Goal: Task Accomplishment & Management: Use online tool/utility

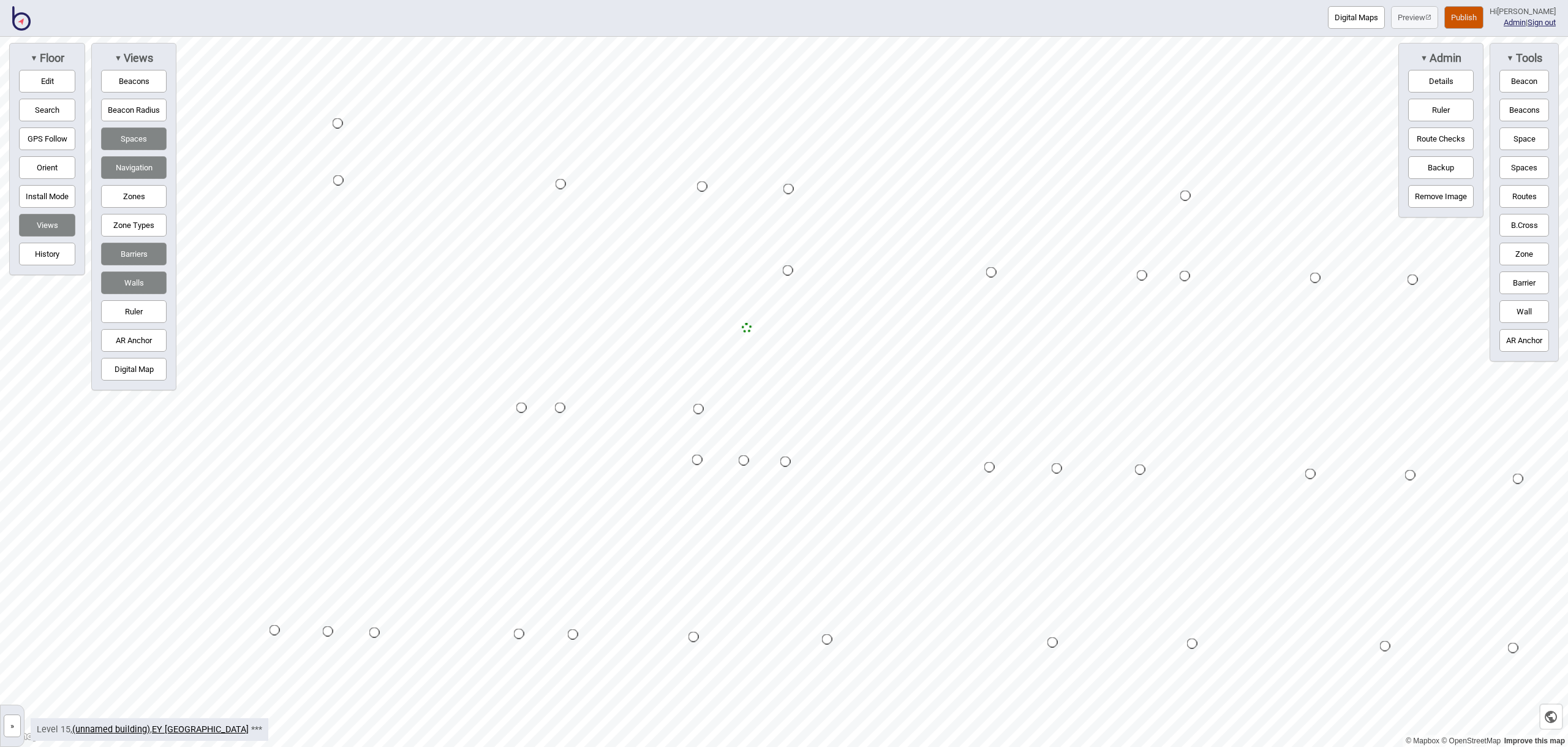
click at [1533, 142] on button "Space" at bounding box center [1524, 139] width 49 height 23
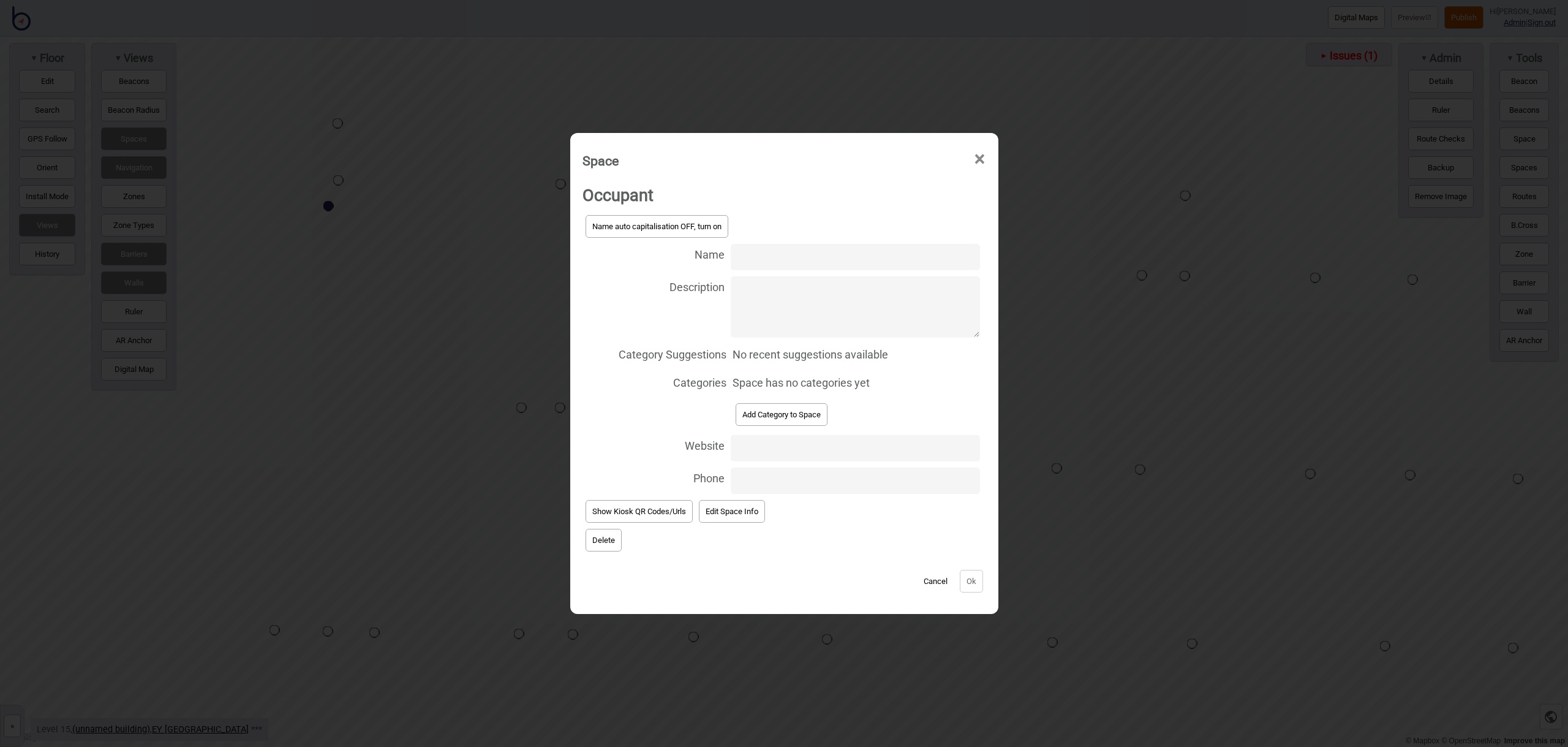
click at [735, 256] on input "Name" at bounding box center [855, 257] width 250 height 27
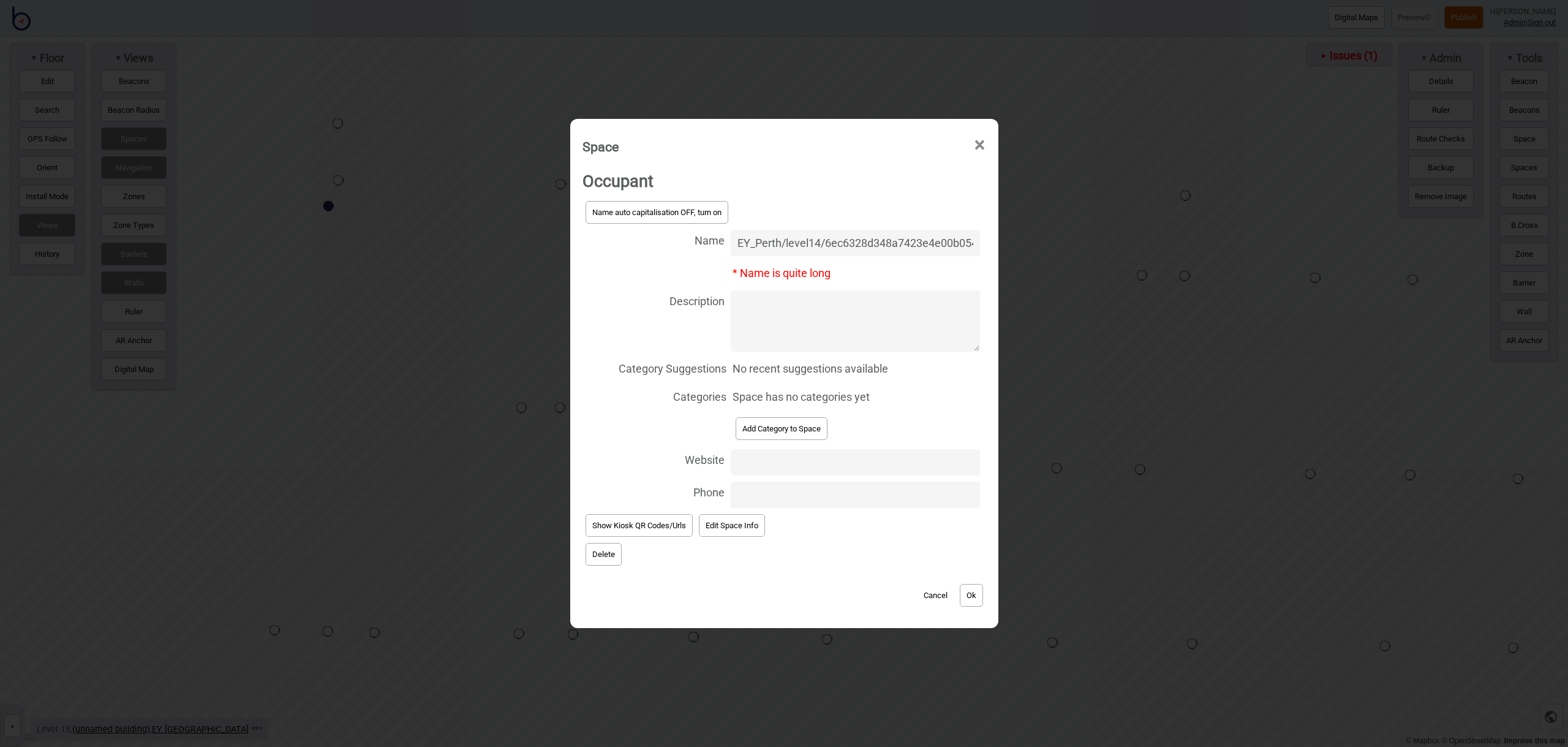
drag, startPoint x: 976, startPoint y: 242, endPoint x: 669, endPoint y: 241, distance: 307.0
click at [669, 241] on label "Name EY_Perth/level14/6ec6328d348a7423e4e00b054cf640a1" at bounding box center [784, 243] width 403 height 32
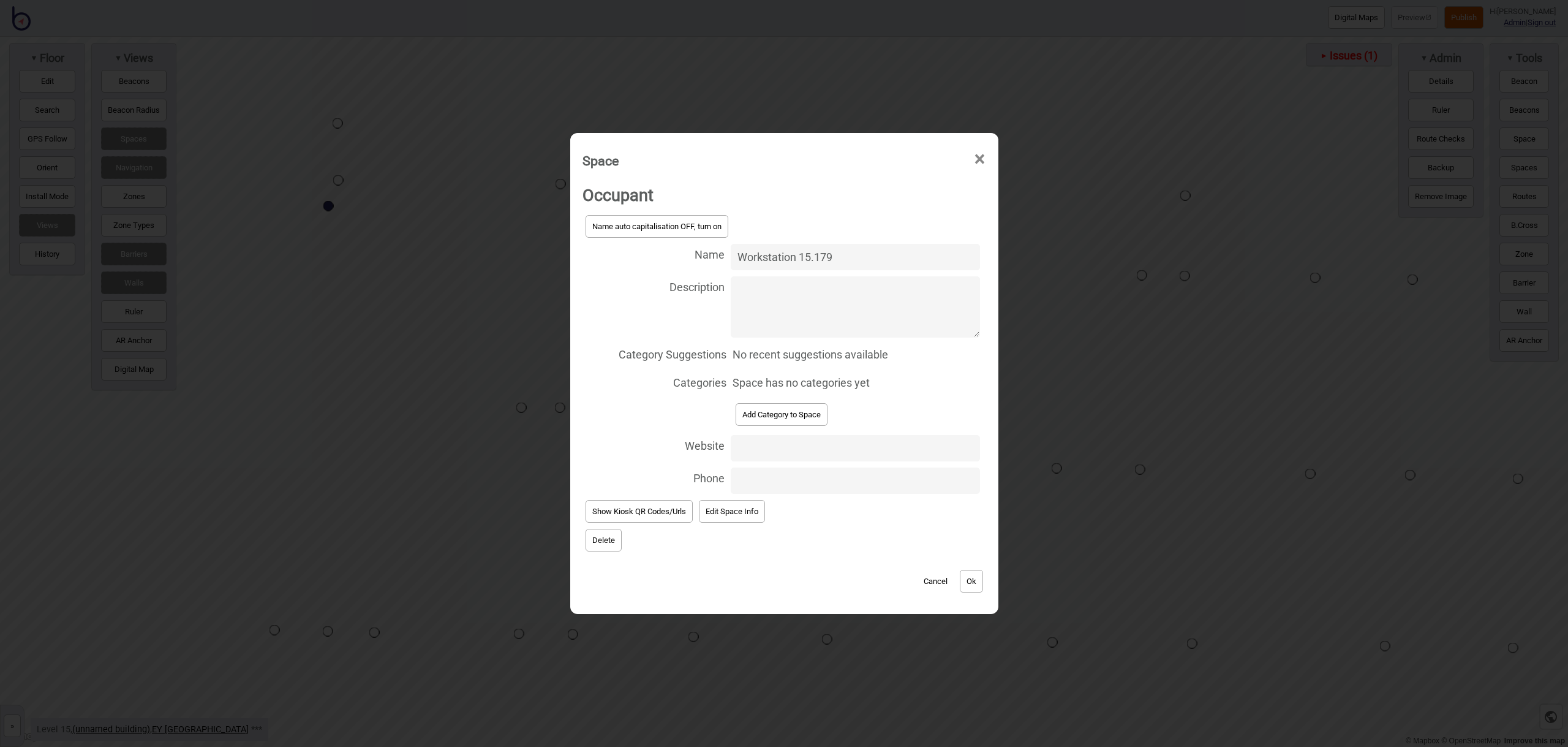
drag, startPoint x: 801, startPoint y: 264, endPoint x: 684, endPoint y: 264, distance: 117.0
click at [684, 264] on label "Name Workstation 15.179" at bounding box center [784, 257] width 403 height 32
click at [731, 264] on input "Workstation 15.179" at bounding box center [855, 257] width 250 height 27
drag, startPoint x: 804, startPoint y: 258, endPoint x: 740, endPoint y: 253, distance: 64.2
click at [710, 253] on label "Name Workstation 15.179" at bounding box center [784, 257] width 403 height 32
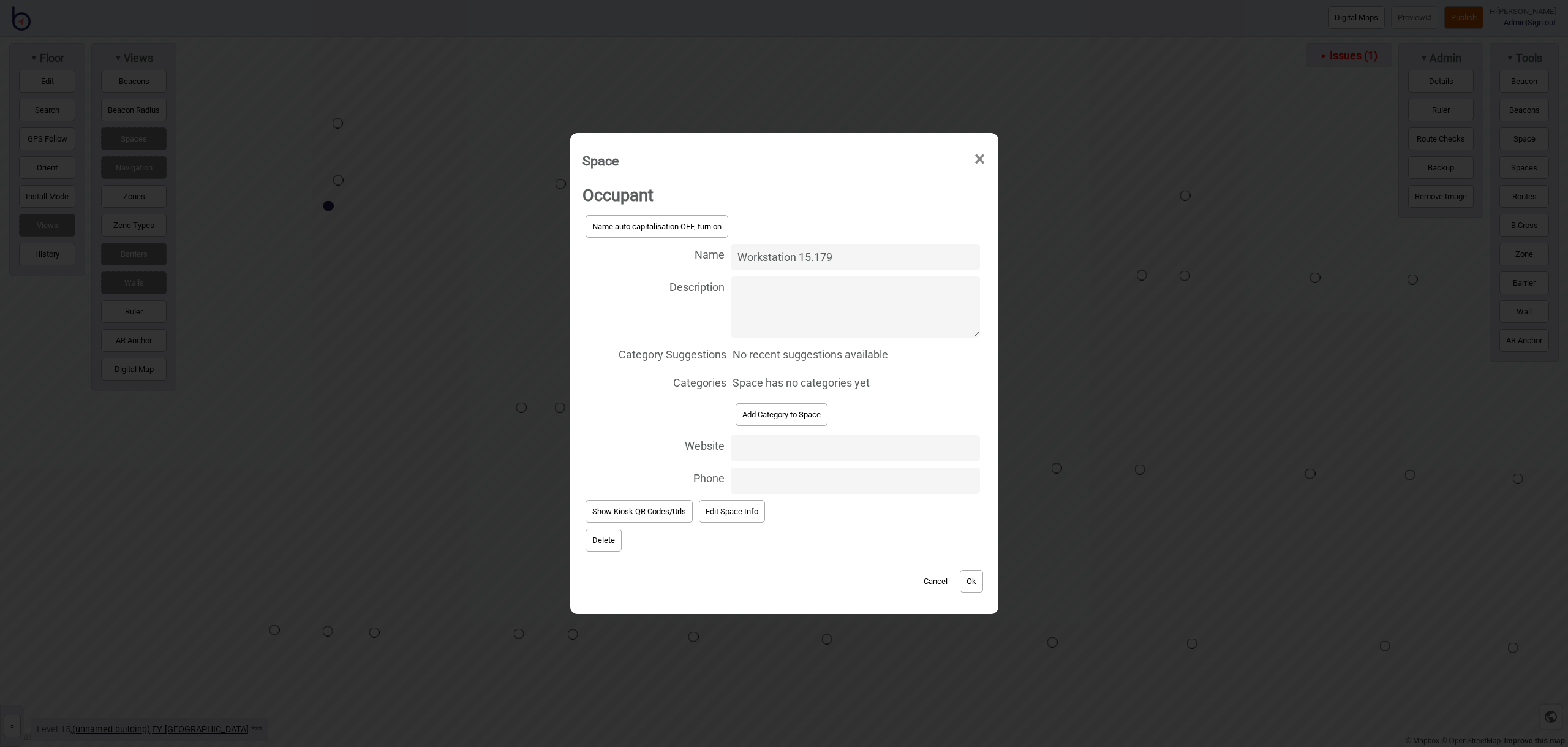
type input "Workstation 15.179"
click at [795, 317] on textarea "Description" at bounding box center [855, 307] width 250 height 62
click at [783, 411] on button "Add Category to Space" at bounding box center [781, 415] width 92 height 23
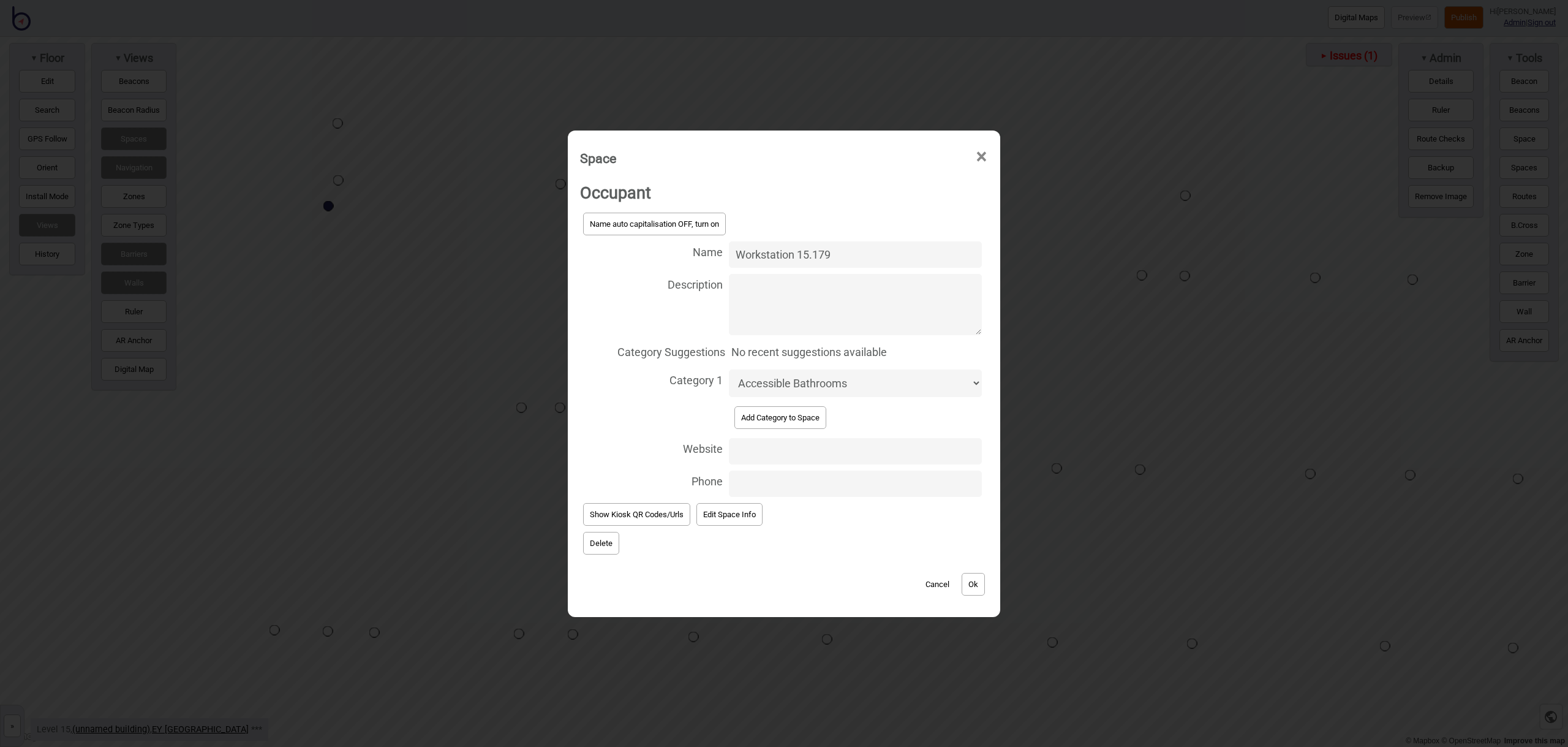
click at [792, 389] on select "Accessible Bathrooms Bathrooms Eating Areas Information and Assistance Meeting …" at bounding box center [855, 383] width 253 height 28
select select "Workstations"
click at [972, 587] on button "Ok" at bounding box center [973, 584] width 24 height 23
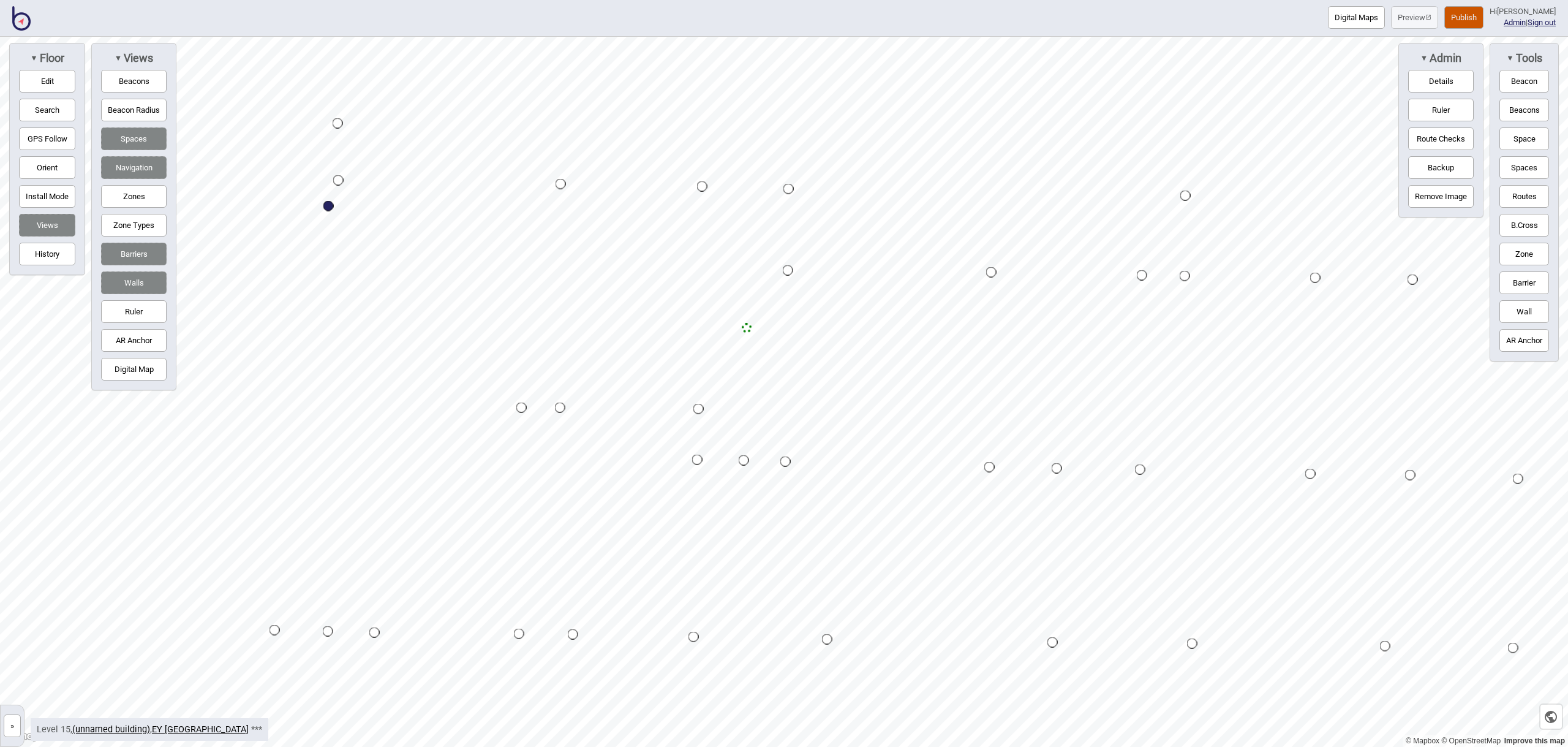
click at [1521, 148] on button "Space" at bounding box center [1524, 139] width 49 height 23
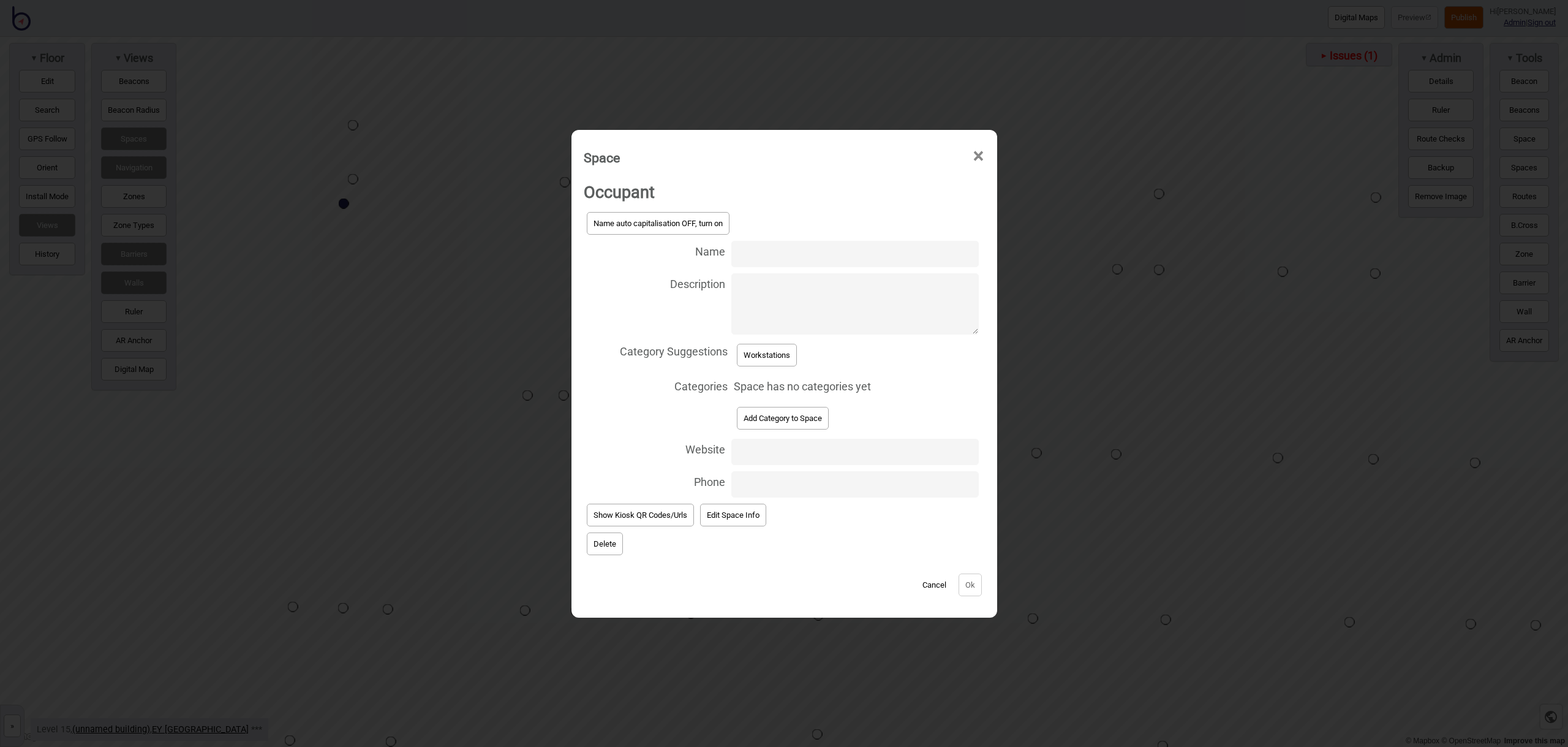
click at [801, 257] on input "Name" at bounding box center [855, 254] width 247 height 27
type input "Workstation 15.189"
click at [773, 354] on button "Workstations" at bounding box center [766, 355] width 60 height 23
select select "Workstations"
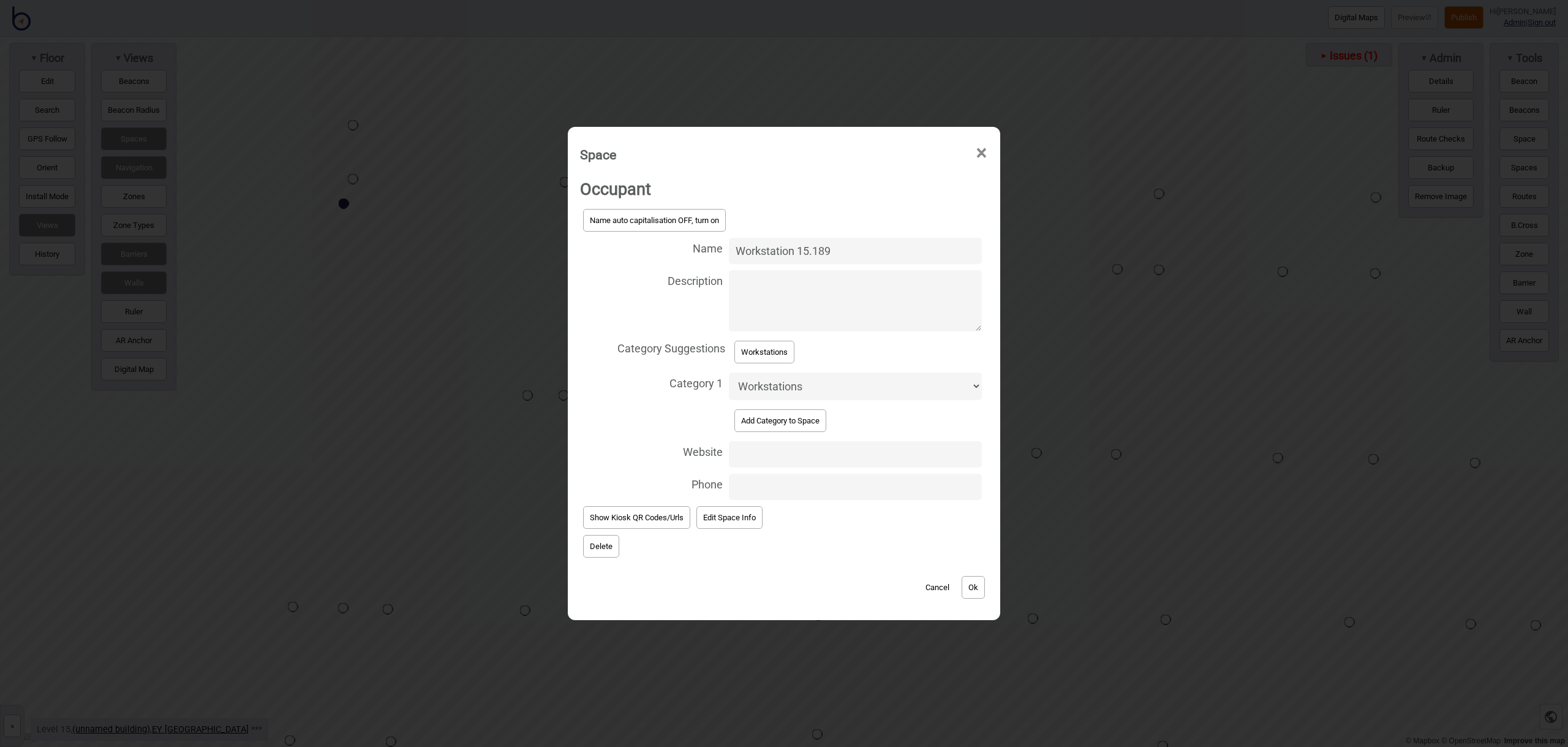
click at [976, 587] on button "Ok" at bounding box center [973, 588] width 24 height 23
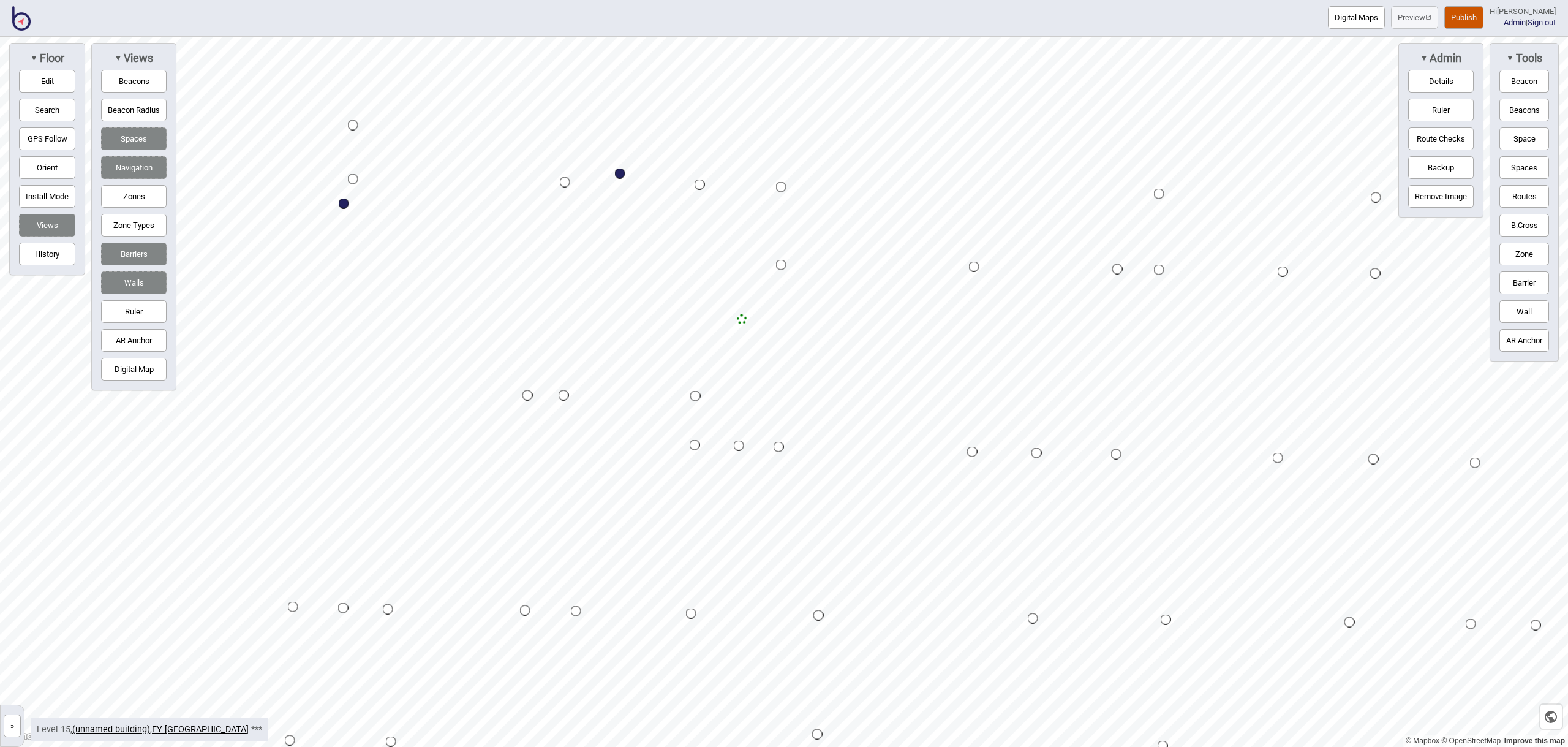
click at [1524, 140] on button "Space" at bounding box center [1524, 139] width 49 height 23
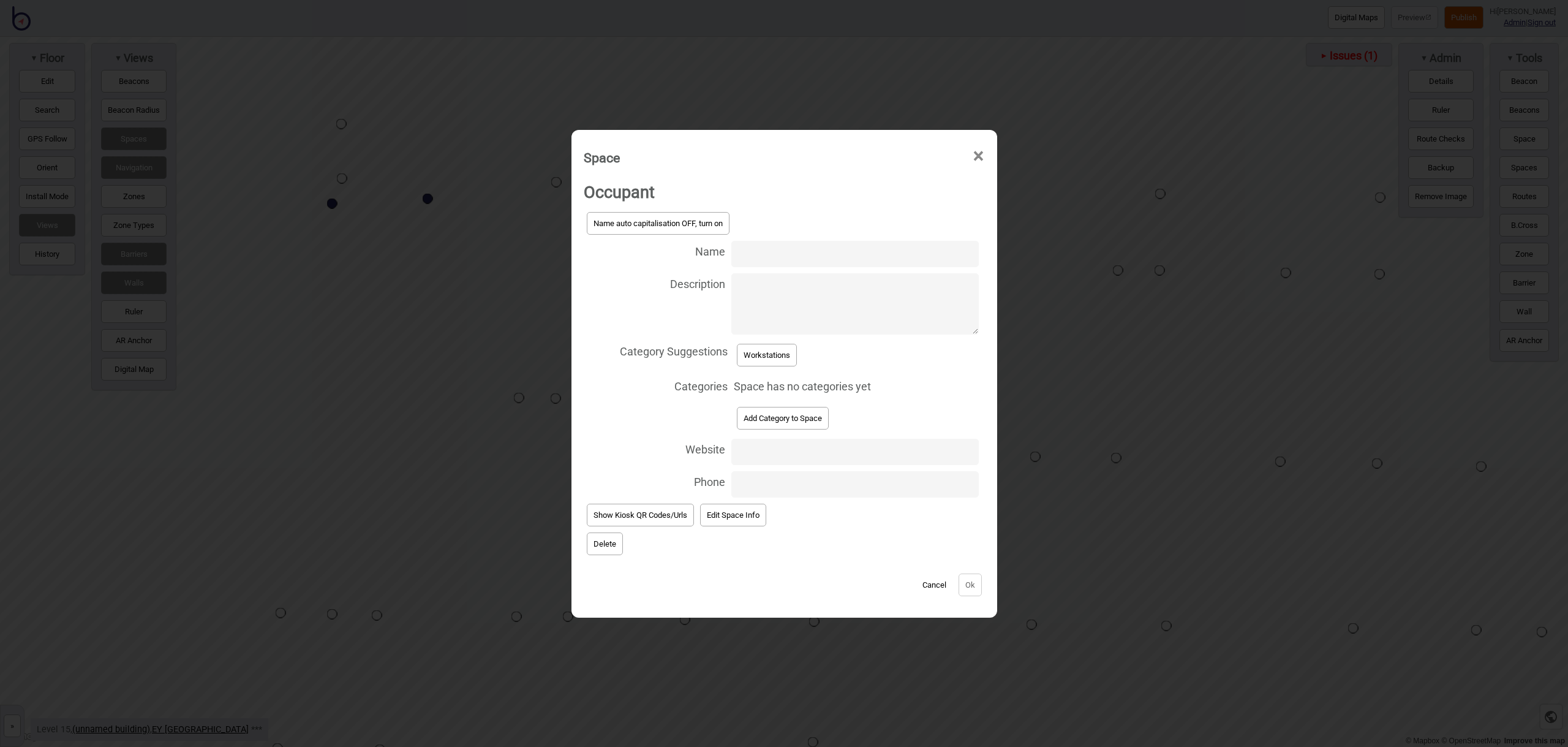
click at [756, 252] on input "Name" at bounding box center [855, 254] width 247 height 27
type input "Workstation 15.181"
click at [774, 353] on button "Workstations" at bounding box center [766, 355] width 60 height 23
select select "Workstations"
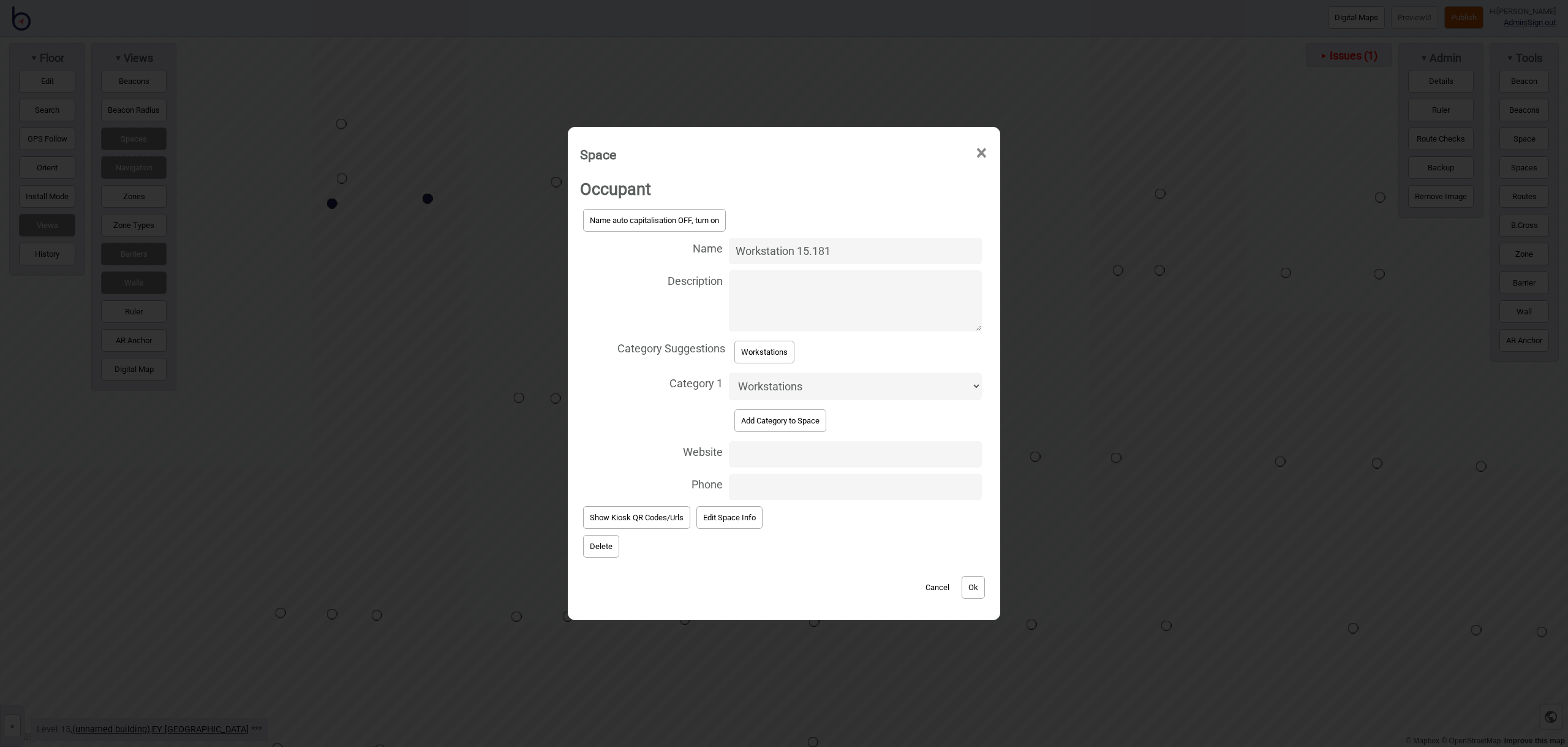
click at [975, 588] on button "Ok" at bounding box center [973, 588] width 24 height 23
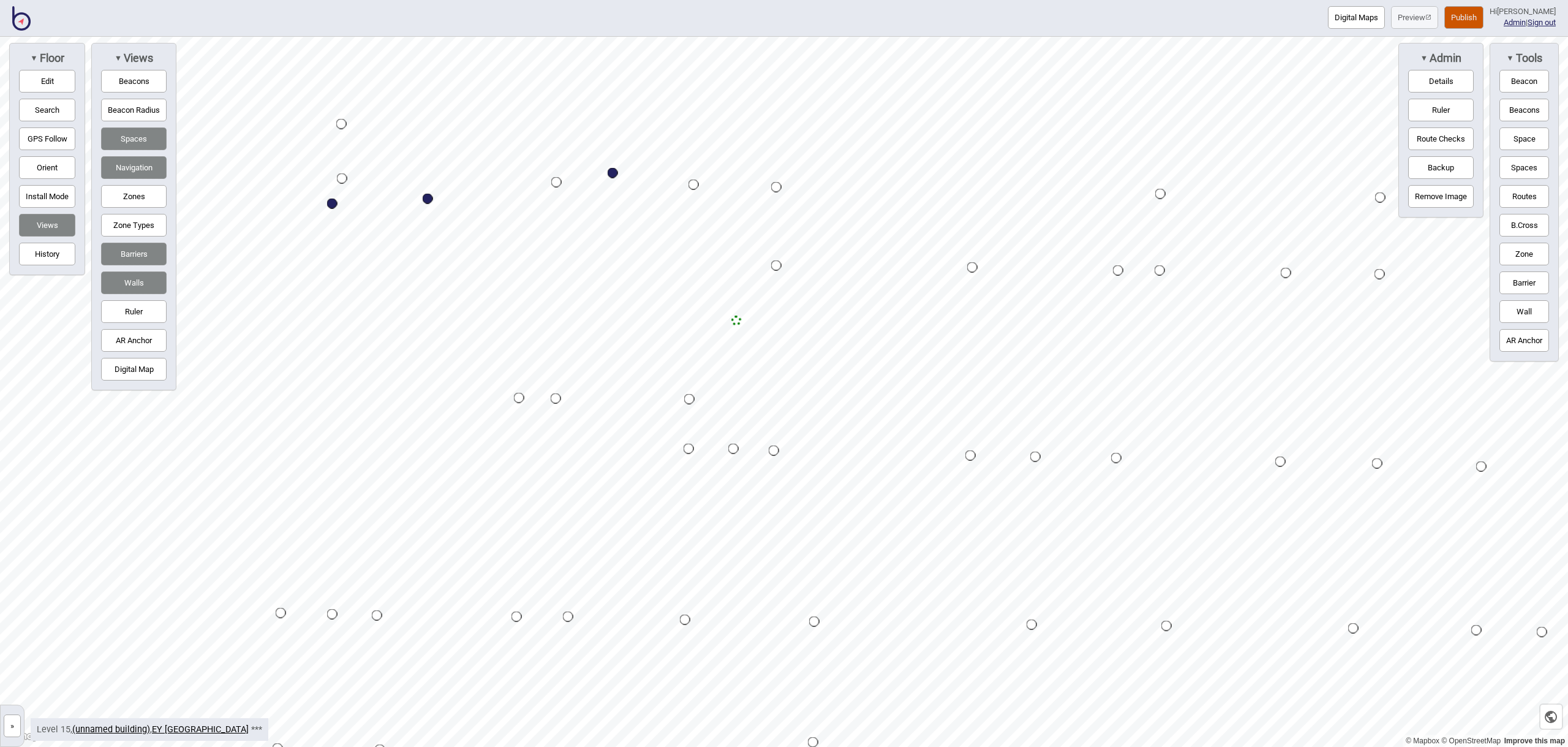
click at [1521, 144] on button "Space" at bounding box center [1524, 139] width 49 height 23
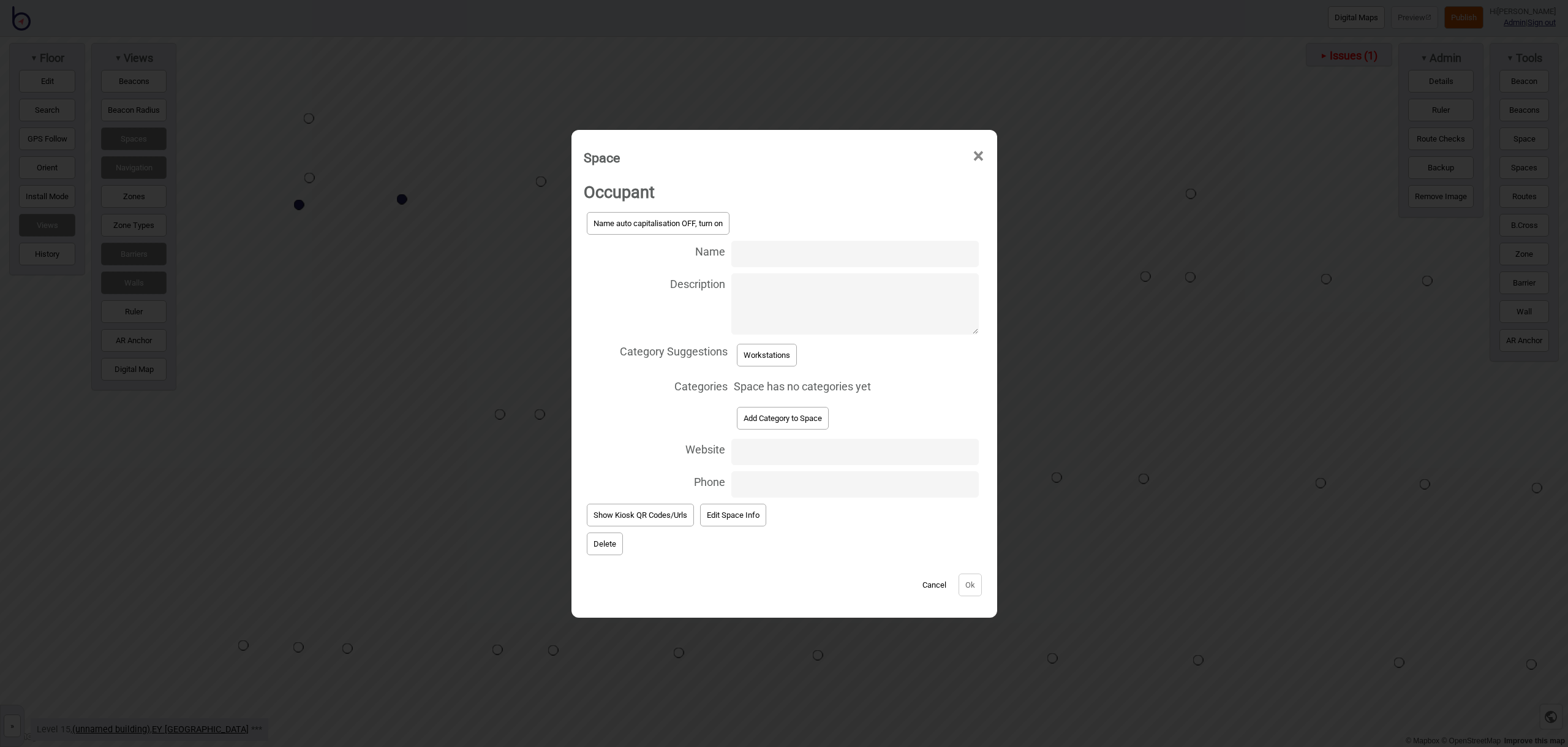
click at [820, 249] on input "Name" at bounding box center [855, 254] width 247 height 27
type input "Workstation 15.191"
click at [785, 357] on button "Workstations" at bounding box center [766, 355] width 60 height 23
select select "Workstations"
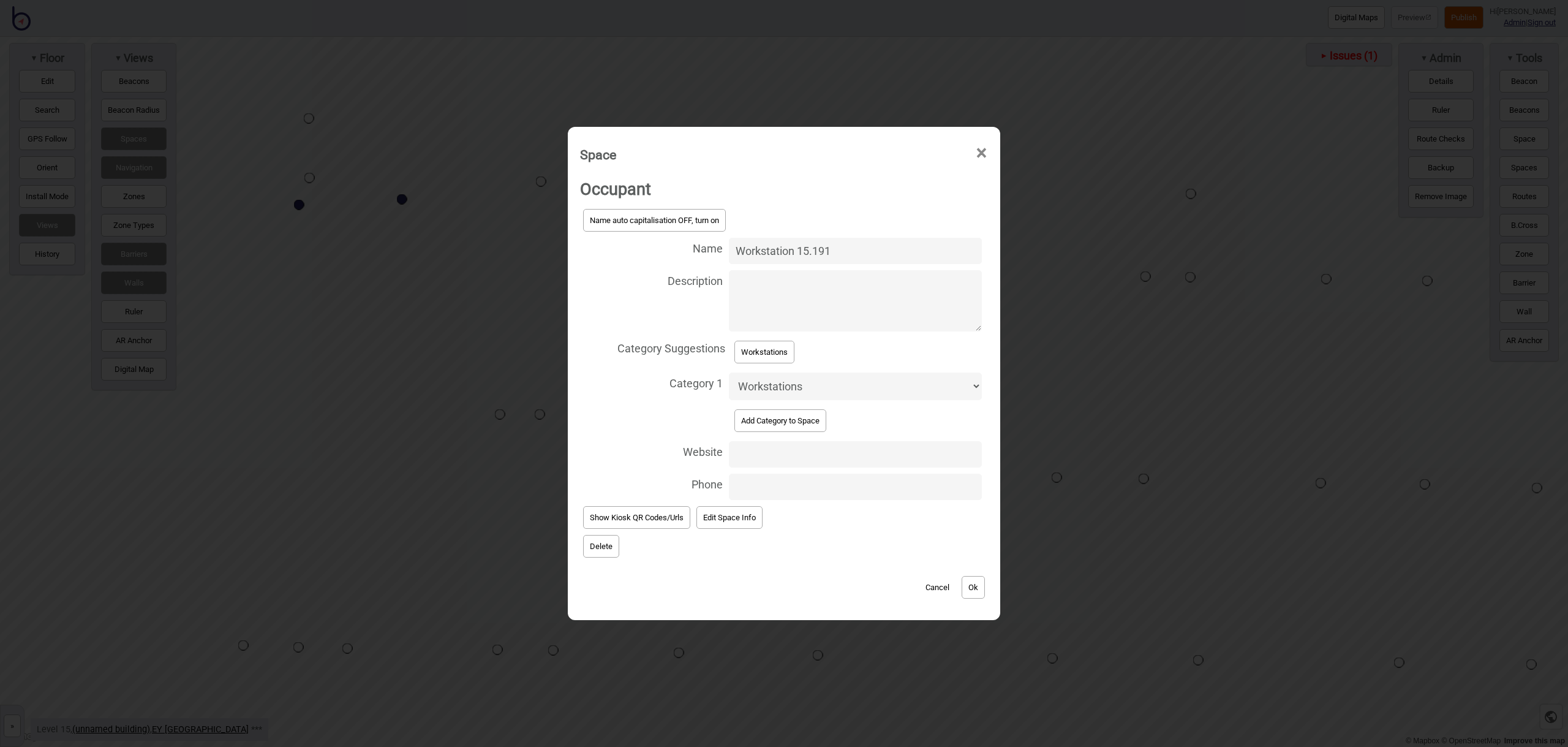
click at [973, 591] on button "Ok" at bounding box center [973, 588] width 24 height 23
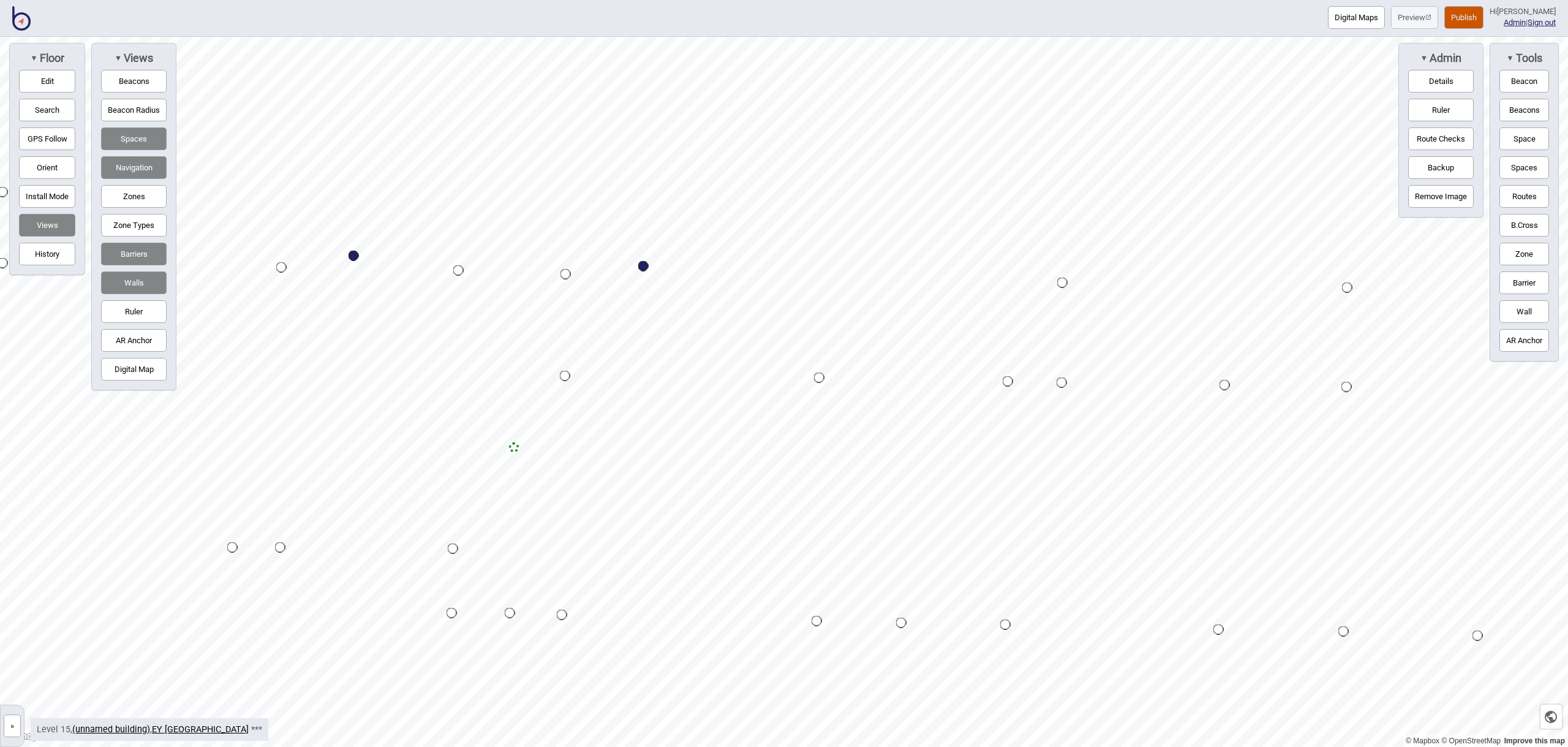
click at [1516, 140] on button "Space" at bounding box center [1524, 139] width 49 height 23
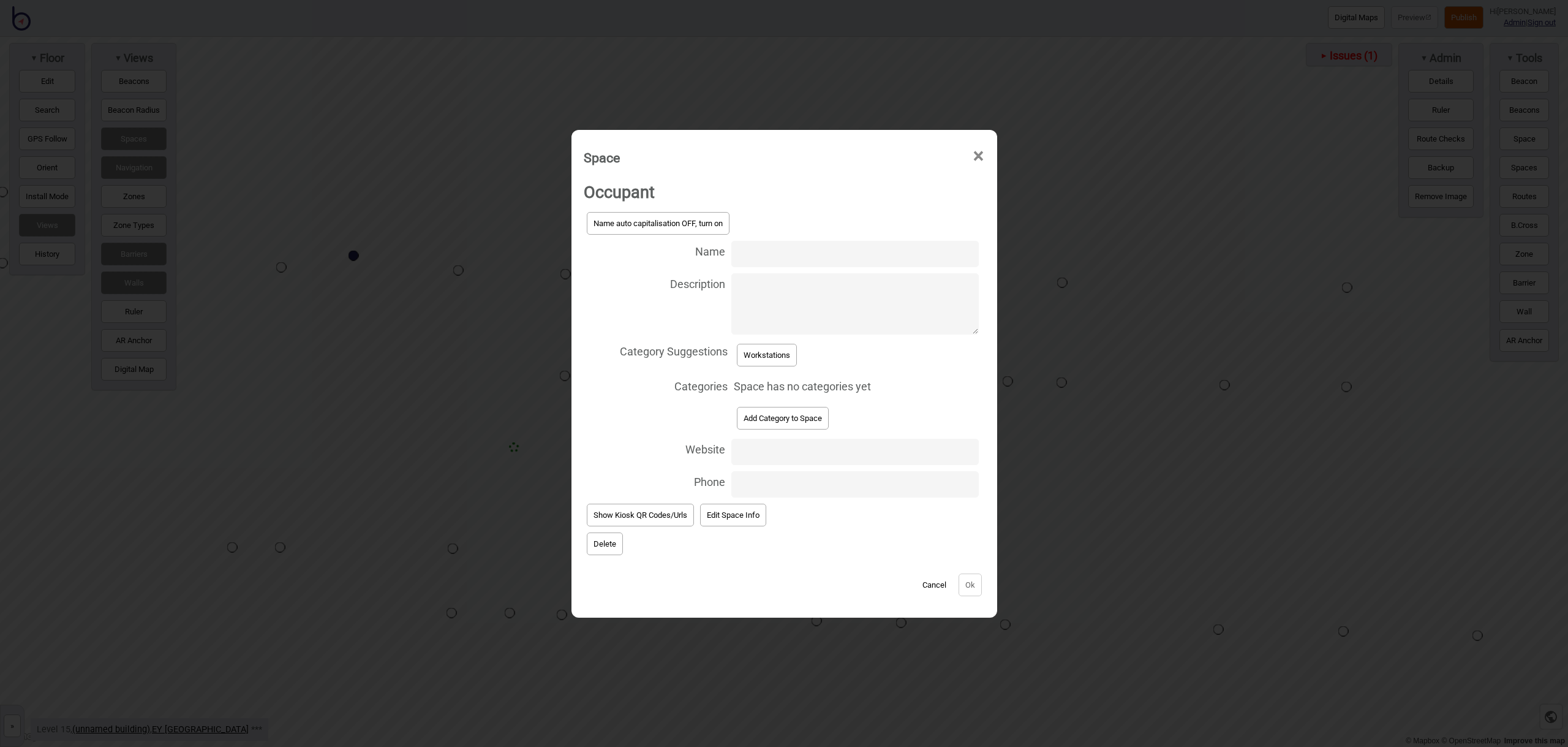
click at [760, 250] on input "Name" at bounding box center [855, 254] width 247 height 27
type input "Workstation 15.193"
click at [763, 365] on button "Workstations" at bounding box center [766, 355] width 60 height 23
select select "Workstations"
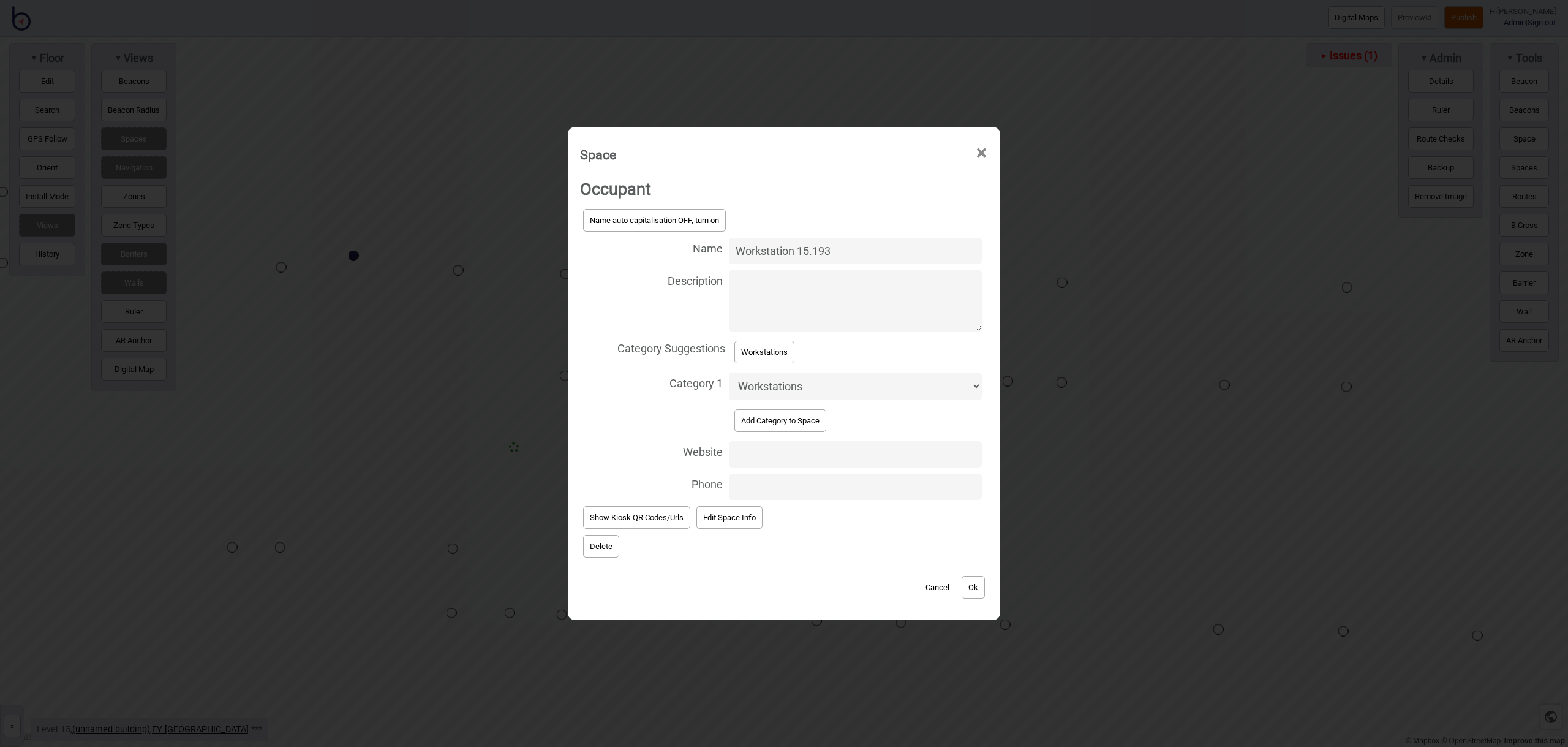
click at [973, 587] on button "Ok" at bounding box center [973, 588] width 24 height 23
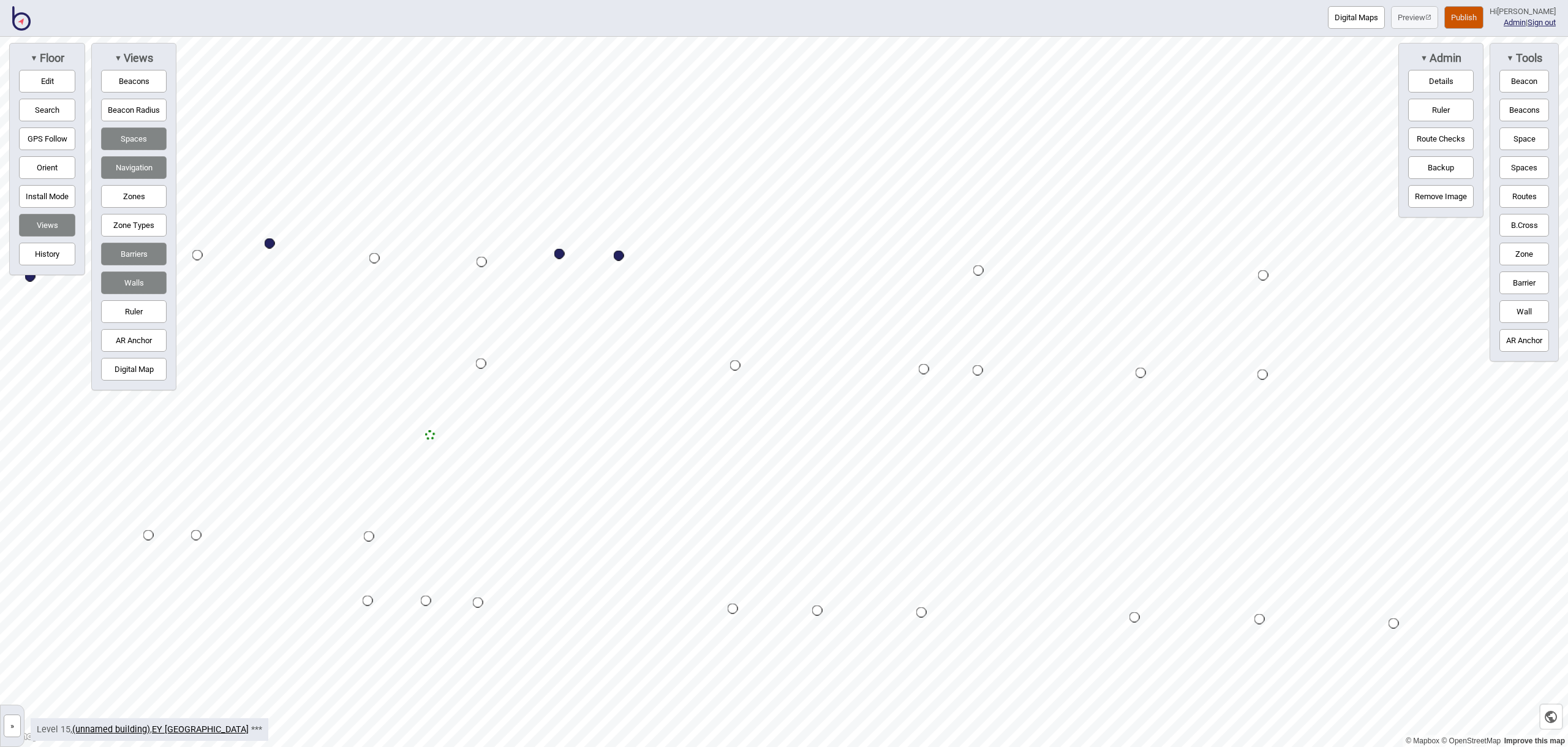
click at [1516, 138] on button "Space" at bounding box center [1524, 139] width 49 height 23
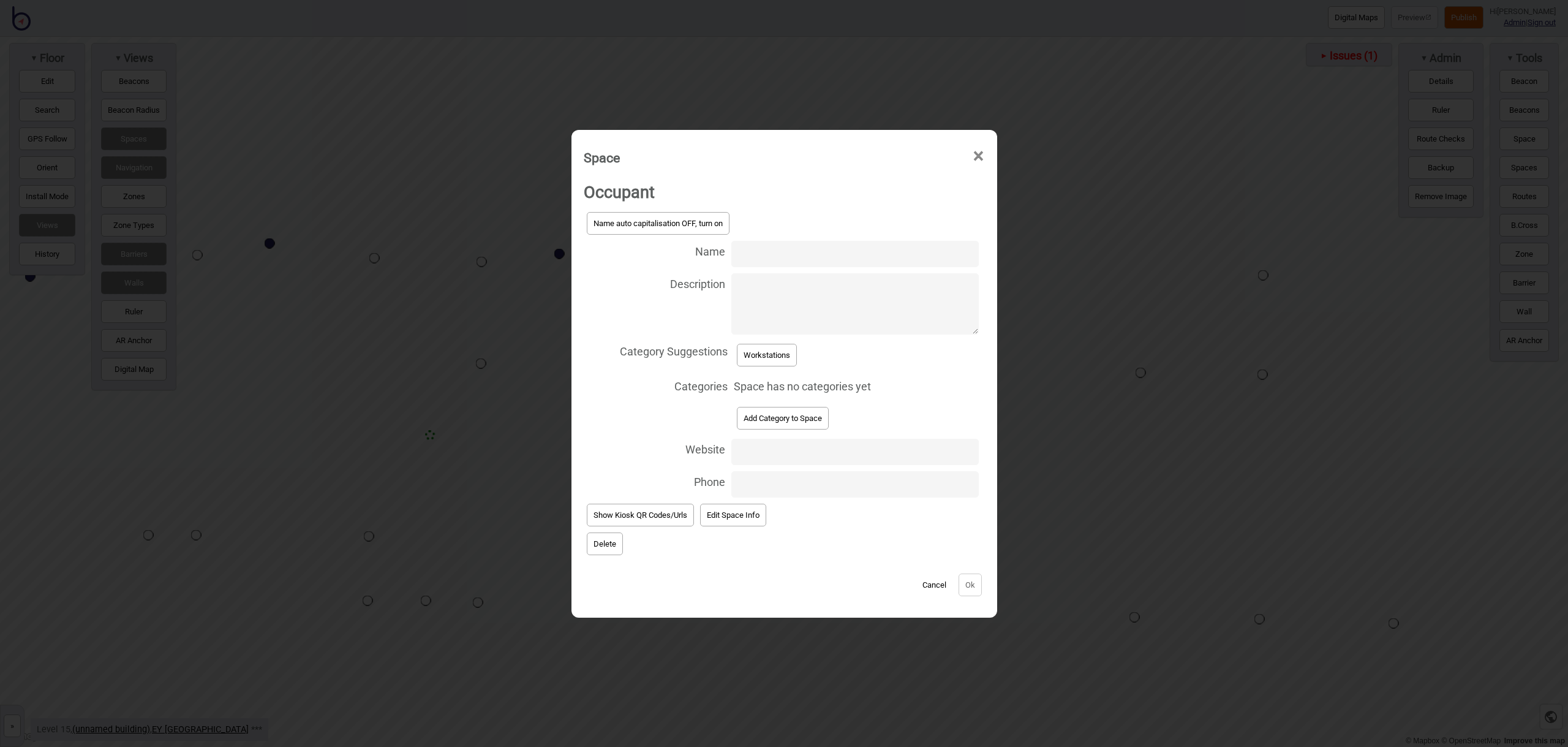
click at [792, 256] on input "Name" at bounding box center [855, 254] width 247 height 27
type input "Workstation 15.101"
click at [793, 350] on button "Workstations" at bounding box center [766, 355] width 60 height 23
select select "Workstations"
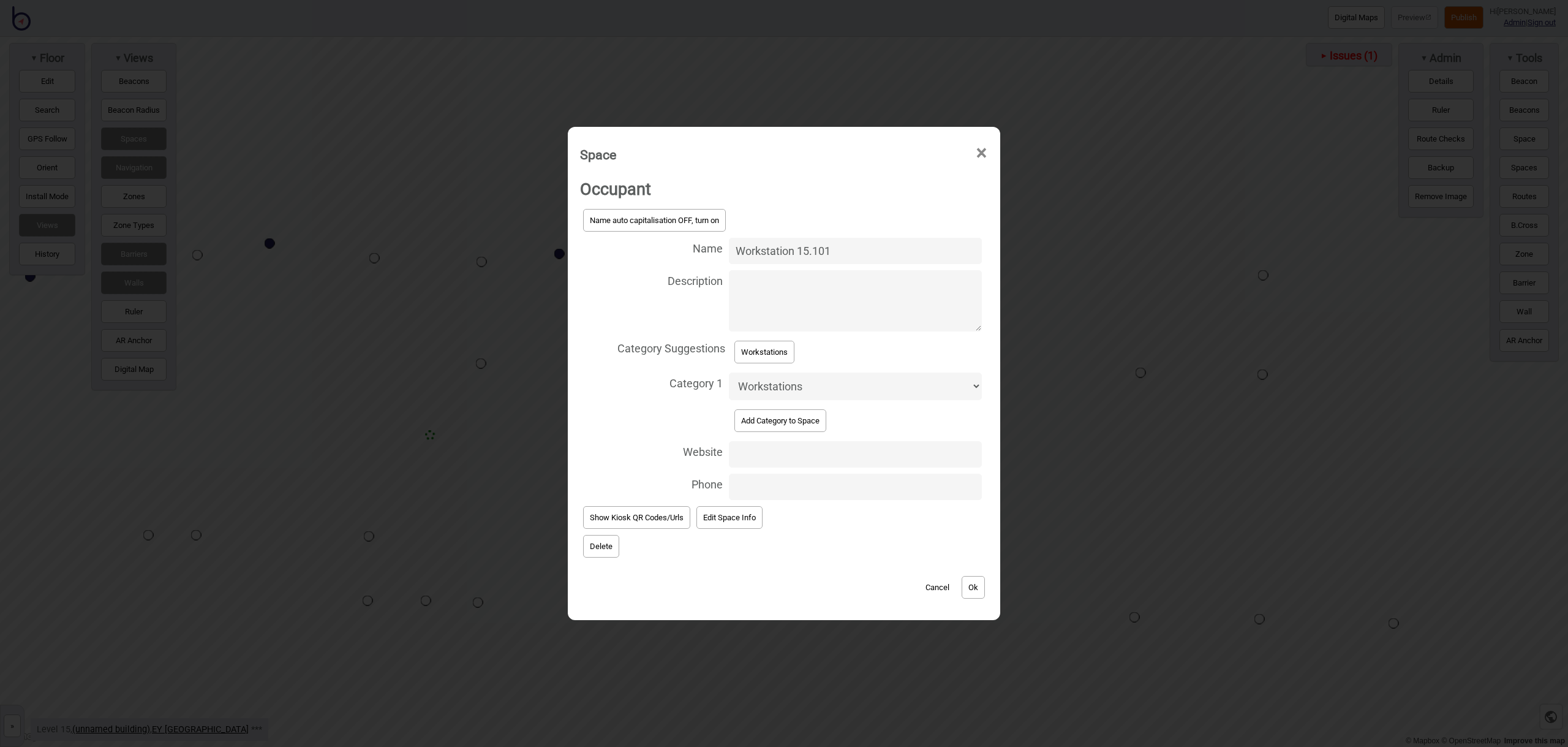
click at [975, 585] on button "Ok" at bounding box center [973, 588] width 24 height 23
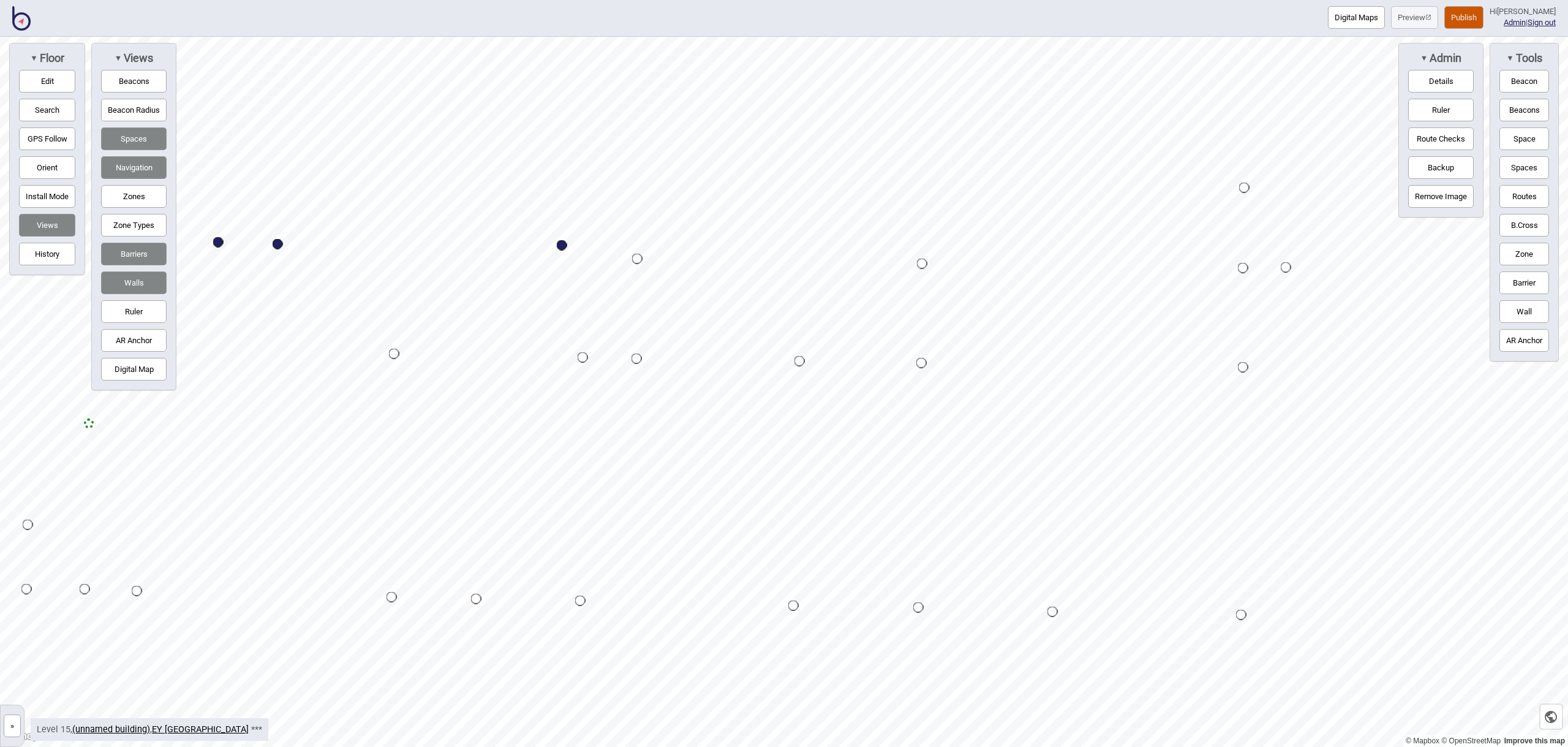
click at [1525, 137] on button "Space" at bounding box center [1524, 139] width 49 height 23
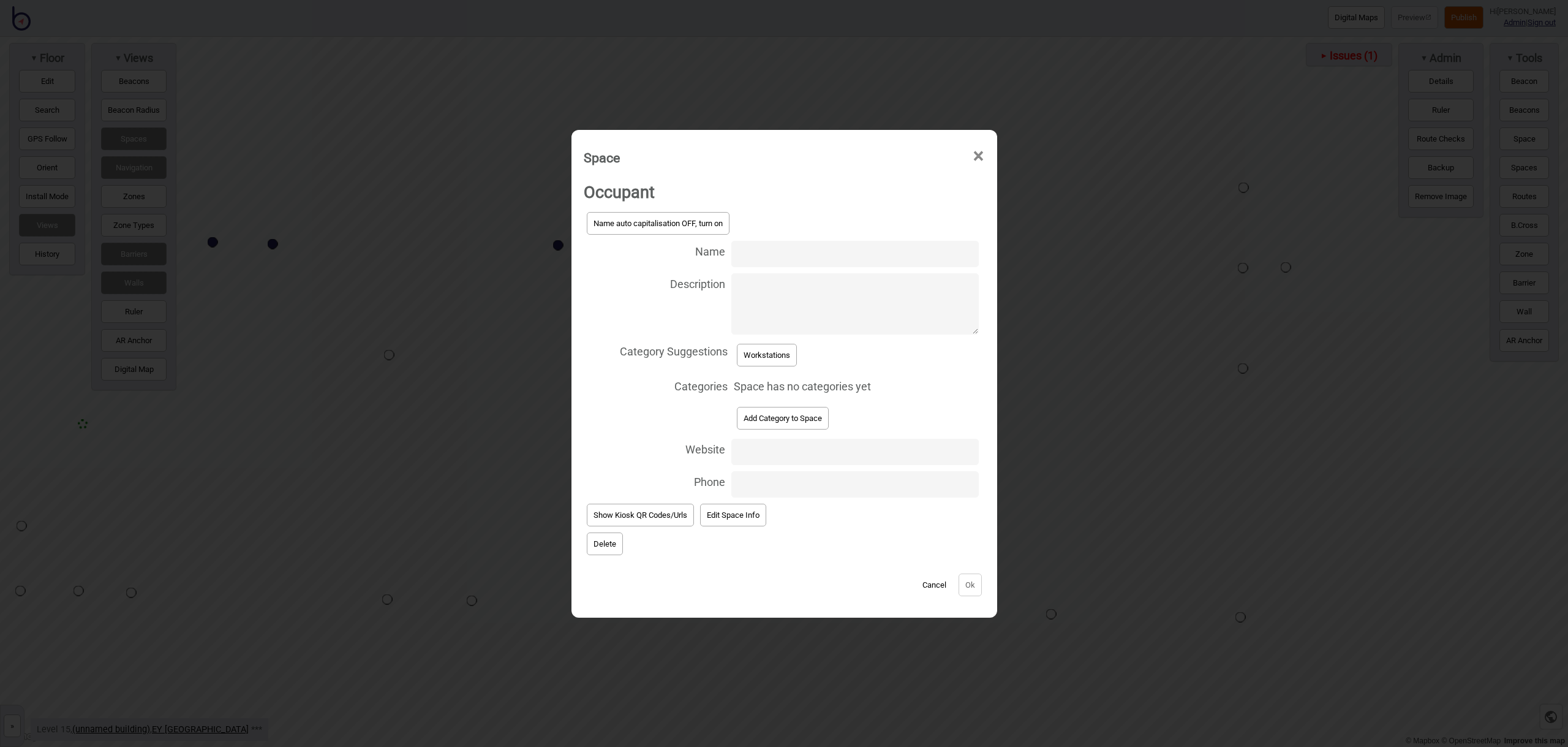
click at [759, 245] on input "Name" at bounding box center [855, 254] width 247 height 27
type input "Workstation 15.103"
click at [777, 353] on button "Workstations" at bounding box center [766, 355] width 60 height 23
select select "Workstations"
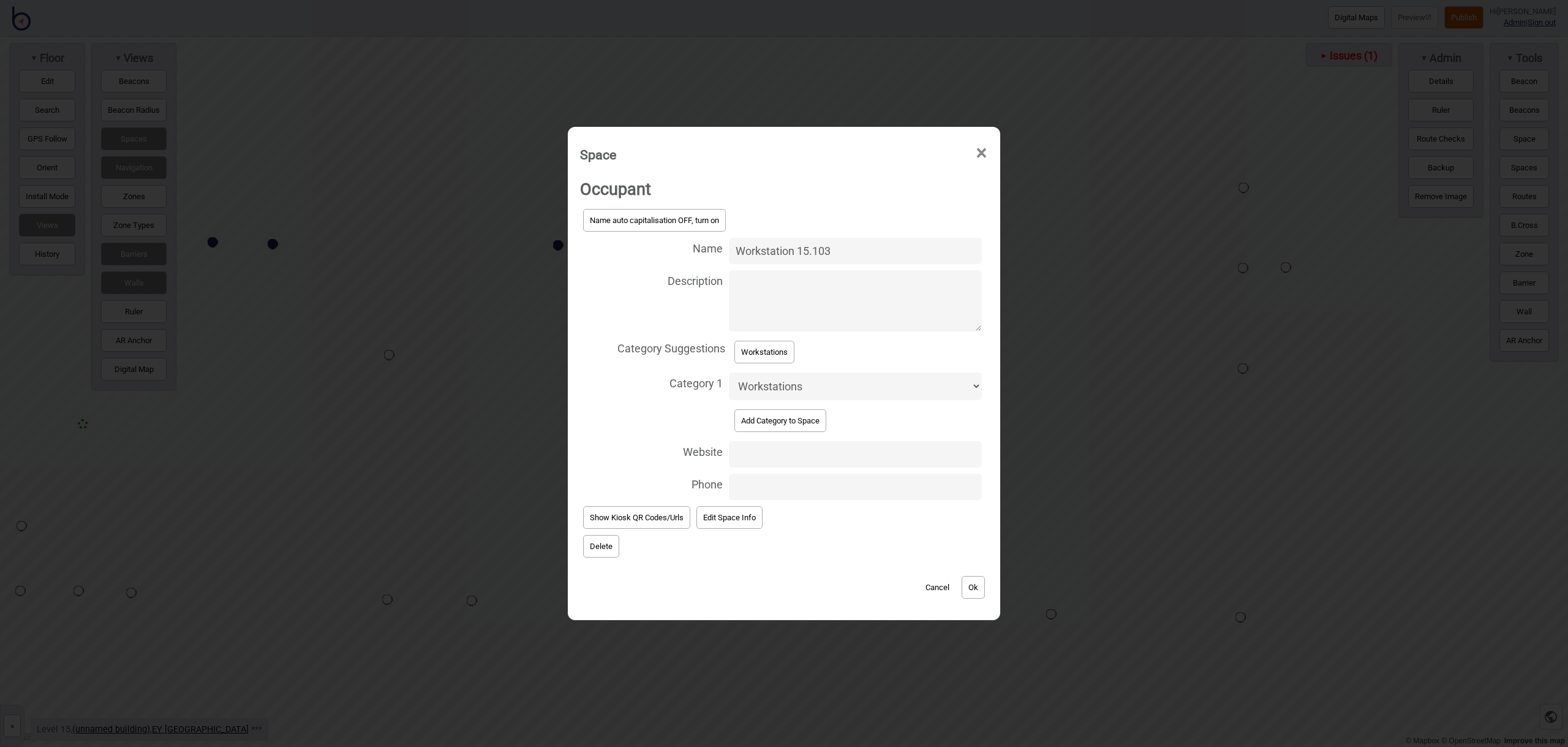
click at [971, 585] on button "Ok" at bounding box center [973, 588] width 24 height 23
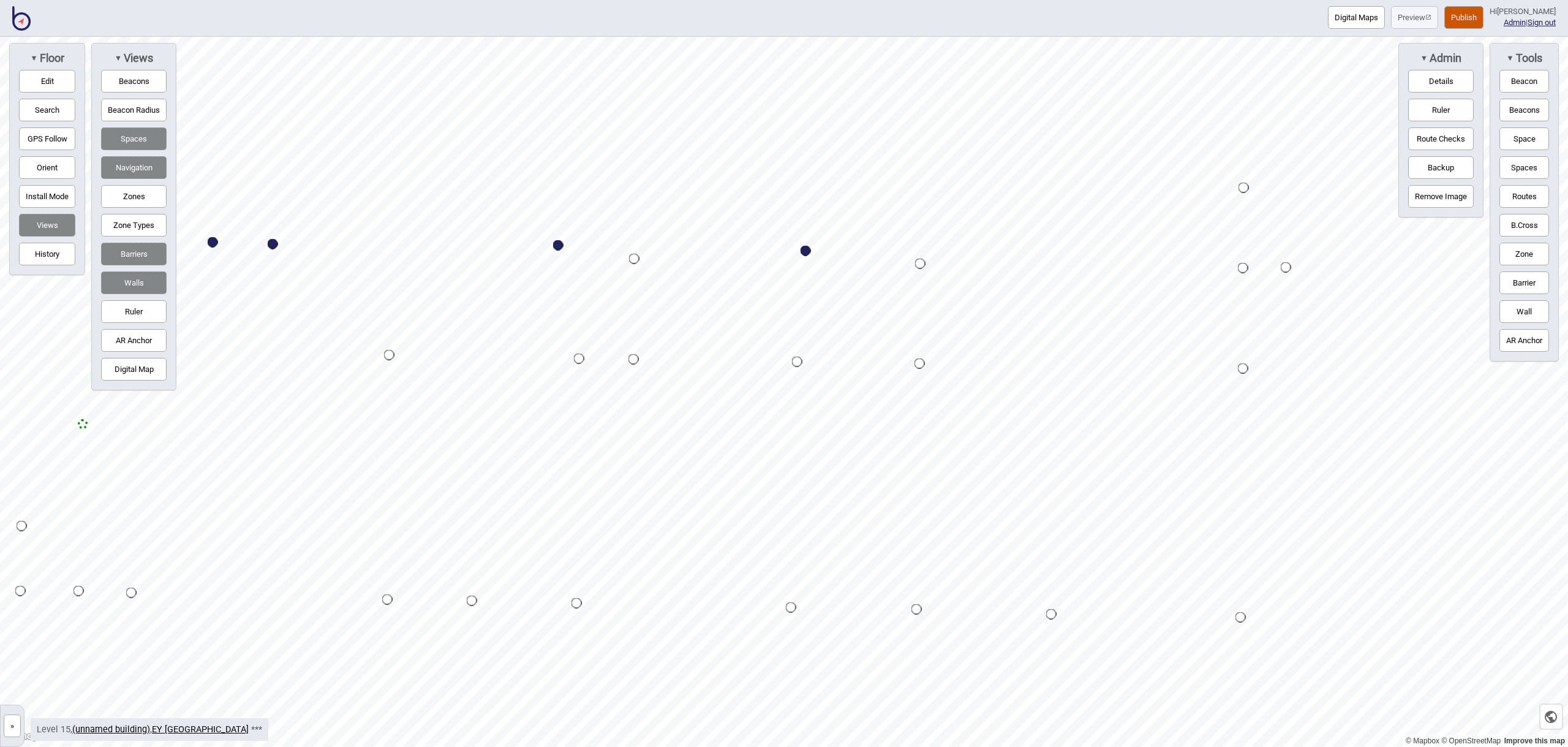
click at [1519, 130] on button "Space" at bounding box center [1524, 139] width 49 height 23
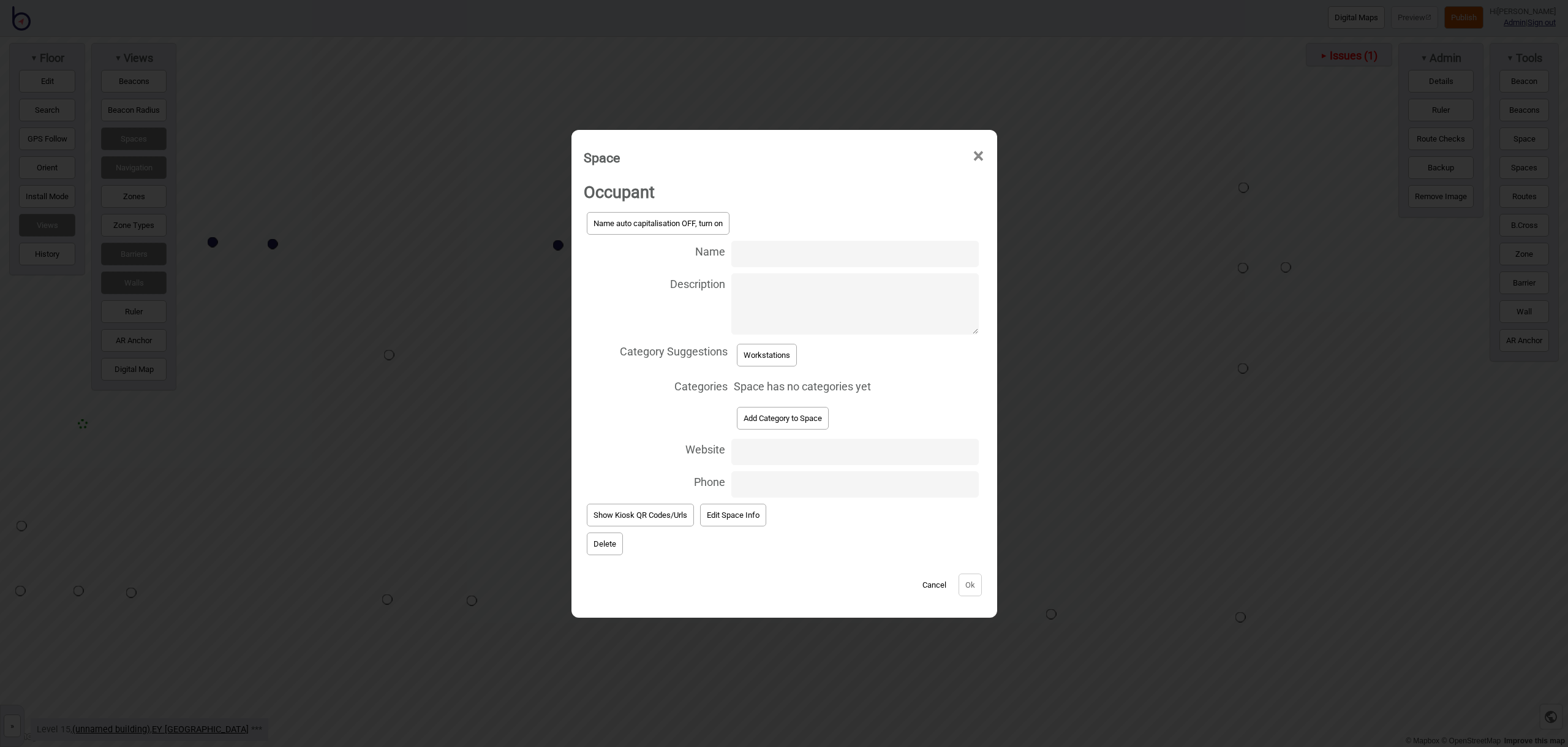
click at [836, 253] on input "Name" at bounding box center [855, 254] width 247 height 27
type input "Workstation 15.105"
click at [789, 356] on button "Workstations" at bounding box center [766, 355] width 60 height 23
select select "Workstations"
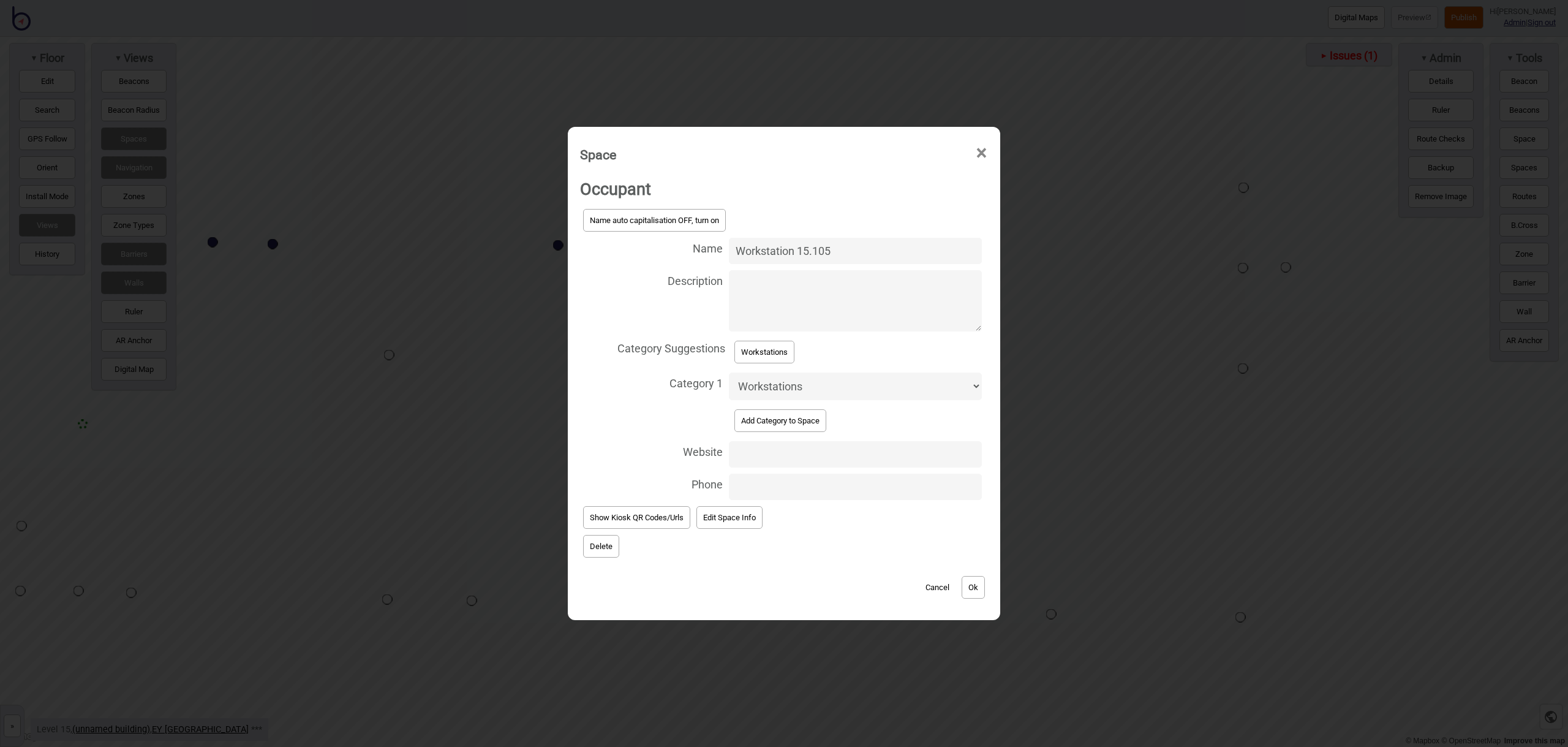
click at [983, 587] on button "Ok" at bounding box center [973, 588] width 24 height 23
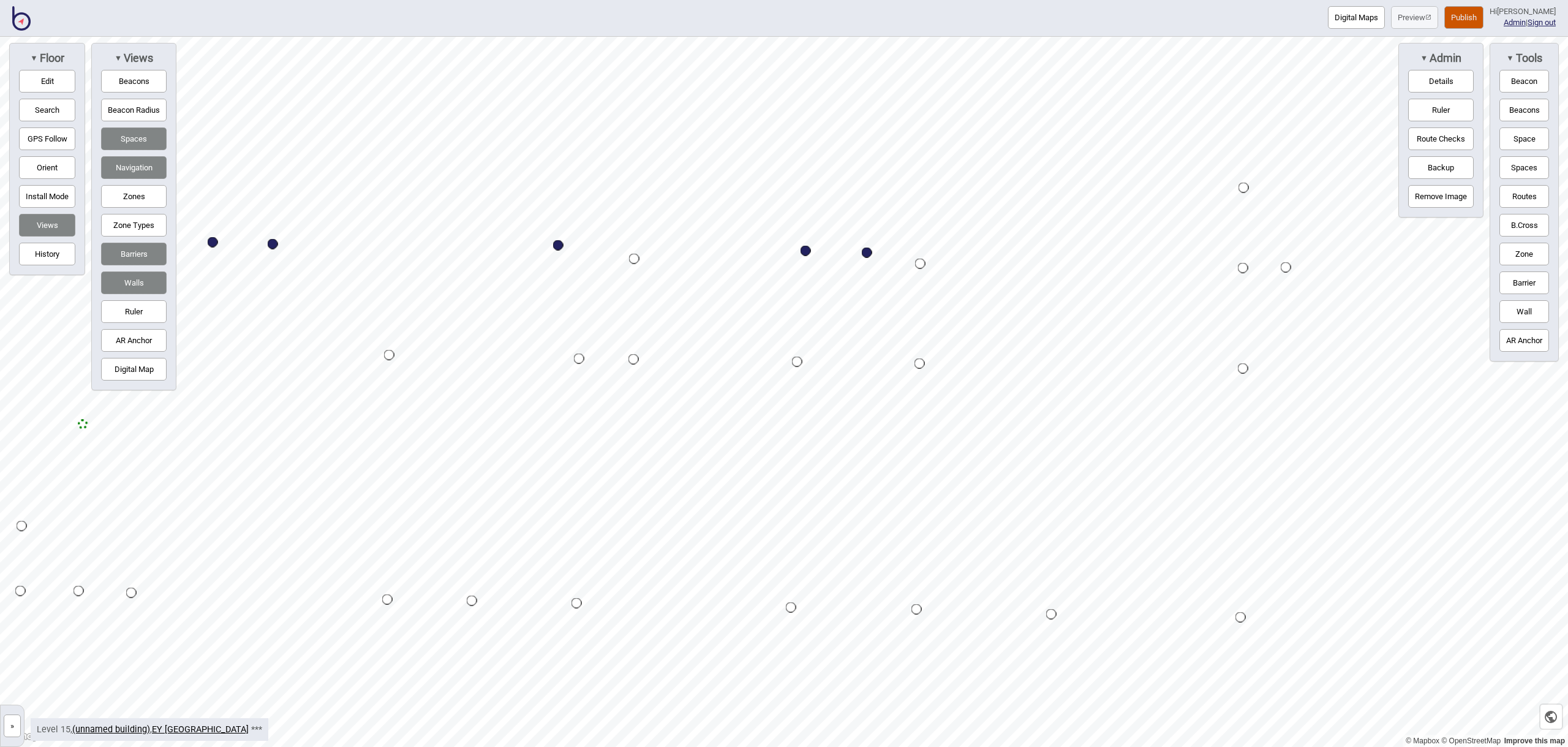
click at [1522, 129] on button "Space" at bounding box center [1524, 139] width 49 height 23
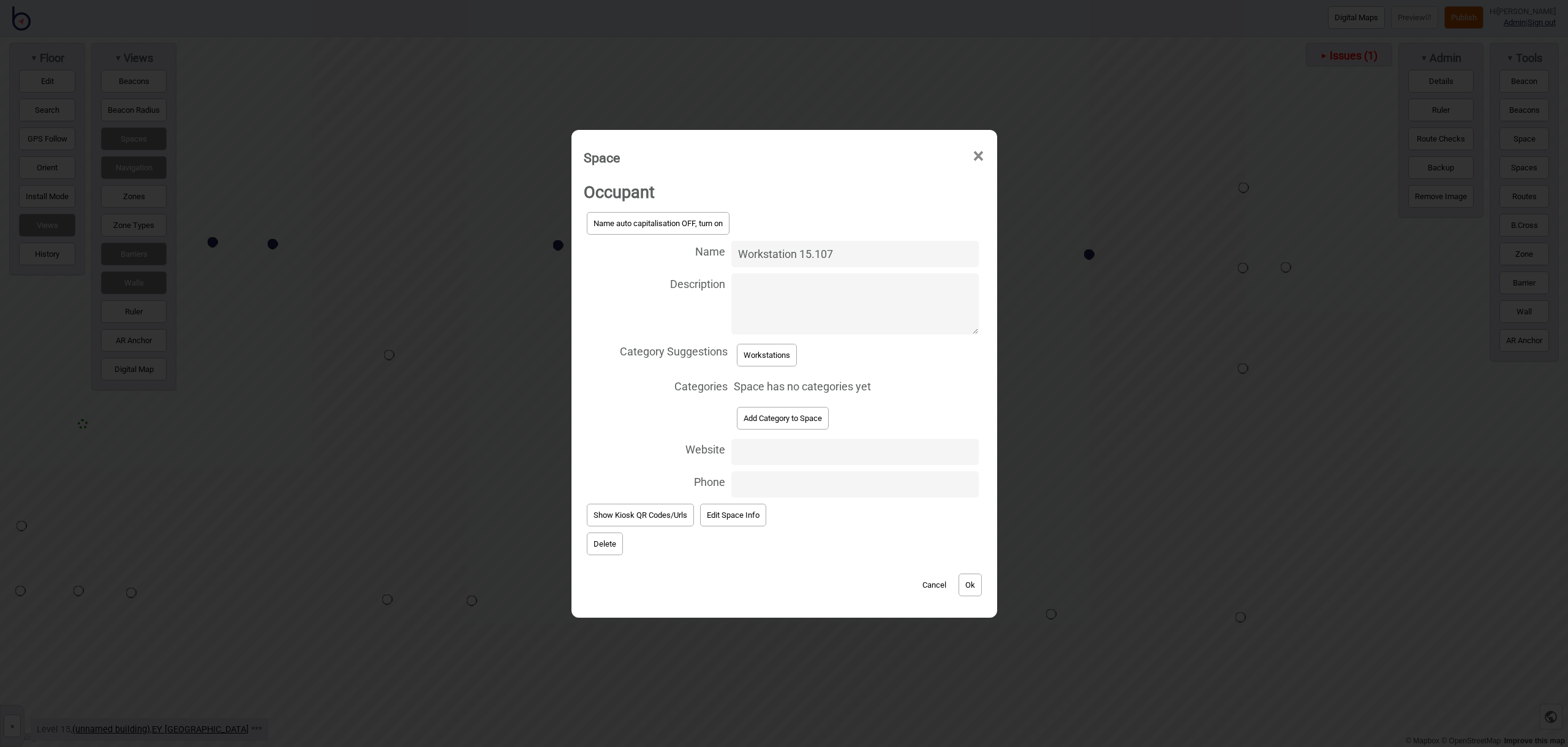
type input "Workstation 15.107"
drag, startPoint x: 770, startPoint y: 371, endPoint x: 775, endPoint y: 359, distance: 13.0
click at [770, 371] on div "Category Suggestions Workstations" at bounding box center [784, 355] width 401 height 35
click at [773, 355] on button "Workstations" at bounding box center [766, 355] width 60 height 23
select select "Workstations"
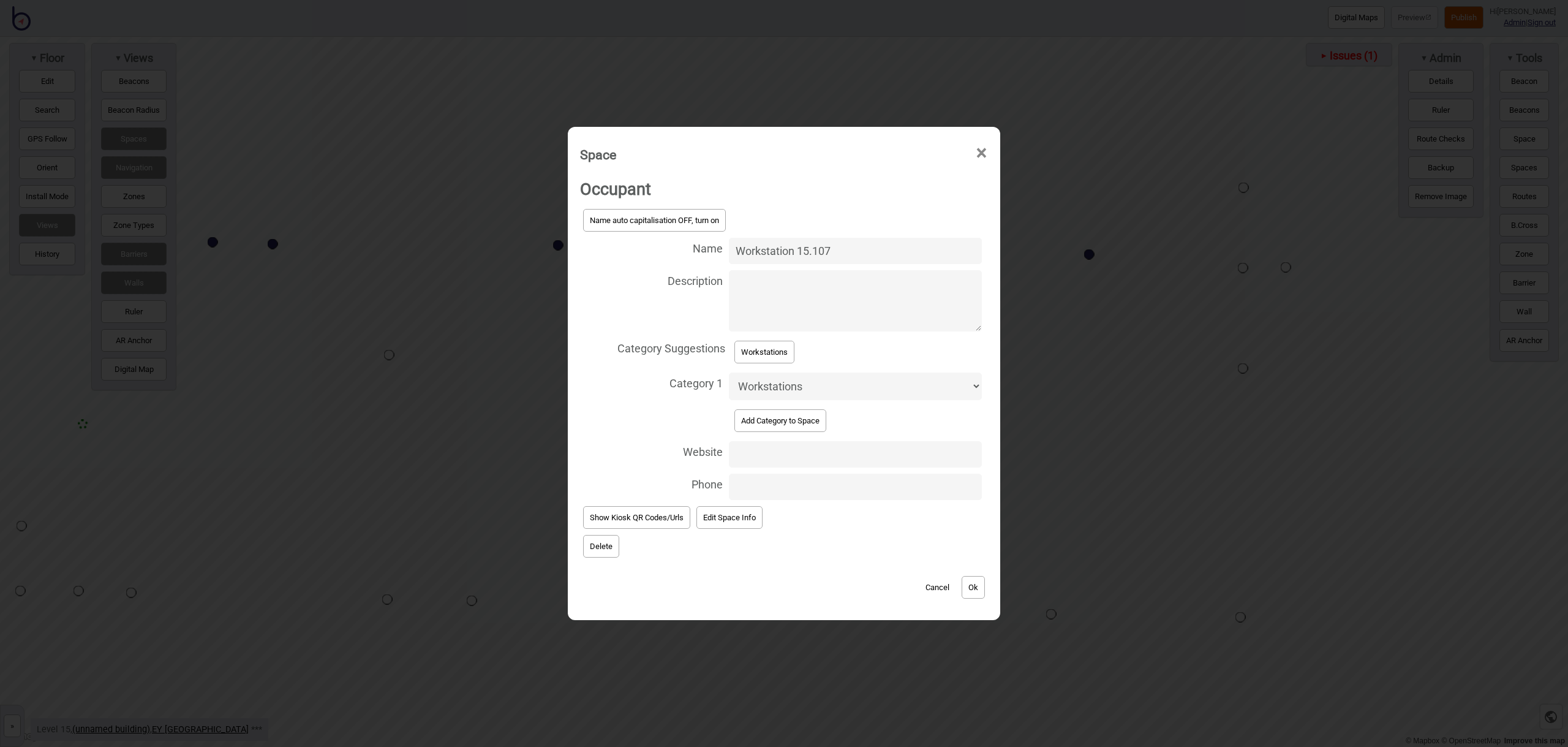
click at [980, 594] on button "Ok" at bounding box center [973, 588] width 24 height 23
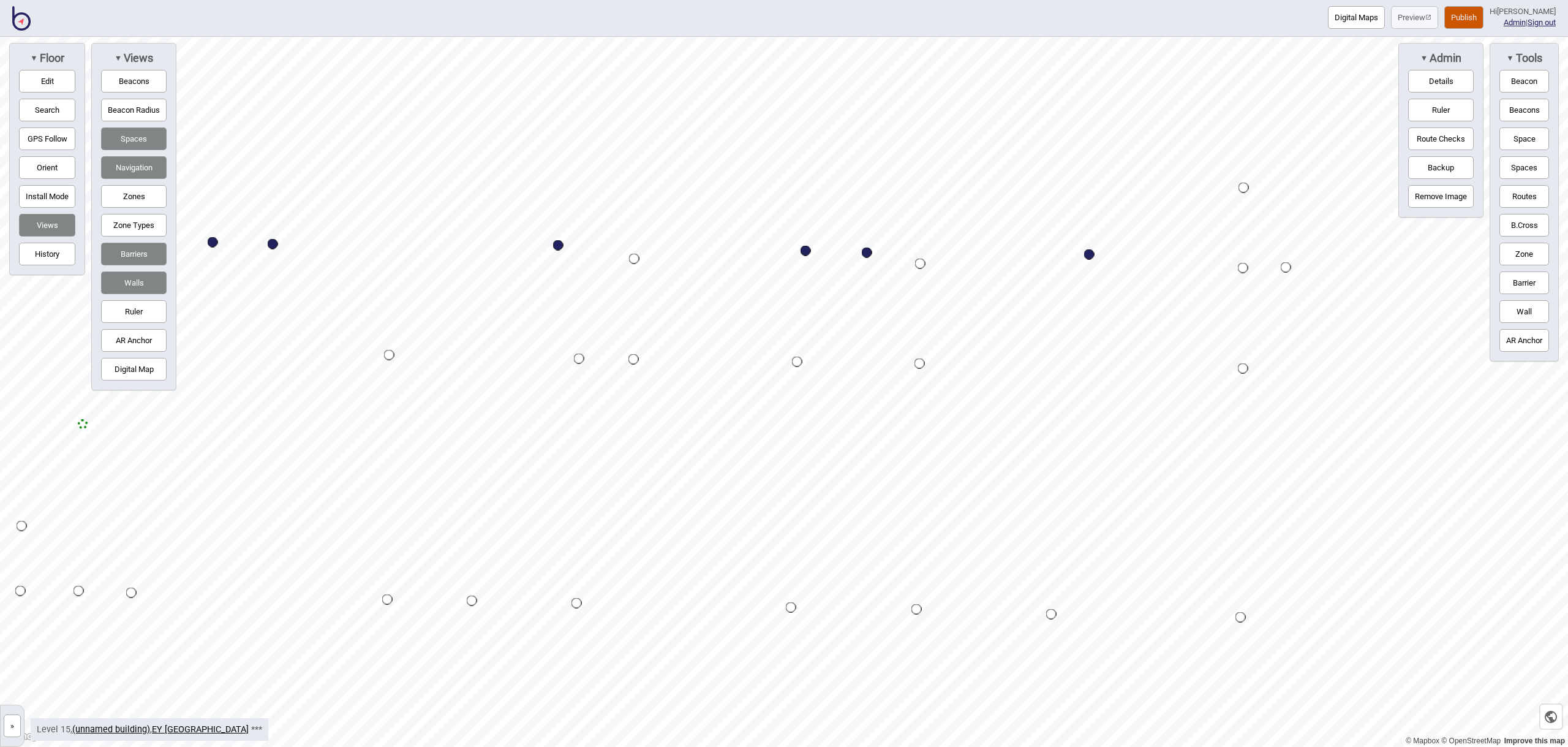
click at [1512, 145] on button "Space" at bounding box center [1524, 139] width 49 height 23
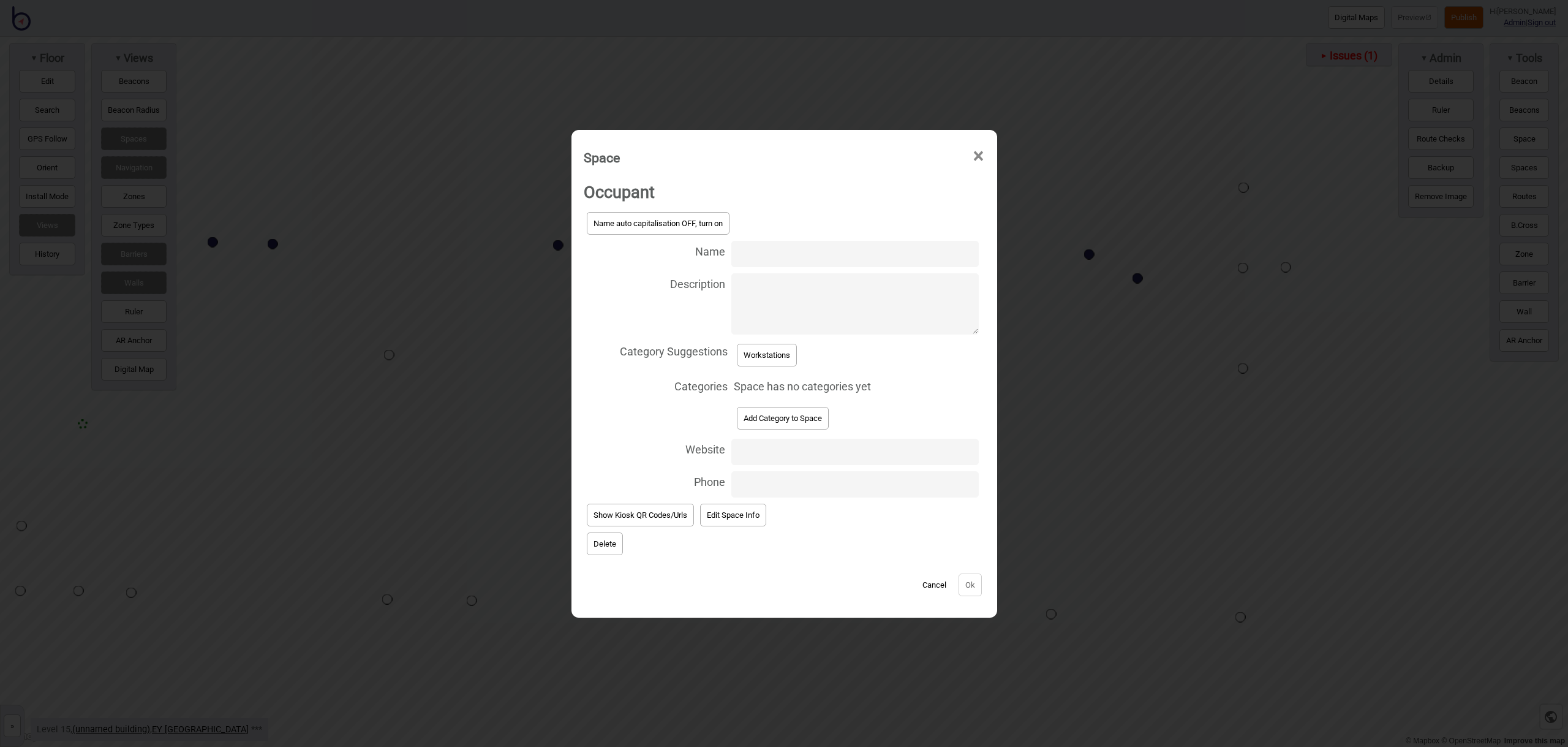
click at [806, 254] on input "Name" at bounding box center [855, 254] width 247 height 27
type input "Workstation 15.109"
click at [768, 357] on button "Workstations" at bounding box center [766, 355] width 60 height 23
select select "Workstations"
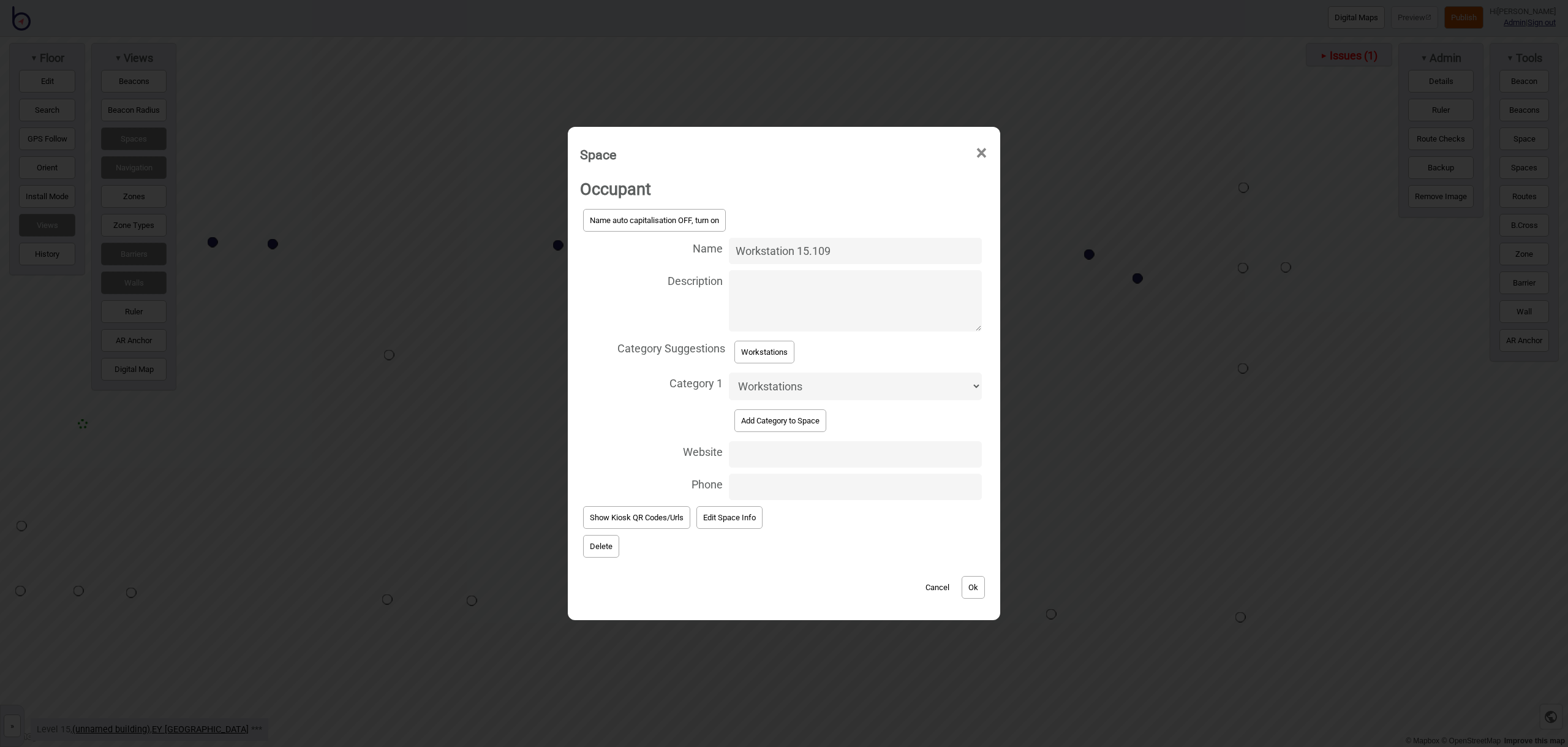
click at [979, 588] on button "Ok" at bounding box center [973, 588] width 24 height 23
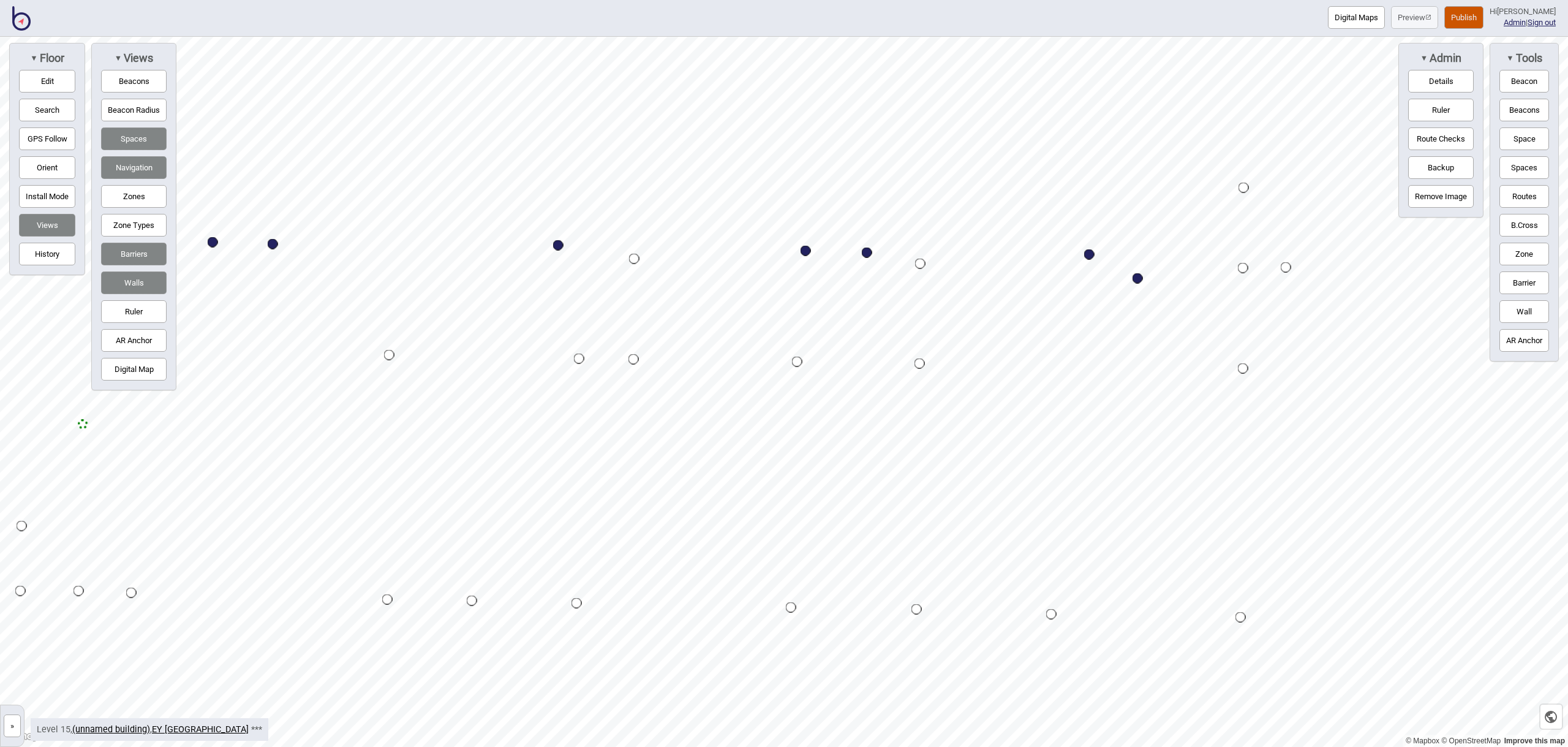
click at [1509, 140] on button "Space" at bounding box center [1524, 139] width 49 height 23
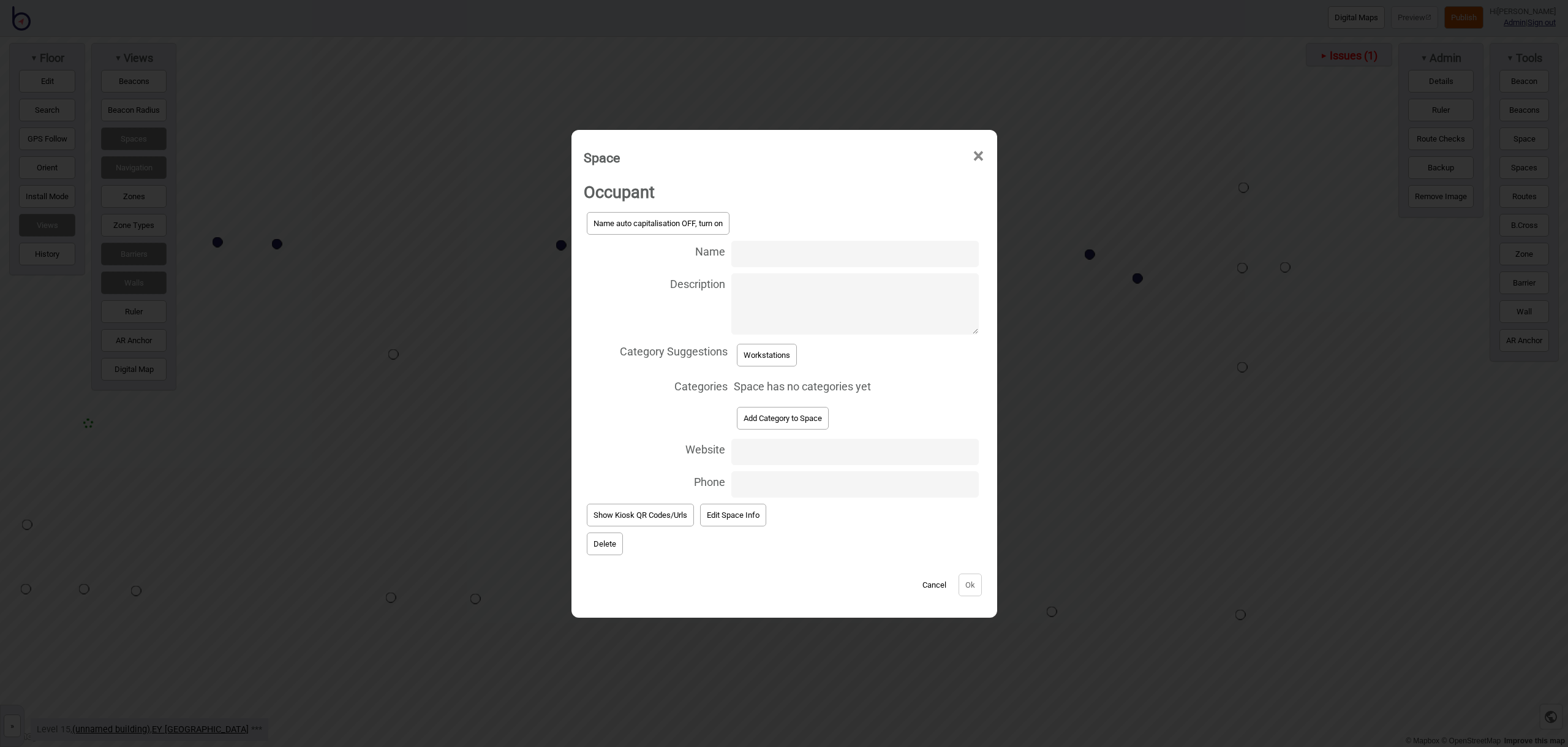
click at [778, 253] on input "Name" at bounding box center [855, 254] width 247 height 27
type input "Workstation 15.207"
click at [769, 350] on button "Workstations" at bounding box center [766, 355] width 60 height 23
select select "Workstations"
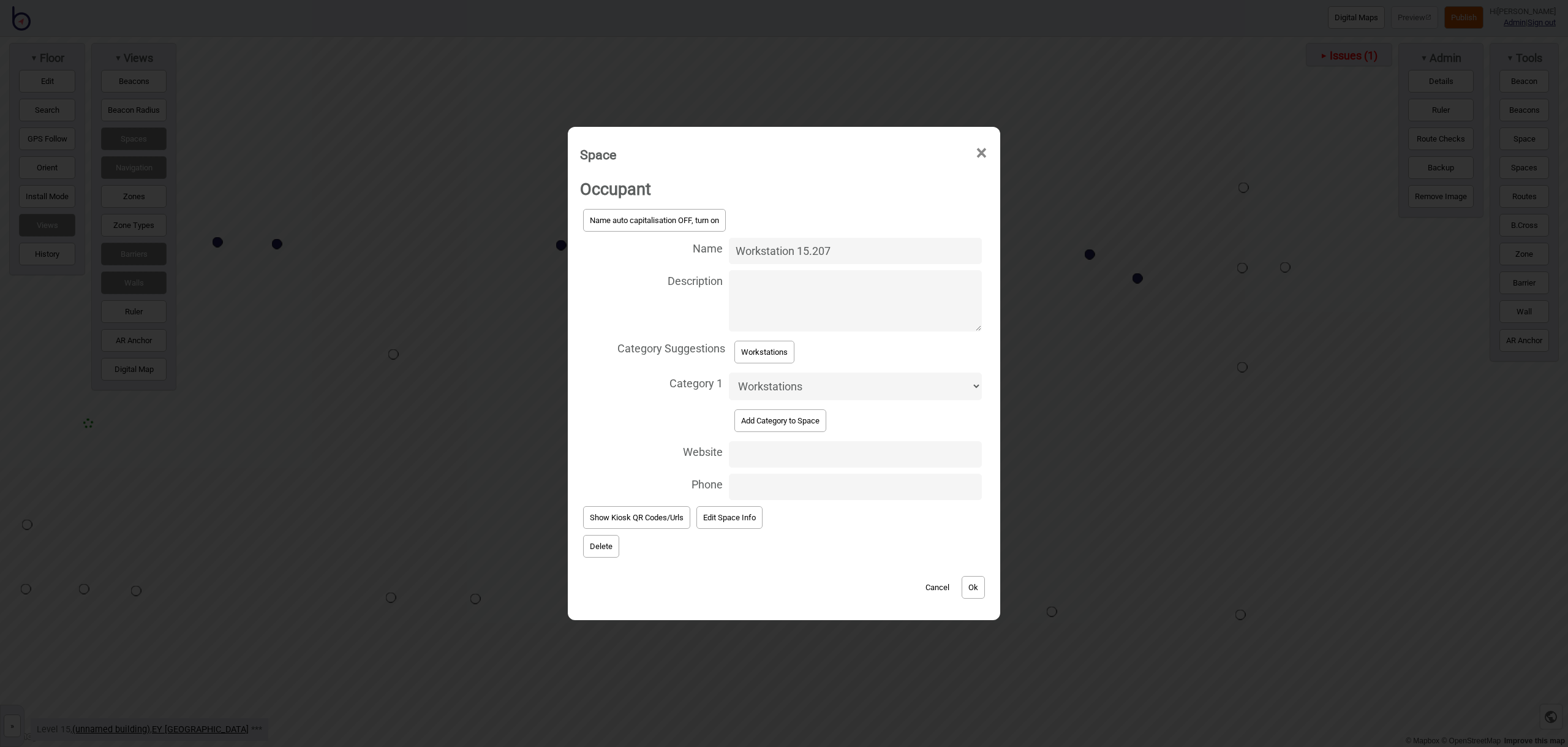
click at [975, 582] on button "Ok" at bounding box center [973, 588] width 24 height 23
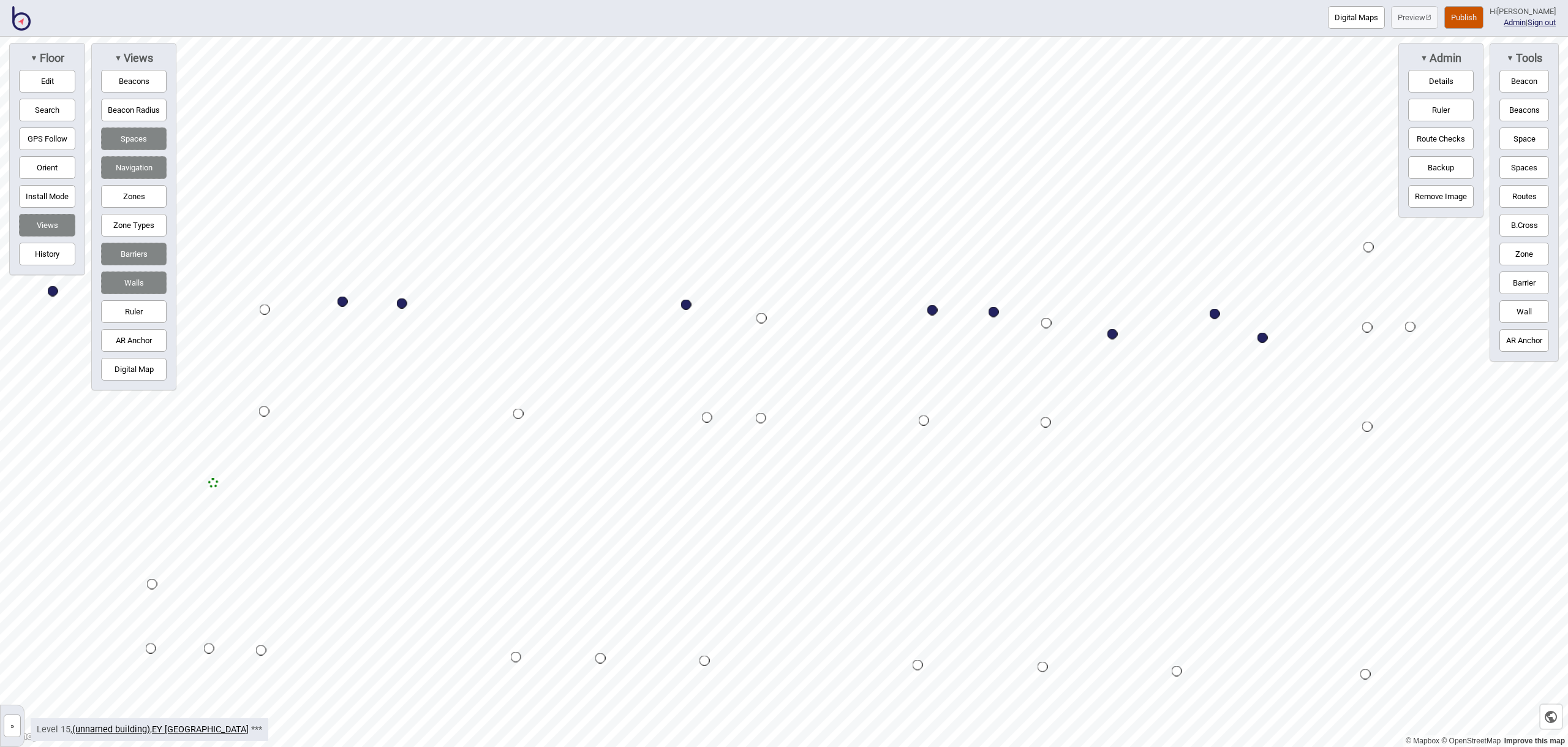
click at [1508, 137] on button "Space" at bounding box center [1524, 139] width 49 height 23
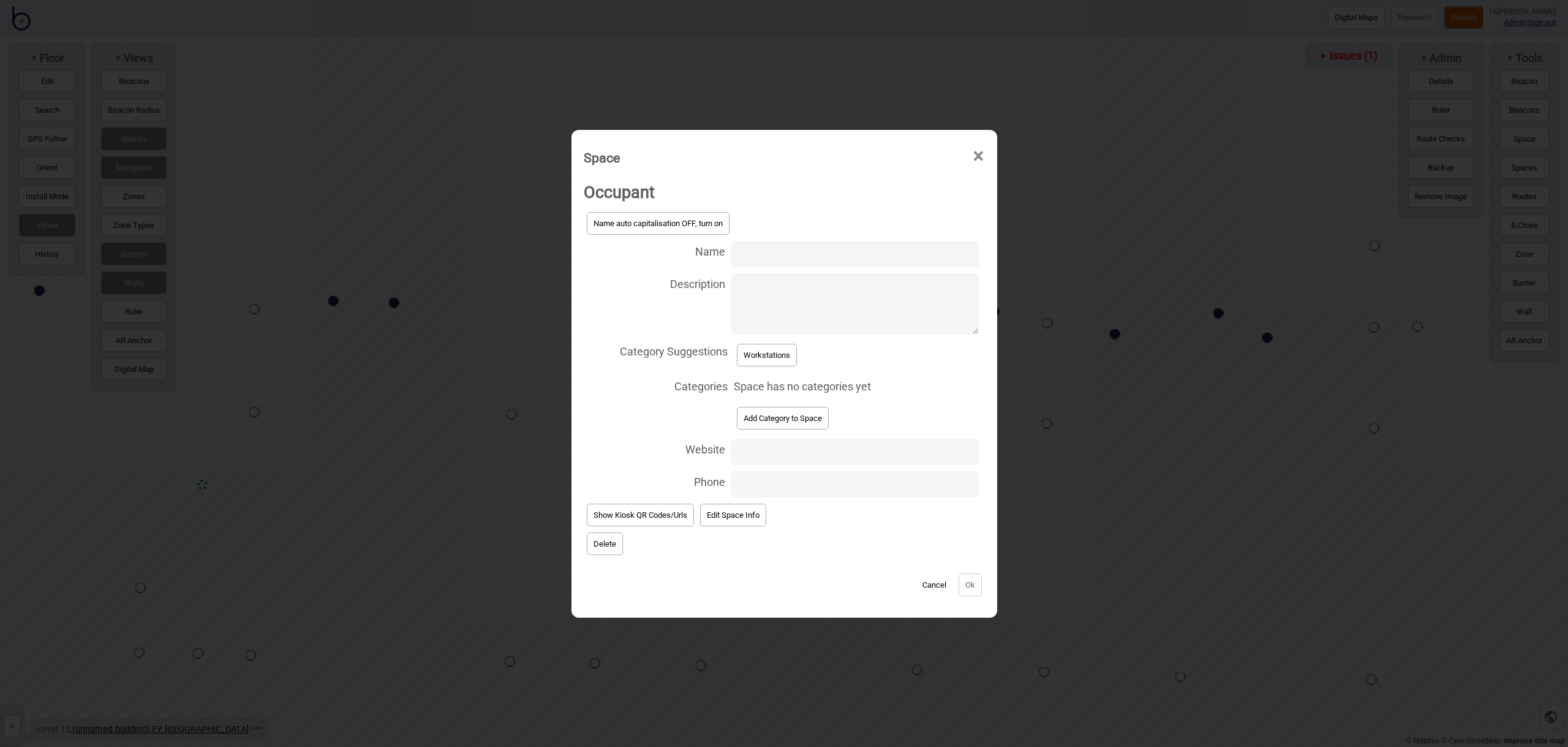
click at [804, 254] on input "Name" at bounding box center [855, 254] width 247 height 27
type input "Workstation 15.205"
click at [792, 355] on button "Workstations" at bounding box center [766, 355] width 60 height 23
select select "Workstations"
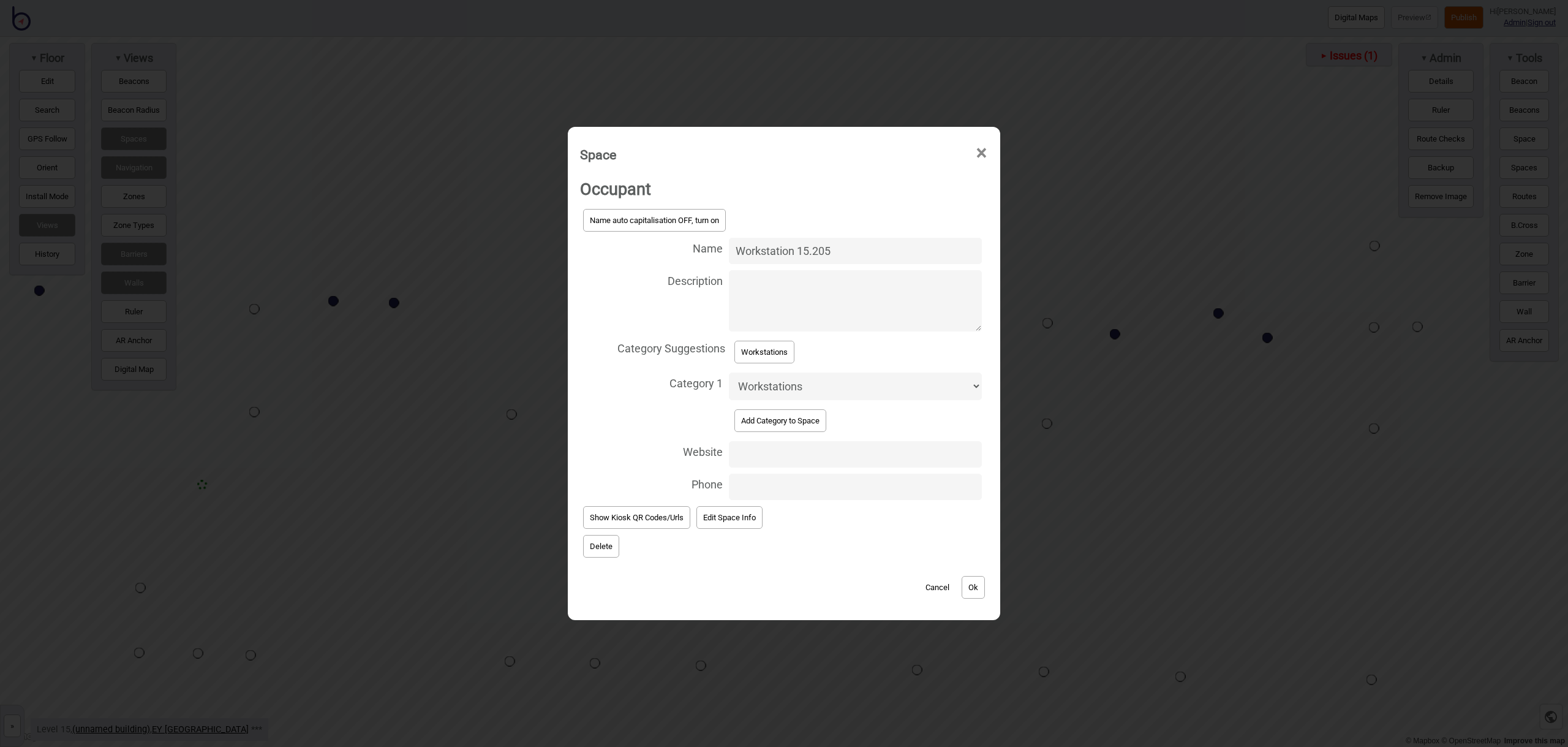
click at [967, 580] on button "Ok" at bounding box center [973, 588] width 24 height 23
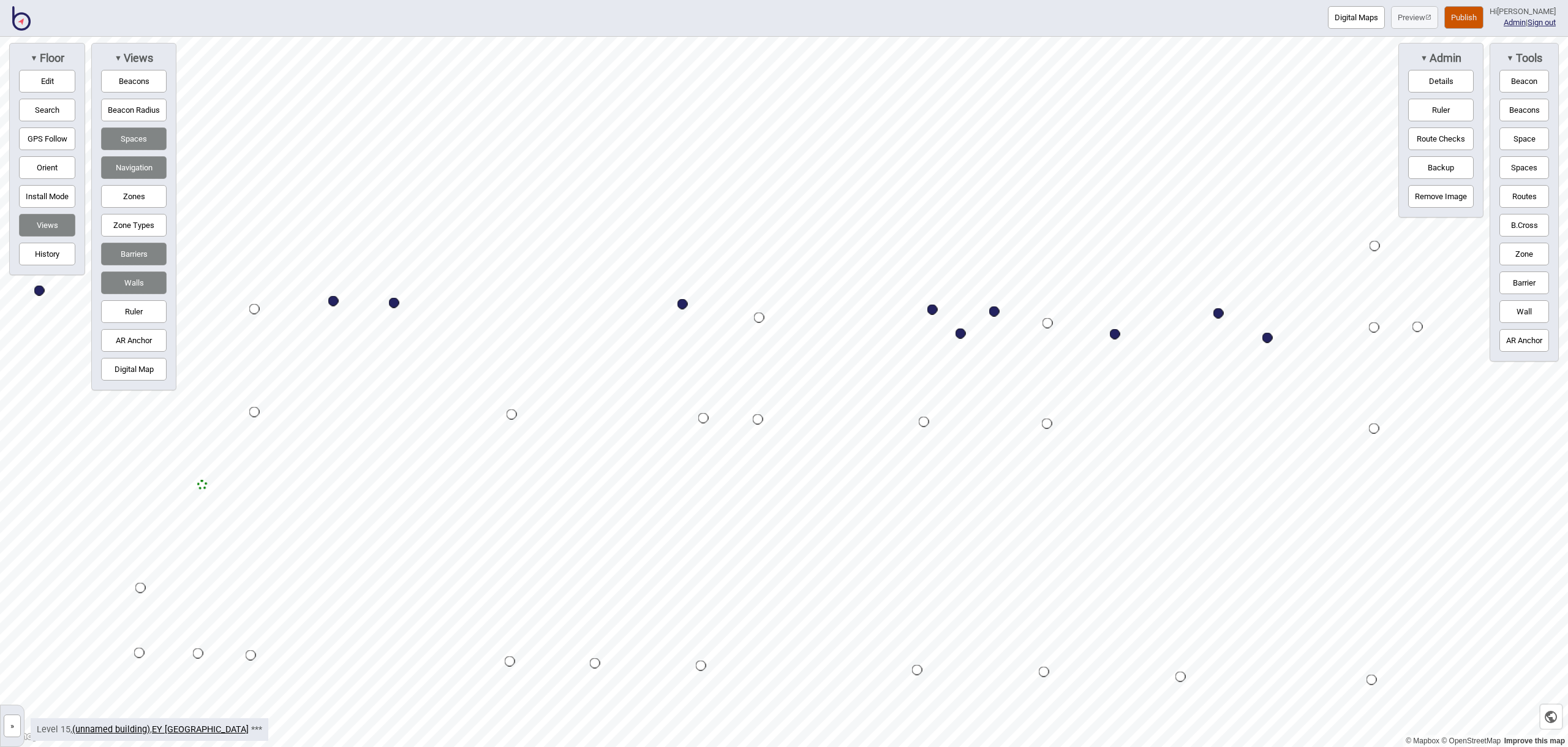
click at [1522, 136] on button "Space" at bounding box center [1524, 139] width 49 height 23
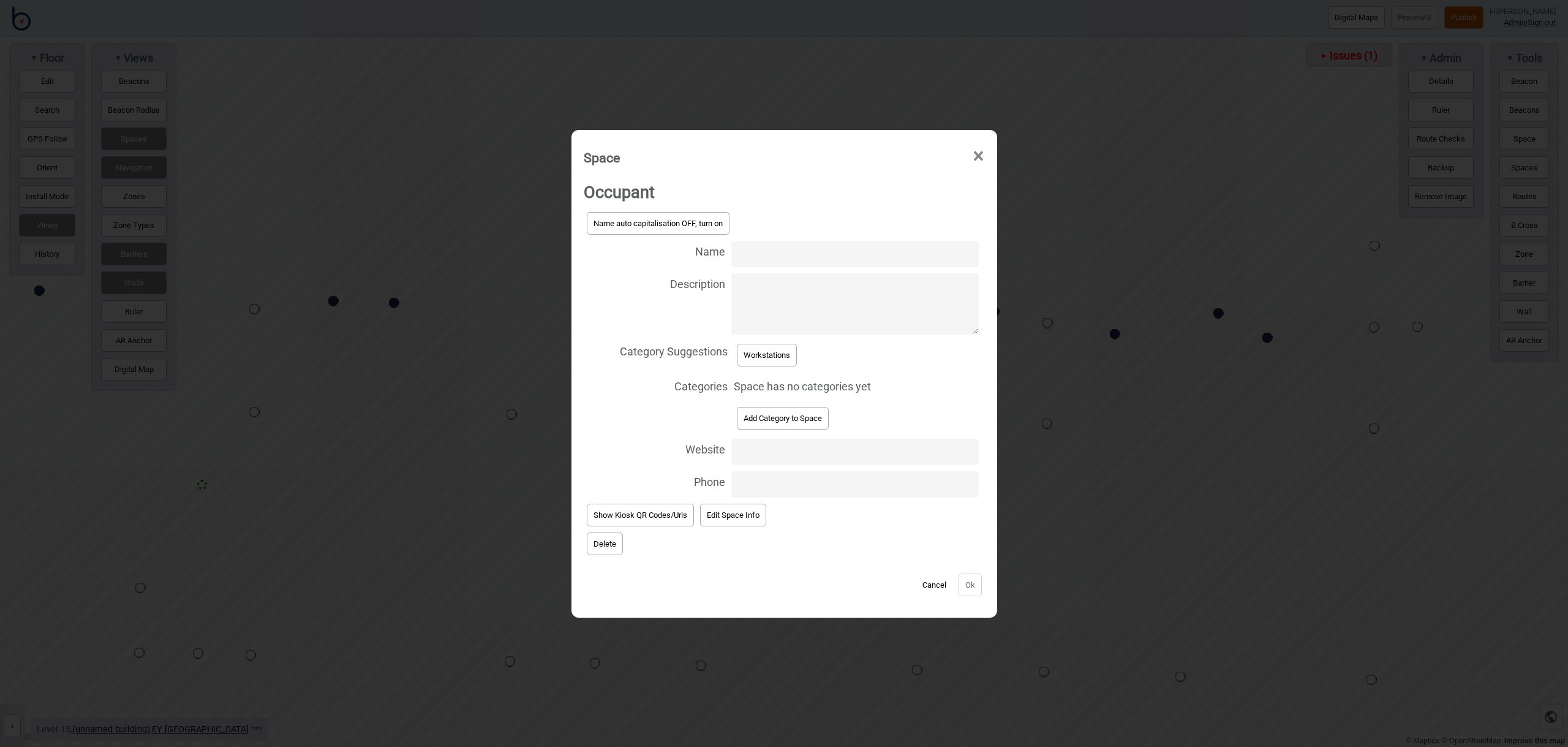
drag, startPoint x: 766, startPoint y: 245, endPoint x: 773, endPoint y: 259, distance: 15.7
click at [769, 251] on input "Name" at bounding box center [855, 254] width 247 height 27
type input "Workstation 15.203"
click at [769, 361] on button "Workstations" at bounding box center [766, 355] width 60 height 23
select select "Workstations"
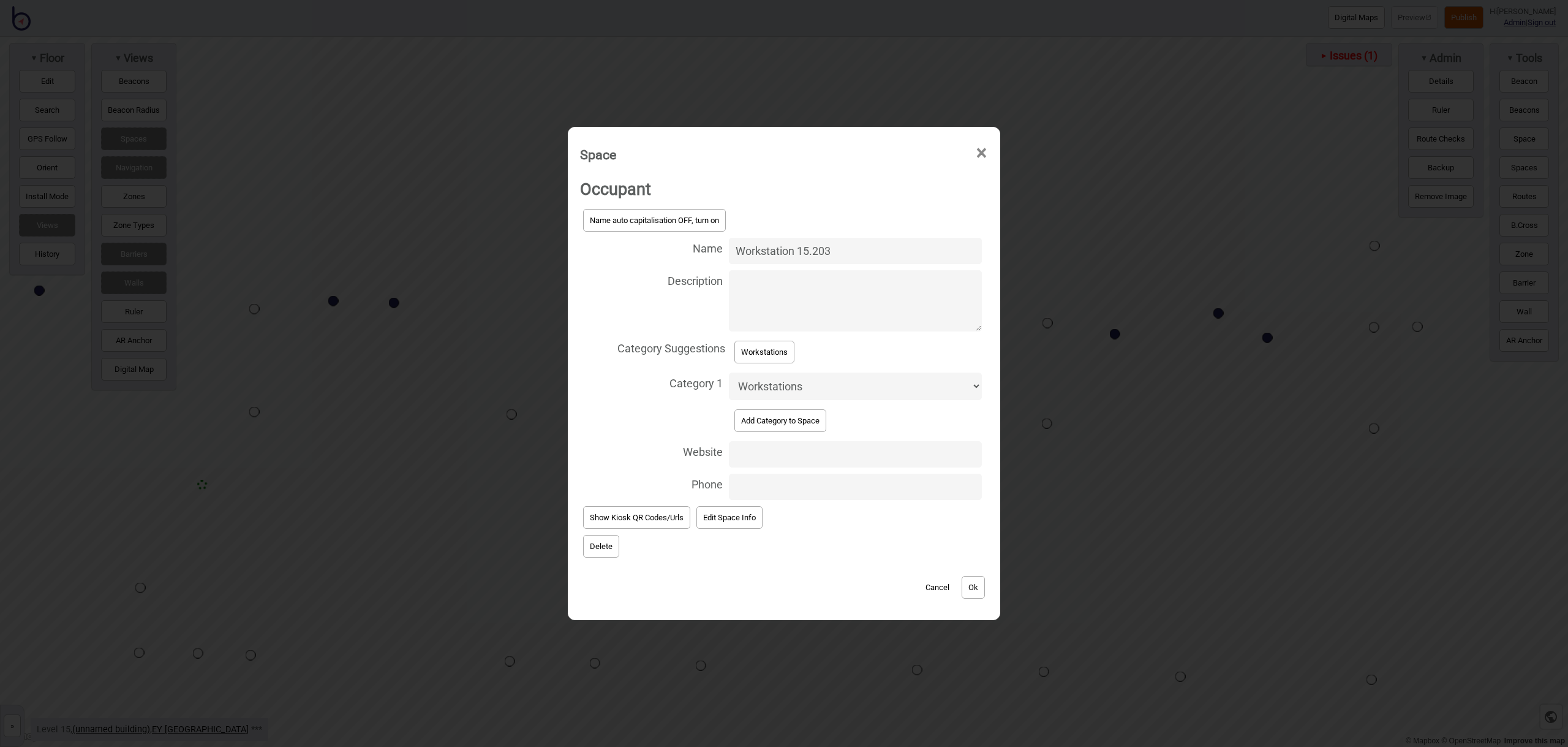
click at [967, 574] on div "Cancel Ok" at bounding box center [784, 581] width 408 height 41
click at [970, 578] on button "Ok" at bounding box center [973, 588] width 24 height 23
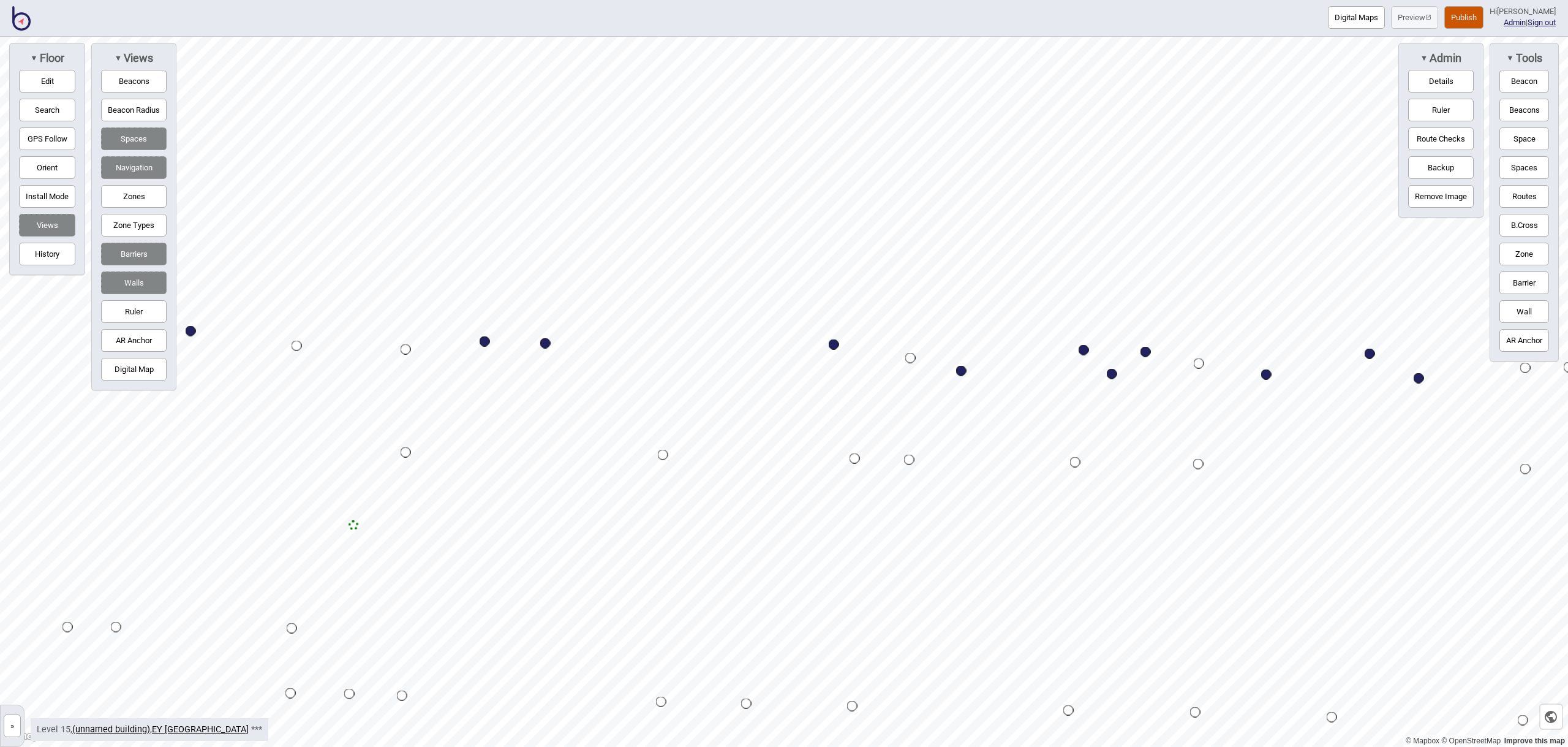
click at [1511, 136] on button "Space" at bounding box center [1524, 139] width 49 height 23
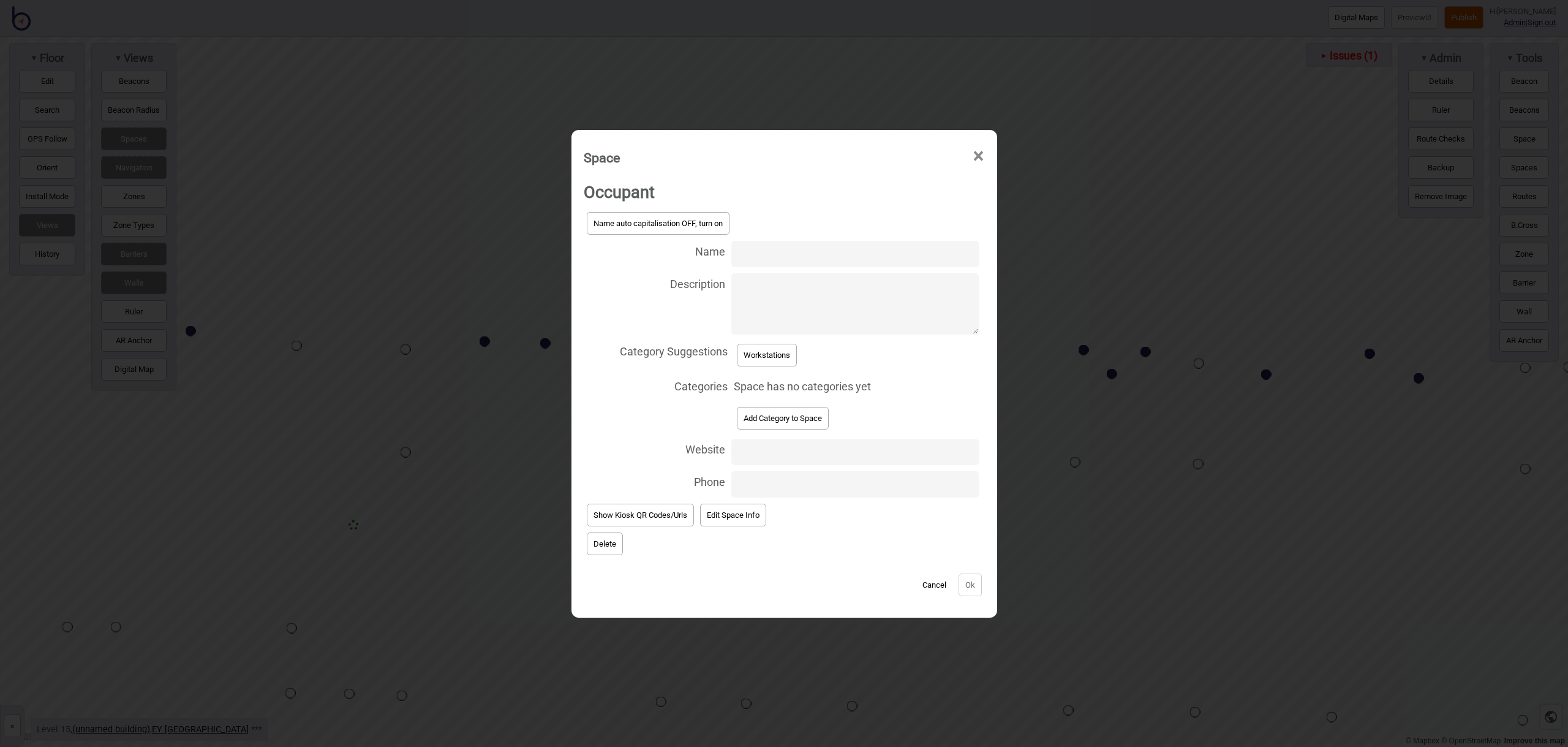
click at [776, 258] on input "Name" at bounding box center [855, 254] width 247 height 27
type input "Workstation 15.201"
click at [788, 364] on button "Workstations" at bounding box center [766, 355] width 60 height 23
select select "Workstations"
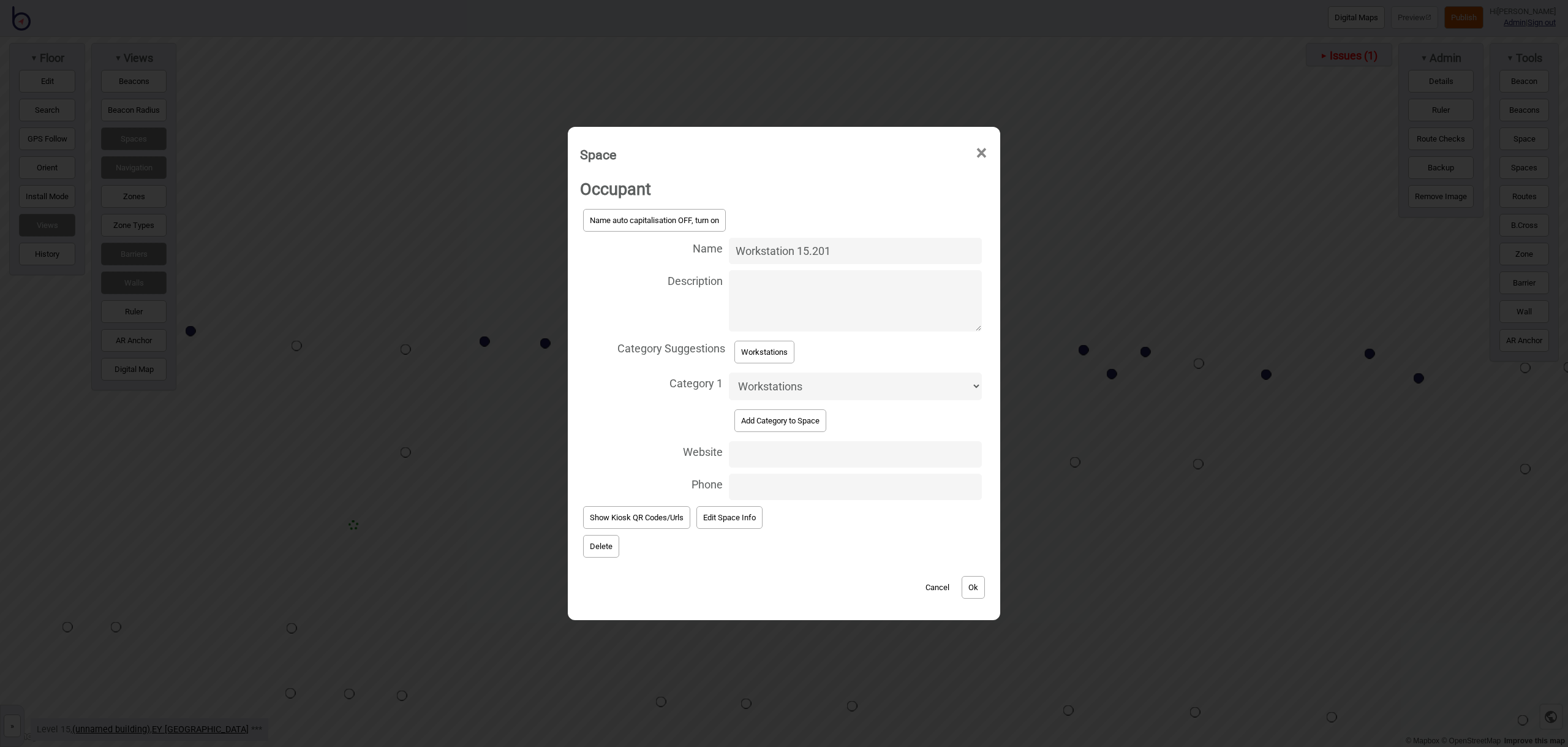
click at [967, 580] on button "Ok" at bounding box center [973, 588] width 24 height 23
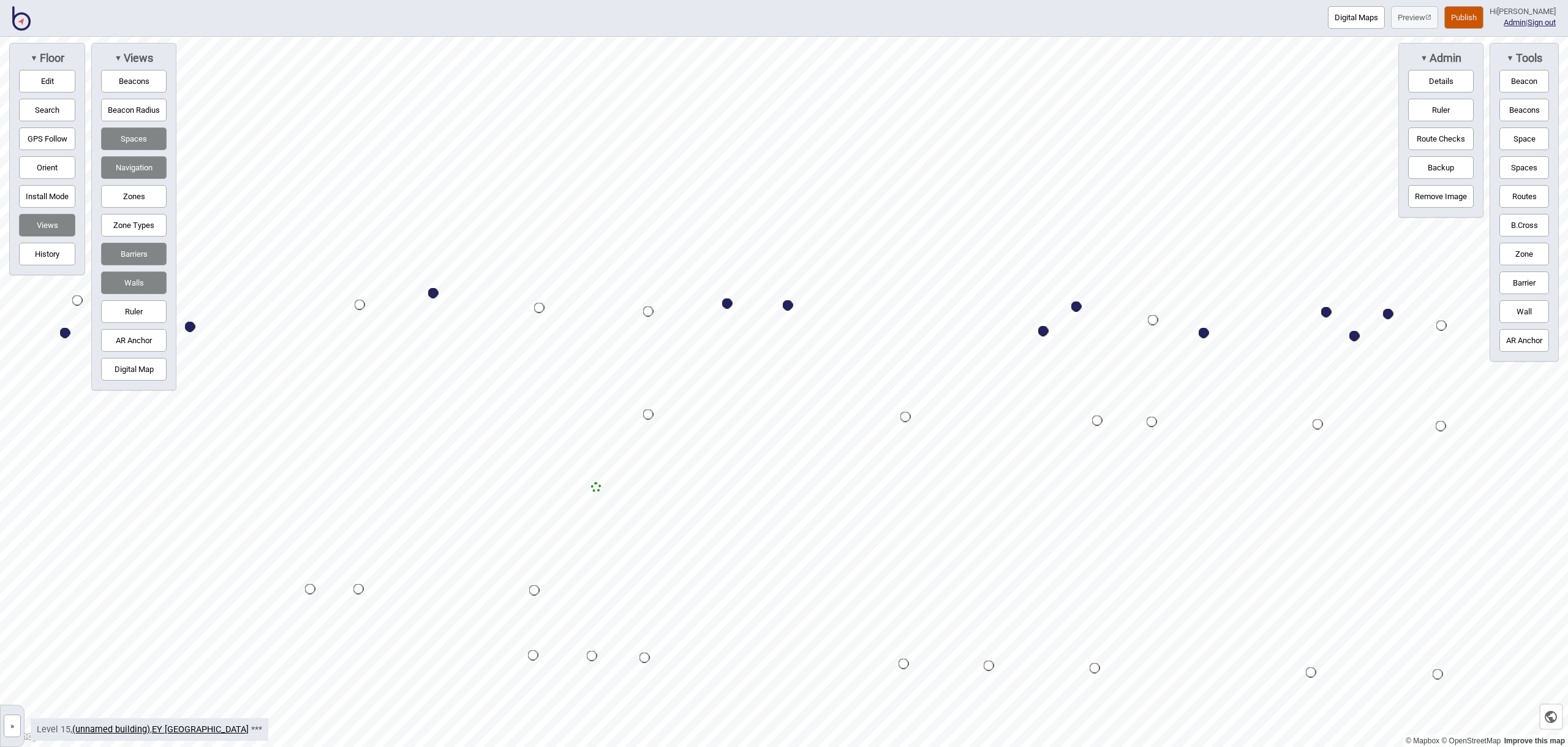
click at [1522, 139] on button "Space" at bounding box center [1524, 139] width 49 height 23
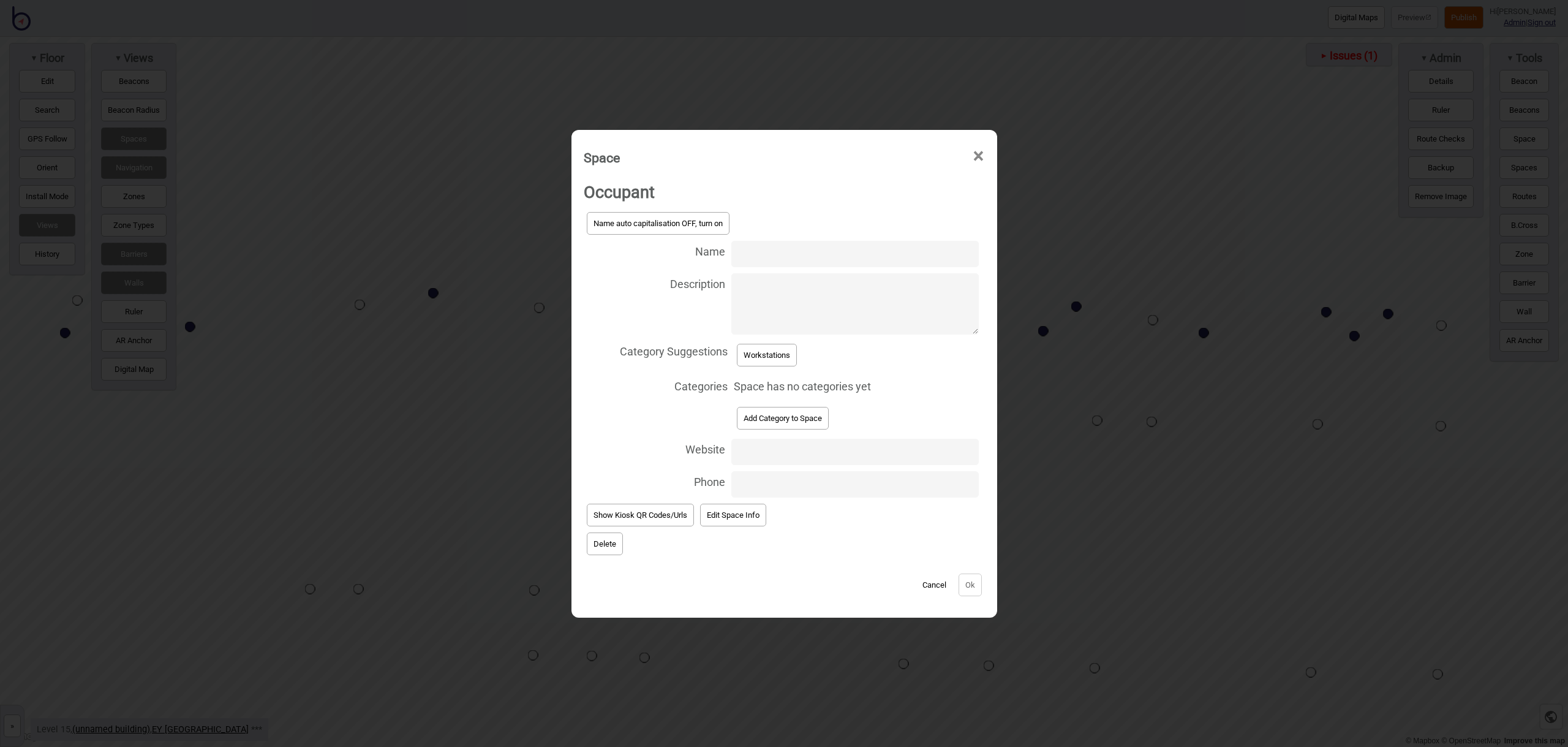
click at [754, 259] on input "Name" at bounding box center [855, 254] width 247 height 27
type input "Workstation 15.221"
click at [777, 360] on button "Workstations" at bounding box center [766, 355] width 60 height 23
select select "Workstations"
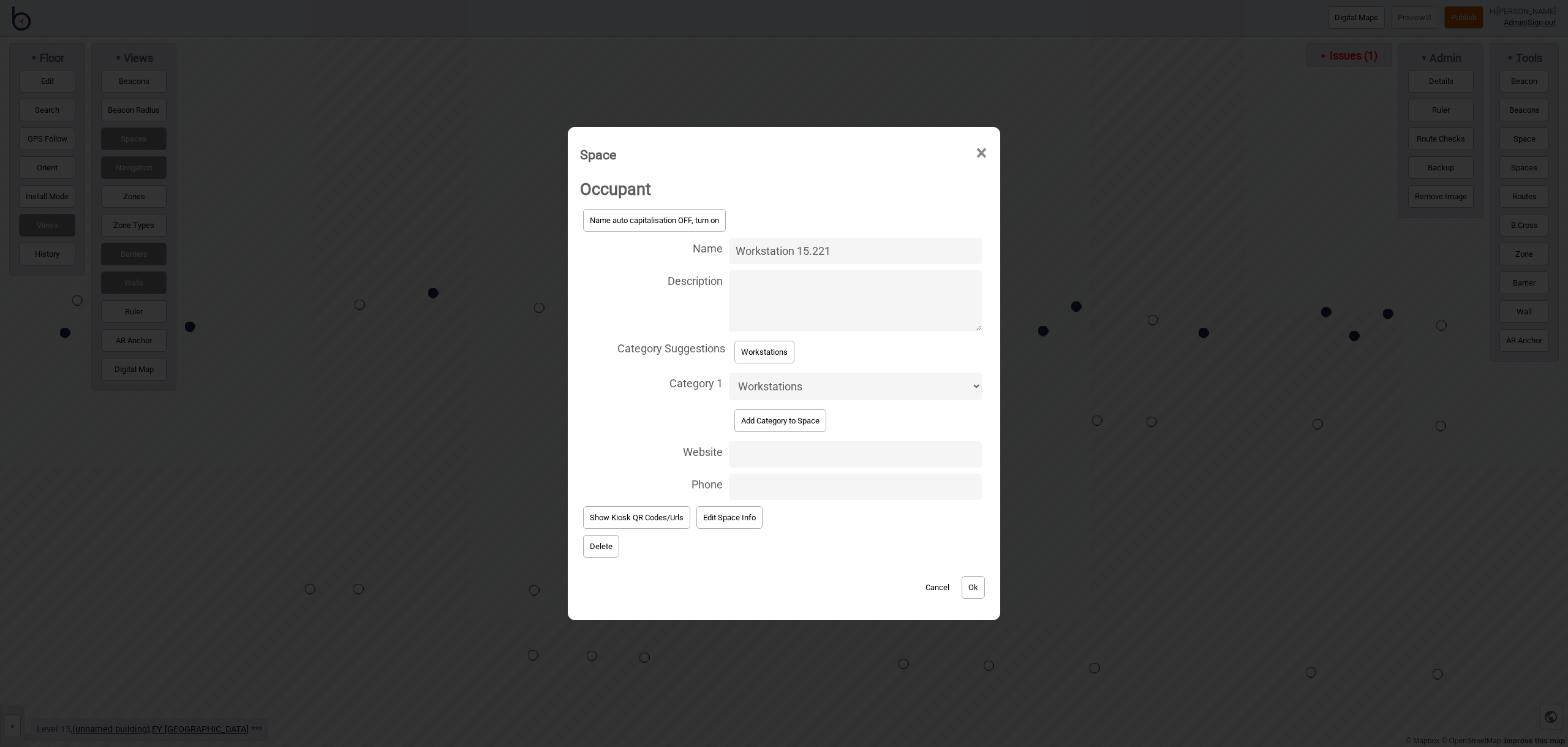
click at [979, 589] on button "Ok" at bounding box center [973, 588] width 24 height 23
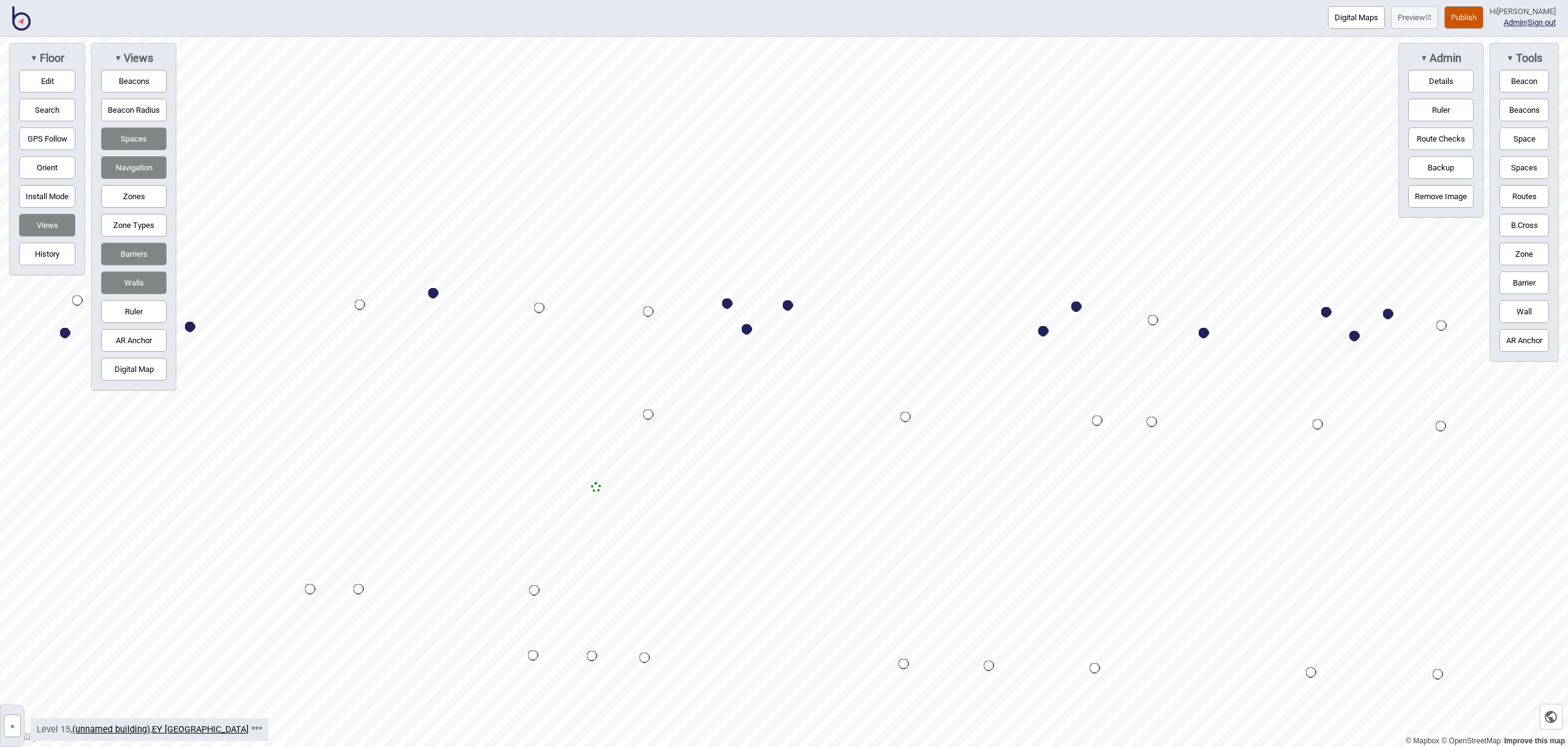
click at [1518, 142] on button "Space" at bounding box center [1524, 139] width 49 height 23
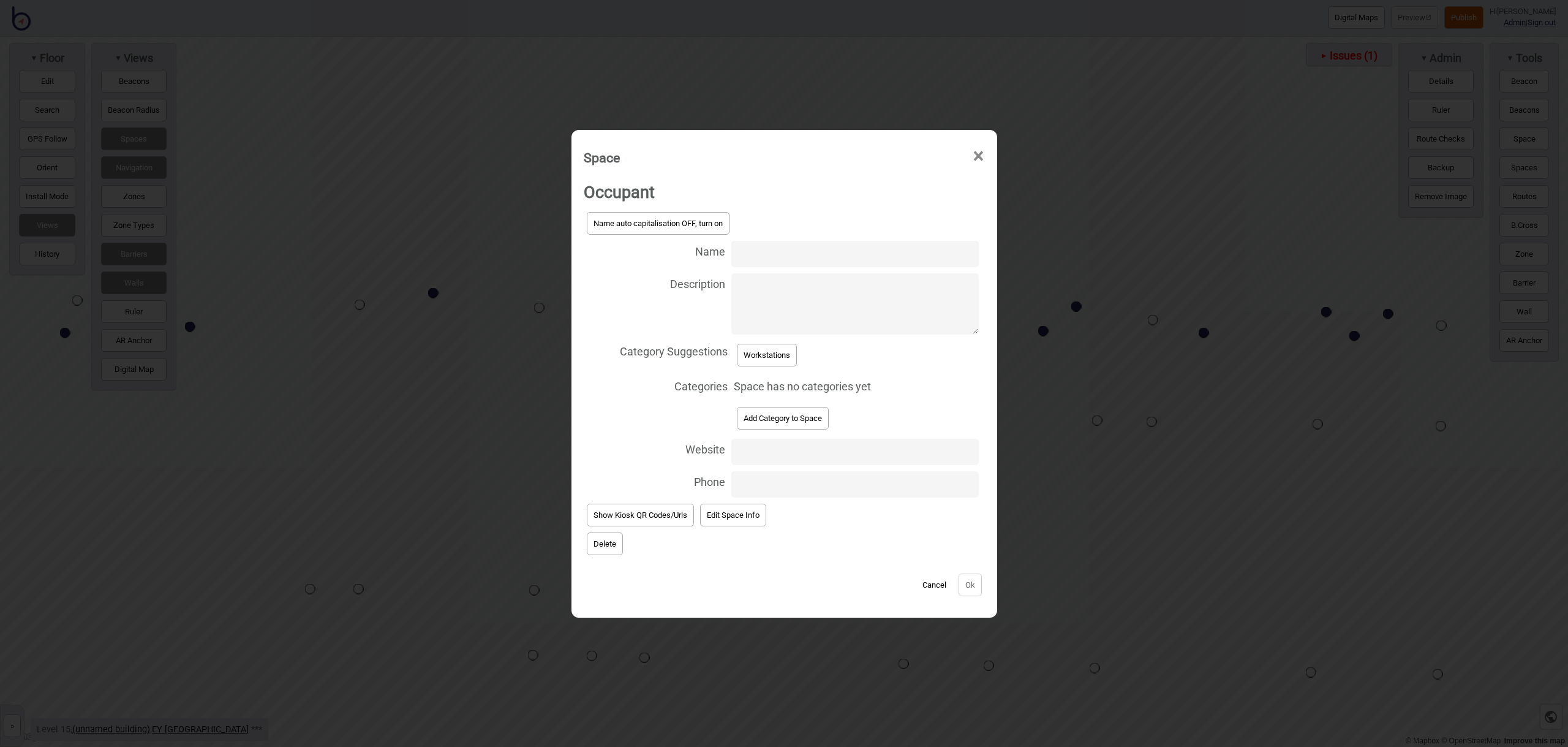
click at [777, 254] on input "Name" at bounding box center [855, 254] width 247 height 27
type input "Workstation 15.219"
click at [796, 351] on button "Workstations" at bounding box center [766, 355] width 60 height 23
select select "Workstations"
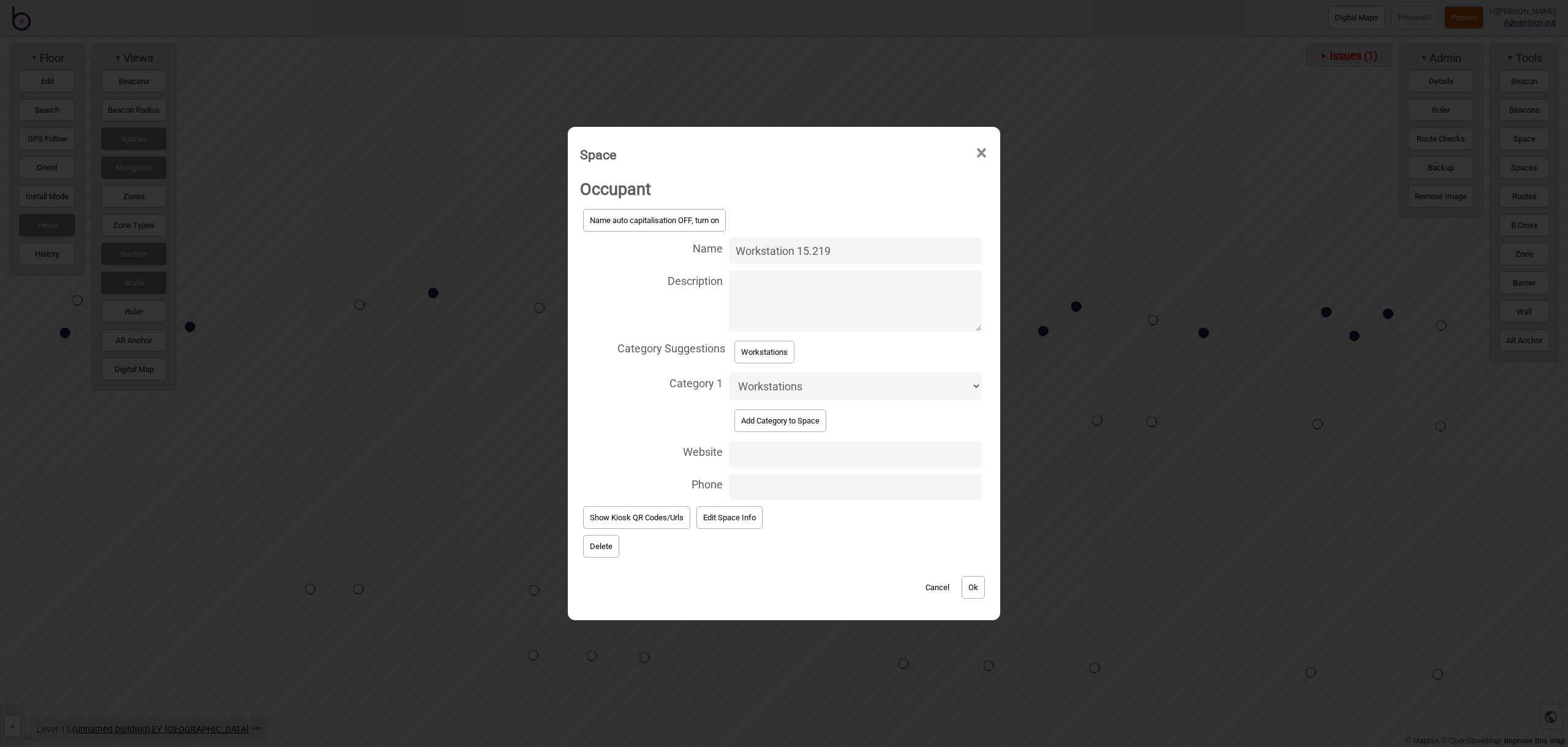
click at [980, 583] on button "Ok" at bounding box center [973, 588] width 24 height 23
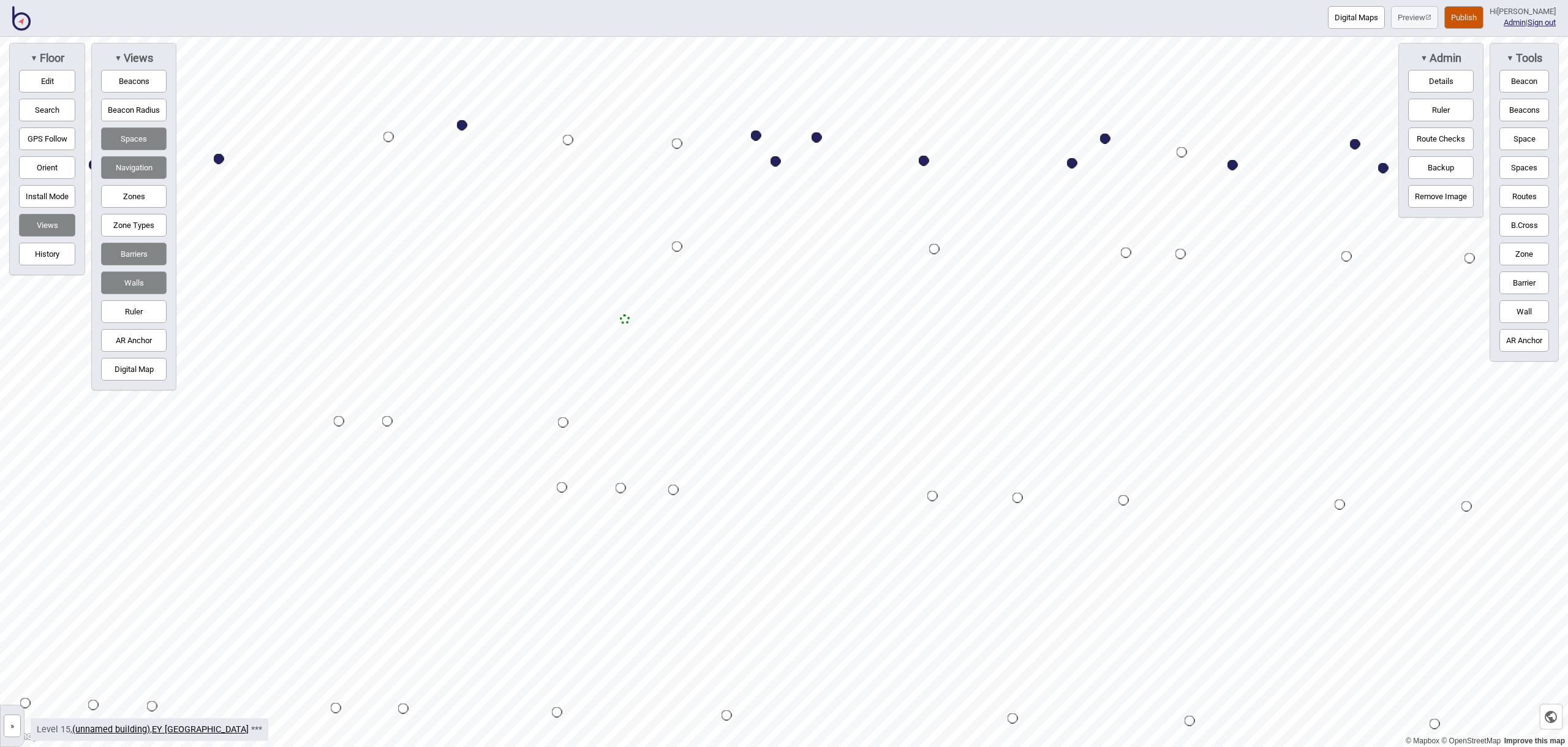
click at [1519, 137] on button "Space" at bounding box center [1524, 139] width 49 height 23
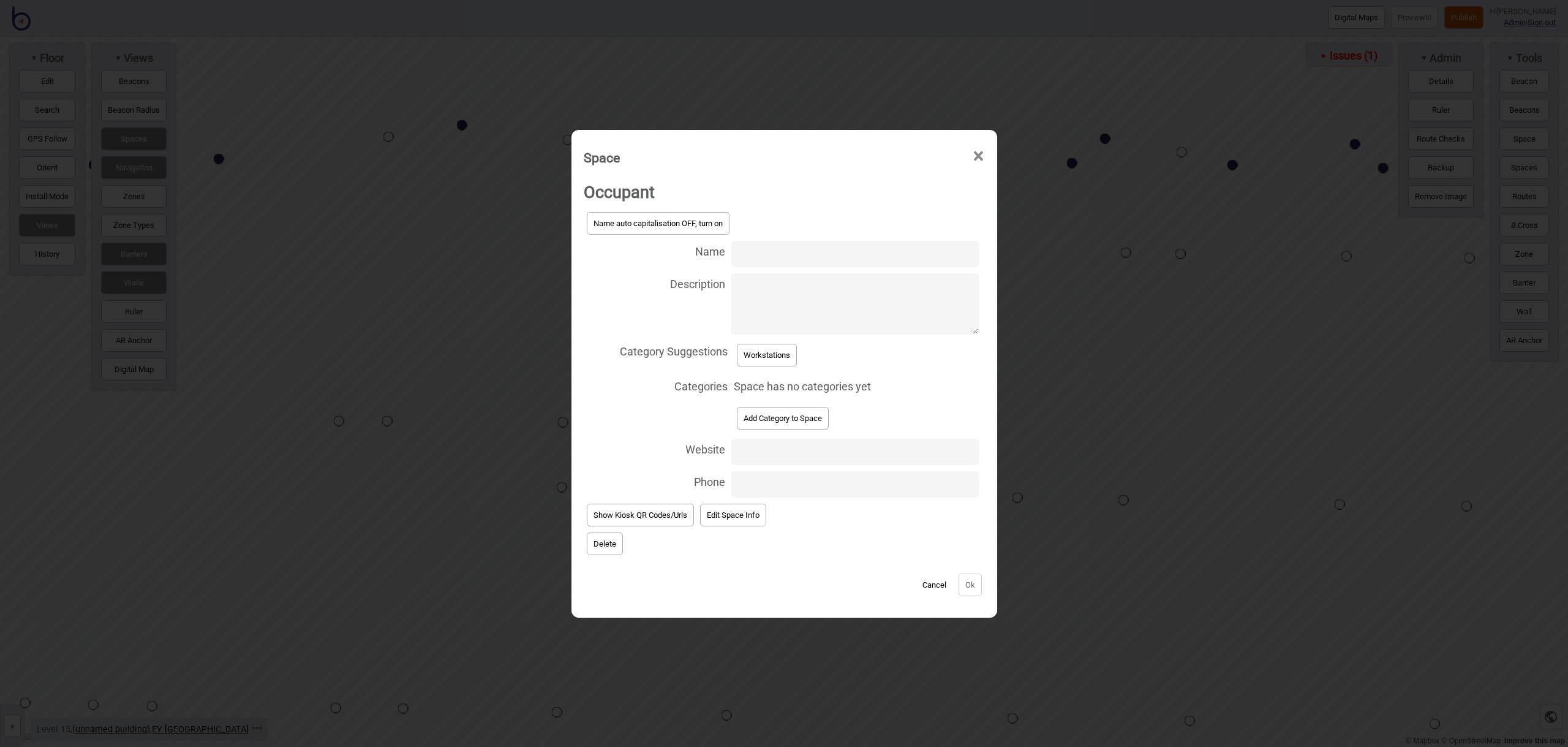
click at [754, 252] on input "Name" at bounding box center [855, 254] width 247 height 27
type input "Workstation 15.223"
click at [778, 358] on button "Workstations" at bounding box center [766, 355] width 60 height 23
select select "Workstations"
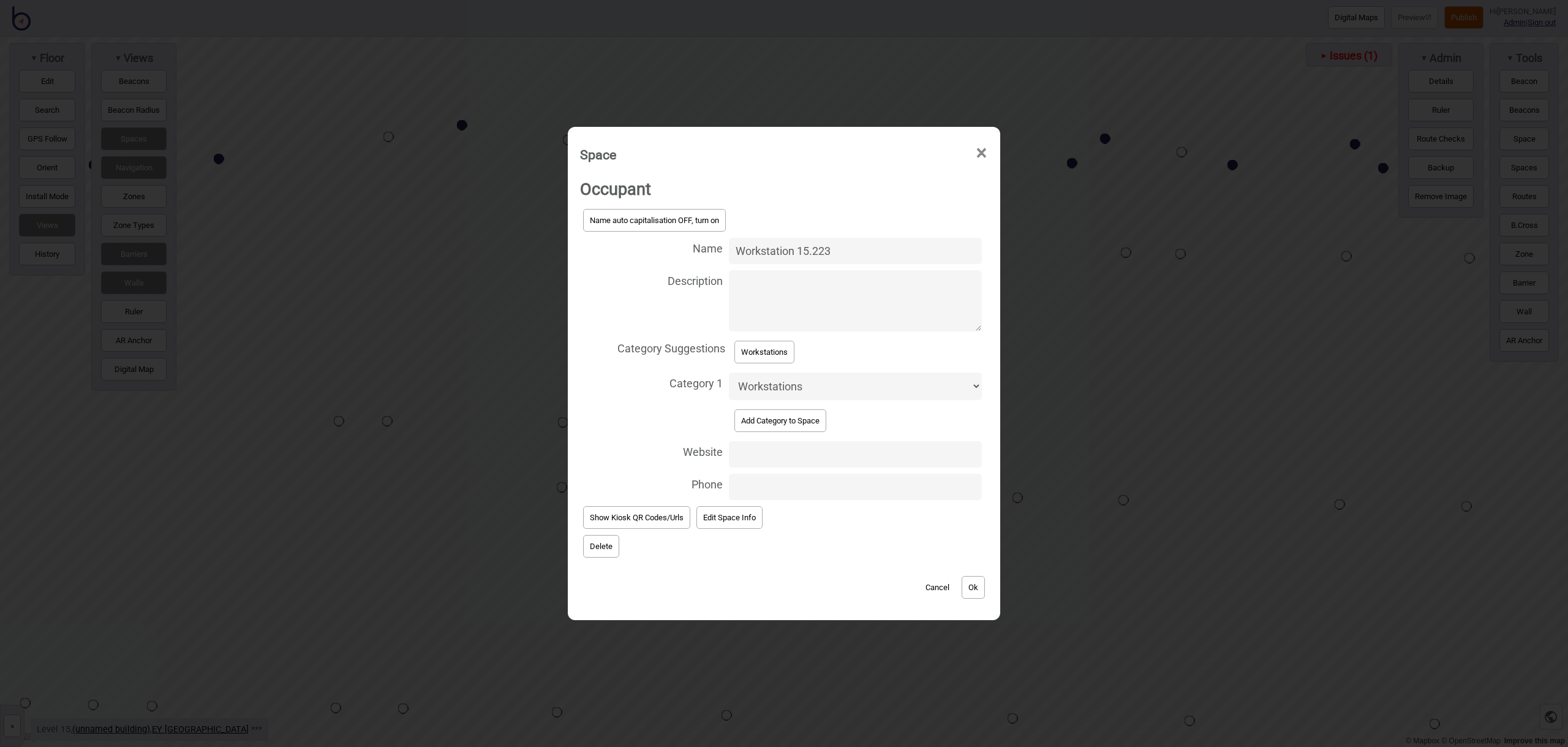
click at [976, 587] on button "Ok" at bounding box center [973, 588] width 24 height 23
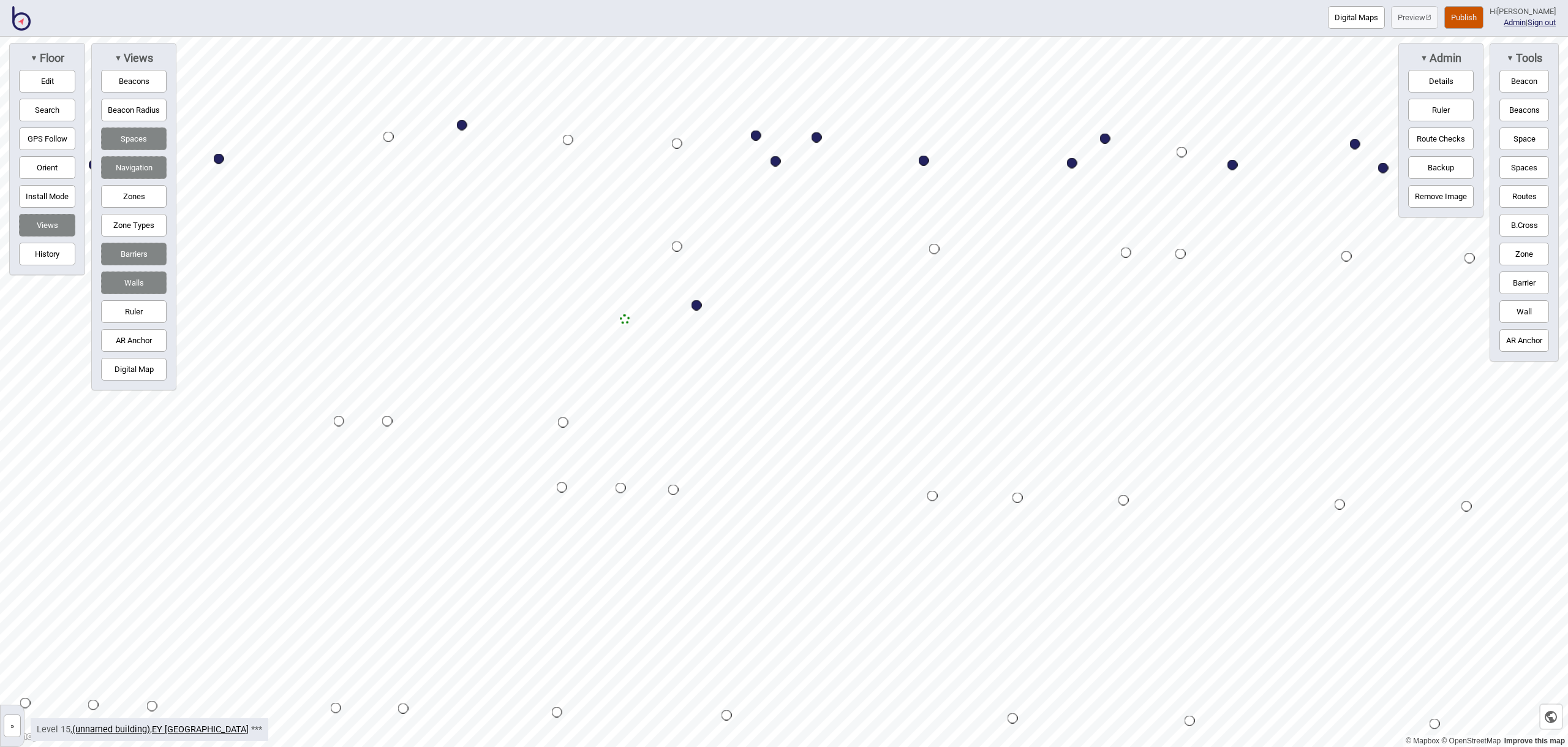
click at [1509, 134] on button "Space" at bounding box center [1524, 139] width 49 height 23
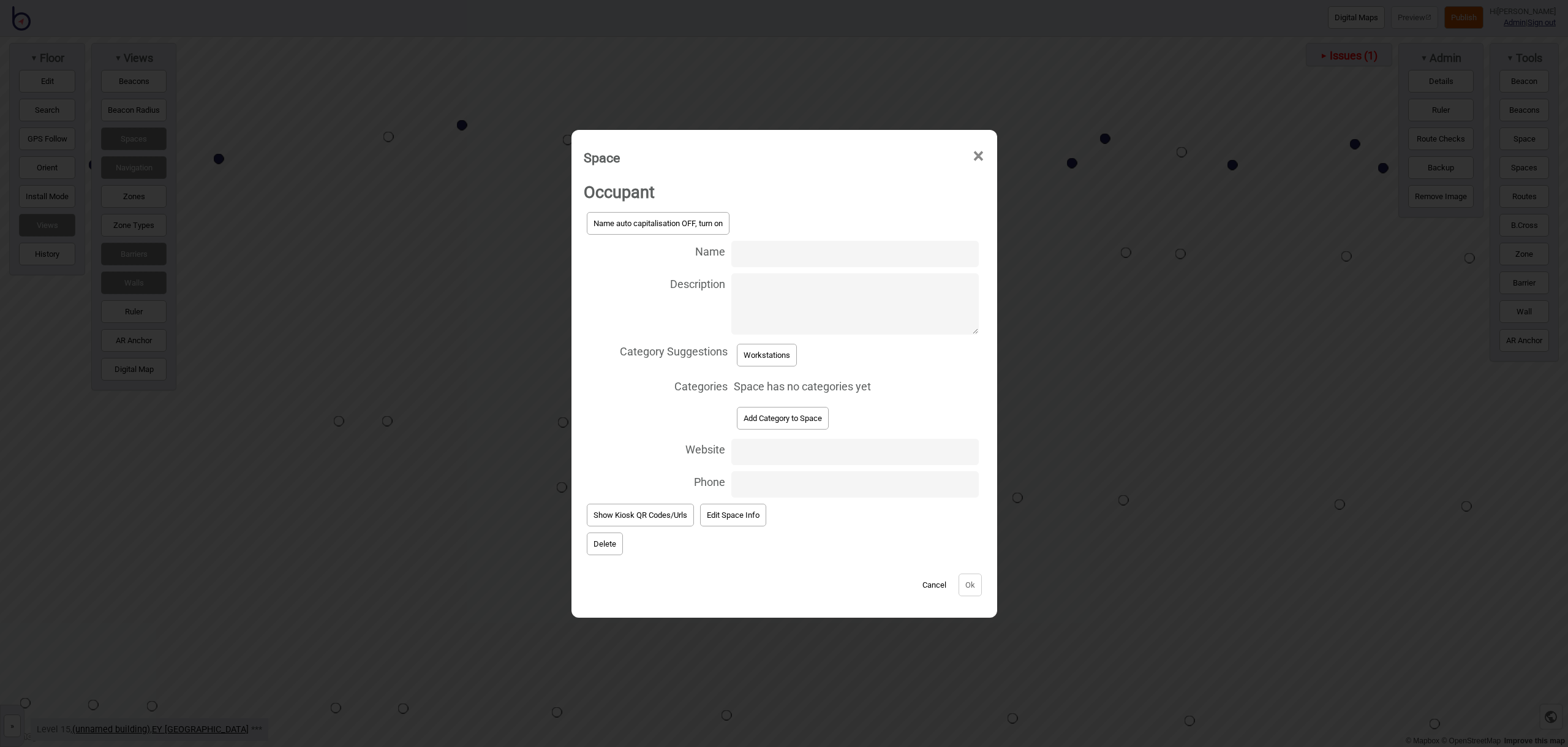
click at [769, 254] on input "Name" at bounding box center [855, 254] width 247 height 27
type input "Workstation 15.225"
click at [789, 358] on button "Workstations" at bounding box center [766, 355] width 60 height 23
select select "Workstations"
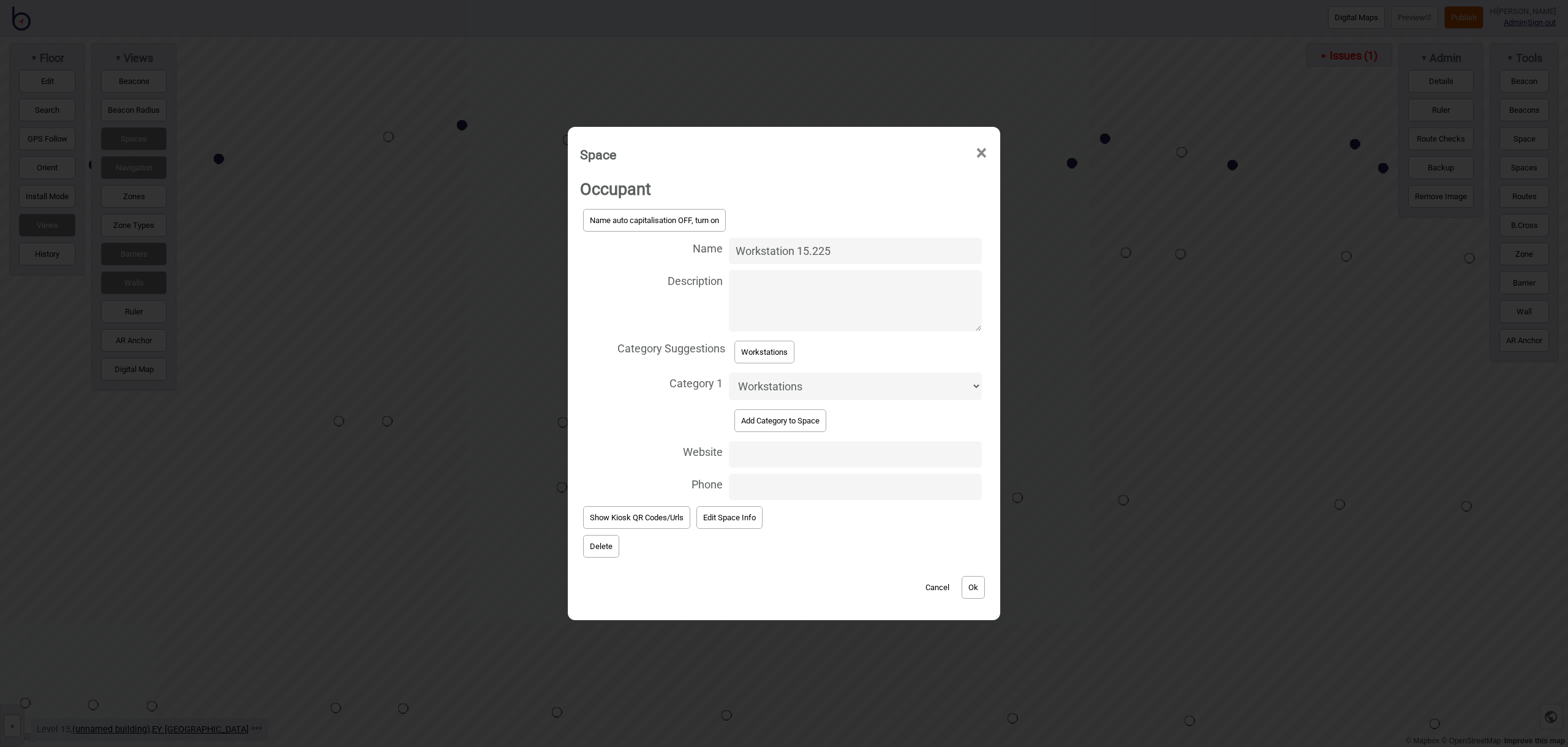
click at [968, 579] on button "Ok" at bounding box center [973, 588] width 24 height 23
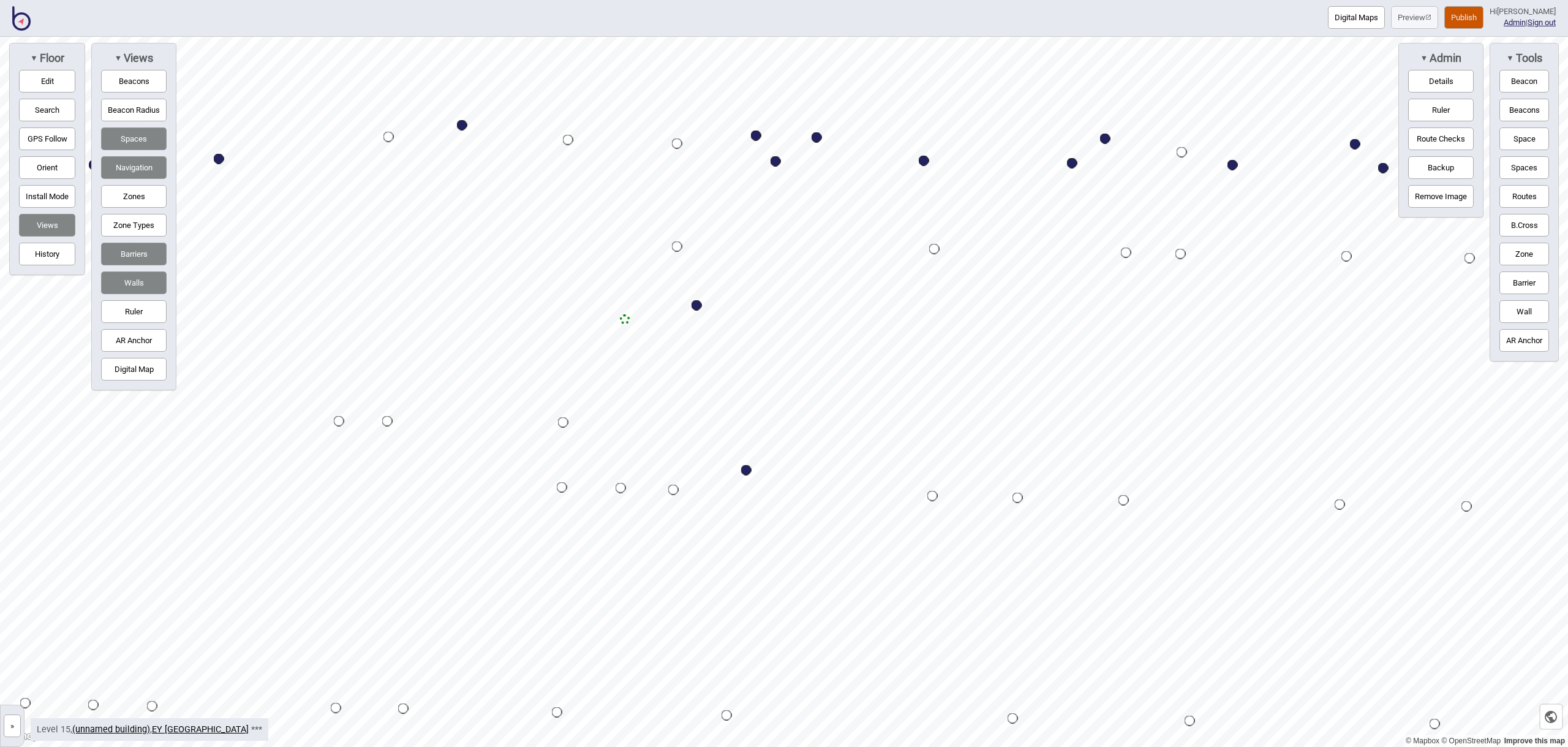
click at [1521, 138] on button "Space" at bounding box center [1524, 139] width 49 height 23
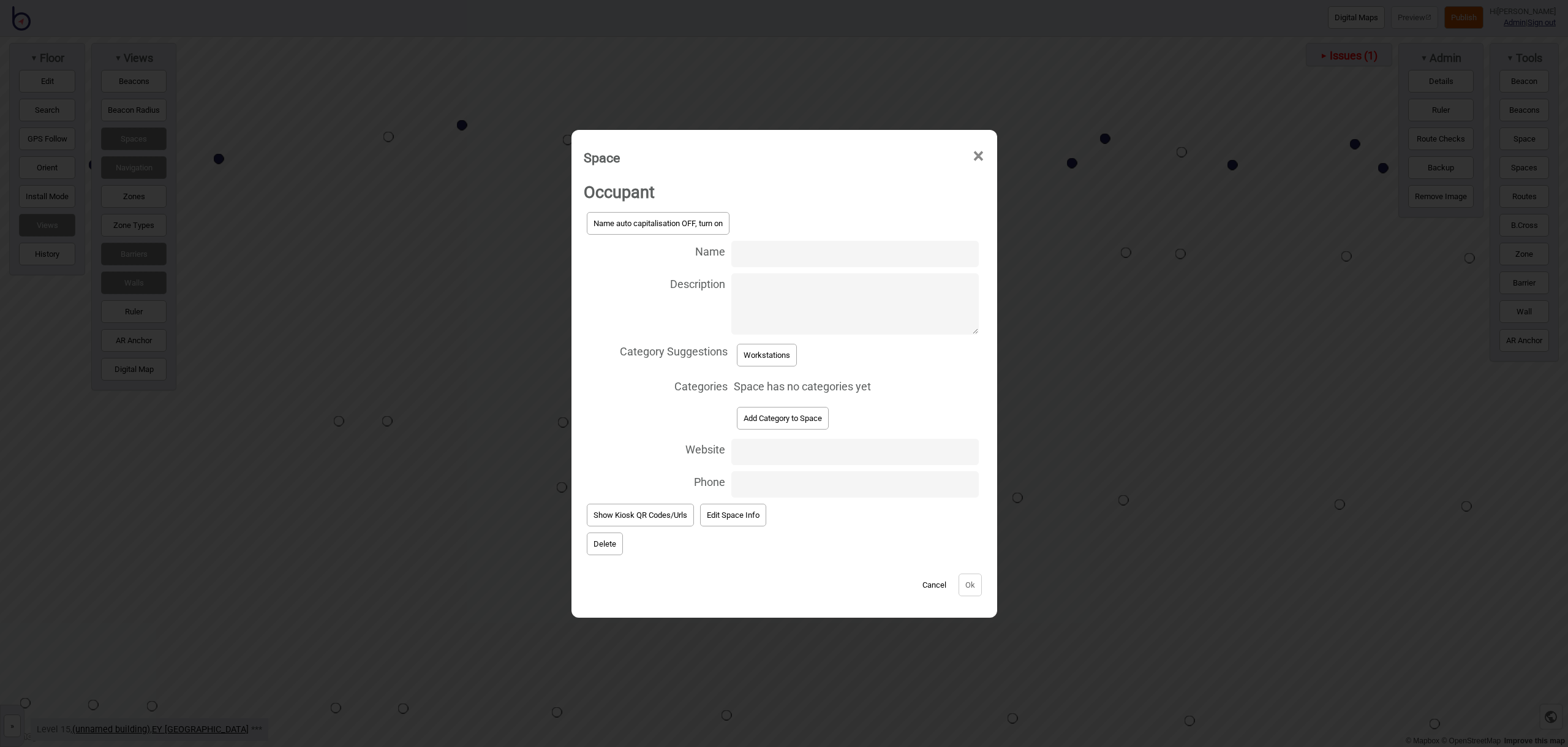
click at [762, 254] on input "Name" at bounding box center [855, 254] width 247 height 27
type input "Workstation 15.227"
click at [780, 353] on button "Workstations" at bounding box center [766, 355] width 60 height 23
select select "Workstations"
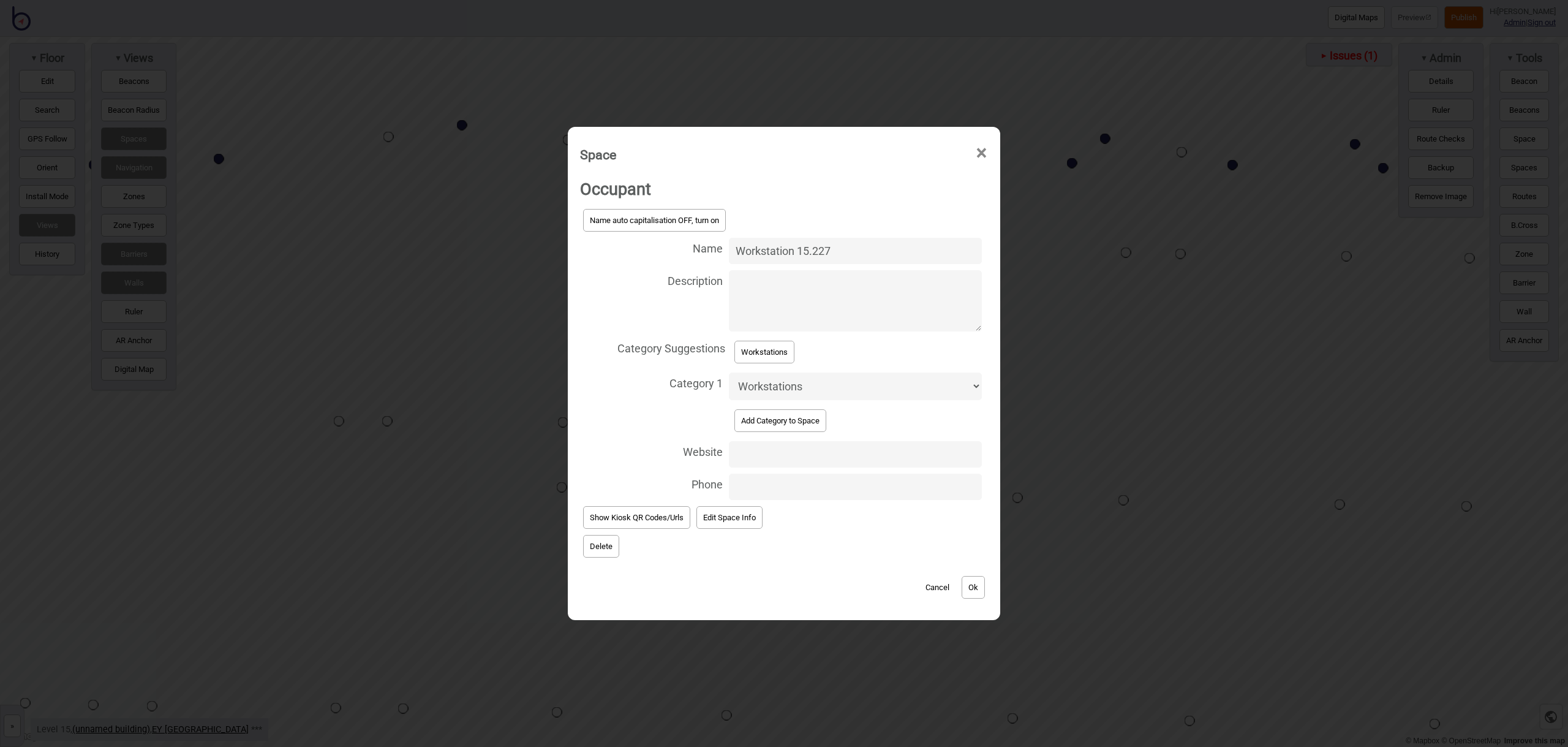
click at [980, 591] on button "Ok" at bounding box center [973, 588] width 24 height 23
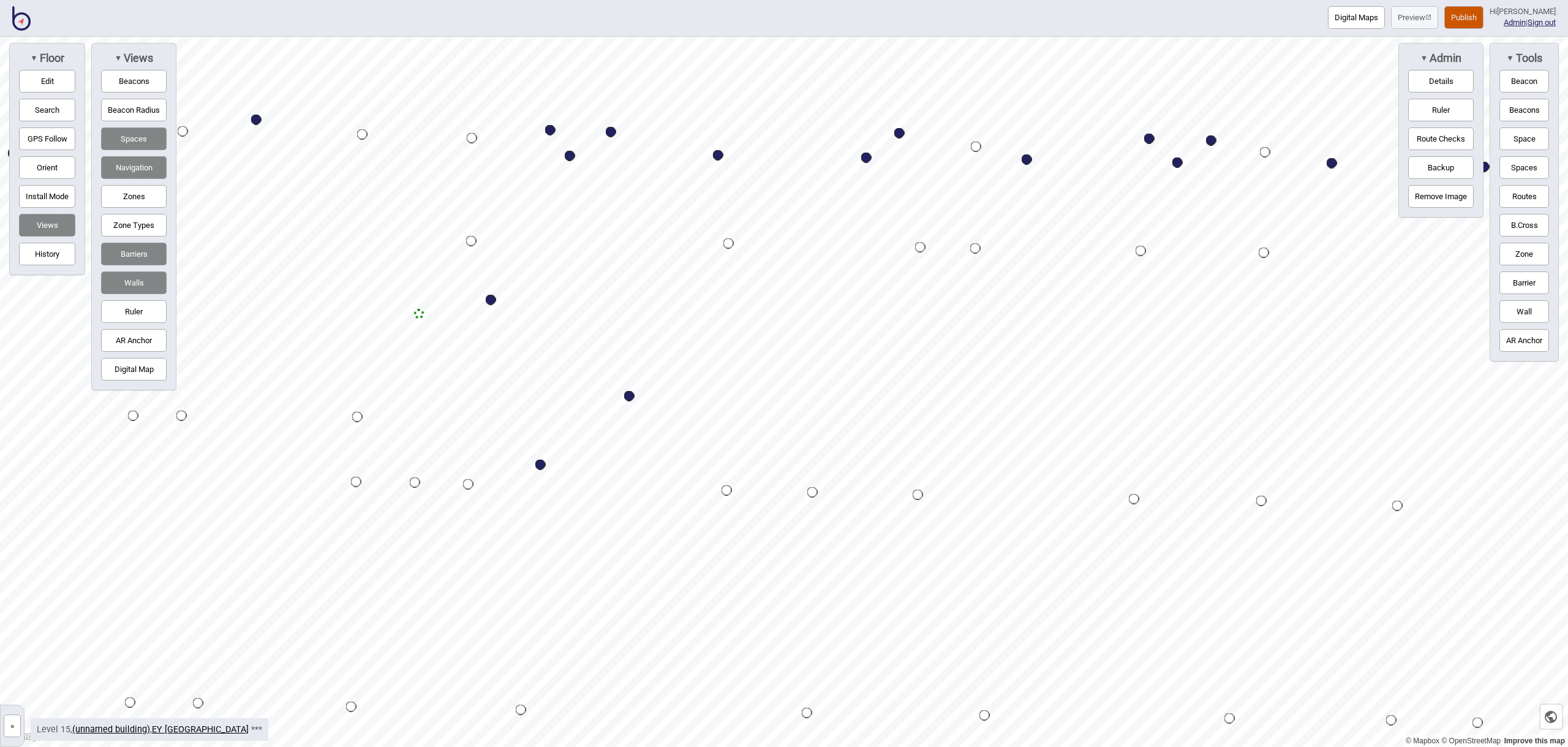
click at [1521, 137] on button "Space" at bounding box center [1524, 139] width 49 height 23
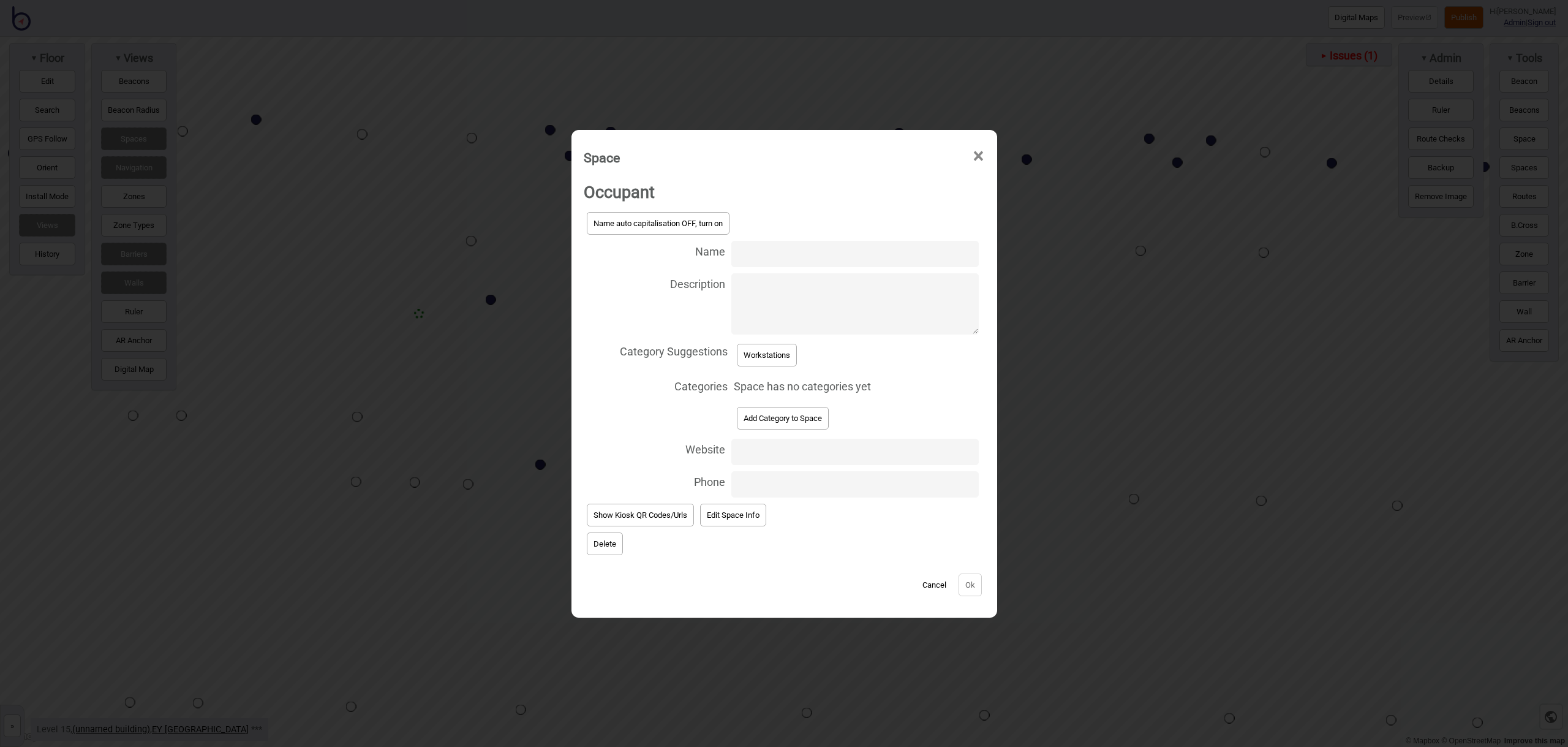
click at [802, 255] on input "Name" at bounding box center [855, 254] width 247 height 27
type input "Workstation 15.217"
drag, startPoint x: 806, startPoint y: 345, endPoint x: 795, endPoint y: 351, distance: 12.5
click at [801, 348] on div "Workstations" at bounding box center [856, 355] width 245 height 28
click at [795, 351] on button "Workstations" at bounding box center [766, 355] width 60 height 23
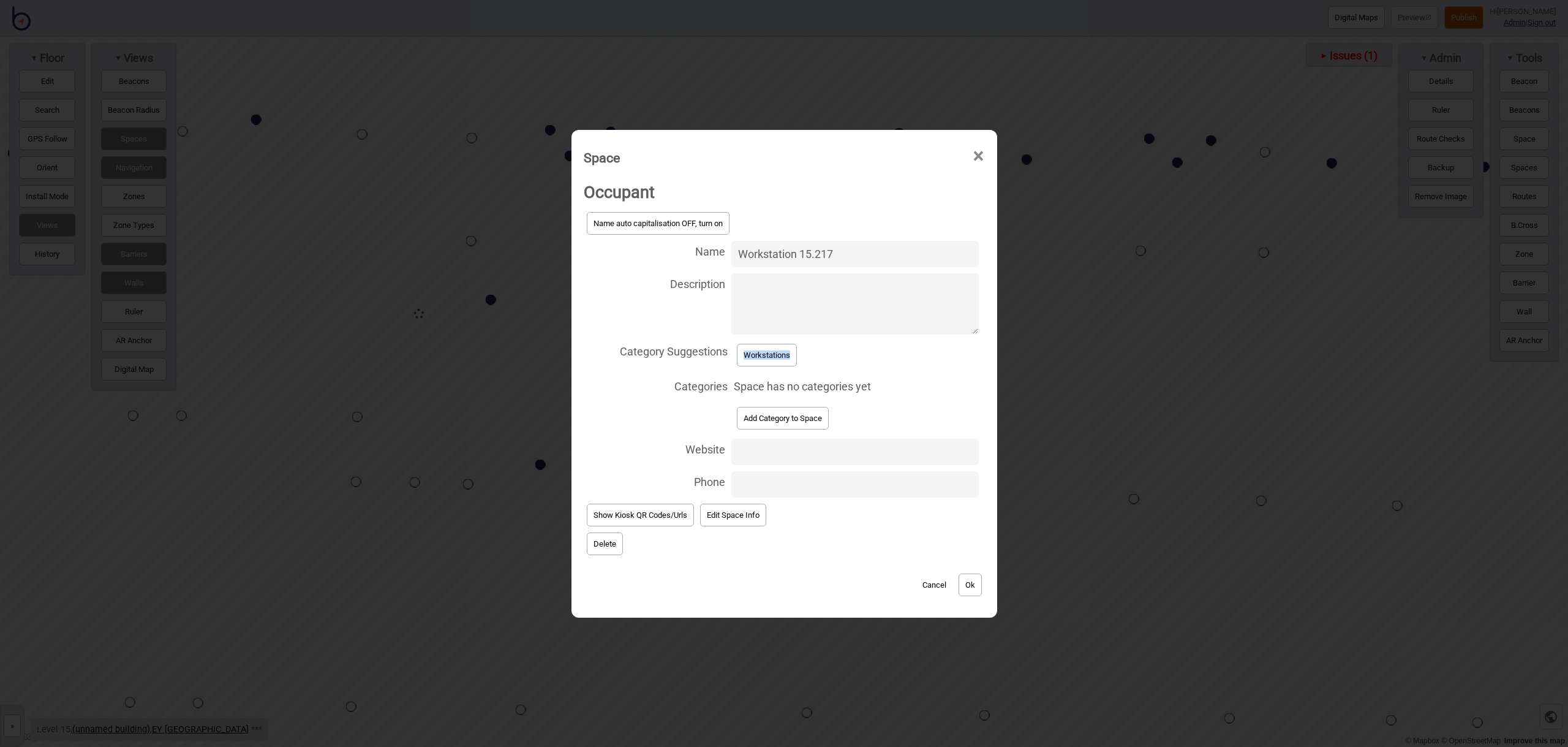
select select "Workstations"
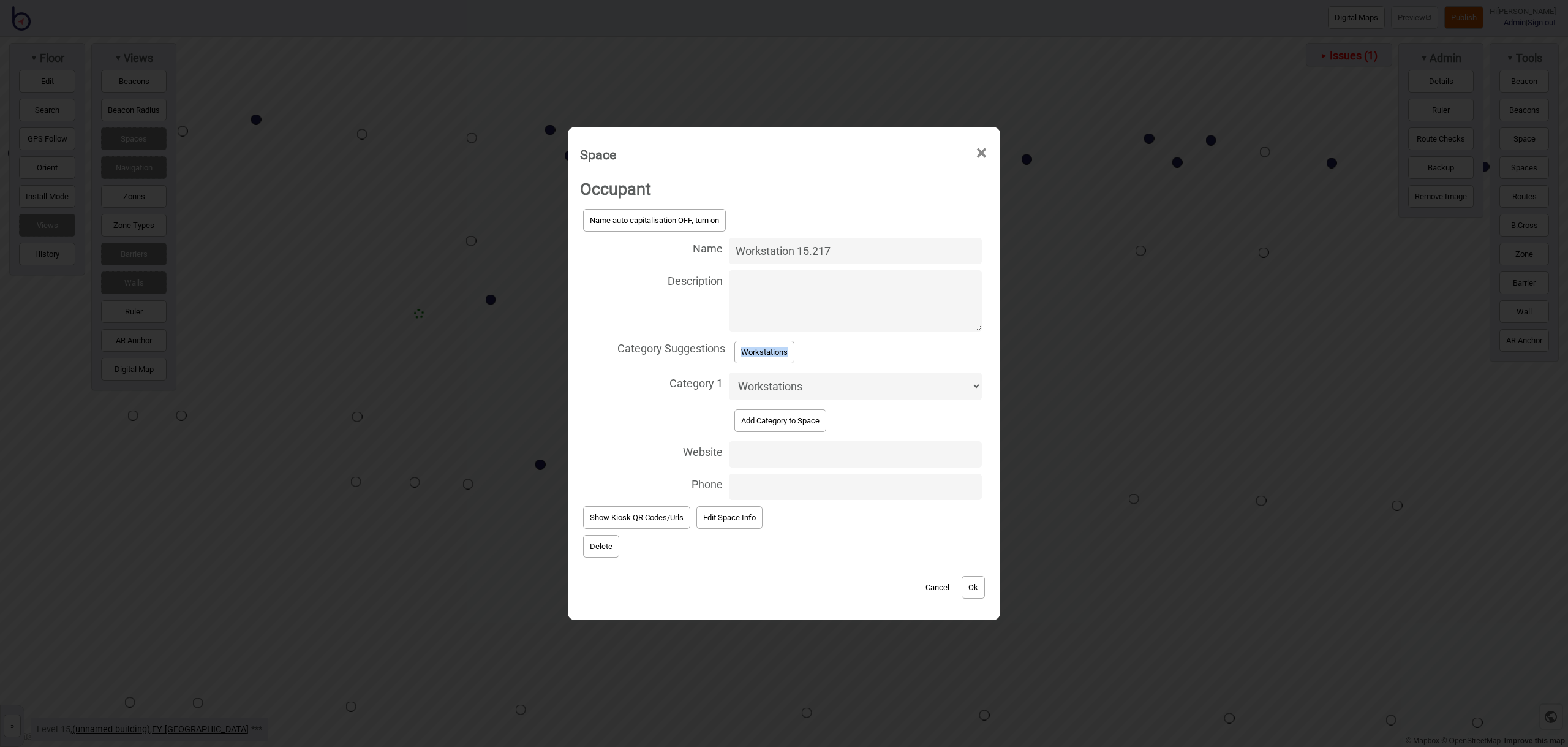
click at [973, 580] on button "Ok" at bounding box center [973, 588] width 24 height 23
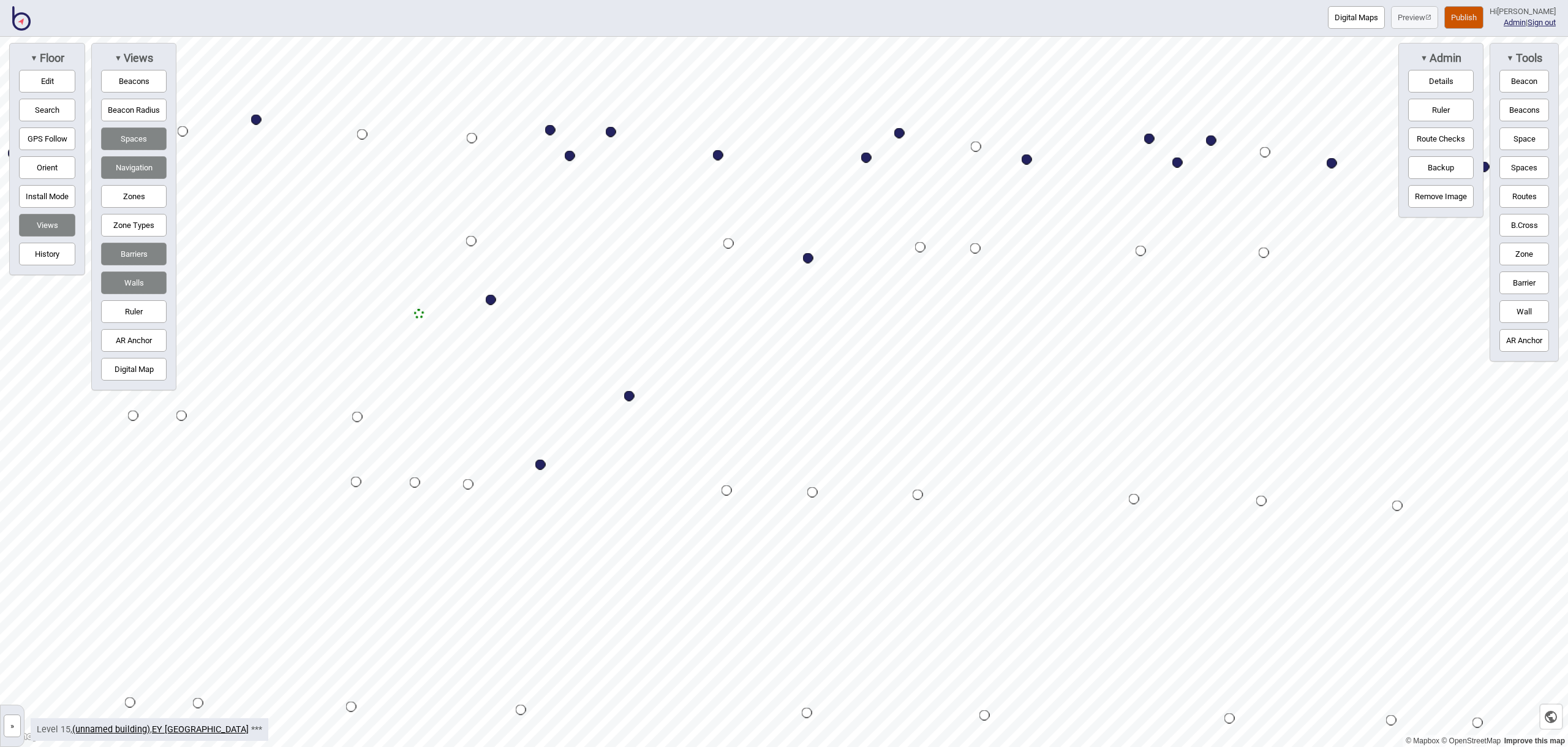
click at [1522, 139] on button "Space" at bounding box center [1524, 139] width 49 height 23
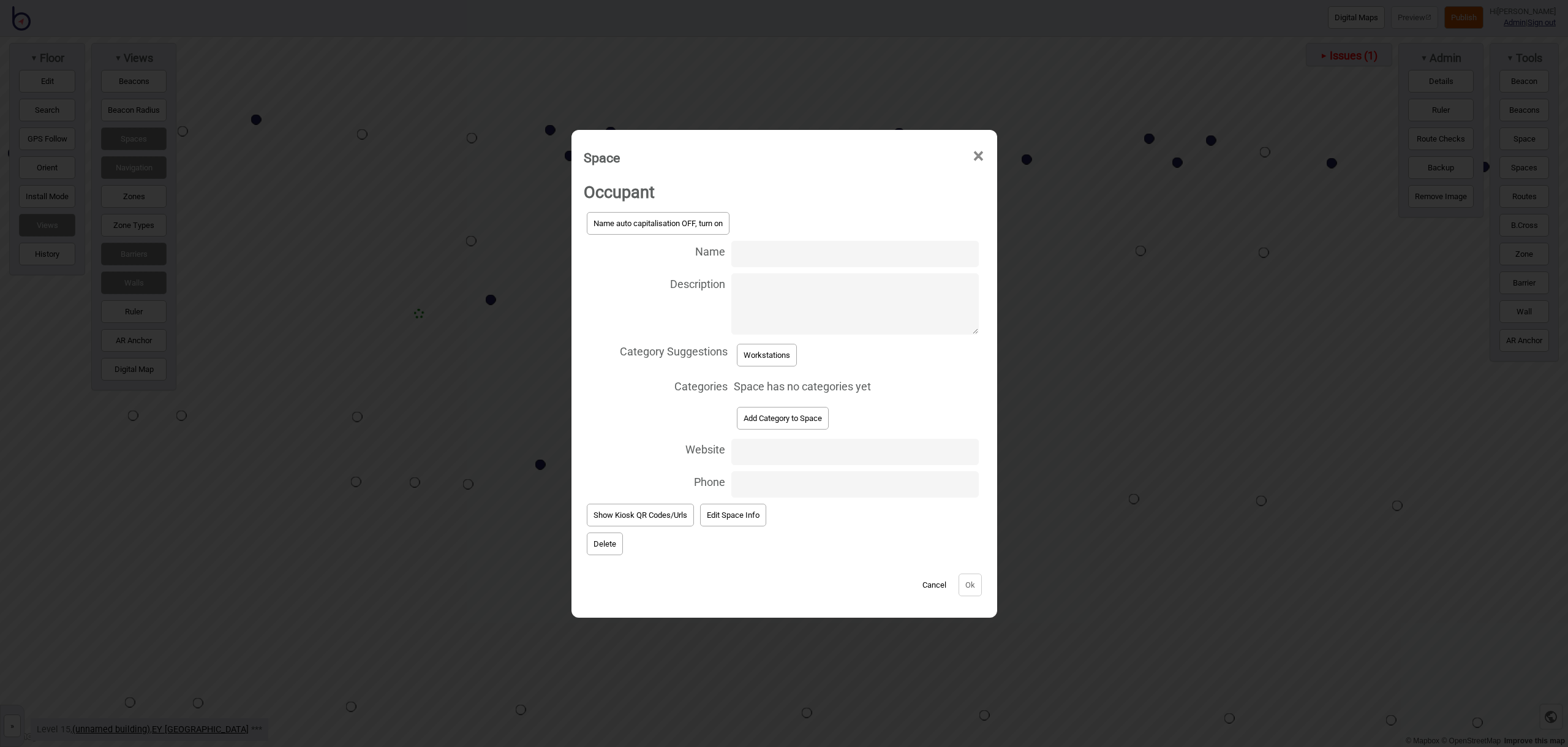
click at [761, 257] on input "Name" at bounding box center [855, 254] width 247 height 27
type input "Workstation 15.229"
click at [765, 357] on button "Workstations" at bounding box center [766, 355] width 60 height 23
select select "Workstations"
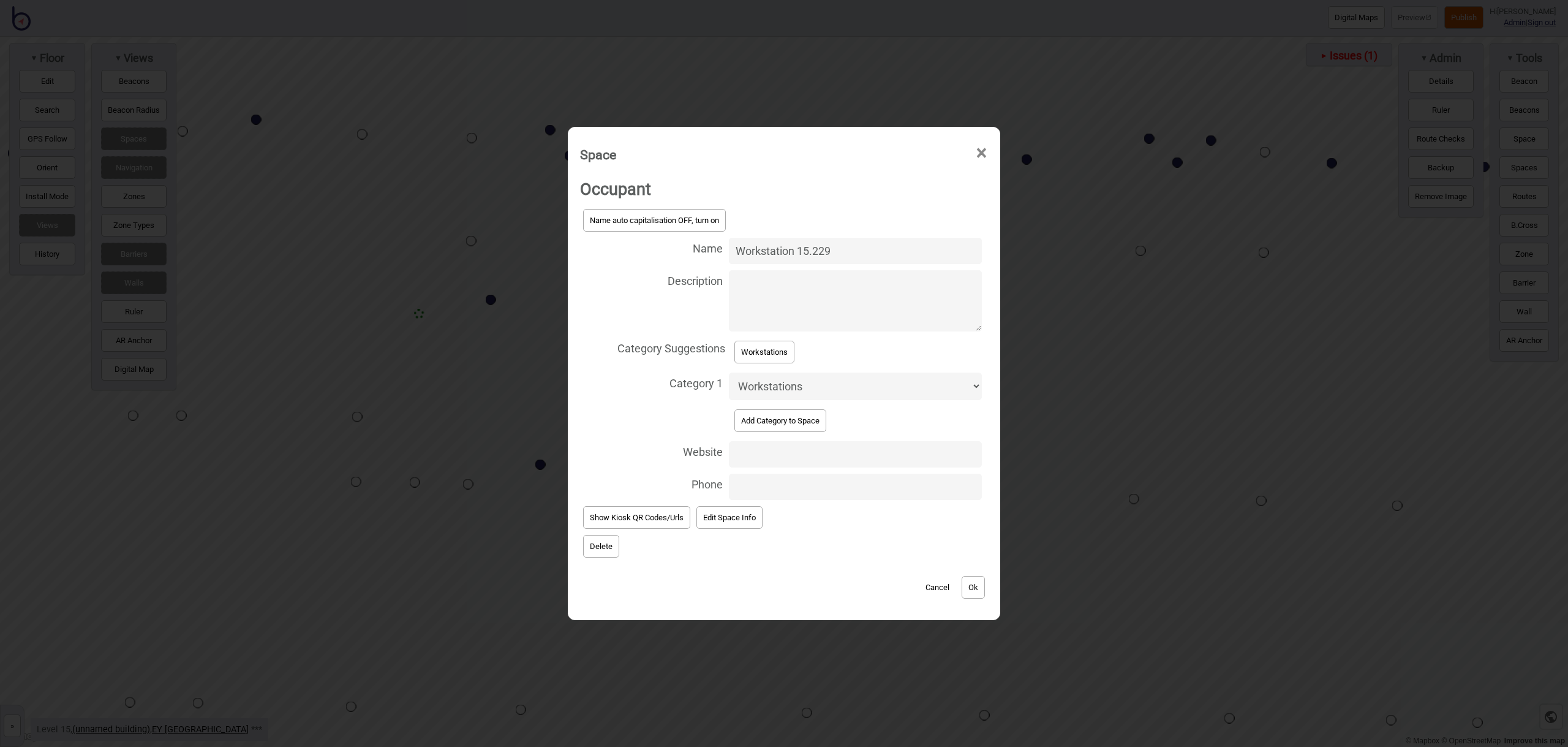
click at [980, 580] on button "Ok" at bounding box center [973, 588] width 24 height 23
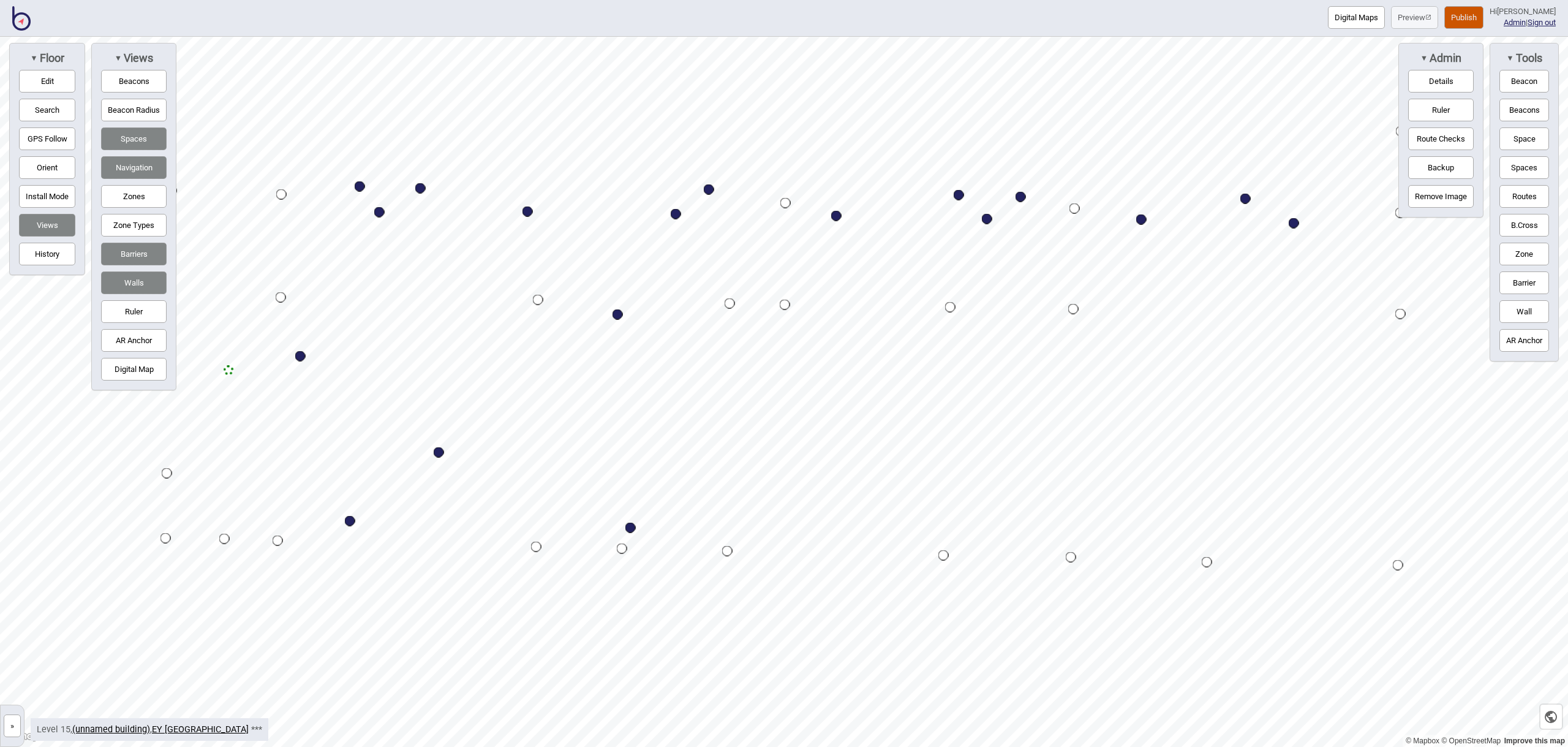
click at [1531, 132] on button "Space" at bounding box center [1524, 139] width 49 height 23
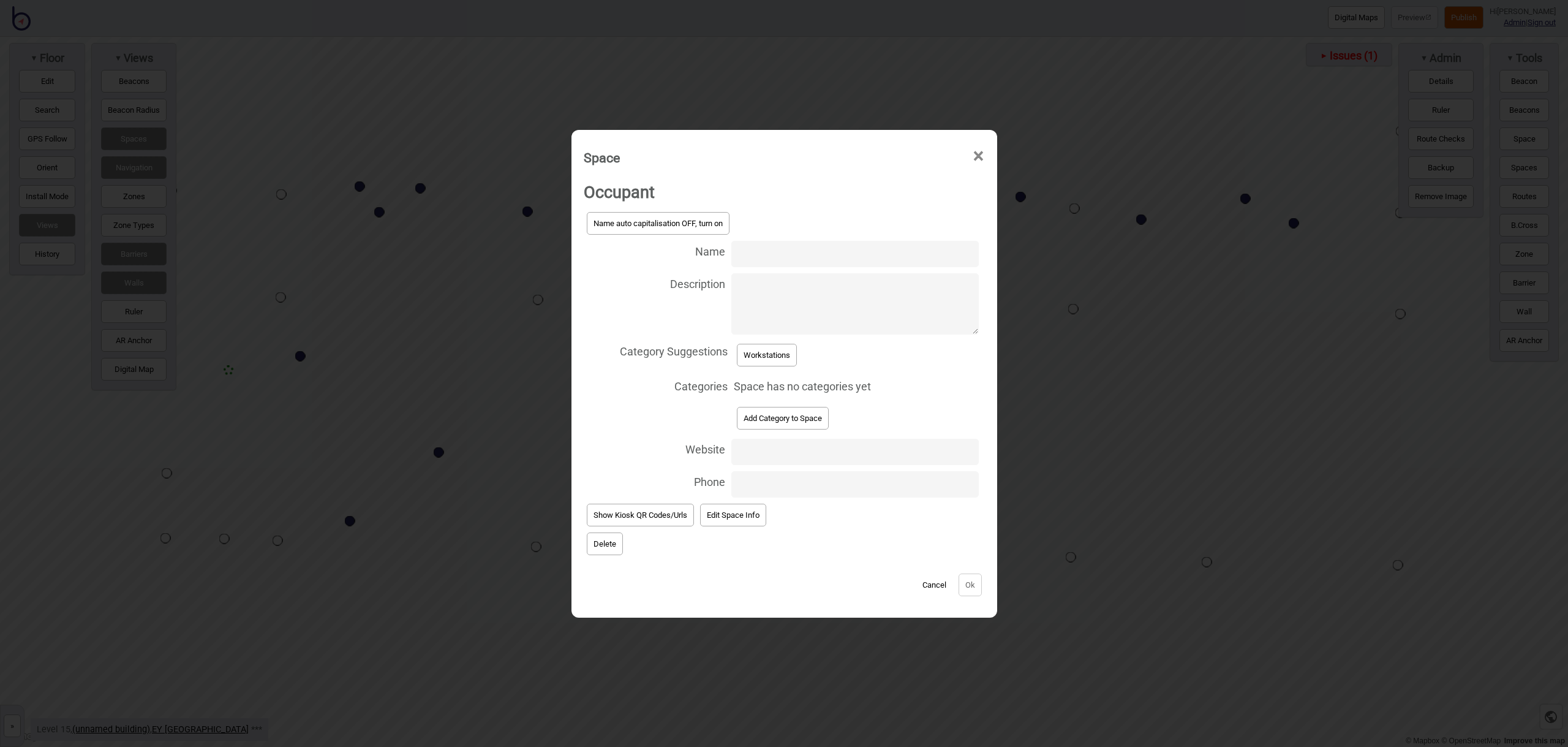
click at [775, 252] on input "Name" at bounding box center [855, 254] width 247 height 27
type input "Workstation 15.215"
click at [774, 348] on button "Workstations" at bounding box center [766, 355] width 60 height 23
select select "Workstations"
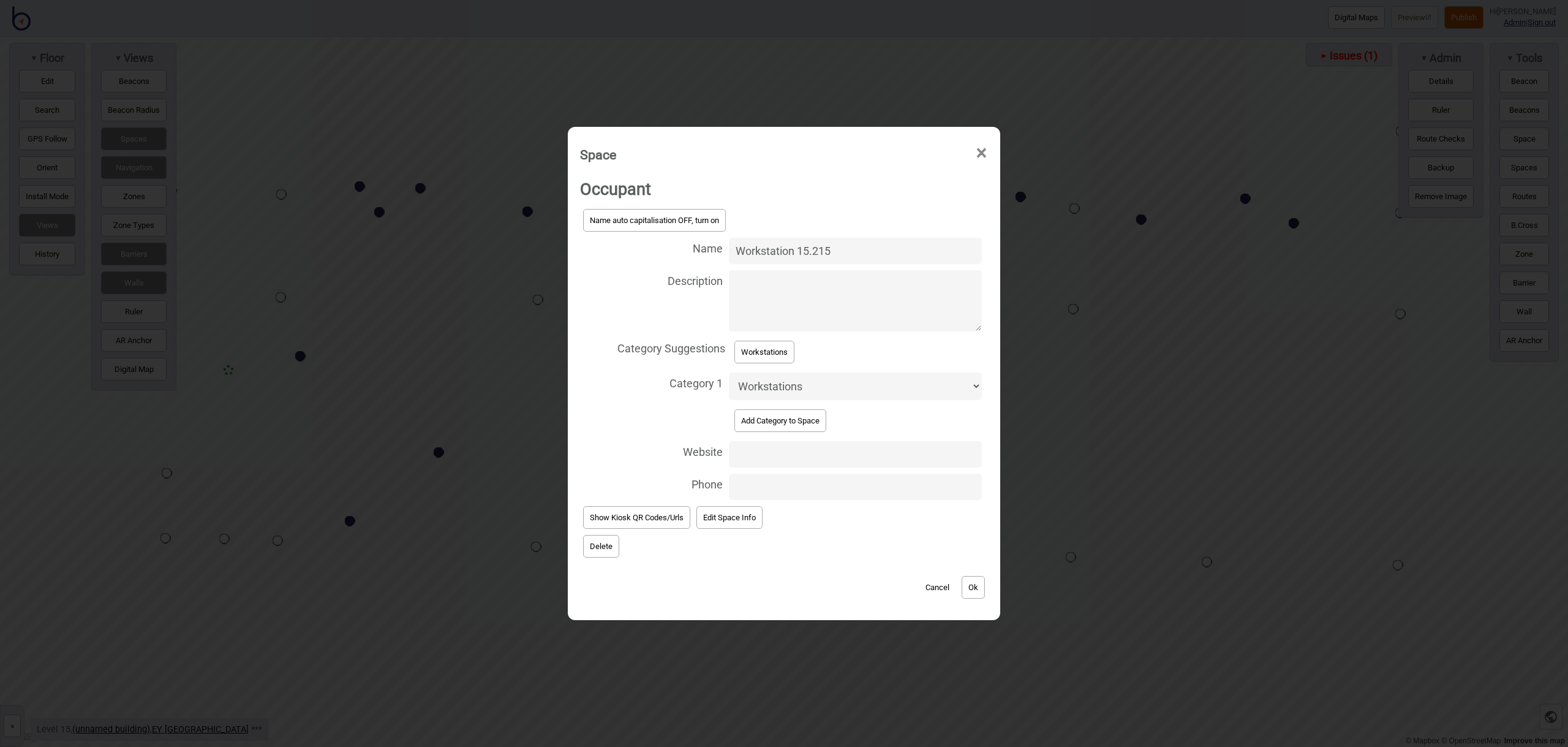
click at [973, 592] on button "Ok" at bounding box center [973, 588] width 24 height 23
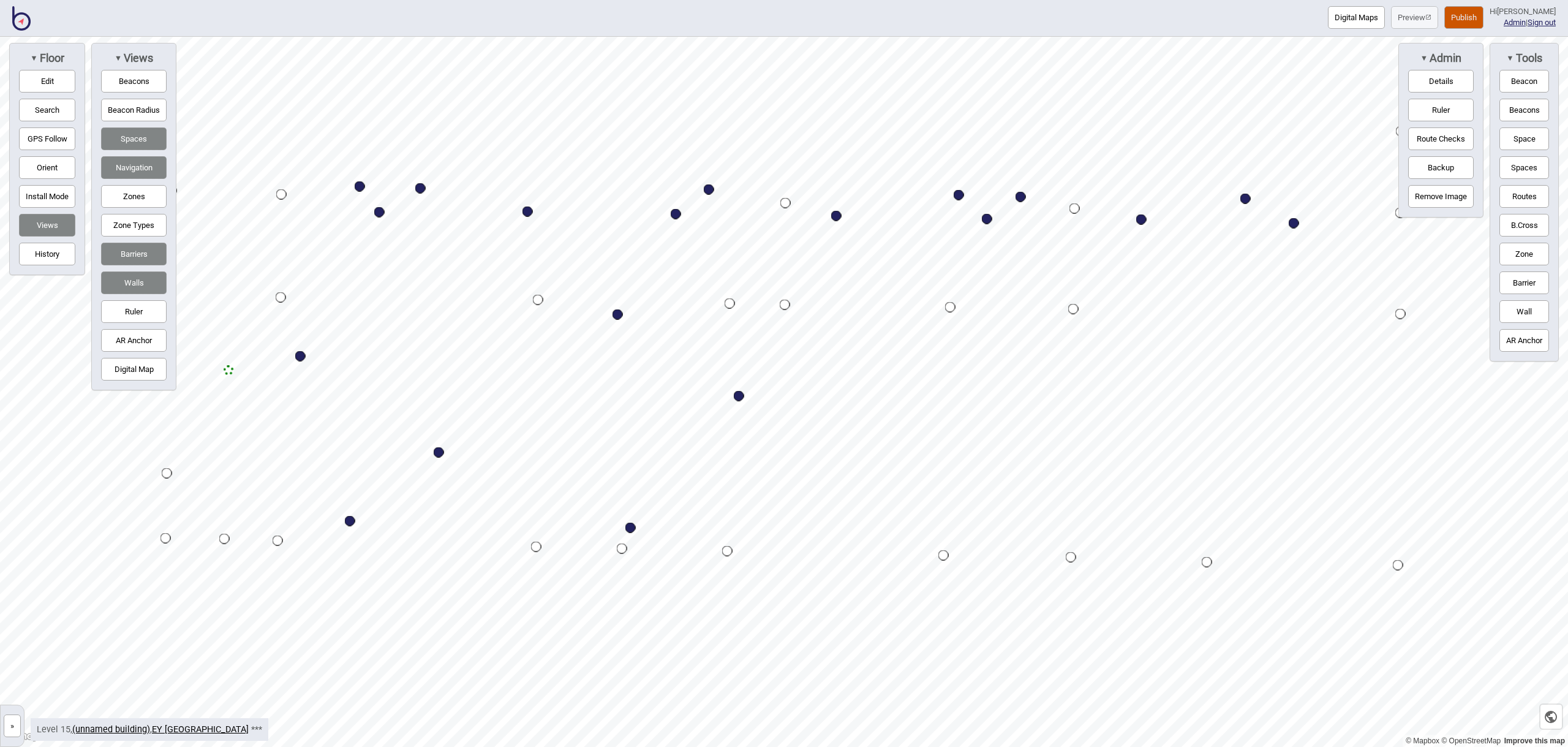
drag, startPoint x: 1513, startPoint y: 134, endPoint x: 1464, endPoint y: 150, distance: 51.5
click at [1513, 134] on button "Space" at bounding box center [1524, 139] width 49 height 23
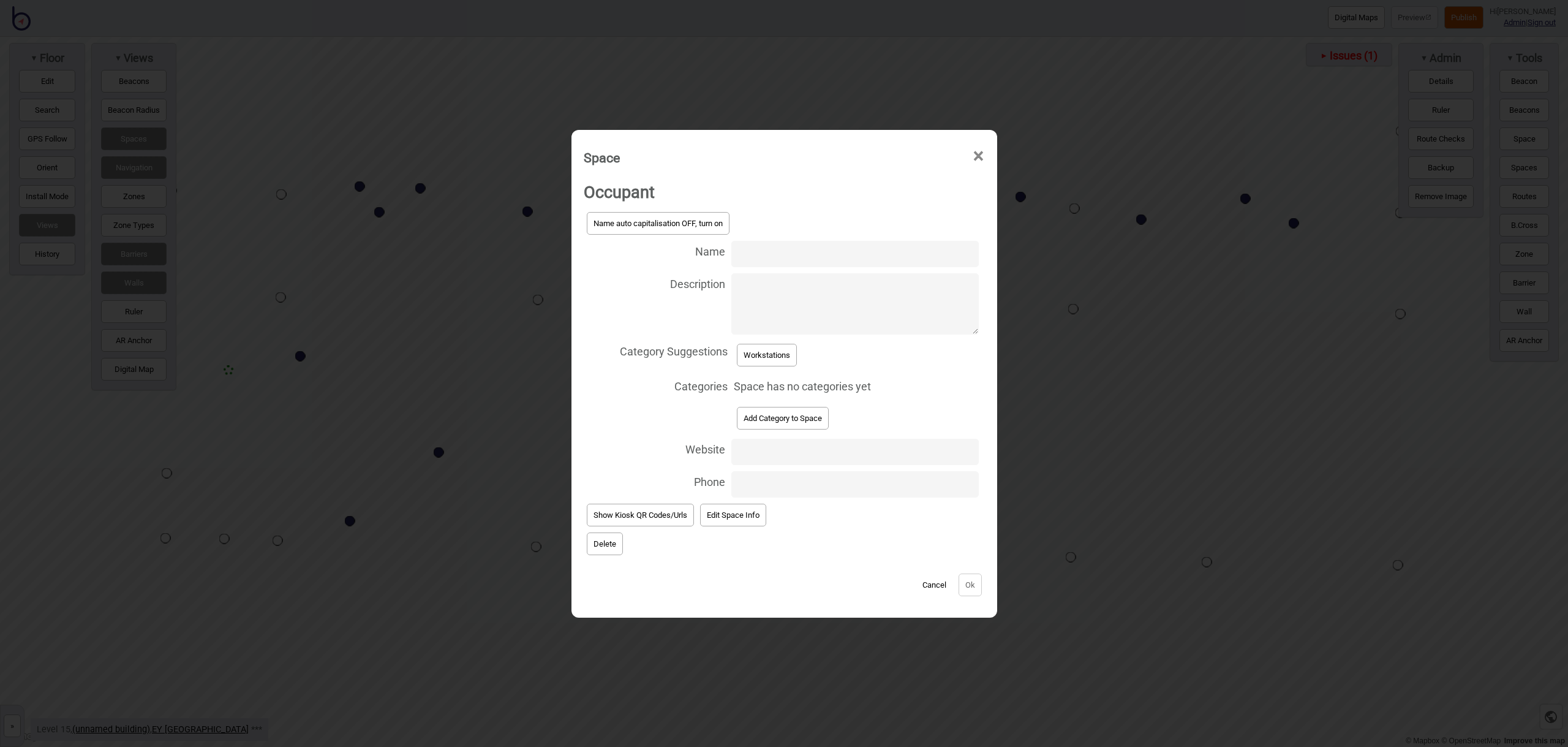
click at [782, 254] on input "Name" at bounding box center [855, 254] width 247 height 27
click at [856, 259] on input "Workstation 15.179" at bounding box center [855, 254] width 247 height 27
type input "Workstation 15.213"
click at [787, 364] on button "Workstations" at bounding box center [766, 355] width 60 height 23
select select "Workstations"
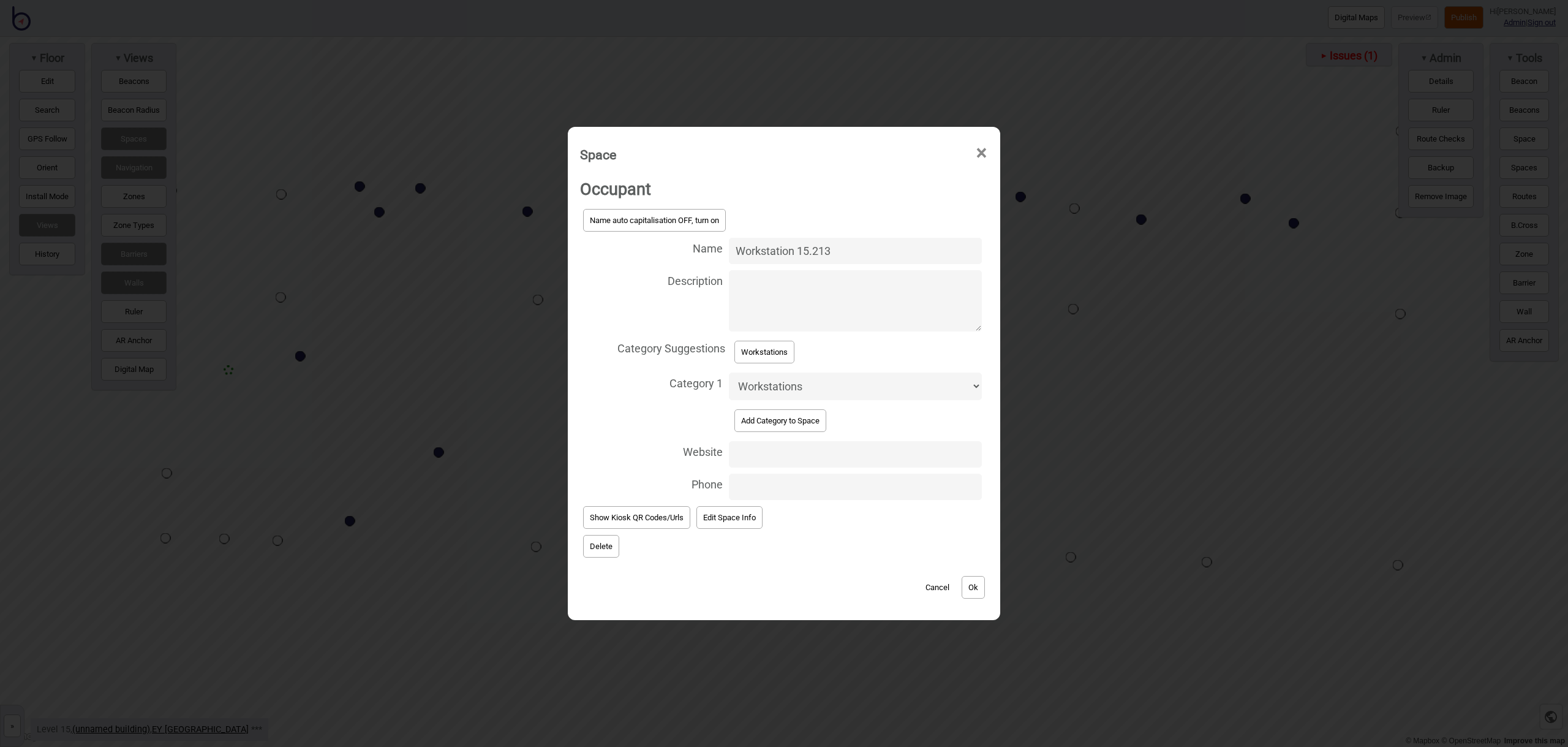
click at [974, 589] on button "Ok" at bounding box center [973, 588] width 24 height 23
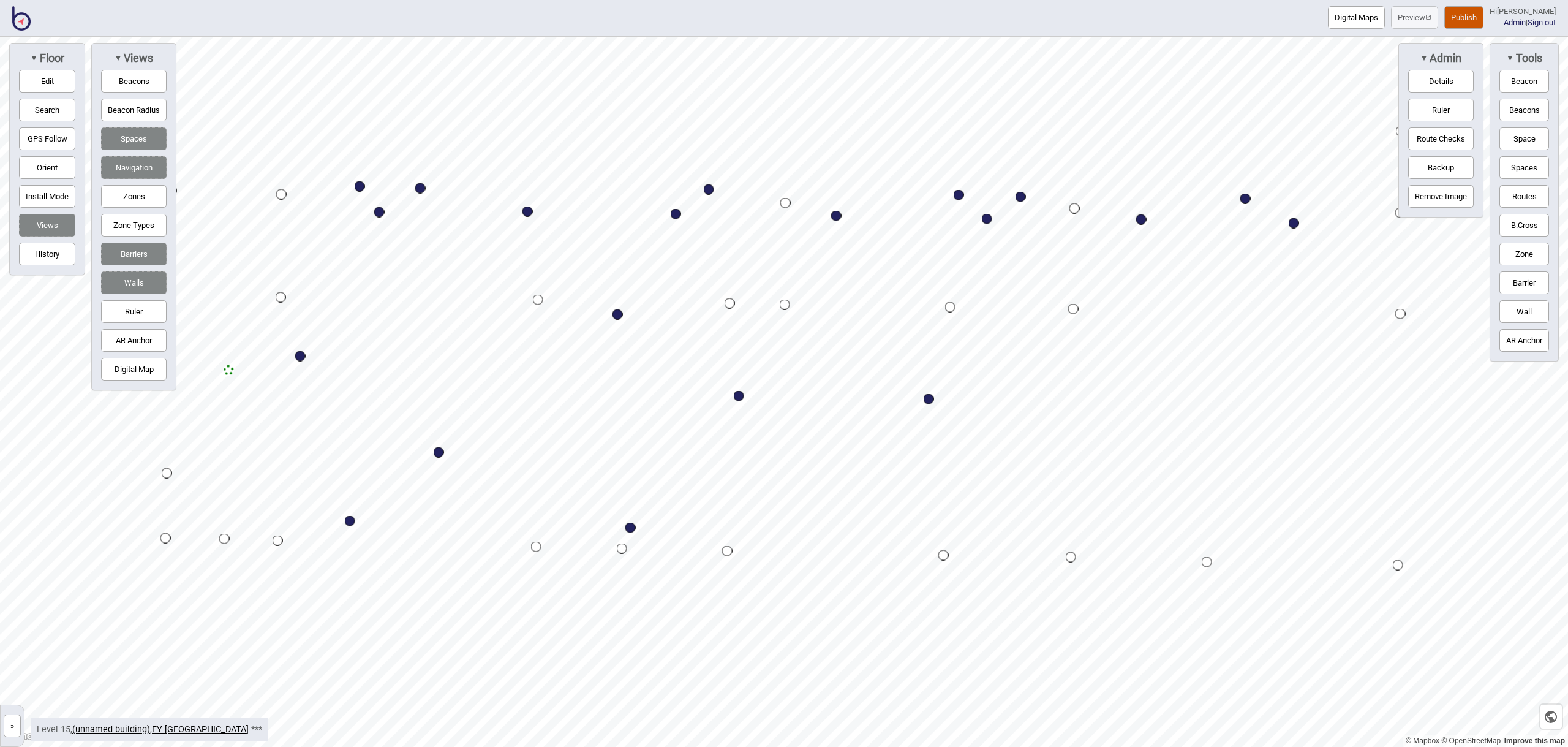
click at [1534, 136] on button "Space" at bounding box center [1524, 139] width 49 height 23
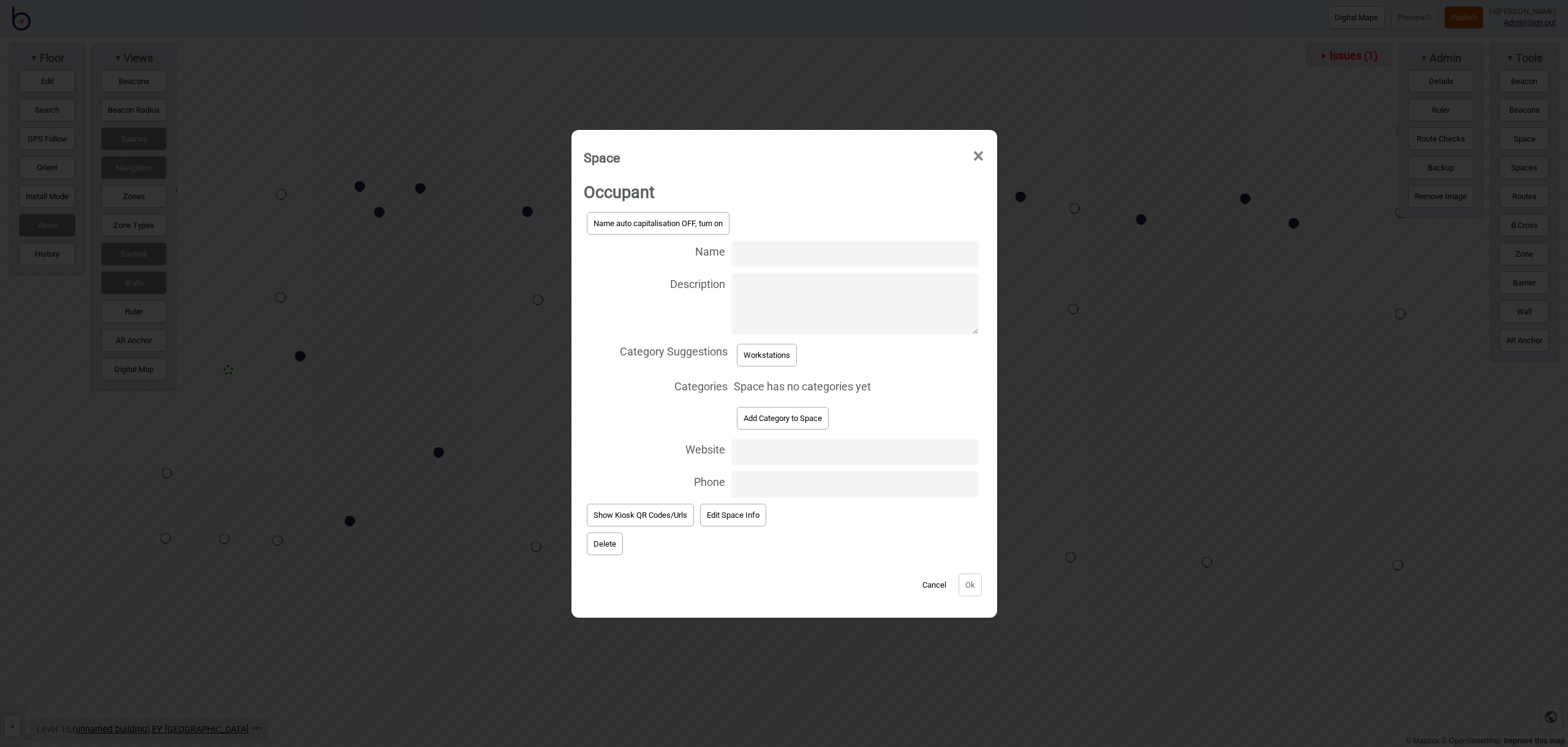
click at [762, 257] on input "Name" at bounding box center [855, 254] width 247 height 27
type input "Workstation 15.231"
click at [766, 357] on button "Workstations" at bounding box center [766, 355] width 60 height 23
select select "Workstations"
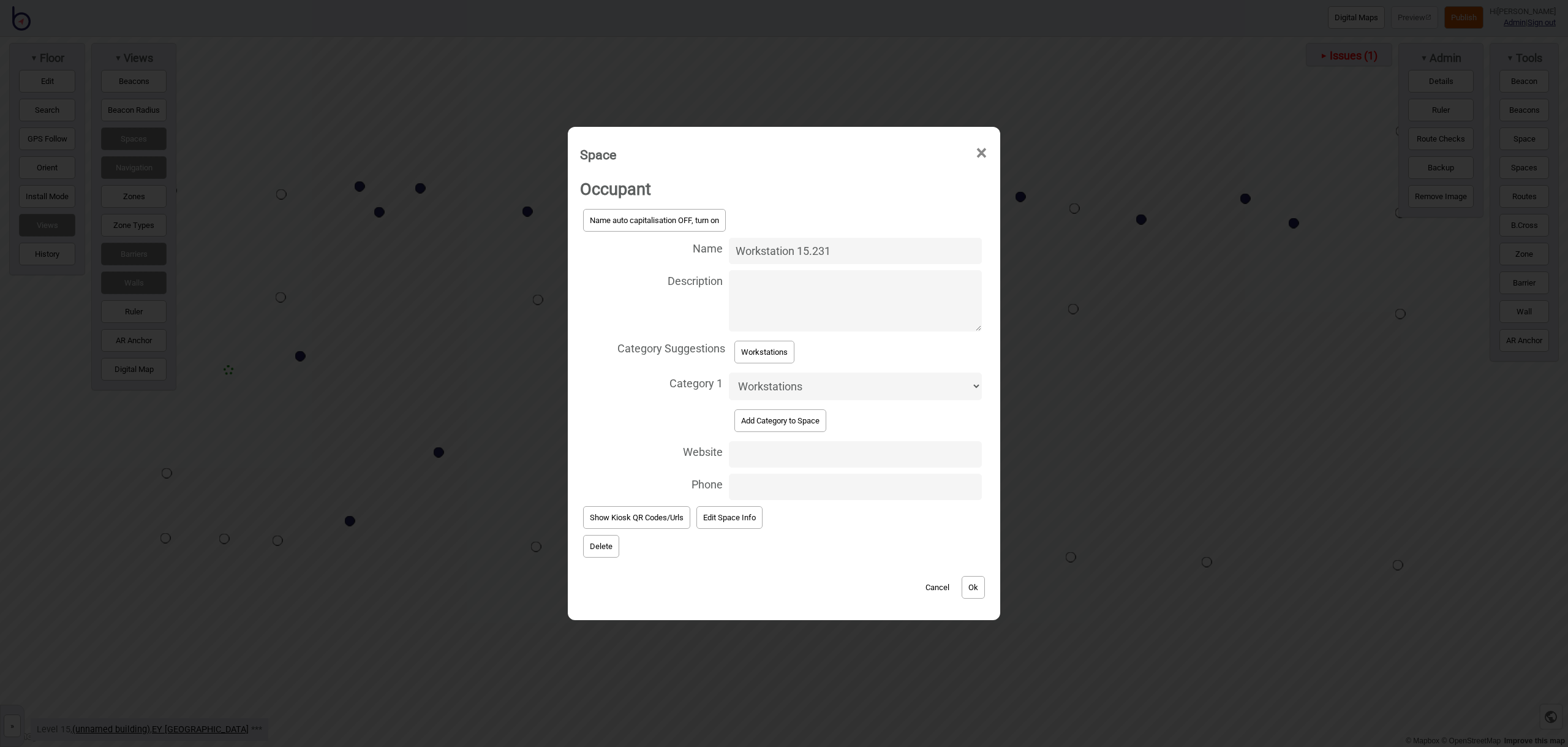
click at [982, 587] on button "Ok" at bounding box center [973, 588] width 24 height 23
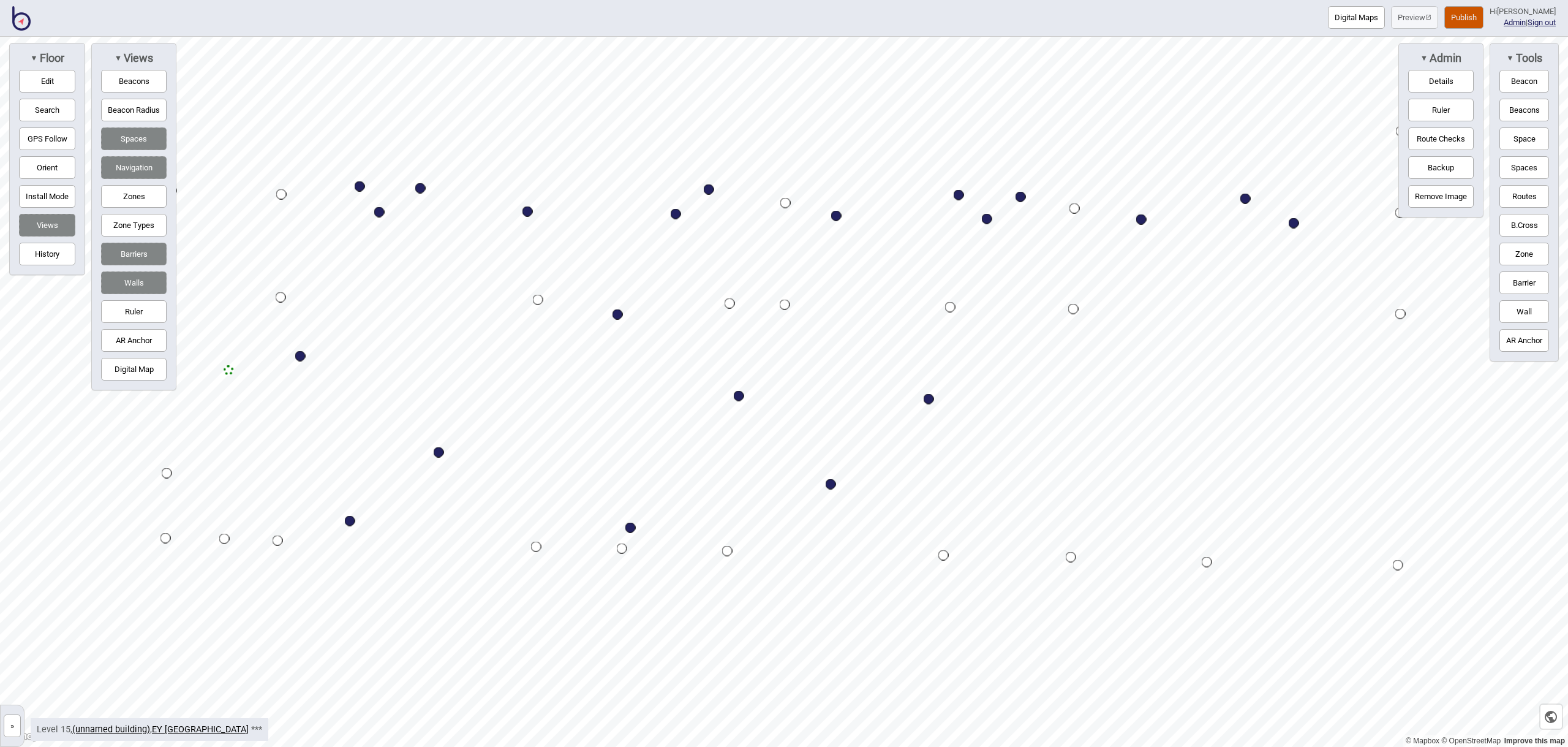
click at [1512, 136] on button "Space" at bounding box center [1524, 139] width 49 height 23
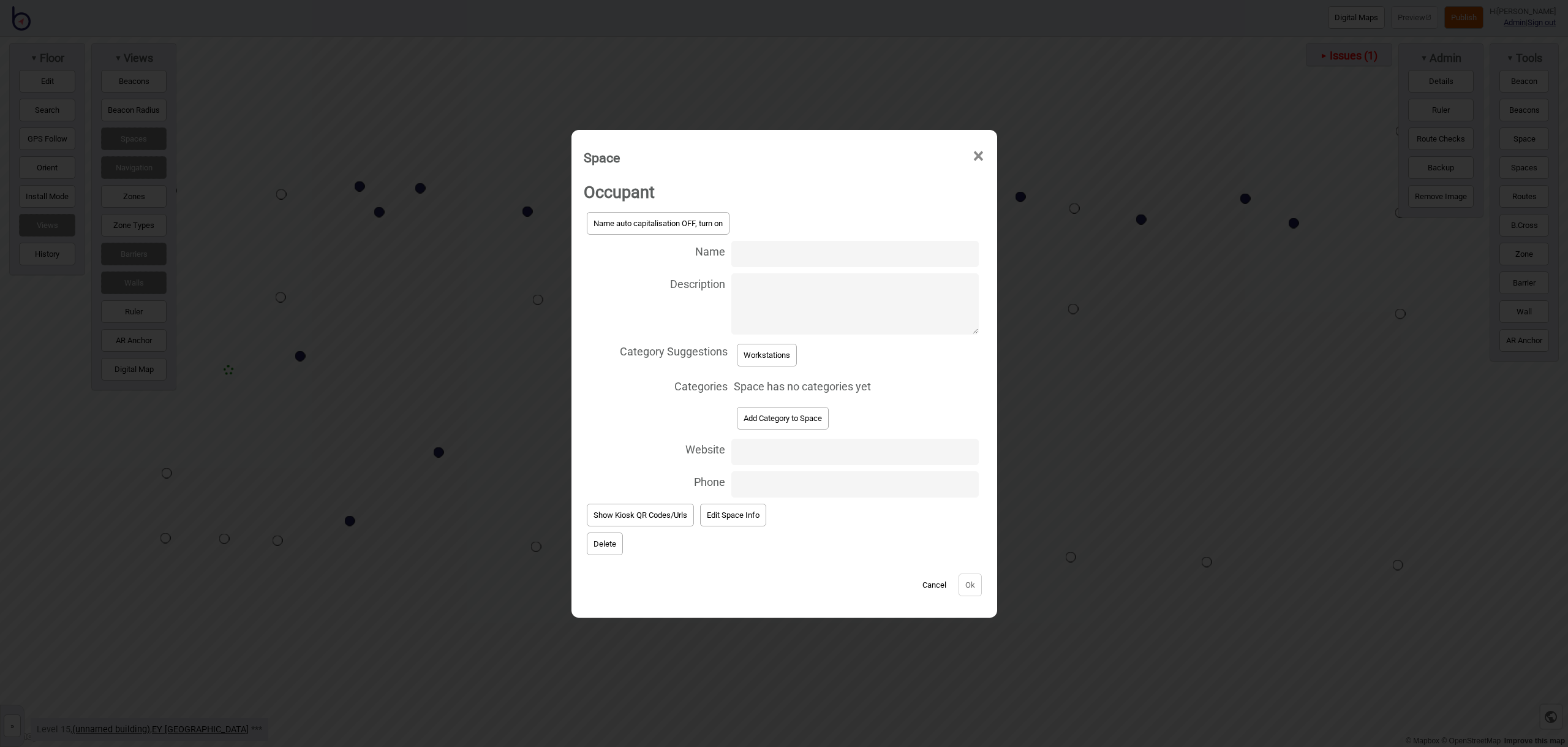
click at [848, 254] on input "Name" at bounding box center [855, 254] width 247 height 27
type input "Workstation 15.211"
click at [777, 350] on button "Workstations" at bounding box center [766, 355] width 60 height 23
select select "Workstations"
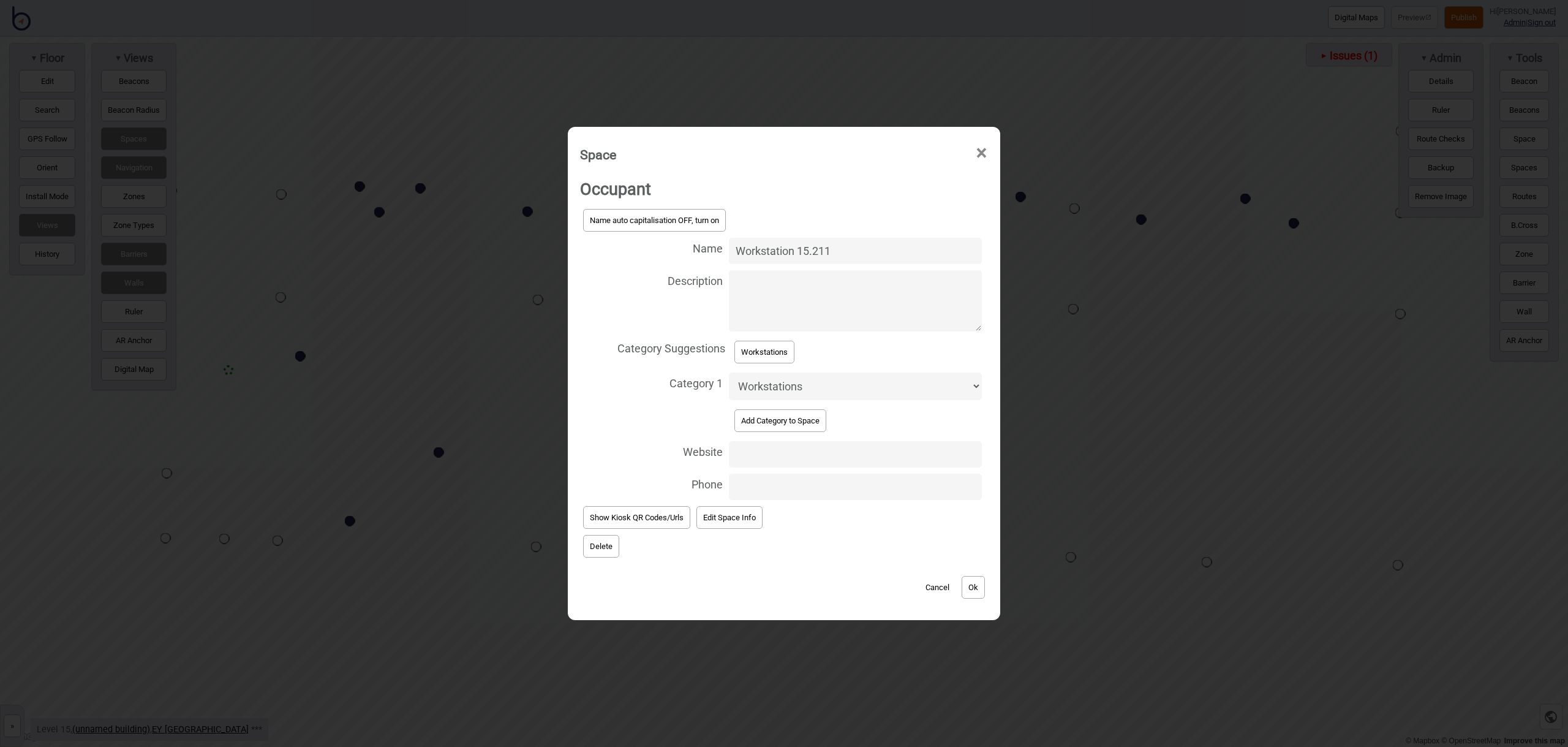
click at [971, 588] on button "Ok" at bounding box center [973, 588] width 24 height 23
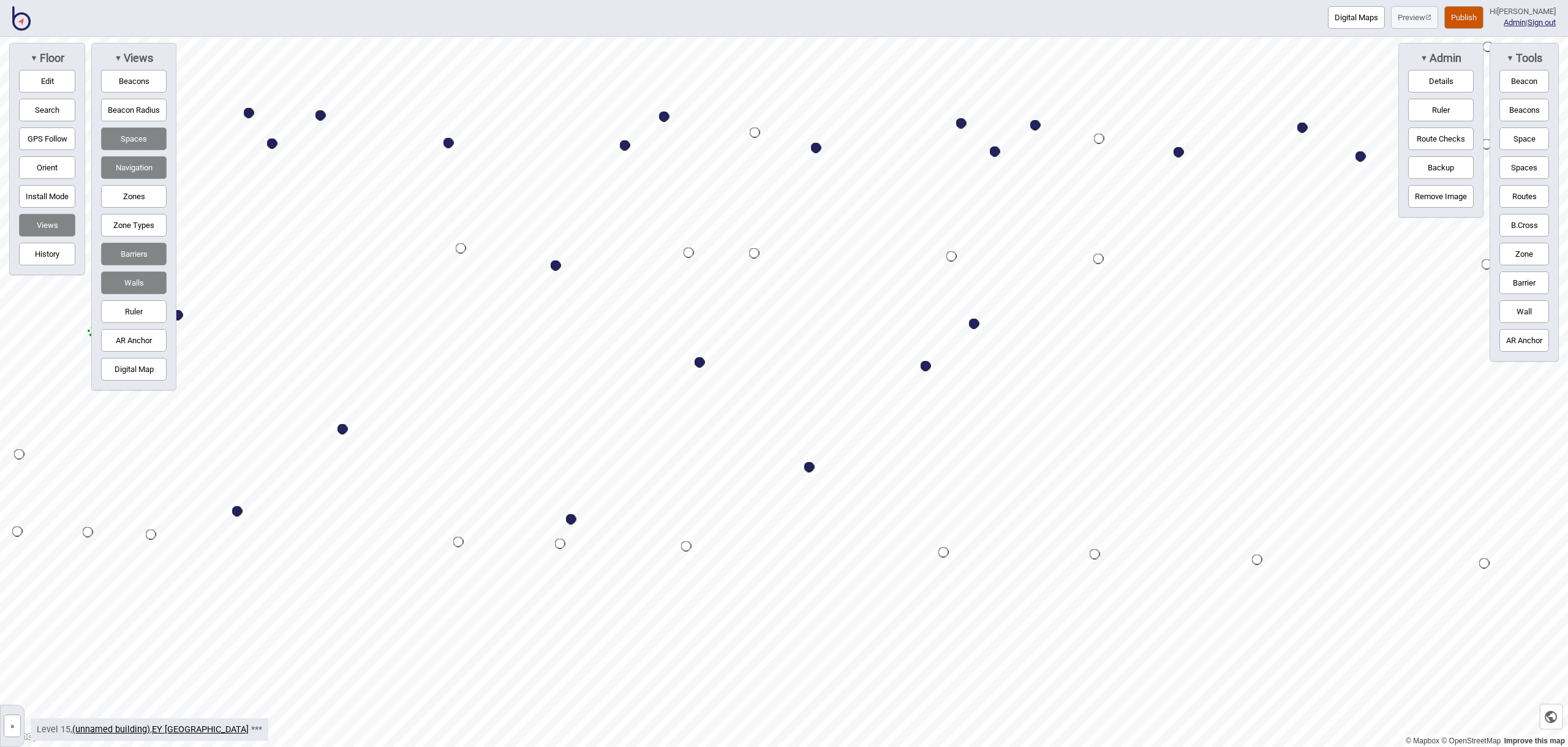
click at [1517, 145] on button "Space" at bounding box center [1524, 139] width 49 height 23
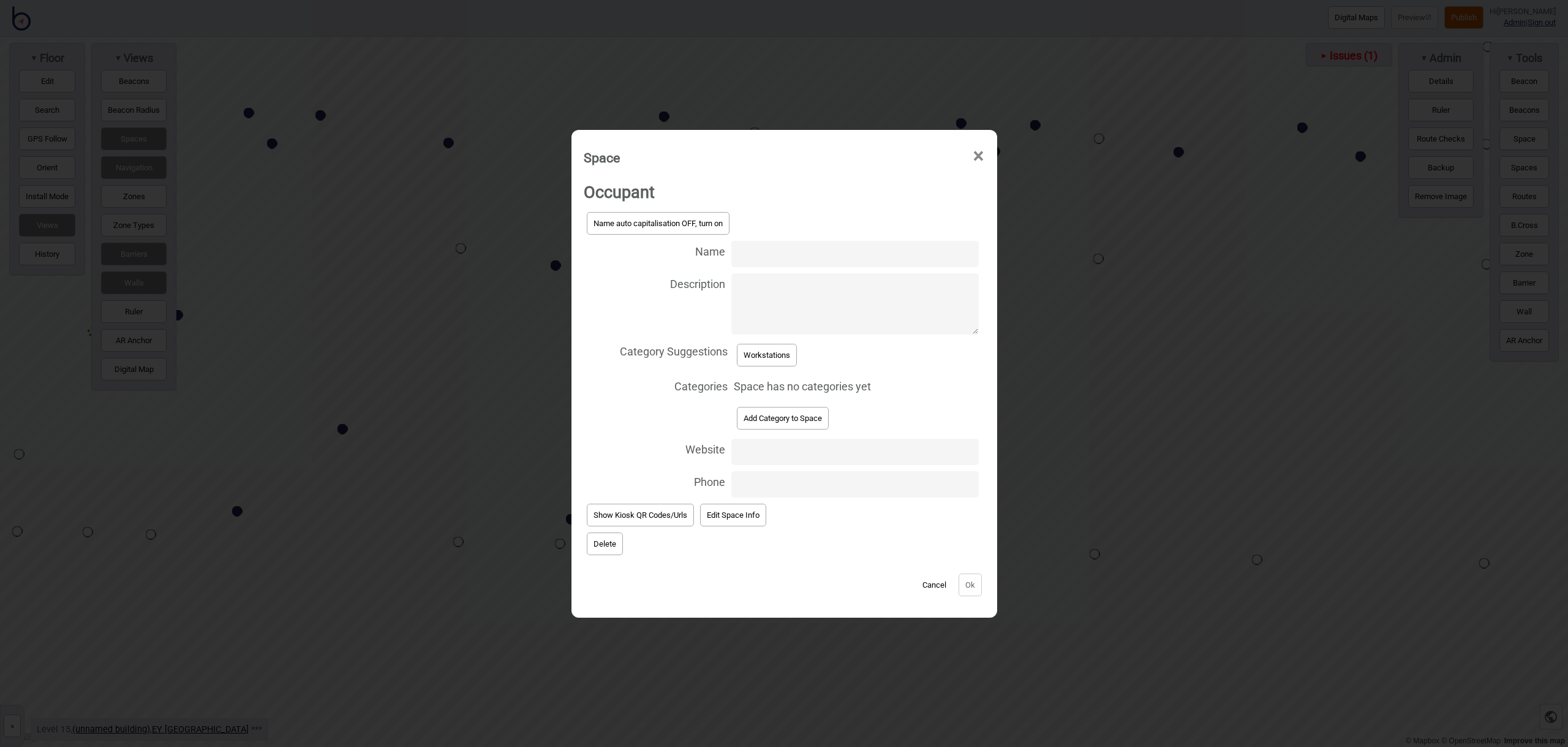
click at [785, 254] on input "Name" at bounding box center [855, 254] width 247 height 27
type input "Workstation 15.233"
click at [773, 352] on button "Workstations" at bounding box center [766, 355] width 60 height 23
select select "Workstations"
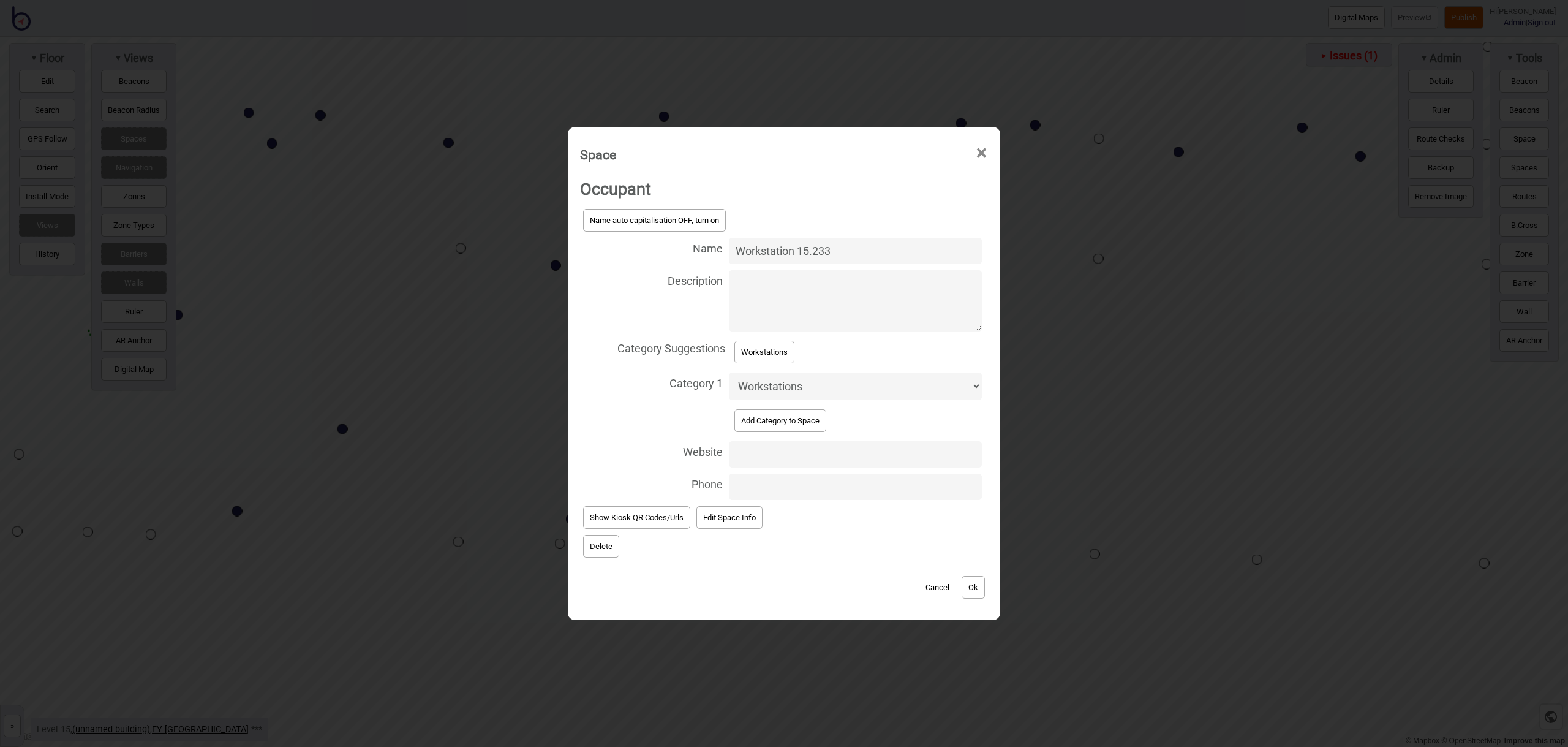
click at [980, 587] on button "Ok" at bounding box center [973, 588] width 24 height 23
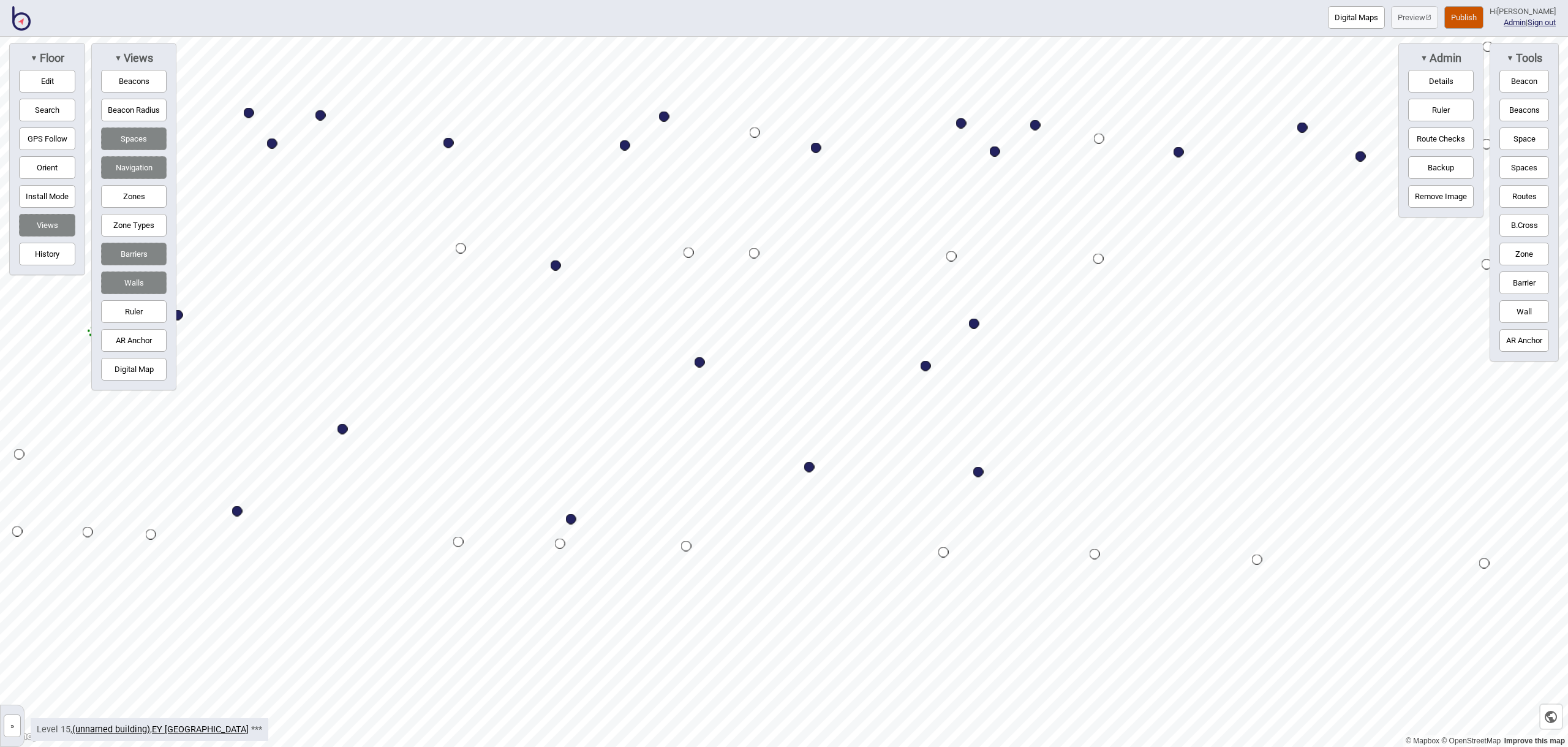
click at [1526, 142] on button "Space" at bounding box center [1524, 139] width 49 height 23
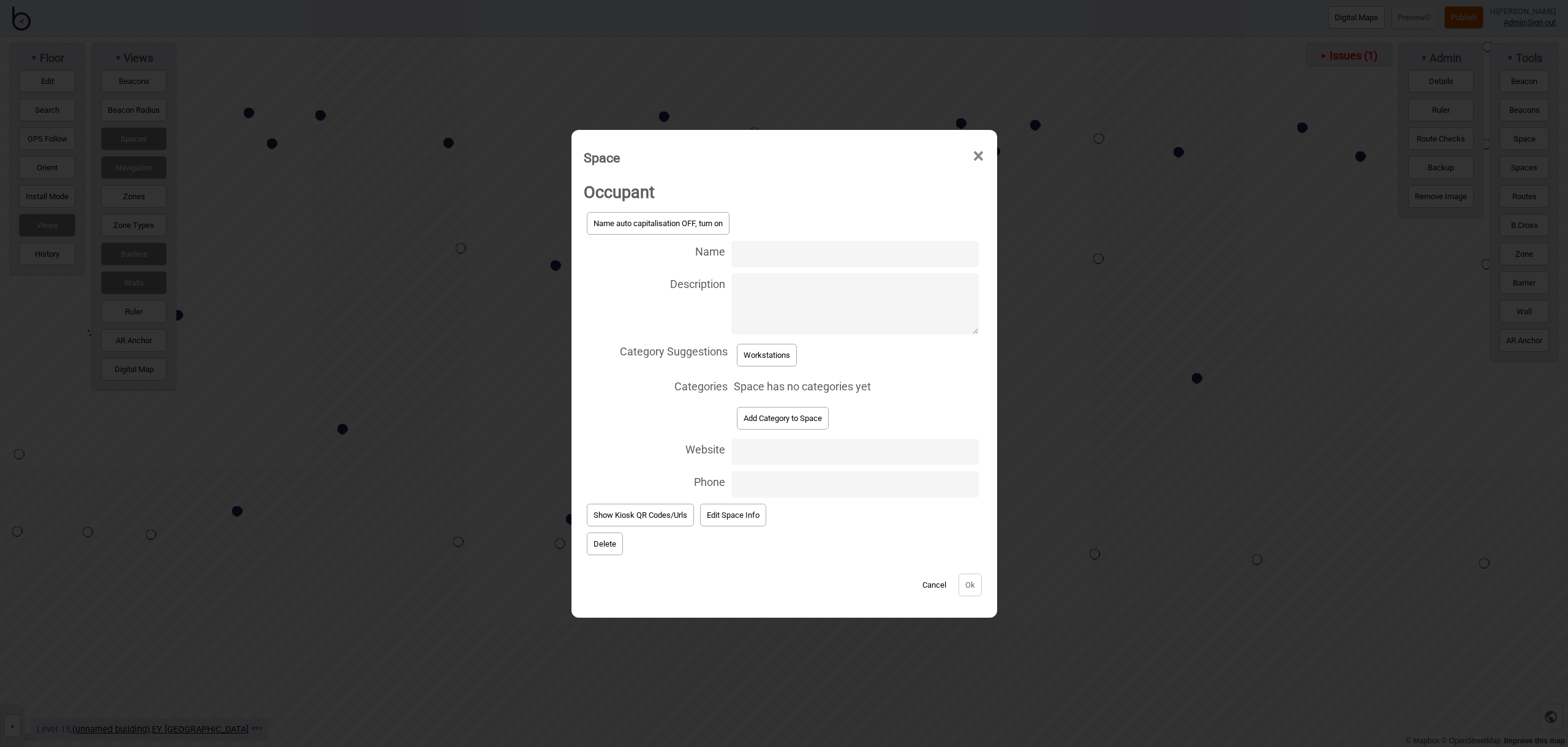
click at [811, 248] on input "Name" at bounding box center [855, 254] width 247 height 27
type input "Workstation 15.209"
click at [789, 351] on button "Workstations" at bounding box center [766, 355] width 60 height 23
select select "Workstations"
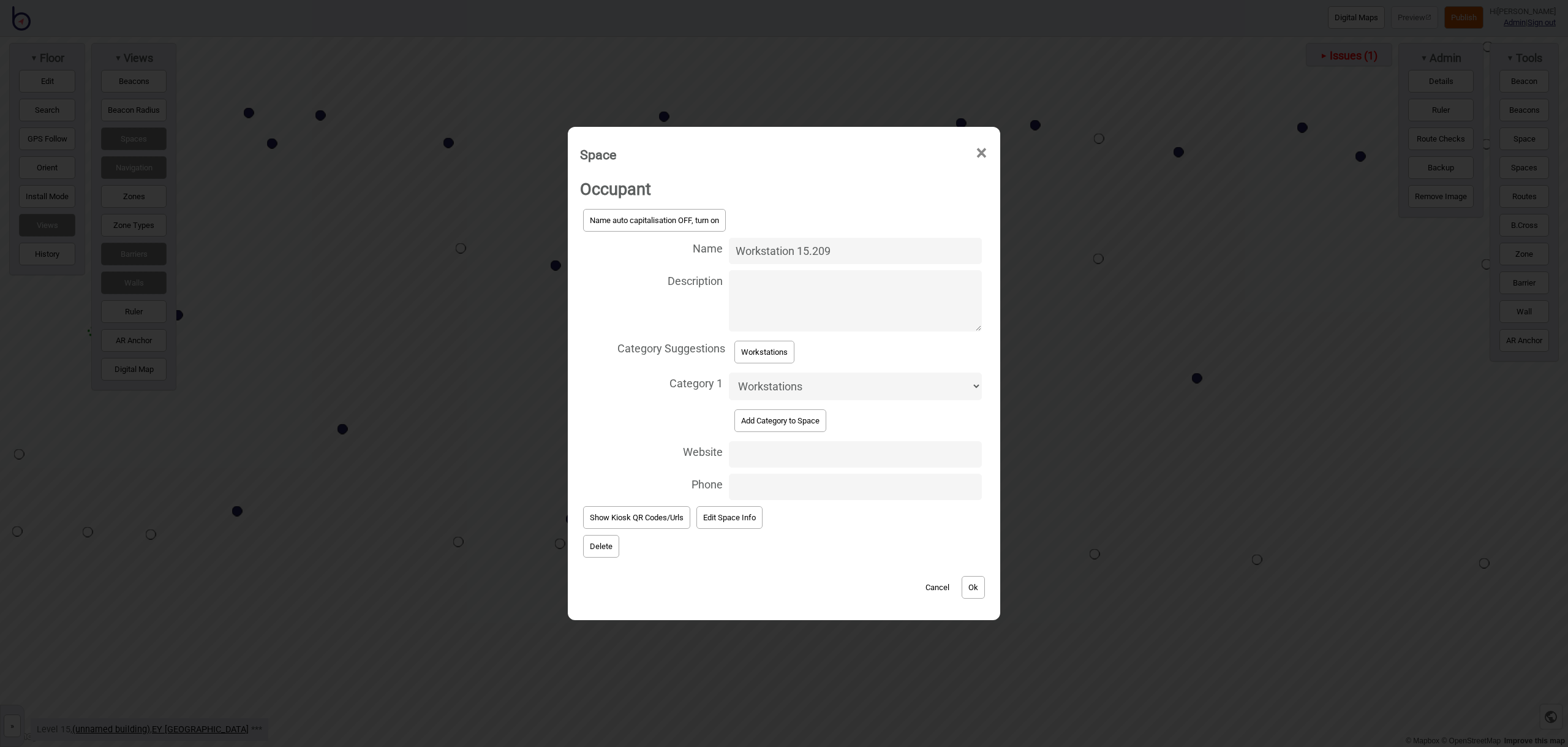
click at [984, 596] on button "Ok" at bounding box center [973, 588] width 24 height 23
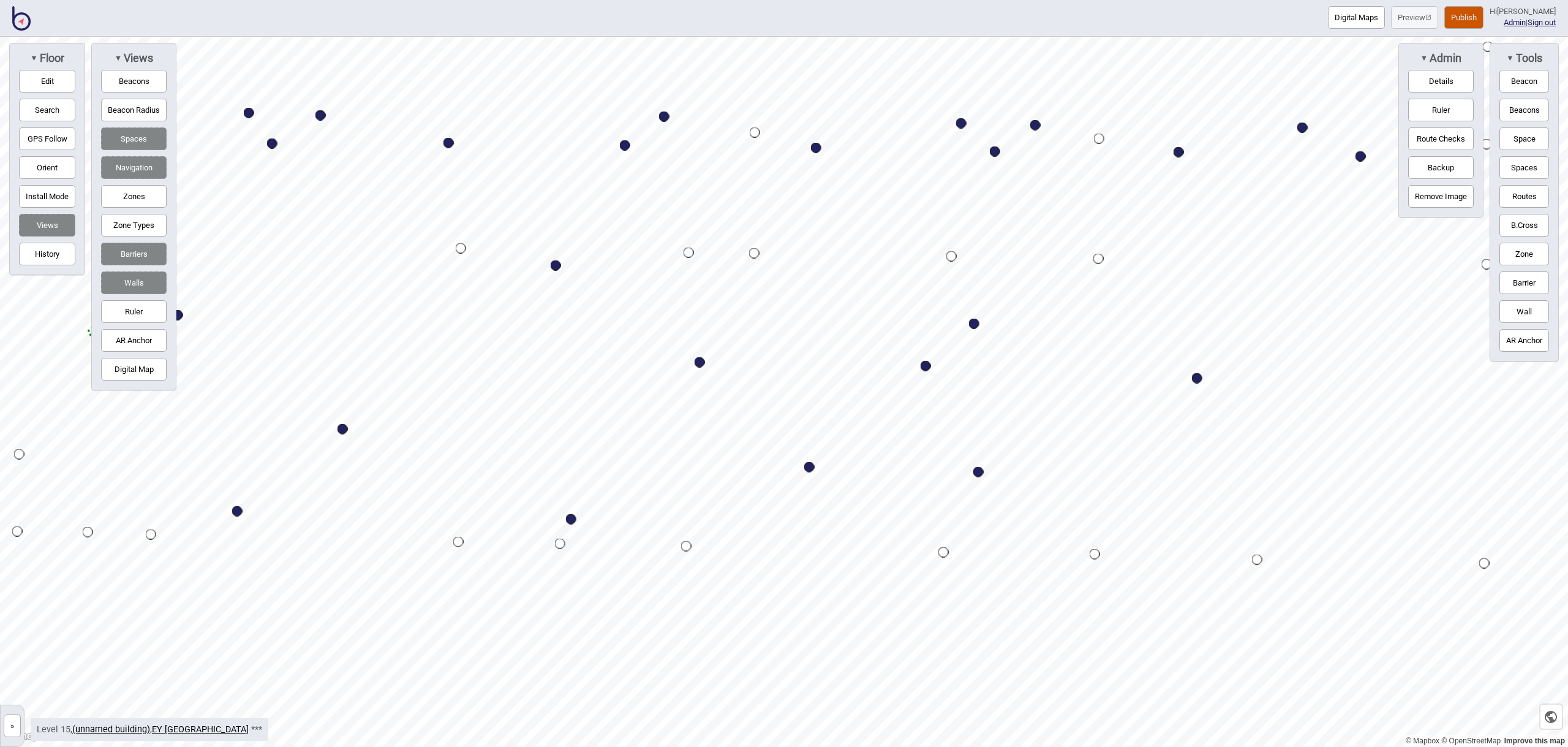
click at [1540, 144] on button "Space" at bounding box center [1524, 139] width 49 height 23
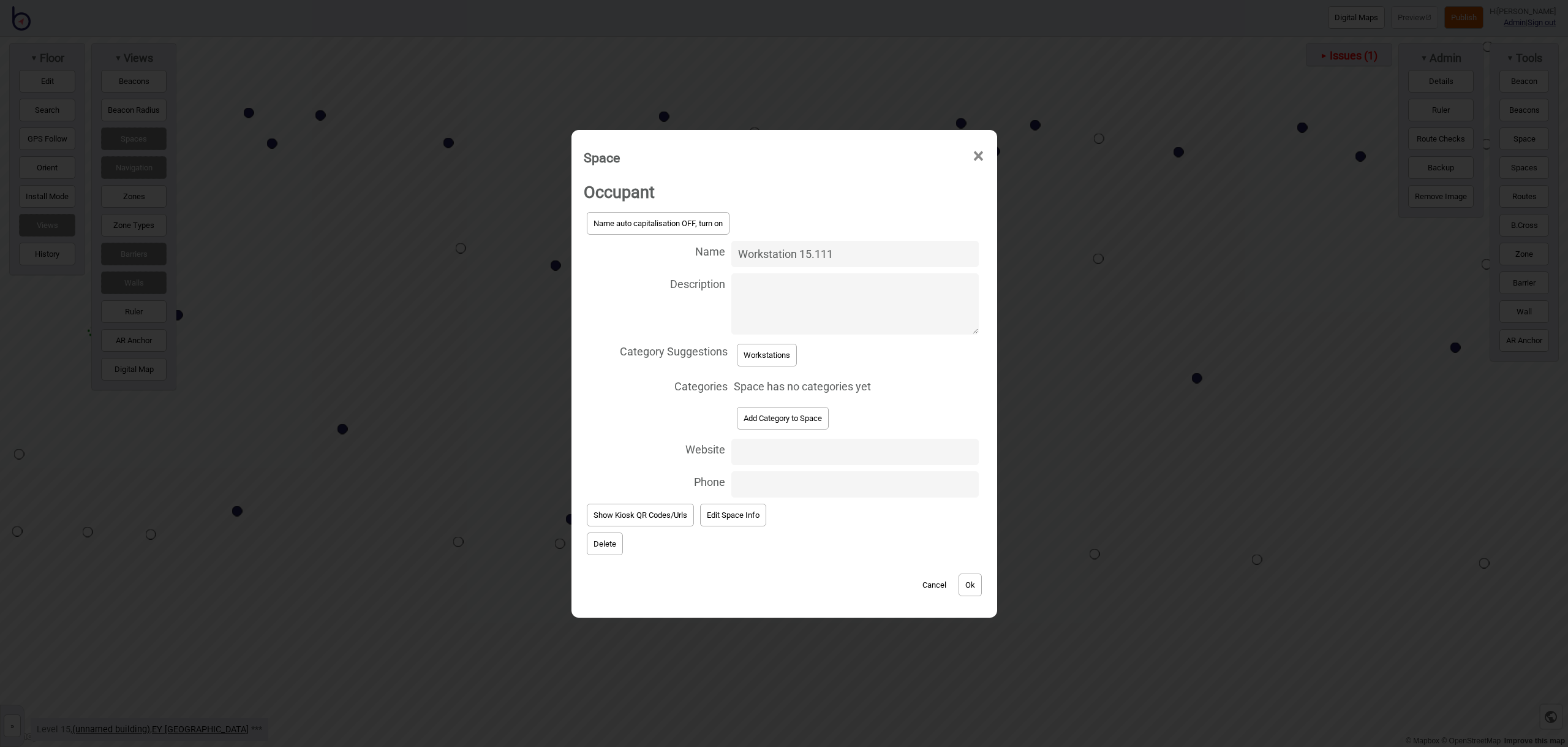
type input "Workstation 15.111"
click at [778, 349] on button "Workstations" at bounding box center [766, 355] width 60 height 23
select select "Workstations"
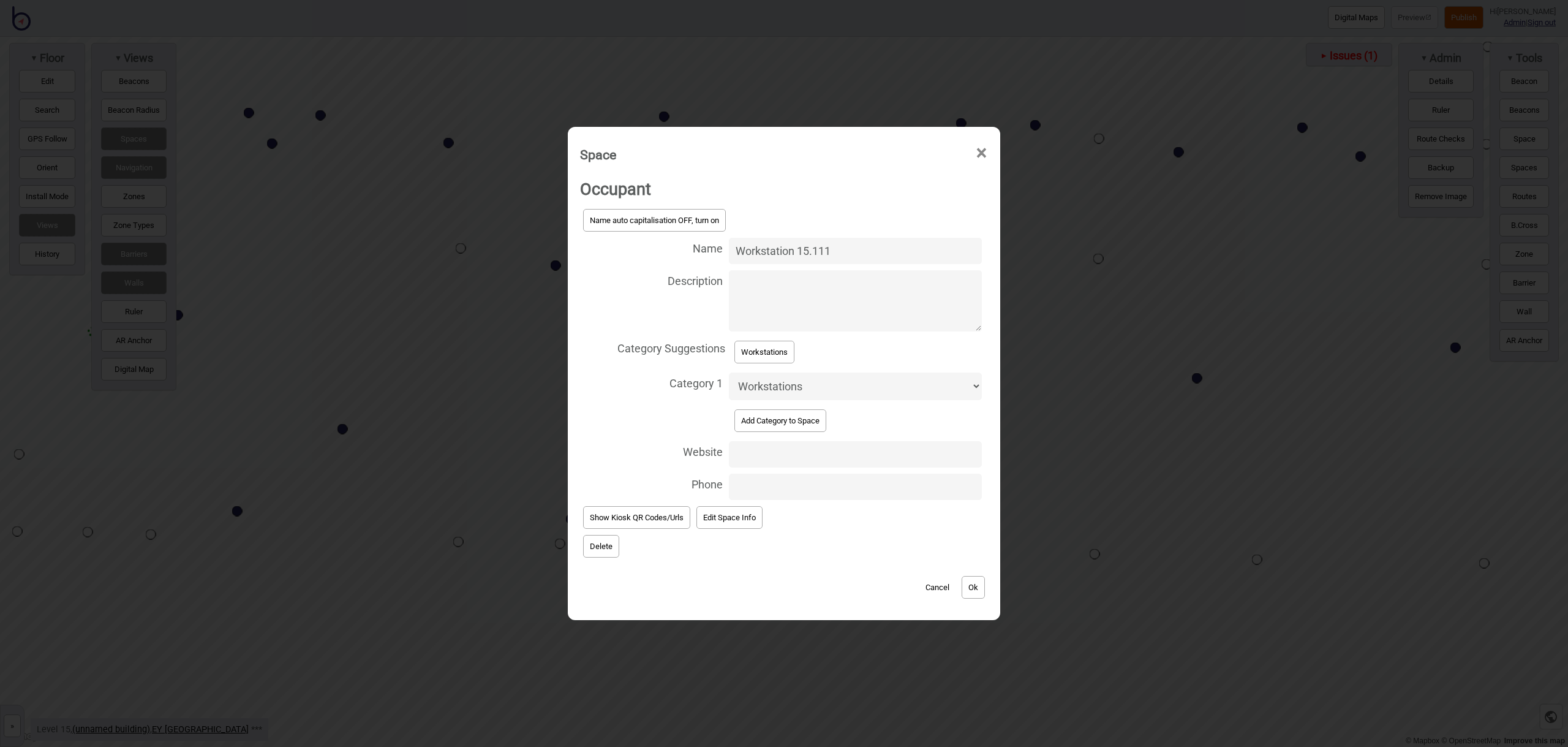
click at [972, 585] on button "Ok" at bounding box center [973, 588] width 24 height 23
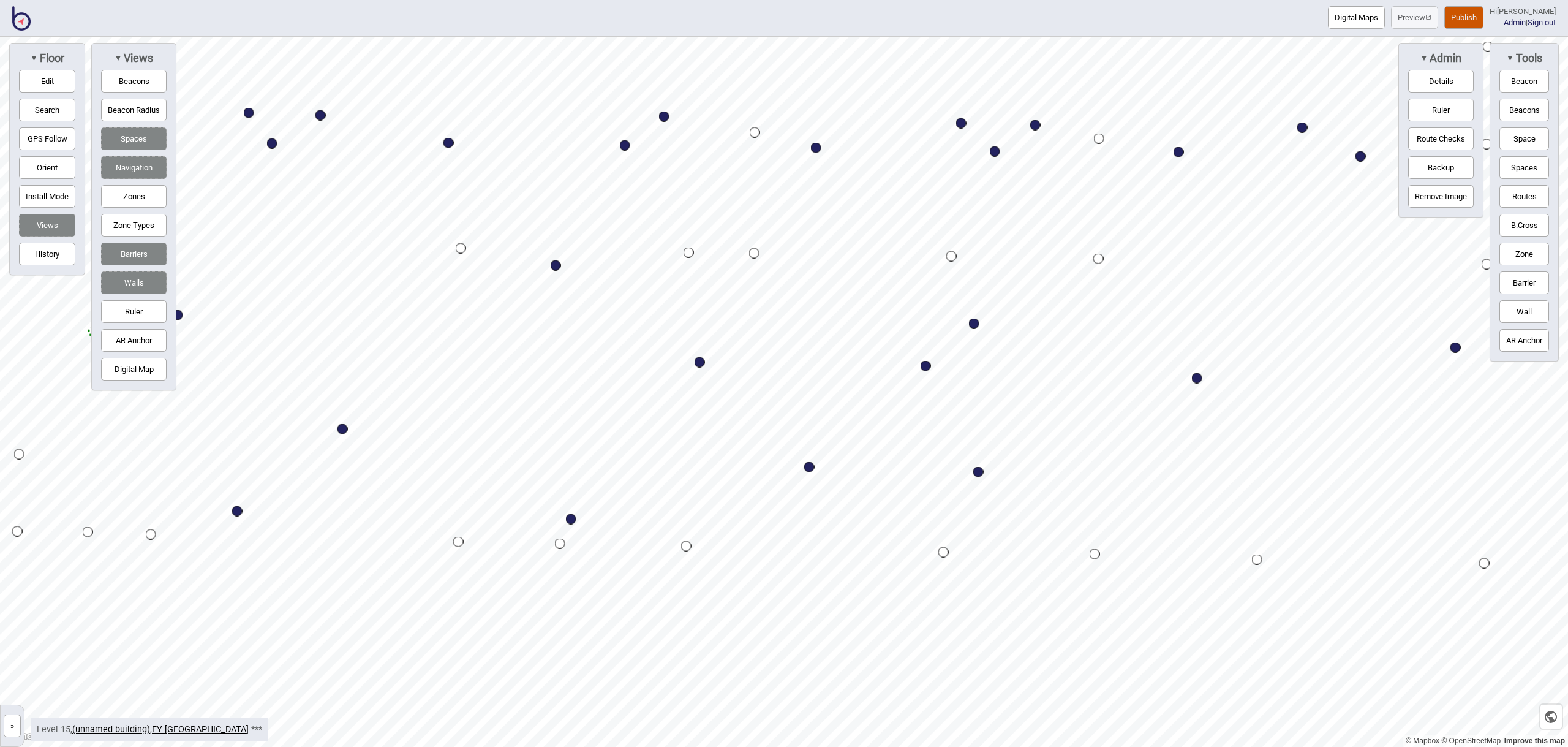
click at [1517, 136] on button "Space" at bounding box center [1524, 139] width 49 height 23
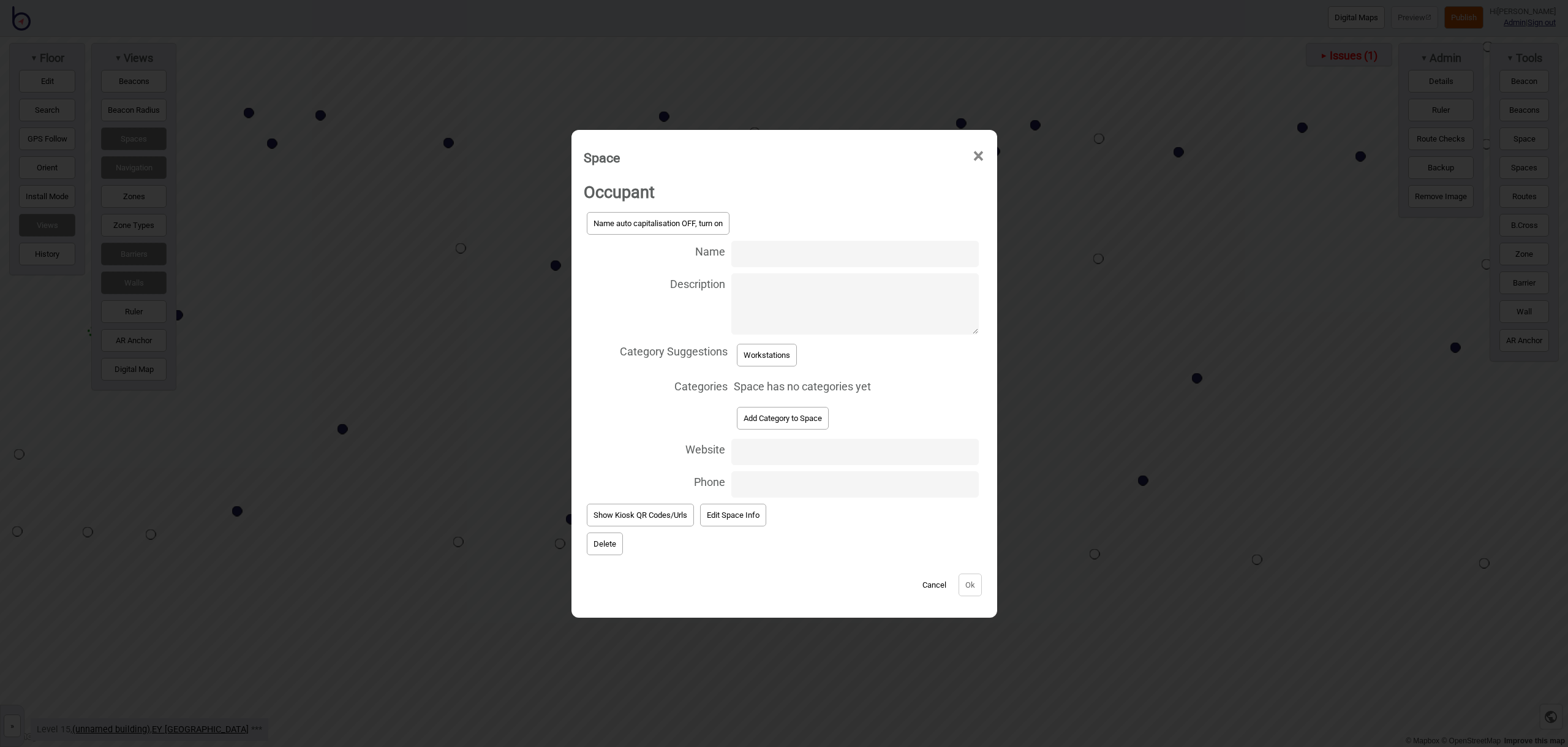
click at [786, 252] on input "Name" at bounding box center [855, 254] width 247 height 27
type input "Workstation 15.235"
click at [772, 349] on button "Workstations" at bounding box center [766, 355] width 60 height 23
select select "Workstations"
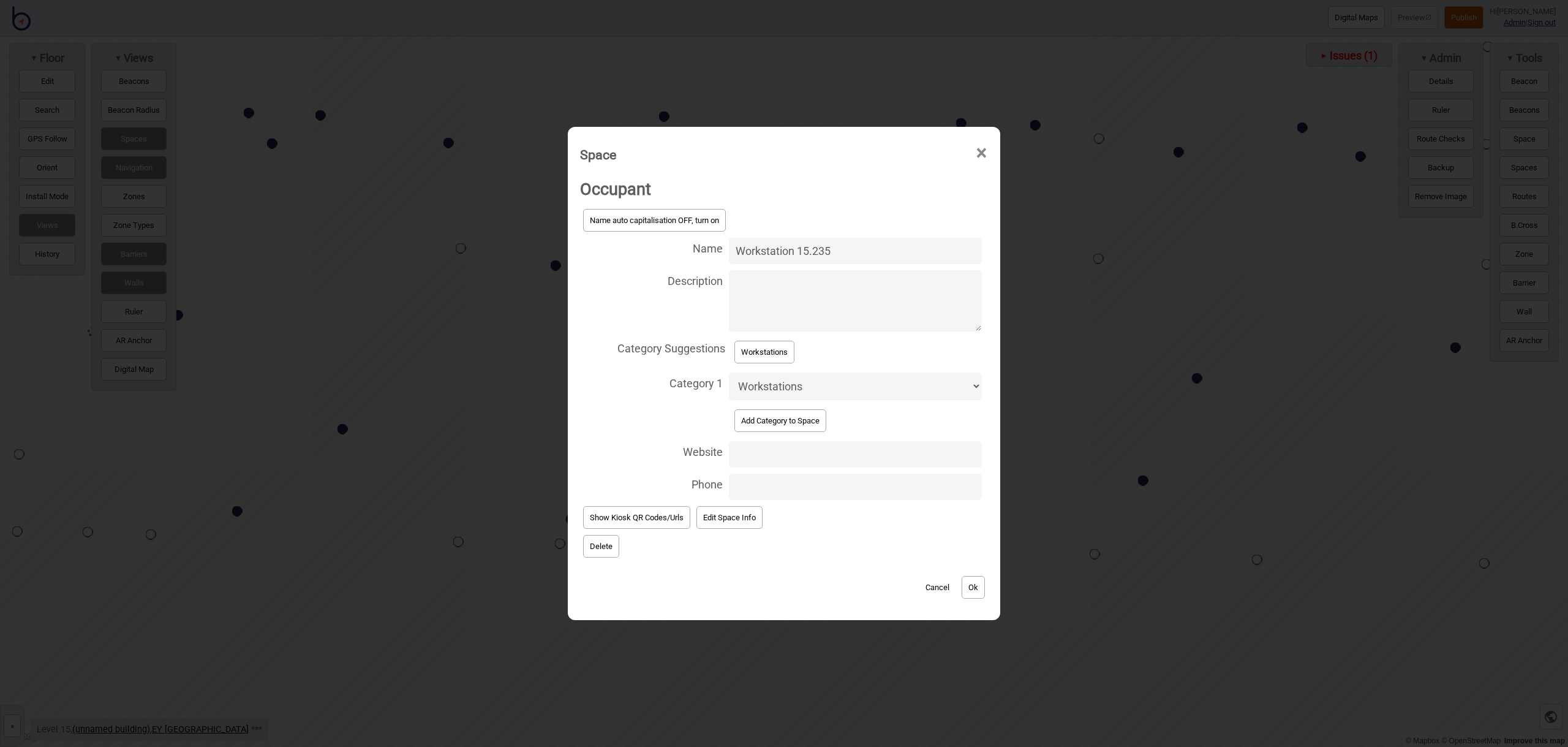
click at [980, 587] on button "Ok" at bounding box center [973, 588] width 24 height 23
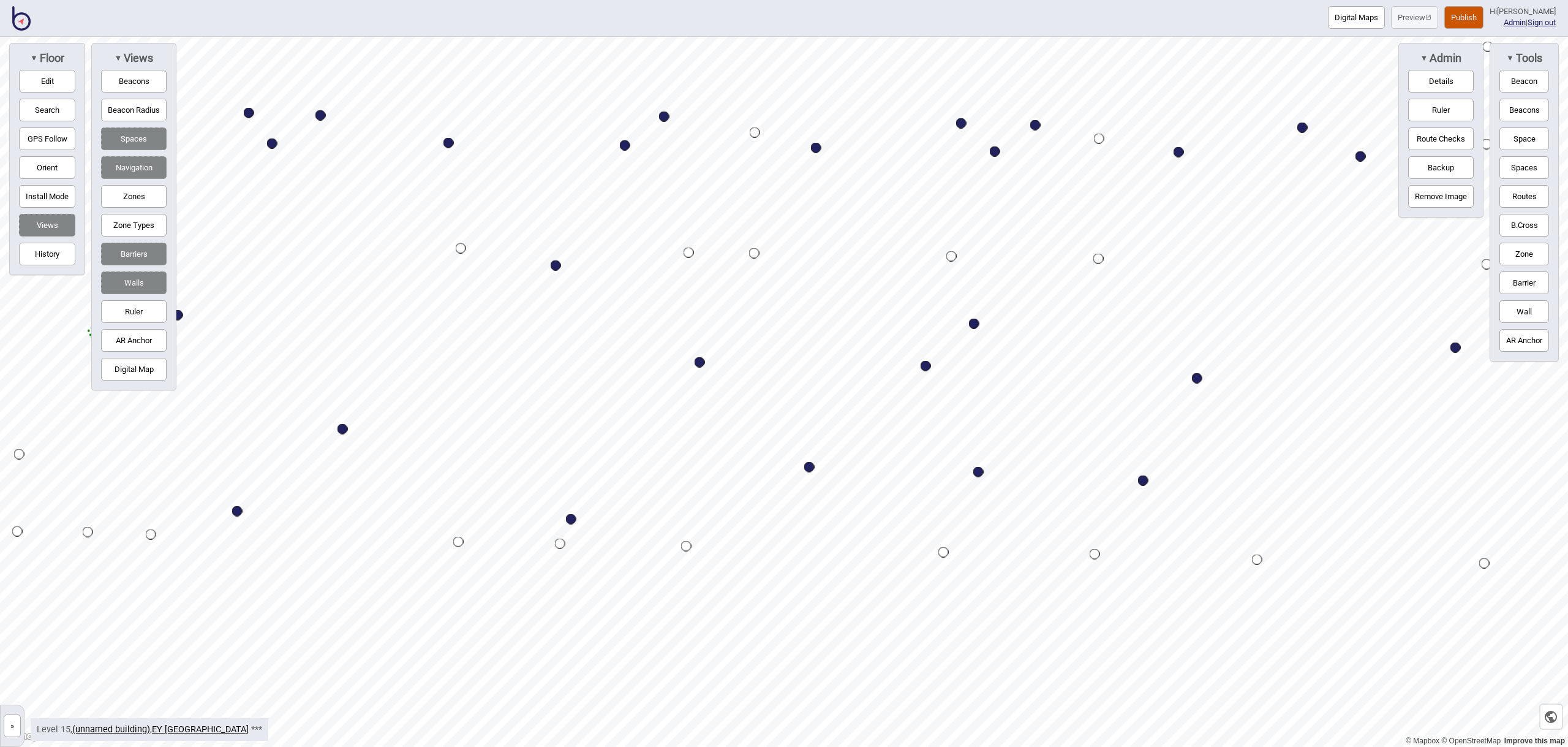
click at [1528, 136] on button "Space" at bounding box center [1524, 139] width 49 height 23
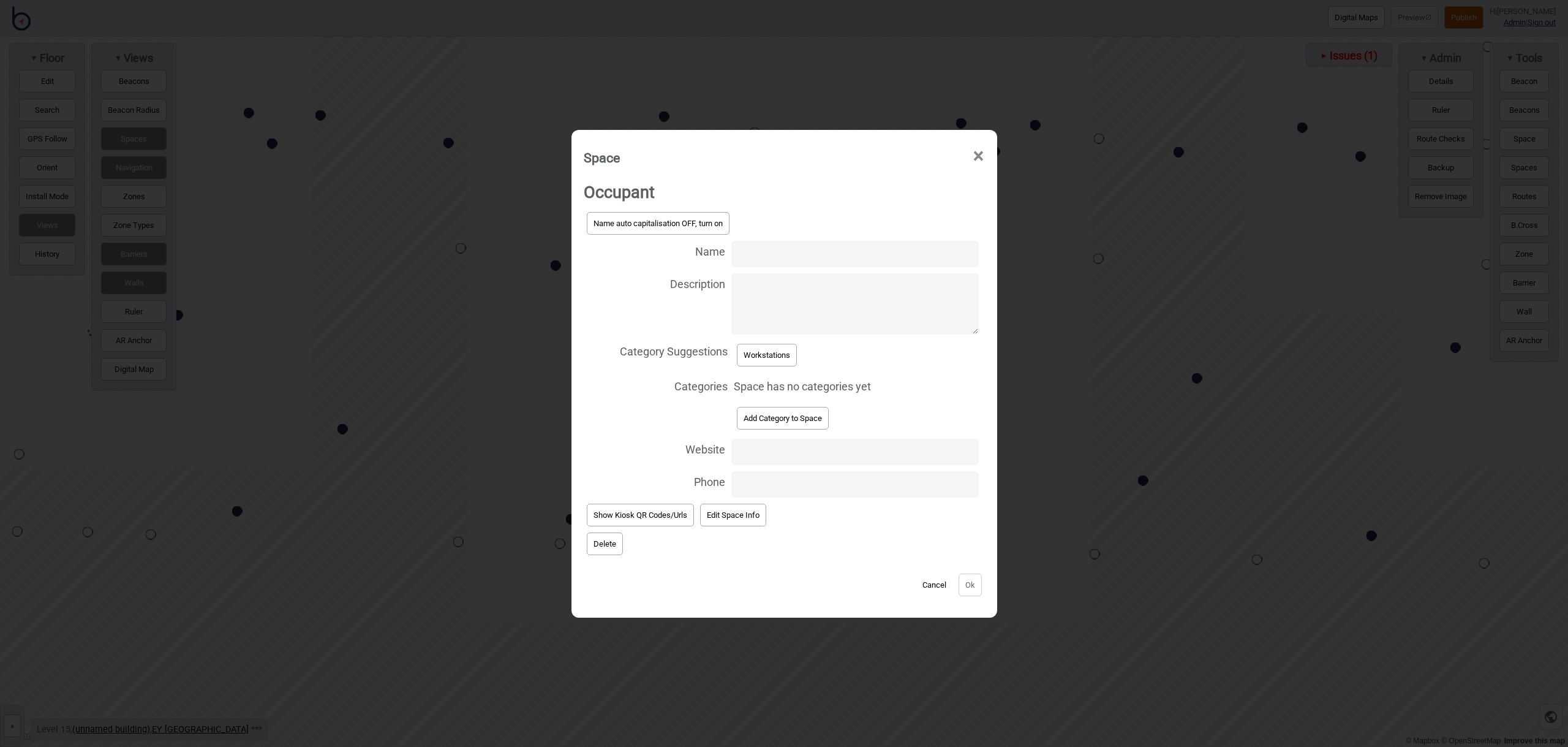
click at [785, 254] on input "Name" at bounding box center [855, 254] width 247 height 27
type input "Workstation 15.113"
click at [766, 360] on button "Workstations" at bounding box center [766, 355] width 60 height 23
select select "Workstations"
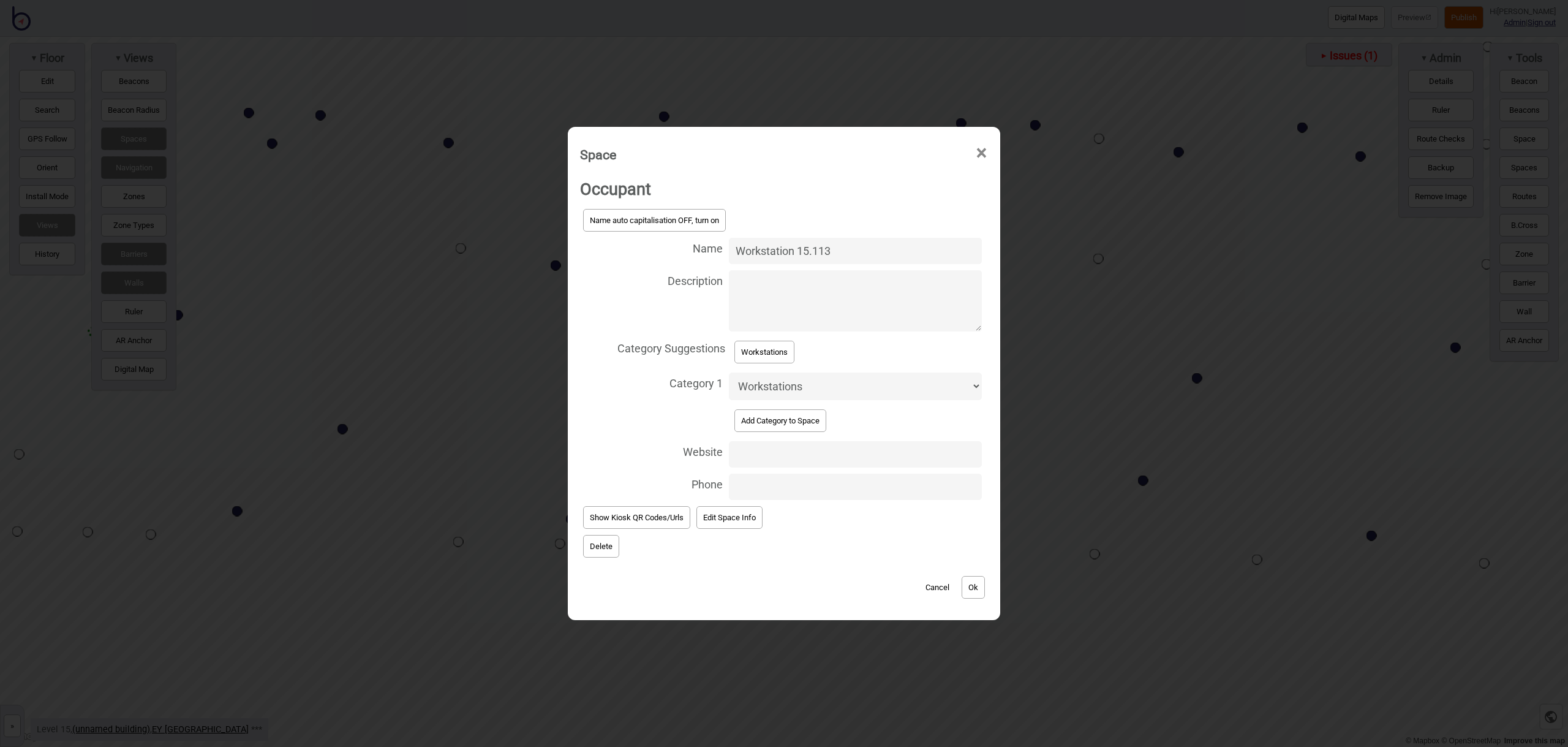
click at [966, 585] on button "Ok" at bounding box center [973, 588] width 24 height 23
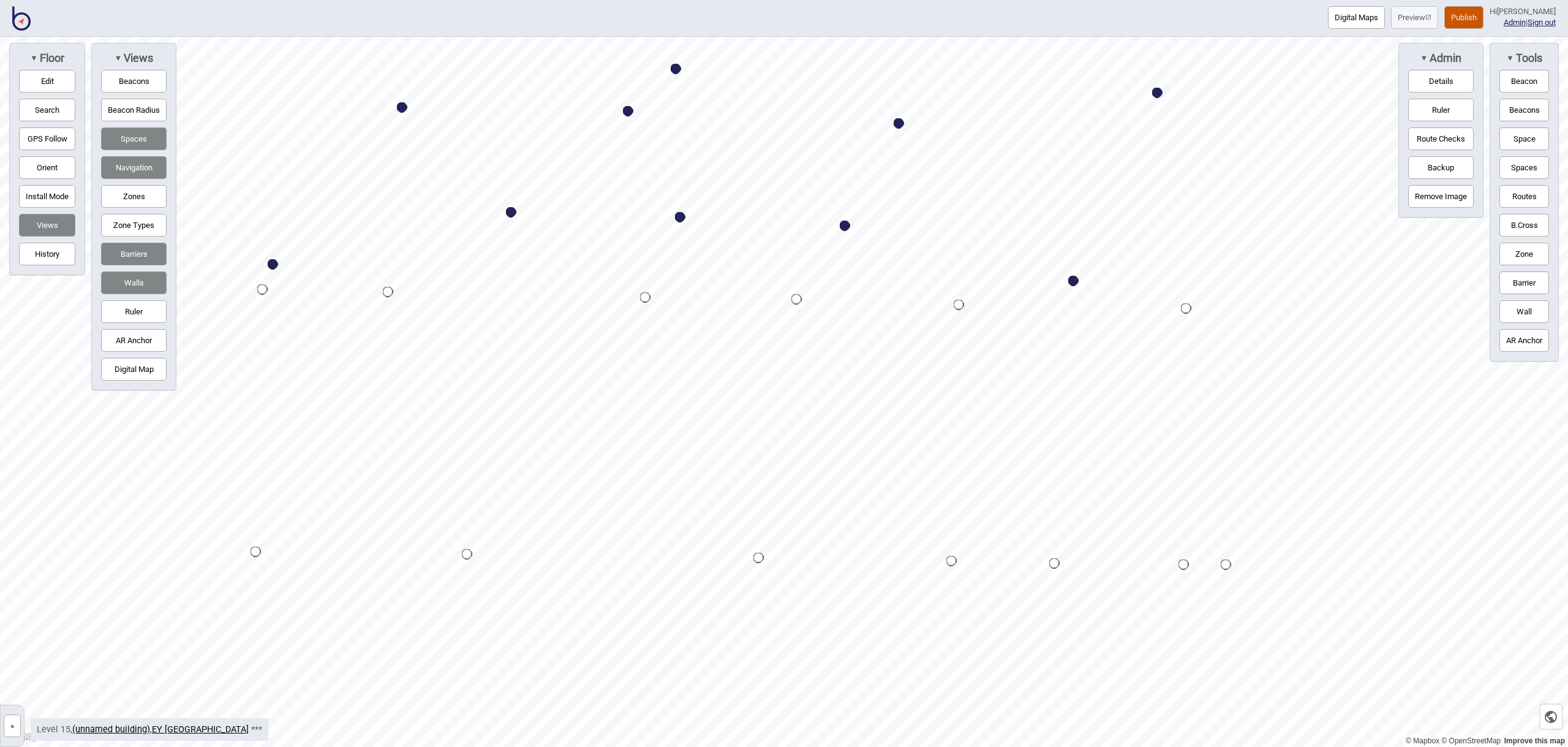
click at [1513, 139] on button "Space" at bounding box center [1524, 139] width 49 height 23
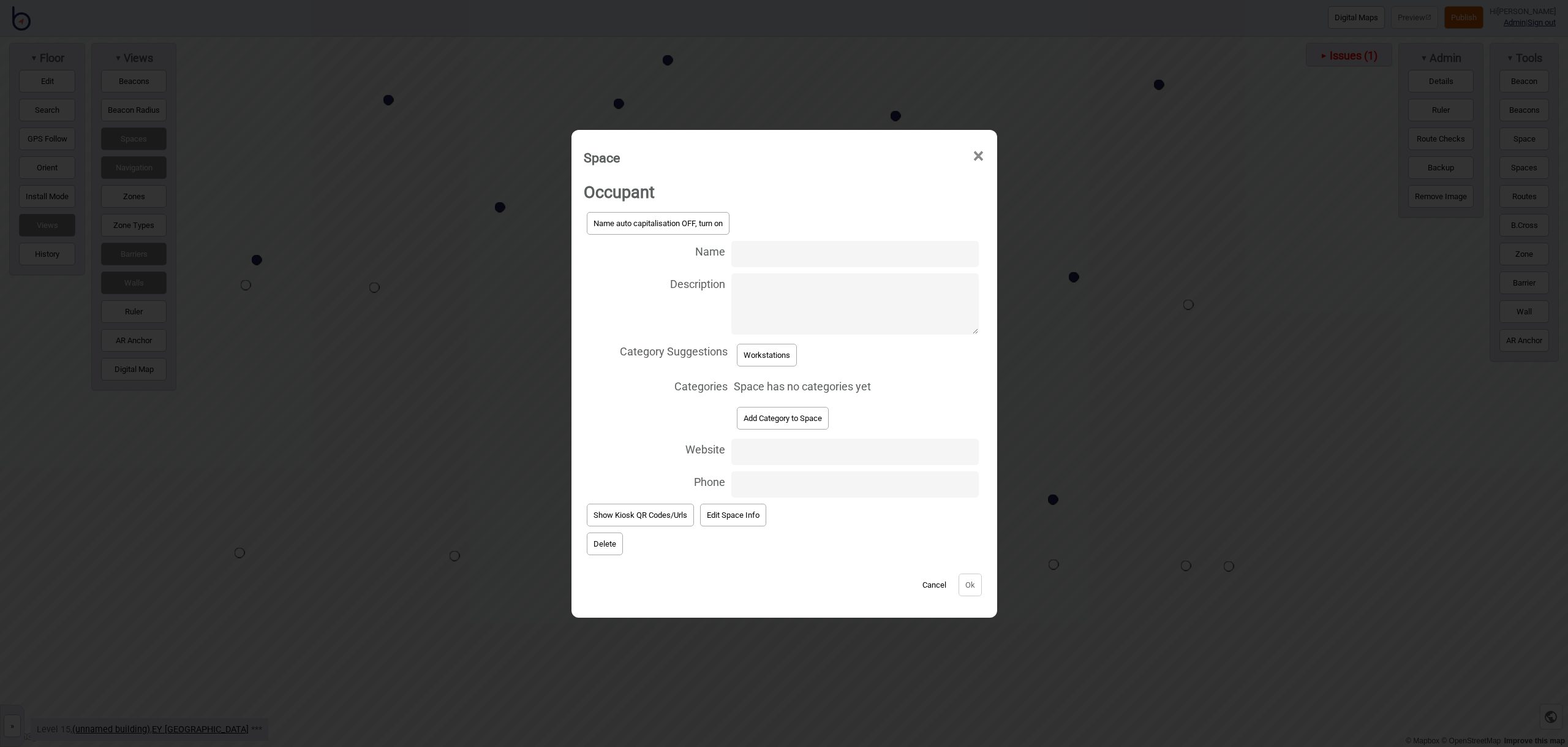
click at [782, 252] on input "Name" at bounding box center [855, 254] width 247 height 27
type input "Workstation 15.115"
click at [775, 358] on button "Workstations" at bounding box center [766, 355] width 60 height 23
select select "Workstations"
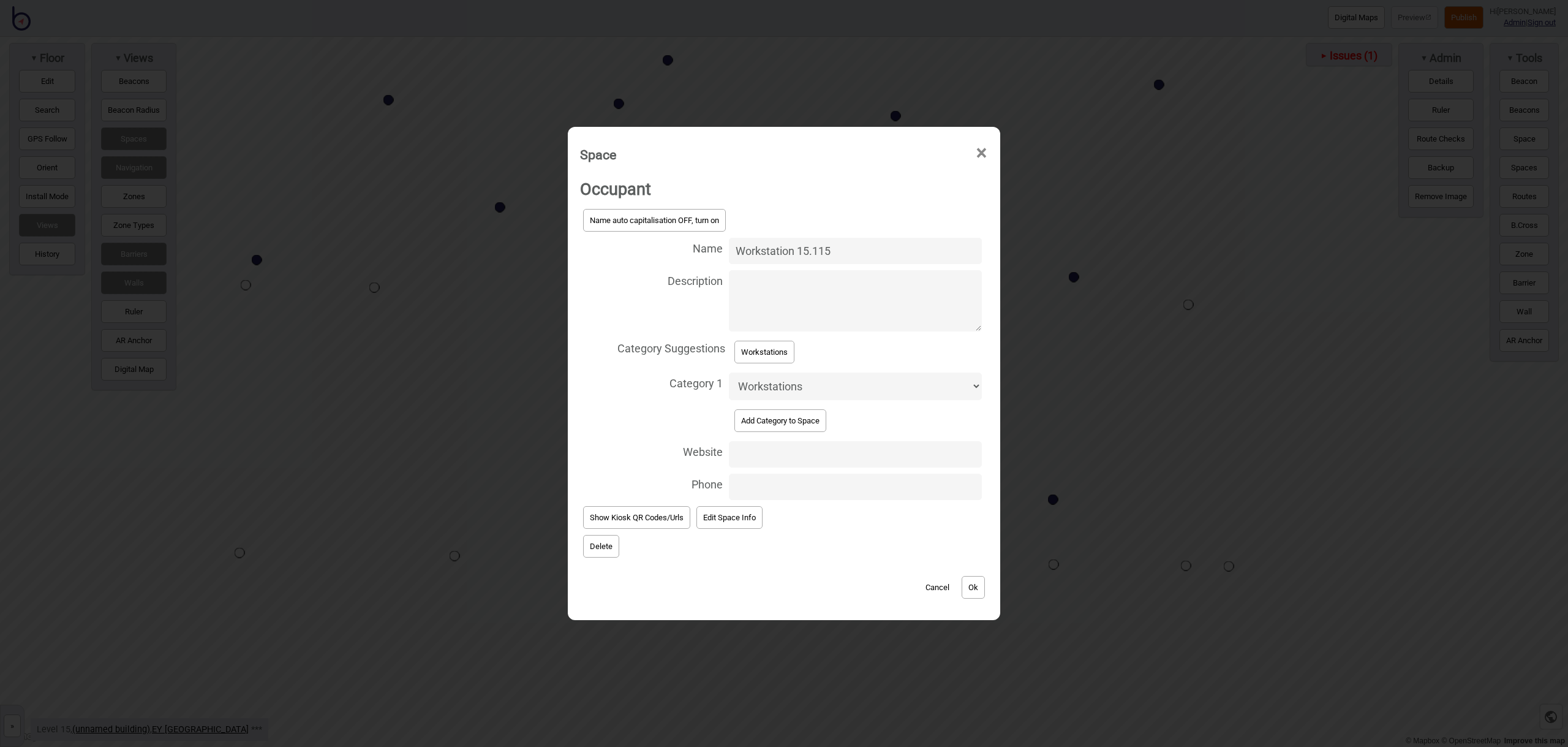
click at [984, 593] on button "Ok" at bounding box center [973, 588] width 24 height 23
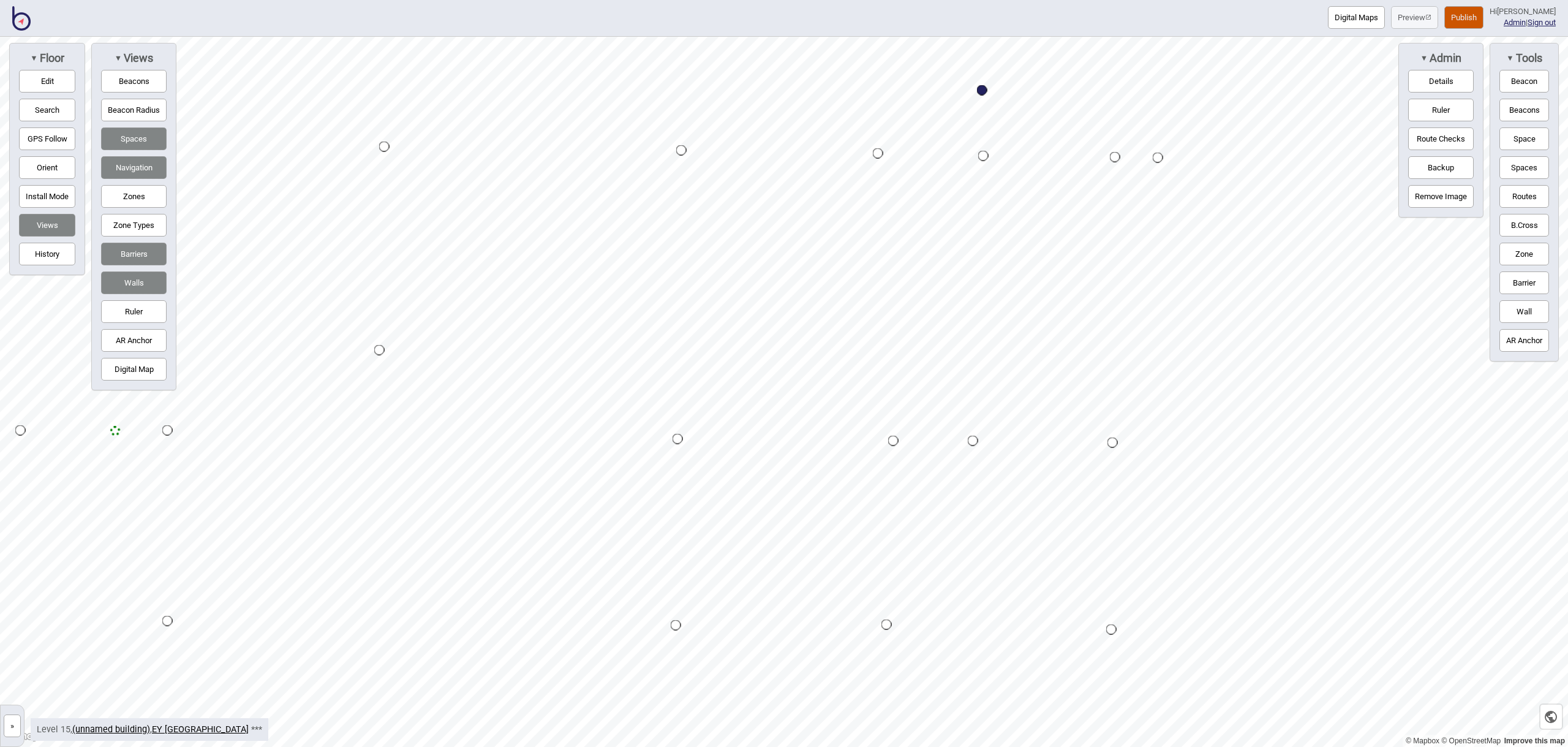
click at [1540, 142] on button "Space" at bounding box center [1524, 139] width 49 height 23
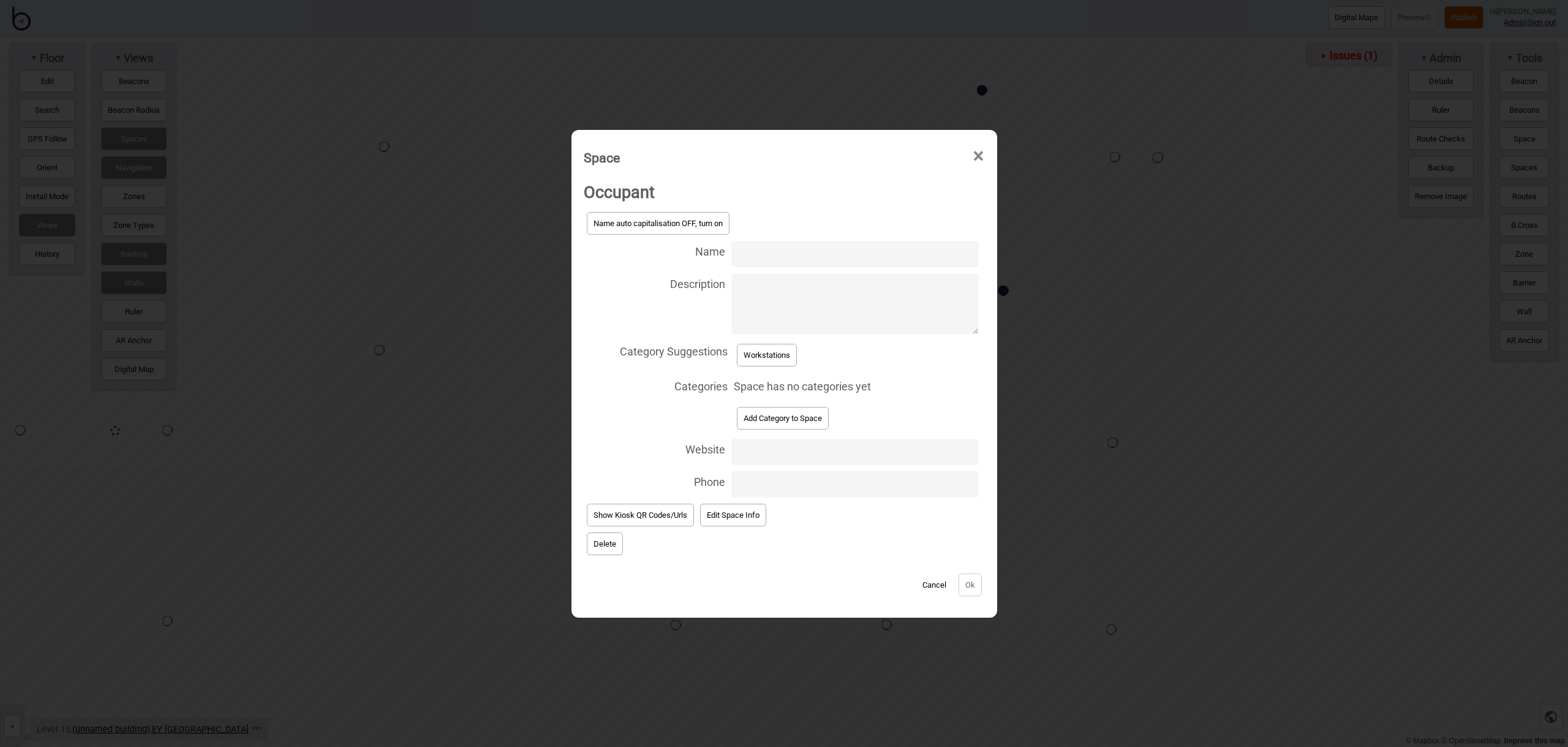
click at [811, 260] on input "Name" at bounding box center [855, 254] width 247 height 27
type input "Workstation 15.117"
click at [787, 353] on button "Workstations" at bounding box center [766, 355] width 60 height 23
select select "Workstations"
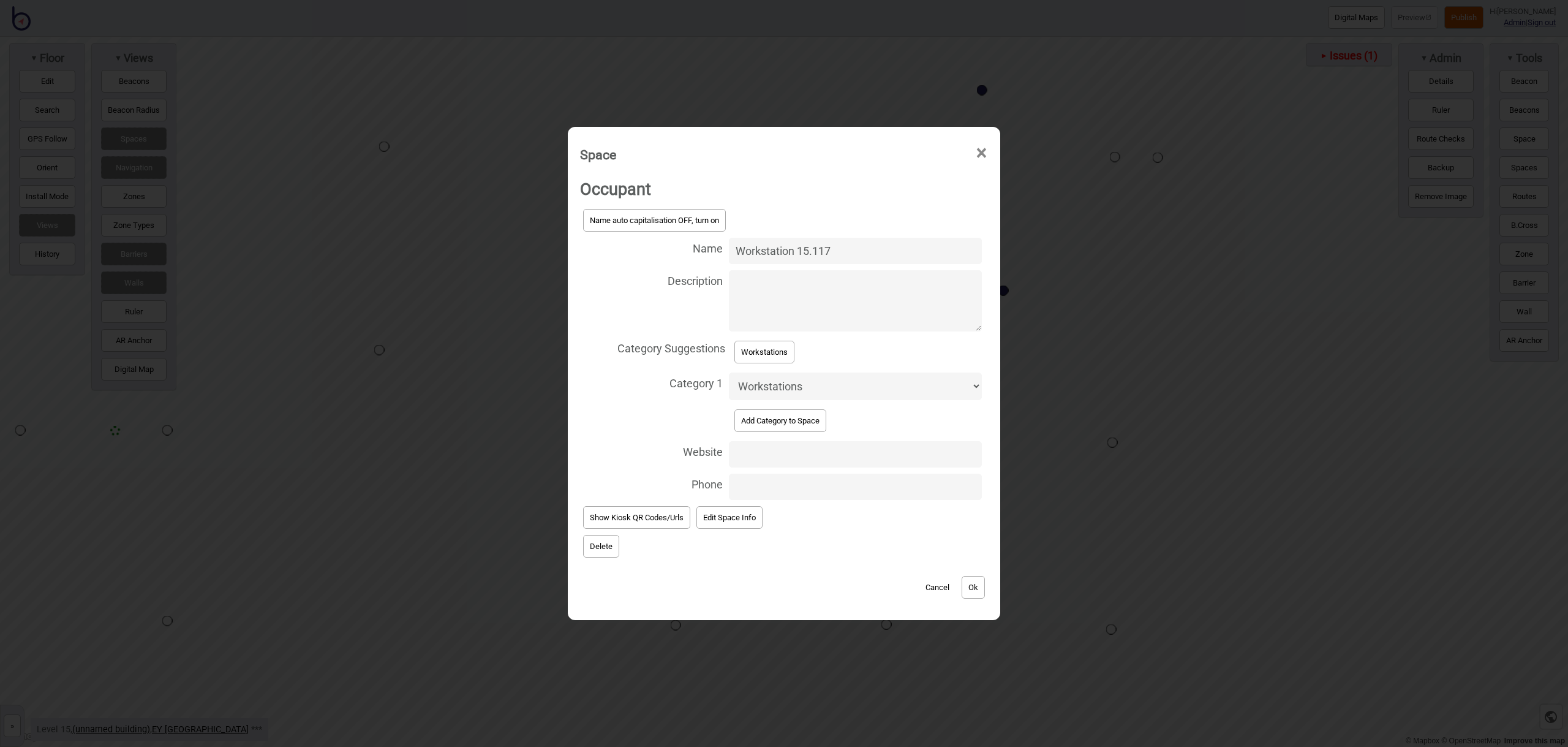
click at [973, 588] on button "Ok" at bounding box center [973, 588] width 24 height 23
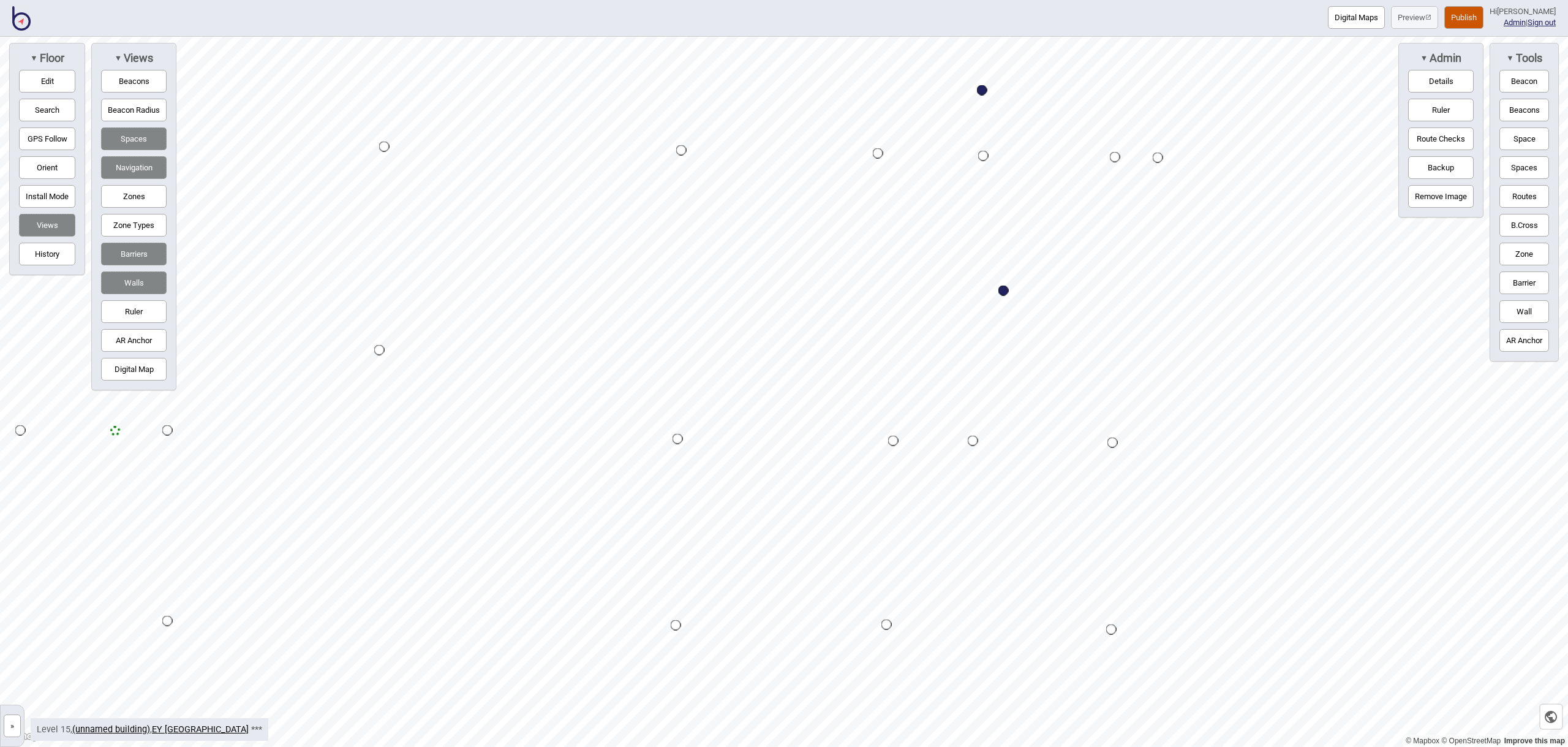
click at [1510, 142] on button "Space" at bounding box center [1524, 139] width 49 height 23
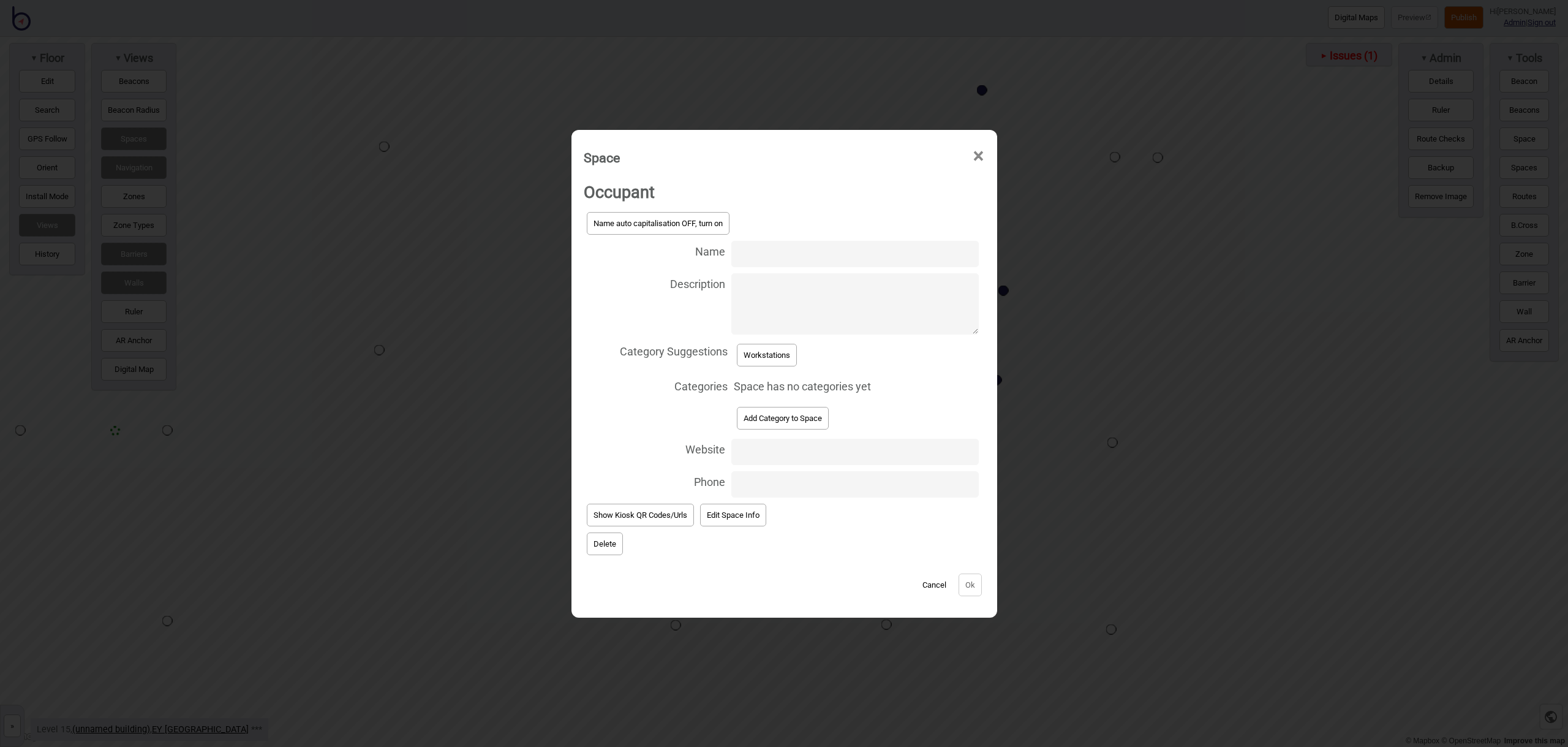
click at [807, 254] on input "Name" at bounding box center [855, 254] width 247 height 27
type input "Workstation 15.119"
click at [777, 353] on button "Workstations" at bounding box center [766, 355] width 60 height 23
select select "Workstations"
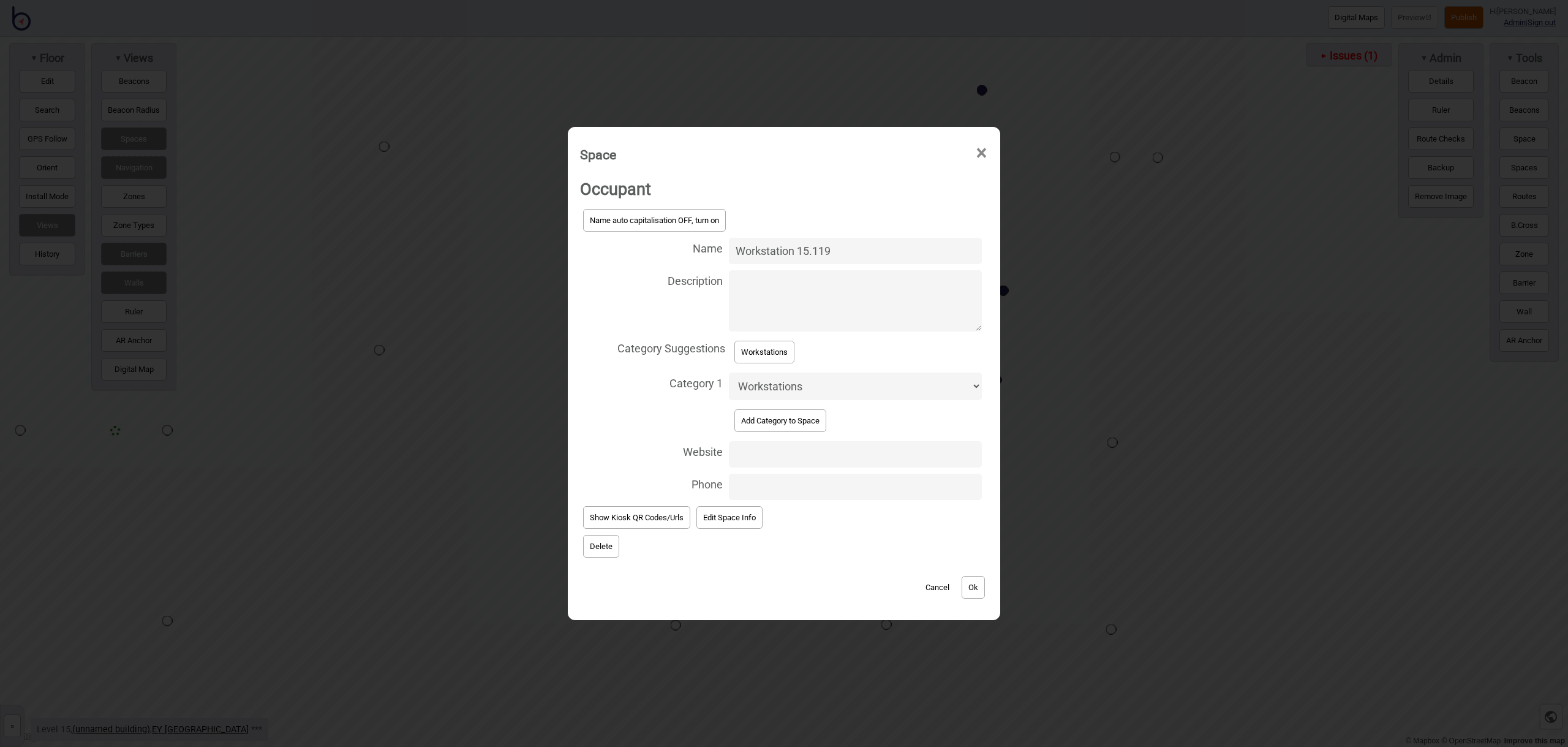
click at [972, 586] on button "Ok" at bounding box center [973, 588] width 24 height 23
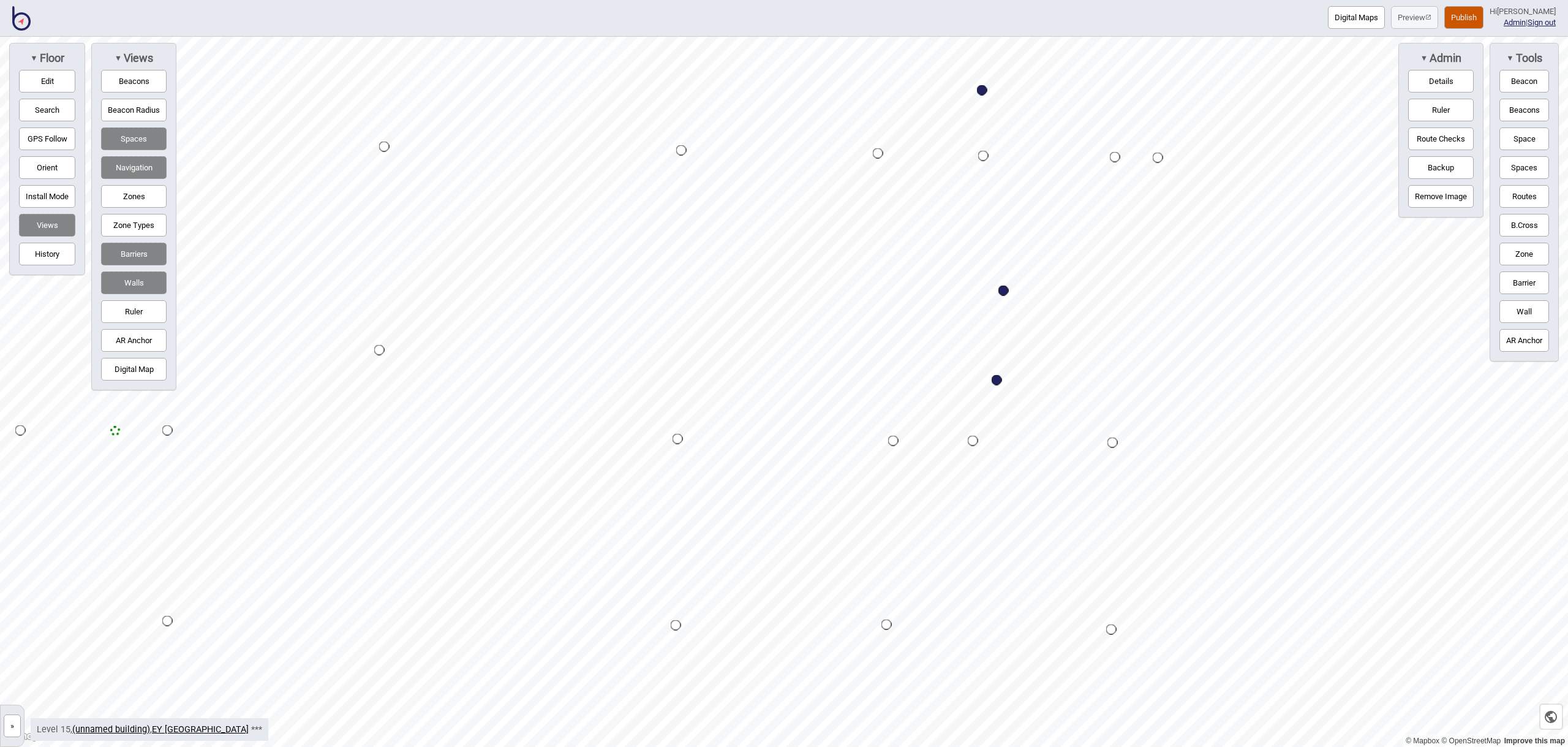
click at [1514, 132] on button "Space" at bounding box center [1524, 139] width 49 height 23
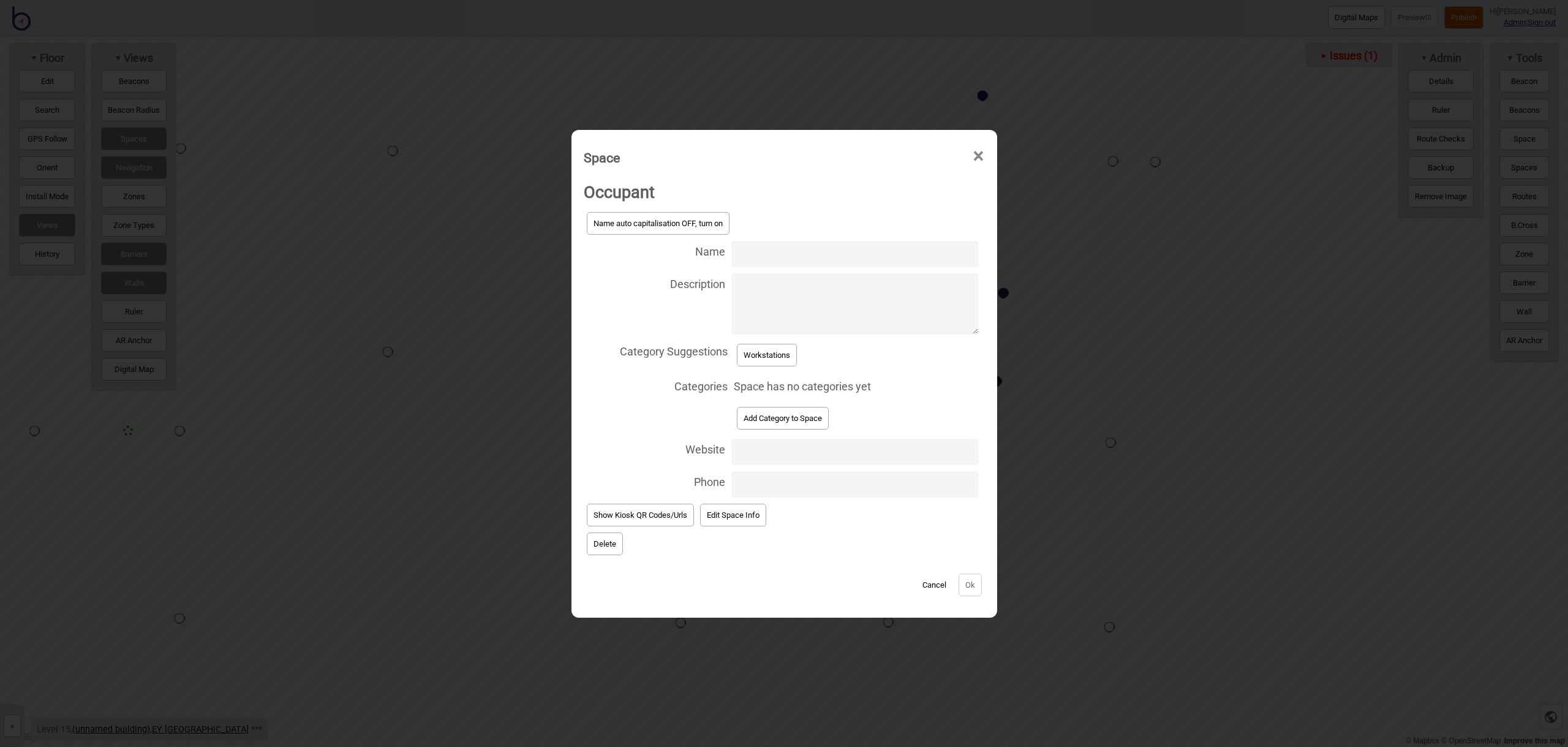
click at [770, 252] on input "Name" at bounding box center [855, 254] width 247 height 27
type input "Workstation 15.121"
click at [766, 358] on button "Workstations" at bounding box center [766, 355] width 60 height 23
select select "Workstations"
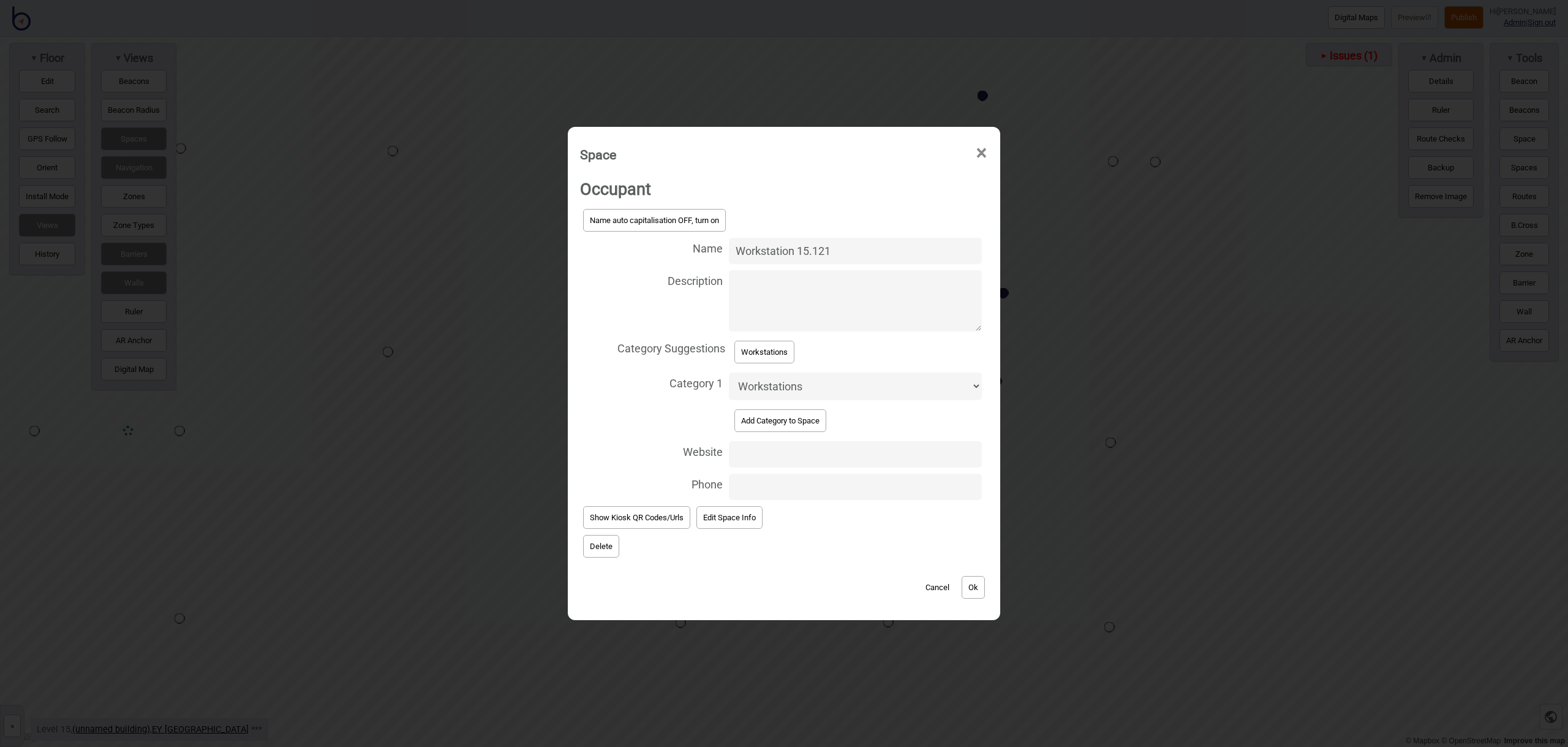
click at [980, 595] on button "Ok" at bounding box center [973, 588] width 24 height 23
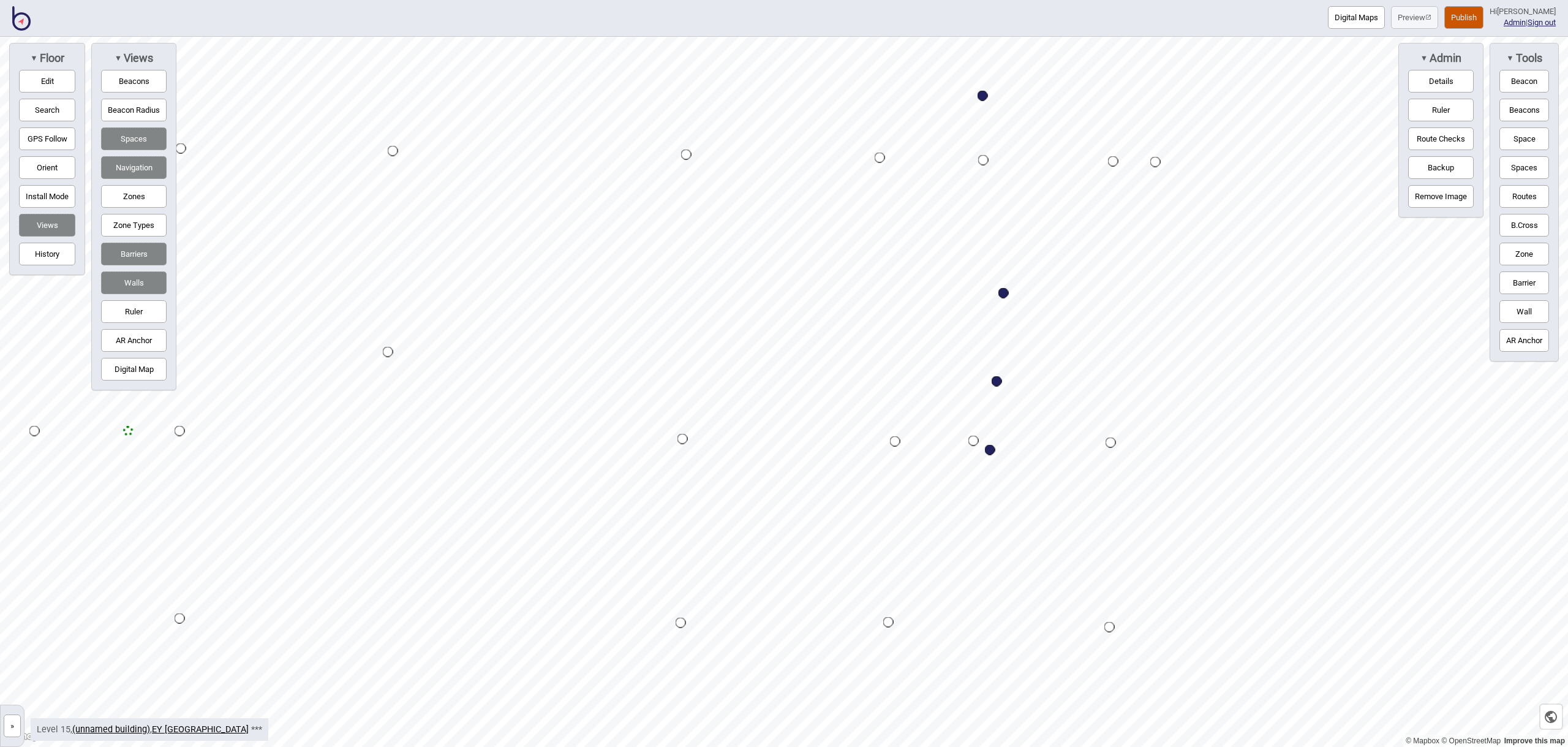
click at [1514, 146] on button "Space" at bounding box center [1524, 139] width 49 height 23
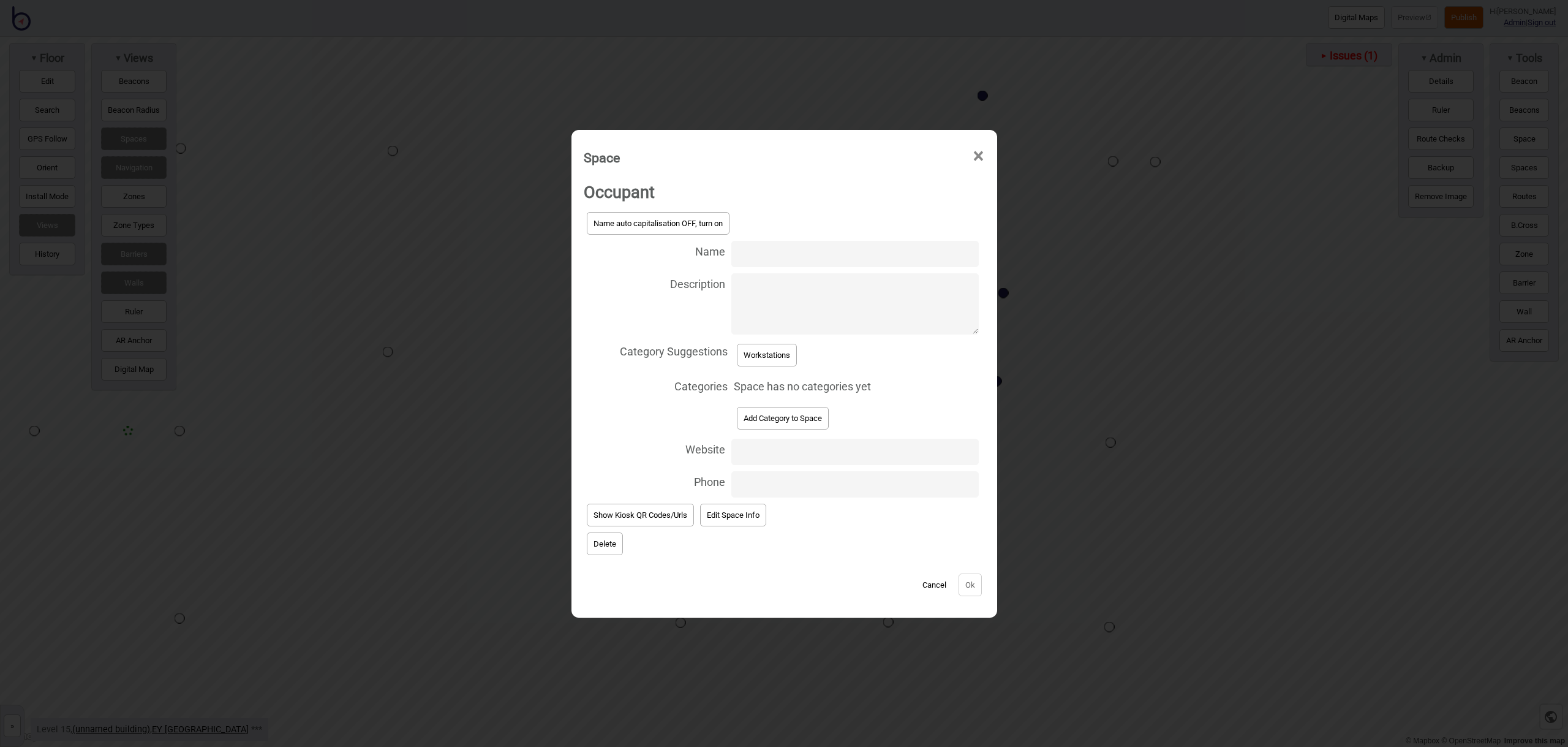
click at [773, 256] on input "Name" at bounding box center [855, 254] width 247 height 27
type input "Workstation 15.123"
click at [783, 344] on button "Workstations" at bounding box center [766, 355] width 60 height 23
select select "Workstations"
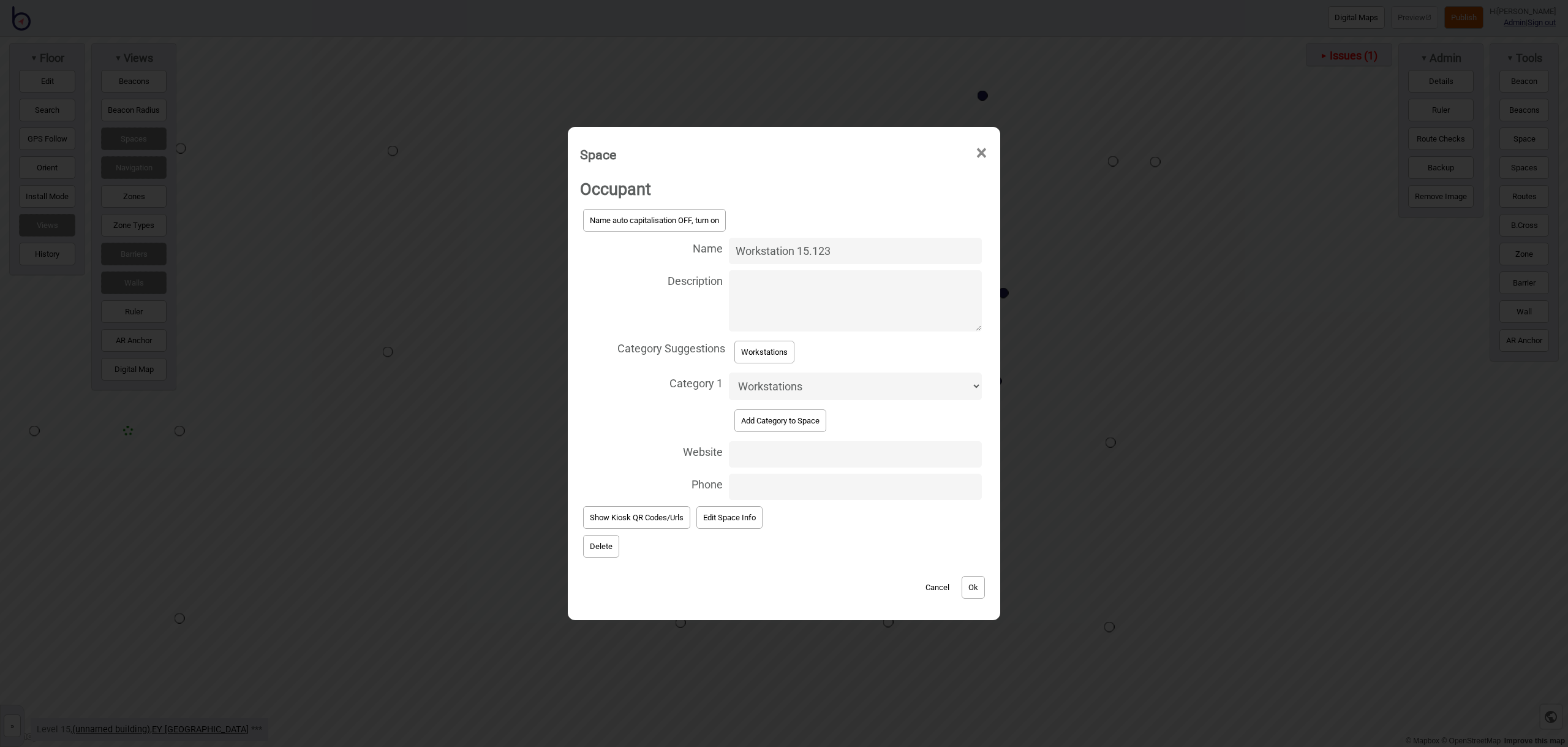
click at [978, 580] on button "Ok" at bounding box center [973, 588] width 24 height 23
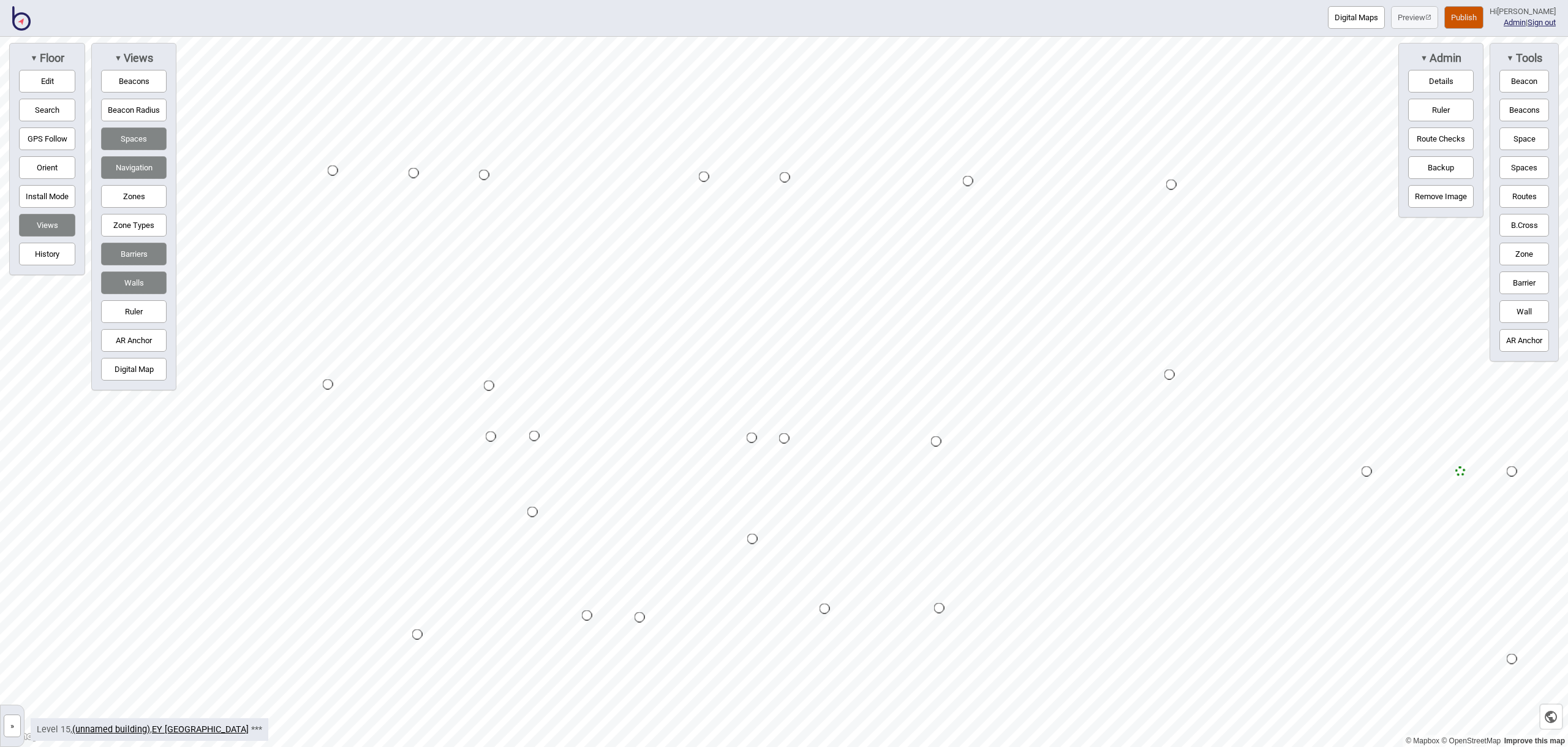
click at [1520, 131] on button "Space" at bounding box center [1524, 139] width 49 height 23
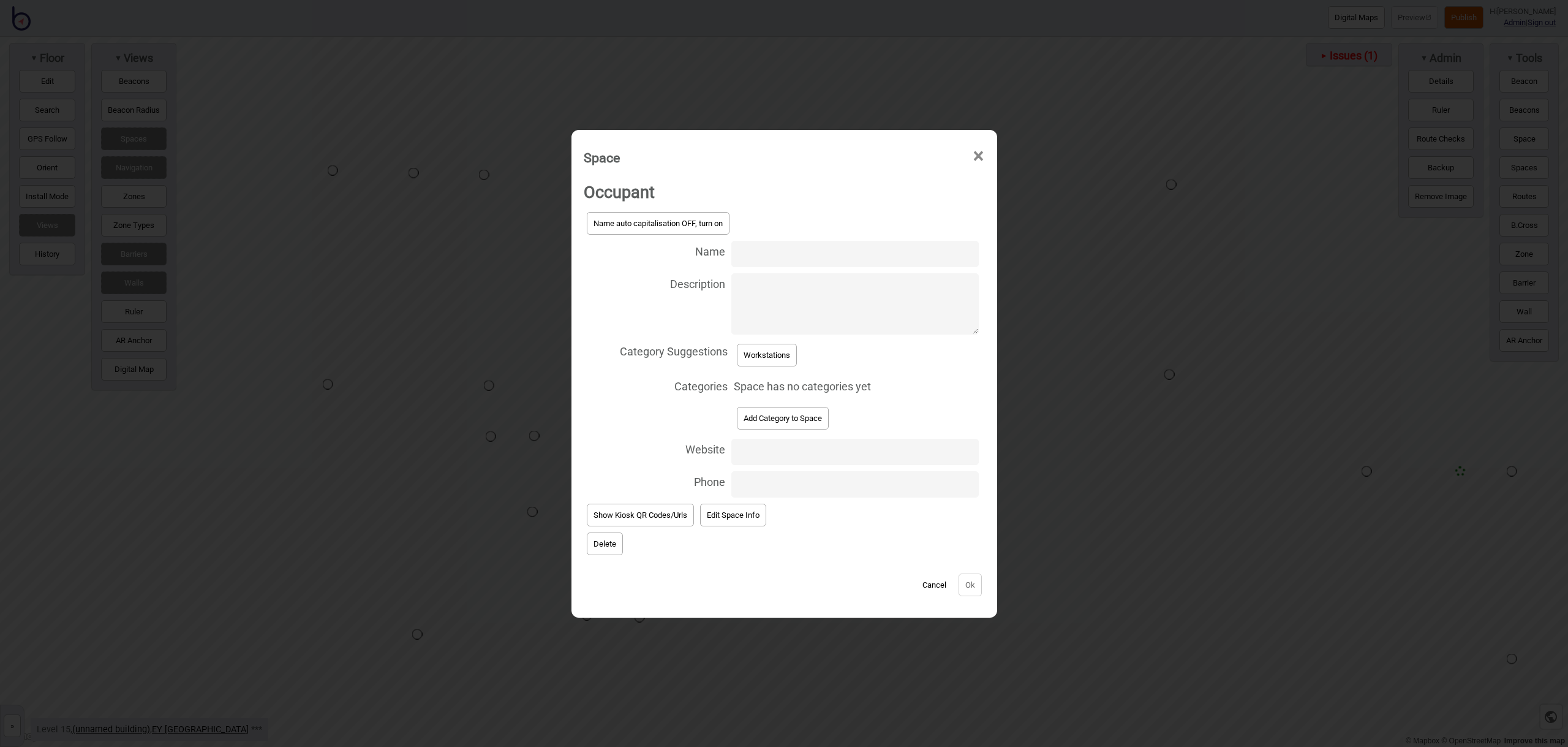
click at [763, 253] on input "Name" at bounding box center [855, 254] width 247 height 27
type input "Workstation 15.147"
click at [778, 350] on button "Workstations" at bounding box center [766, 355] width 60 height 23
select select "Workstations"
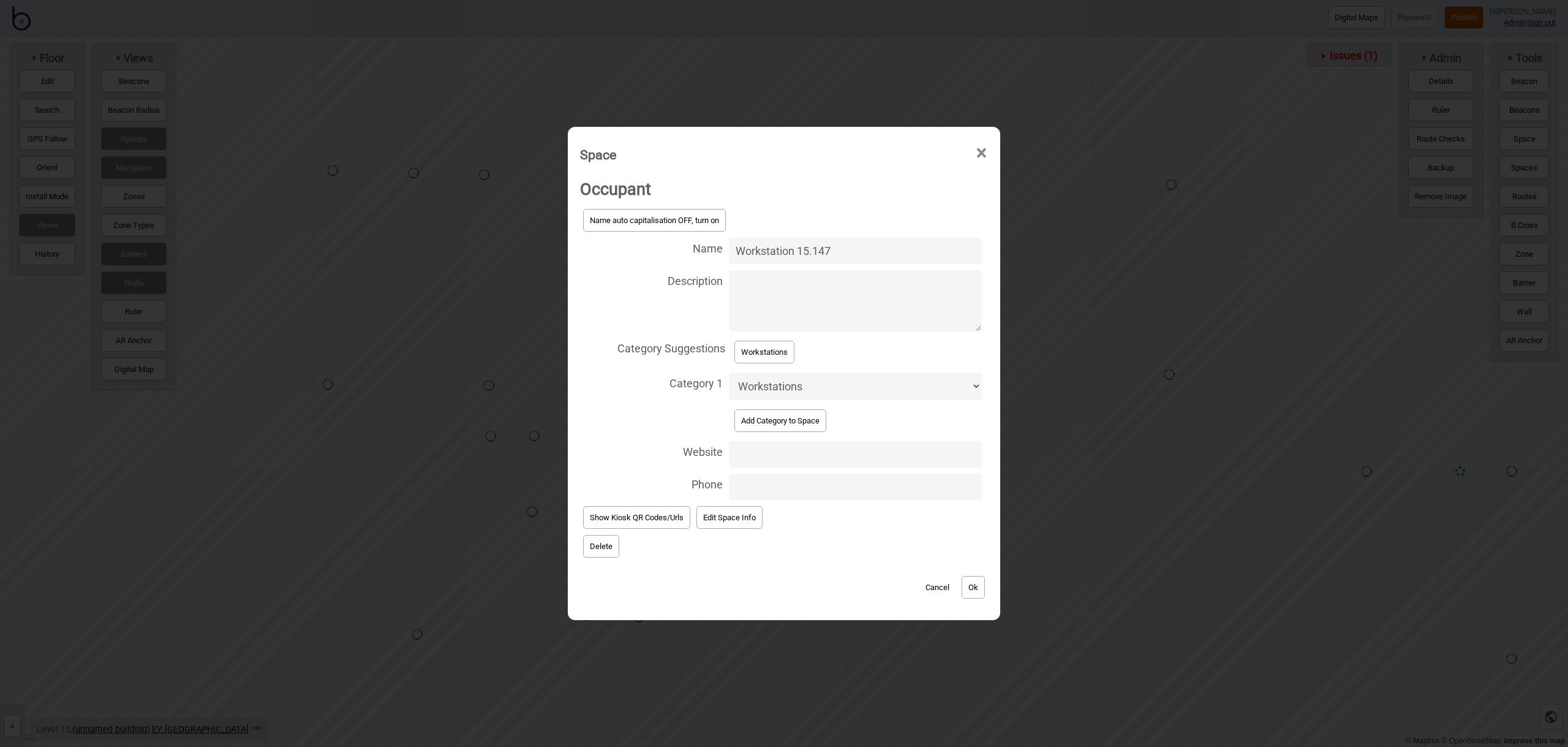
click at [977, 585] on button "Ok" at bounding box center [973, 588] width 24 height 23
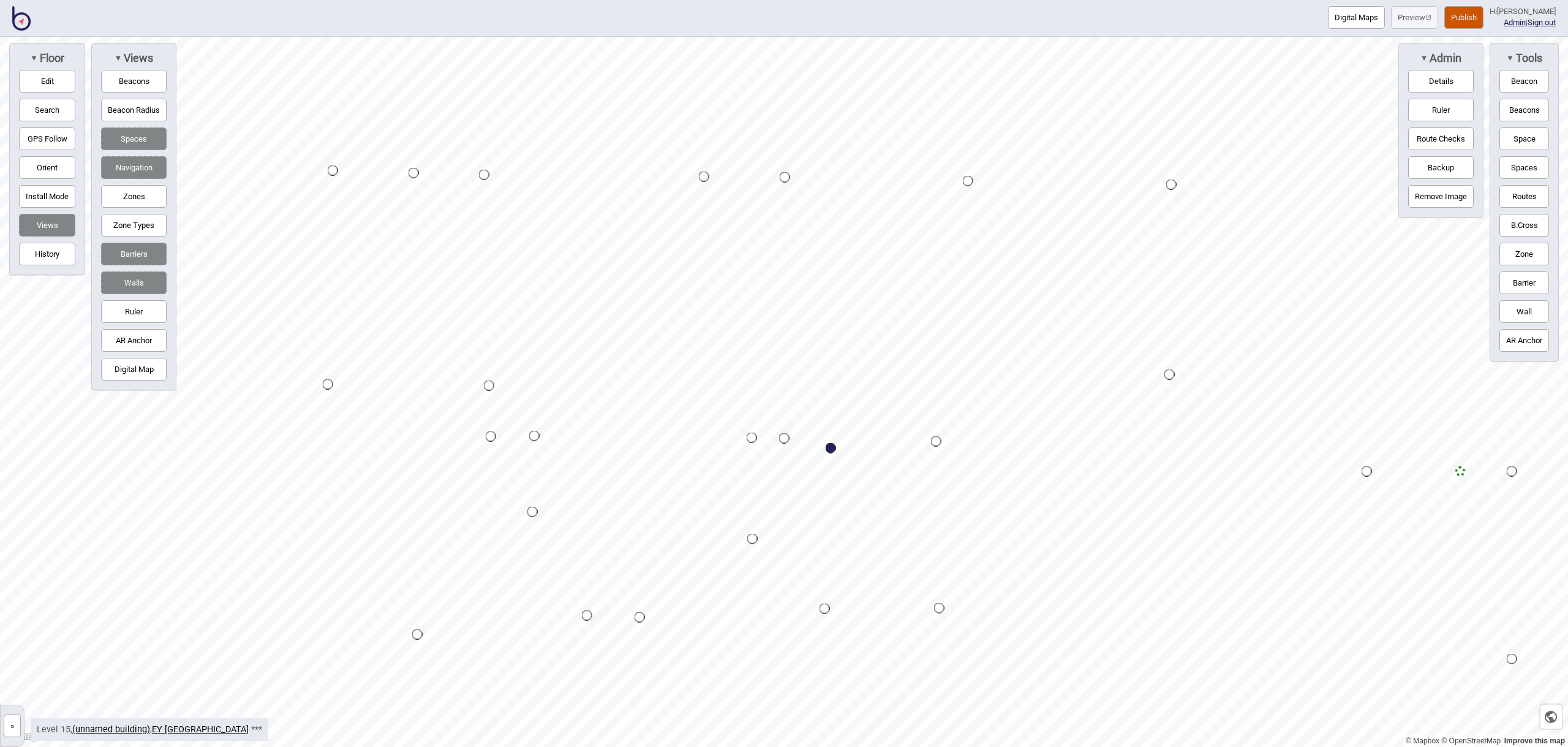
click at [1520, 140] on button "Space" at bounding box center [1524, 139] width 49 height 23
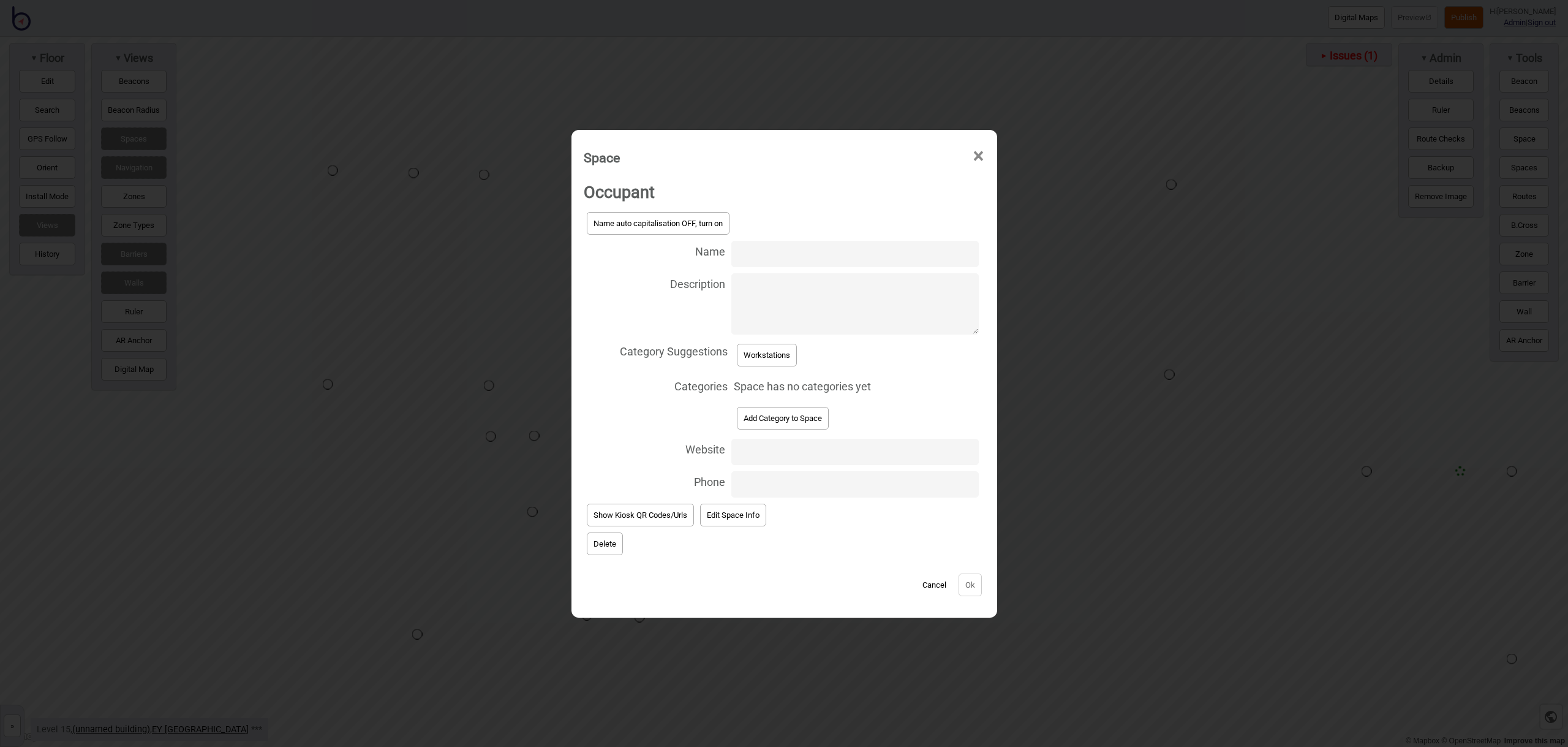
click at [756, 258] on input "Name" at bounding box center [855, 254] width 247 height 27
type input "Workstation 15.149"
click at [779, 348] on button "Workstations" at bounding box center [766, 355] width 60 height 23
select select "Workstations"
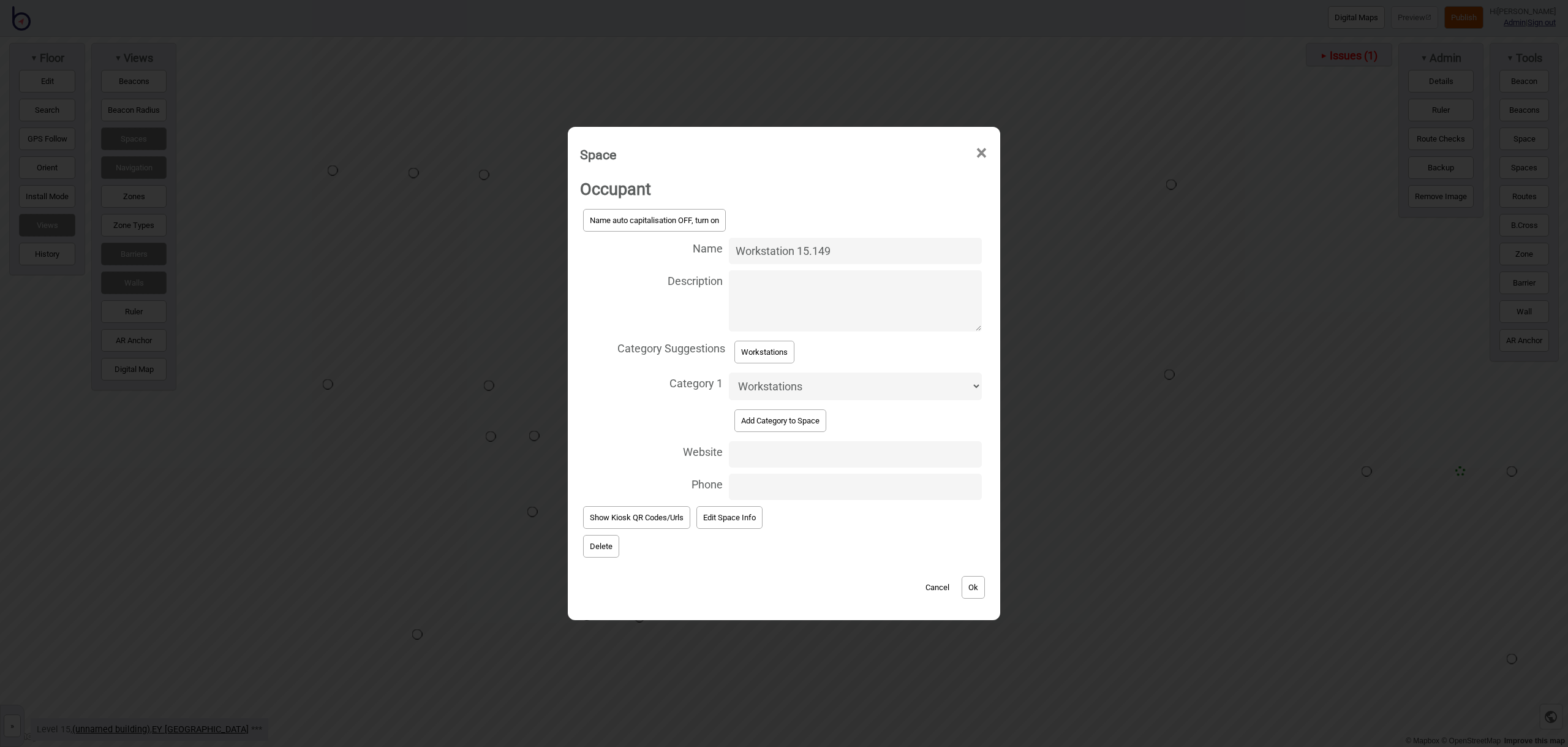
click at [983, 587] on button "Ok" at bounding box center [973, 588] width 24 height 23
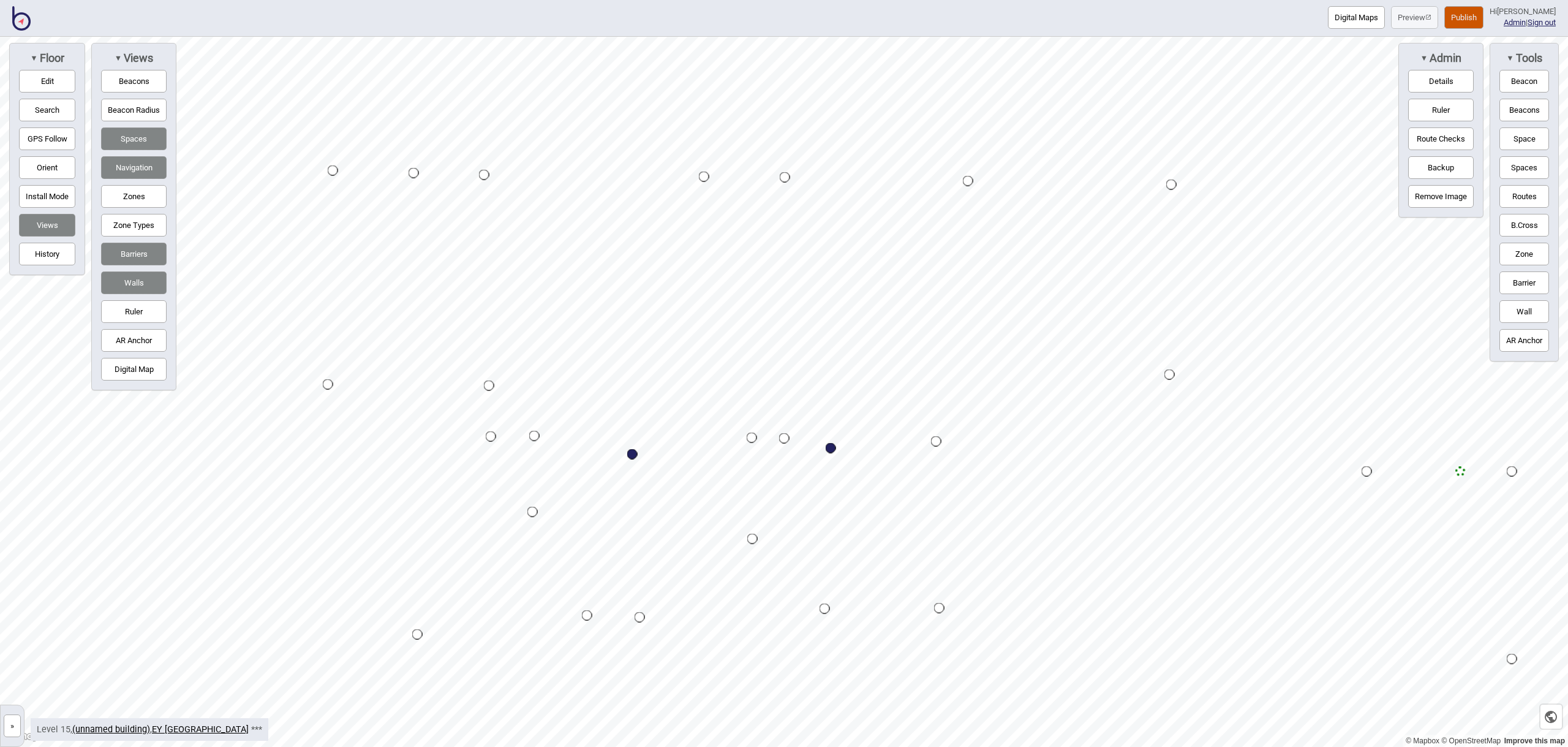
click at [1521, 138] on button "Space" at bounding box center [1524, 139] width 49 height 23
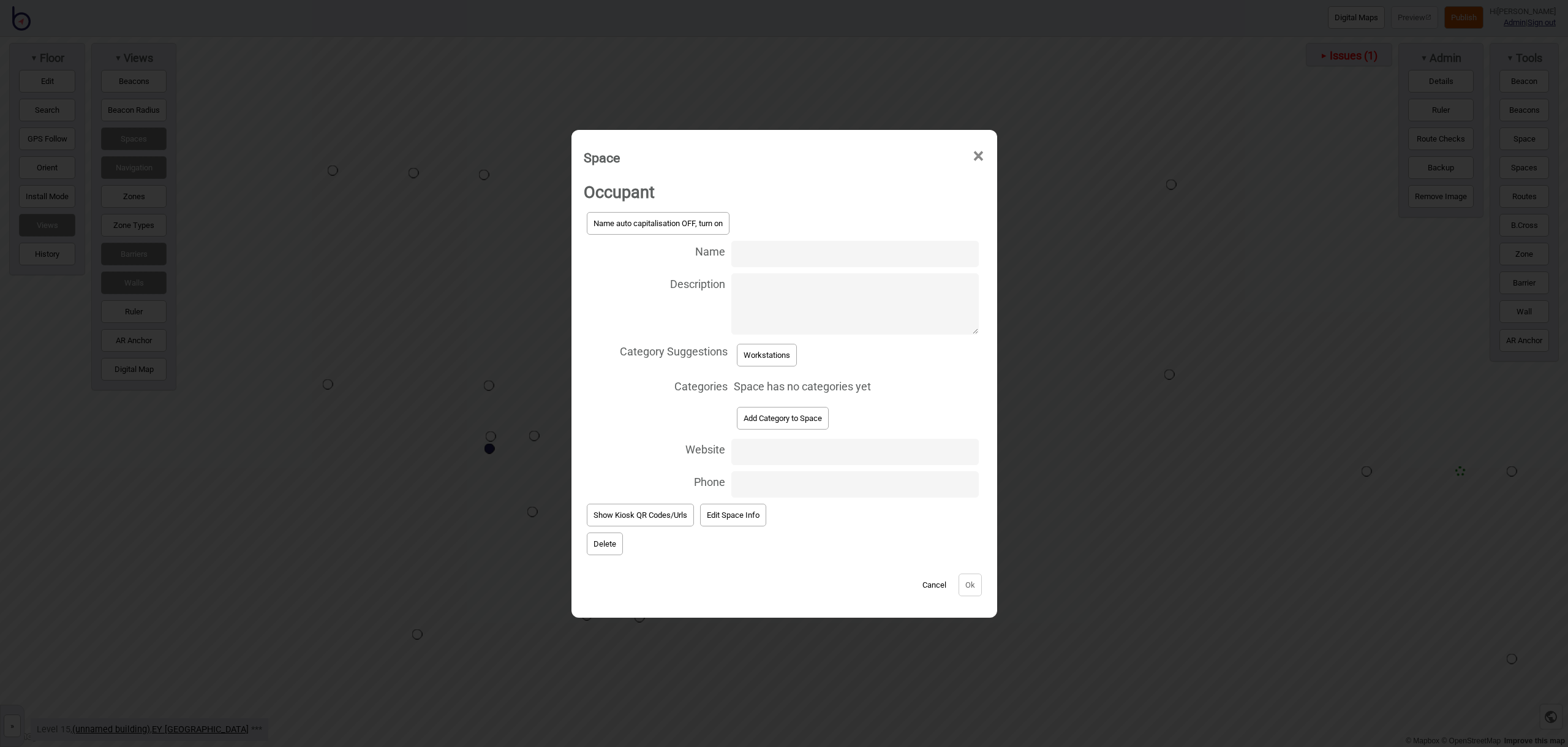
click at [756, 247] on input "Name" at bounding box center [855, 254] width 247 height 27
type input "Workstation 15.155"
click at [776, 362] on button "Workstations" at bounding box center [766, 355] width 60 height 23
select select "Workstations"
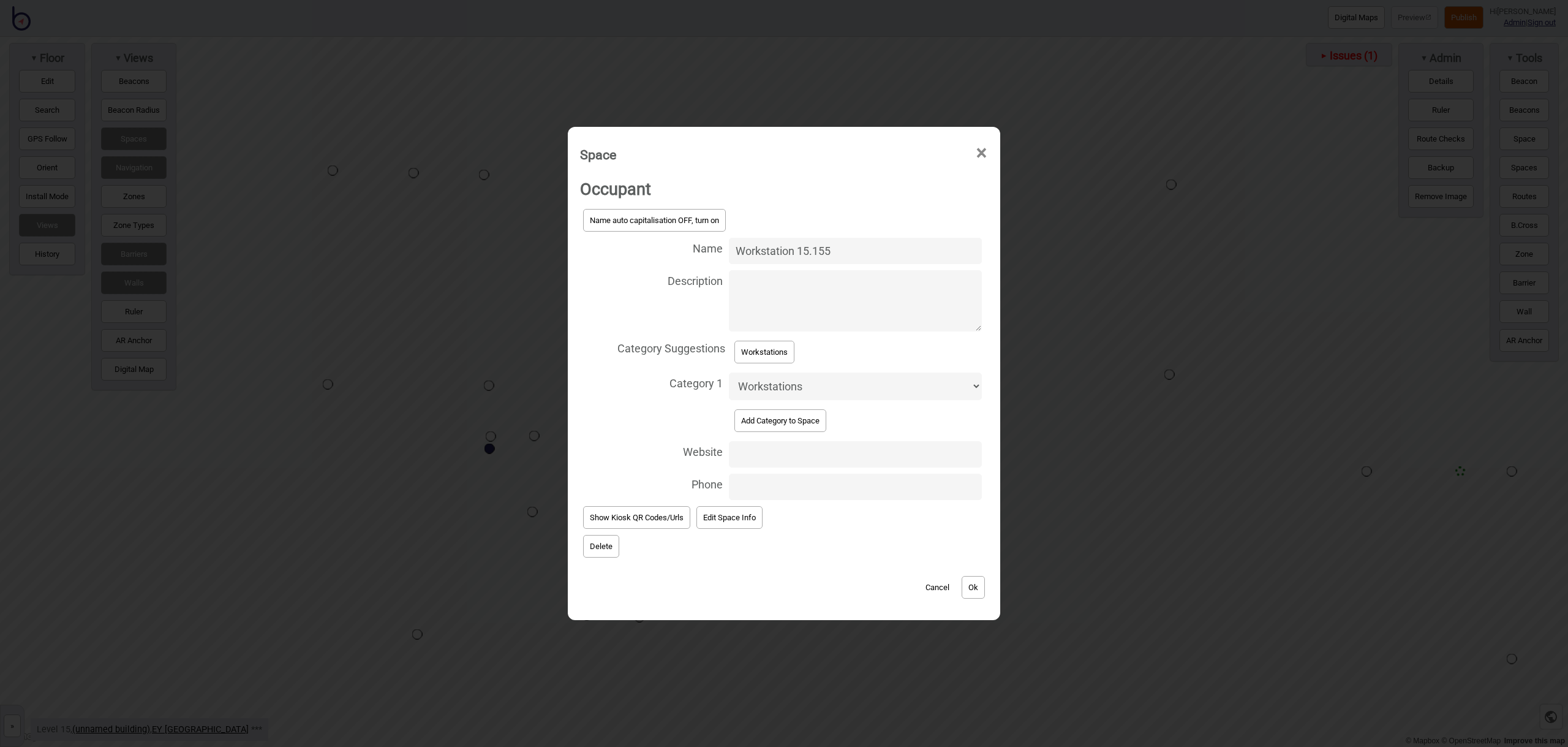
click at [979, 589] on button "Ok" at bounding box center [973, 588] width 24 height 23
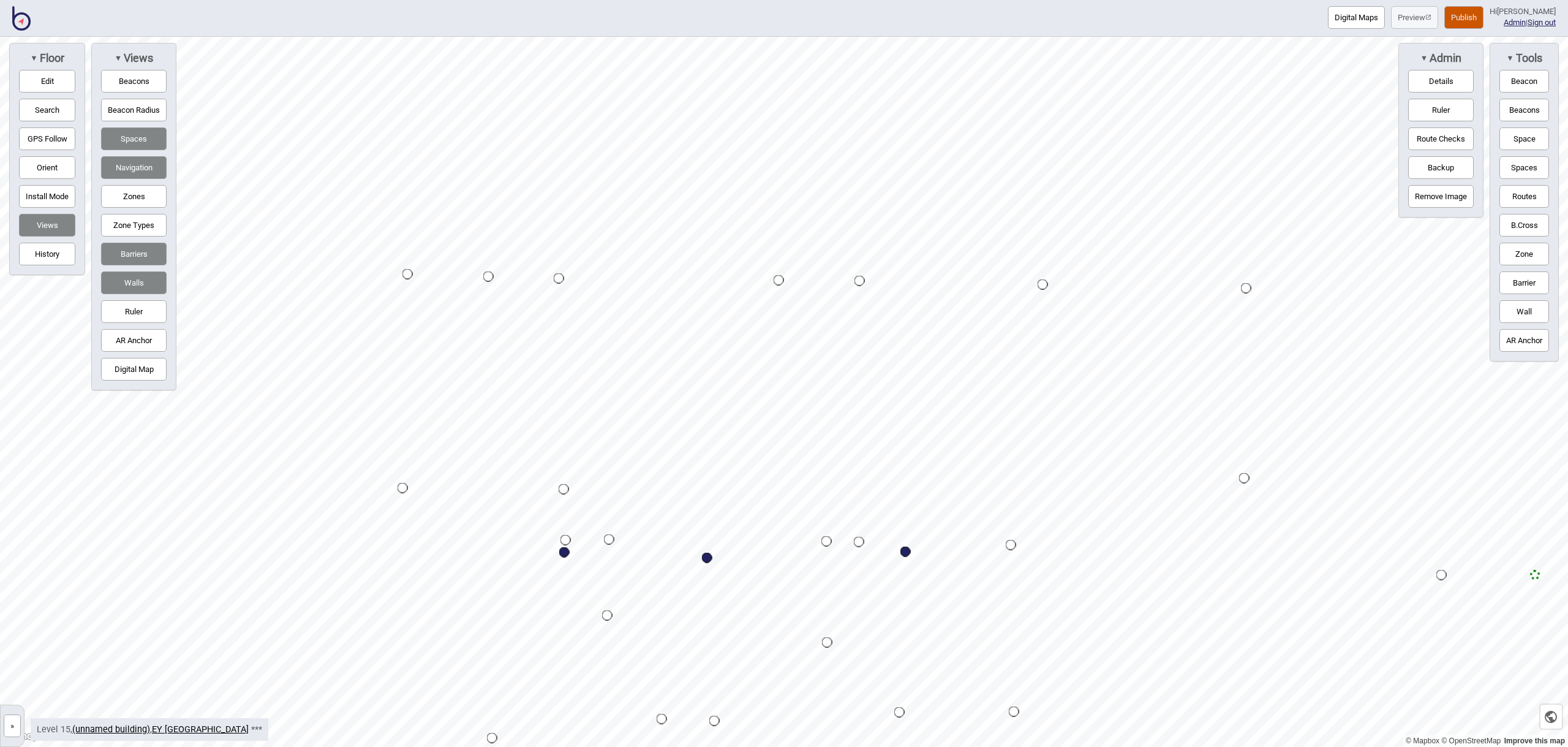
click at [1533, 144] on button "Space" at bounding box center [1524, 139] width 49 height 23
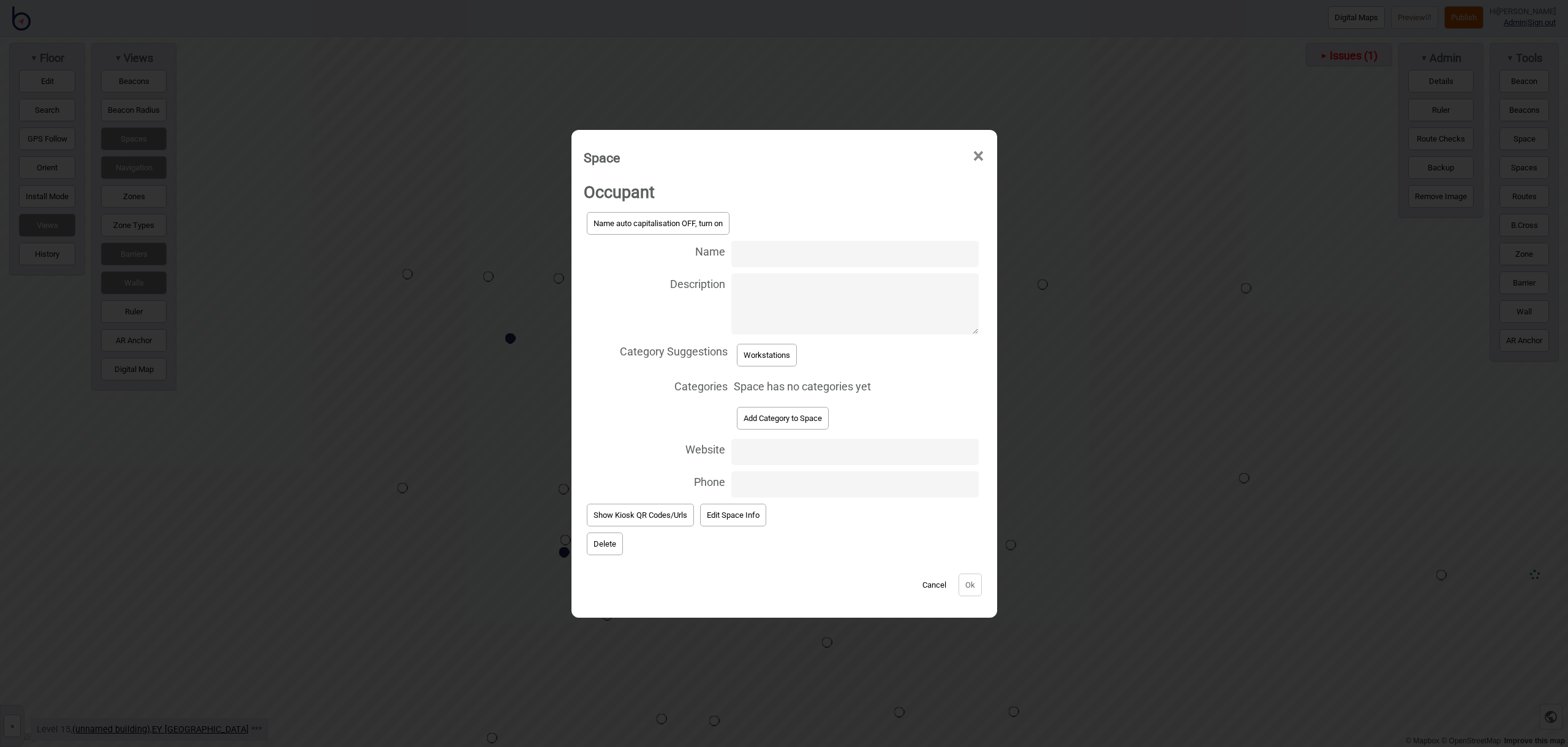
click at [745, 254] on input "Name" at bounding box center [855, 254] width 247 height 27
type input "Workstation 15.163"
click at [778, 355] on button "Workstations" at bounding box center [766, 355] width 60 height 23
select select "Workstations"
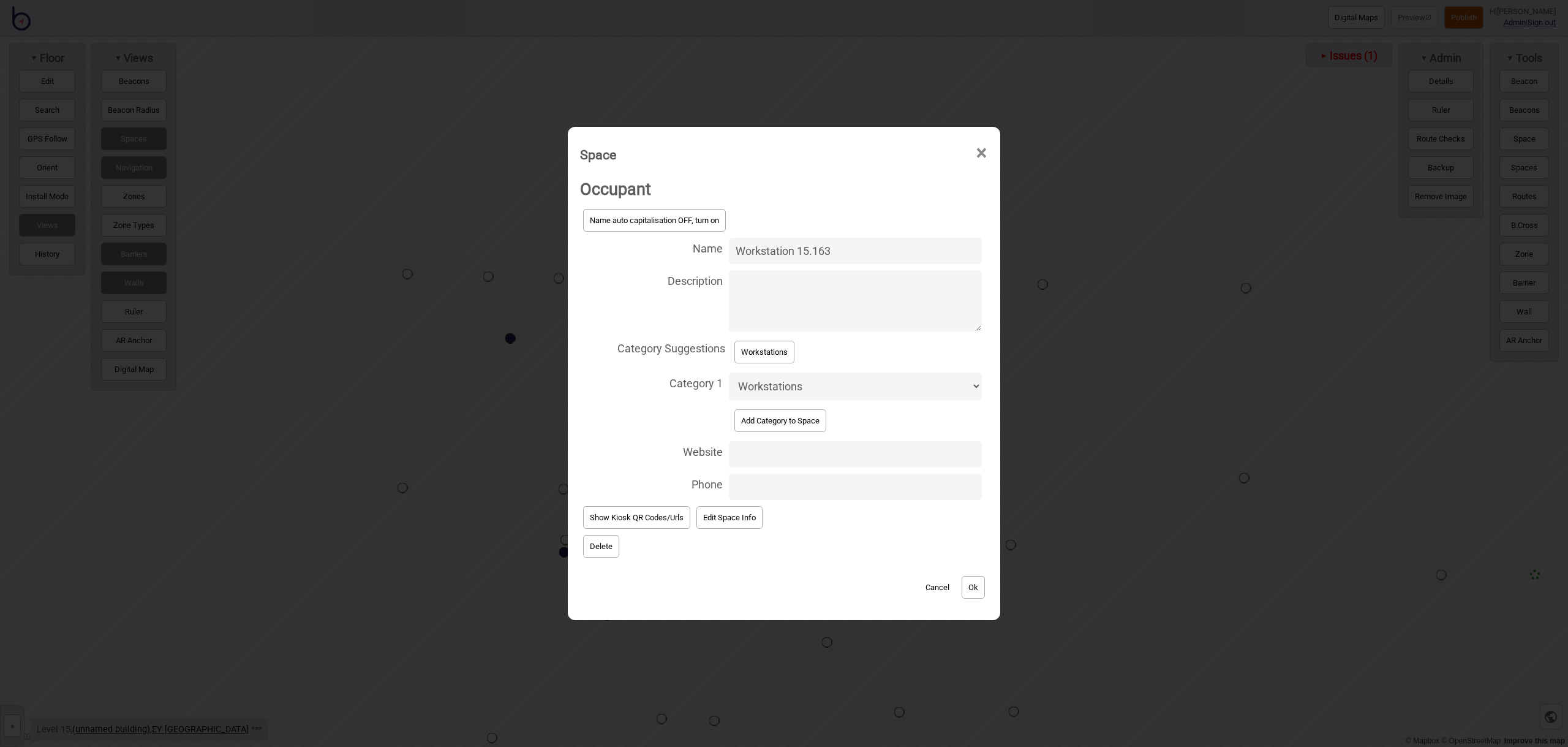
click at [976, 585] on button "Ok" at bounding box center [973, 588] width 24 height 23
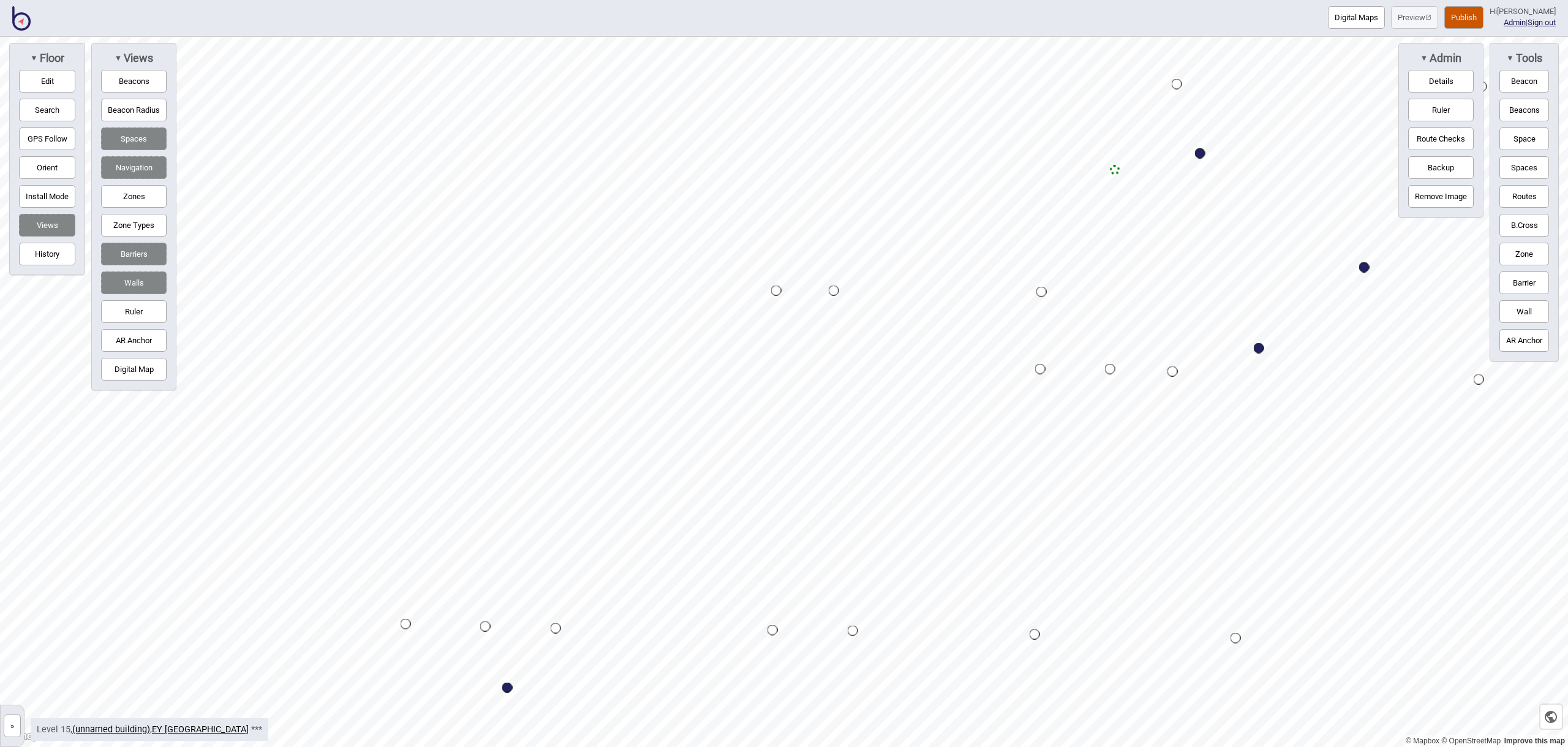
click at [1521, 140] on button "Space" at bounding box center [1524, 139] width 49 height 23
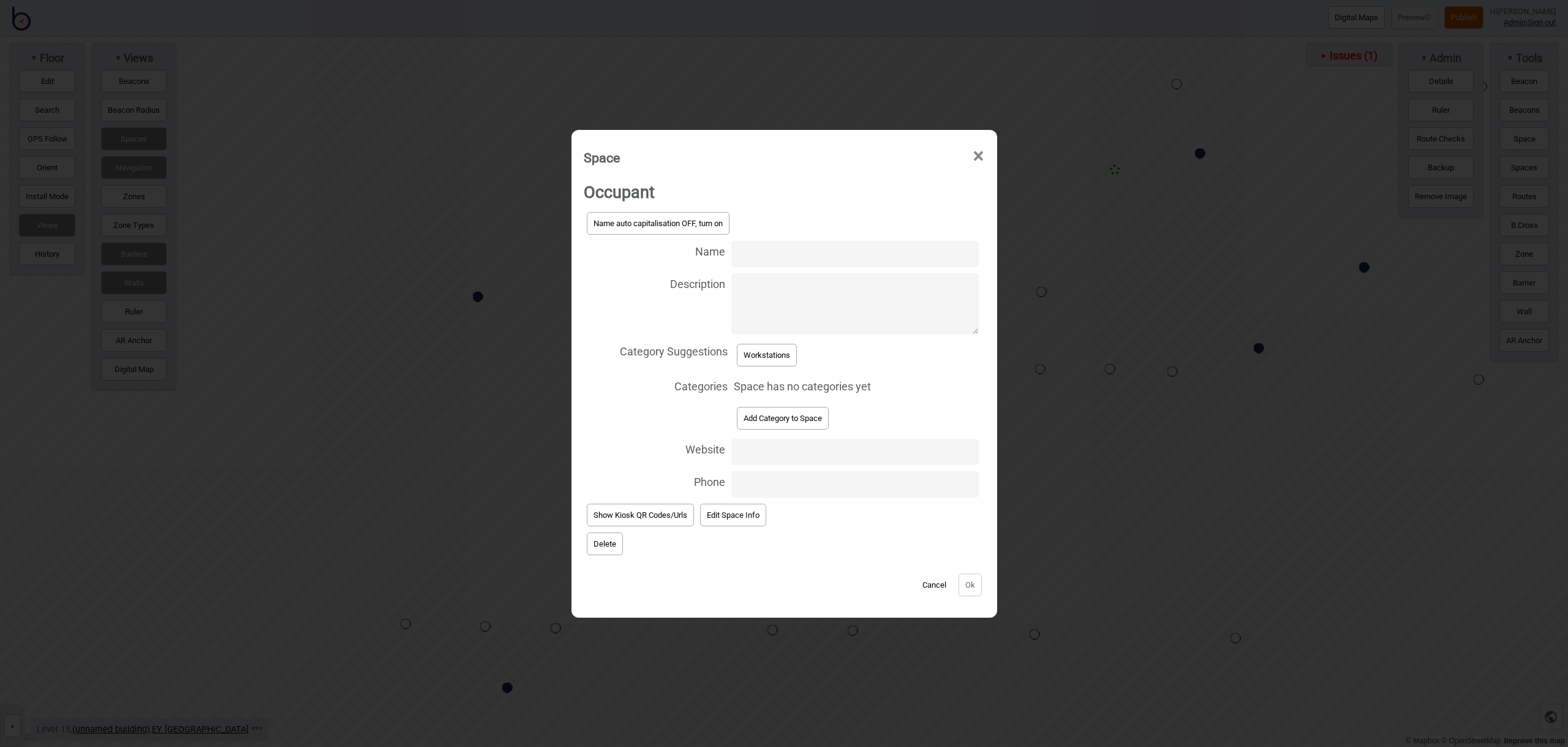
click at [770, 251] on input "Name" at bounding box center [855, 254] width 247 height 27
type input "Workstation 15.173"
click at [791, 353] on button "Workstations" at bounding box center [766, 355] width 60 height 23
select select "Workstations"
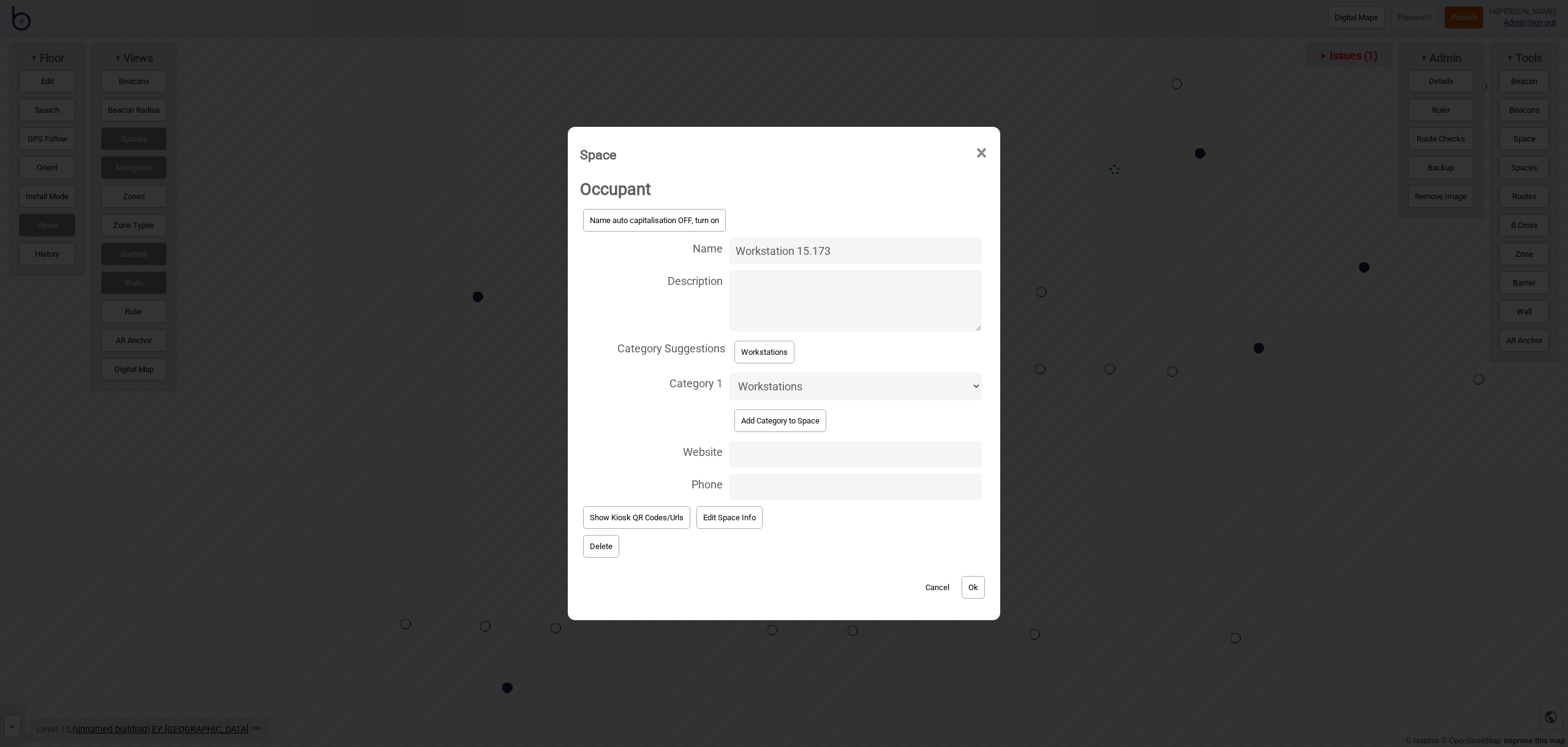
click at [979, 589] on button "Ok" at bounding box center [973, 588] width 24 height 23
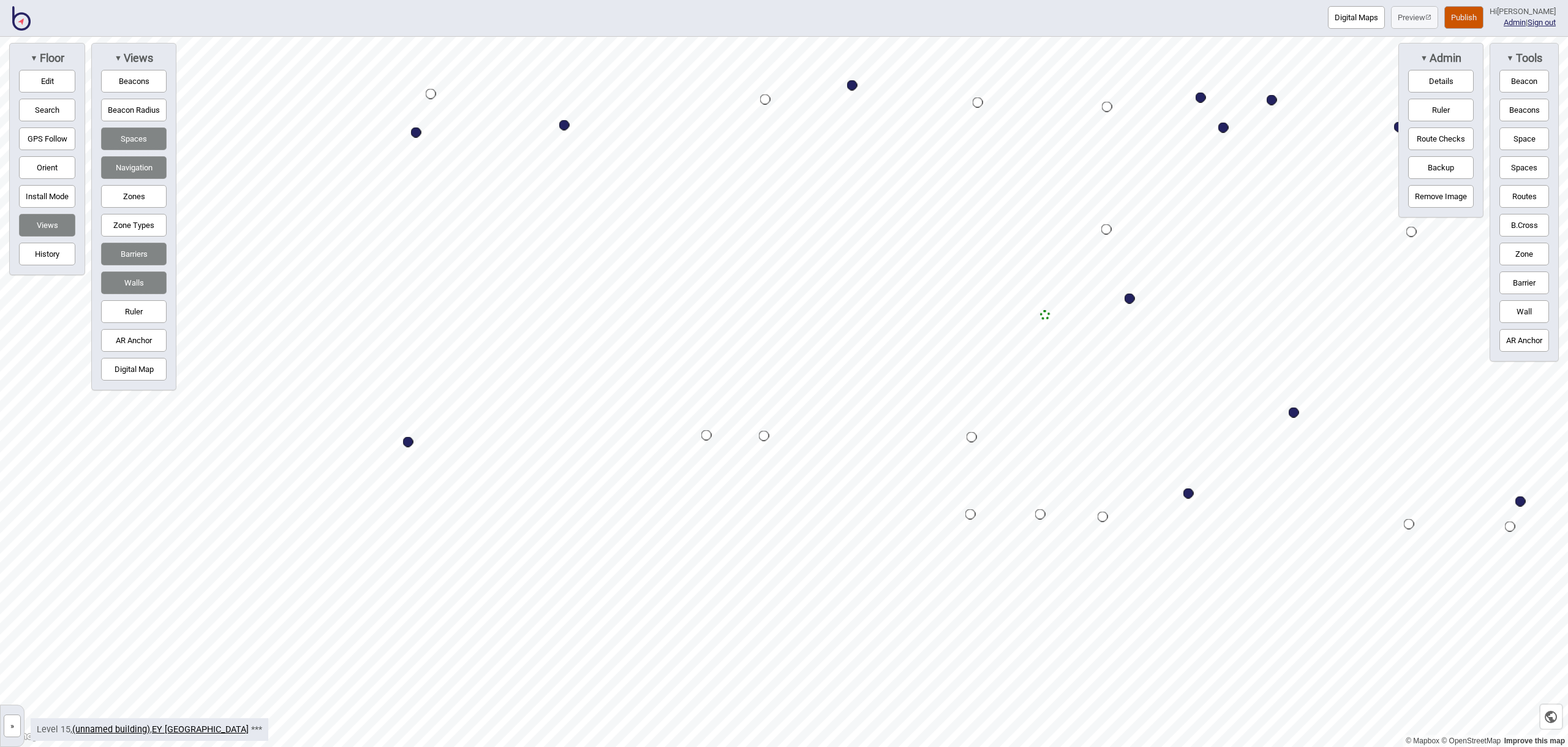
click at [1531, 140] on button "Space" at bounding box center [1524, 139] width 49 height 23
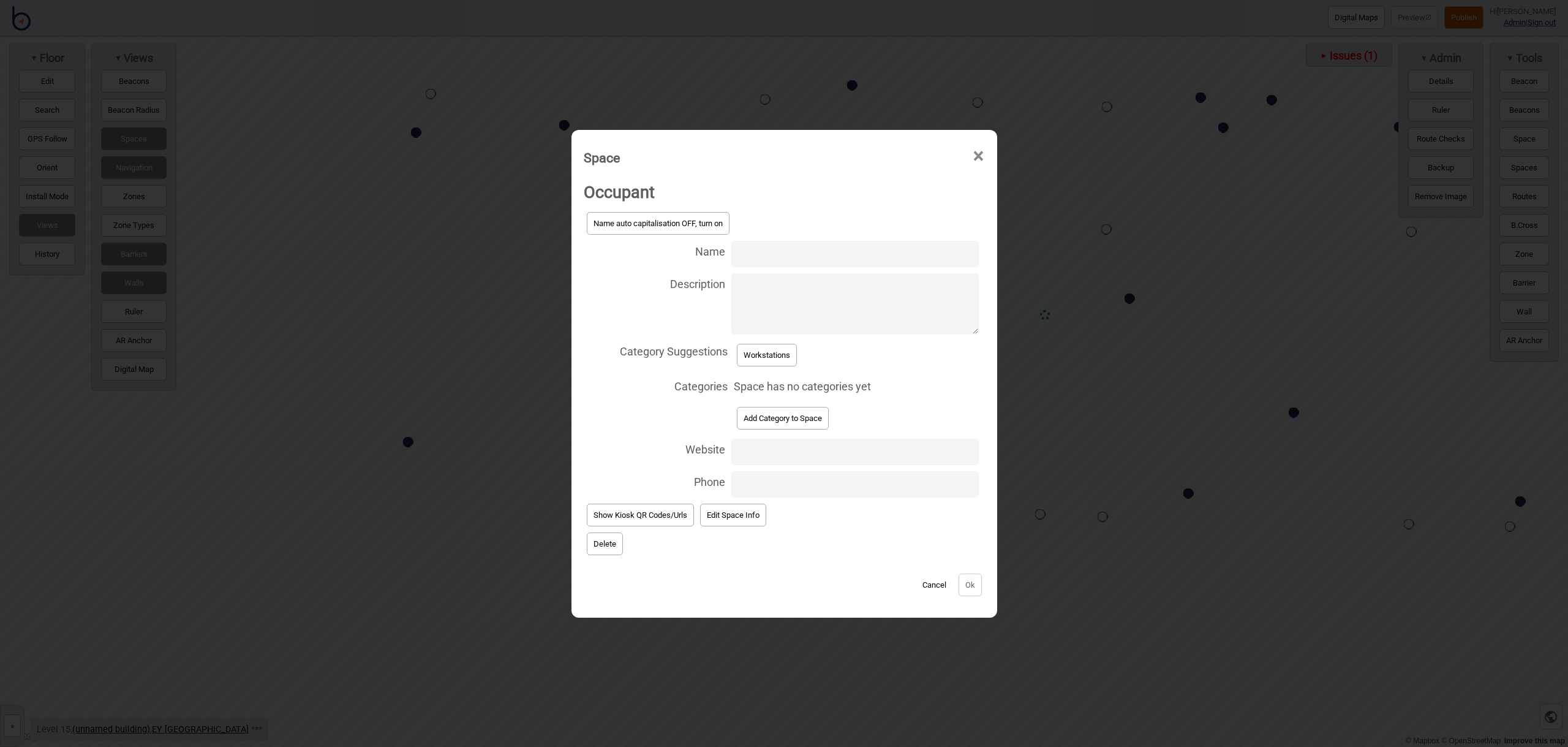
click at [775, 253] on input "Name" at bounding box center [855, 254] width 247 height 27
drag, startPoint x: 865, startPoint y: 255, endPoint x: 732, endPoint y: 245, distance: 133.4
click at [723, 245] on label "Name Meeting Room 15.285" at bounding box center [784, 253] width 401 height 32
type input "Meeting Room 15.285"
click at [781, 412] on button "Add Category to Space" at bounding box center [782, 419] width 92 height 23
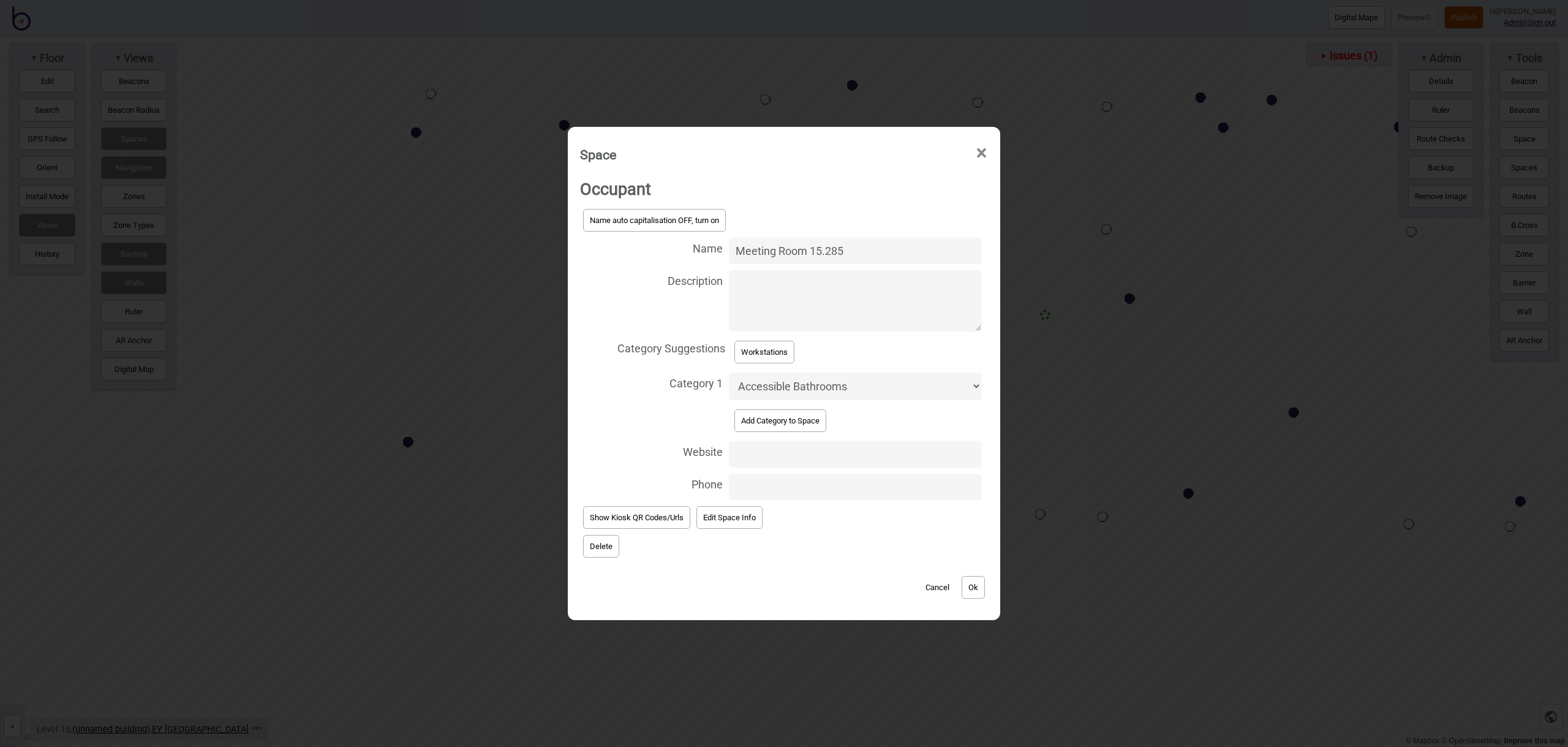
click at [789, 389] on select "Accessible Bathrooms Bathrooms Eating Areas Information and Assistance Meeting …" at bounding box center [855, 385] width 253 height 28
select select "Meeting Rooms"
click at [980, 583] on button "Ok" at bounding box center [973, 588] width 24 height 23
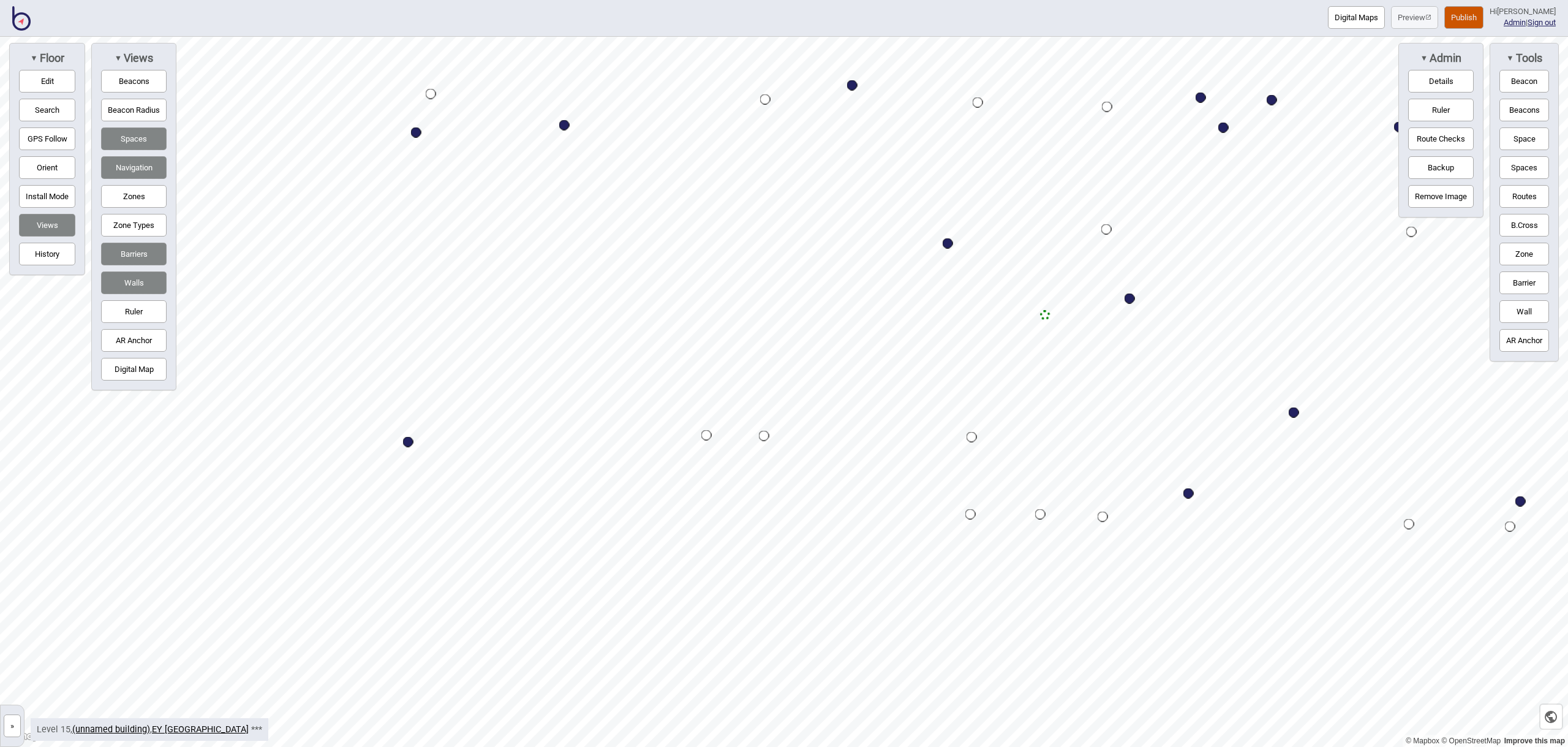
click at [1527, 144] on button "Space" at bounding box center [1524, 139] width 49 height 23
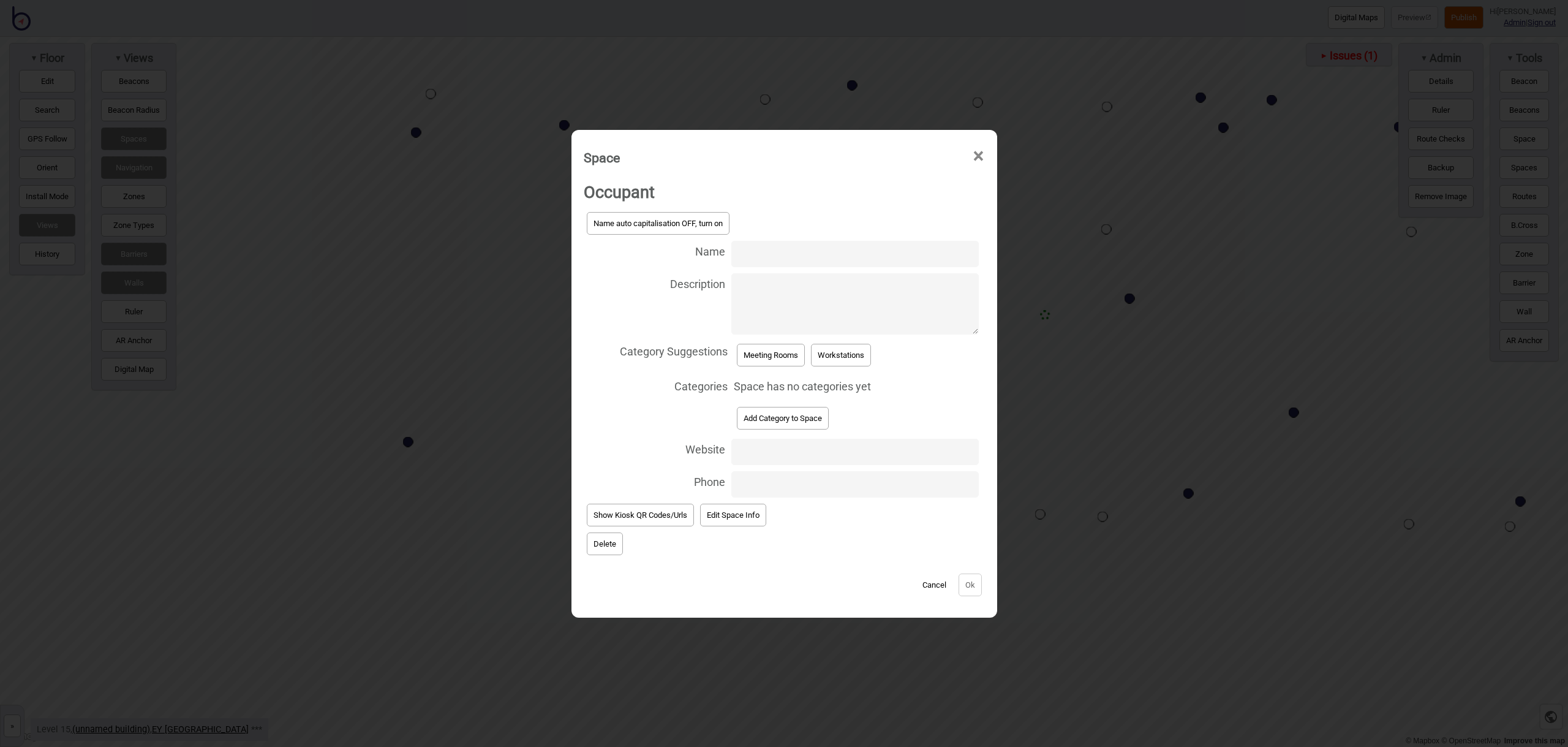
click at [808, 255] on input "Name" at bounding box center [855, 254] width 247 height 27
type input "Meeting Room 15.287"
click at [778, 346] on button "Meeting Rooms" at bounding box center [771, 355] width 68 height 23
select select "Meeting Rooms"
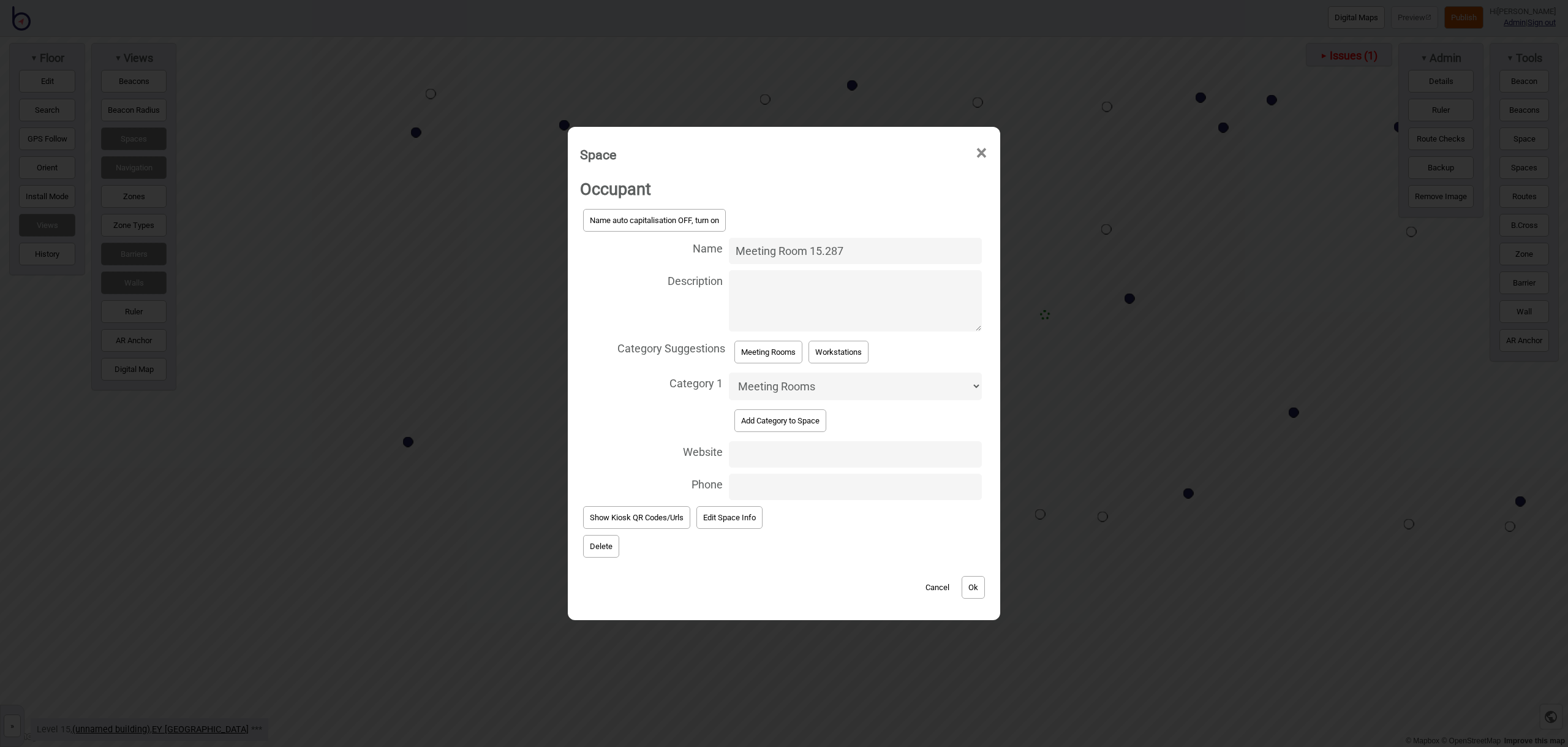
click at [970, 583] on button "Ok" at bounding box center [973, 588] width 24 height 23
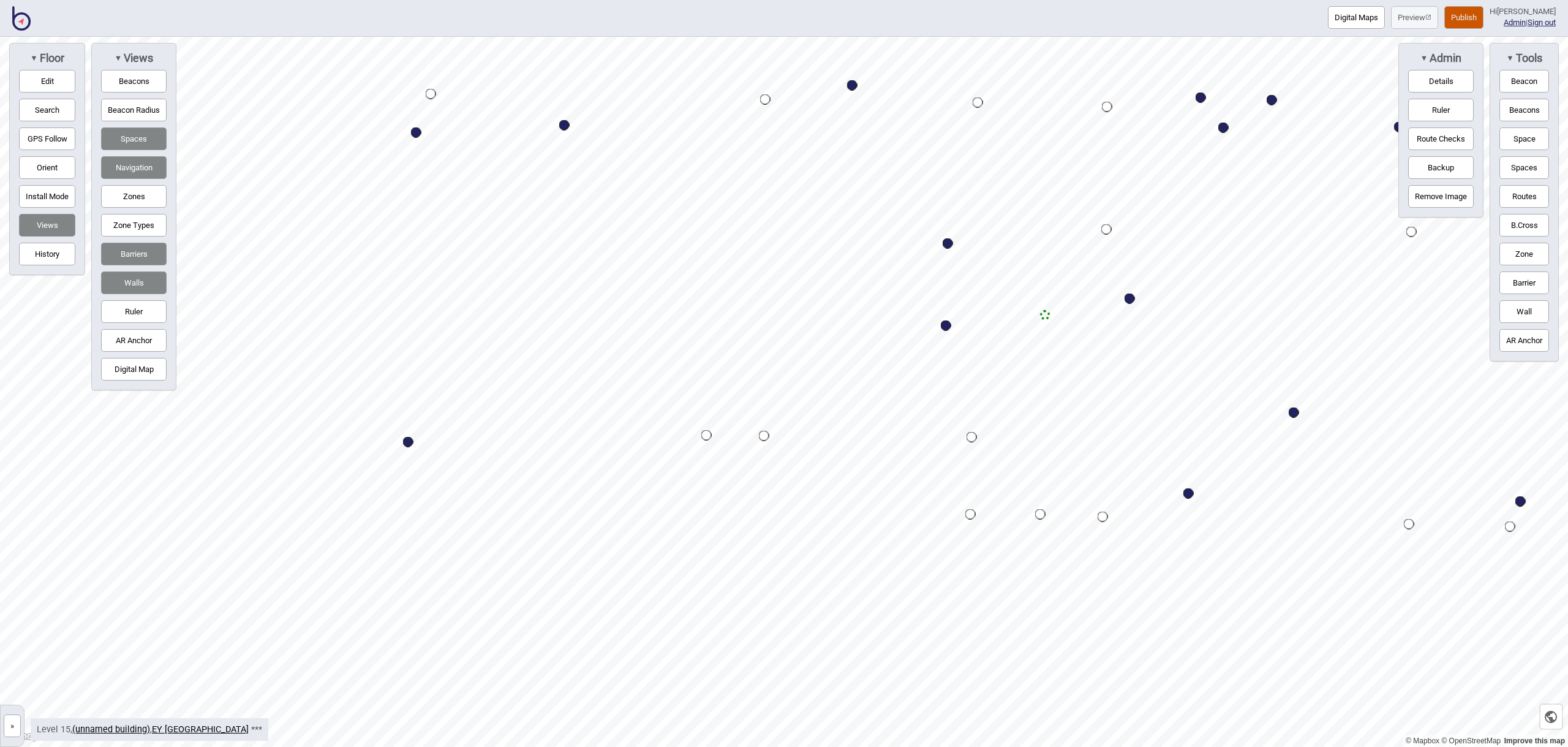
click at [1528, 138] on button "Space" at bounding box center [1524, 139] width 49 height 23
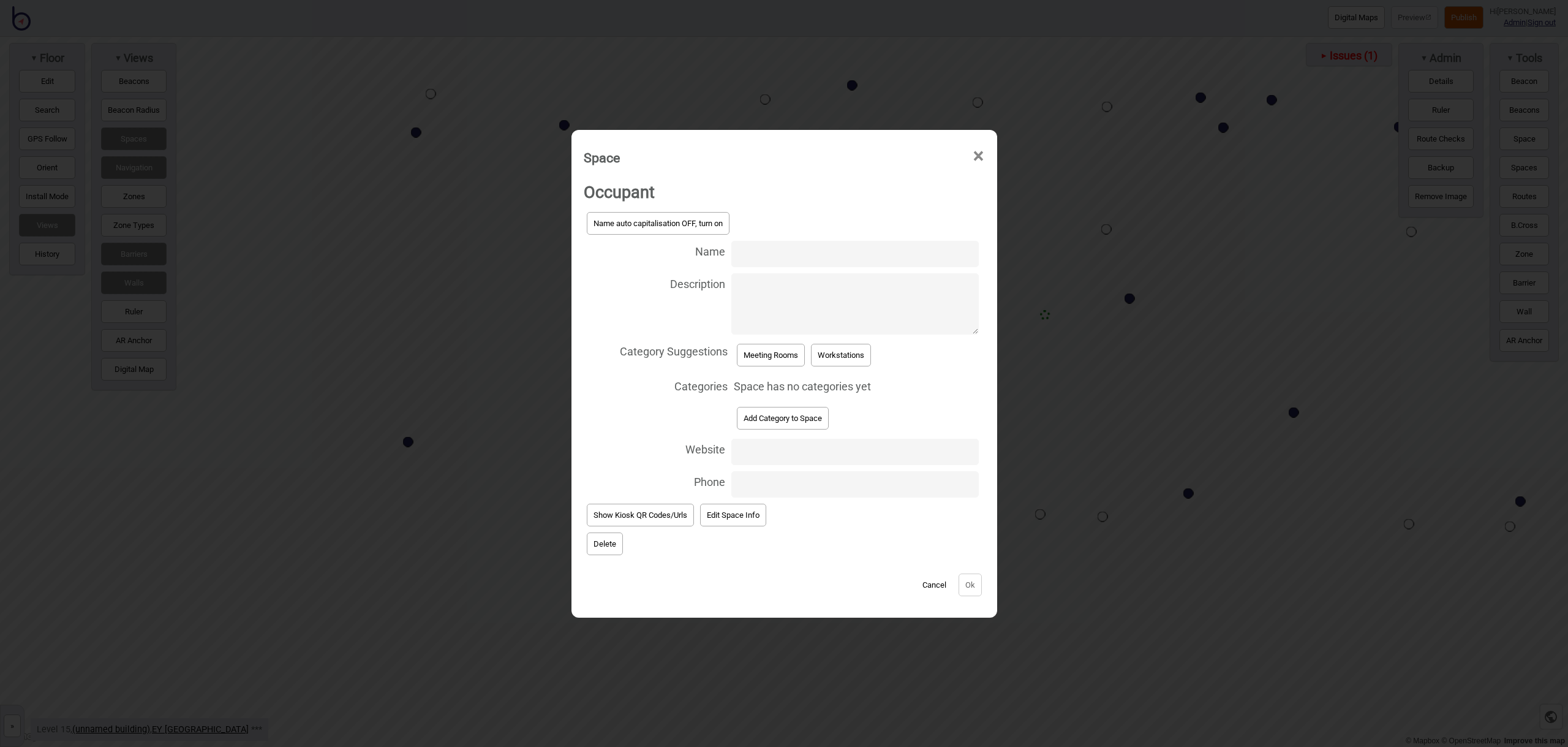
click at [773, 256] on input "Name" at bounding box center [855, 254] width 247 height 27
type input "Meeting Room 15.281"
click at [778, 349] on button "Meeting Rooms" at bounding box center [771, 355] width 68 height 23
select select "Meeting Rooms"
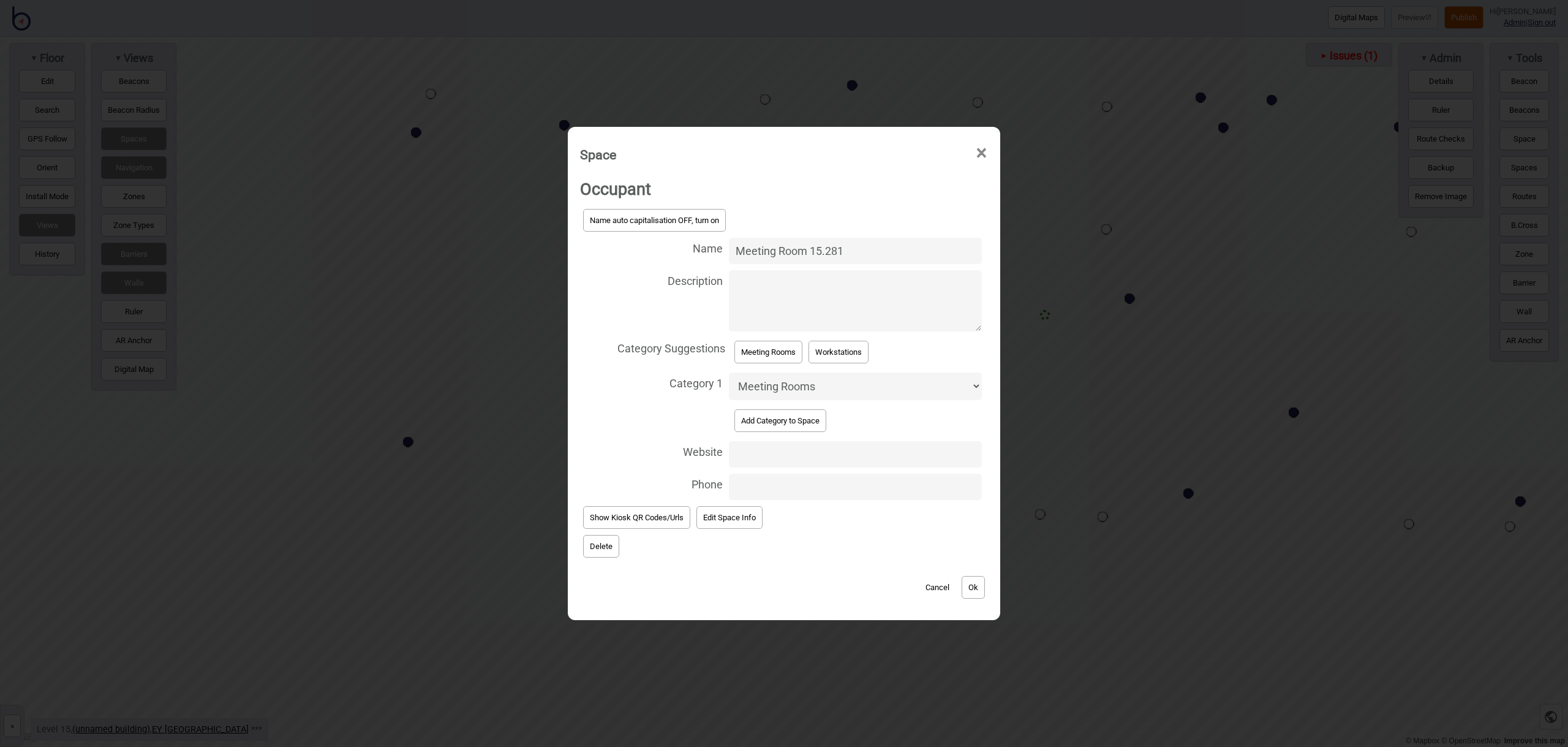
click at [971, 579] on button "Ok" at bounding box center [973, 588] width 24 height 23
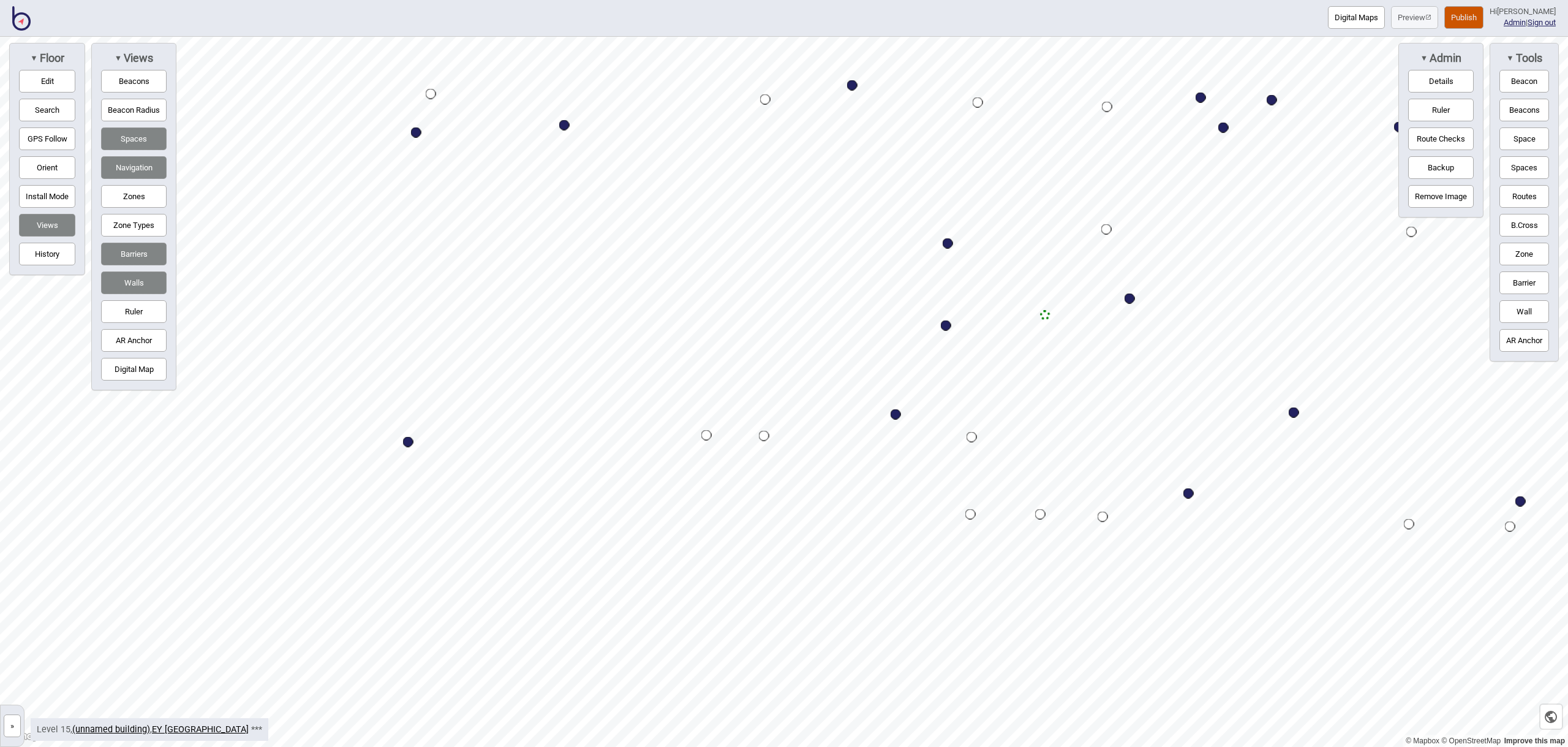
click at [1527, 139] on button "Space" at bounding box center [1524, 139] width 49 height 23
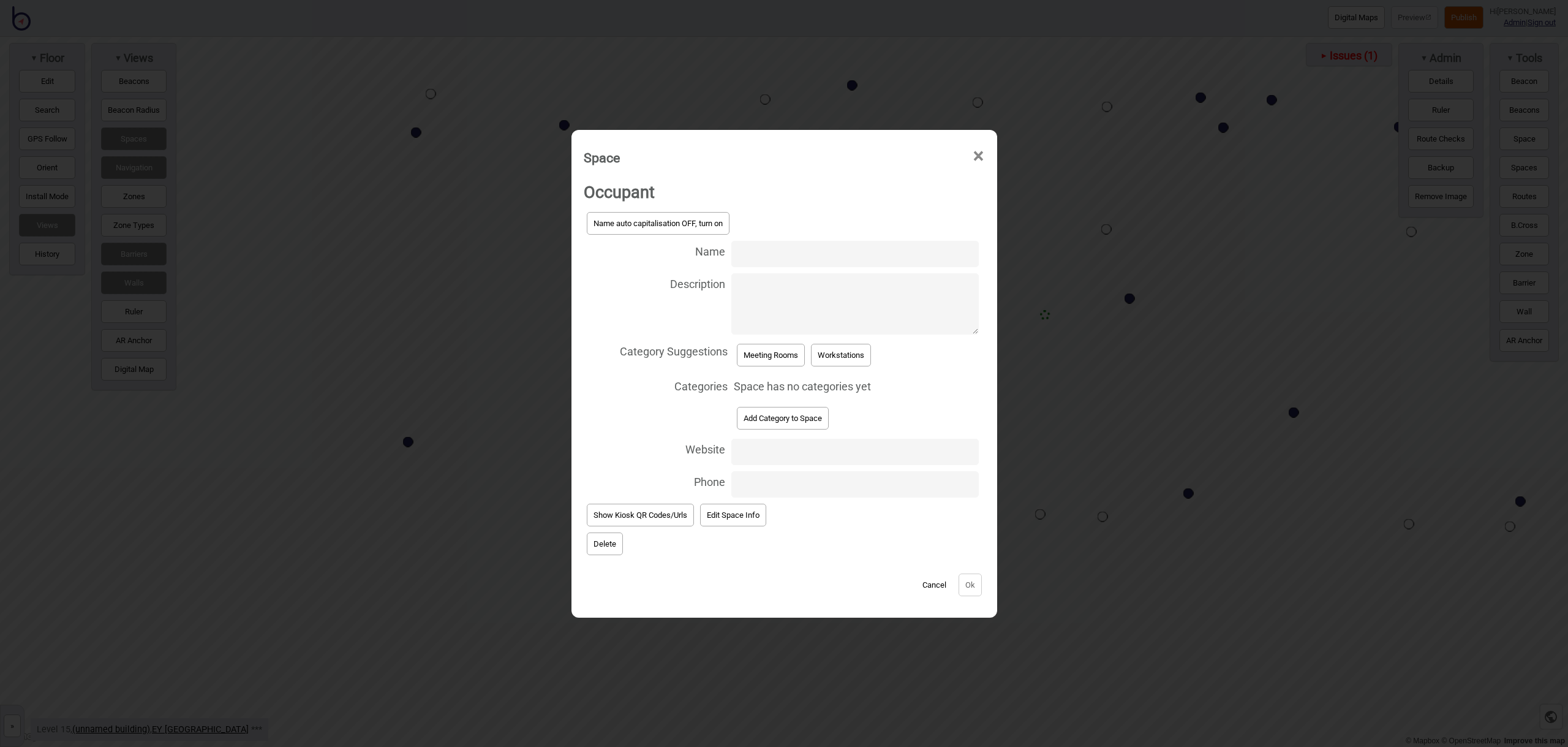
click at [776, 254] on input "Name" at bounding box center [855, 254] width 247 height 27
type input "Meeting Room 15.283"
click at [771, 350] on button "Meeting Rooms" at bounding box center [771, 355] width 68 height 23
select select "Meeting Rooms"
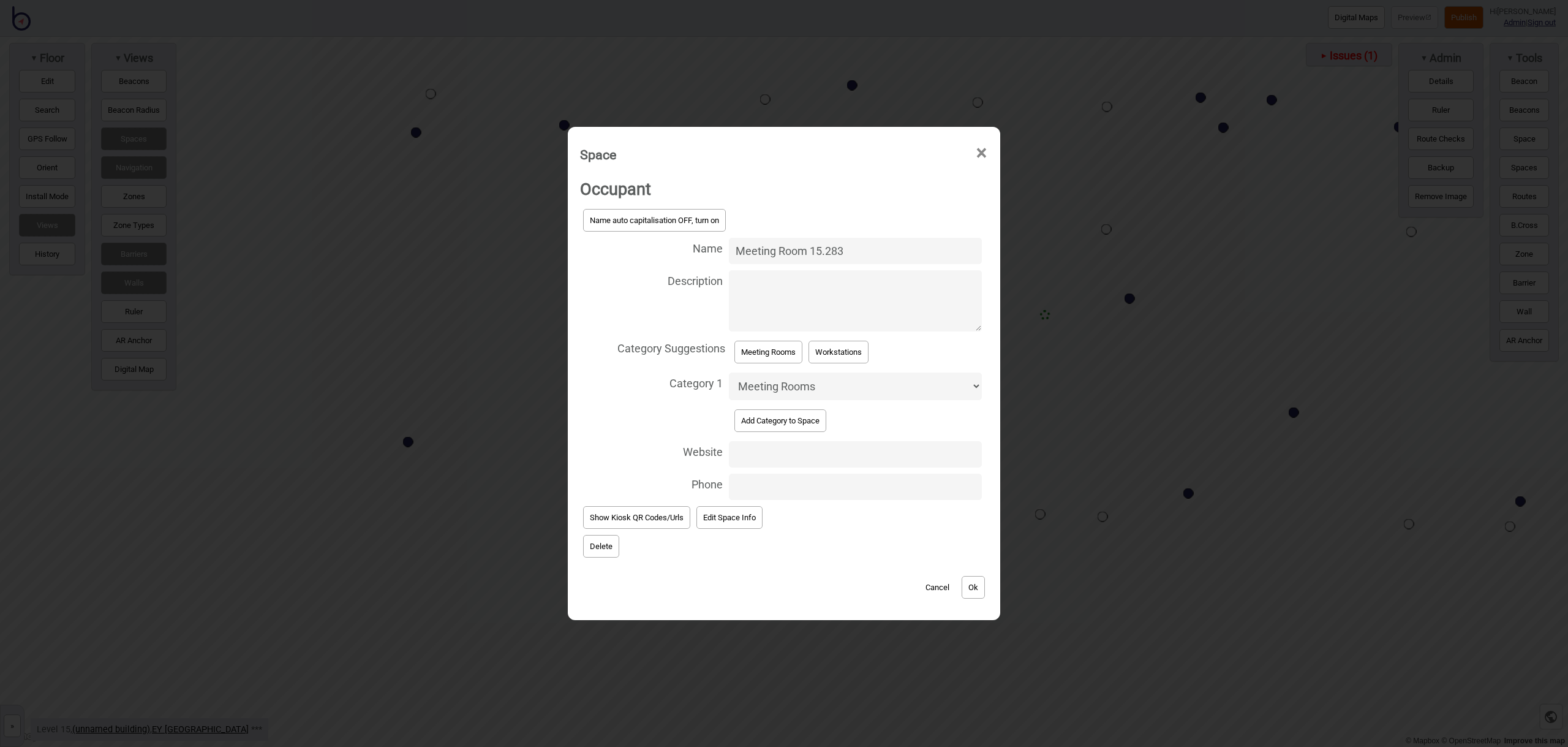
click at [966, 580] on button "Ok" at bounding box center [973, 588] width 24 height 23
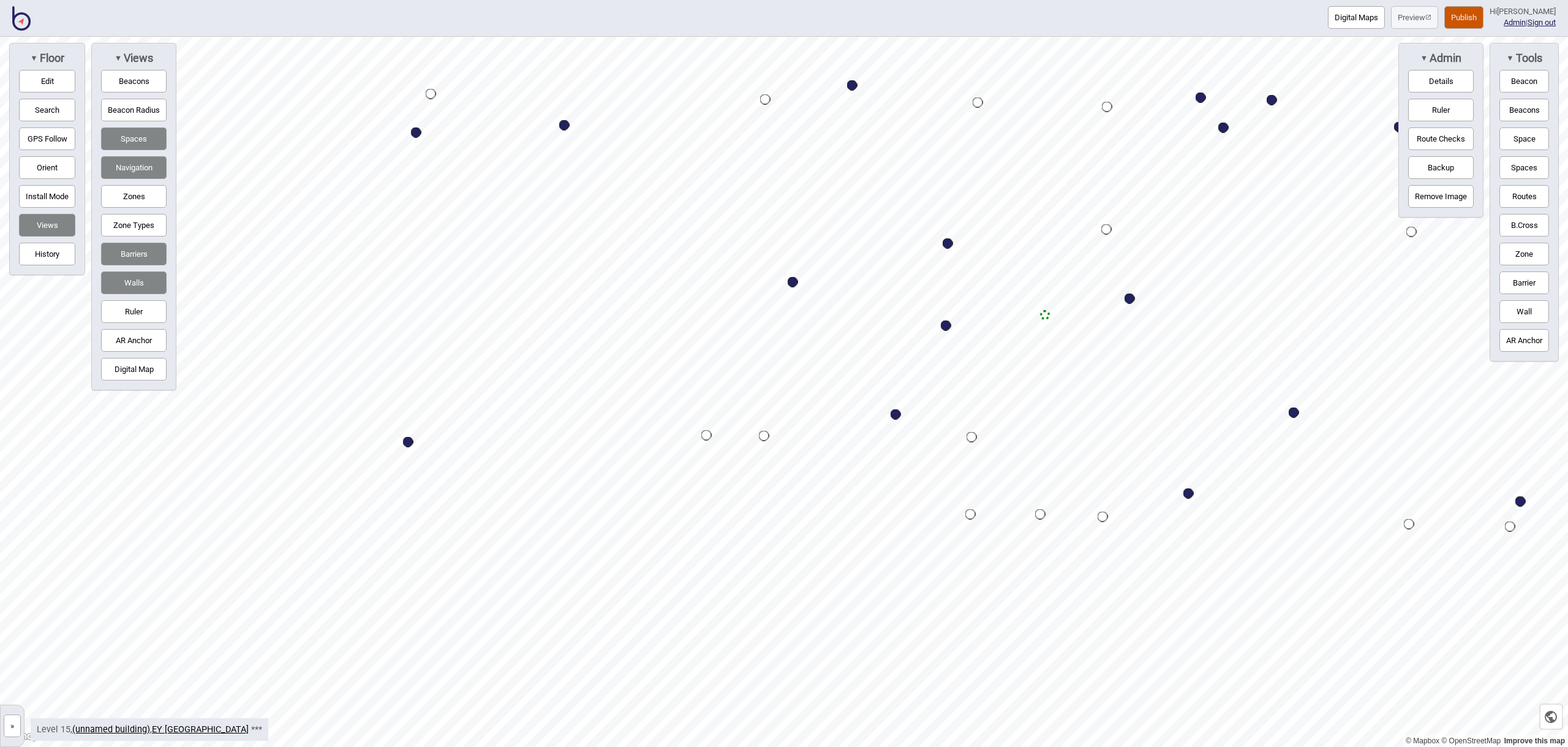
click at [1526, 144] on button "Space" at bounding box center [1524, 139] width 49 height 23
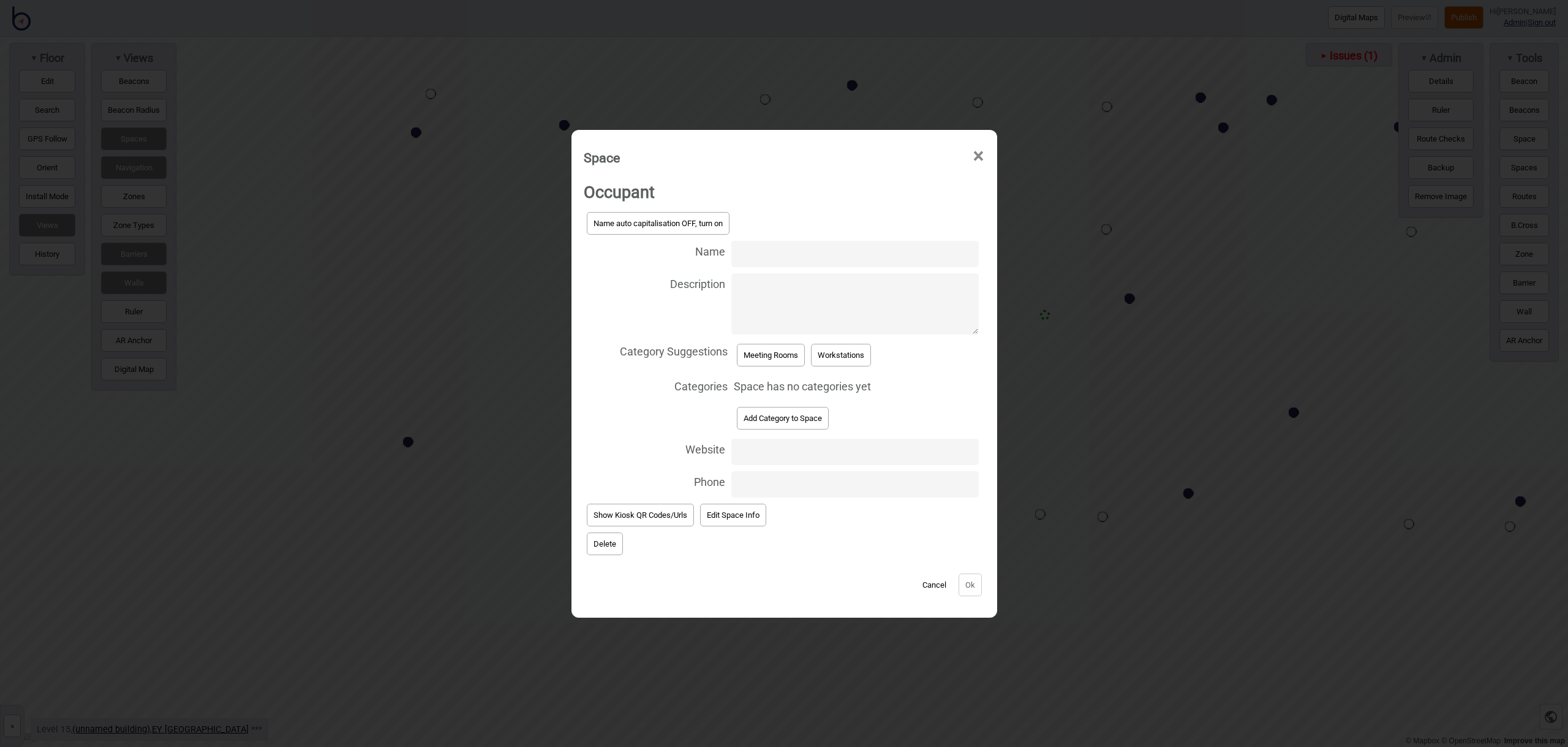
click at [751, 257] on input "Name" at bounding box center [855, 254] width 247 height 27
type input "Meeting Room 15.185"
click at [766, 349] on button "Meeting Rooms" at bounding box center [771, 355] width 68 height 23
select select "Meeting Rooms"
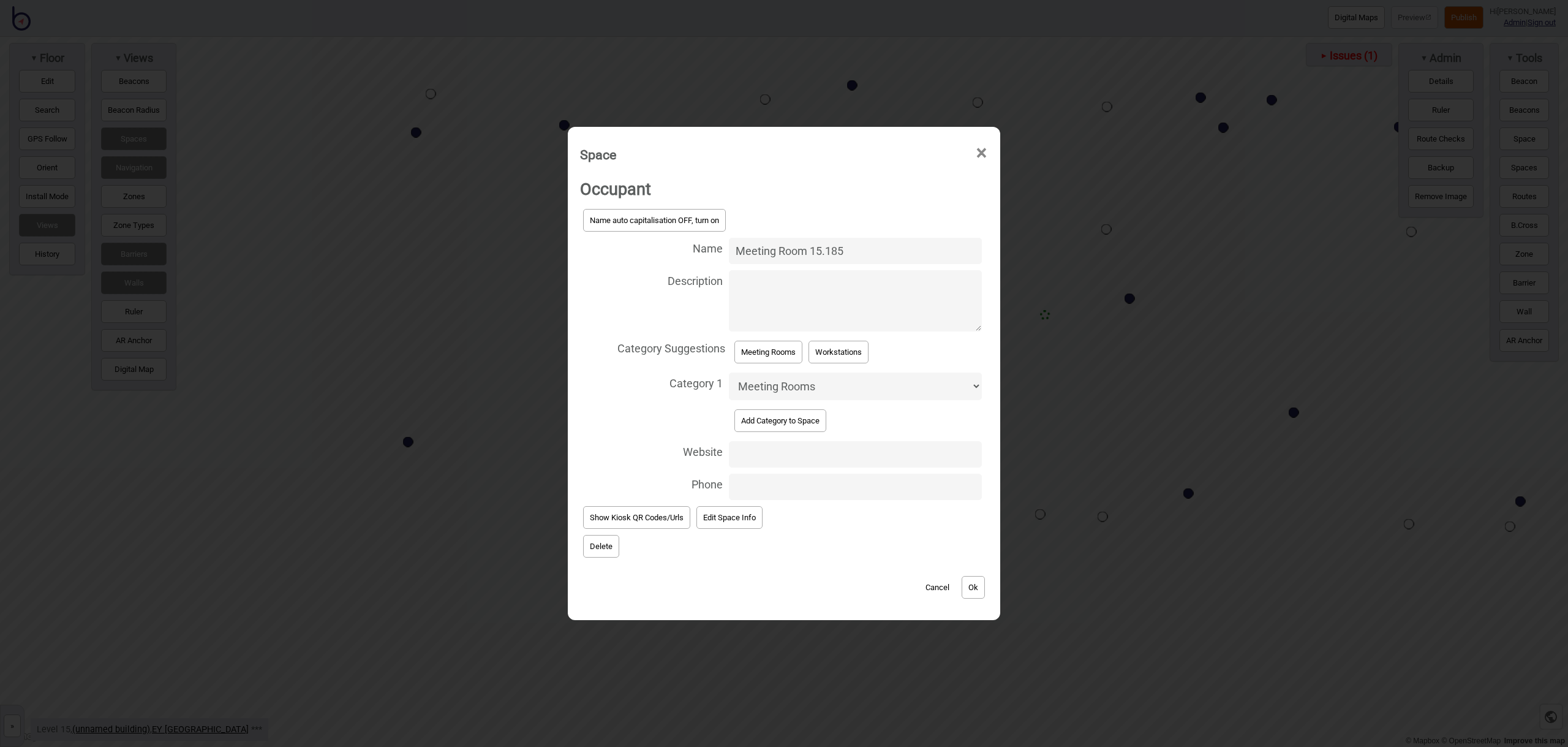
click at [975, 581] on button "Ok" at bounding box center [973, 588] width 24 height 23
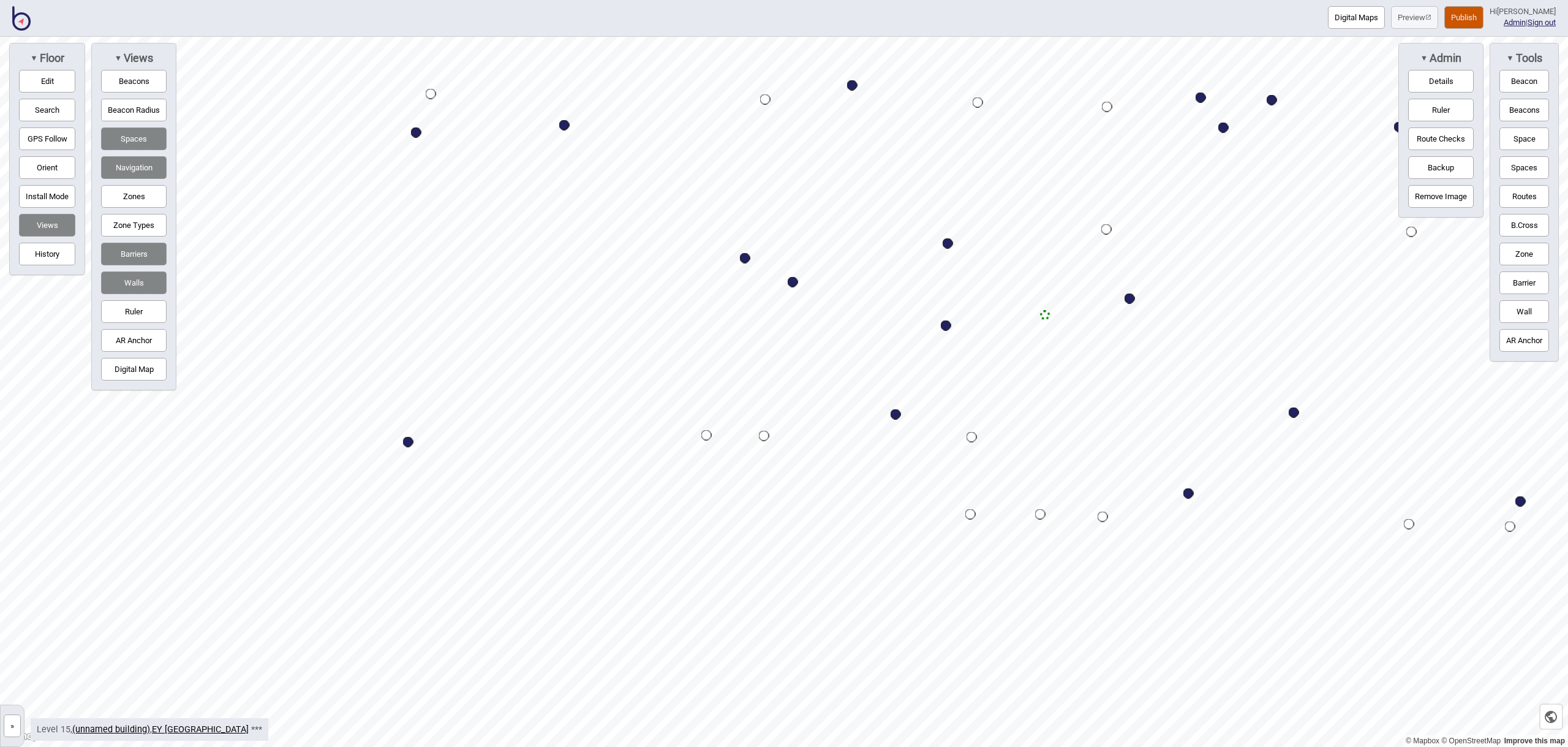
click at [749, 258] on div "Map marker" at bounding box center [745, 258] width 10 height 10
select select "Meeting Rooms"
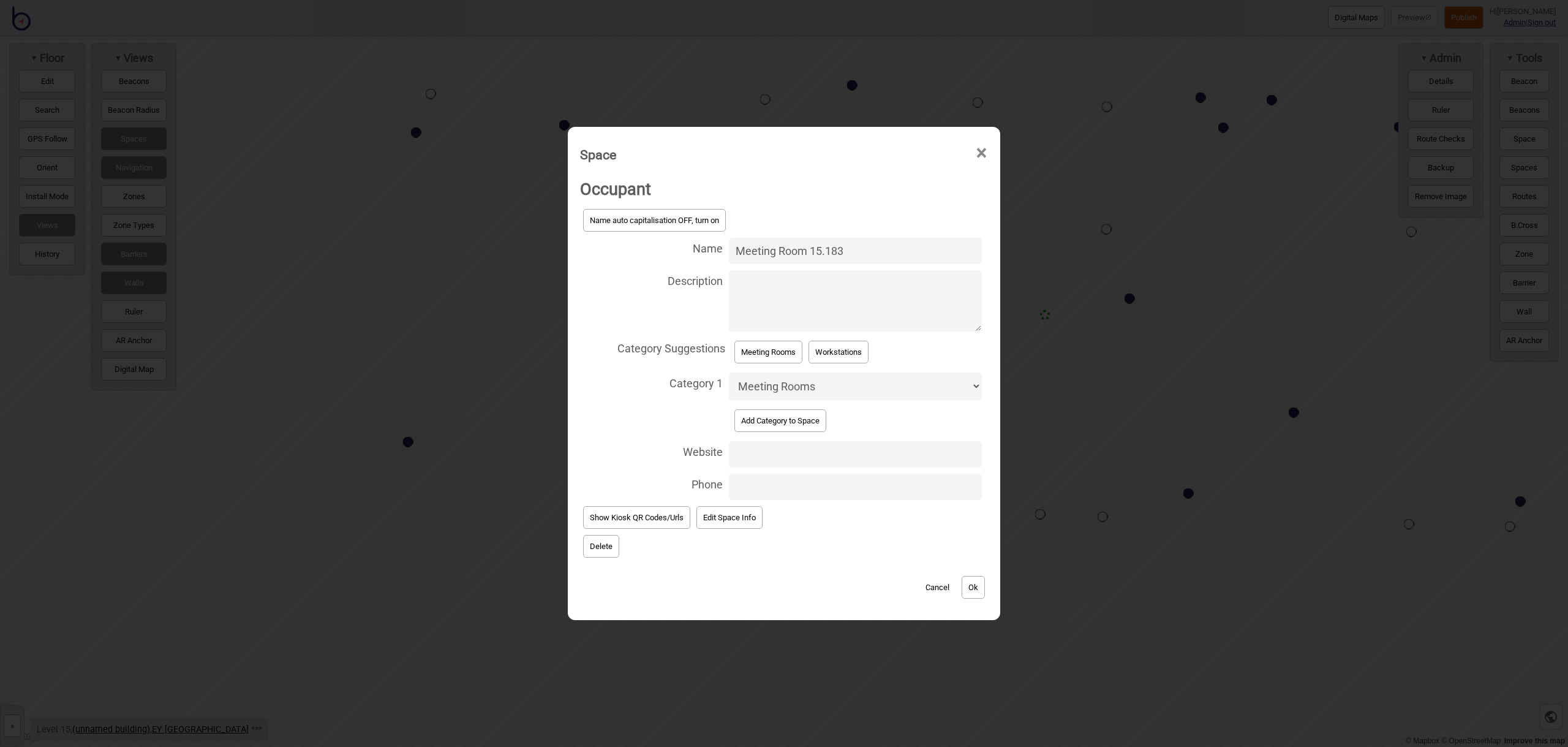
type input "Meeting Room 15.183"
click at [973, 588] on button "Ok" at bounding box center [973, 588] width 24 height 23
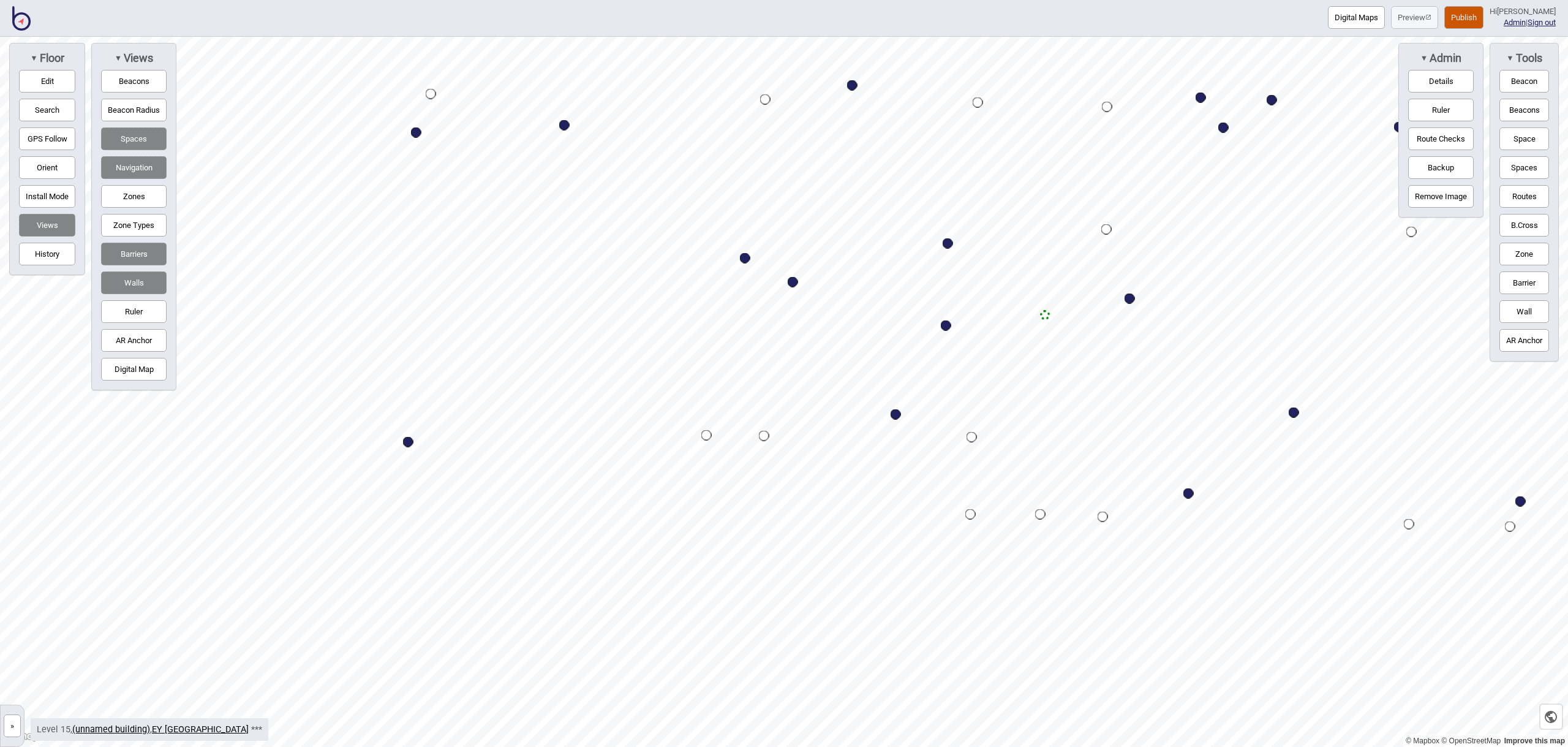
click at [1515, 140] on button "Space" at bounding box center [1524, 139] width 49 height 23
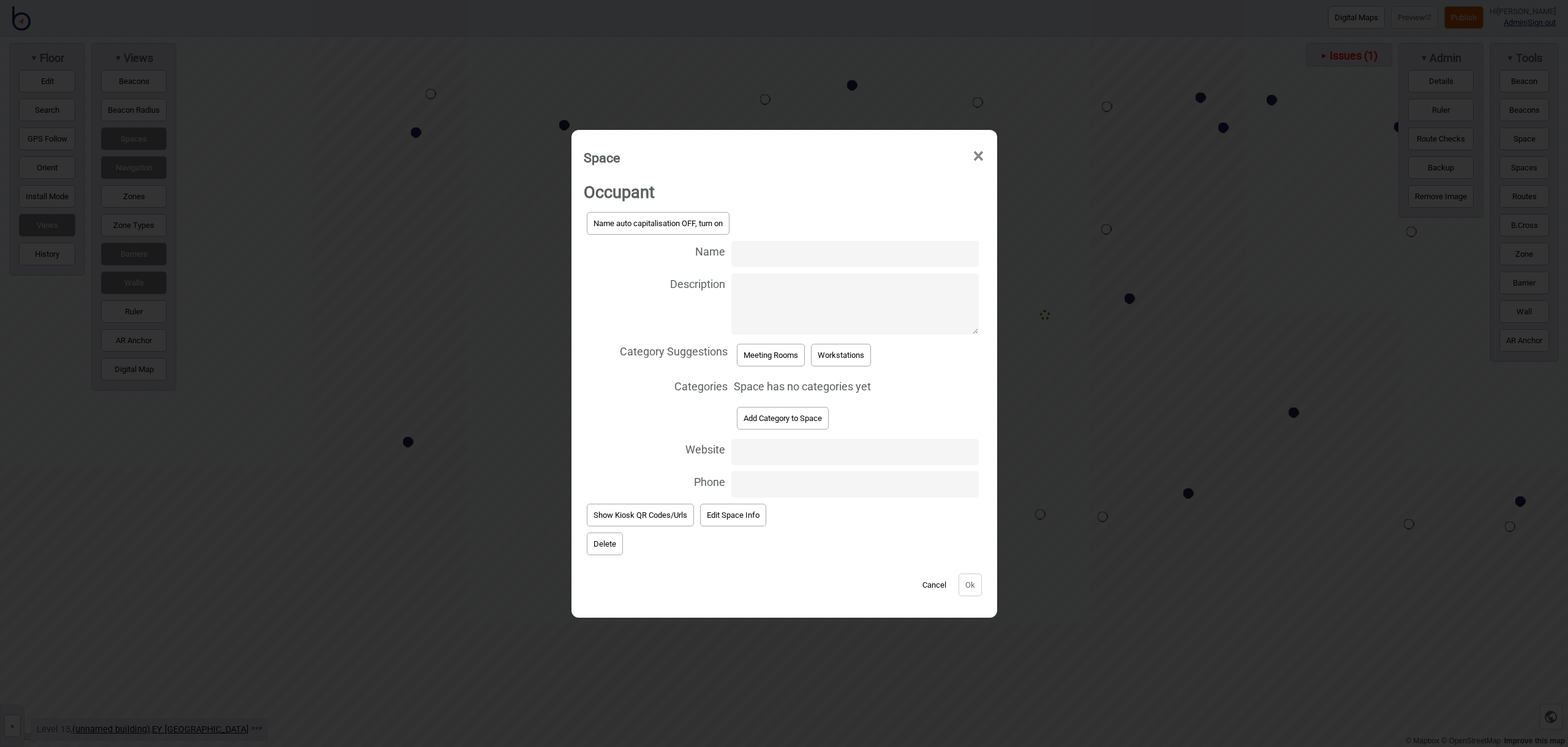
click at [789, 253] on input "Name" at bounding box center [855, 254] width 247 height 27
type input "Meeting Room 15.185"
click at [776, 360] on button "Meeting Rooms" at bounding box center [771, 355] width 68 height 23
select select "Meeting Rooms"
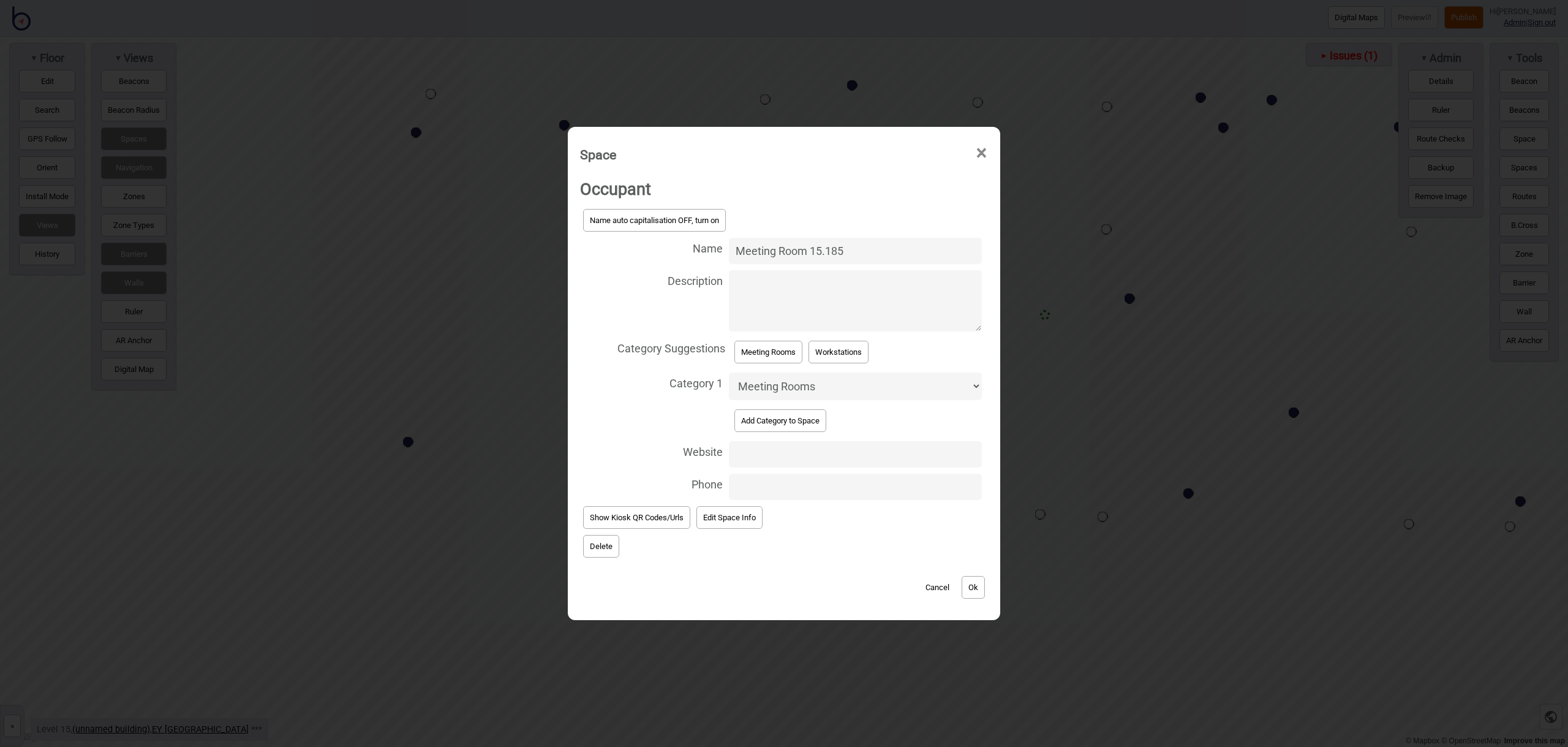
click at [973, 582] on button "Ok" at bounding box center [973, 588] width 24 height 23
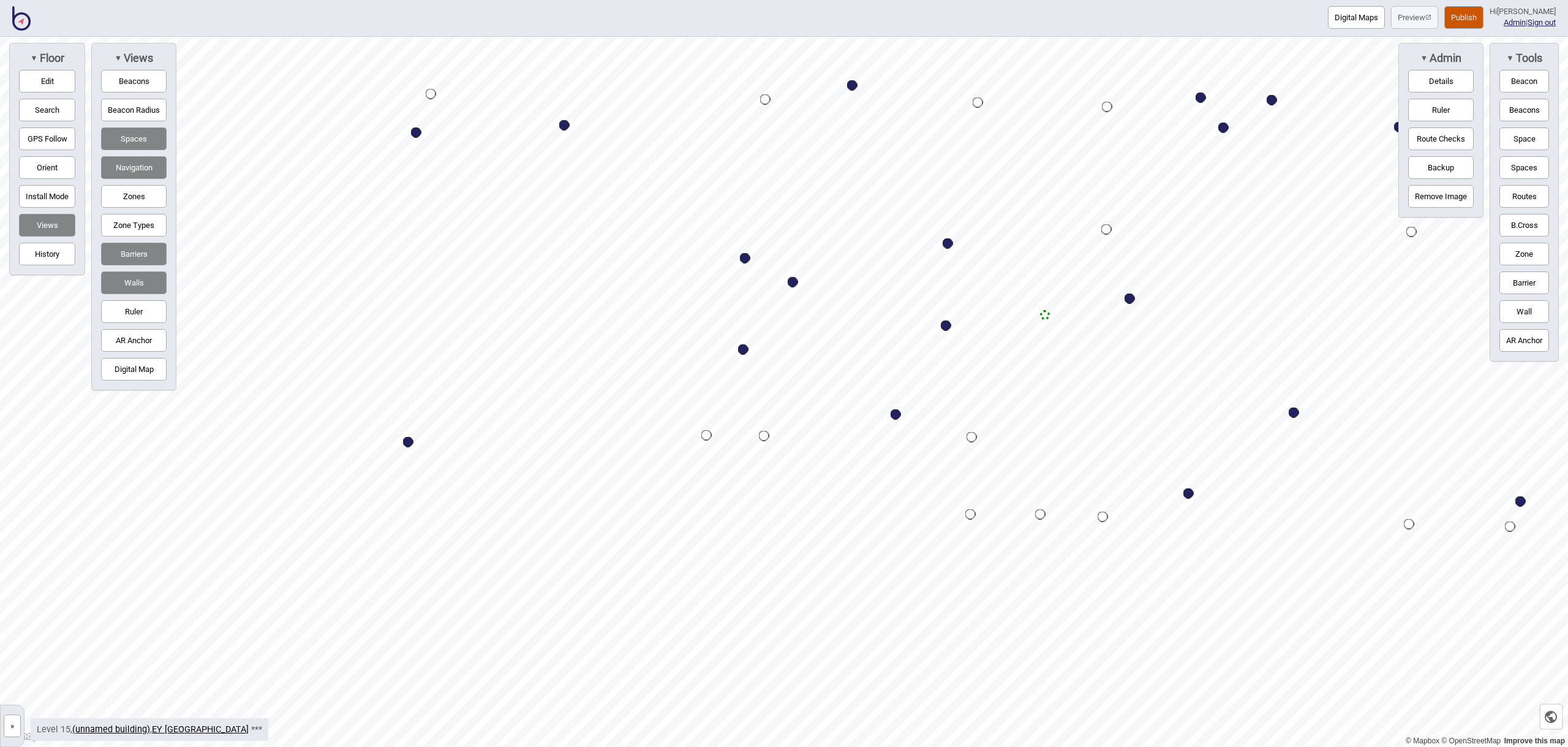
click at [1524, 138] on button "Space" at bounding box center [1524, 139] width 49 height 23
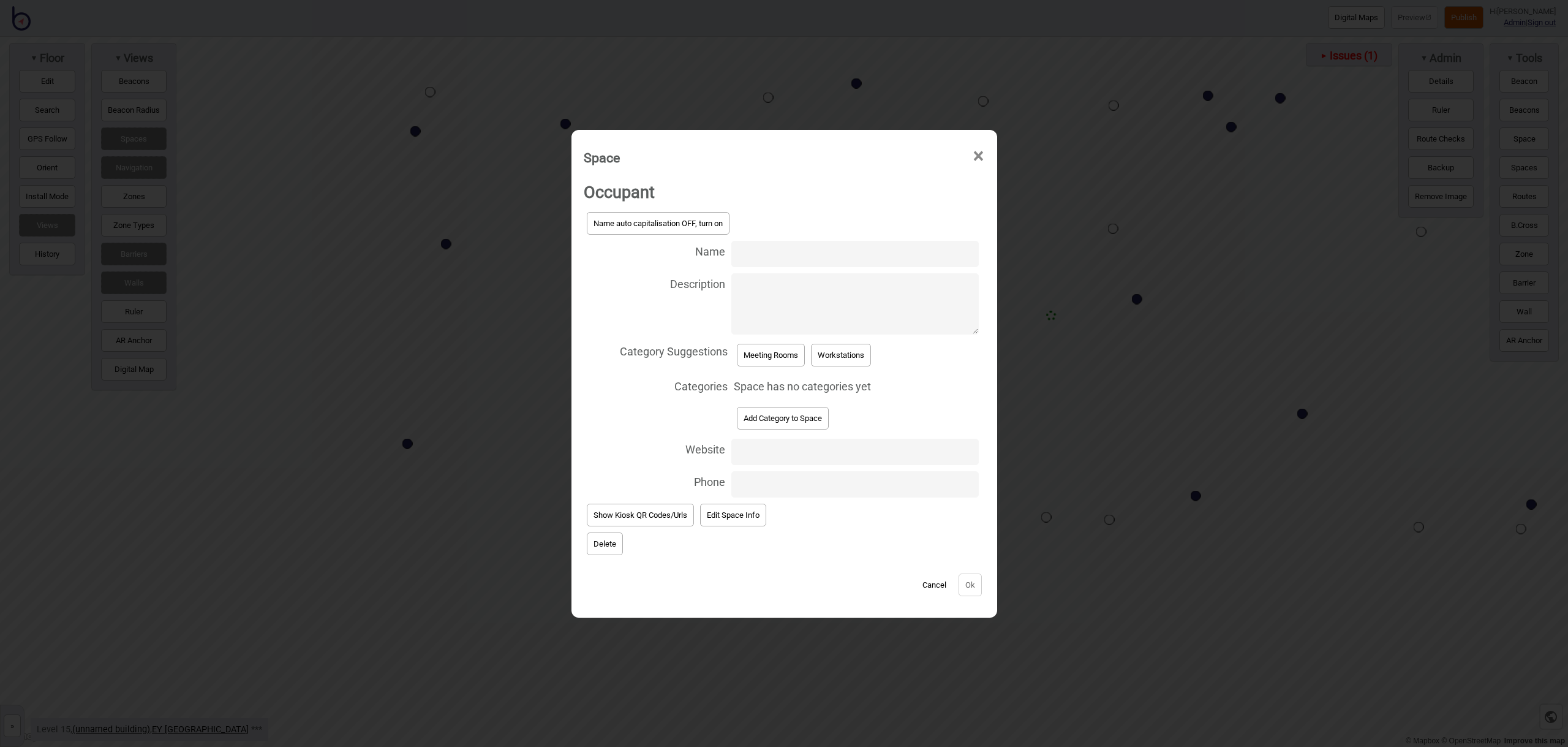
click at [755, 250] on input "Name" at bounding box center [855, 254] width 247 height 27
type input "Meeting Room 15.177"
click at [776, 350] on button "Meeting Rooms" at bounding box center [771, 355] width 68 height 23
select select "Meeting Rooms"
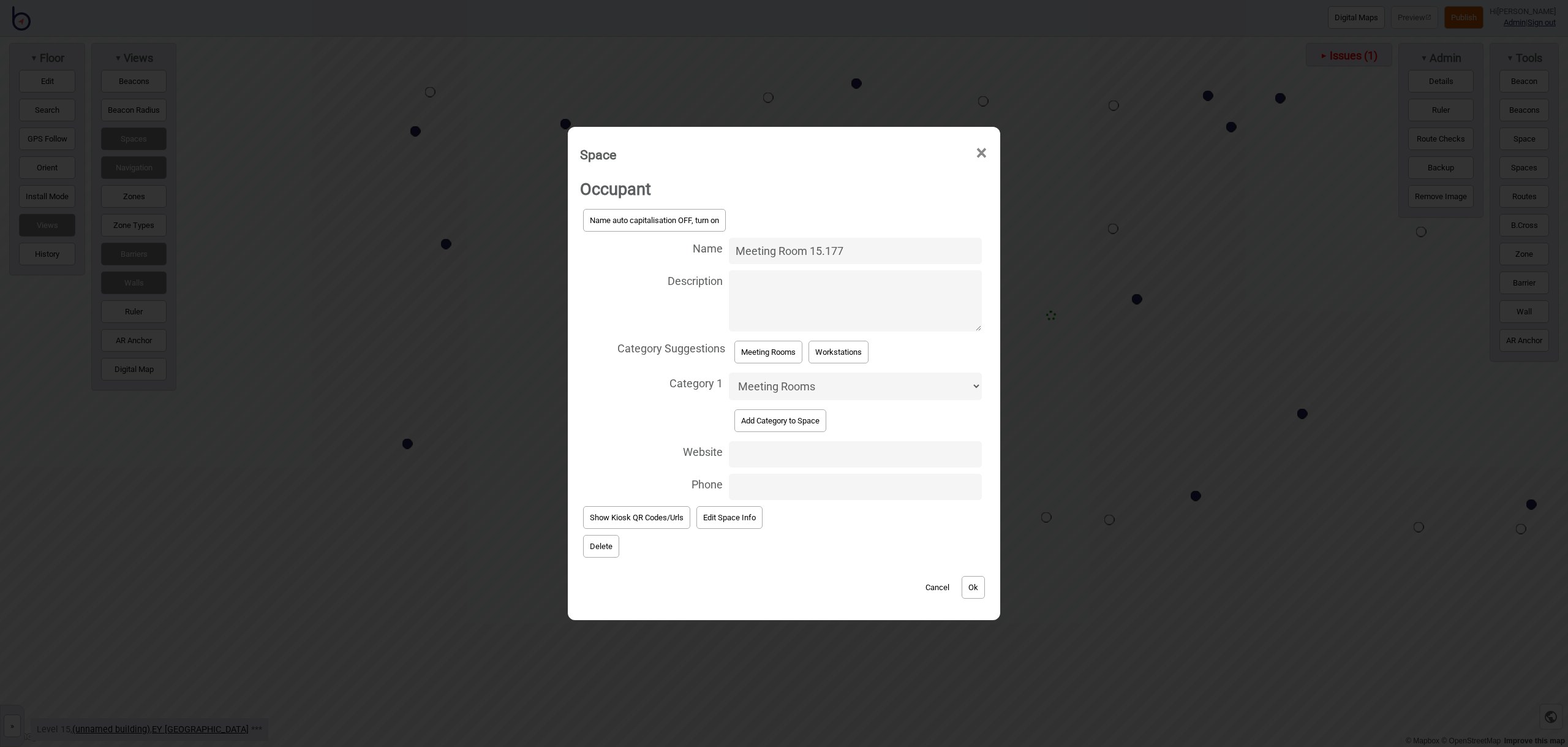
click at [976, 591] on button "Ok" at bounding box center [973, 588] width 24 height 23
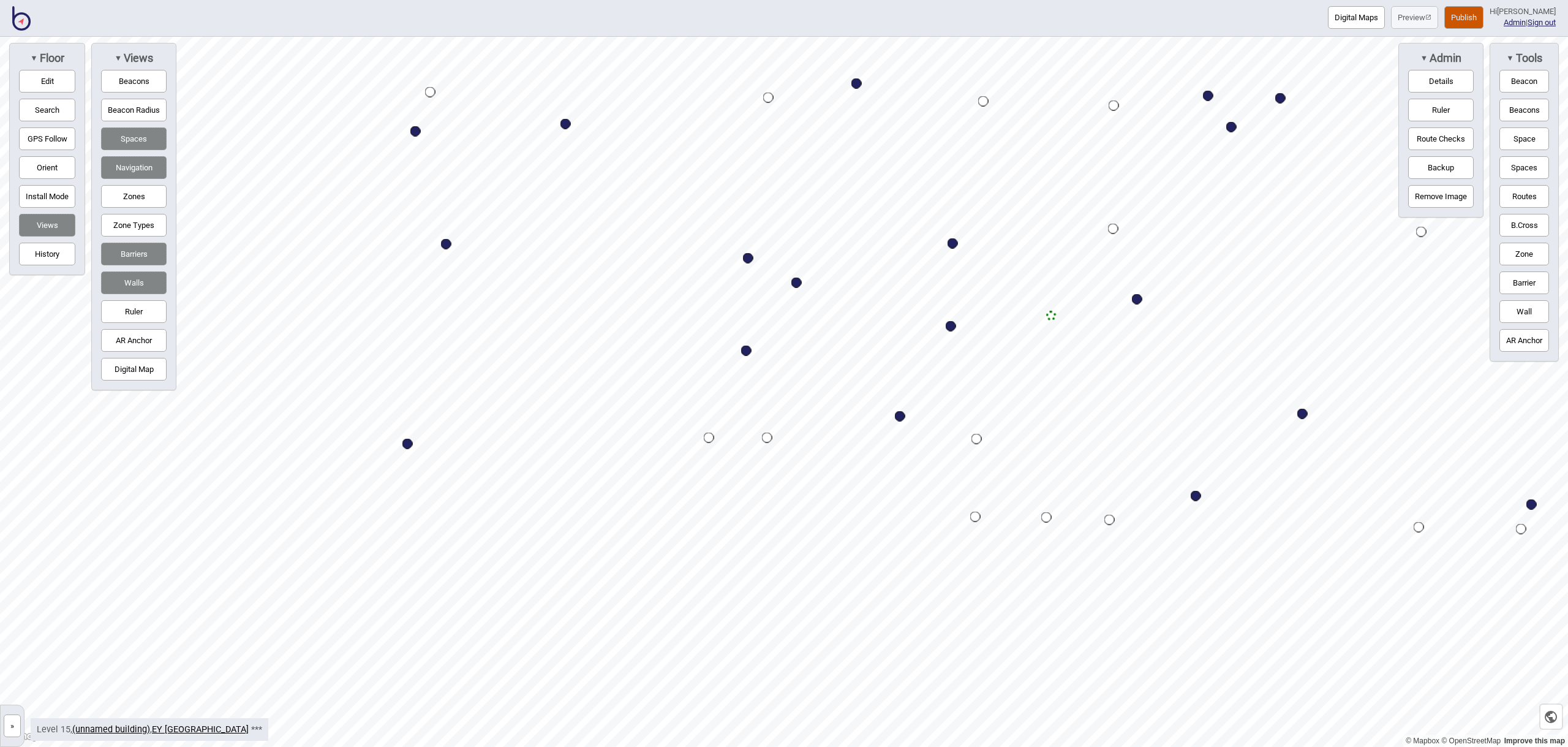
click at [1516, 144] on button "Space" at bounding box center [1524, 139] width 49 height 23
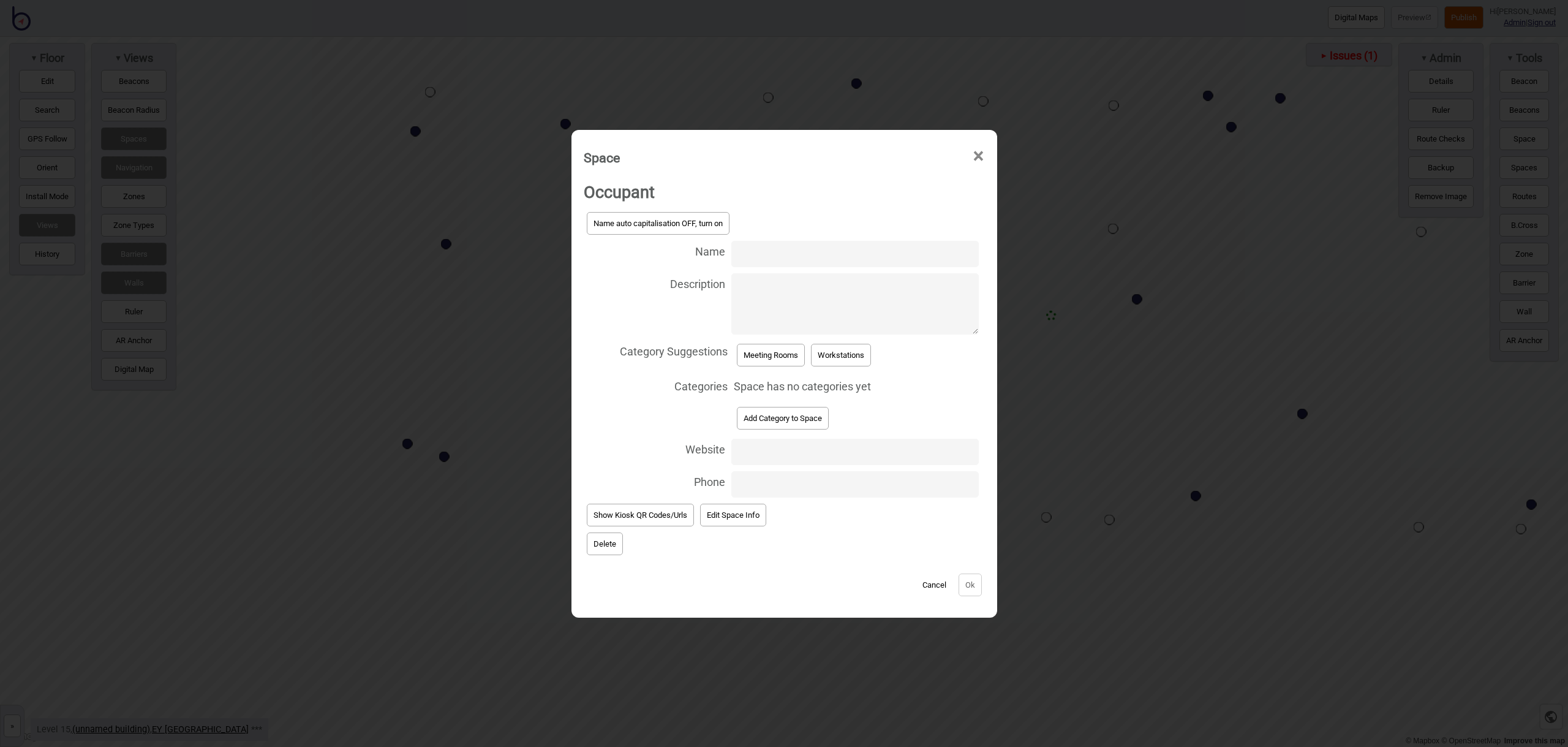
click at [747, 258] on input "Name" at bounding box center [855, 254] width 247 height 27
type input "Meeting Room 15.175"
click at [768, 362] on button "Meeting Rooms" at bounding box center [771, 355] width 68 height 23
select select "Meeting Rooms"
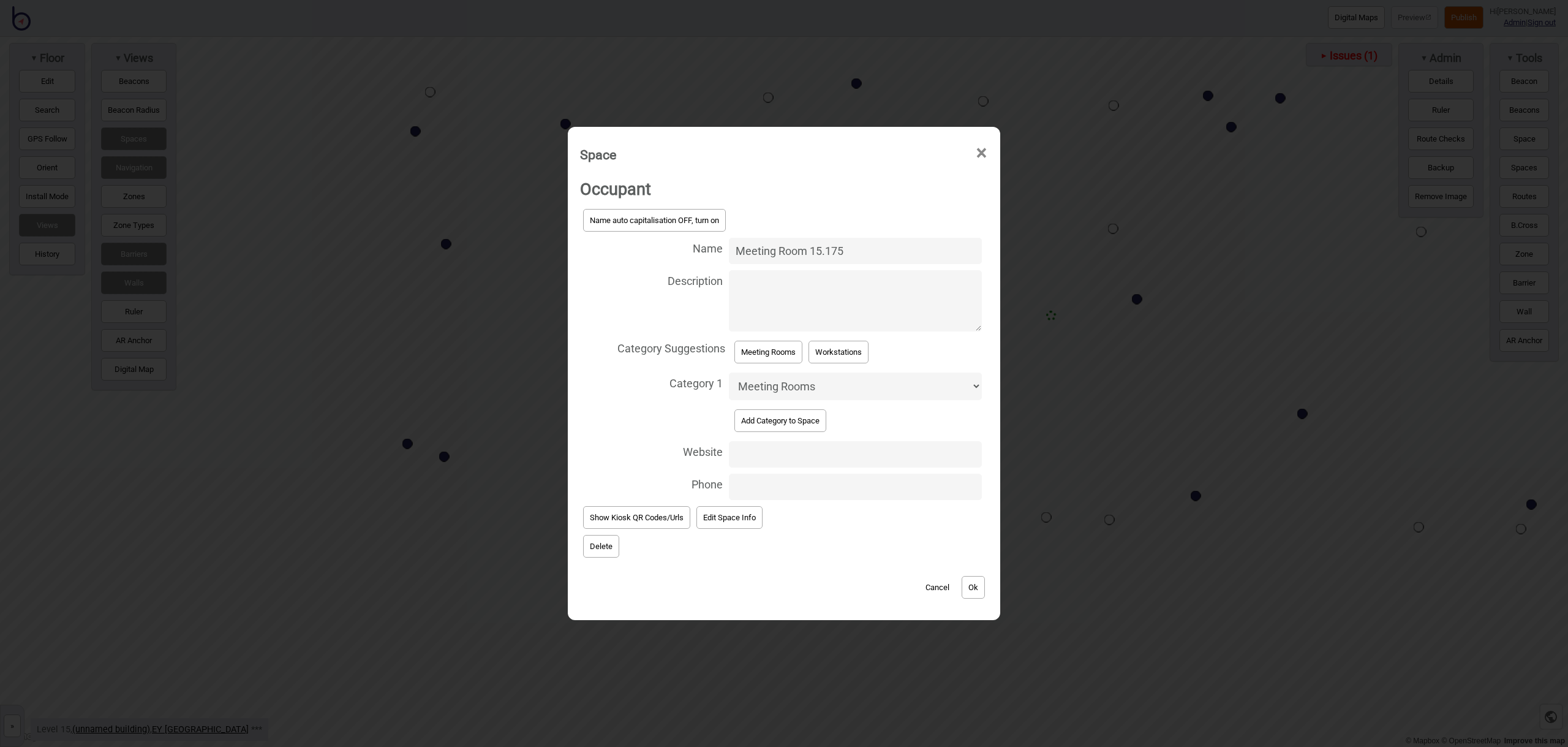
click at [972, 585] on button "Ok" at bounding box center [973, 588] width 24 height 23
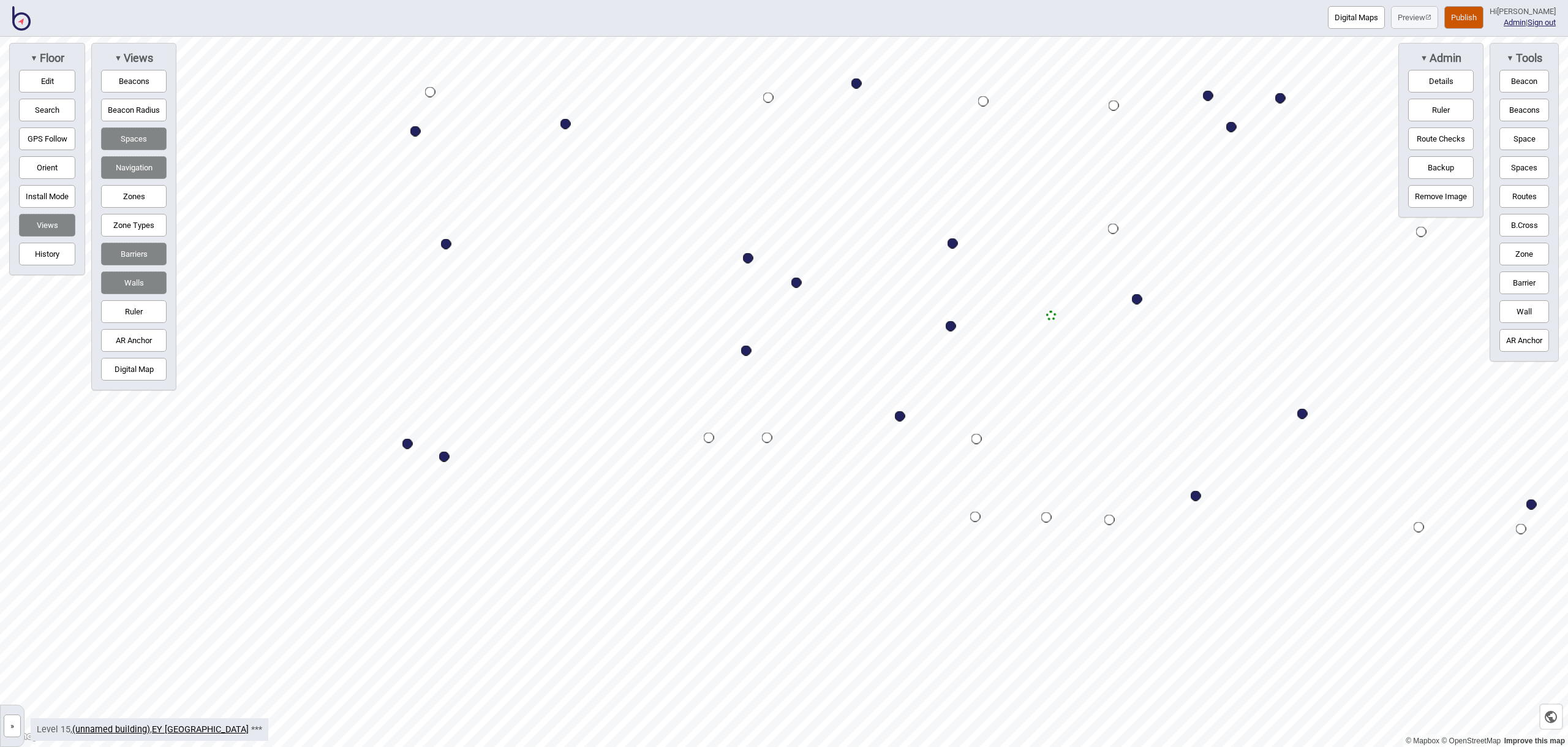
click at [1529, 137] on button "Space" at bounding box center [1524, 139] width 49 height 23
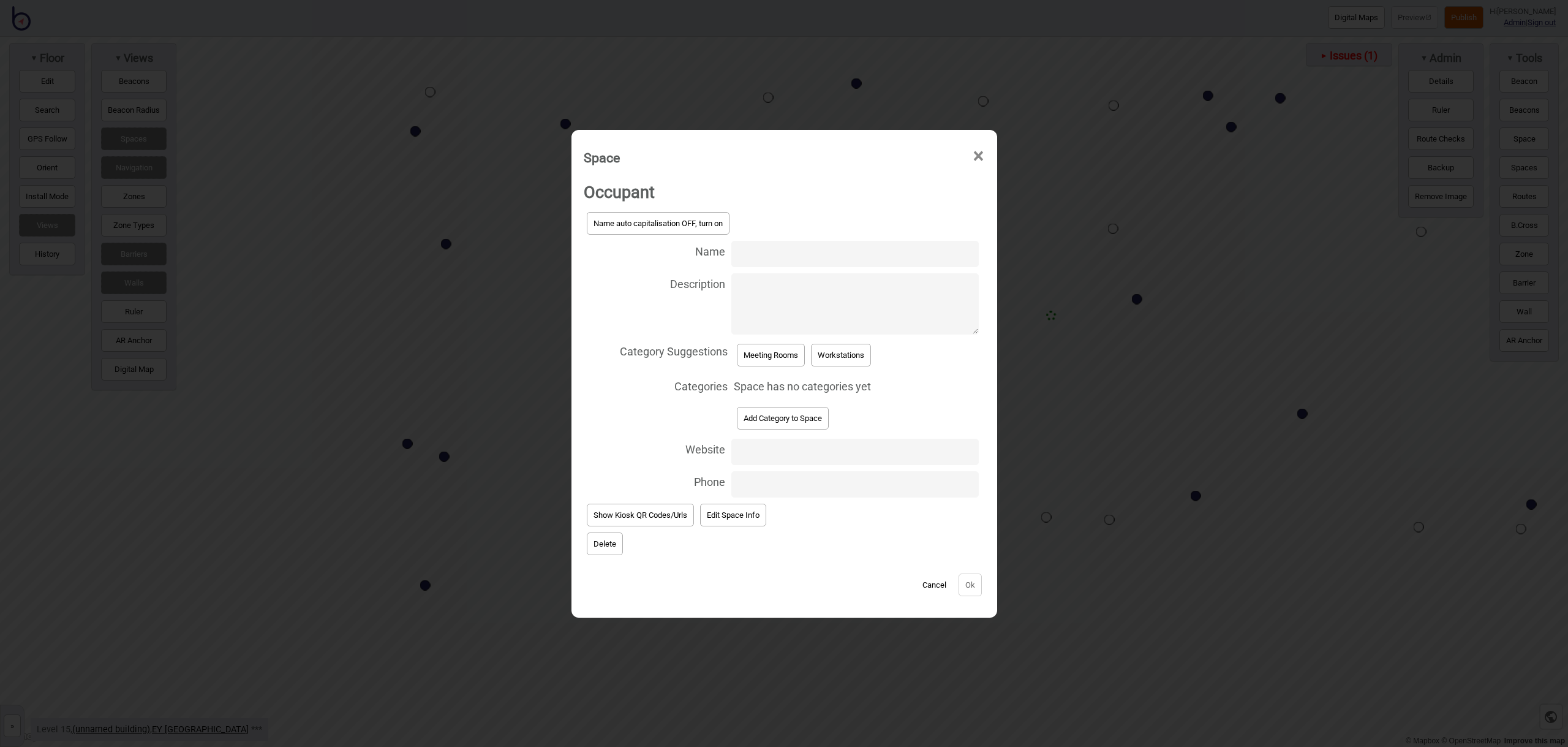
click at [754, 252] on input "Name" at bounding box center [855, 254] width 247 height 27
type input "Meeting Room 15.171"
click at [804, 345] on button "Meeting Rooms" at bounding box center [771, 355] width 68 height 23
select select "Meeting Rooms"
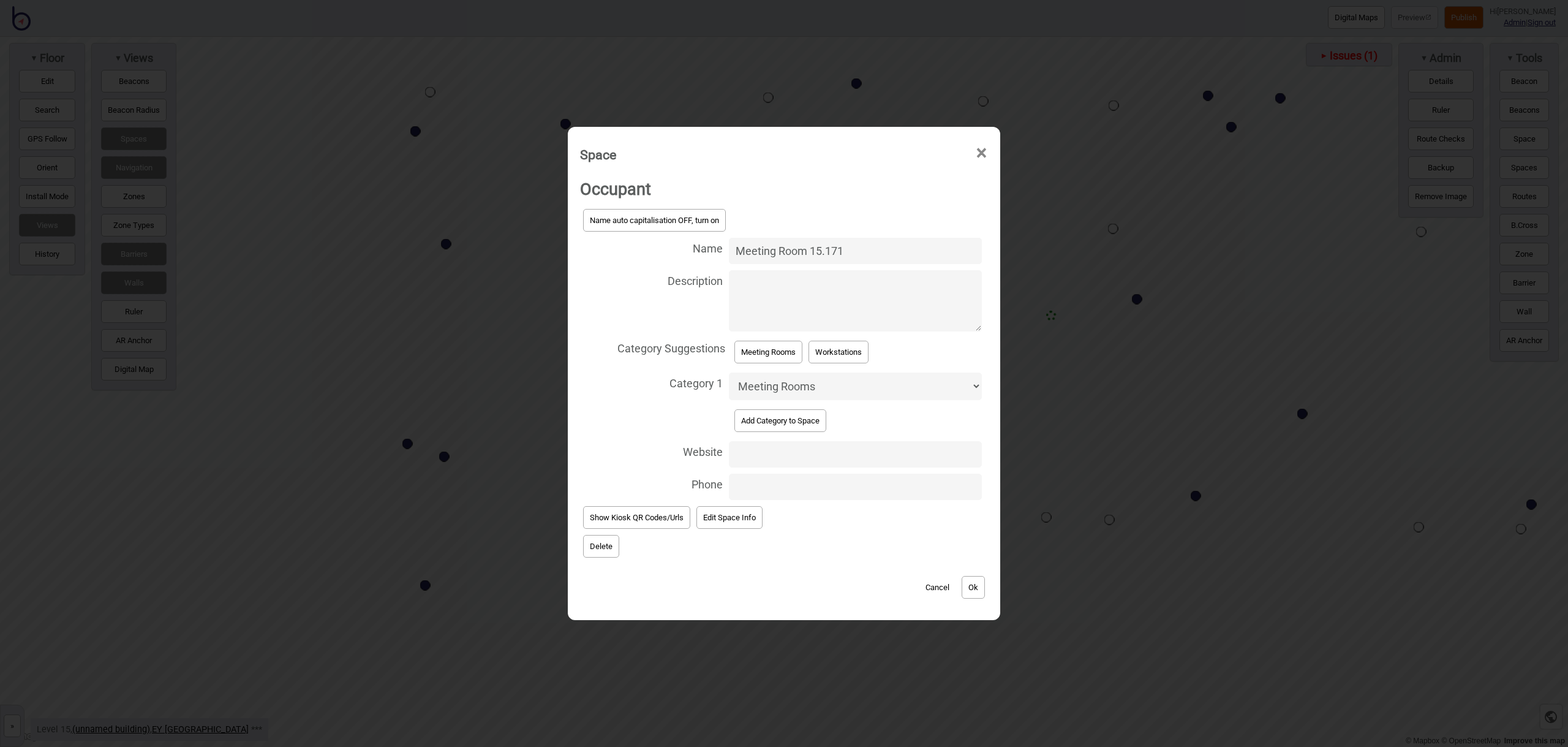
click at [968, 586] on button "Ok" at bounding box center [973, 588] width 24 height 23
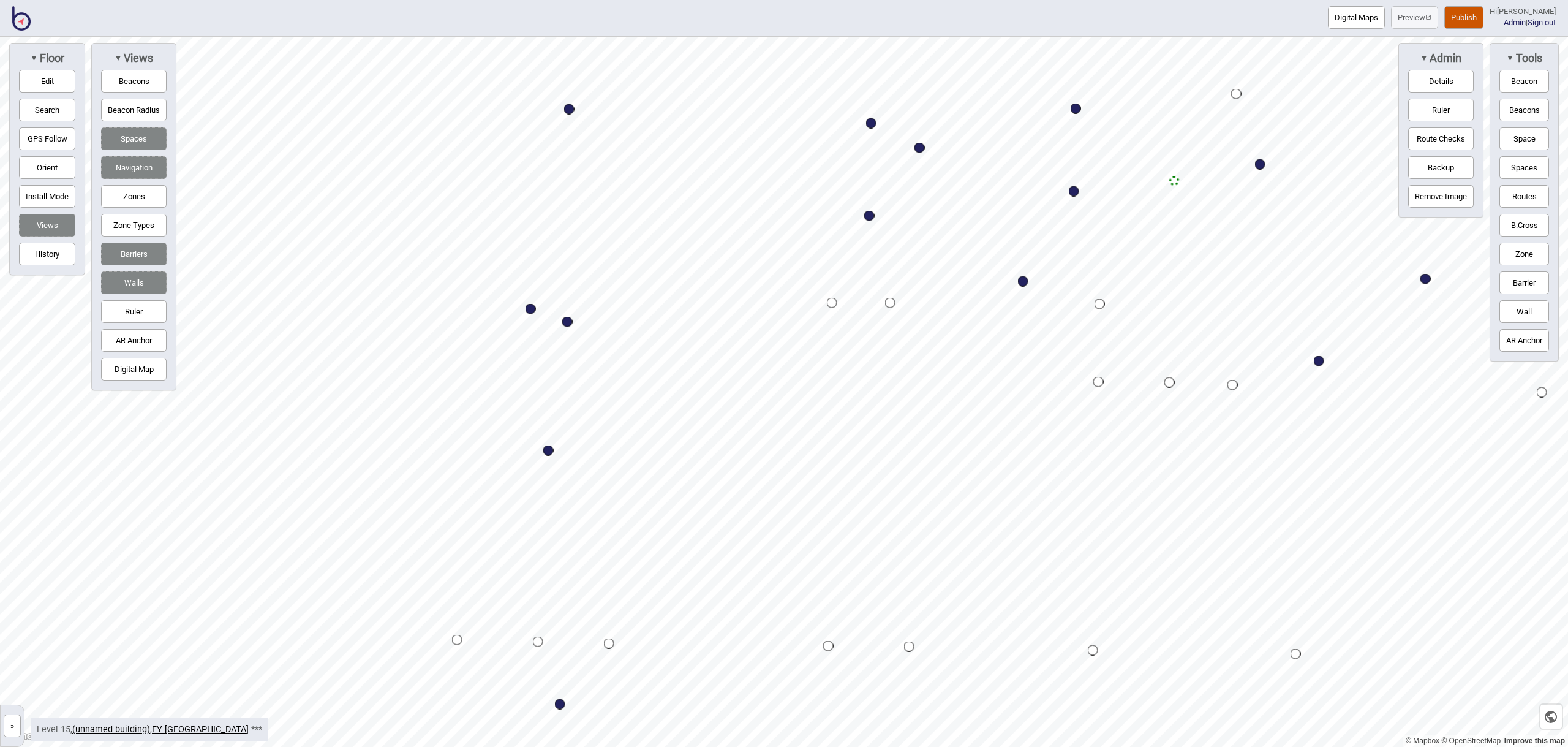
click at [1517, 143] on button "Space" at bounding box center [1524, 139] width 49 height 23
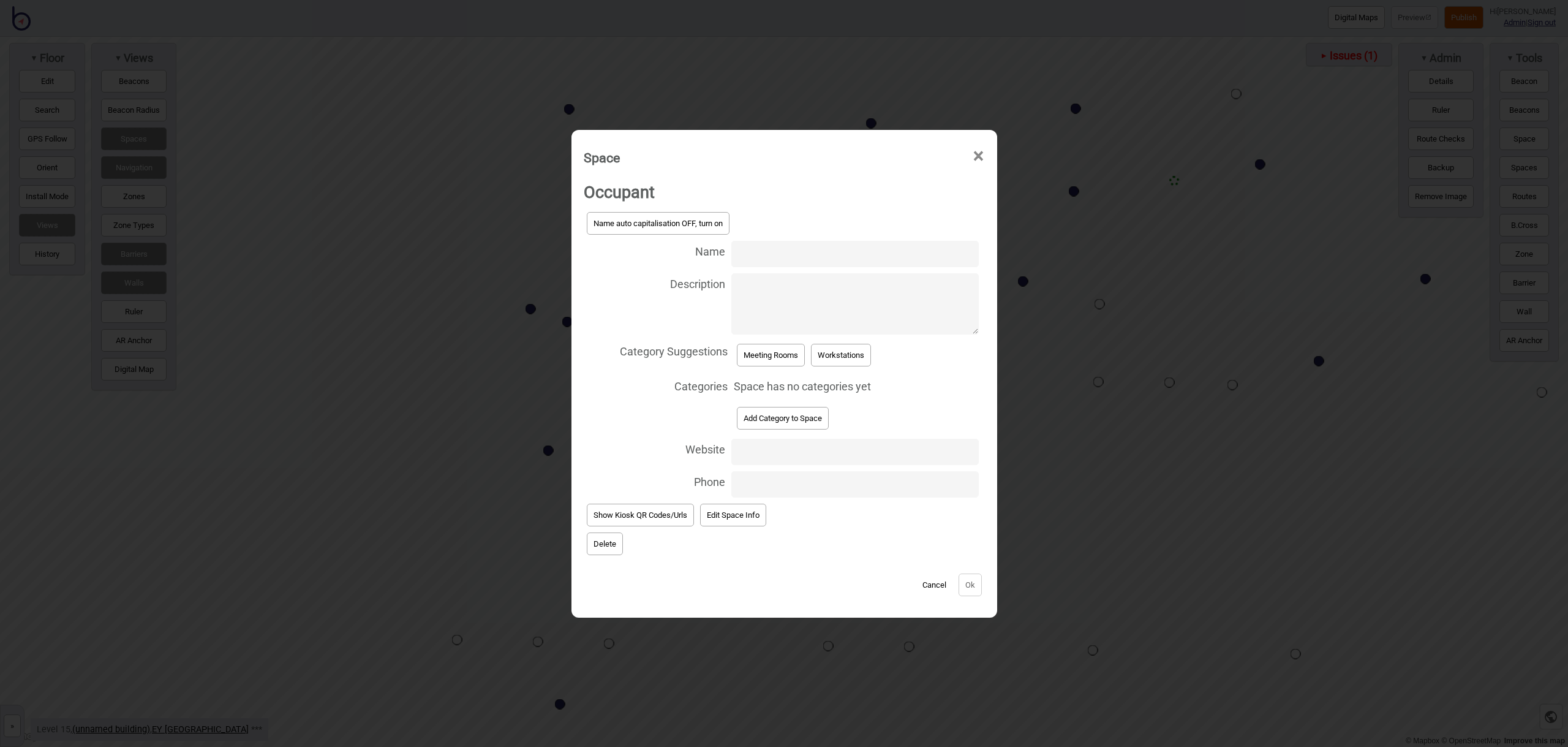
click at [788, 260] on input "Name" at bounding box center [855, 254] width 247 height 27
type input "Meeting Room 15.187"
click at [785, 352] on button "Meeting Rooms" at bounding box center [771, 355] width 68 height 23
select select "Meeting Rooms"
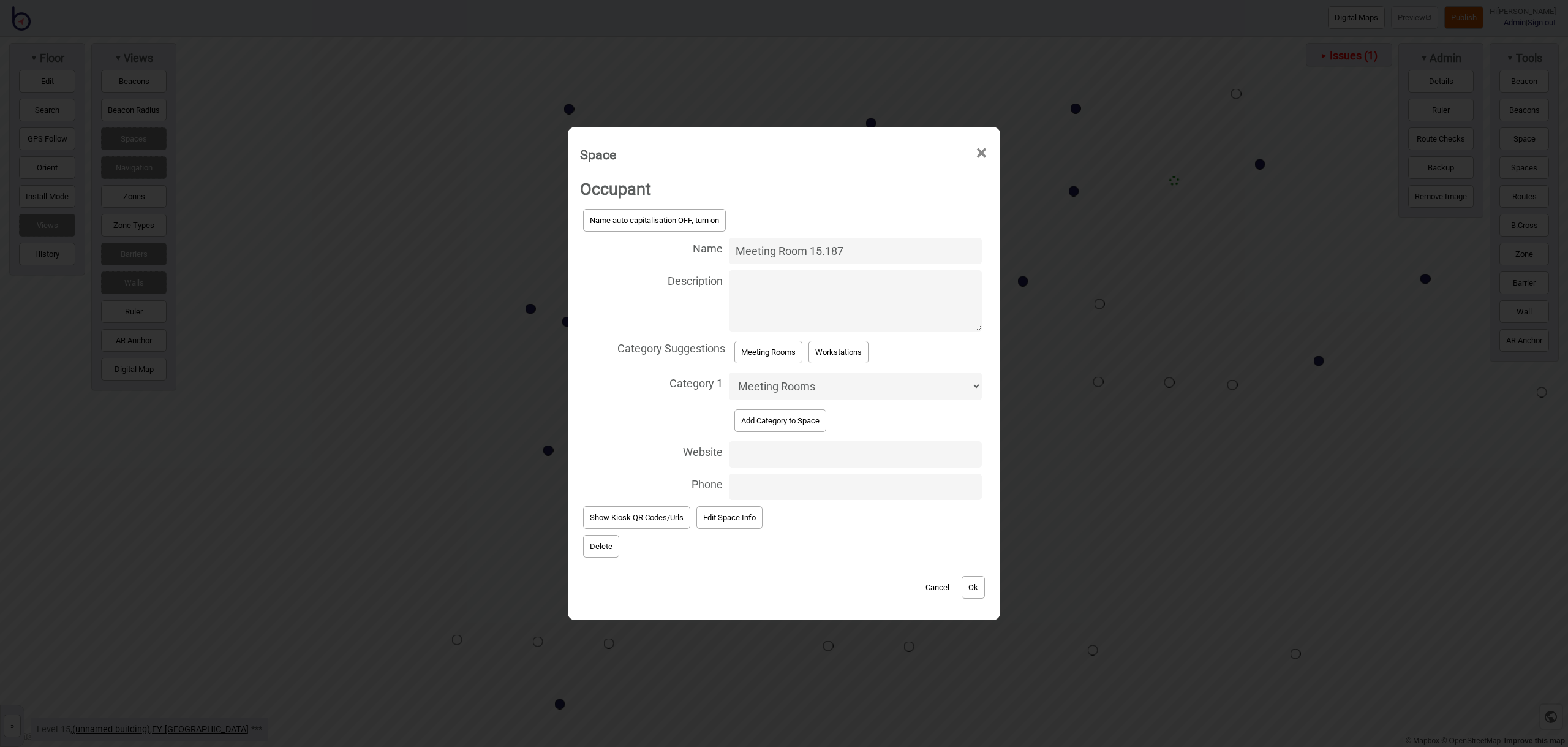
click at [970, 581] on button "Ok" at bounding box center [973, 588] width 24 height 23
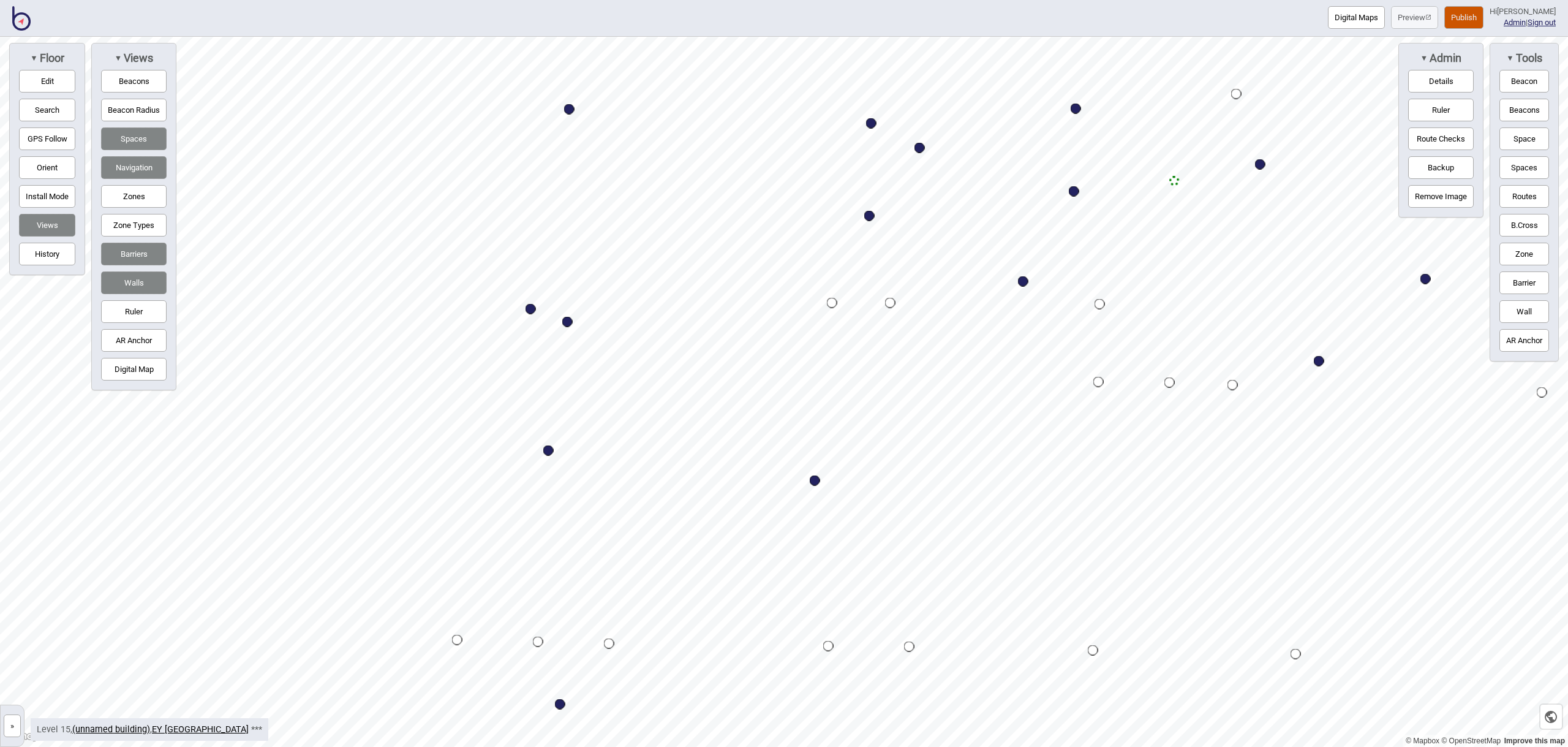
click at [1524, 140] on button "Space" at bounding box center [1524, 139] width 49 height 23
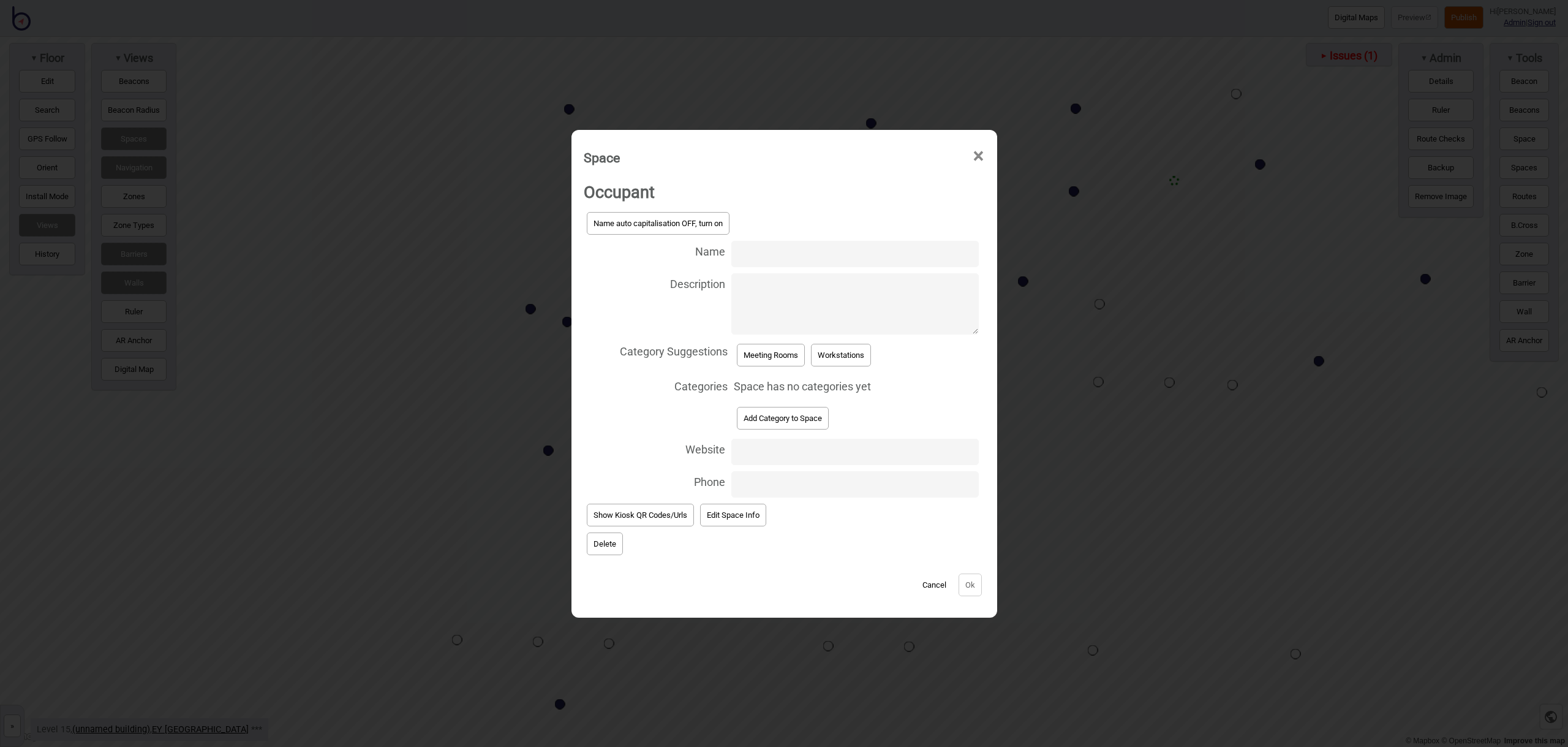
click at [764, 254] on input "Name" at bounding box center [855, 254] width 247 height 27
type input "Meeting Room 15.167"
click at [786, 351] on button "Meeting Rooms" at bounding box center [771, 355] width 68 height 23
select select "Meeting Rooms"
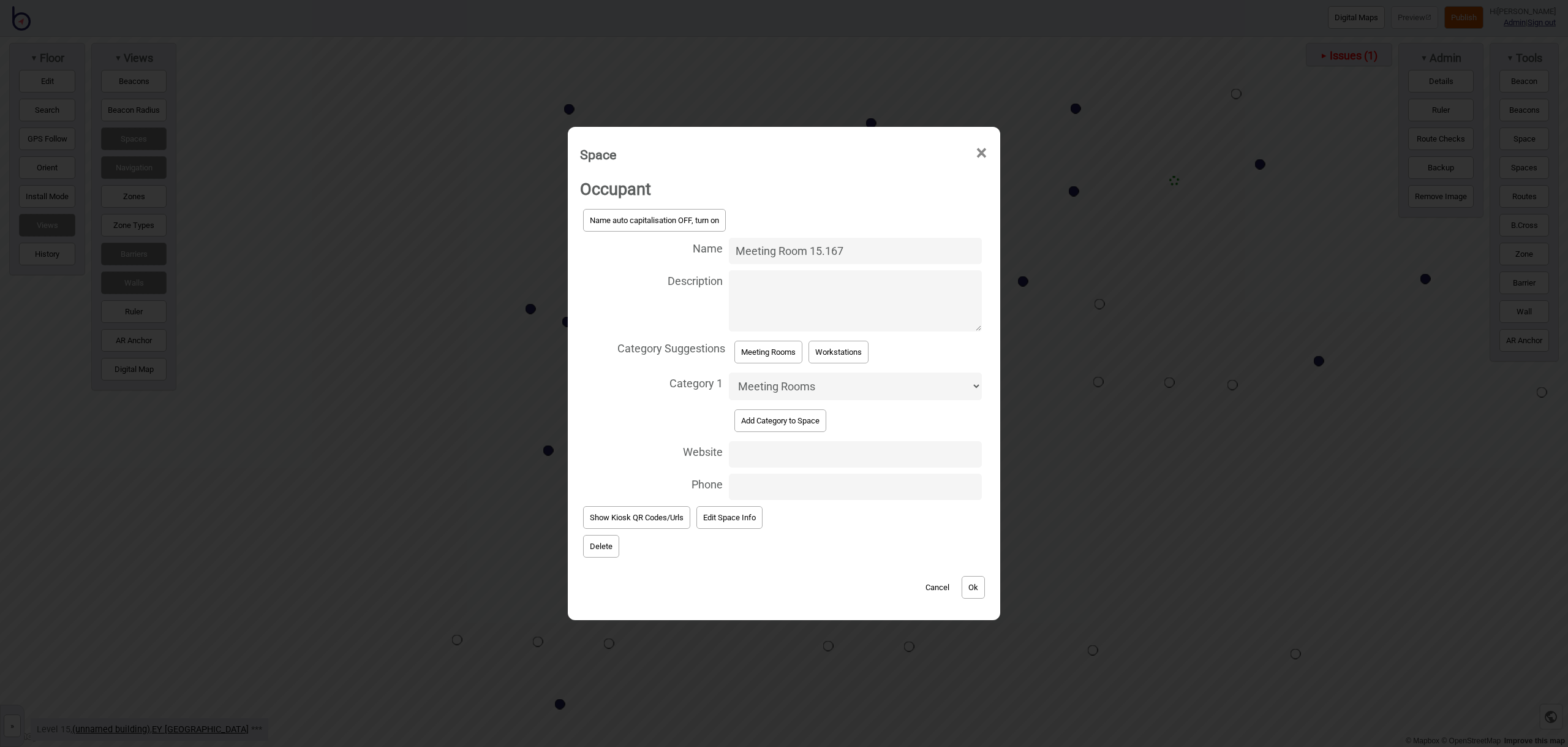
click at [974, 589] on button "Ok" at bounding box center [973, 588] width 24 height 23
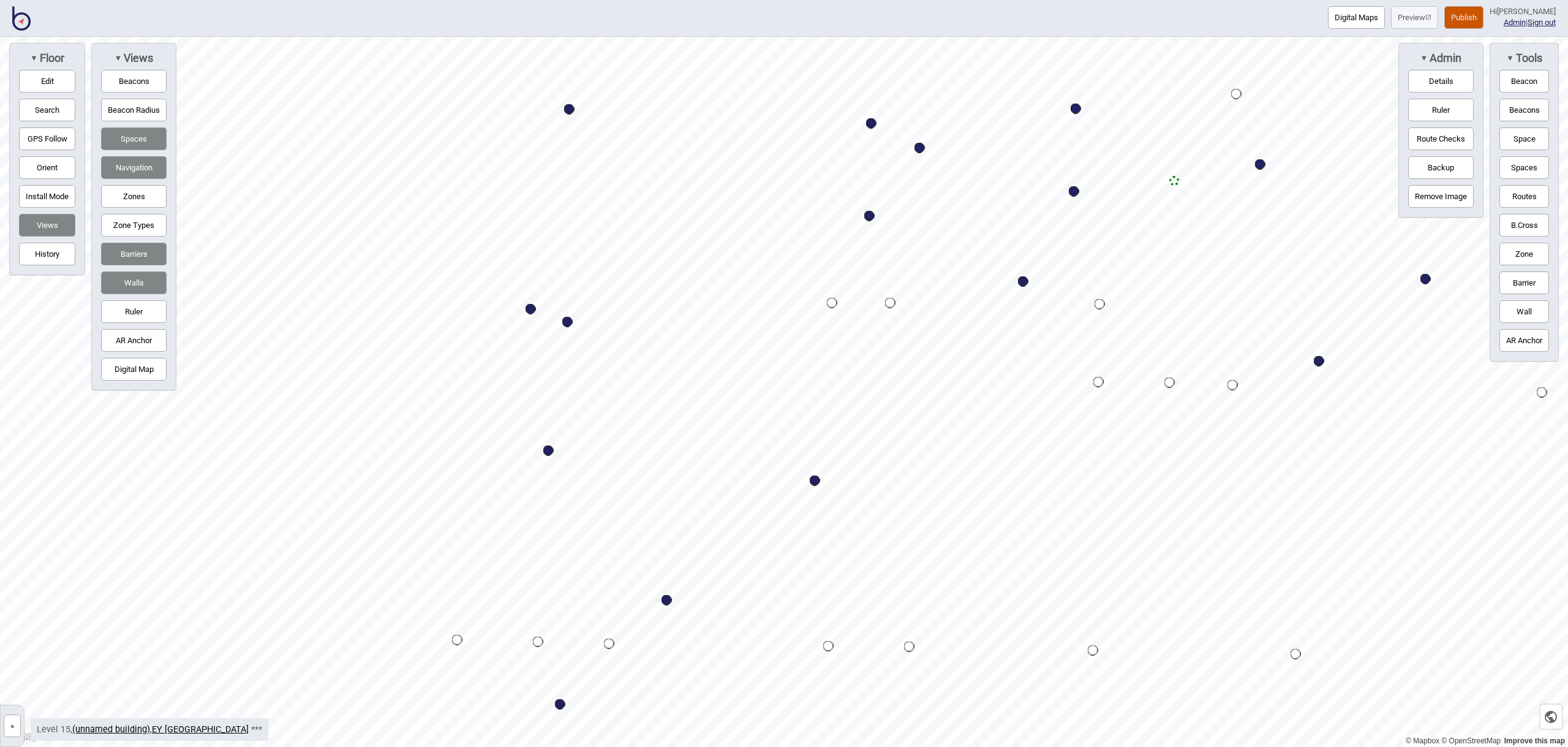
click at [1524, 140] on button "Space" at bounding box center [1524, 139] width 49 height 23
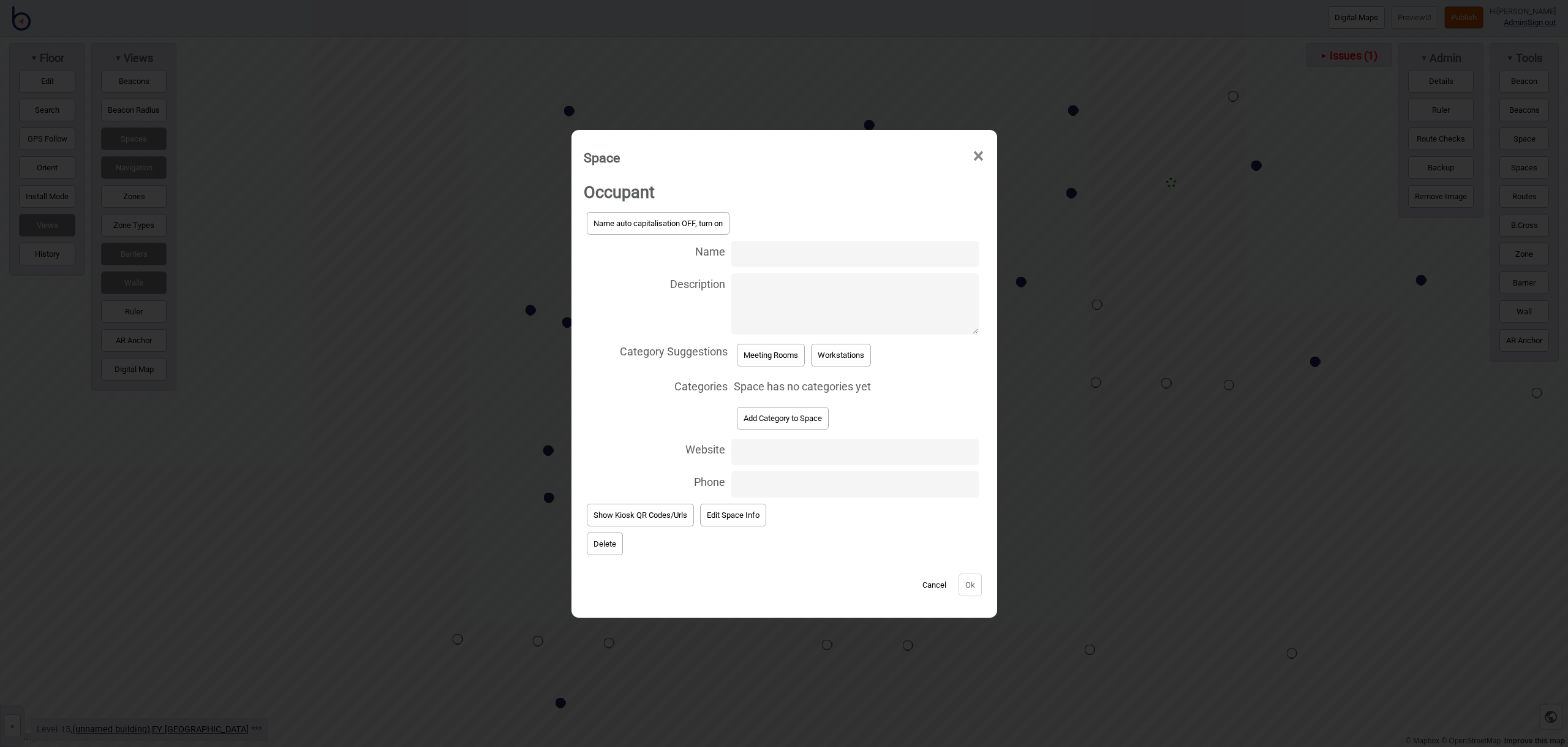
click at [762, 256] on input "Name" at bounding box center [855, 254] width 247 height 27
type input "Meeting Room 15.169"
click at [773, 351] on button "Meeting Rooms" at bounding box center [771, 355] width 68 height 23
select select "Meeting Rooms"
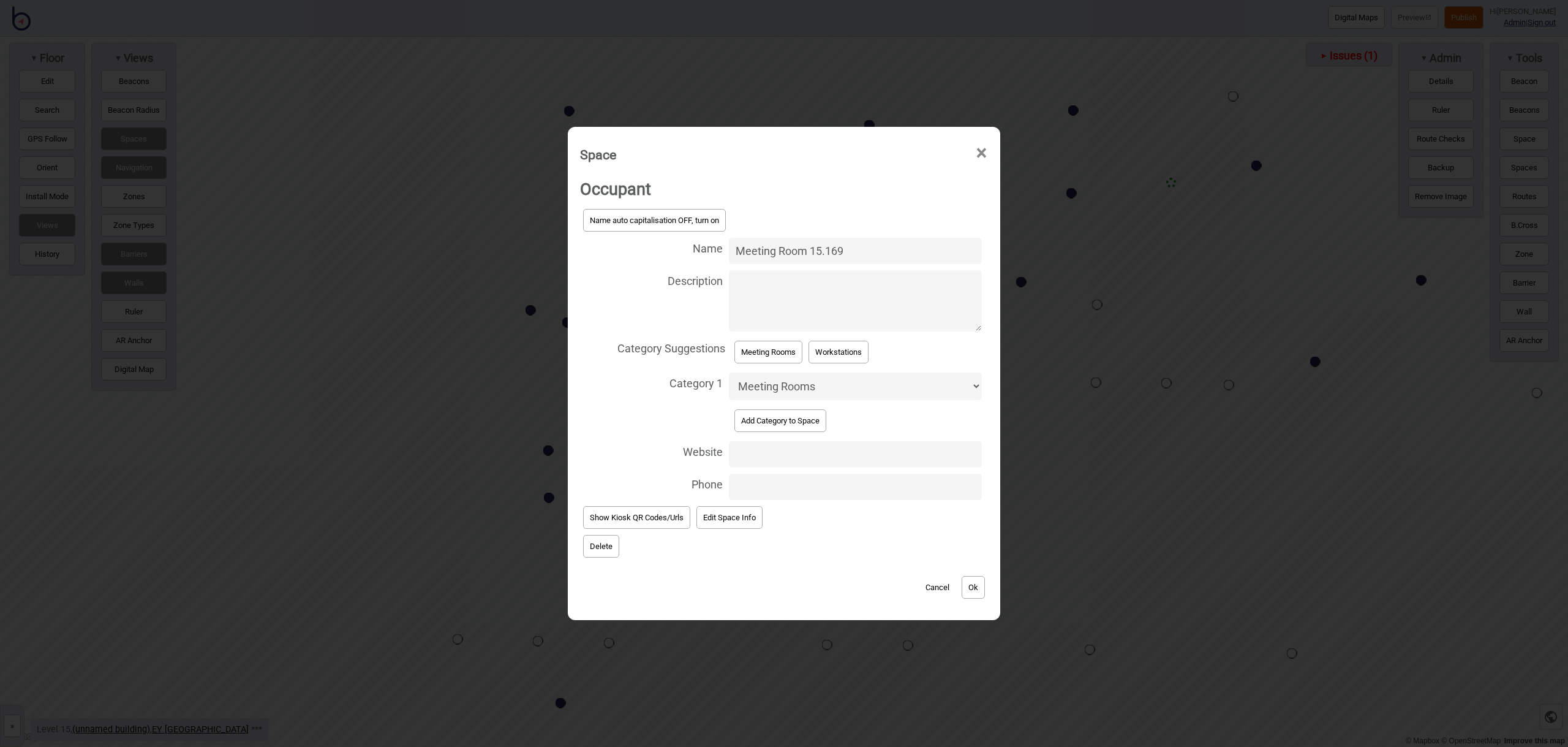
click at [980, 600] on div "Cancel Ok" at bounding box center [784, 581] width 408 height 41
click at [979, 588] on button "Ok" at bounding box center [973, 588] width 24 height 23
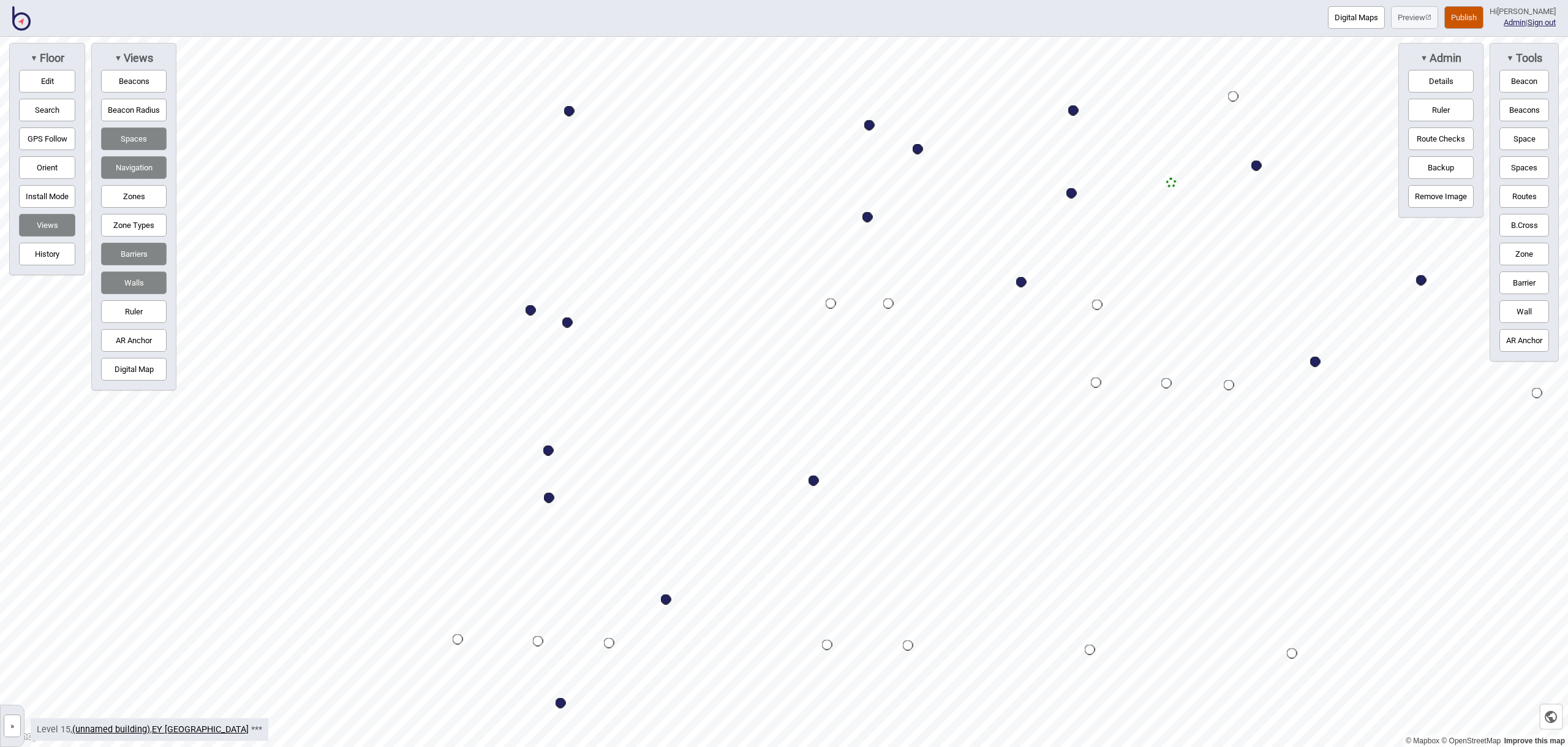
click at [1520, 137] on button "Space" at bounding box center [1524, 139] width 49 height 23
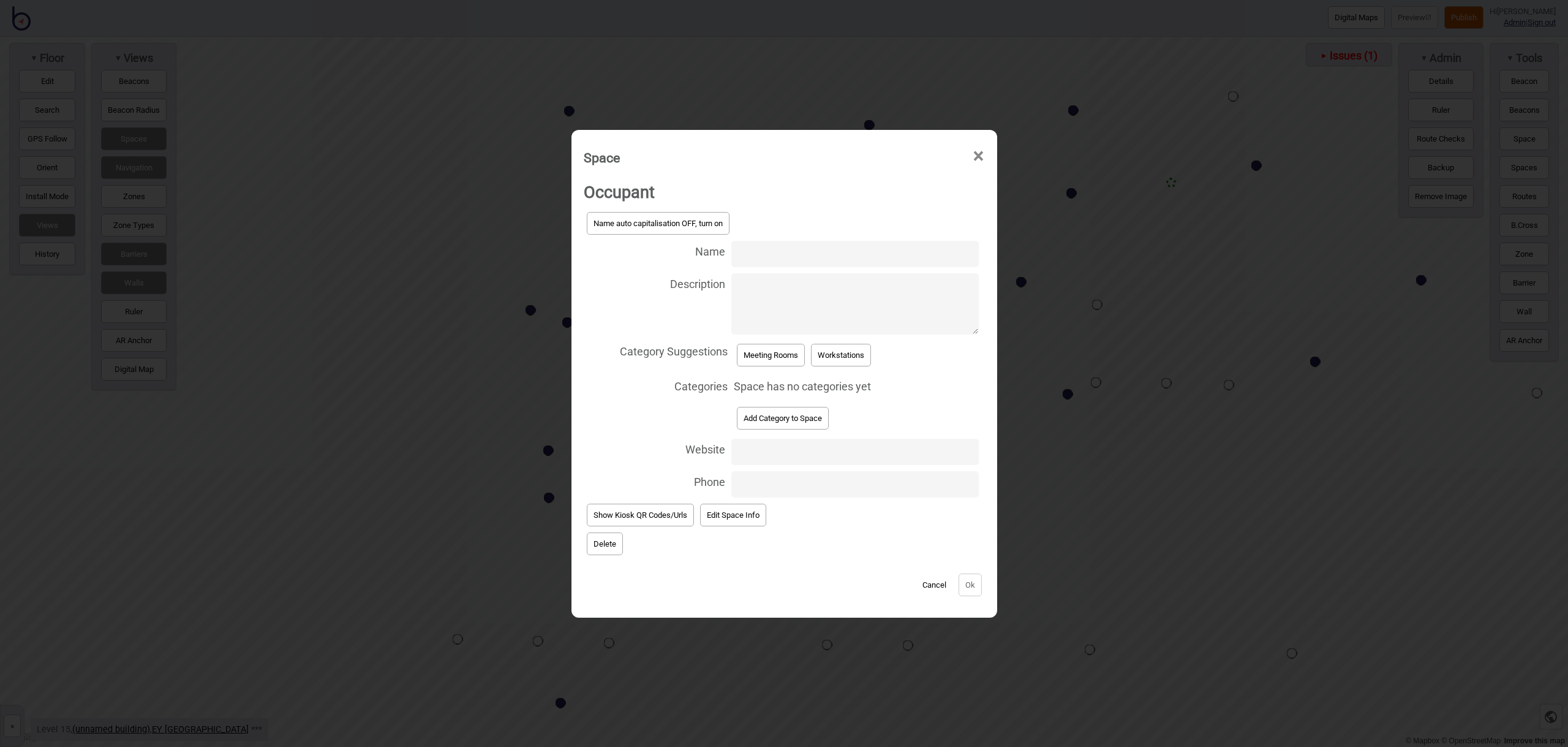
click at [871, 258] on input "Name" at bounding box center [855, 254] width 247 height 27
type input "Meeting Room 15.271"
click at [789, 359] on button "Meeting Rooms" at bounding box center [771, 355] width 68 height 23
select select "Meeting Rooms"
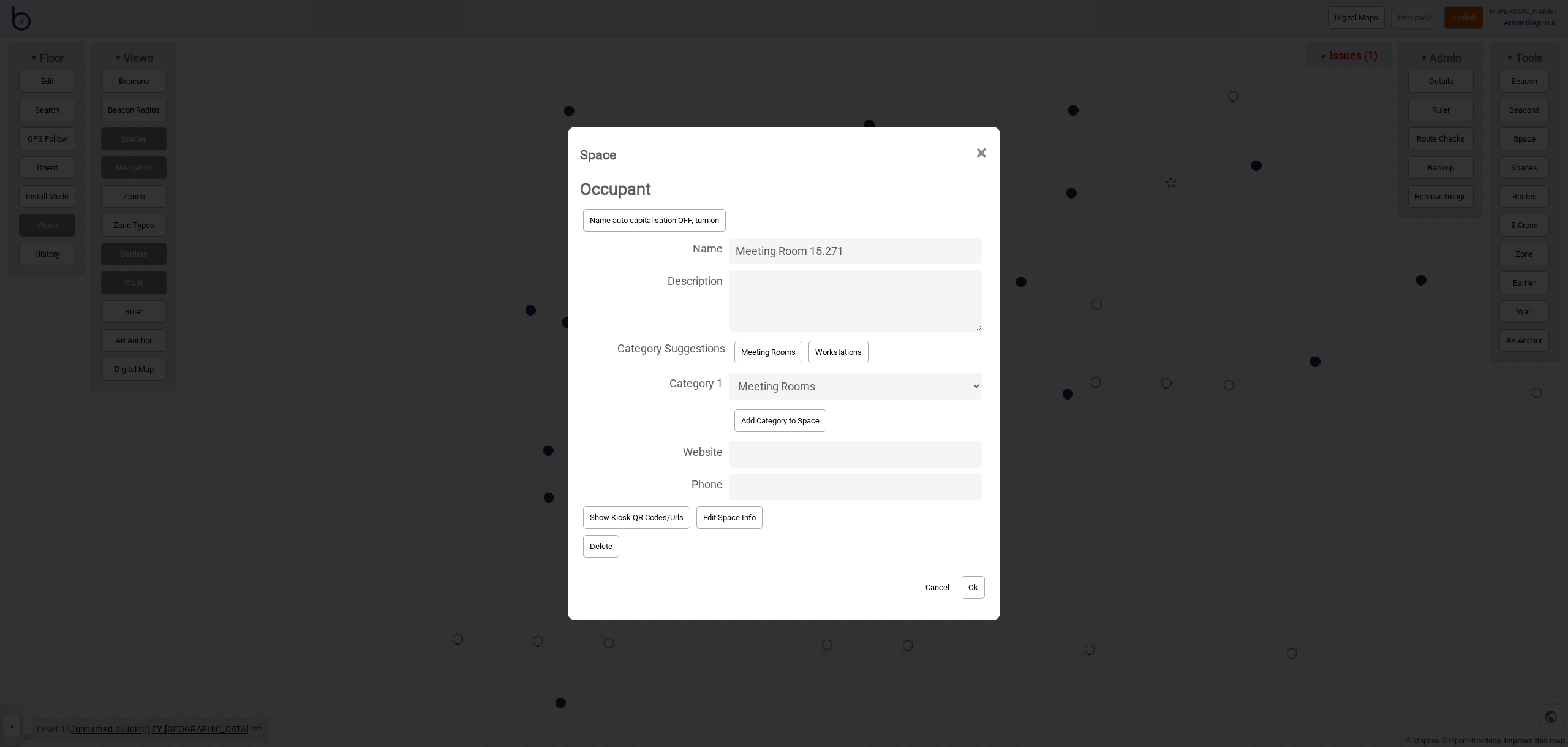
click at [975, 595] on button "Ok" at bounding box center [973, 588] width 24 height 23
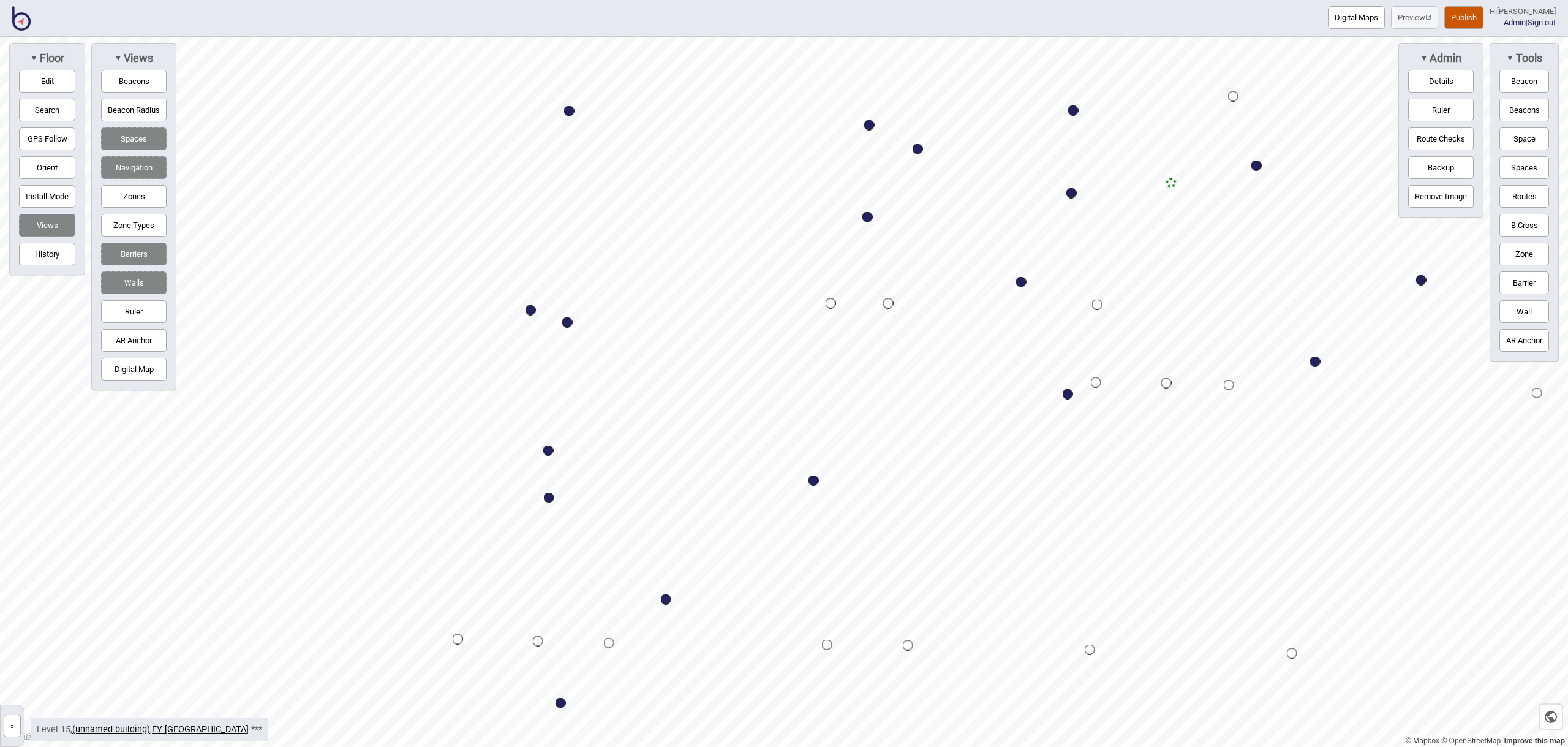
click at [1539, 140] on button "Space" at bounding box center [1524, 139] width 49 height 23
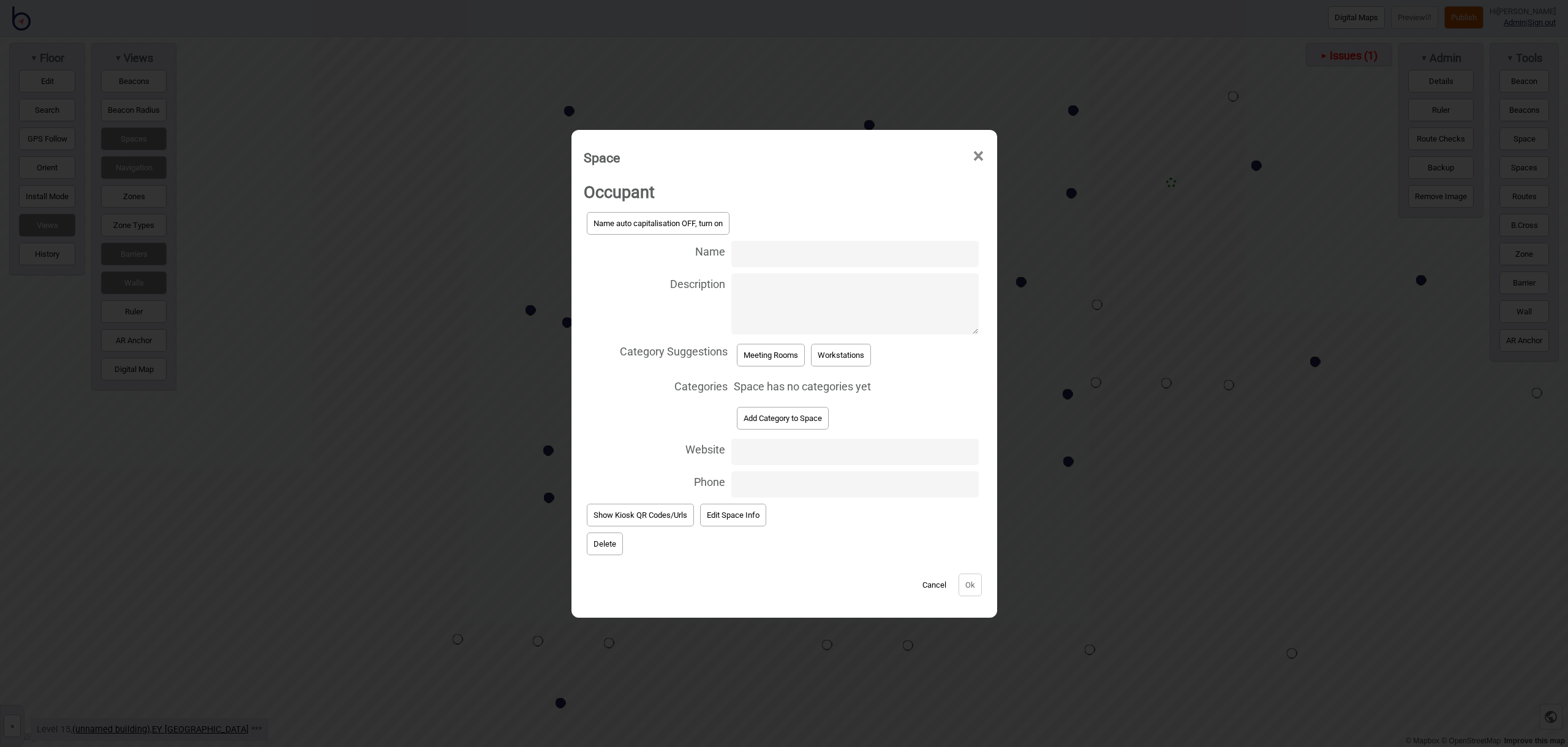
click at [816, 248] on input "Name" at bounding box center [855, 254] width 247 height 27
type input "Meeting Room 15.273"
click at [785, 356] on button "Meeting Rooms" at bounding box center [771, 355] width 68 height 23
select select "Meeting Rooms"
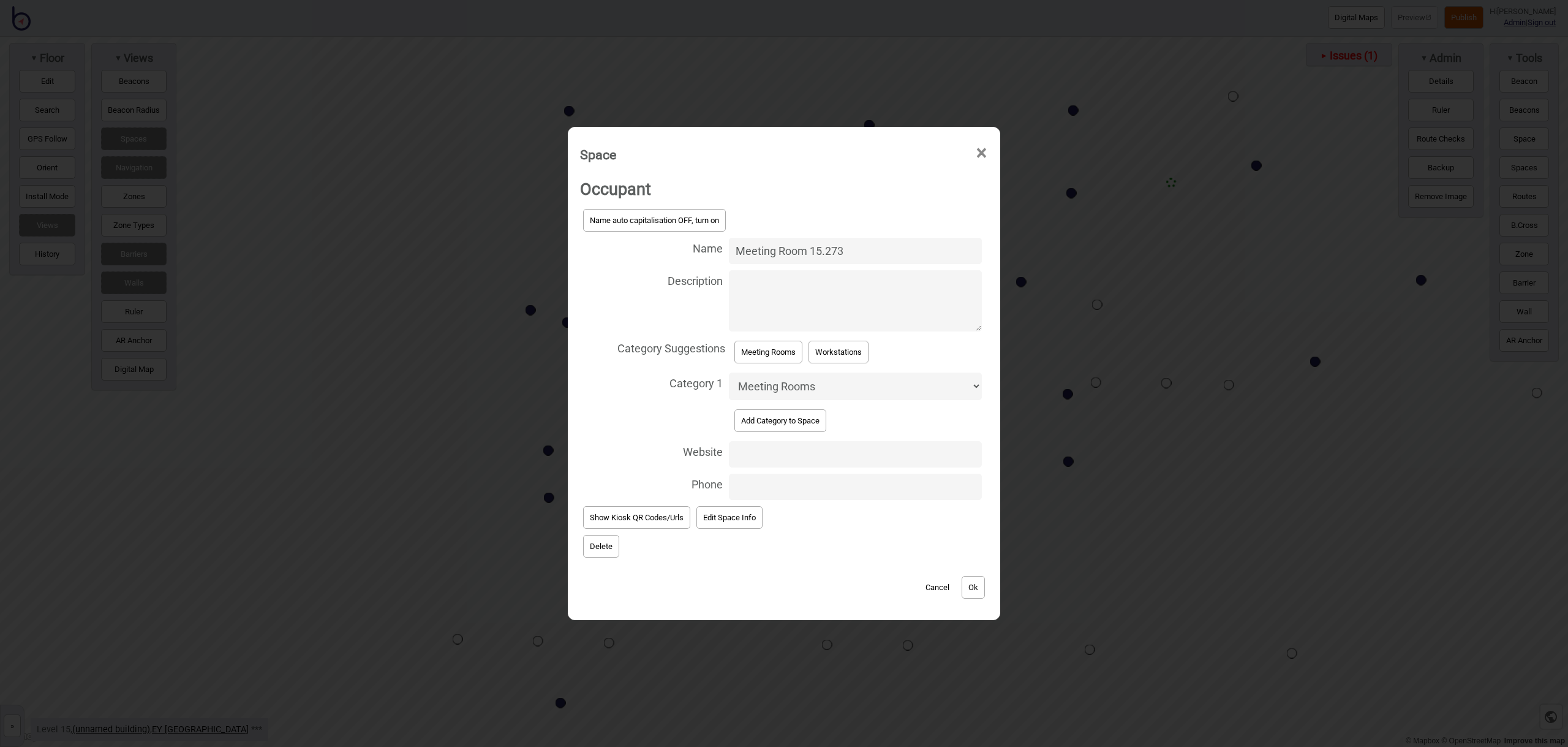
click at [969, 581] on button "Ok" at bounding box center [973, 588] width 24 height 23
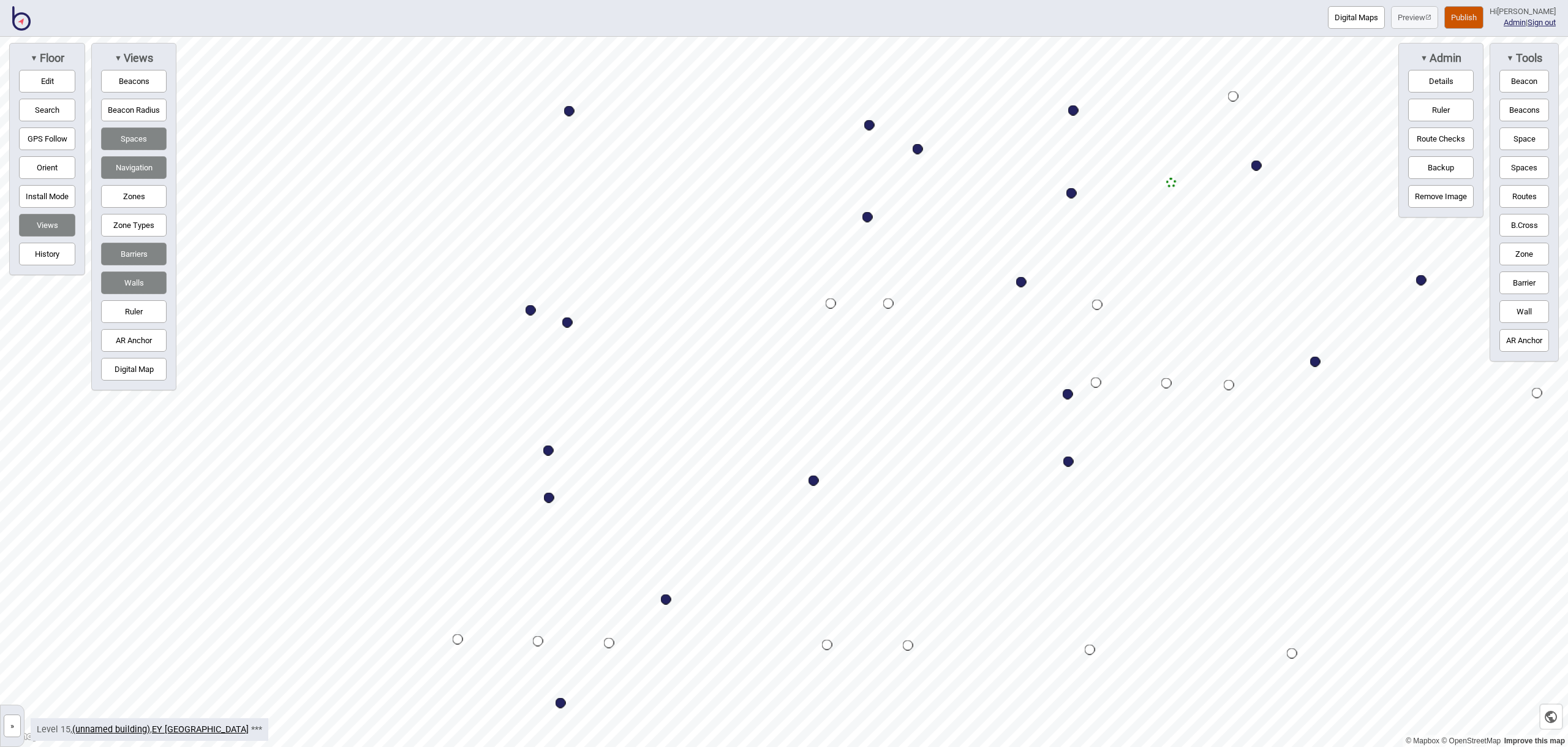
drag, startPoint x: 1518, startPoint y: 137, endPoint x: 1509, endPoint y: 145, distance: 12.0
click at [1518, 137] on button "Space" at bounding box center [1524, 139] width 49 height 23
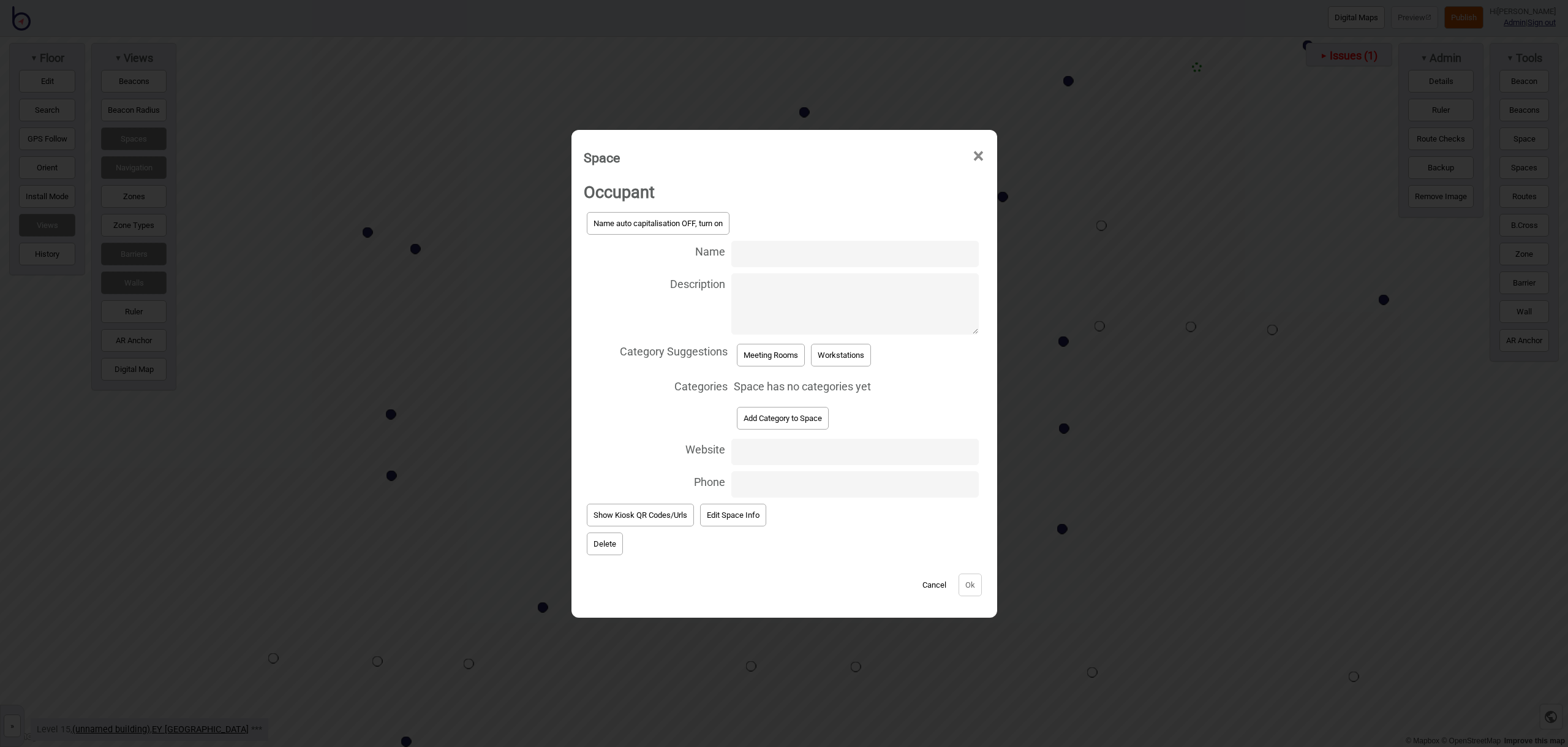
click at [818, 252] on input "Name" at bounding box center [855, 254] width 247 height 27
type input "Meeting Room 15.275"
click at [785, 357] on button "Meeting Rooms" at bounding box center [771, 355] width 68 height 23
select select "Meeting Rooms"
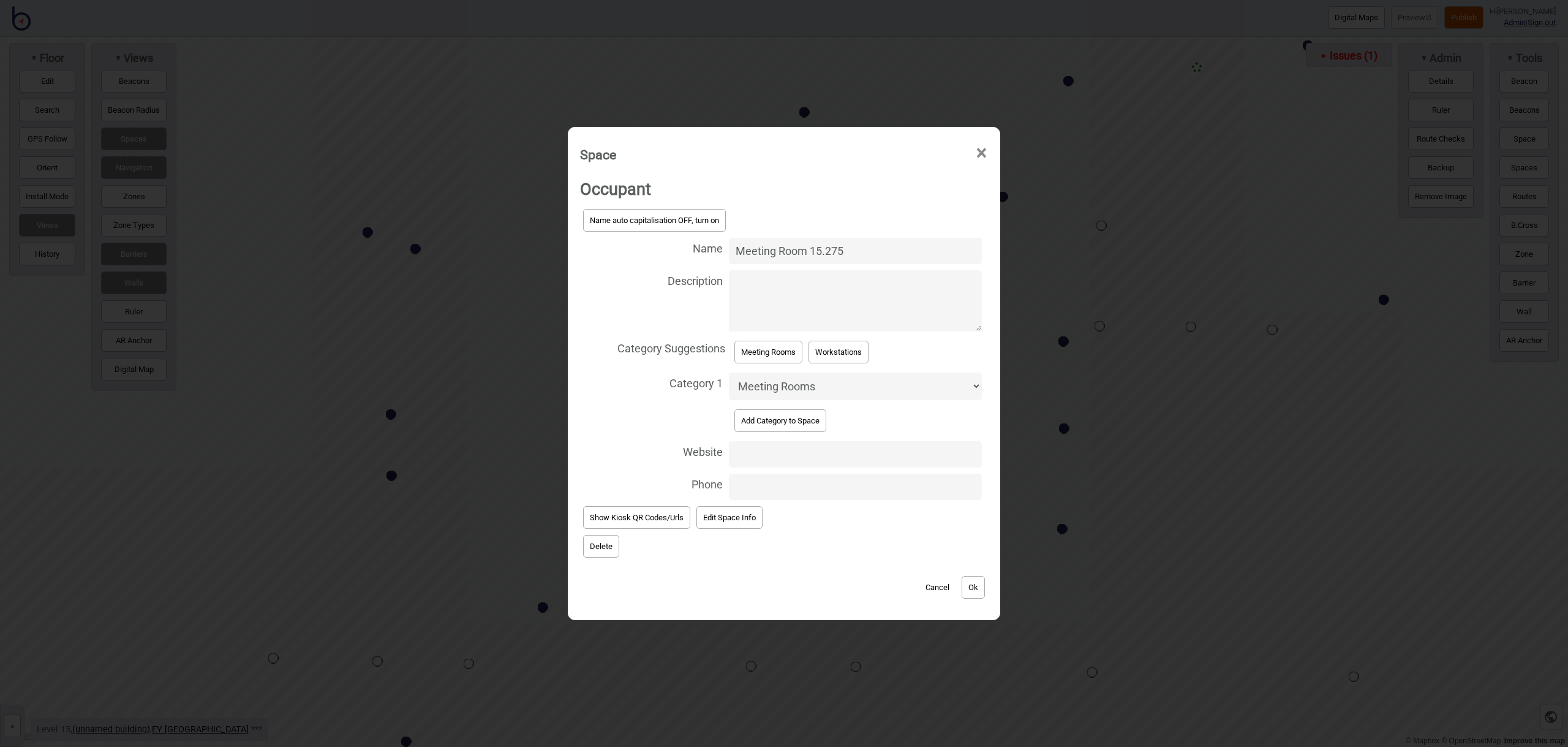
click at [982, 587] on button "Ok" at bounding box center [973, 588] width 24 height 23
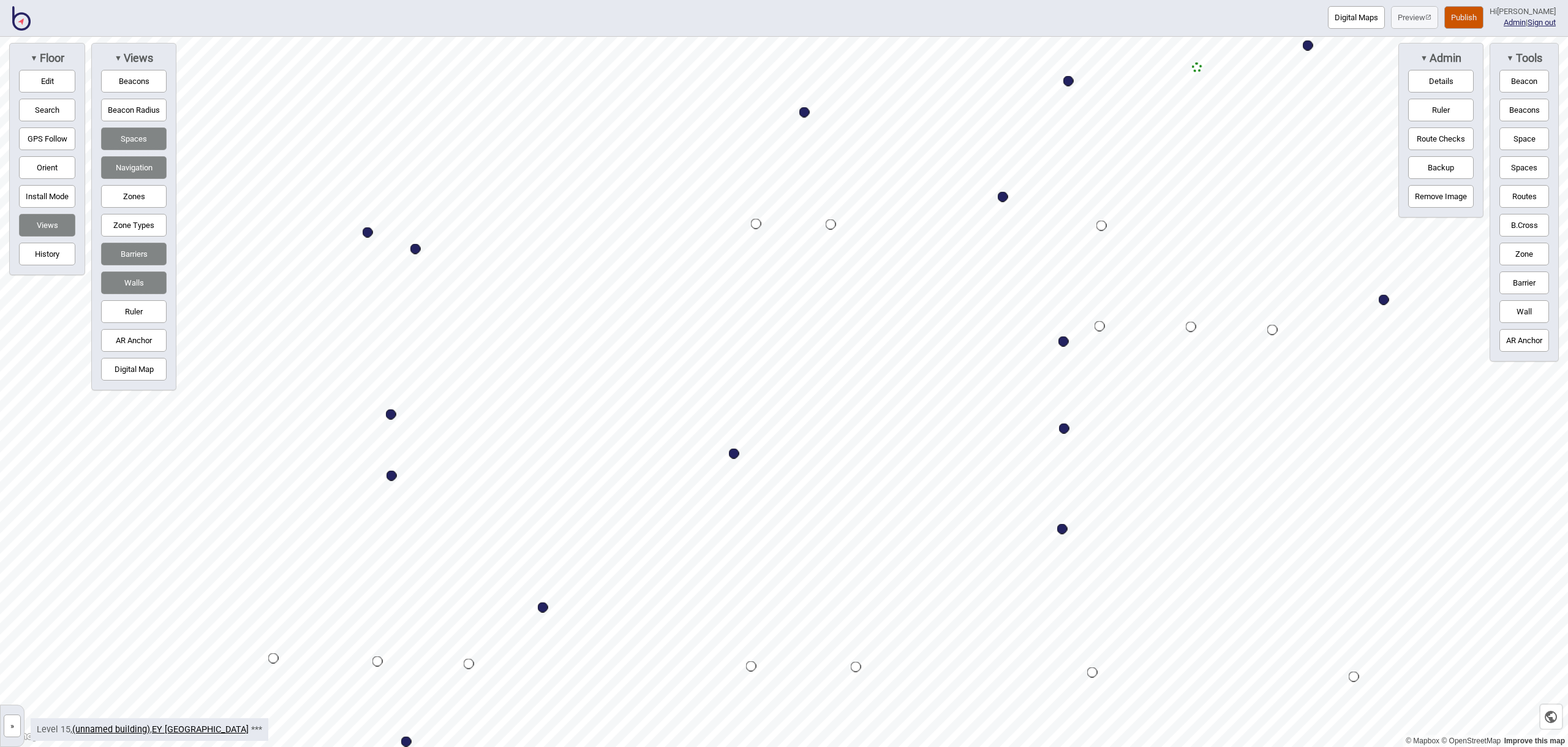
click at [1521, 140] on button "Space" at bounding box center [1524, 139] width 49 height 23
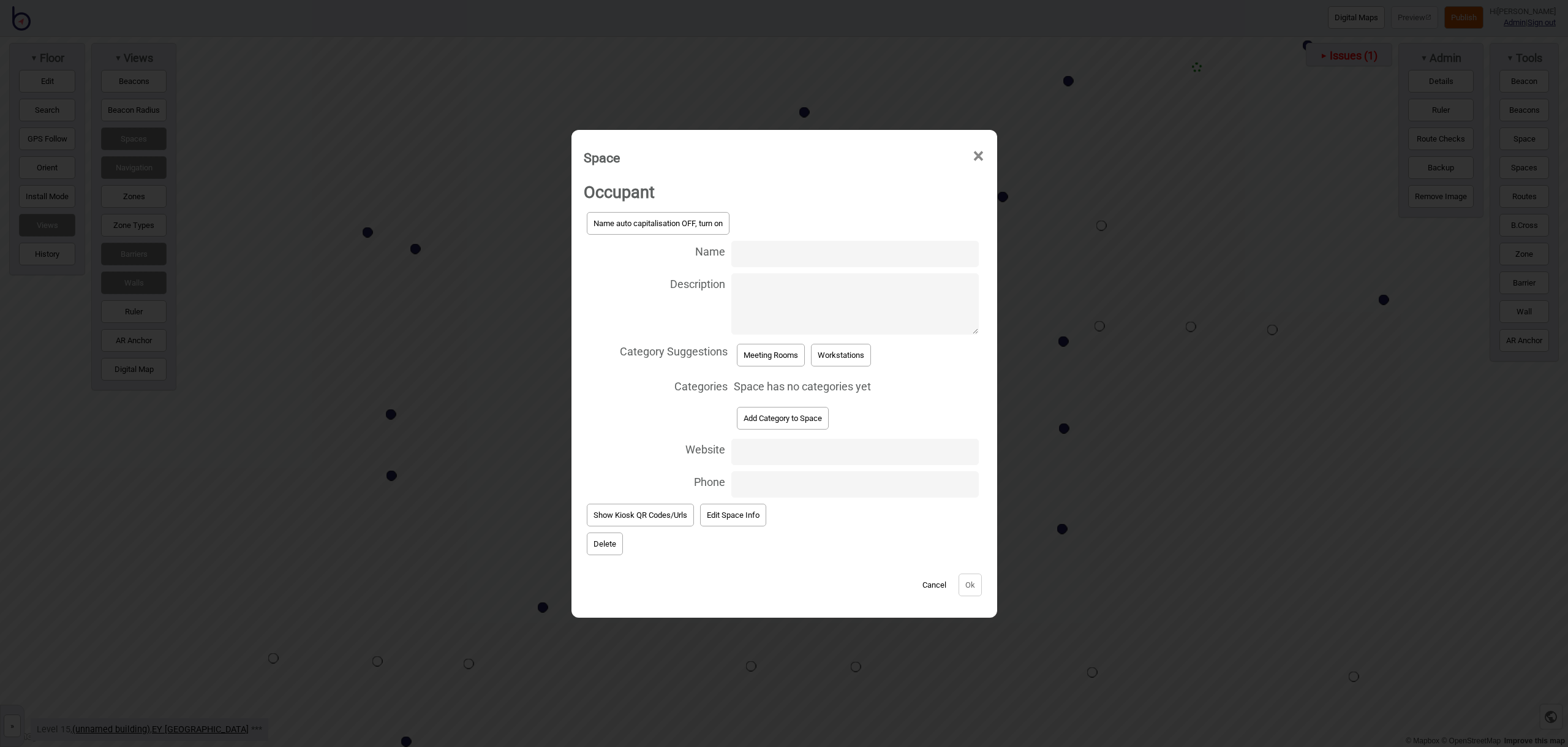
click at [762, 253] on input "Name" at bounding box center [855, 254] width 247 height 27
type input "Meeting Room 15.279"
click at [762, 353] on button "Meeting Rooms" at bounding box center [771, 355] width 68 height 23
select select "Meeting Rooms"
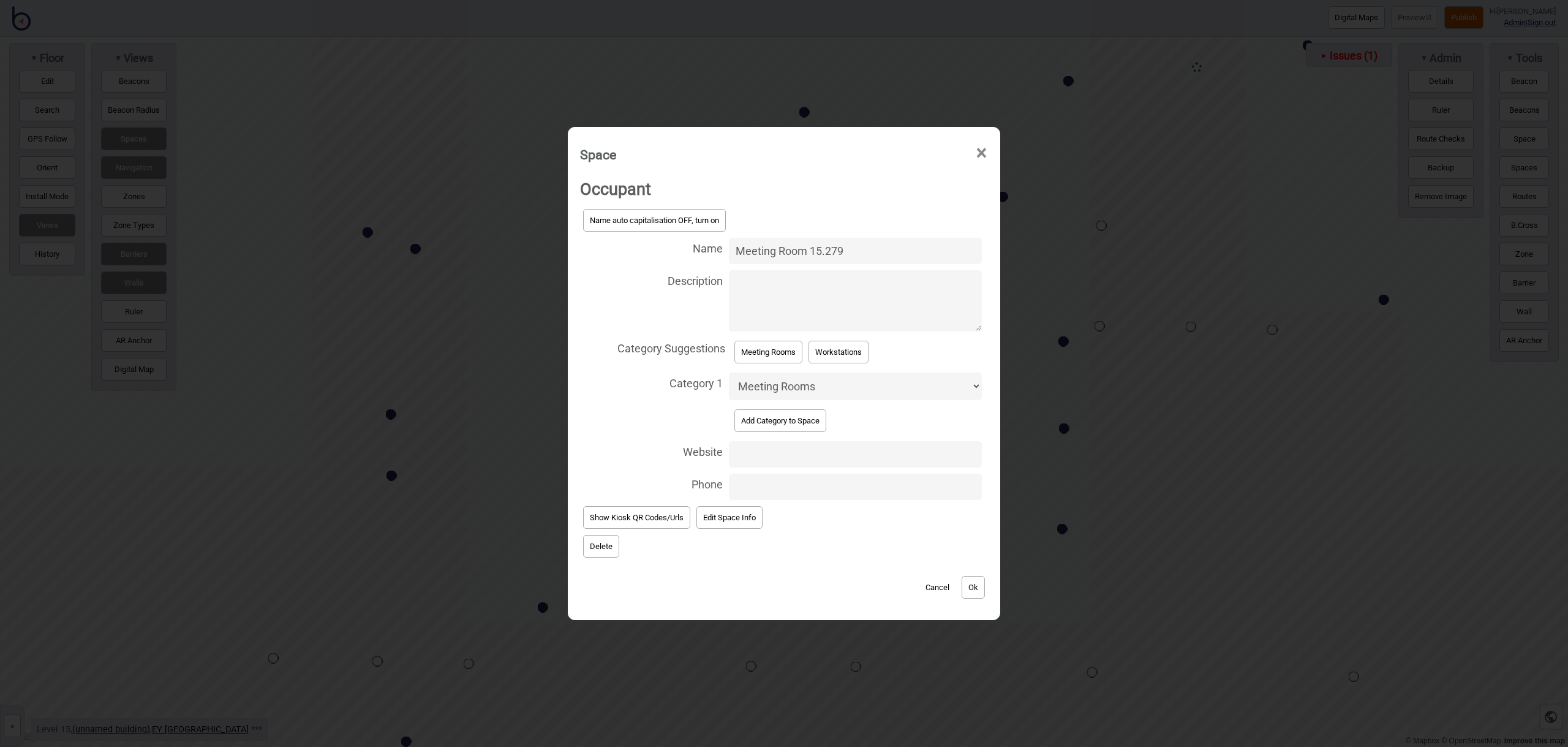
click at [972, 574] on div "Cancel Ok" at bounding box center [784, 581] width 408 height 41
click at [974, 578] on button "Ok" at bounding box center [973, 588] width 24 height 23
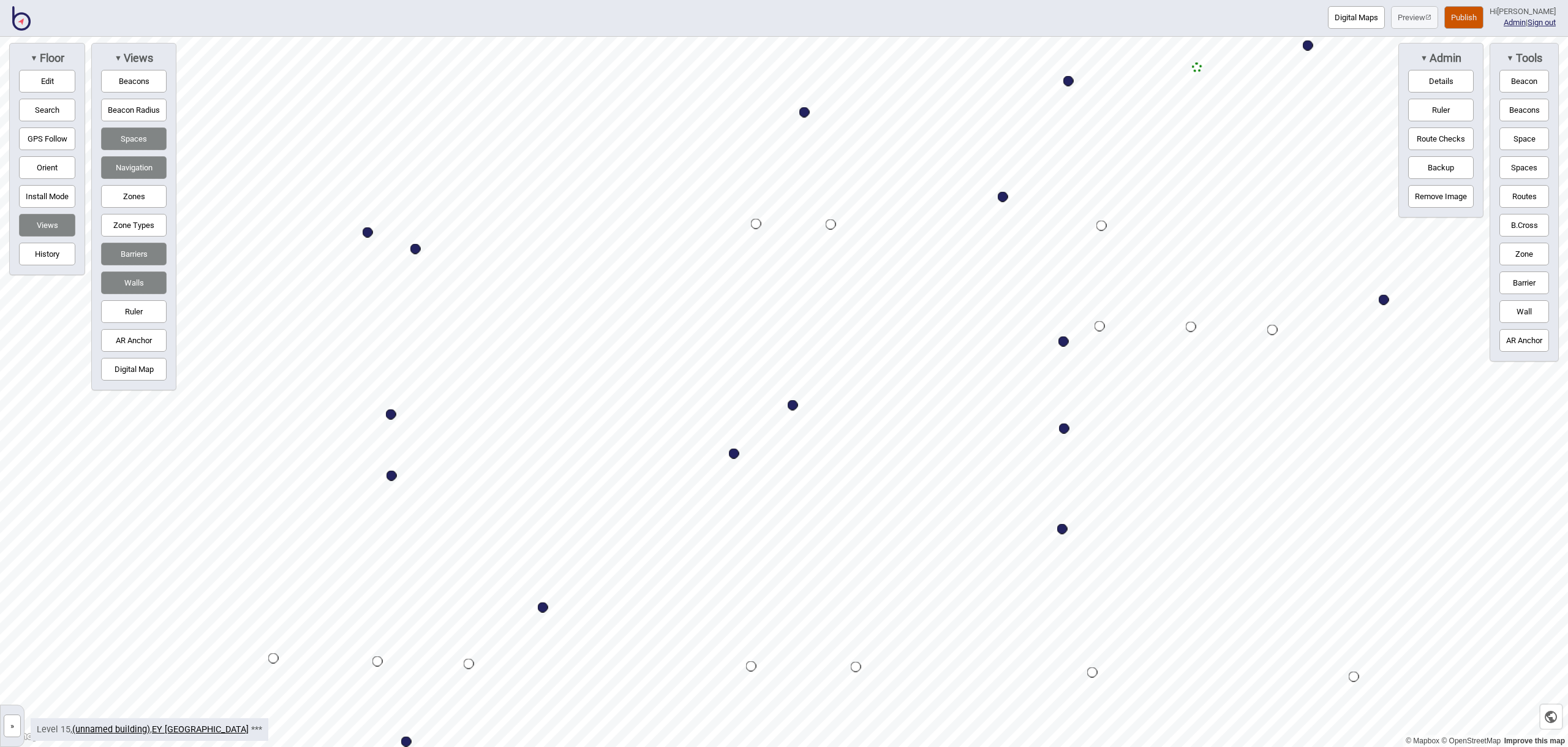
click at [1531, 137] on button "Space" at bounding box center [1524, 139] width 49 height 23
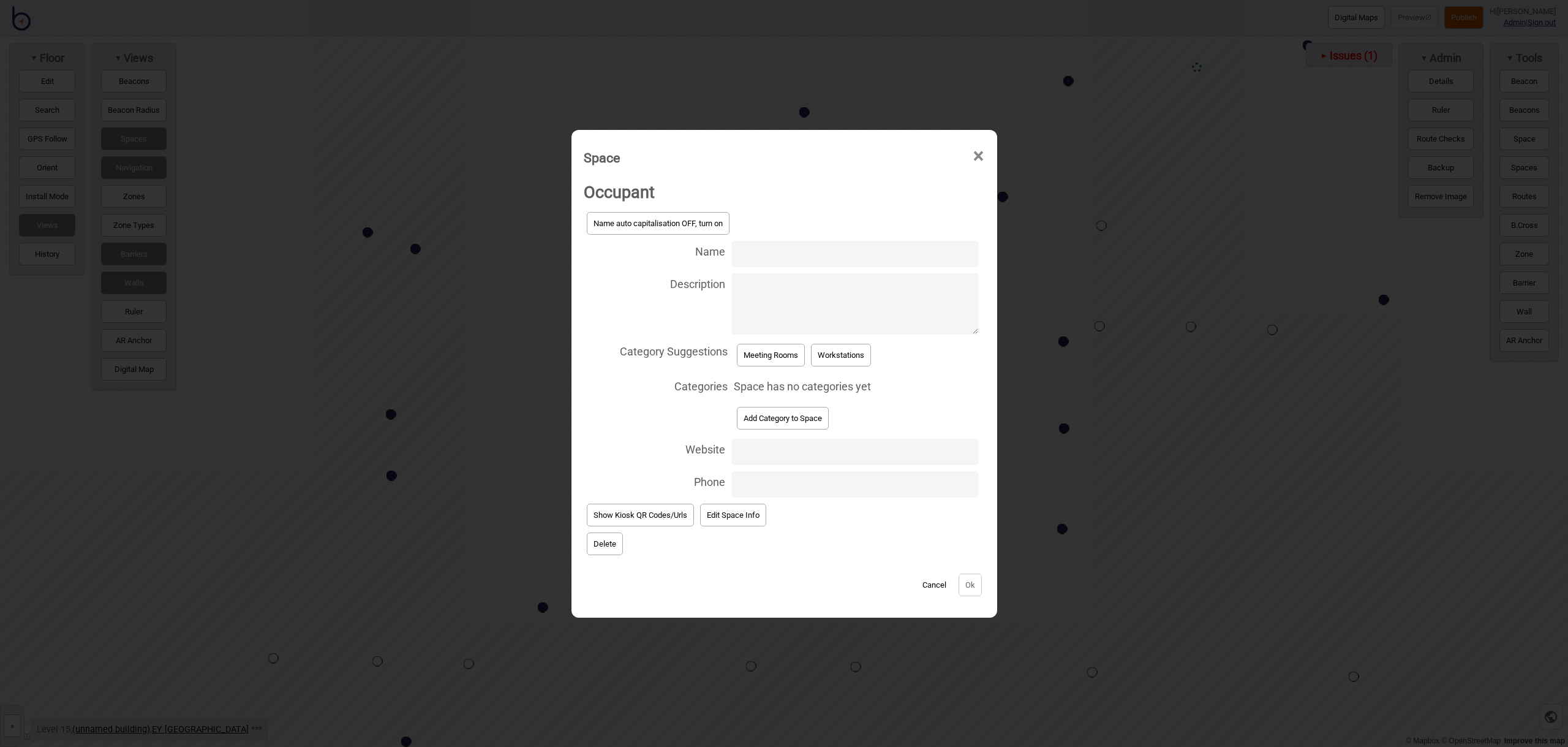
click at [777, 258] on input "Name" at bounding box center [855, 254] width 247 height 27
type input "Meeting Room 15.277"
click at [766, 364] on button "Meeting Rooms" at bounding box center [771, 355] width 68 height 23
select select "Meeting Rooms"
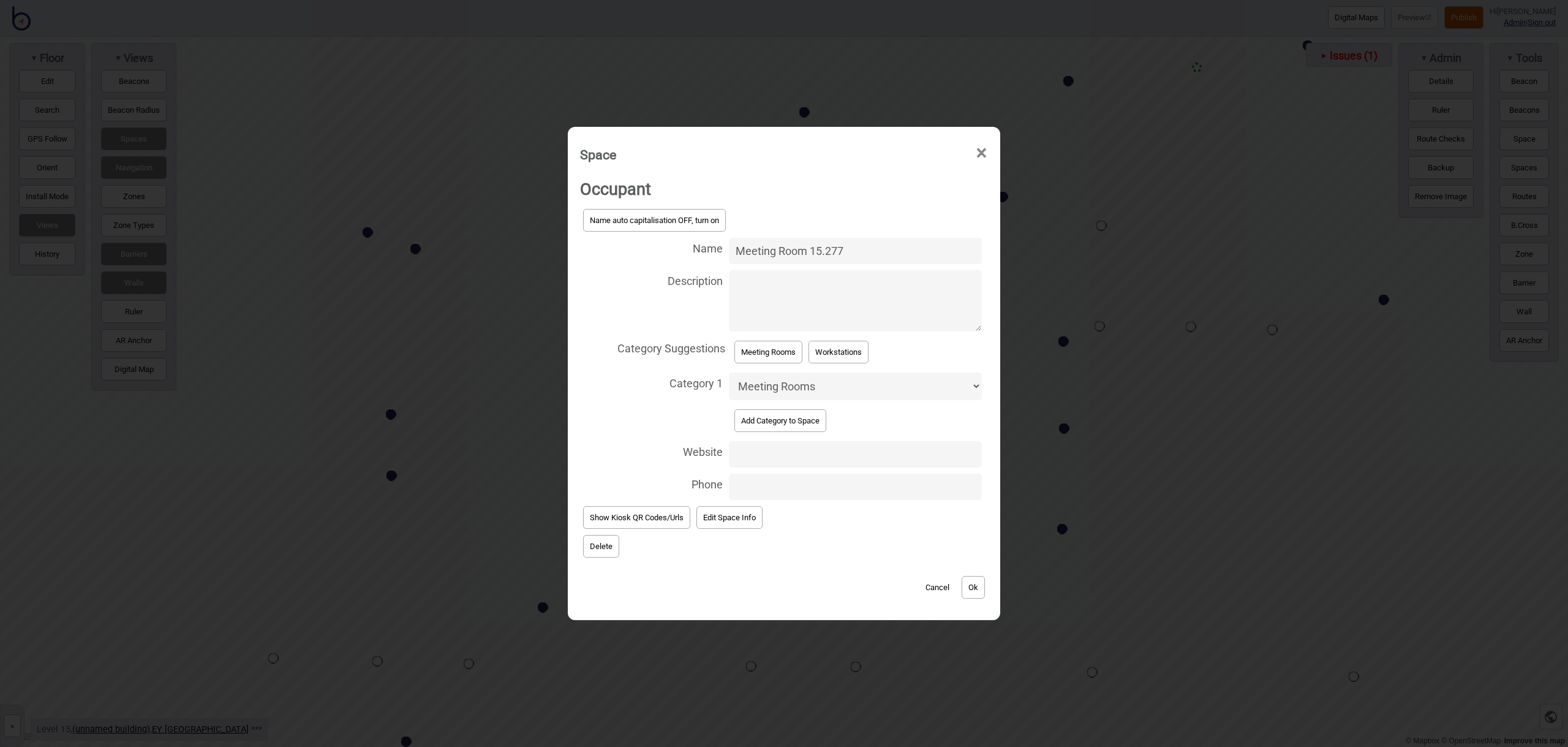
click at [971, 585] on button "Ok" at bounding box center [973, 588] width 24 height 23
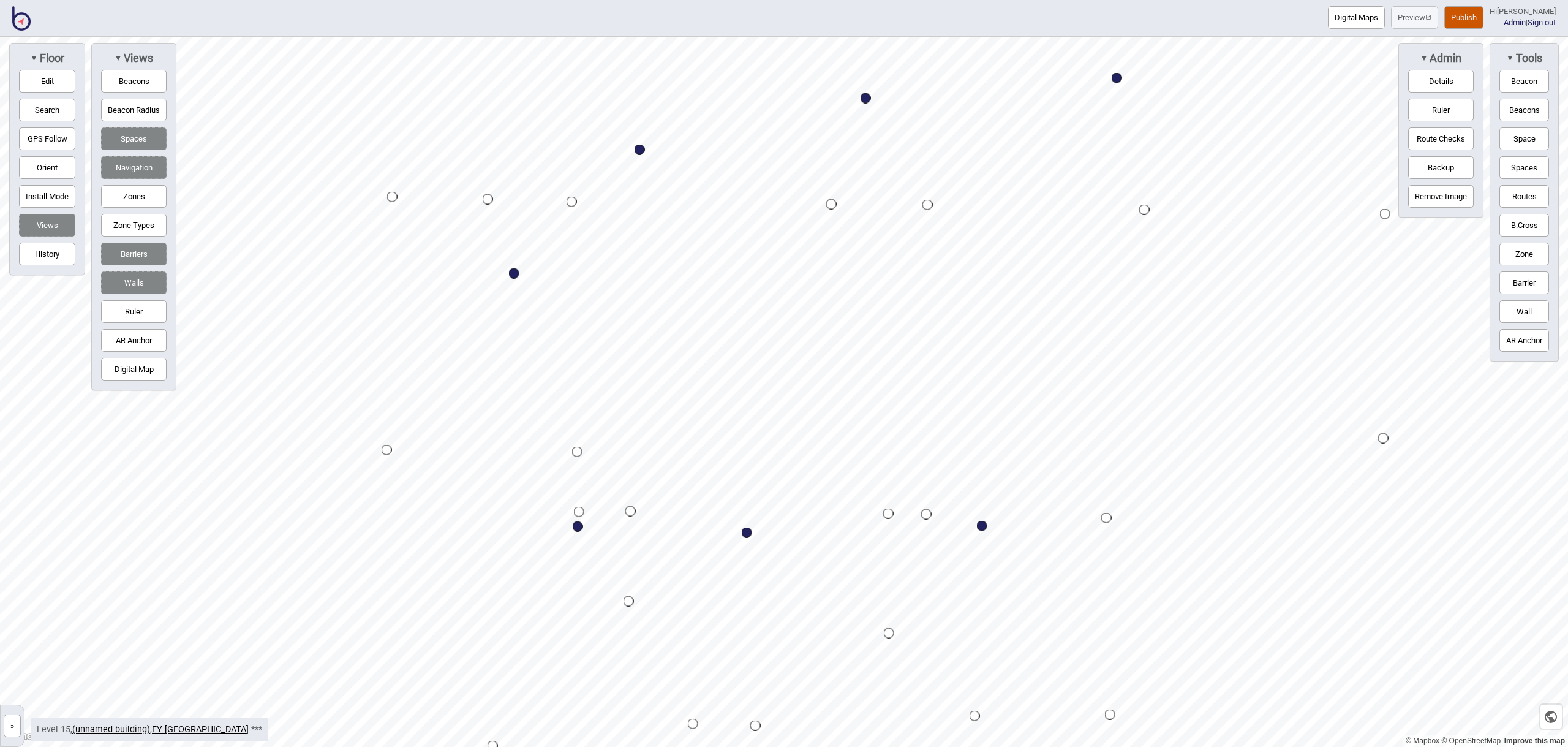
click at [1533, 135] on button "Space" at bounding box center [1524, 139] width 49 height 23
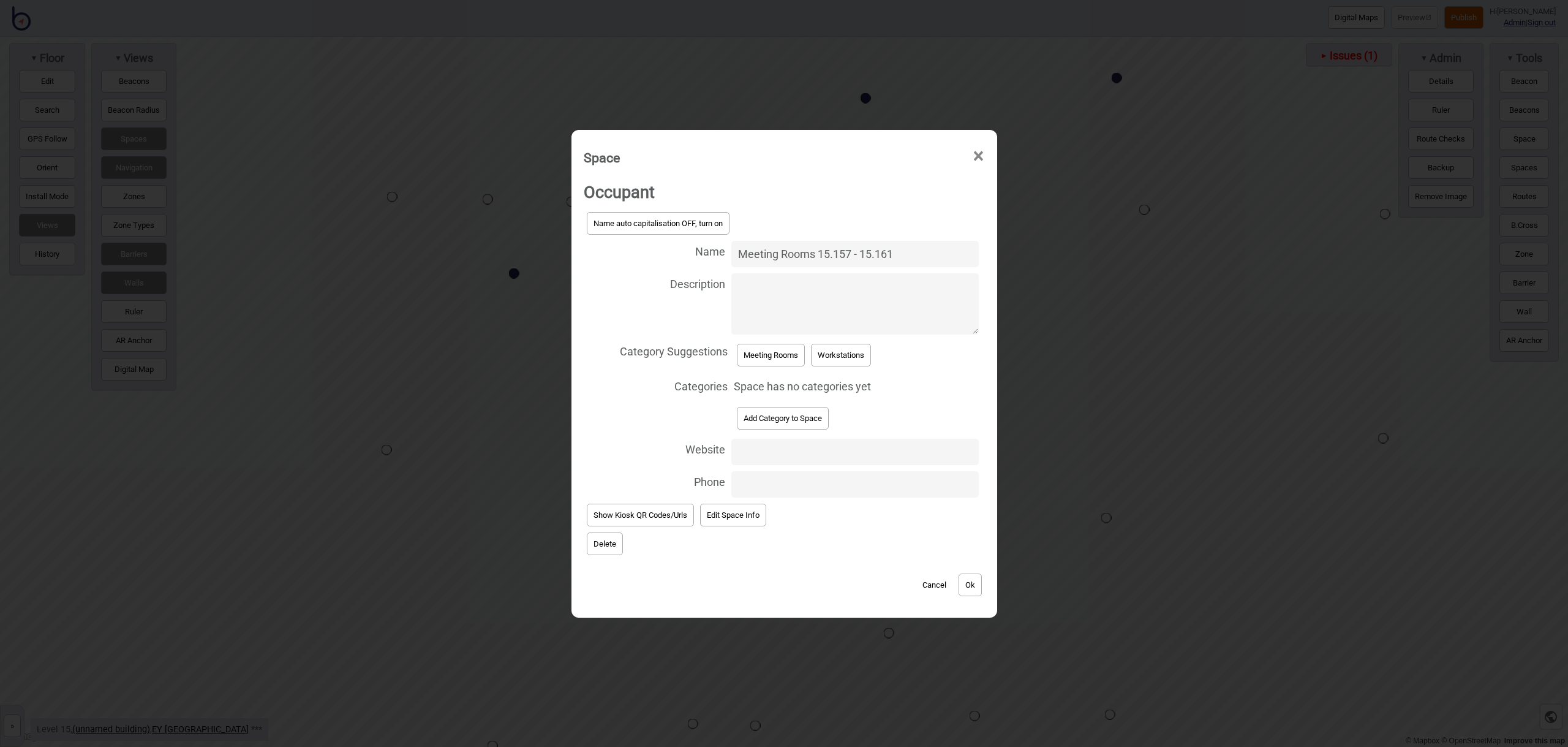
type input "Meeting Rooms 15.157 - 15.161"
click at [791, 346] on button "Meeting Rooms" at bounding box center [771, 355] width 68 height 23
select select "Meeting Rooms"
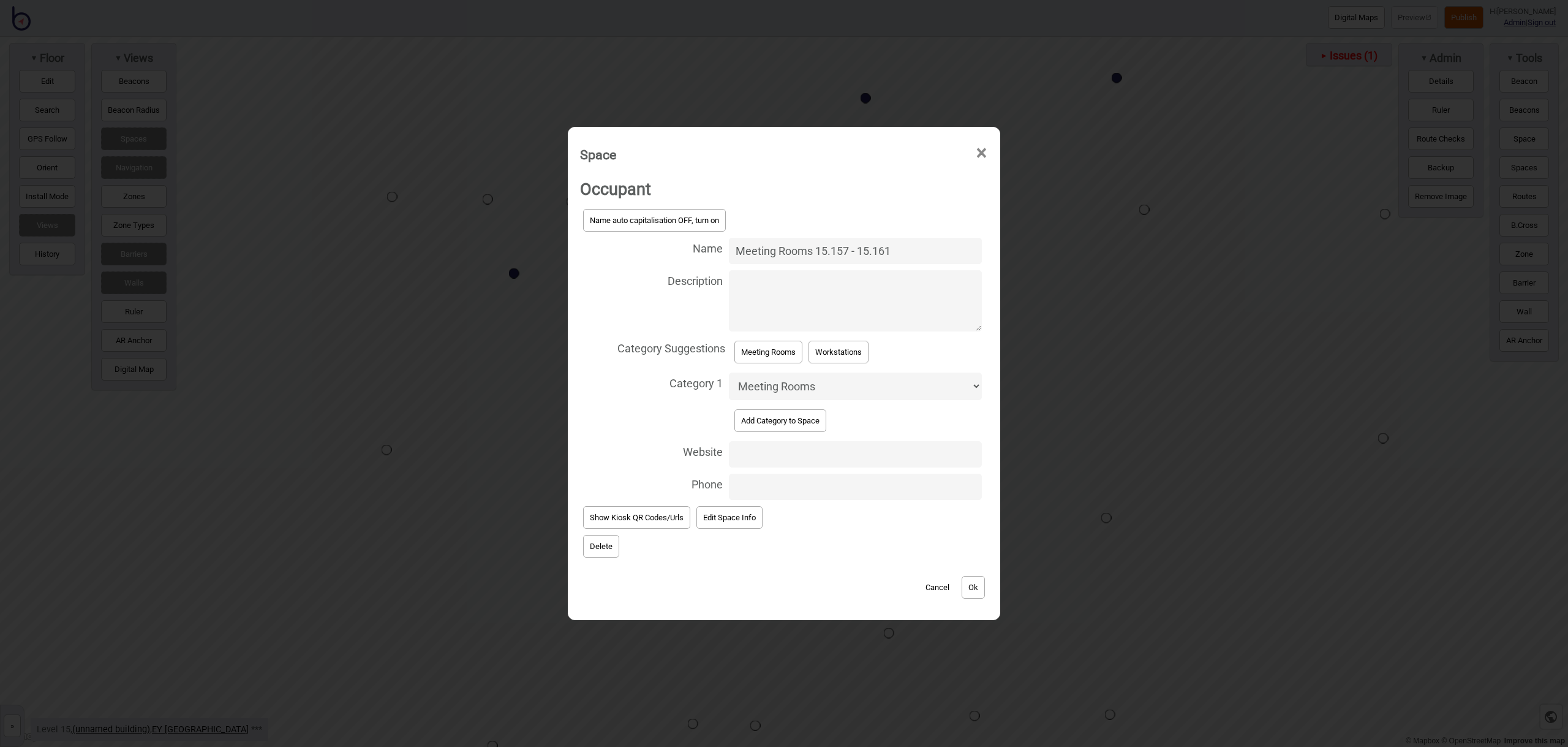
click at [973, 580] on button "Ok" at bounding box center [973, 588] width 24 height 23
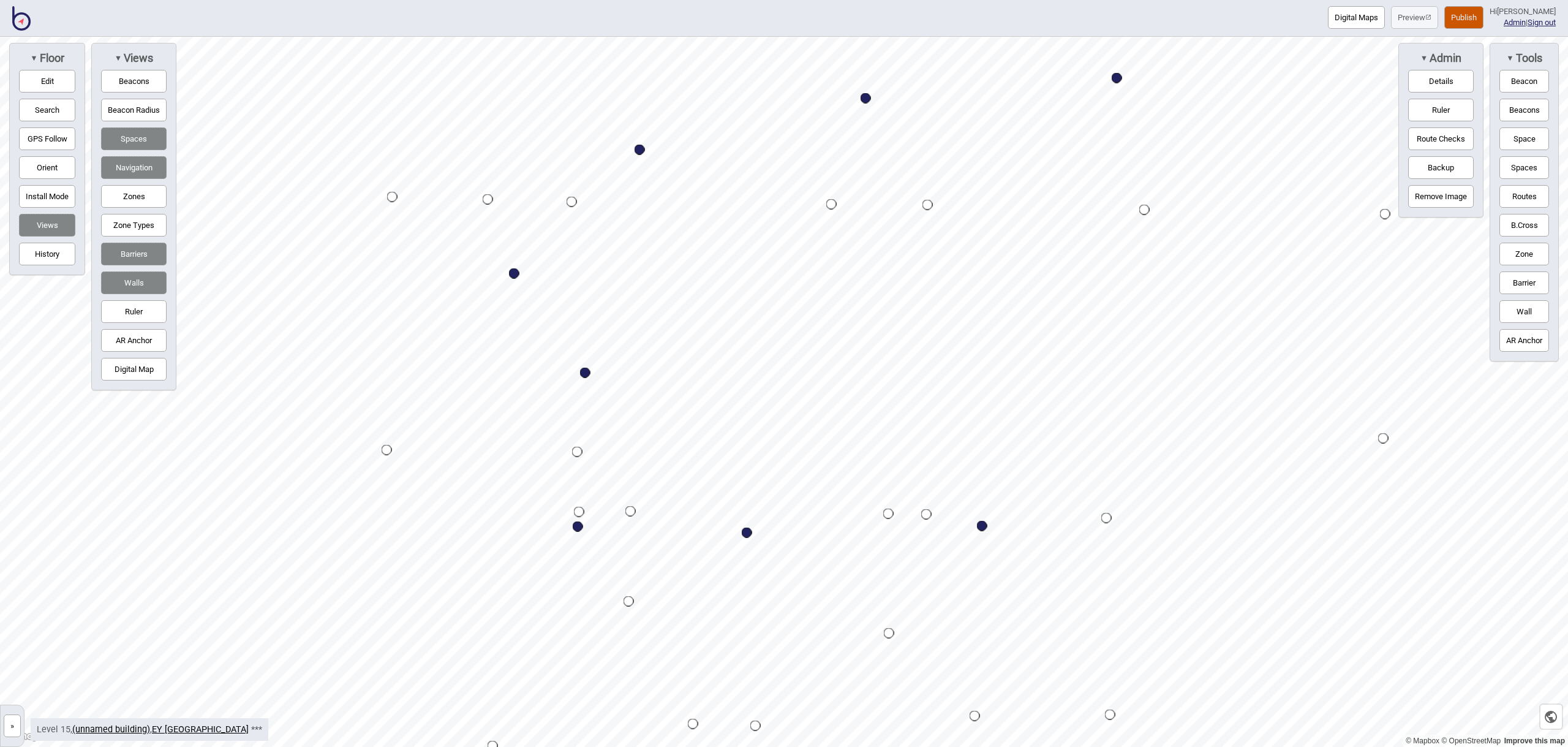
click at [1510, 139] on button "Space" at bounding box center [1524, 139] width 49 height 23
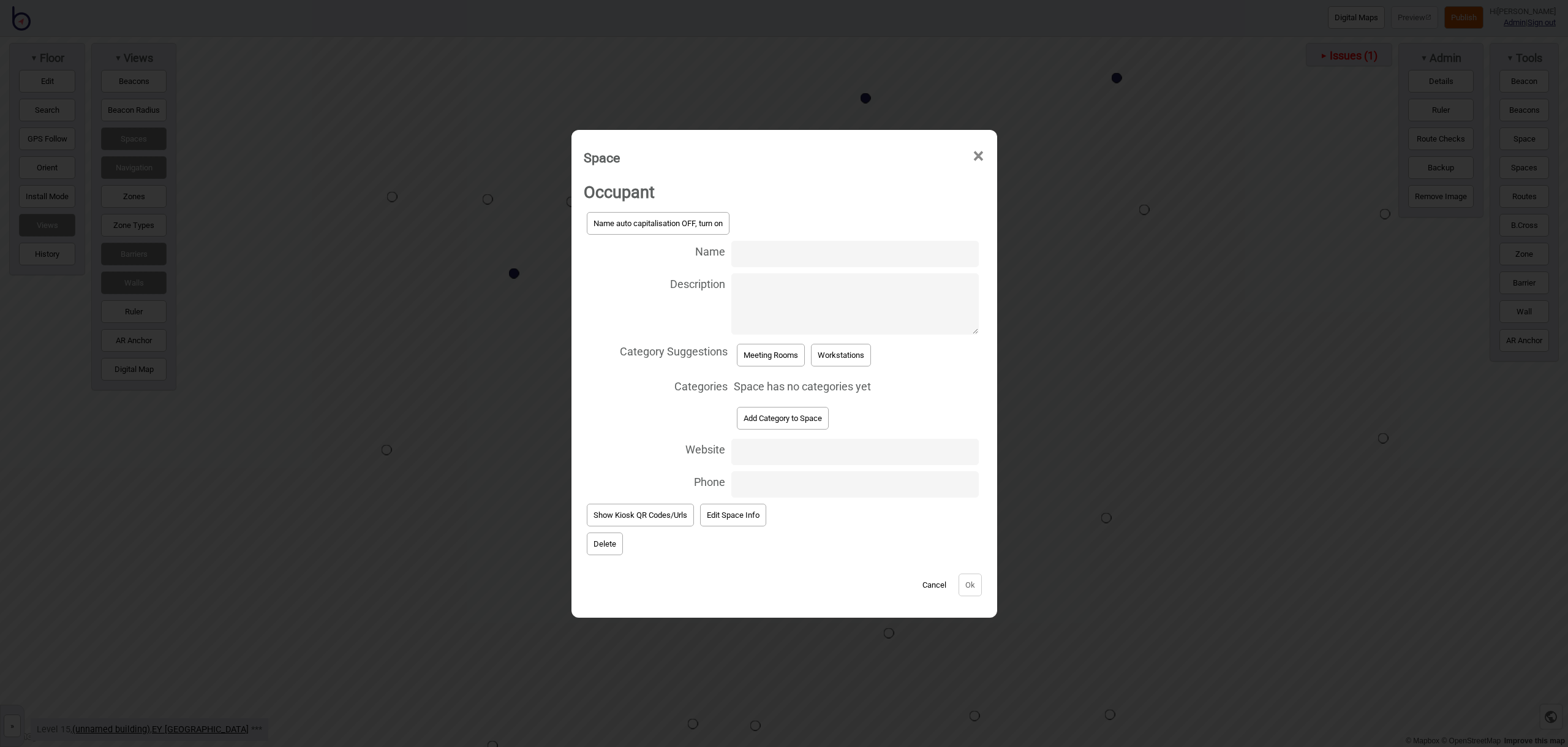
click at [781, 250] on input "Name" at bounding box center [855, 254] width 247 height 27
type input "Meeting Room 15.165"
click at [754, 357] on button "Meeting Rooms" at bounding box center [771, 355] width 68 height 23
select select "Meeting Rooms"
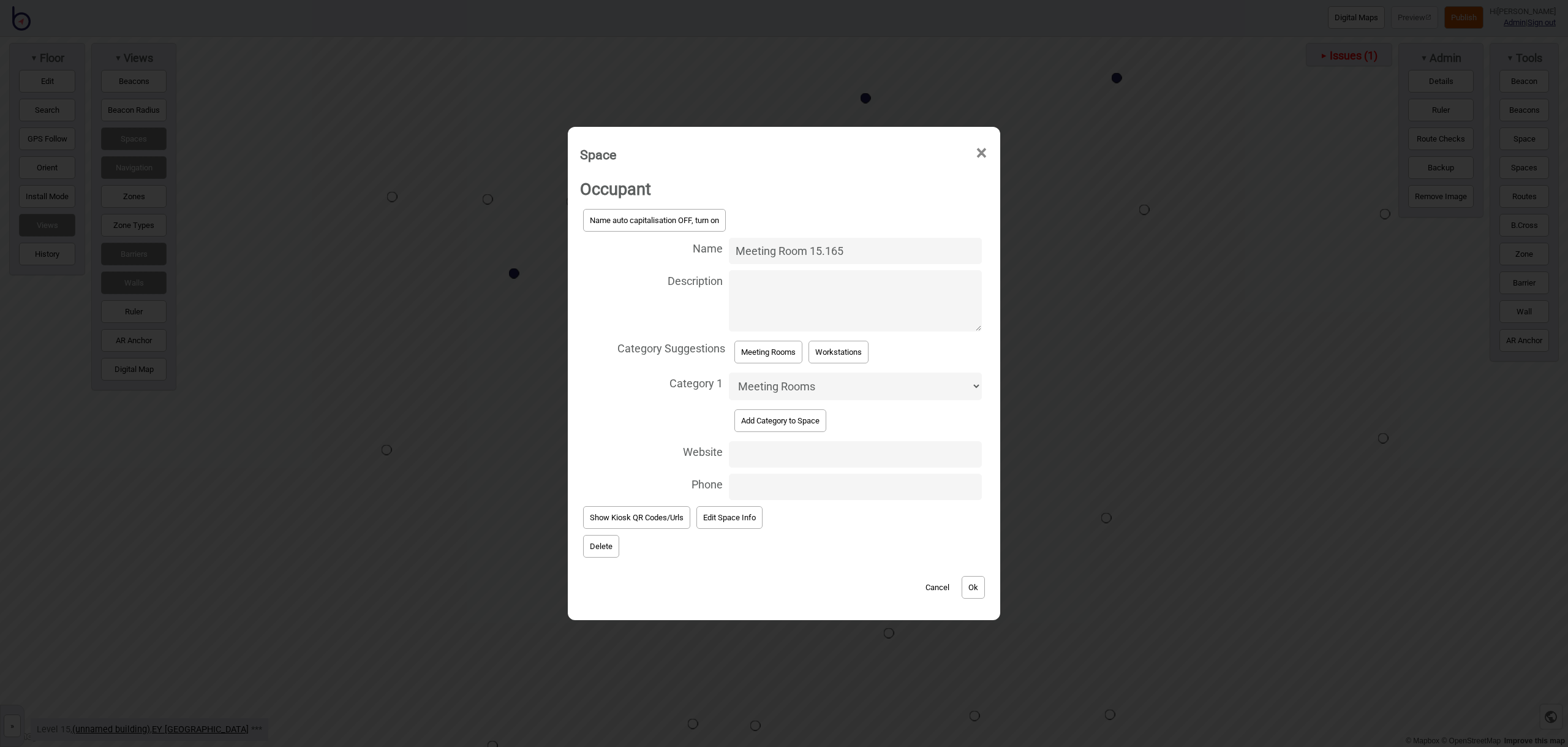
click at [981, 585] on button "Ok" at bounding box center [973, 588] width 24 height 23
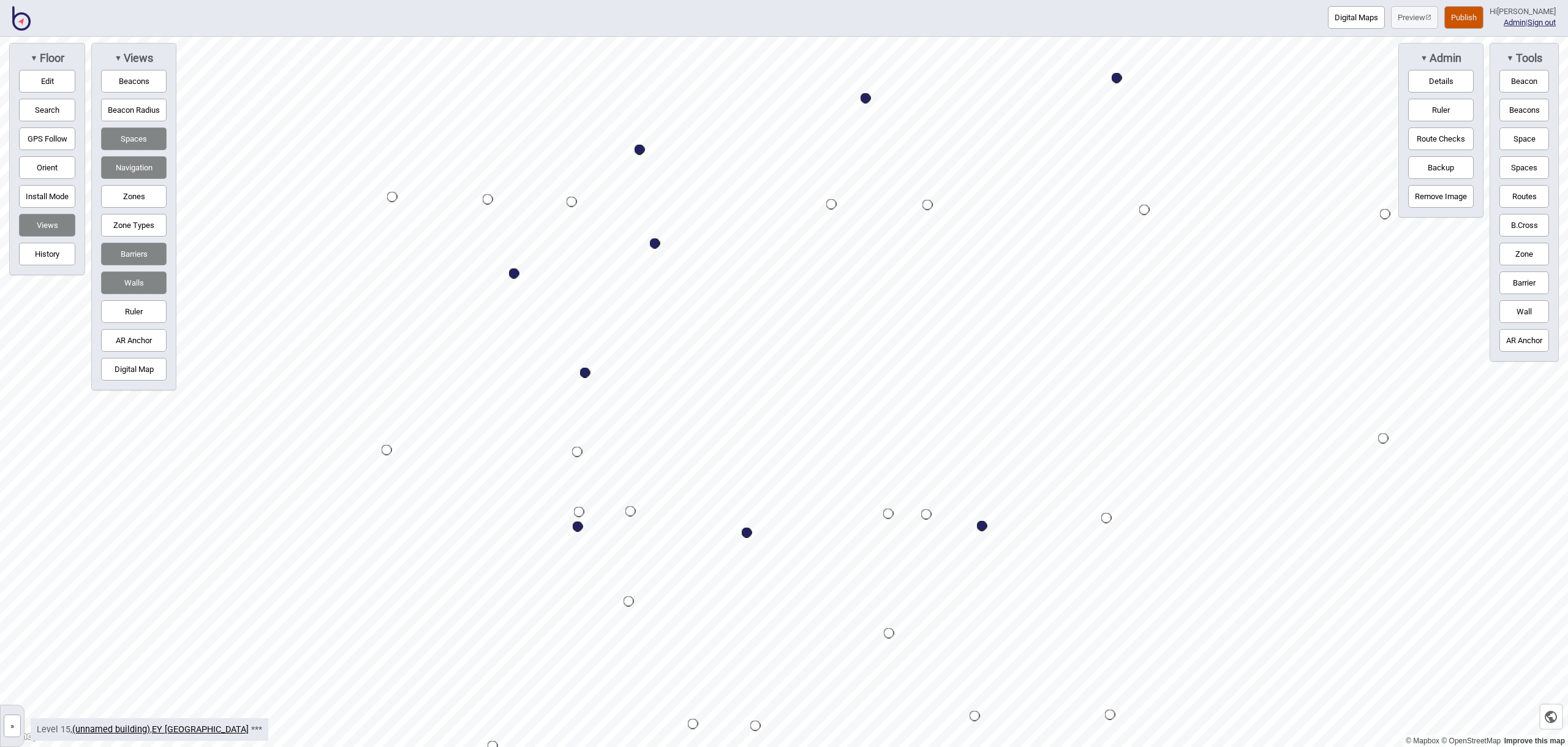
click at [1512, 137] on button "Space" at bounding box center [1524, 139] width 49 height 23
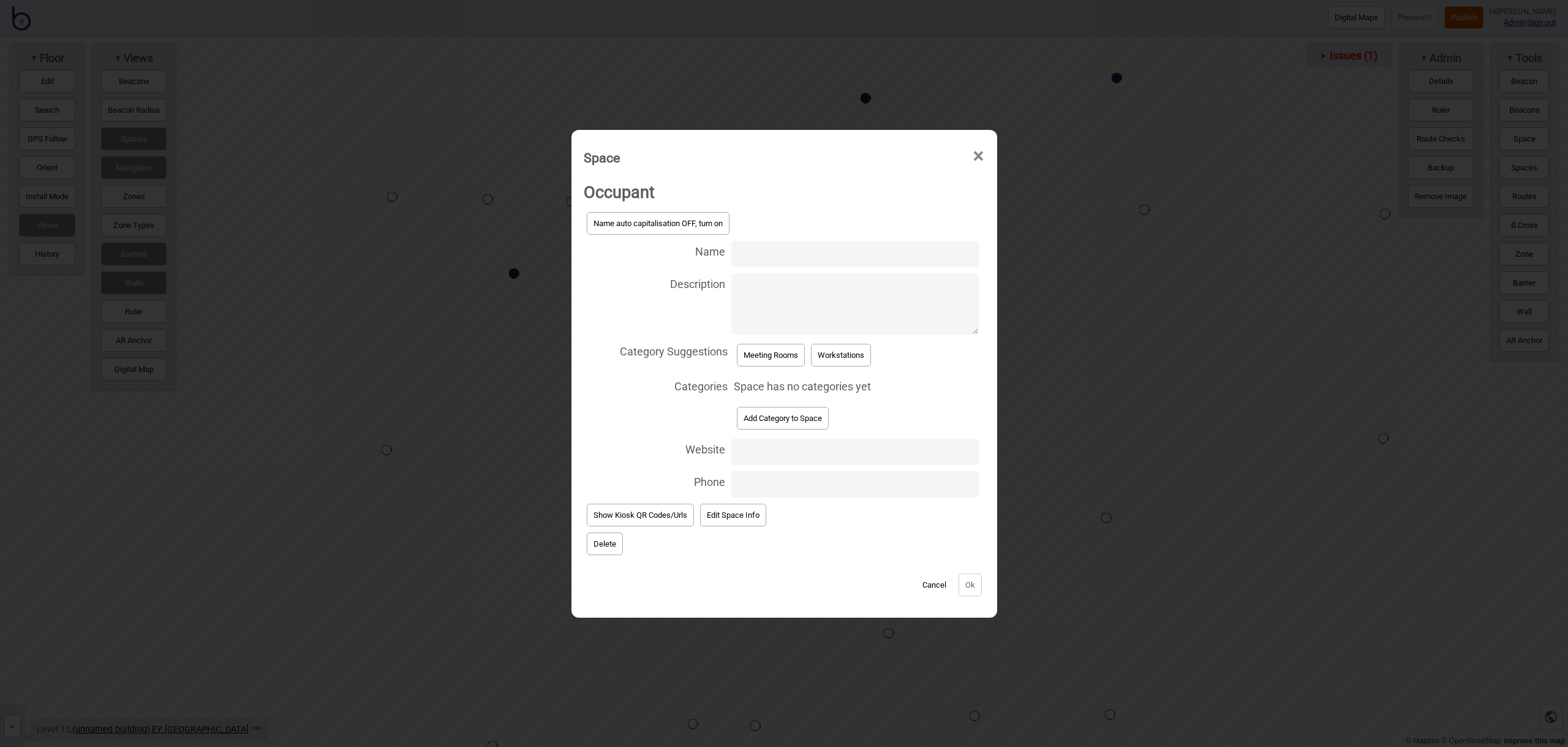
click at [768, 252] on input "Name" at bounding box center [855, 254] width 247 height 27
type input "Meeting Room 15.133"
click at [797, 356] on button "Meeting Rooms" at bounding box center [771, 355] width 68 height 23
select select "Meeting Rooms"
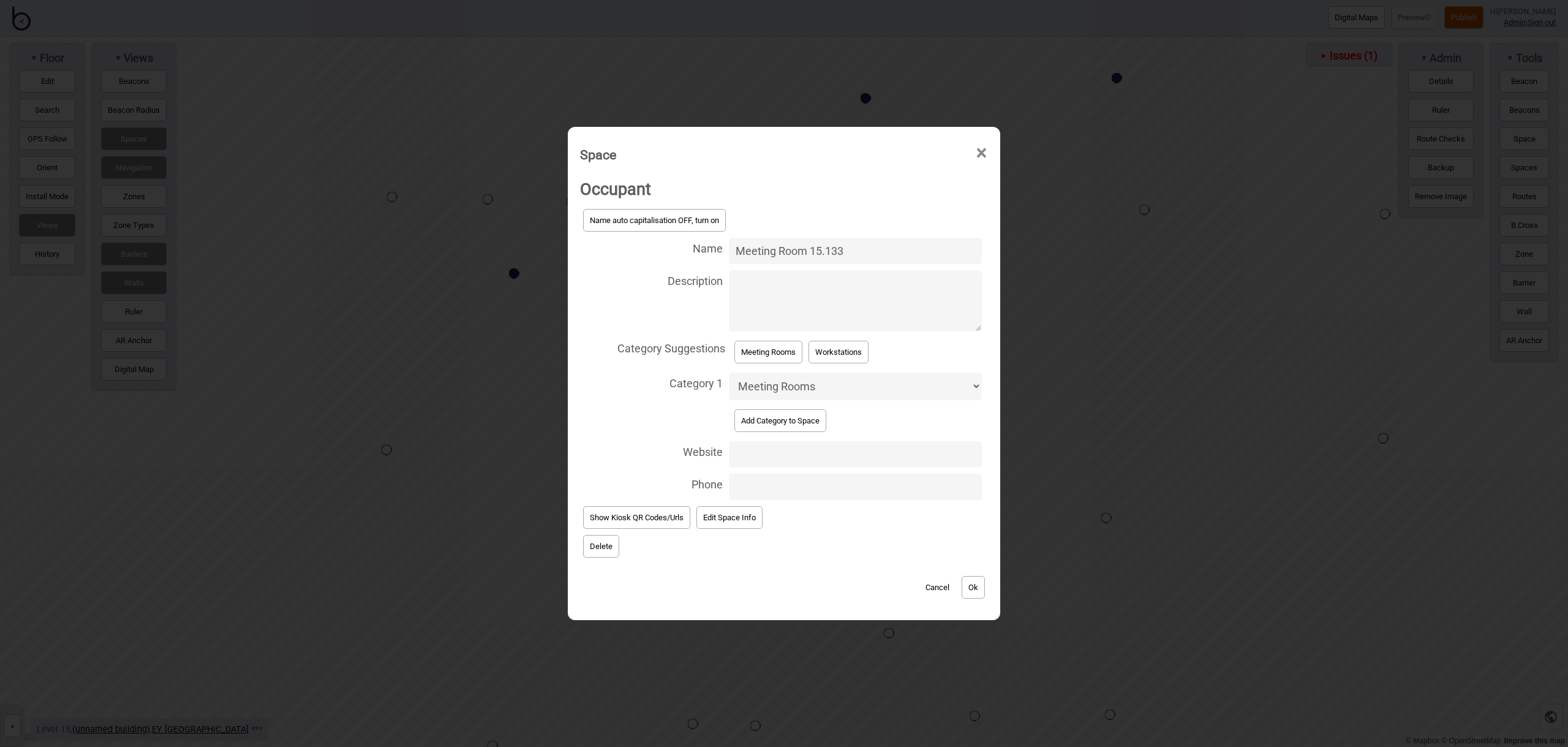
click at [972, 589] on button "Ok" at bounding box center [973, 588] width 24 height 23
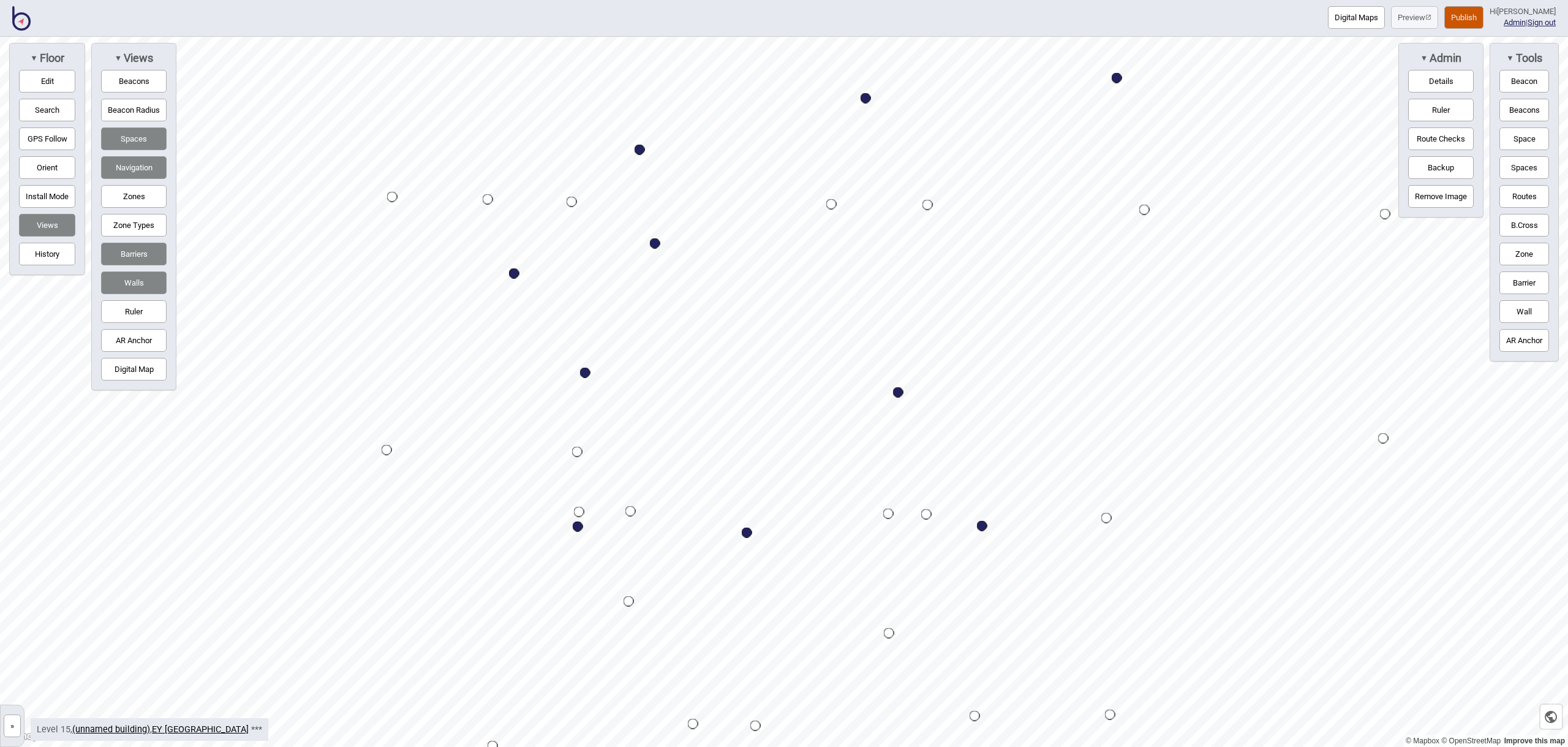
click at [1524, 141] on button "Space" at bounding box center [1524, 139] width 49 height 23
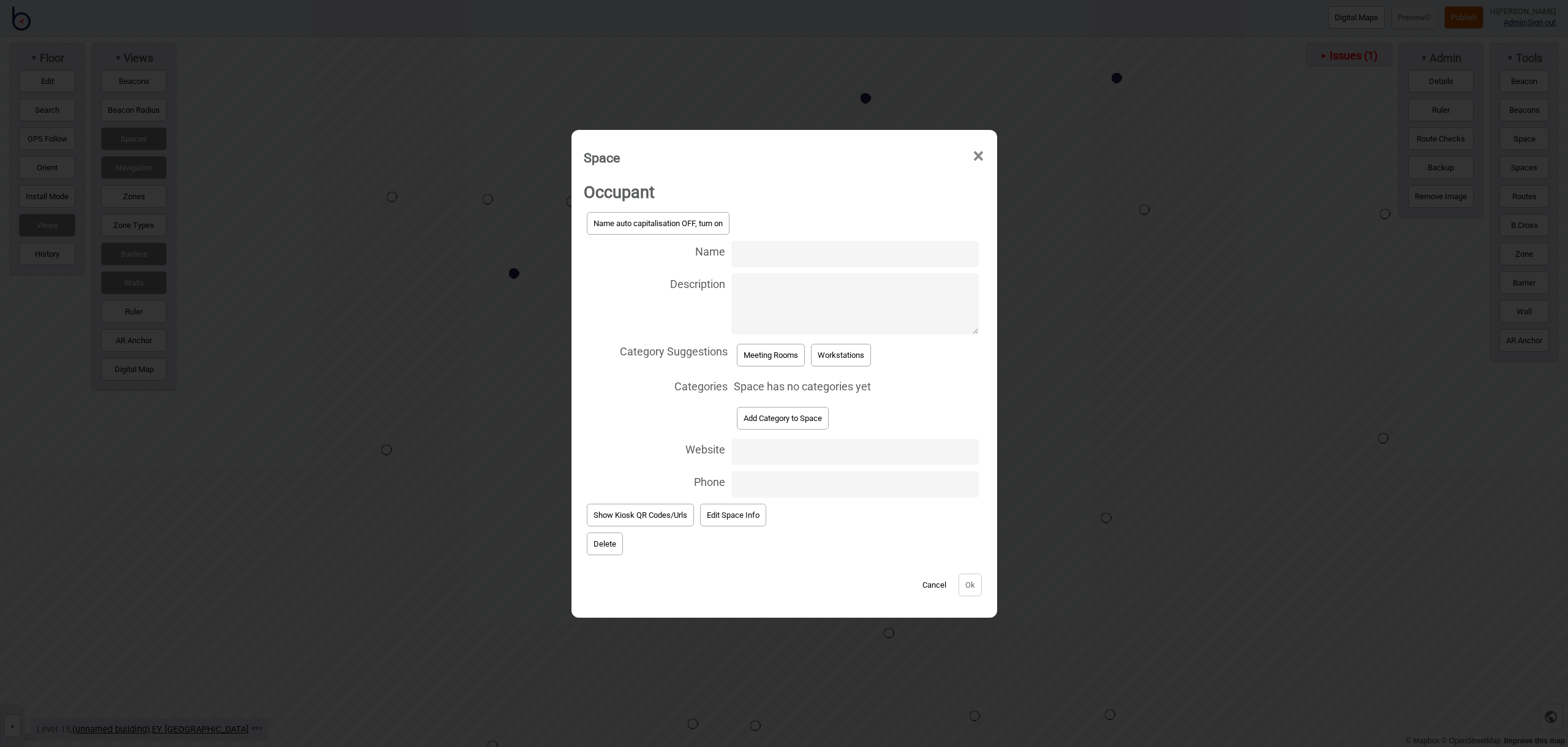
click at [775, 252] on input "Name" at bounding box center [855, 254] width 247 height 27
type input "Meeting Room 15.151"
click at [766, 348] on button "Meeting Rooms" at bounding box center [771, 355] width 68 height 23
select select "Meeting Rooms"
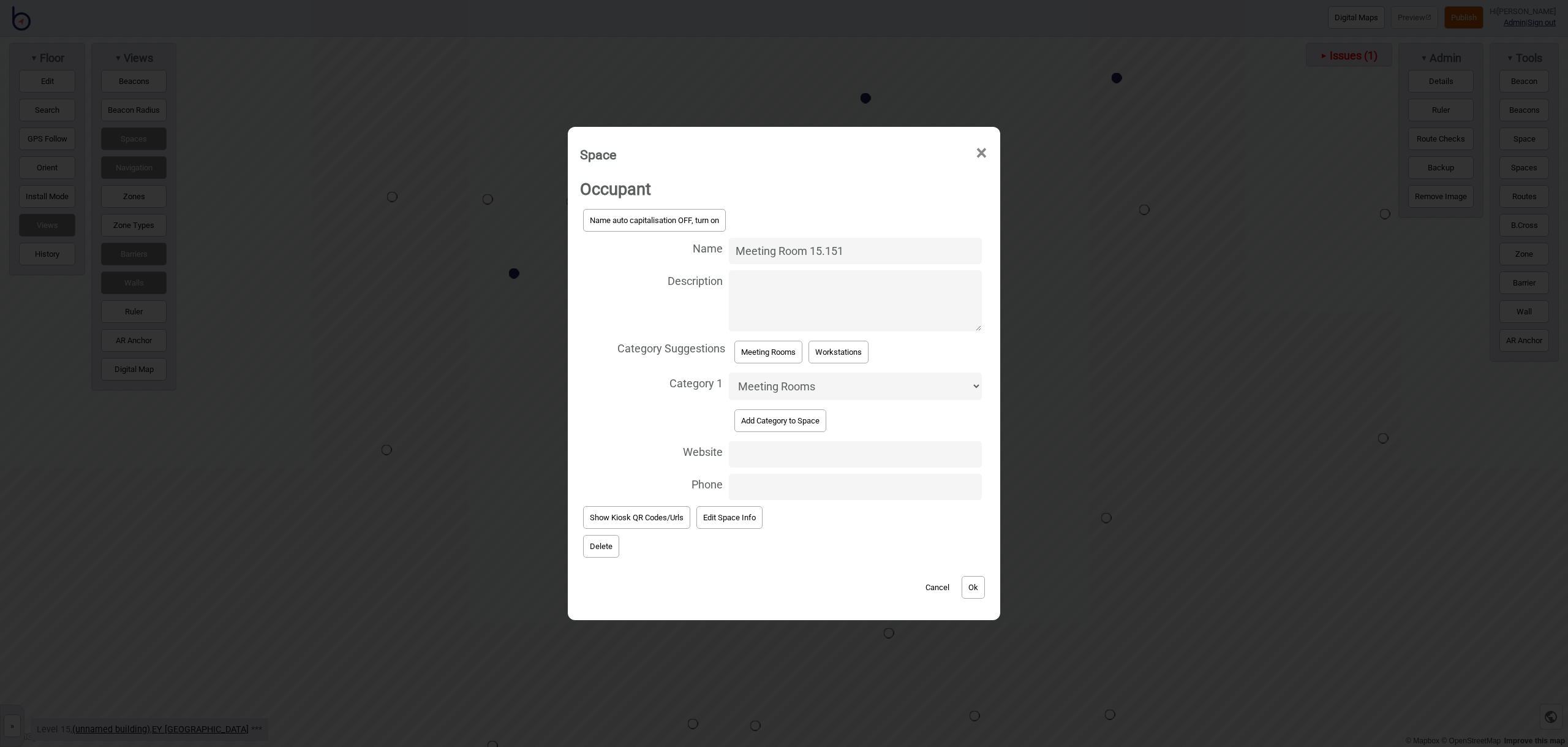
click at [975, 590] on button "Ok" at bounding box center [973, 588] width 24 height 23
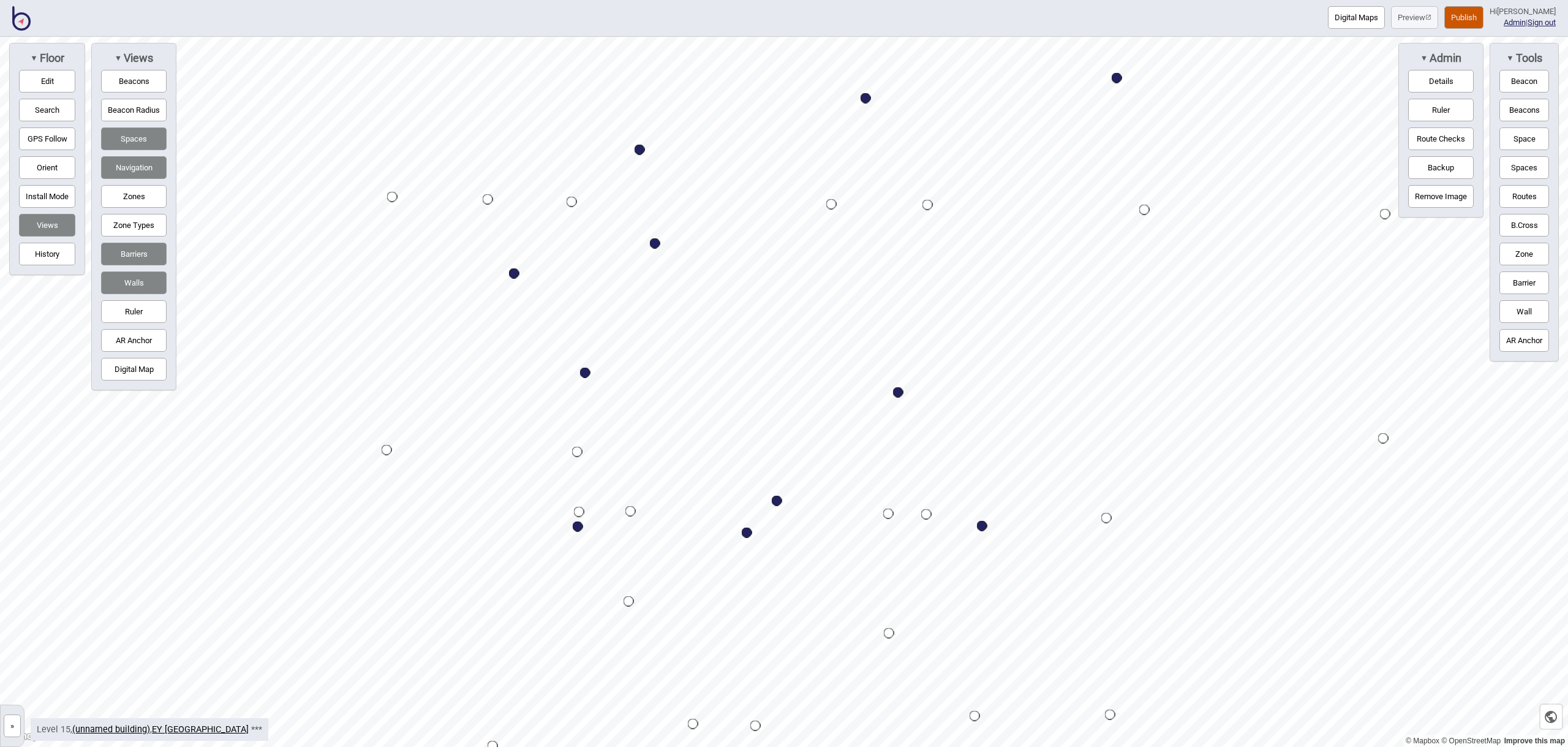
click at [1520, 134] on button "Space" at bounding box center [1524, 139] width 49 height 23
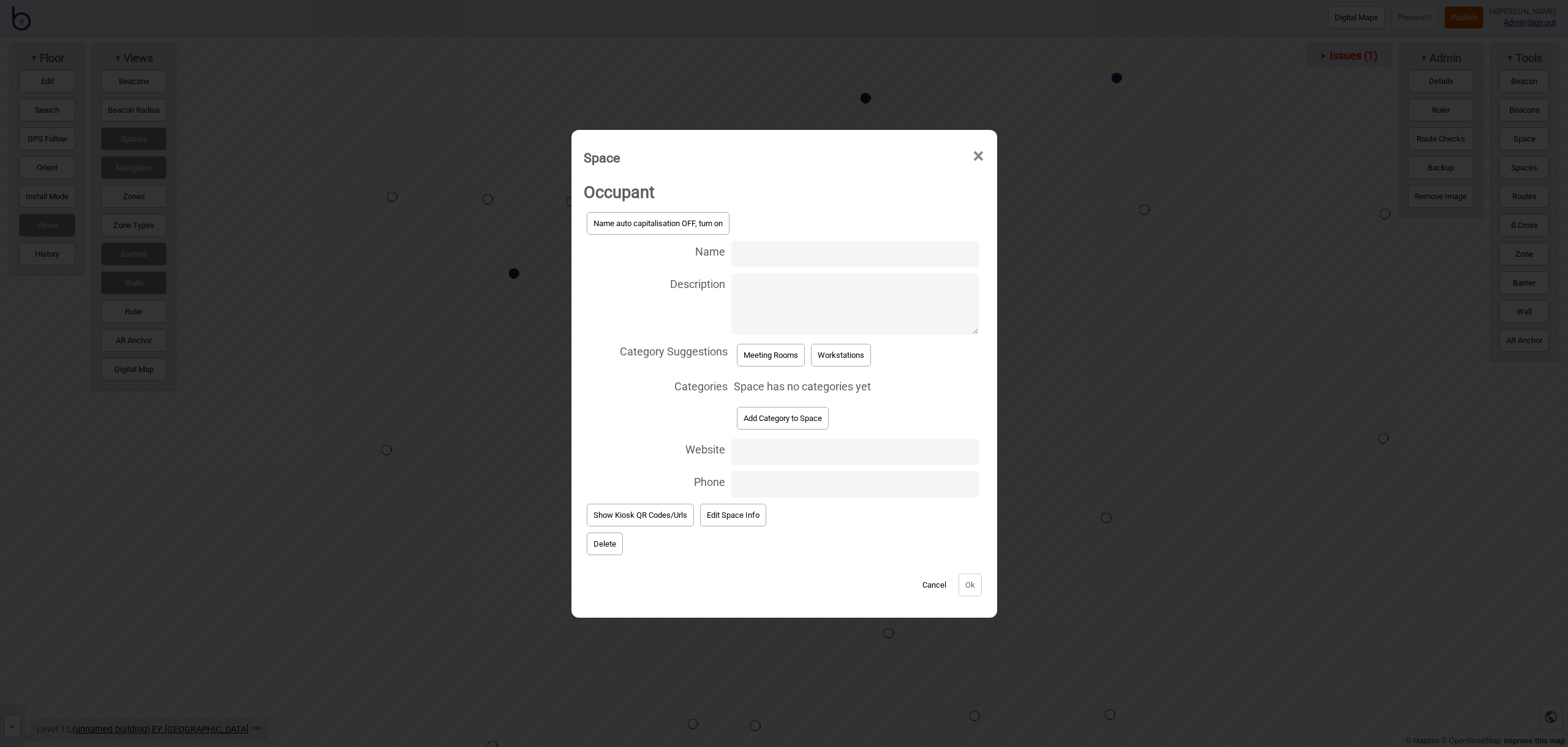
click at [773, 255] on input "Name" at bounding box center [855, 254] width 247 height 27
type input "Meeting Room 15.153"
click at [789, 345] on button "Meeting Rooms" at bounding box center [771, 355] width 68 height 23
select select "Meeting Rooms"
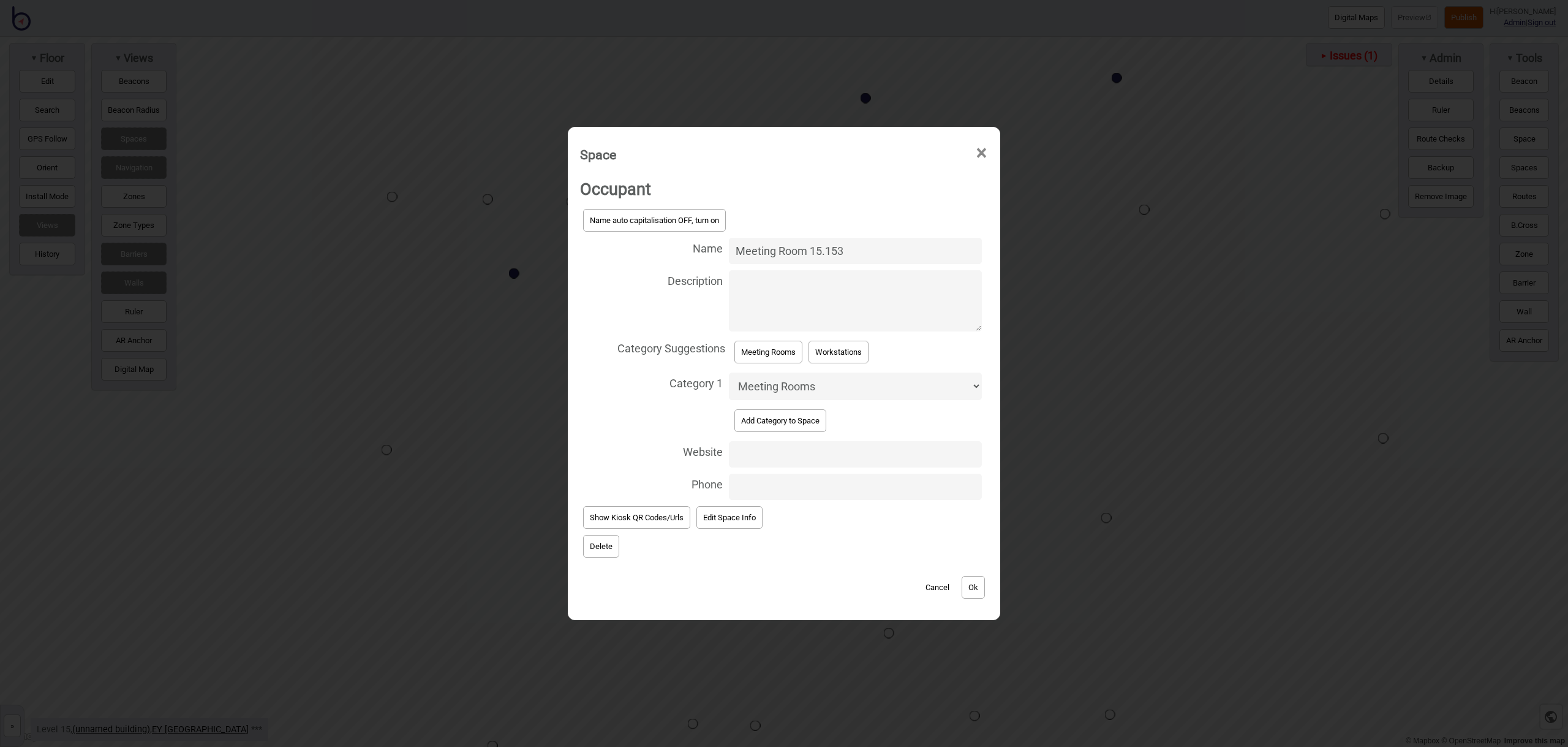
click at [979, 593] on button "Ok" at bounding box center [973, 588] width 24 height 23
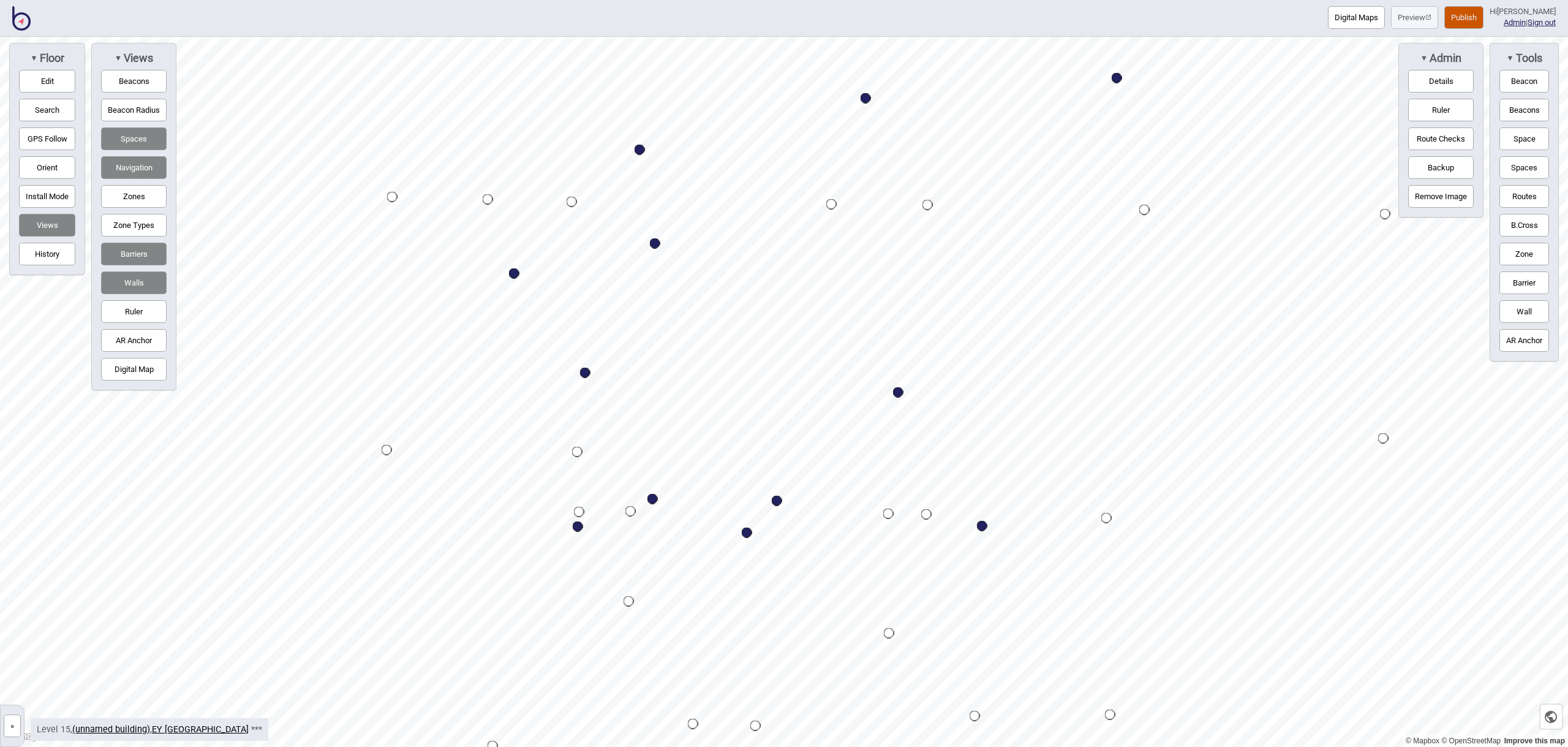
click at [1516, 144] on button "Space" at bounding box center [1524, 139] width 49 height 23
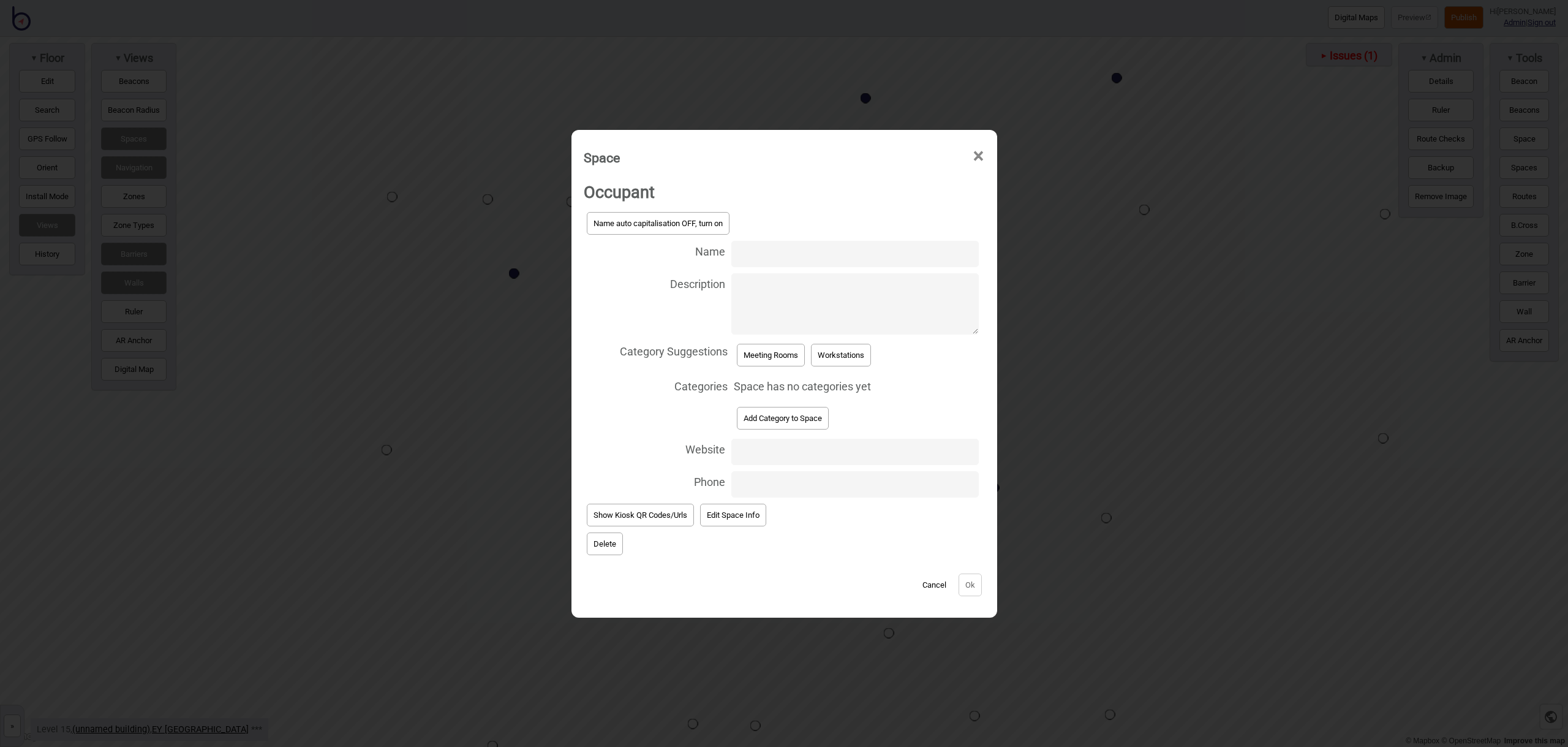
click at [841, 257] on input "Name" at bounding box center [855, 254] width 247 height 27
type input "Meeting Room 15.135"
click at [755, 358] on button "Meeting Rooms" at bounding box center [771, 355] width 68 height 23
select select "Meeting Rooms"
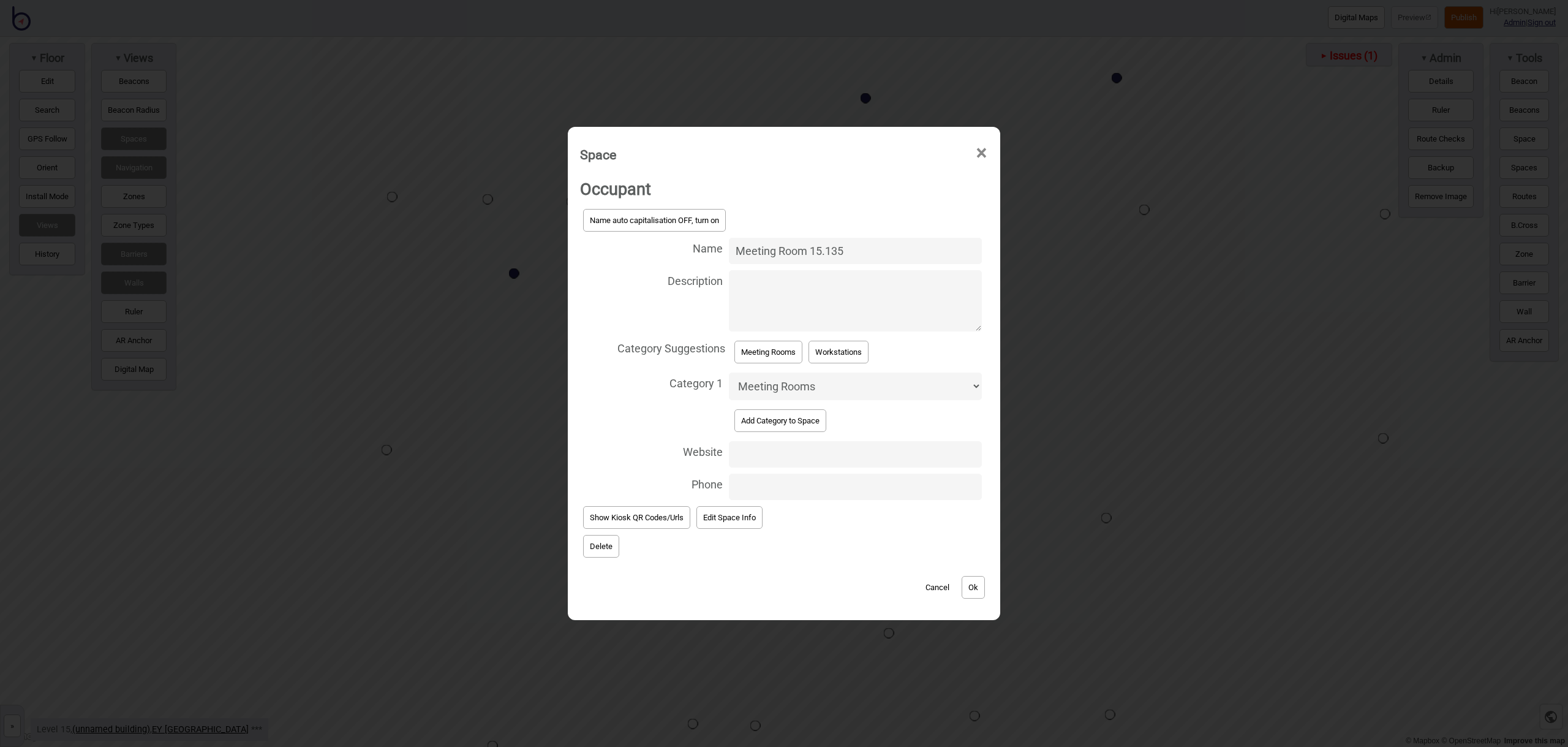
click at [979, 591] on button "Ok" at bounding box center [973, 588] width 24 height 23
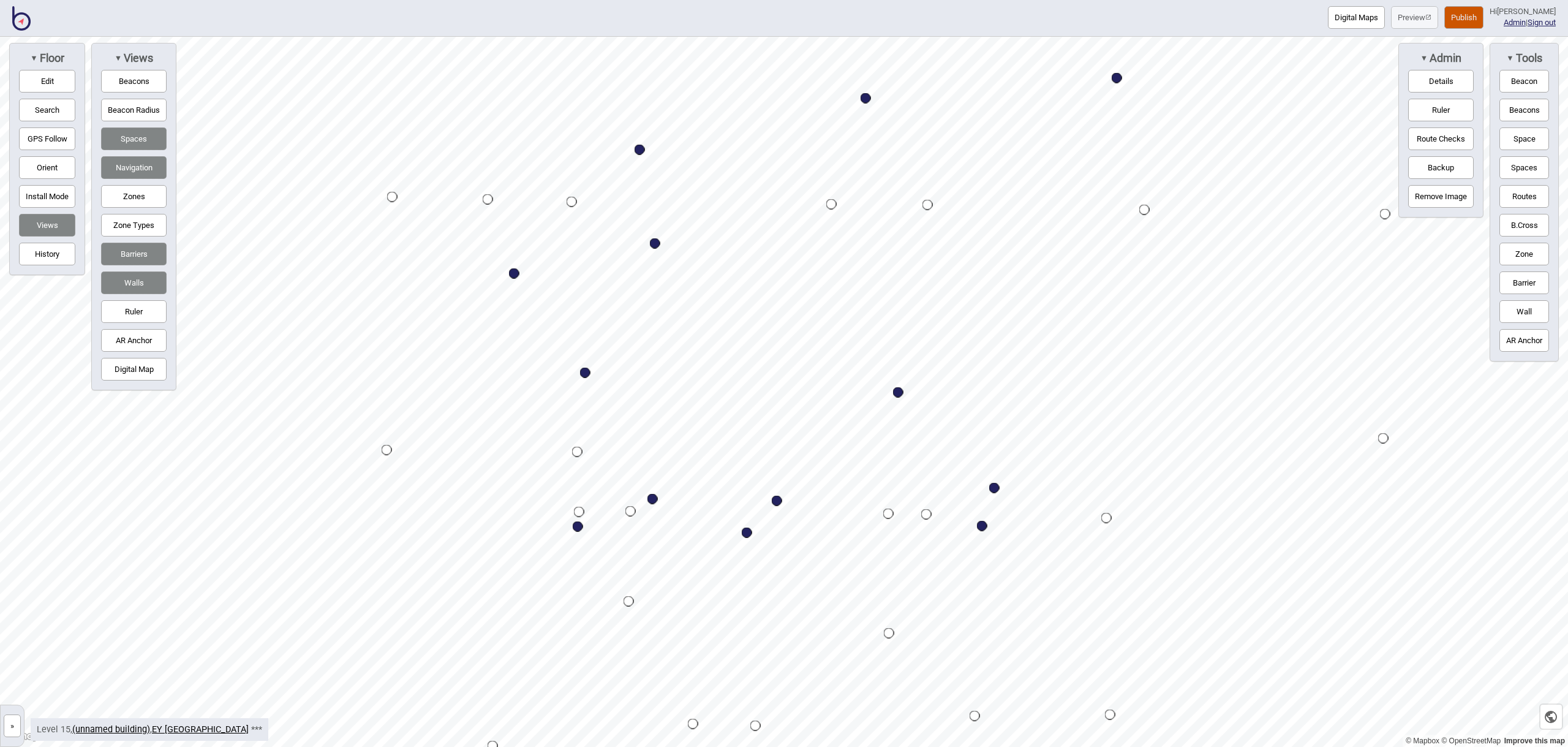
click at [1522, 135] on button "Space" at bounding box center [1524, 139] width 49 height 23
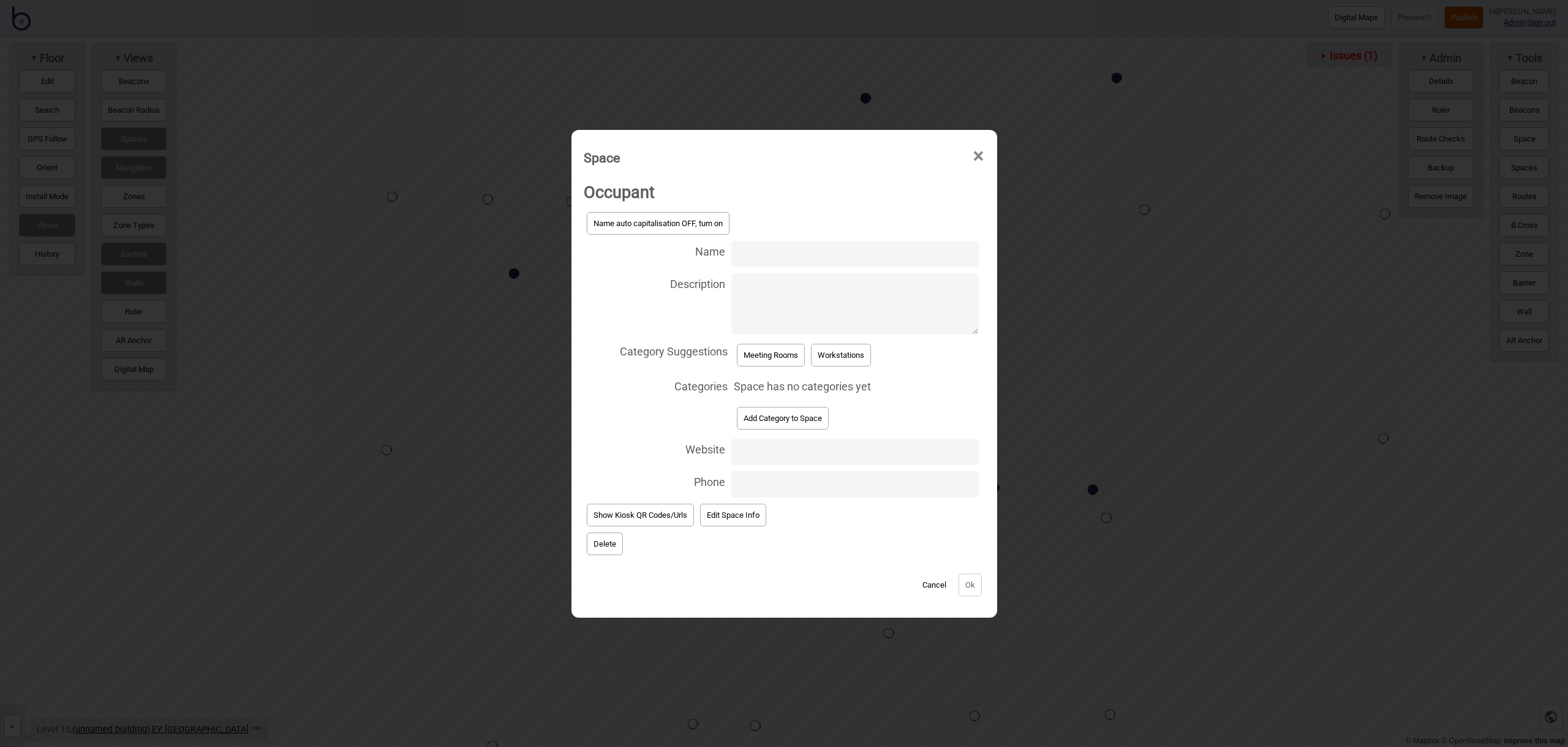
click at [790, 250] on input "Name" at bounding box center [855, 254] width 247 height 27
type input "Meeting Room 15.137"
click at [781, 354] on button "Meeting Rooms" at bounding box center [771, 355] width 68 height 23
select select "Meeting Rooms"
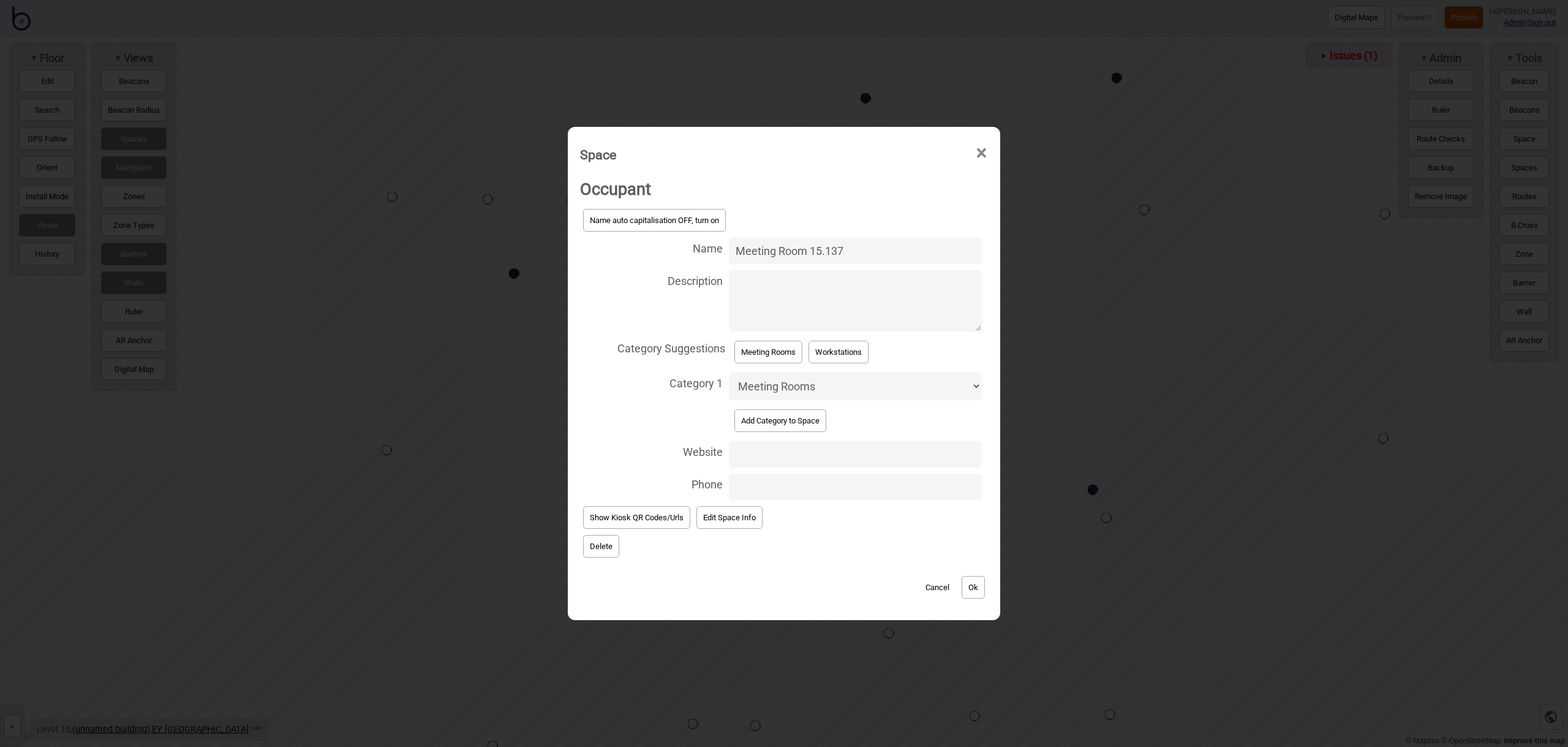
click at [964, 581] on button "Ok" at bounding box center [973, 588] width 24 height 23
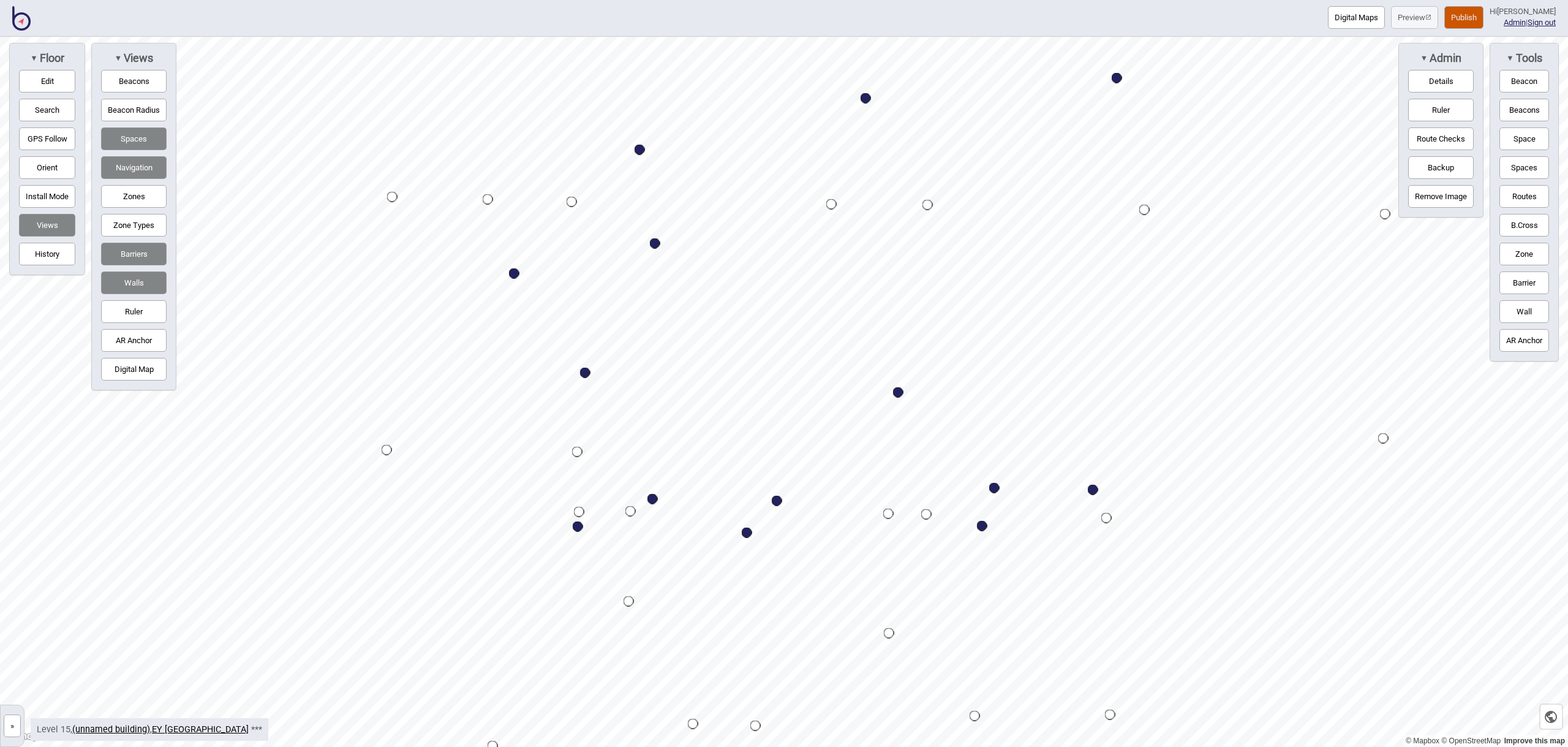
click at [1524, 142] on button "Space" at bounding box center [1524, 139] width 49 height 23
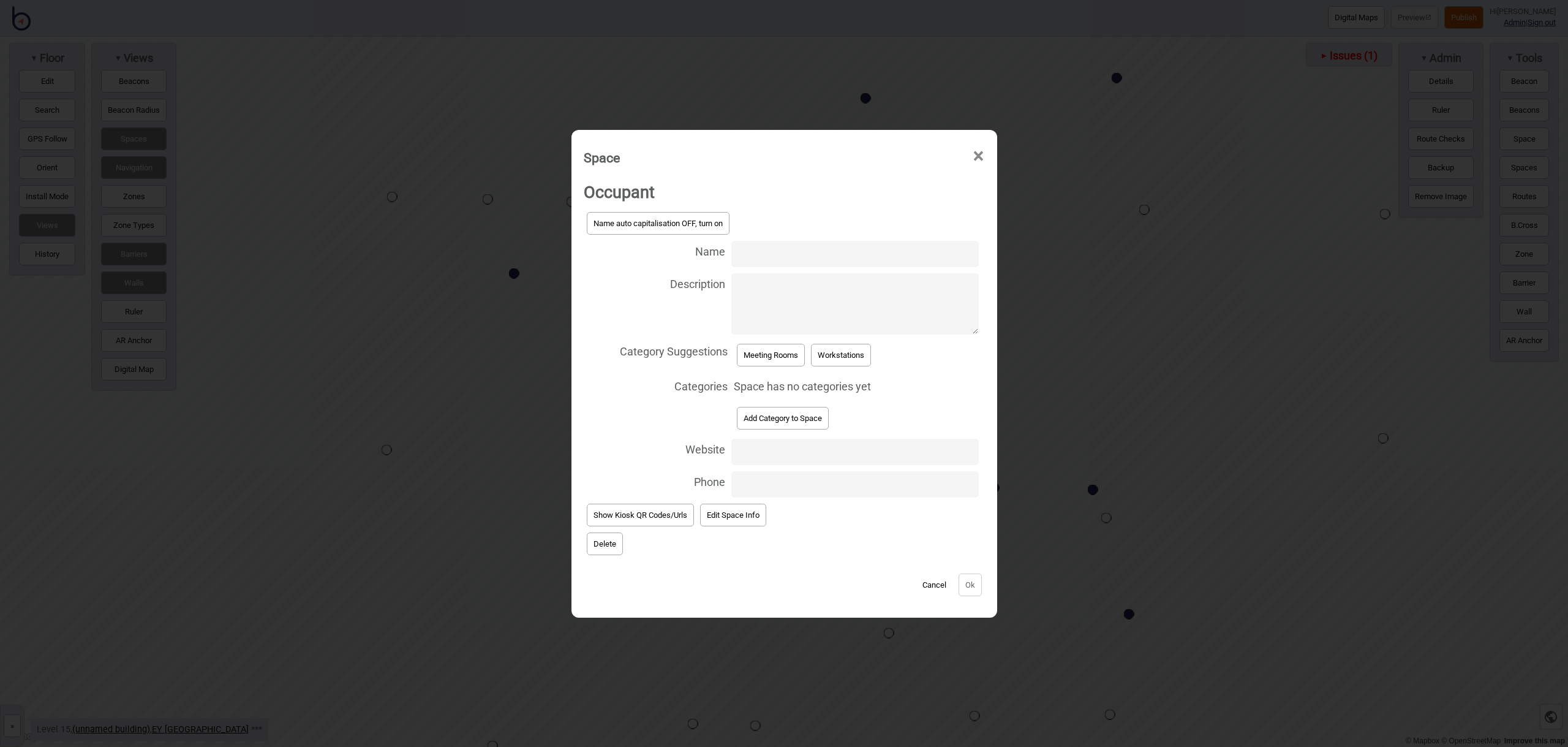
click at [768, 256] on input "Name" at bounding box center [855, 254] width 247 height 27
click at [812, 255] on input "Meeting Room 15.285" at bounding box center [855, 254] width 247 height 27
drag, startPoint x: 863, startPoint y: 254, endPoint x: 939, endPoint y: 272, distance: 78.1
click at [863, 254] on input "Meeting Rooms 15.285" at bounding box center [855, 254] width 247 height 27
type input "Meeting Rooms 15.139 - 15.145"
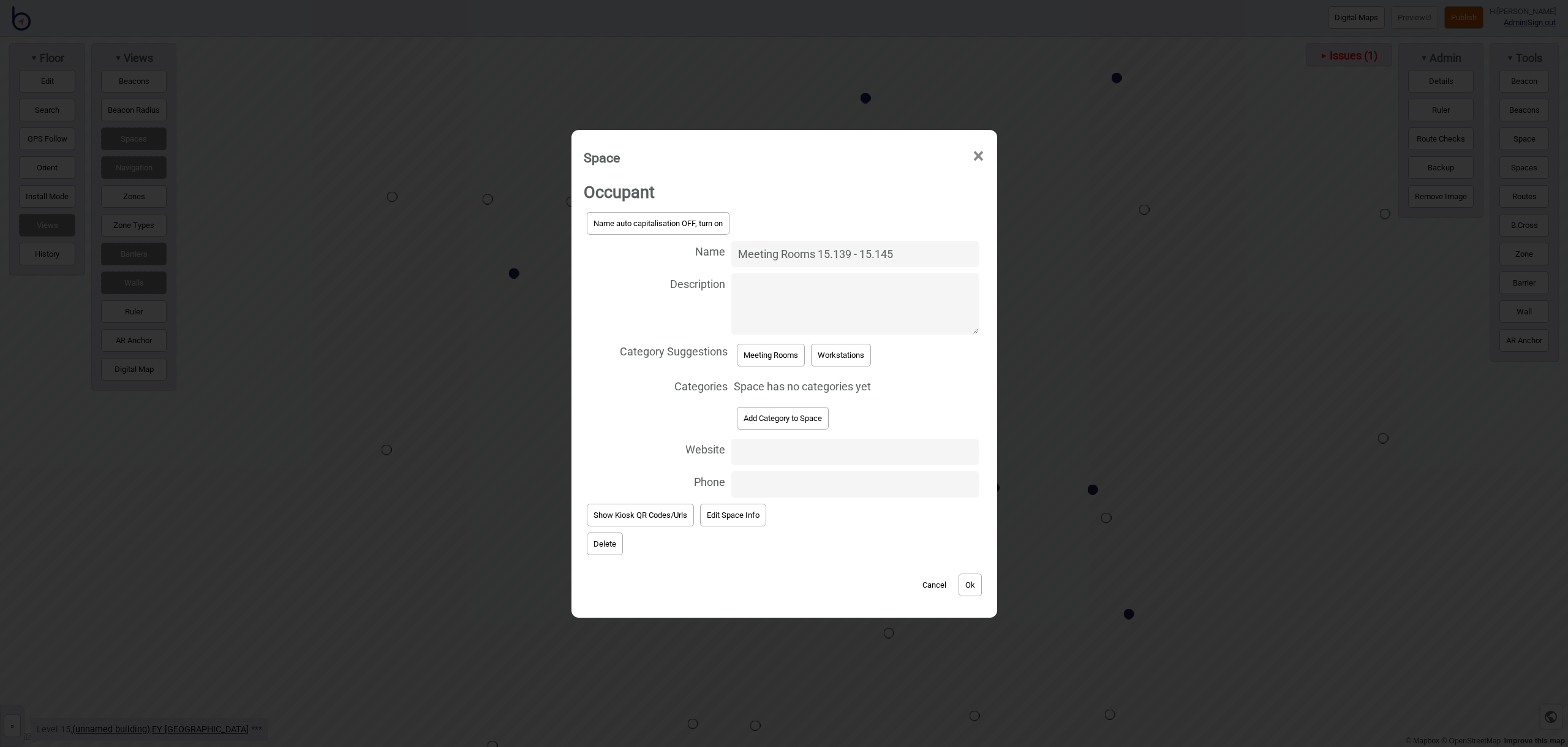
click at [778, 352] on button "Meeting Rooms" at bounding box center [771, 355] width 68 height 23
select select "Meeting Rooms"
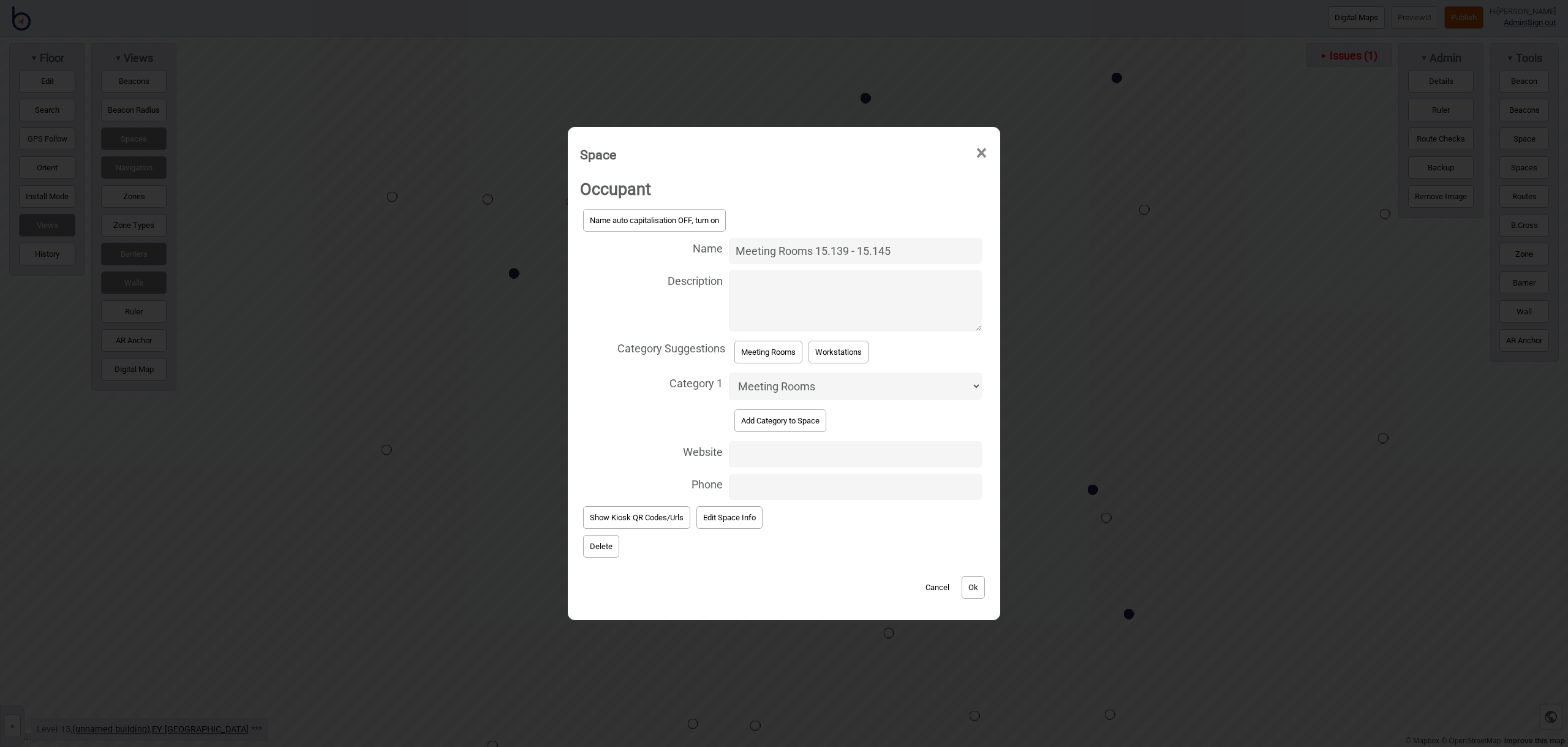
click at [982, 585] on button "Ok" at bounding box center [973, 588] width 24 height 23
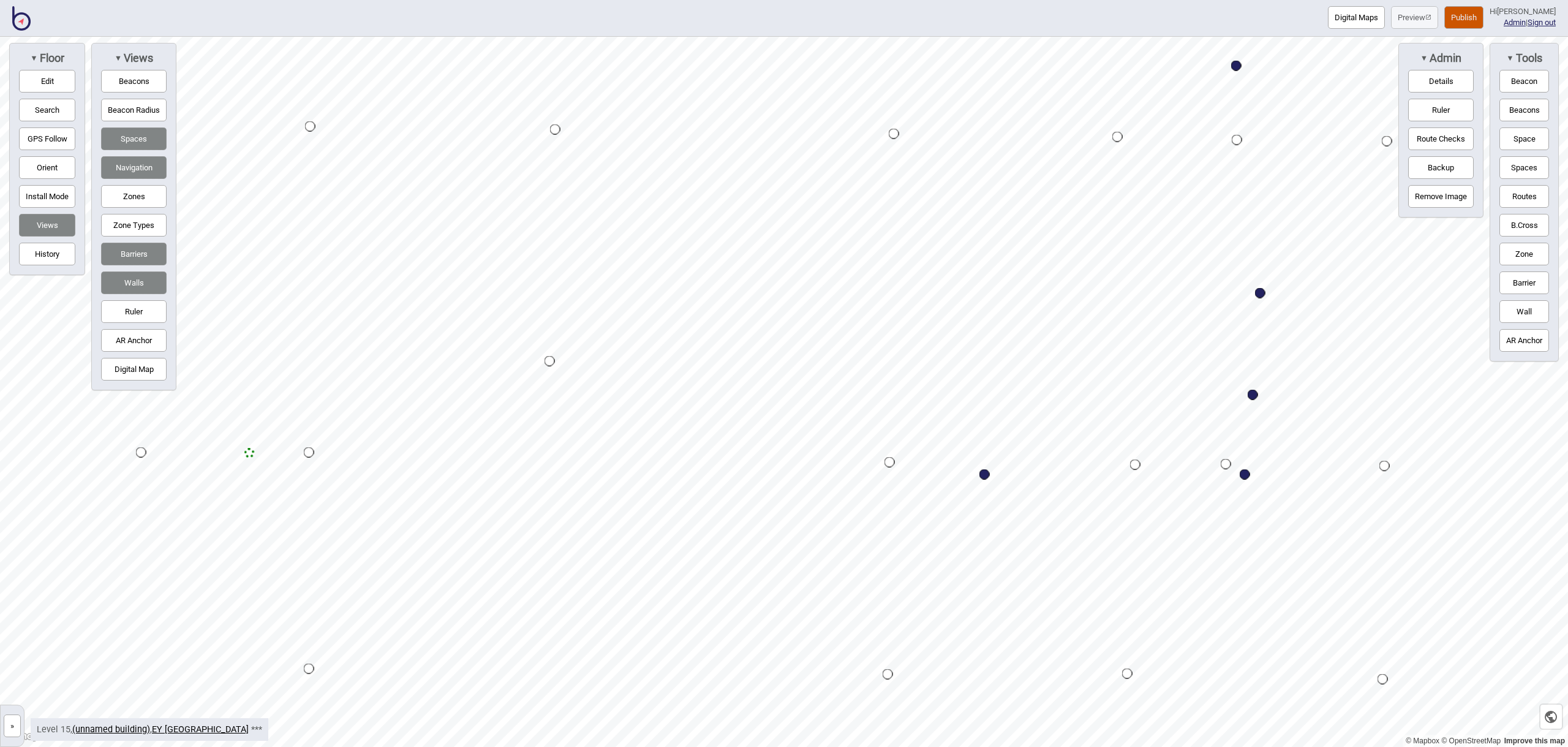
click at [1522, 142] on button "Space" at bounding box center [1524, 139] width 49 height 23
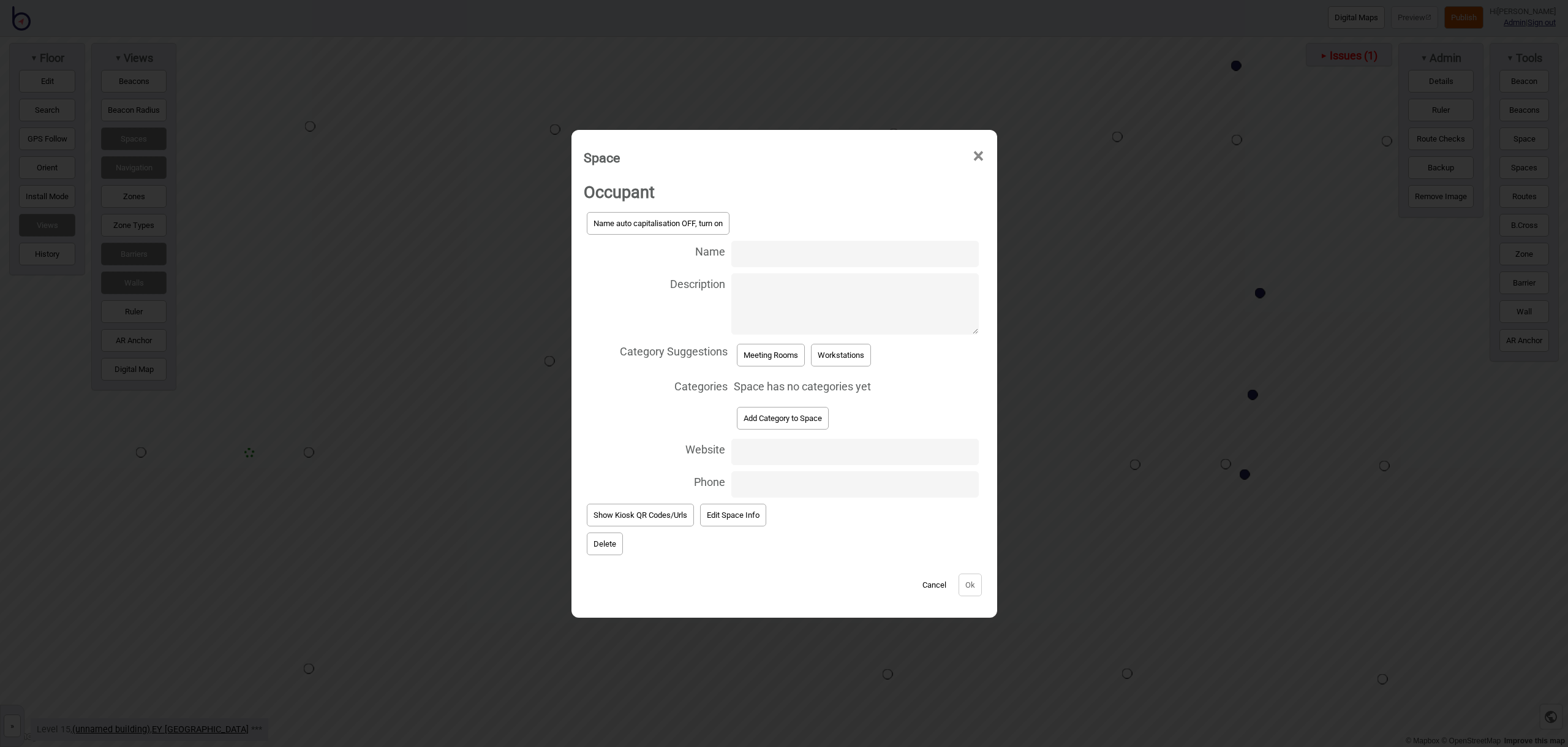
click at [798, 256] on input "Name" at bounding box center [855, 254] width 247 height 27
type input "Meeting Room 15.125"
click at [784, 357] on button "Meeting Rooms" at bounding box center [771, 355] width 68 height 23
select select "Meeting Rooms"
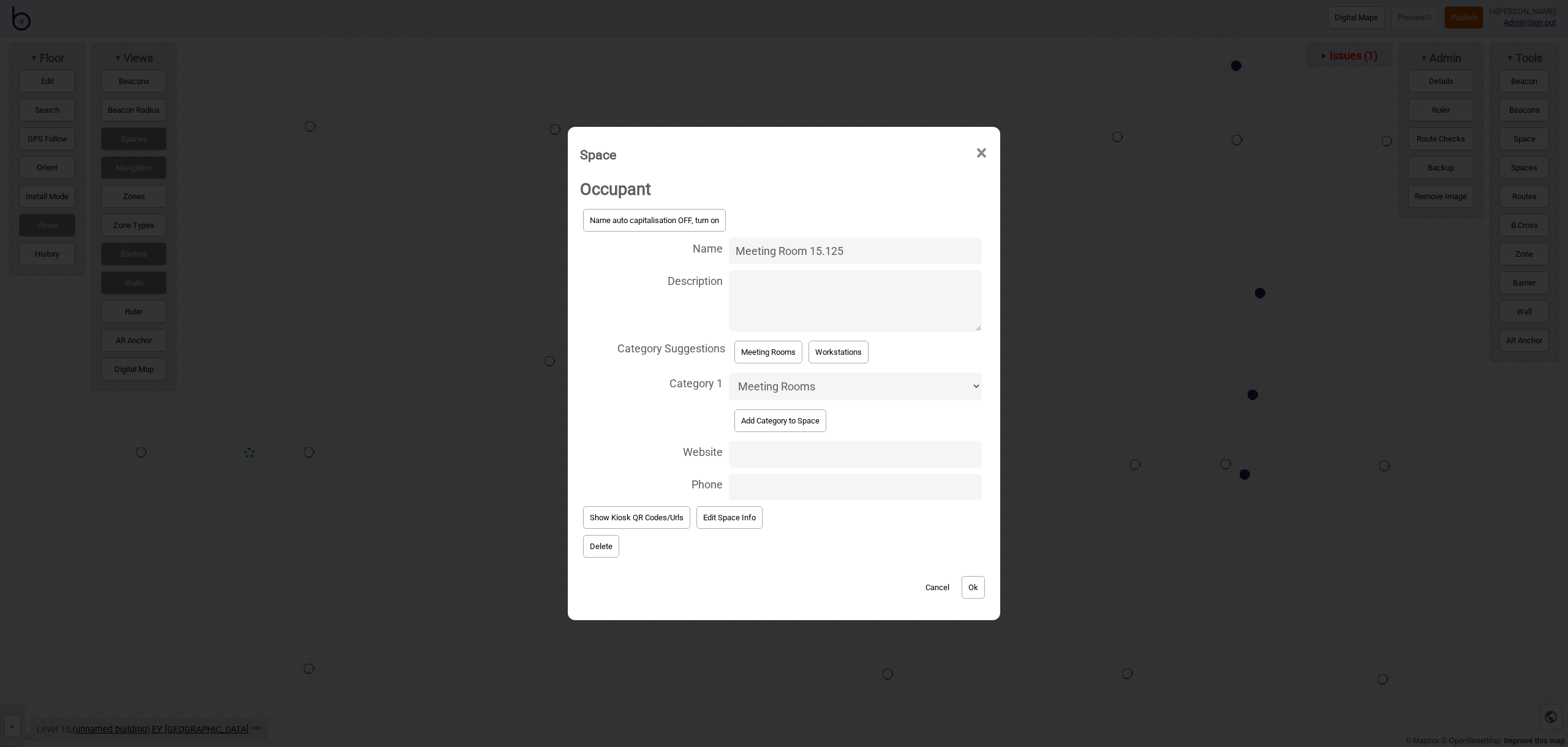
click at [966, 588] on button "Ok" at bounding box center [973, 588] width 24 height 23
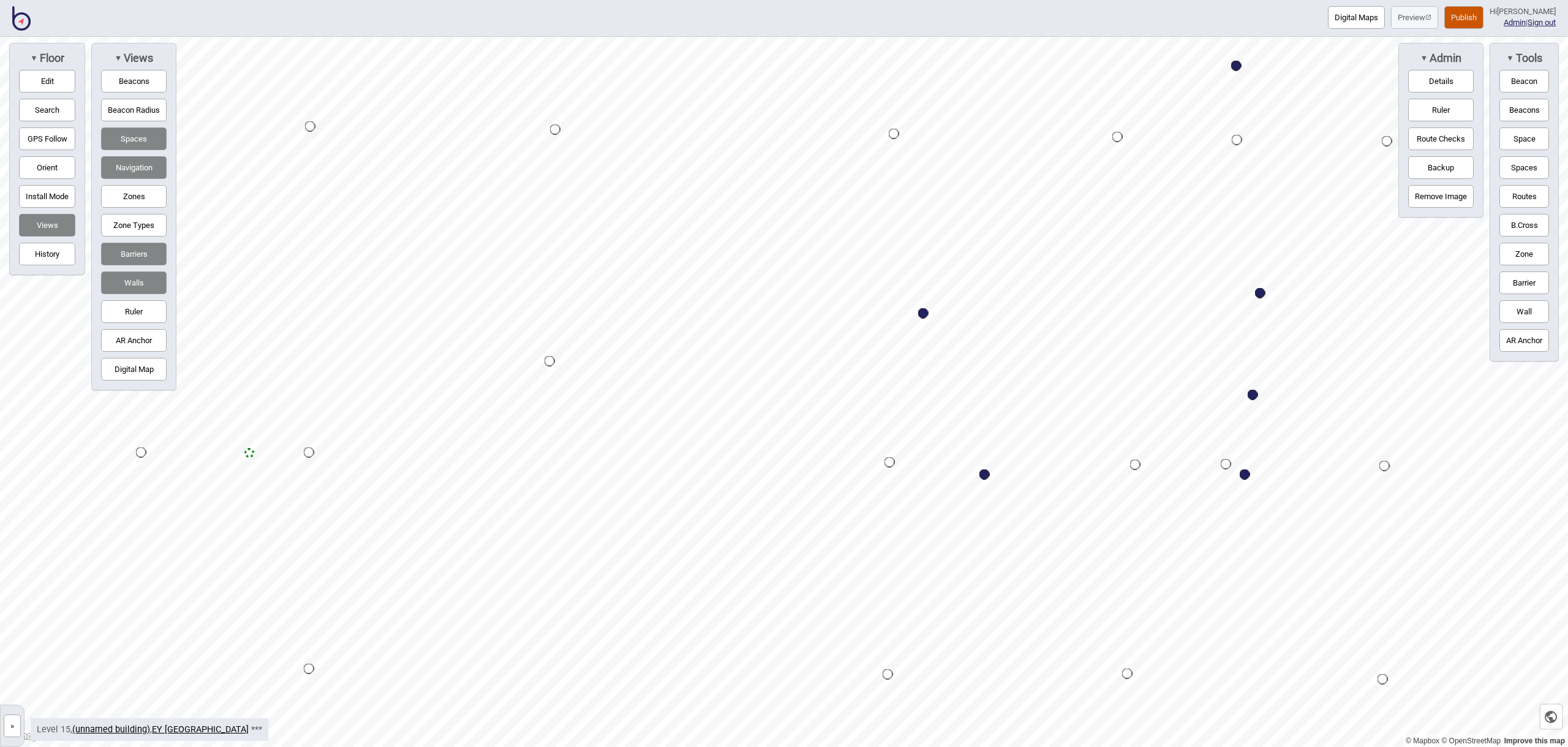
click at [1543, 144] on button "Space" at bounding box center [1524, 139] width 49 height 23
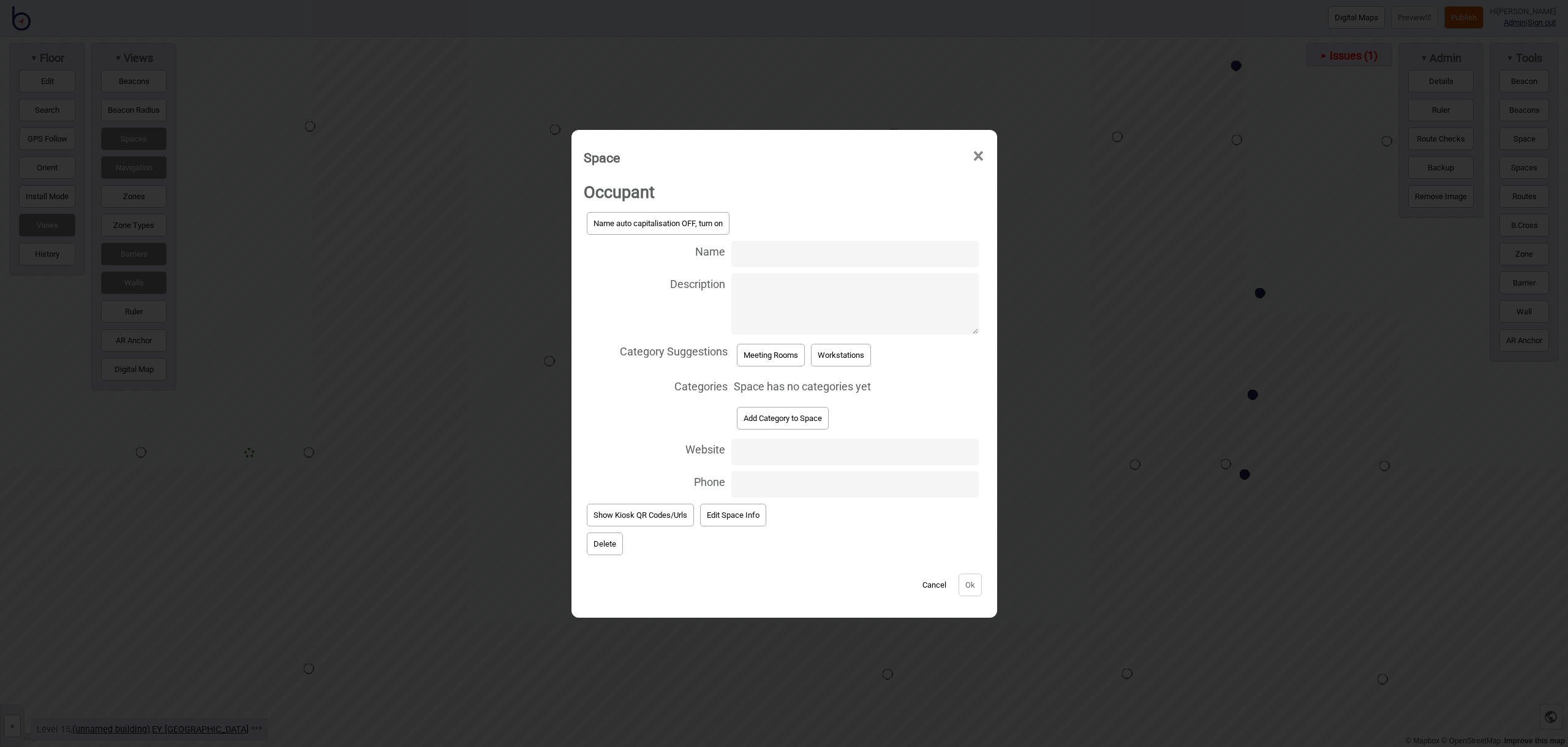
click at [784, 256] on input "Name" at bounding box center [855, 254] width 247 height 27
type input "Meeting Room 15.129"
click at [783, 347] on button "Meeting Rooms" at bounding box center [771, 355] width 68 height 23
select select "Meeting Rooms"
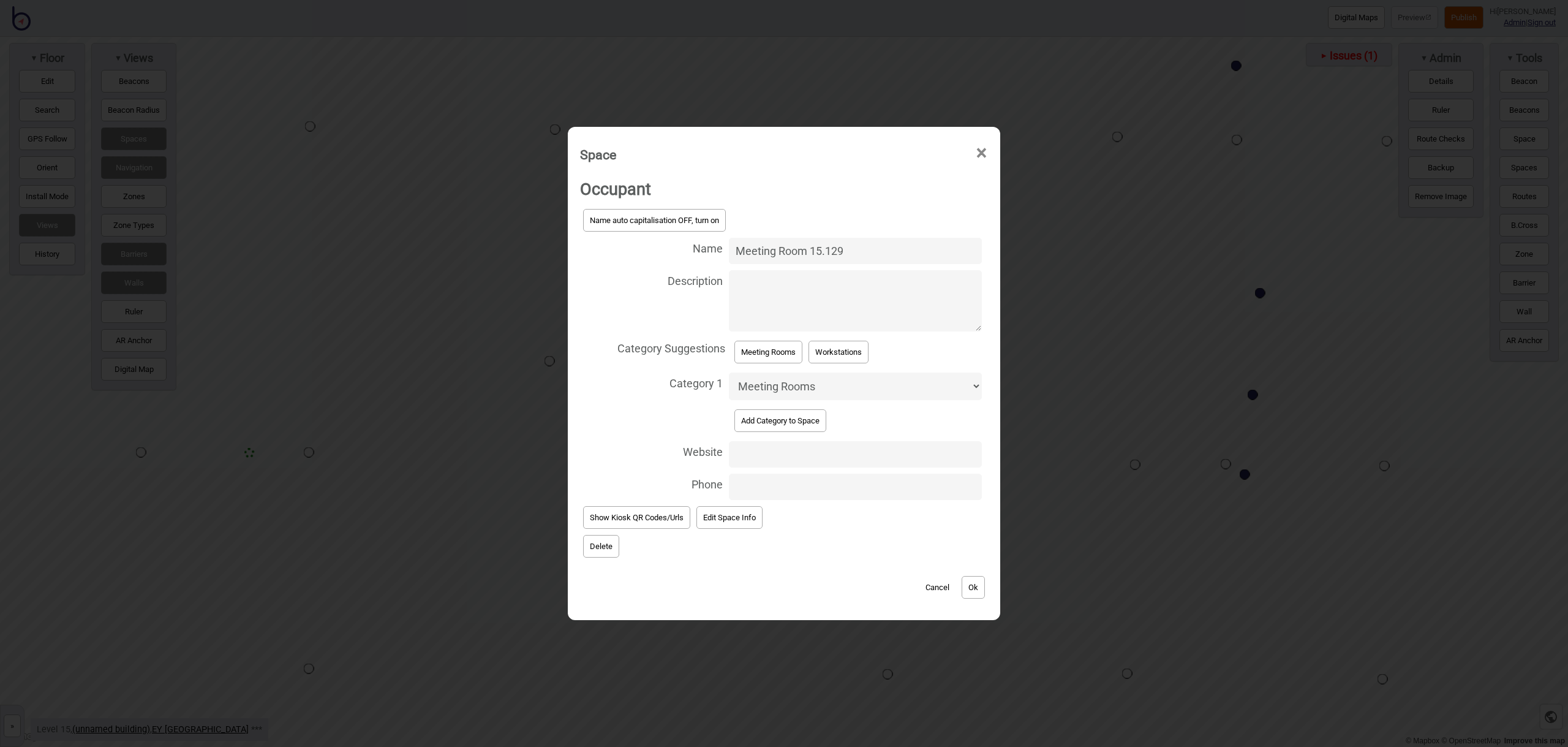
click at [975, 578] on button "Ok" at bounding box center [973, 588] width 24 height 23
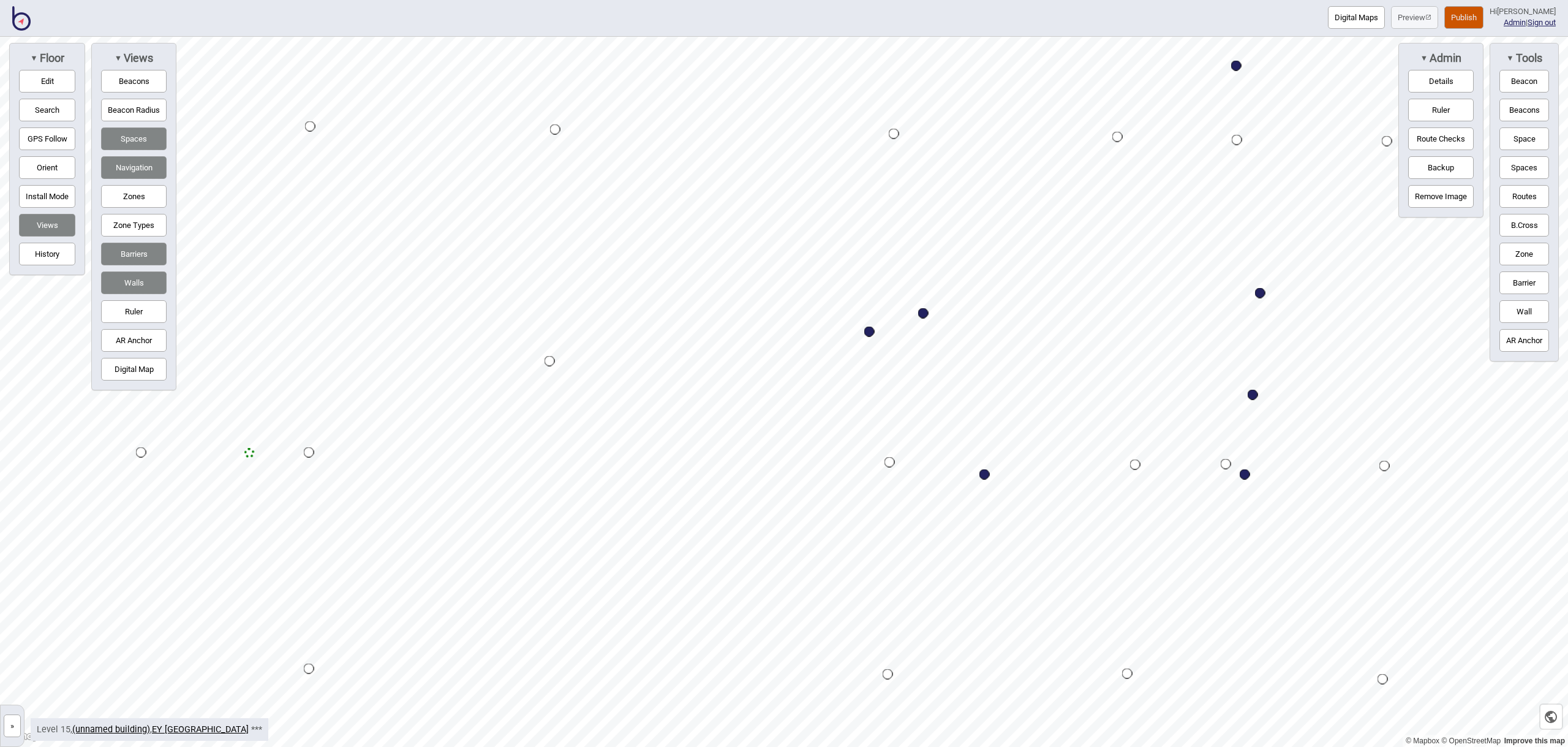
drag, startPoint x: 1518, startPoint y: 143, endPoint x: 1488, endPoint y: 150, distance: 30.8
click at [1518, 143] on button "Space" at bounding box center [1524, 139] width 49 height 23
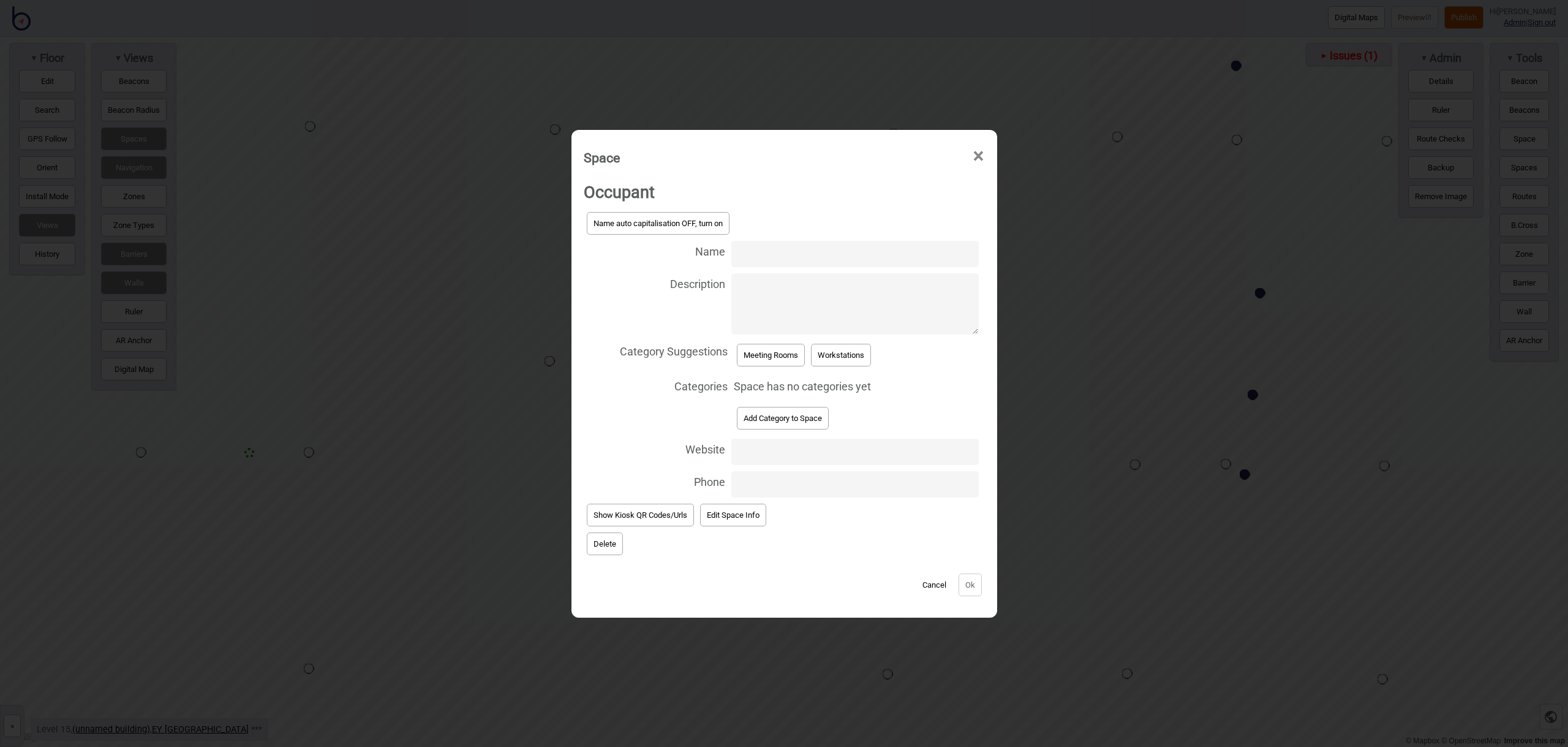
click at [802, 248] on input "Name" at bounding box center [855, 254] width 247 height 27
type input "Meeting Room 15.127"
click at [773, 357] on button "Meeting Rooms" at bounding box center [771, 355] width 68 height 23
select select "Meeting Rooms"
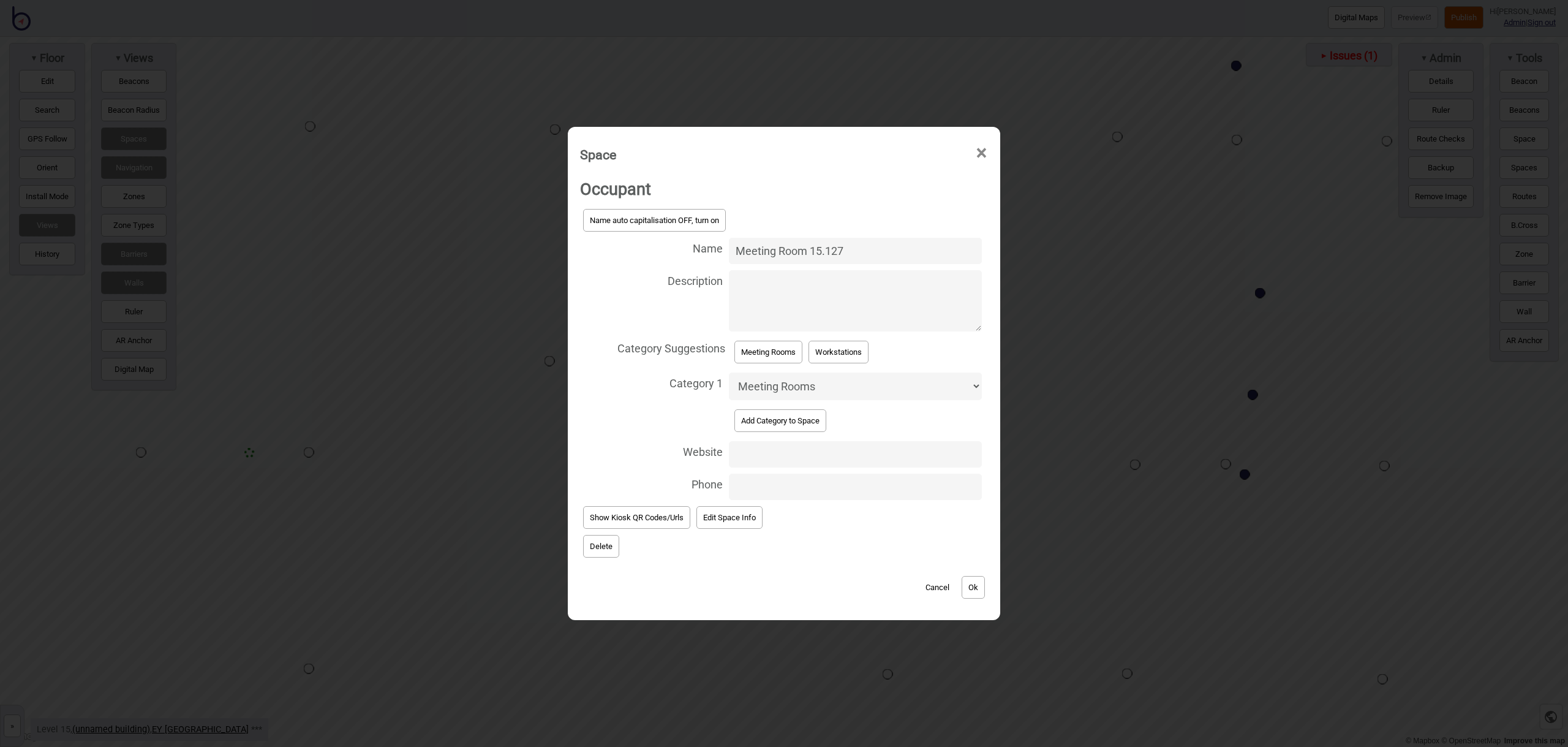
click at [974, 583] on button "Ok" at bounding box center [973, 588] width 24 height 23
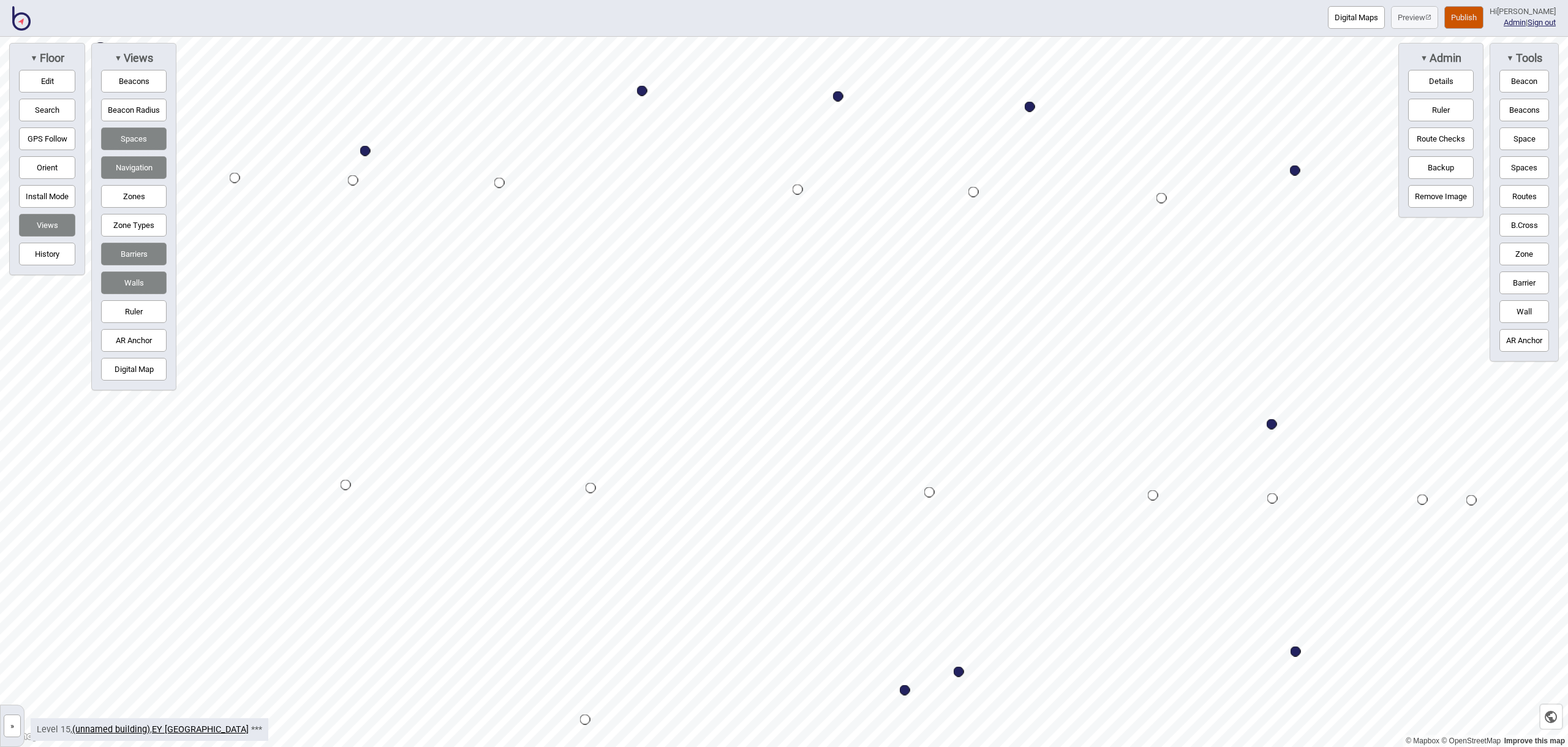
click at [1531, 136] on button "Space" at bounding box center [1524, 139] width 49 height 23
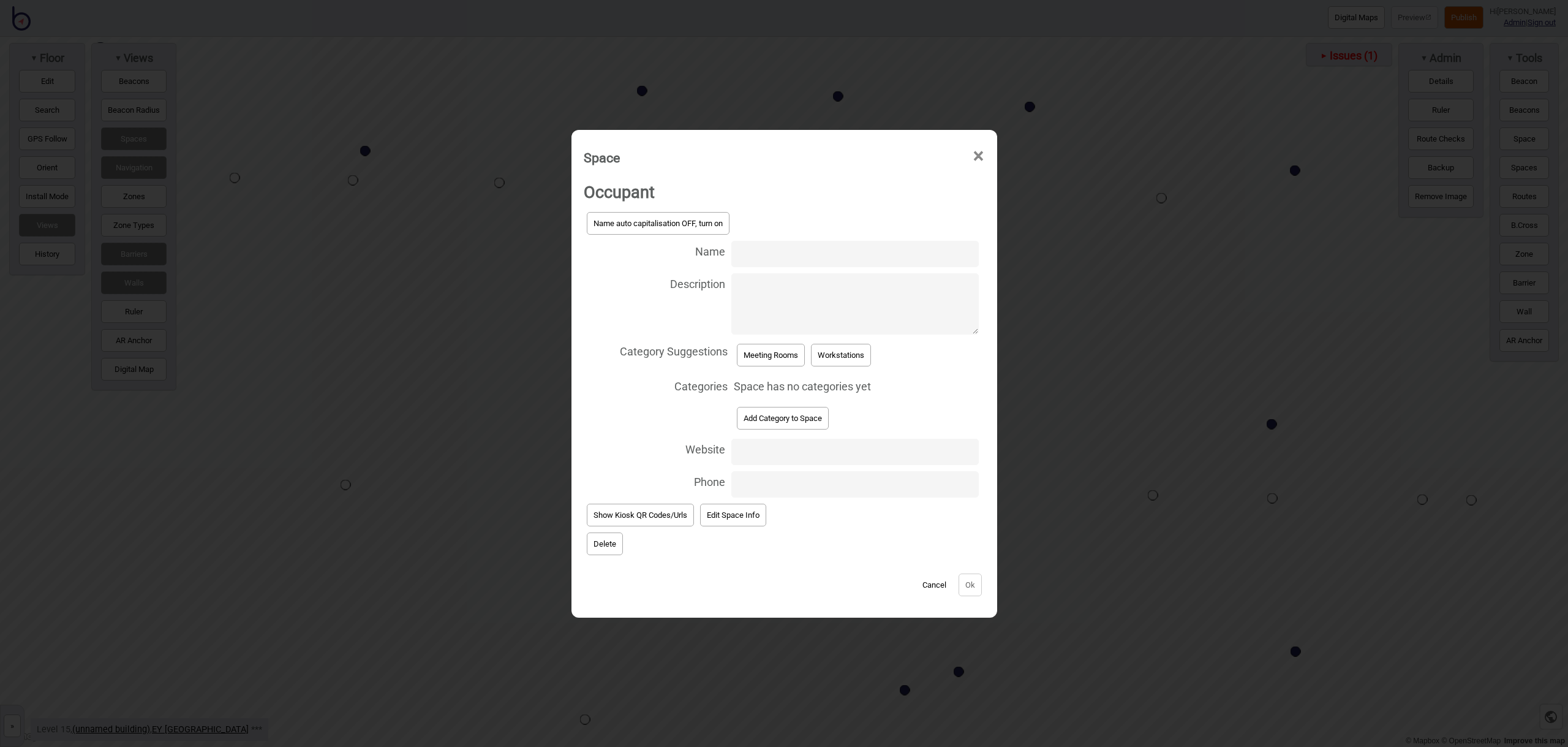
click at [840, 253] on input "Name" at bounding box center [855, 254] width 247 height 27
type input "Meeting Room 15.241"
click at [781, 354] on button "Meeting Rooms" at bounding box center [771, 355] width 68 height 23
select select "Meeting Rooms"
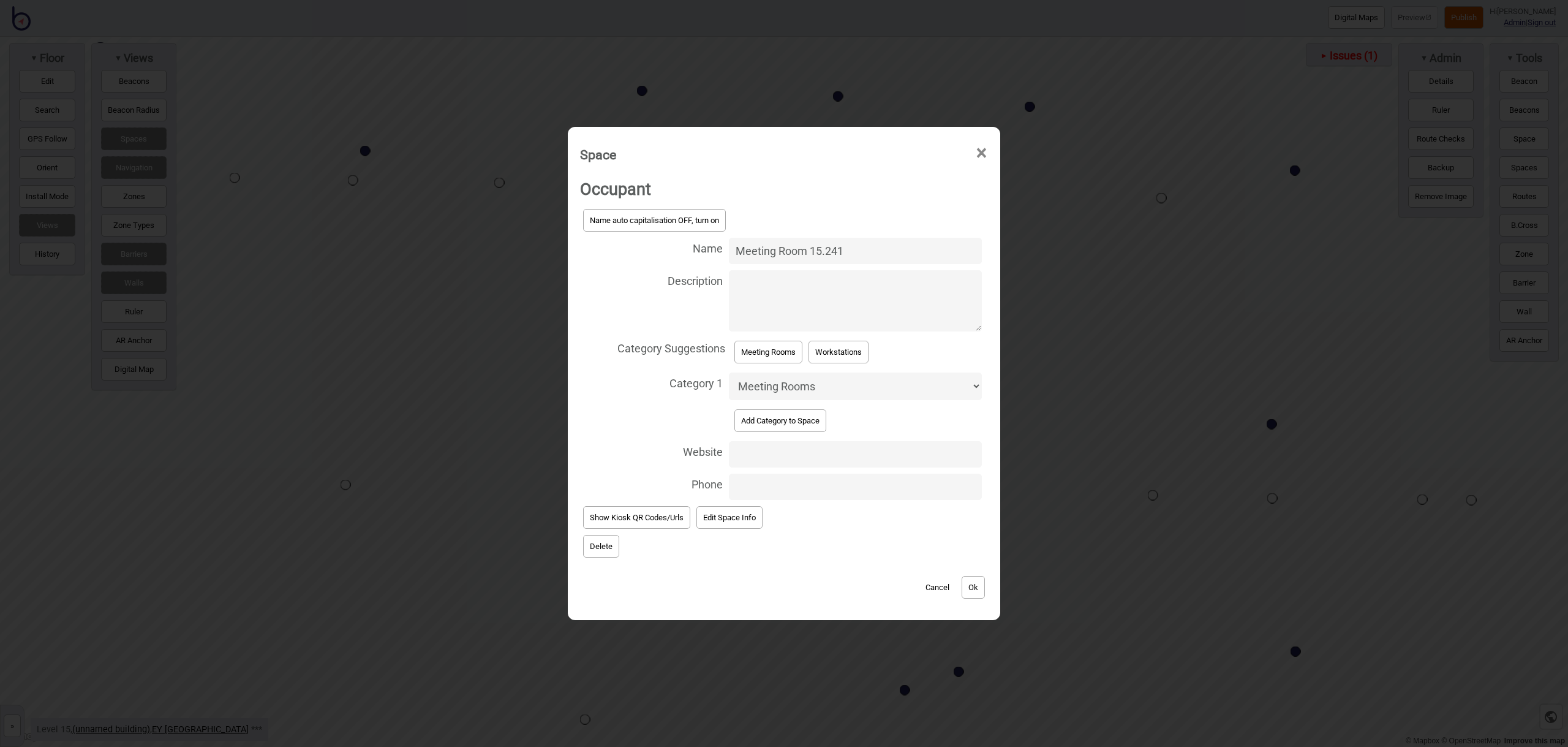
click at [977, 591] on button "Ok" at bounding box center [973, 588] width 24 height 23
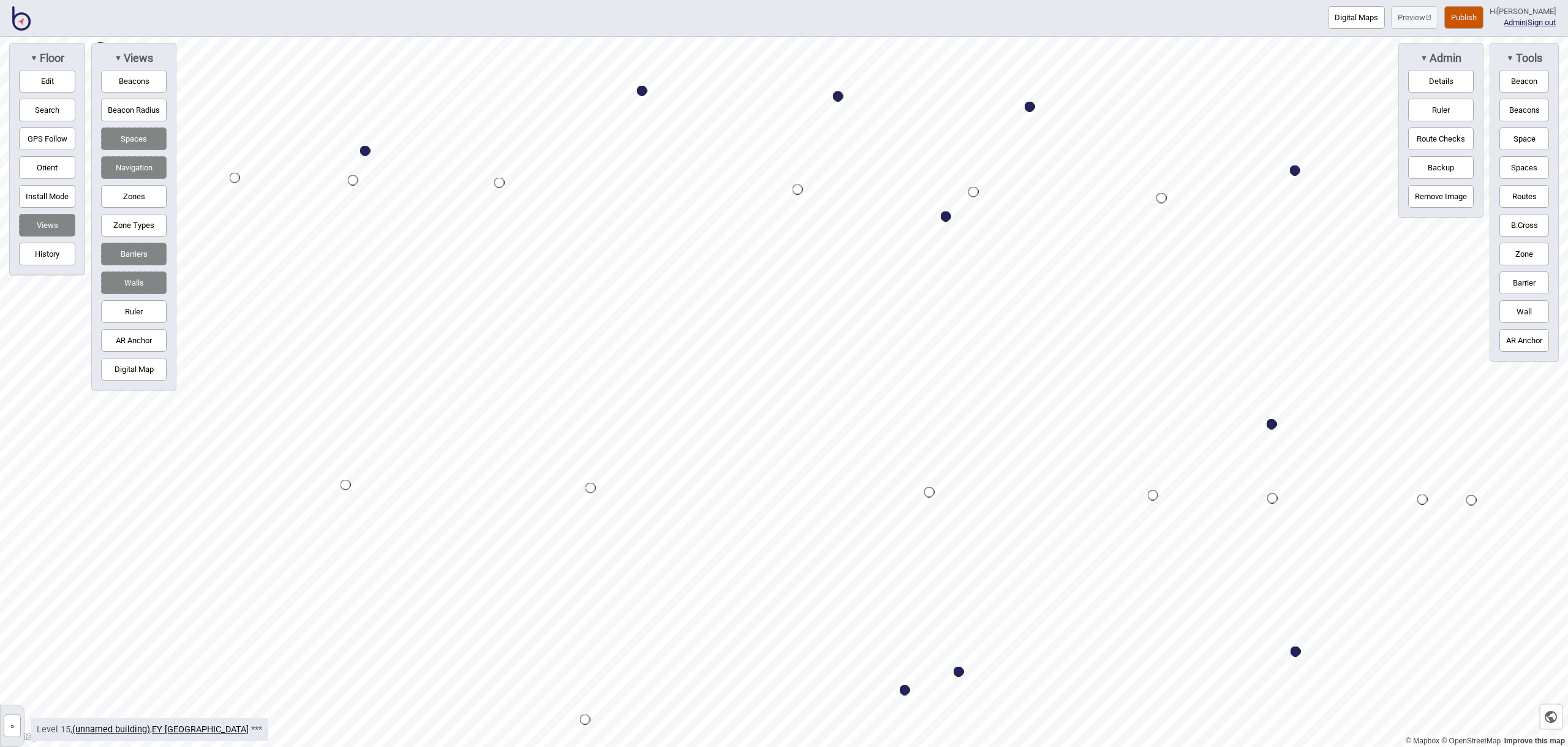
click at [1508, 145] on button "Space" at bounding box center [1524, 139] width 49 height 23
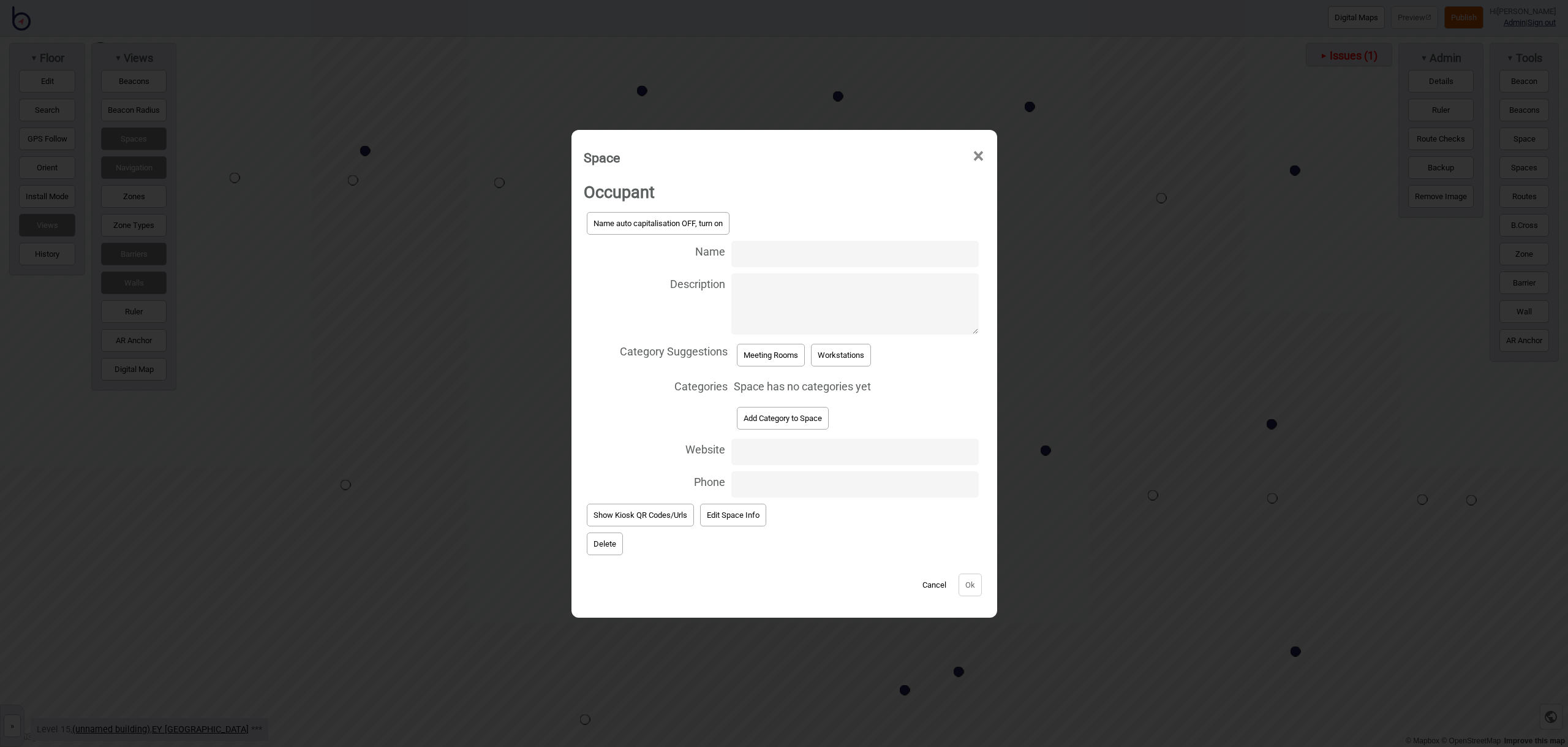
click at [821, 251] on input "Name" at bounding box center [855, 254] width 247 height 27
click at [863, 255] on input "Meeting Room 15.285" at bounding box center [855, 254] width 247 height 27
type input "Meeting Room 15.263"
click at [756, 353] on button "Meeting Rooms" at bounding box center [771, 355] width 68 height 23
select select "Meeting Rooms"
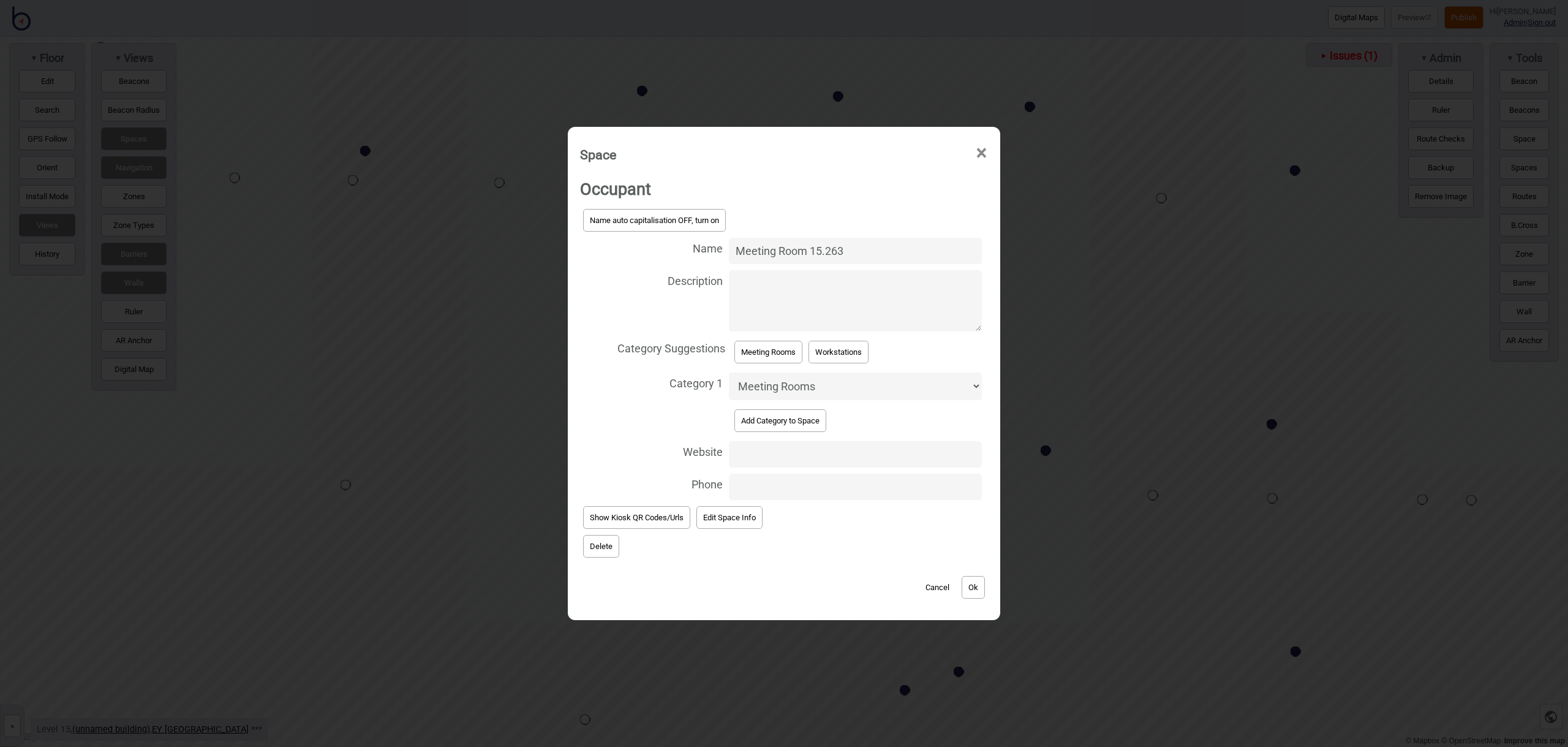
click at [974, 587] on button "Ok" at bounding box center [973, 588] width 24 height 23
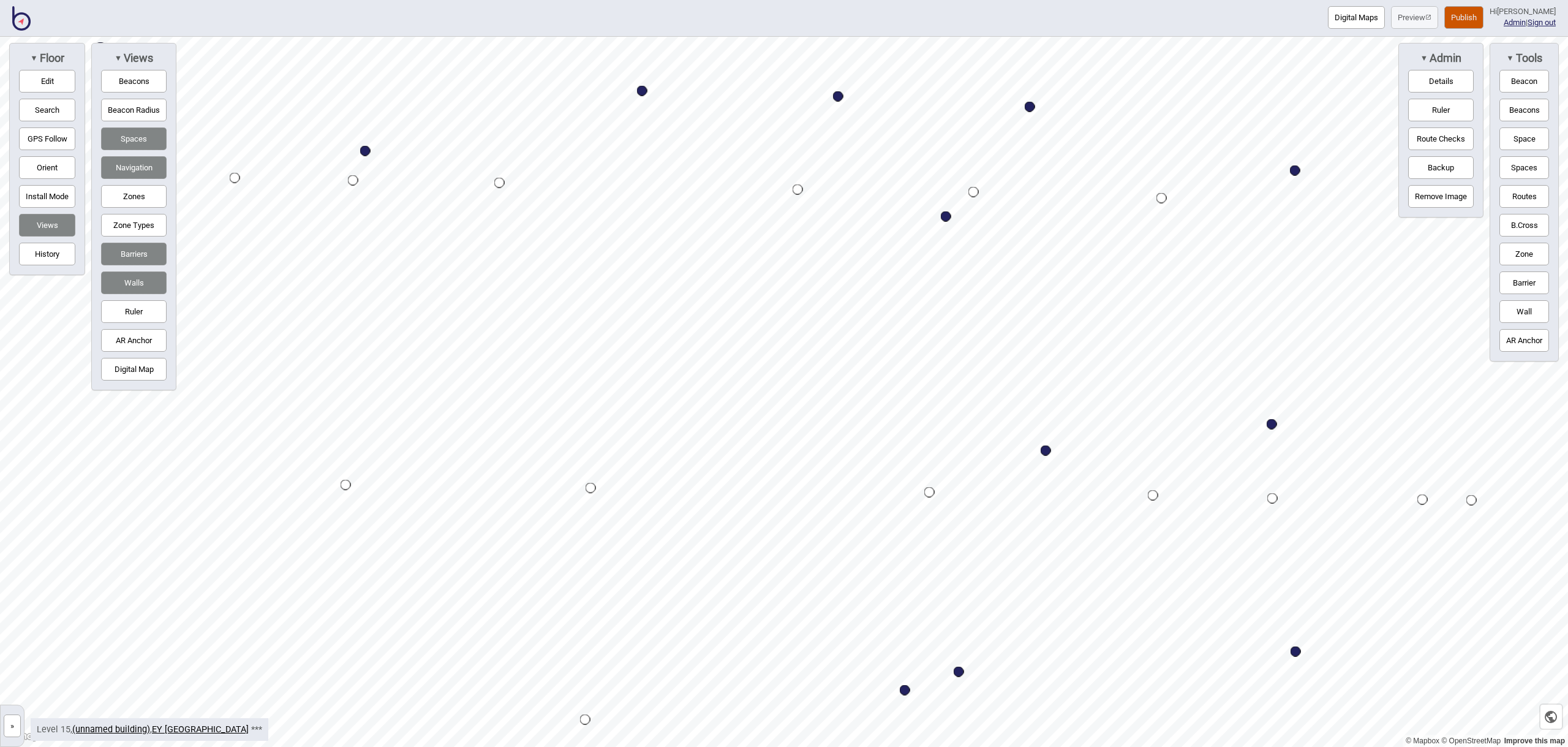
click at [1515, 140] on button "Space" at bounding box center [1524, 139] width 49 height 23
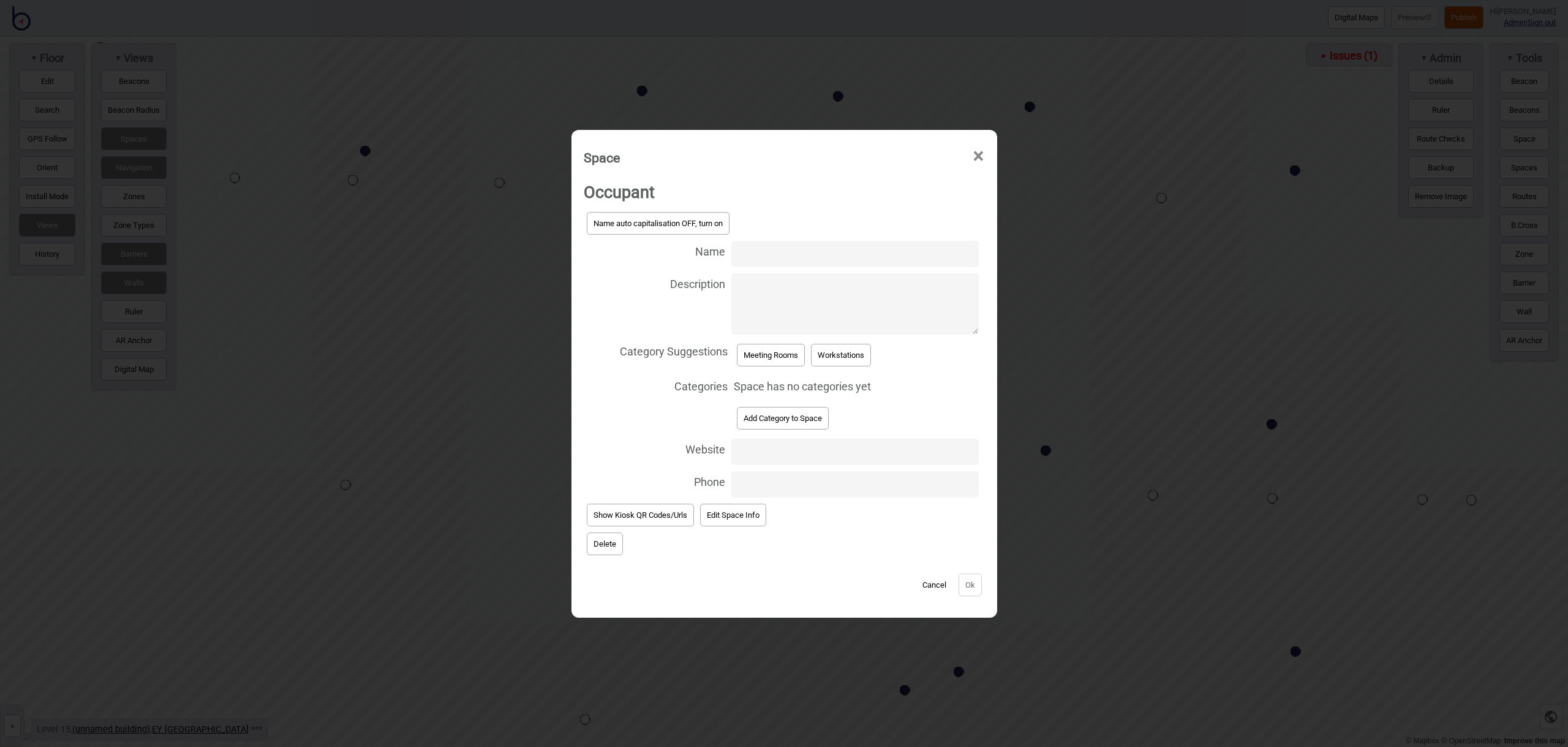
click at [751, 255] on input "Name" at bounding box center [855, 254] width 247 height 27
type input "Meeting Room 15.261"
click at [785, 355] on button "Meeting Rooms" at bounding box center [771, 355] width 68 height 23
select select "Meeting Rooms"
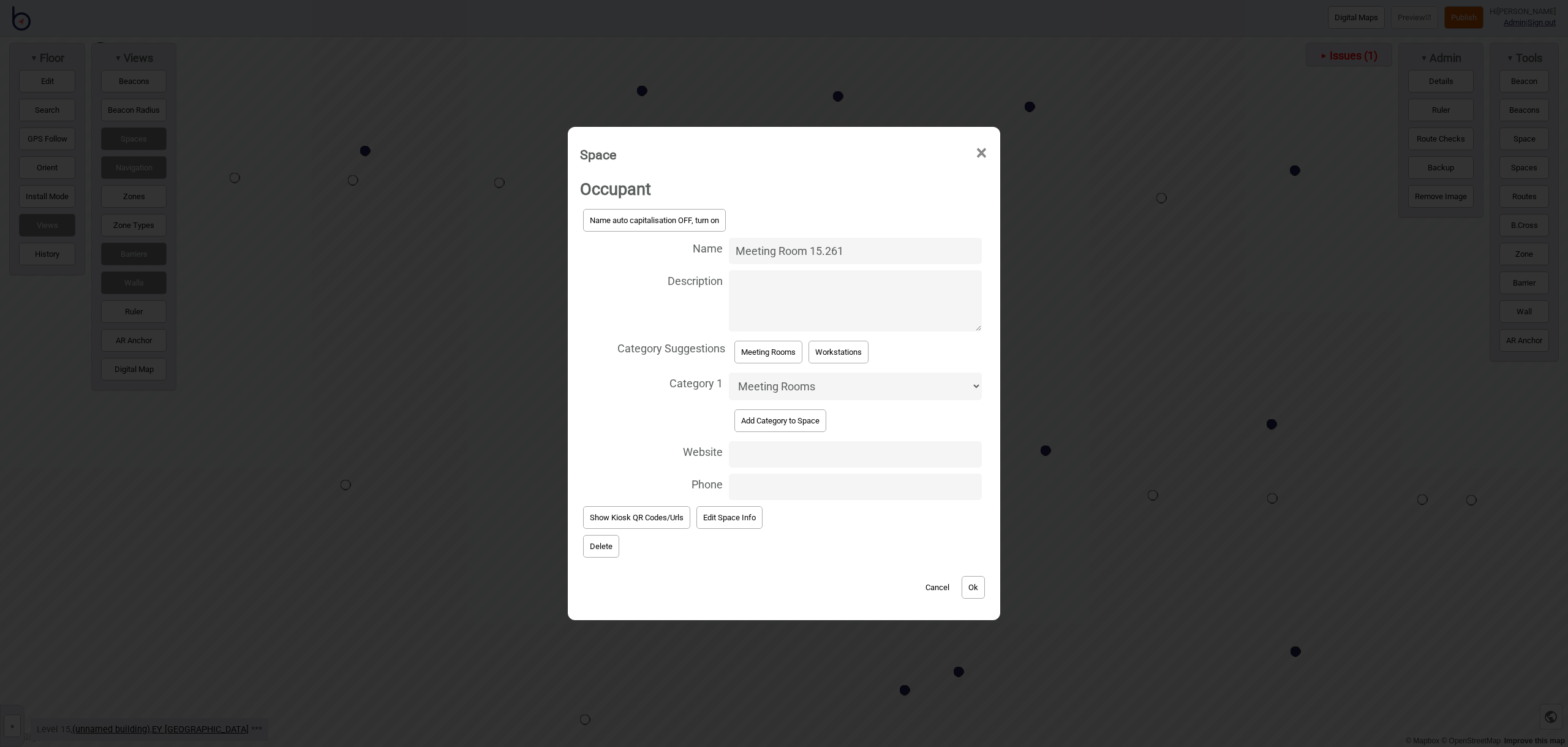
click at [973, 592] on button "Ok" at bounding box center [973, 588] width 24 height 23
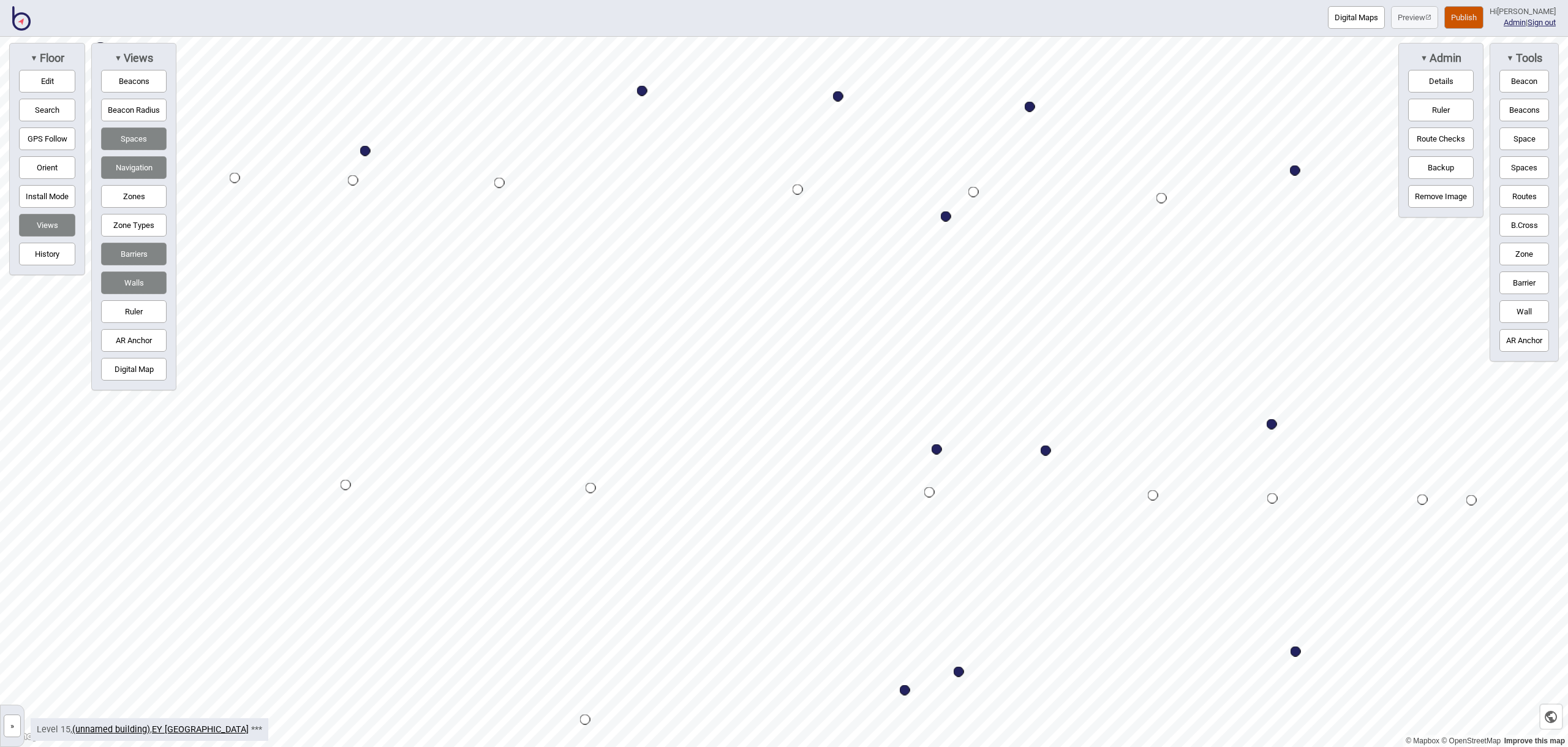
click at [1528, 143] on button "Space" at bounding box center [1524, 139] width 49 height 23
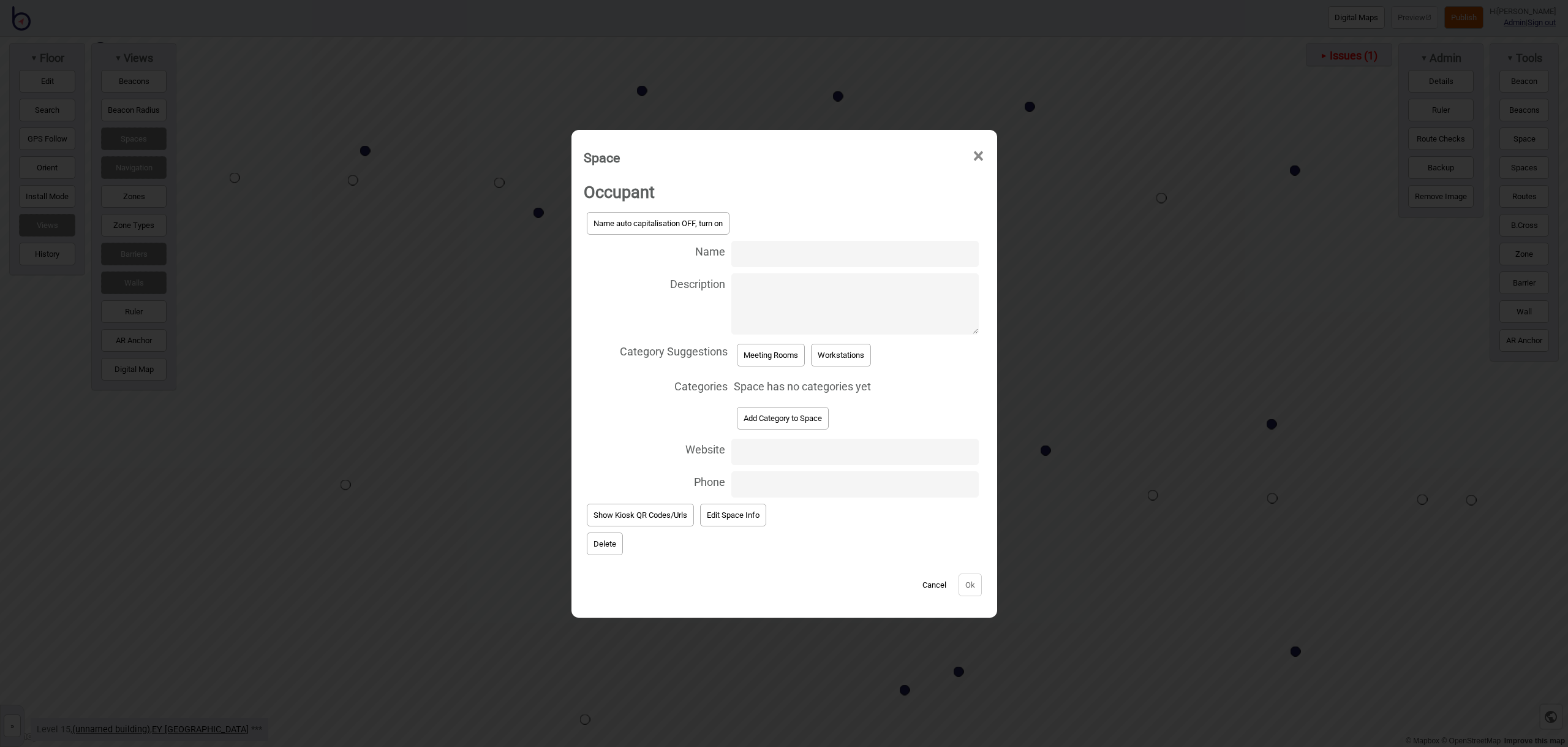
click at [756, 254] on input "Name" at bounding box center [855, 254] width 247 height 27
type input "Meeting Room 15.249"
click at [787, 364] on button "Meeting Rooms" at bounding box center [771, 355] width 68 height 23
select select "Meeting Rooms"
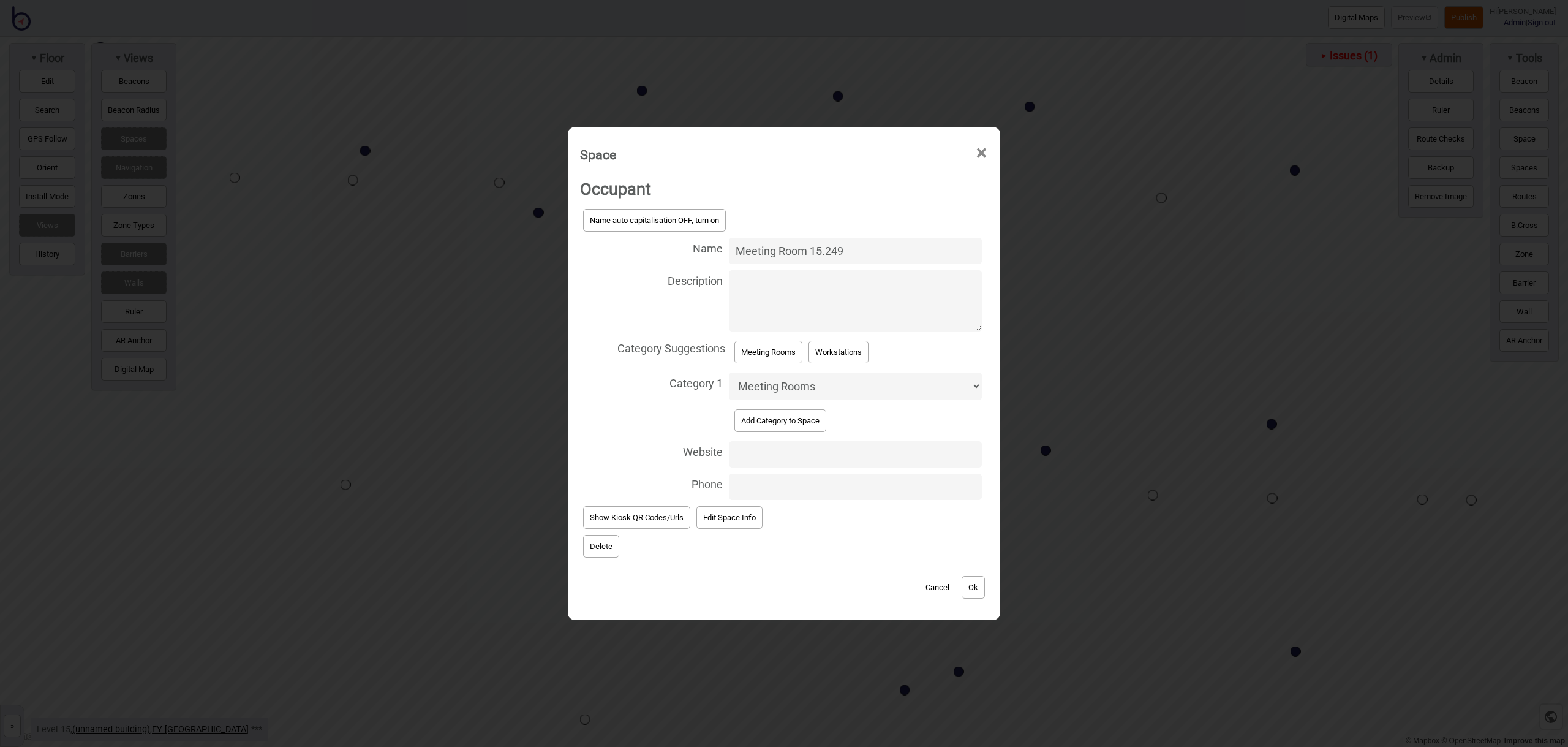
click at [968, 588] on button "Ok" at bounding box center [973, 588] width 24 height 23
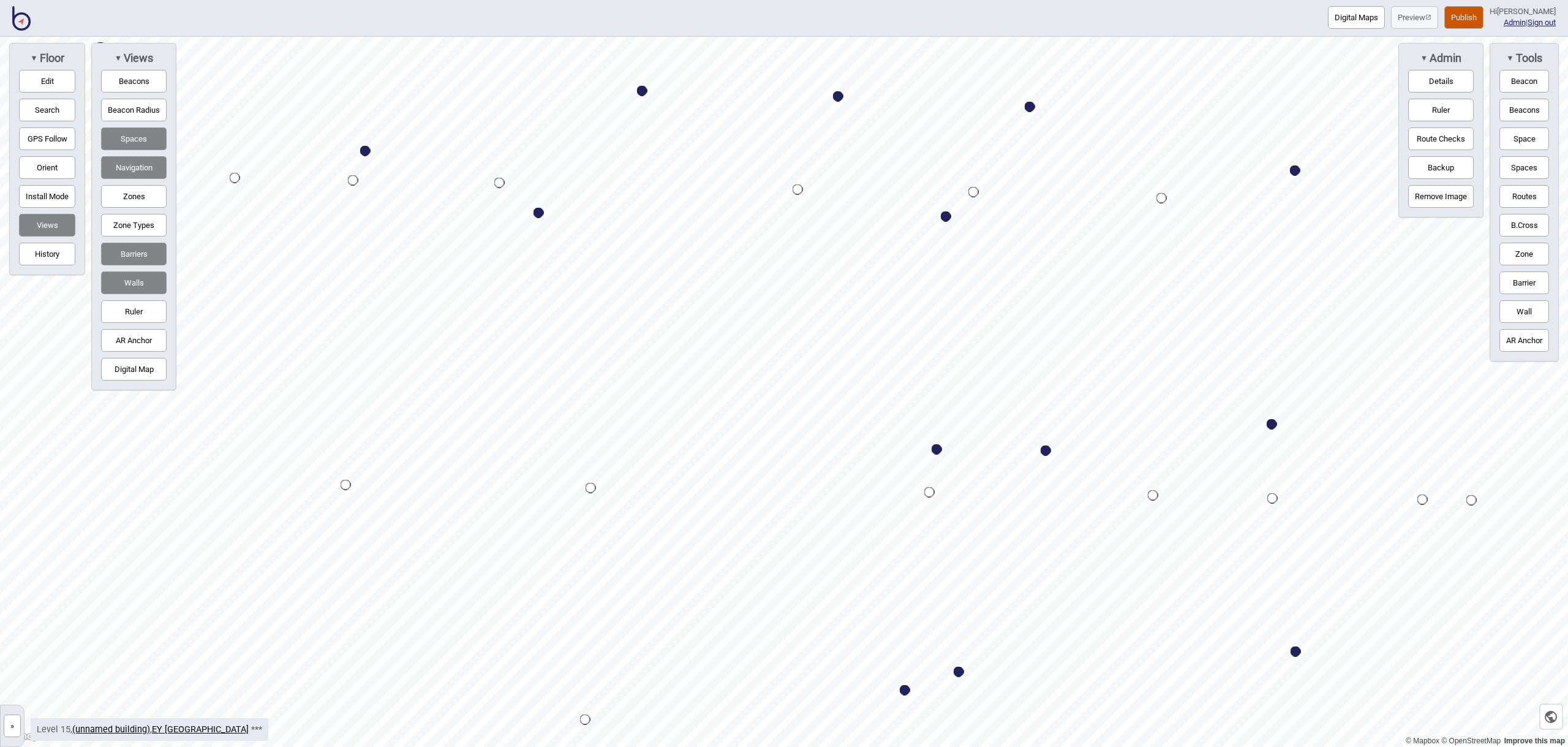
click at [1523, 131] on button "Space" at bounding box center [1524, 139] width 49 height 23
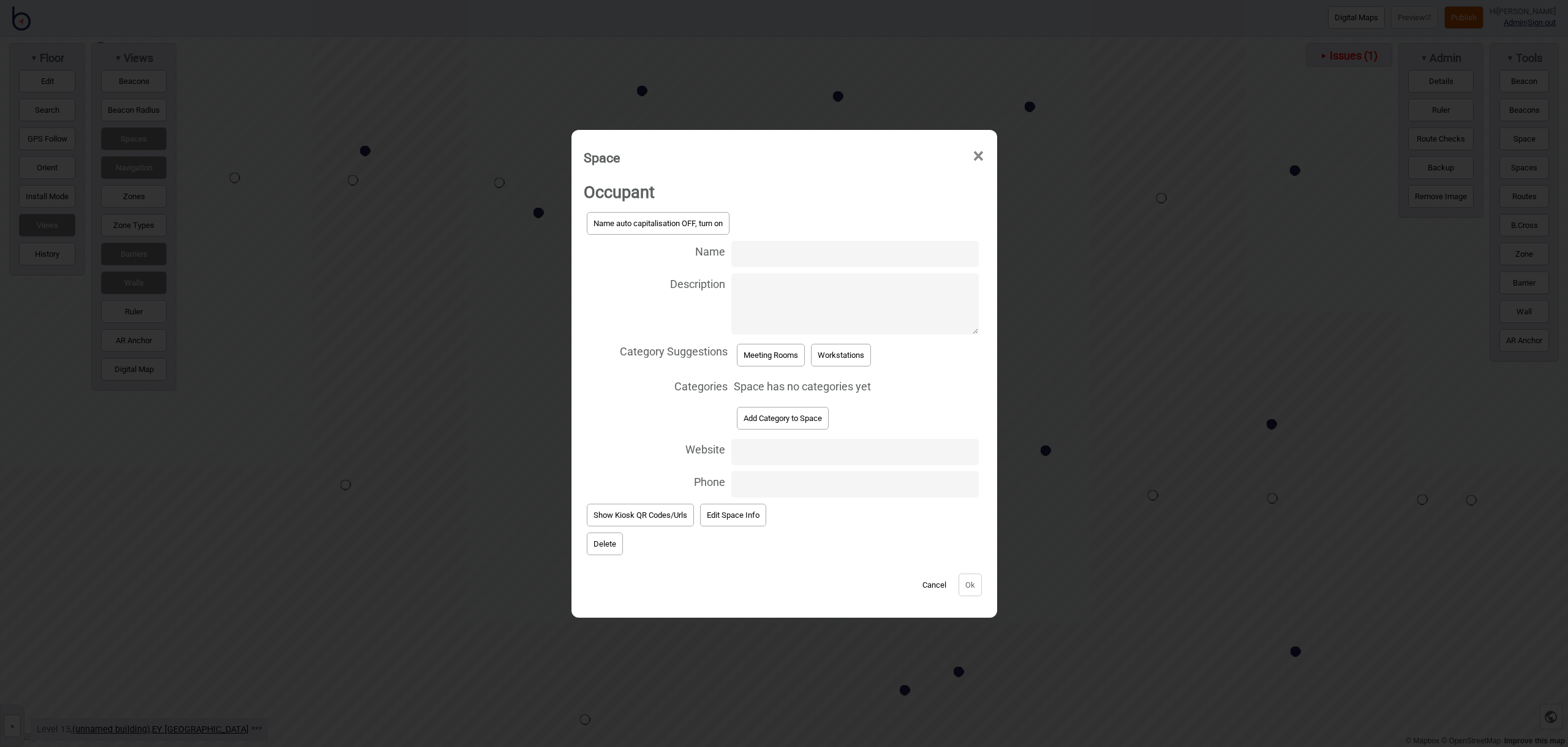
click at [747, 250] on input "Name" at bounding box center [855, 254] width 247 height 27
type input "Meeting Room 15.247"
click at [778, 362] on button "Meeting Rooms" at bounding box center [771, 355] width 68 height 23
select select "Meeting Rooms"
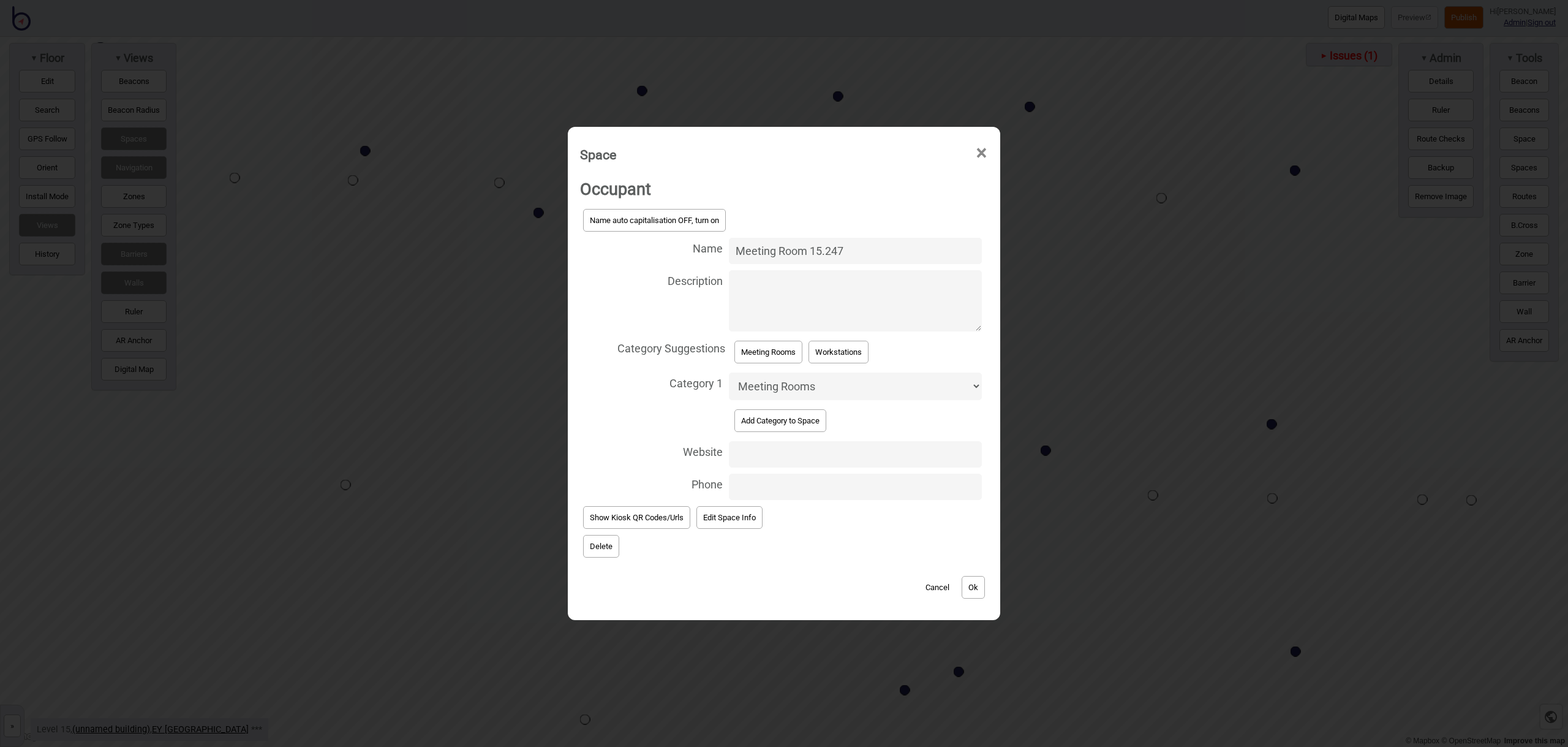
click at [982, 588] on button "Ok" at bounding box center [973, 588] width 24 height 23
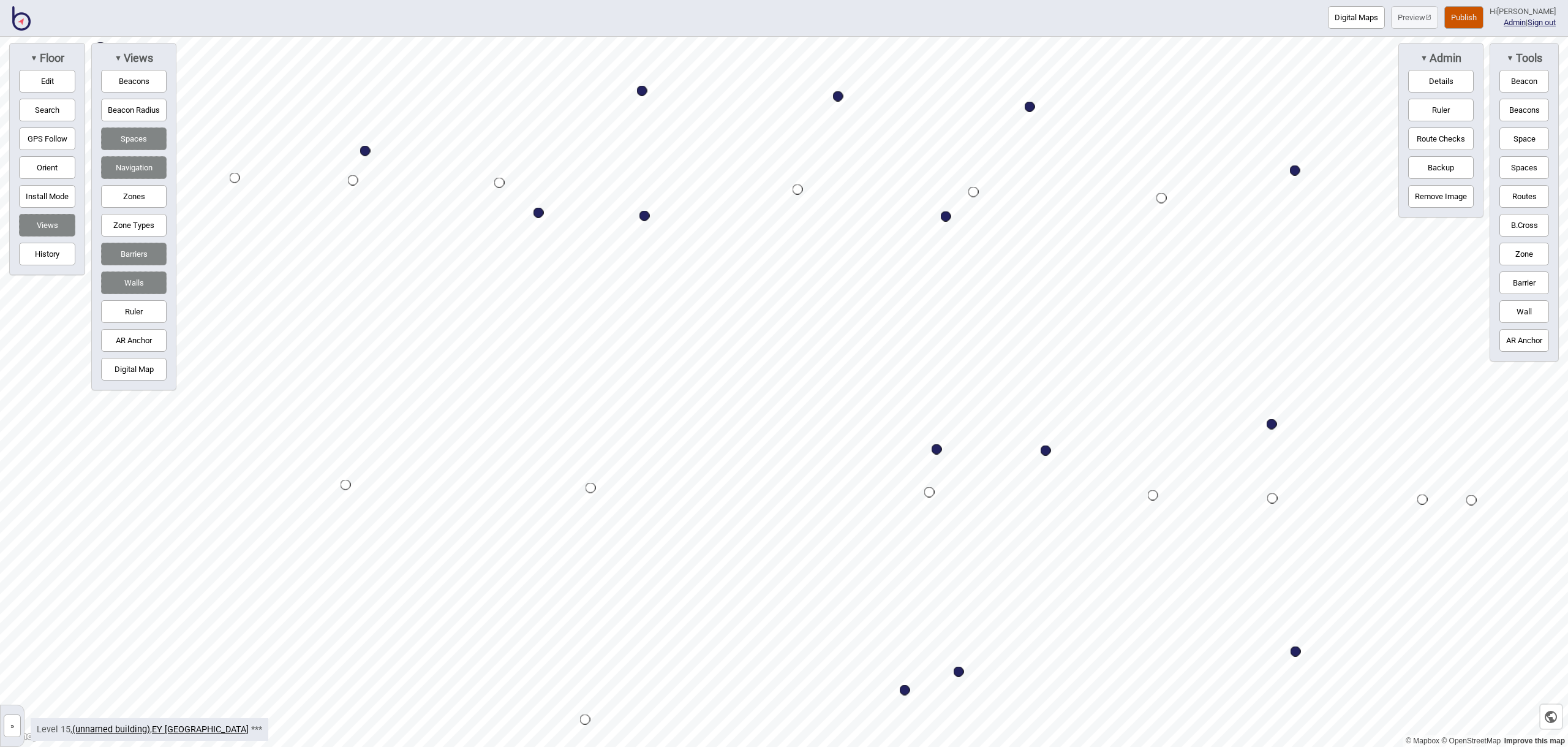
drag, startPoint x: 1522, startPoint y: 144, endPoint x: 1508, endPoint y: 145, distance: 14.0
click at [1521, 144] on button "Space" at bounding box center [1524, 139] width 49 height 23
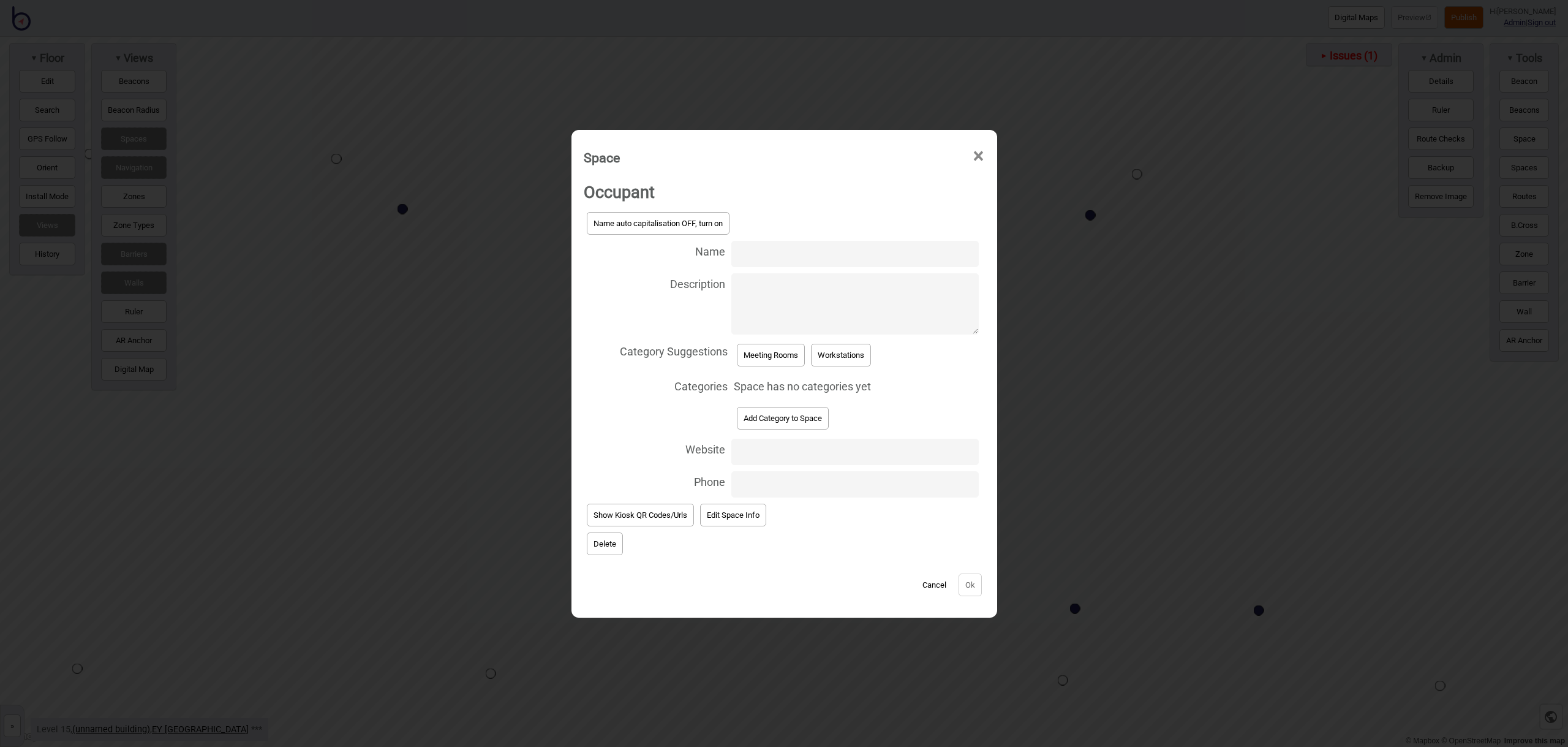
click at [773, 252] on input "Name" at bounding box center [855, 254] width 247 height 27
type input "Meeting Room 15.245"
click at [797, 353] on button "Meeting Rooms" at bounding box center [771, 355] width 68 height 23
select select "Meeting Rooms"
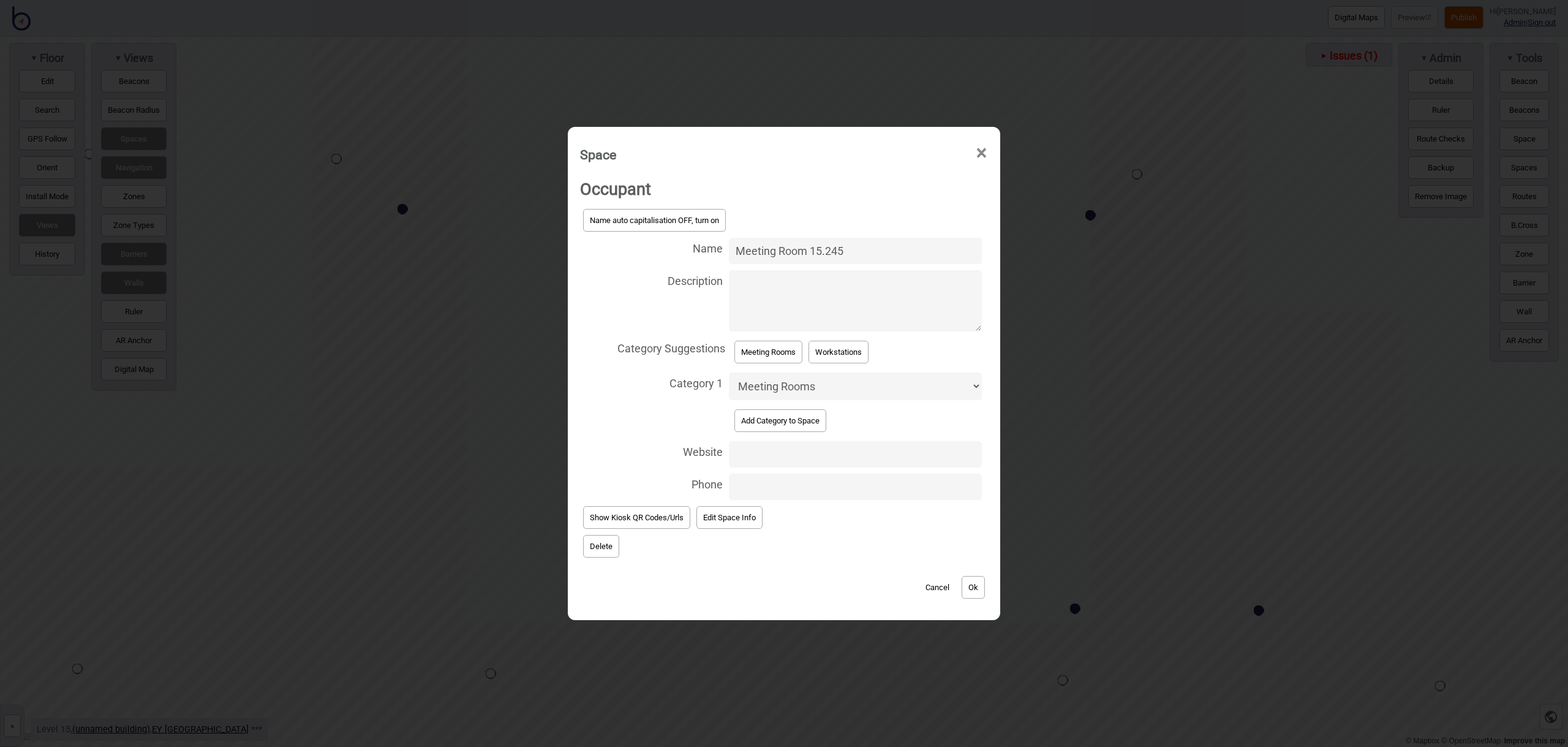
click at [973, 582] on button "Ok" at bounding box center [973, 588] width 24 height 23
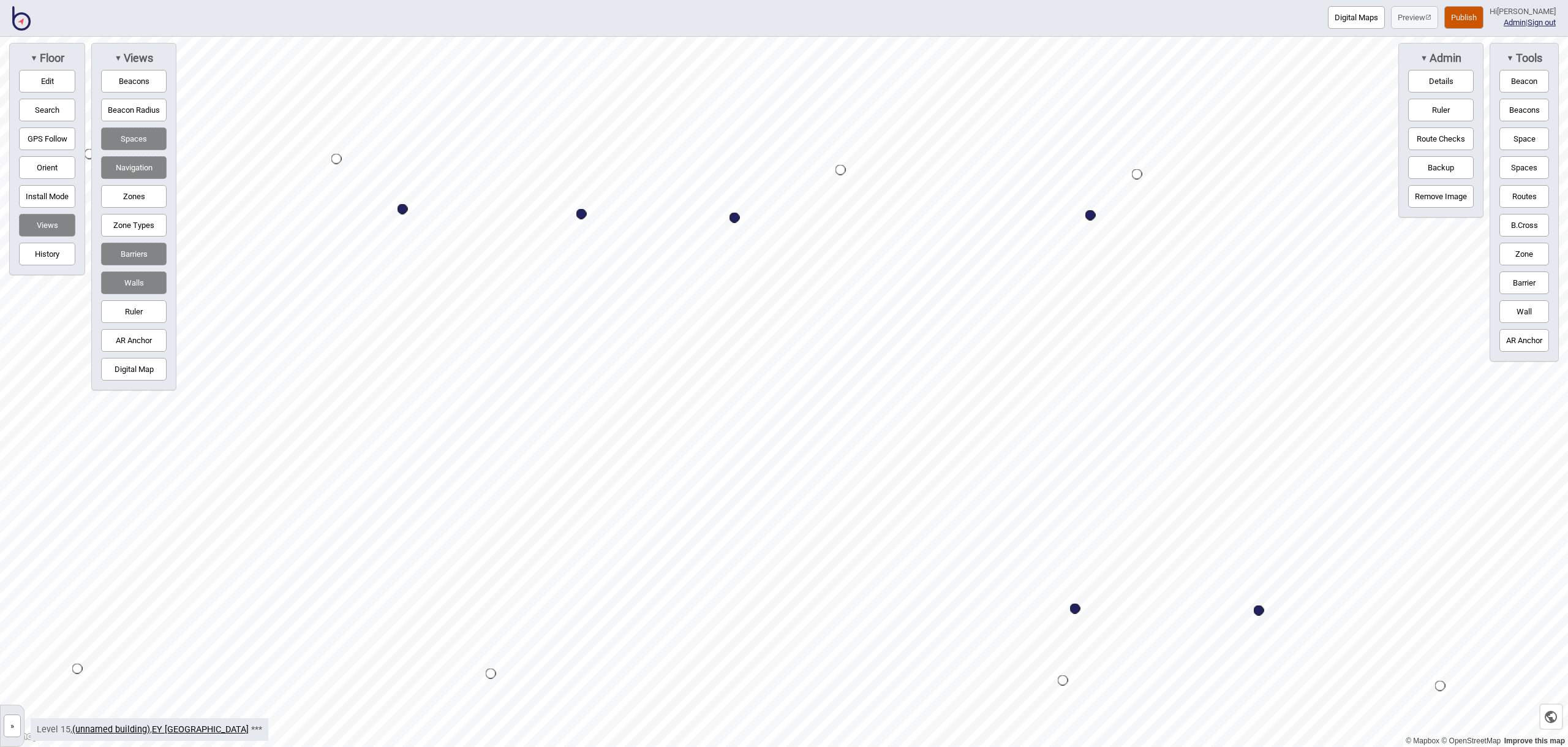
click at [1515, 143] on button "Space" at bounding box center [1524, 139] width 49 height 23
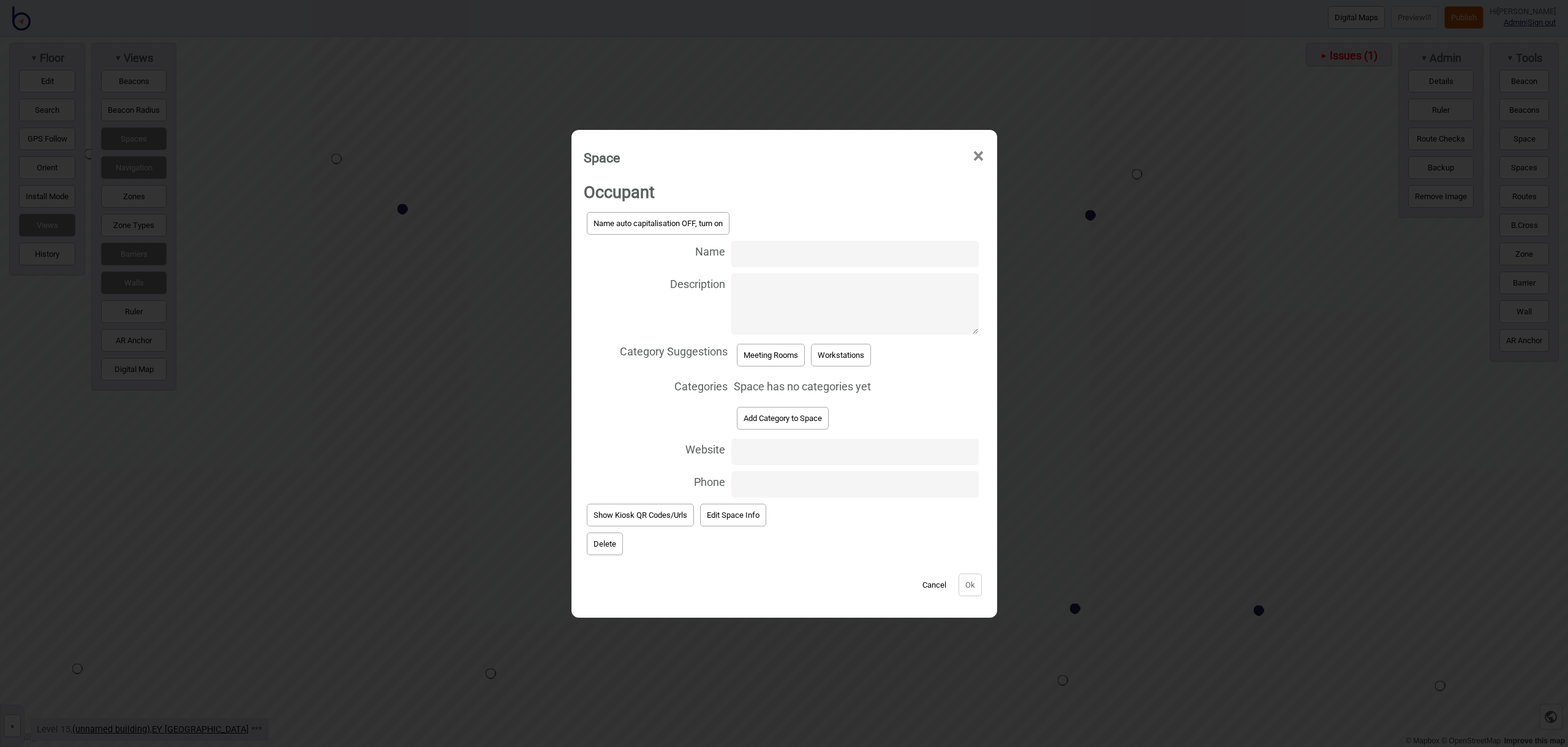
click at [778, 248] on input "Name" at bounding box center [855, 254] width 247 height 27
type input "Meeting Room 15.243"
click at [790, 355] on button "Meeting Rooms" at bounding box center [771, 355] width 68 height 23
select select "Meeting Rooms"
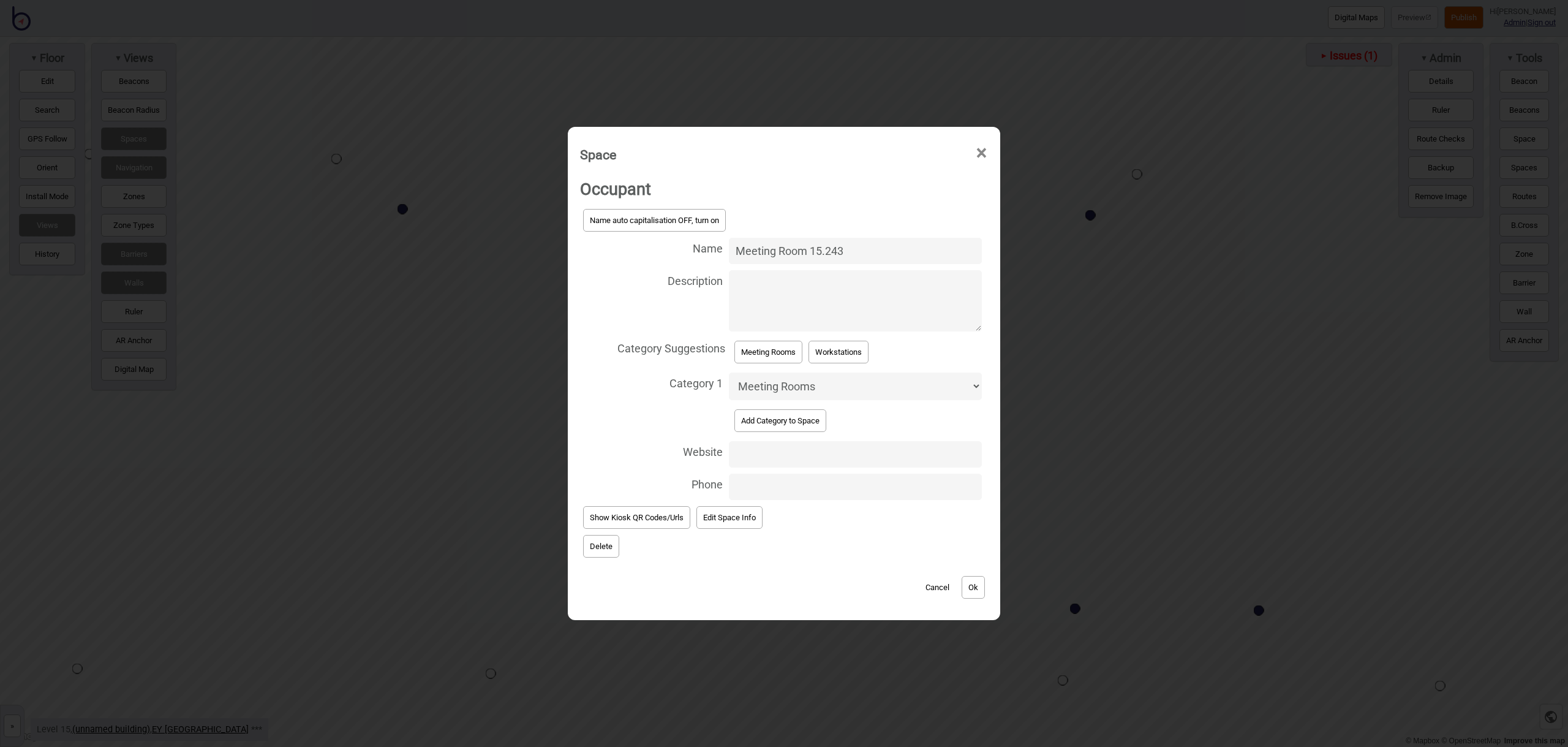
click at [977, 582] on button "Ok" at bounding box center [973, 588] width 24 height 23
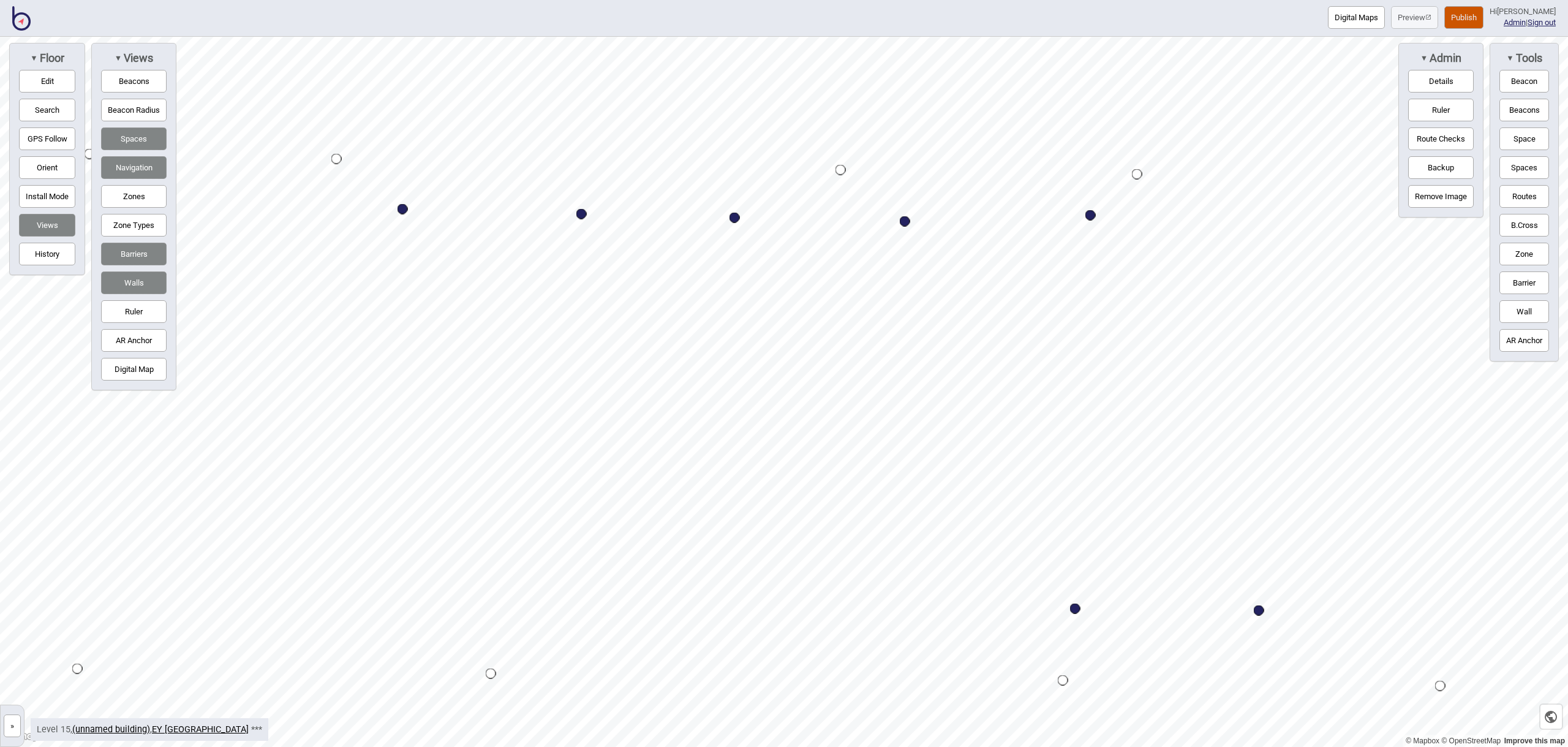
click at [65, 77] on button "Edit" at bounding box center [47, 82] width 56 height 23
click at [48, 83] on button "Edit" at bounding box center [47, 82] width 56 height 23
click at [153, 365] on button "Digital Map" at bounding box center [133, 369] width 65 height 23
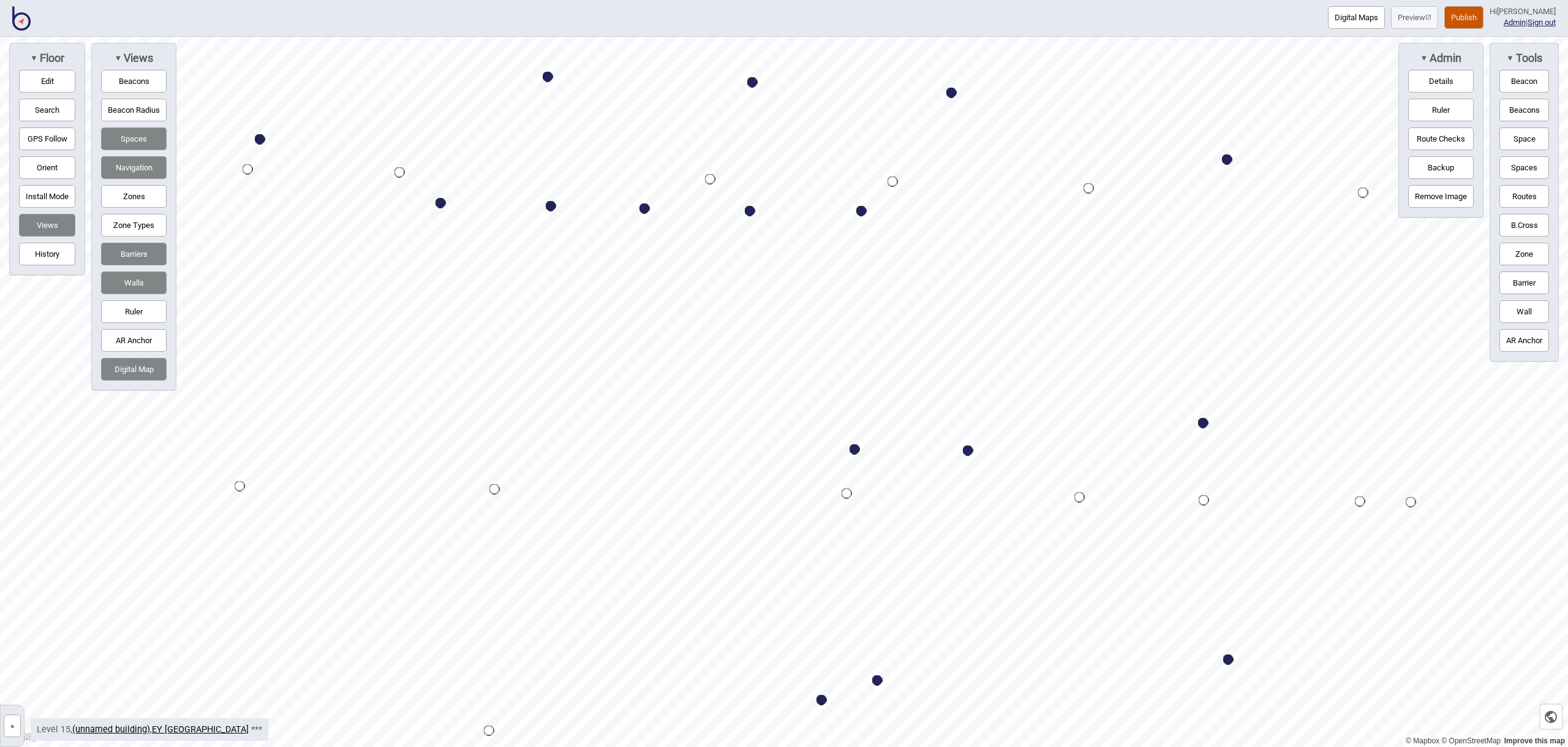
click at [153, 365] on button "Digital Map" at bounding box center [133, 369] width 65 height 23
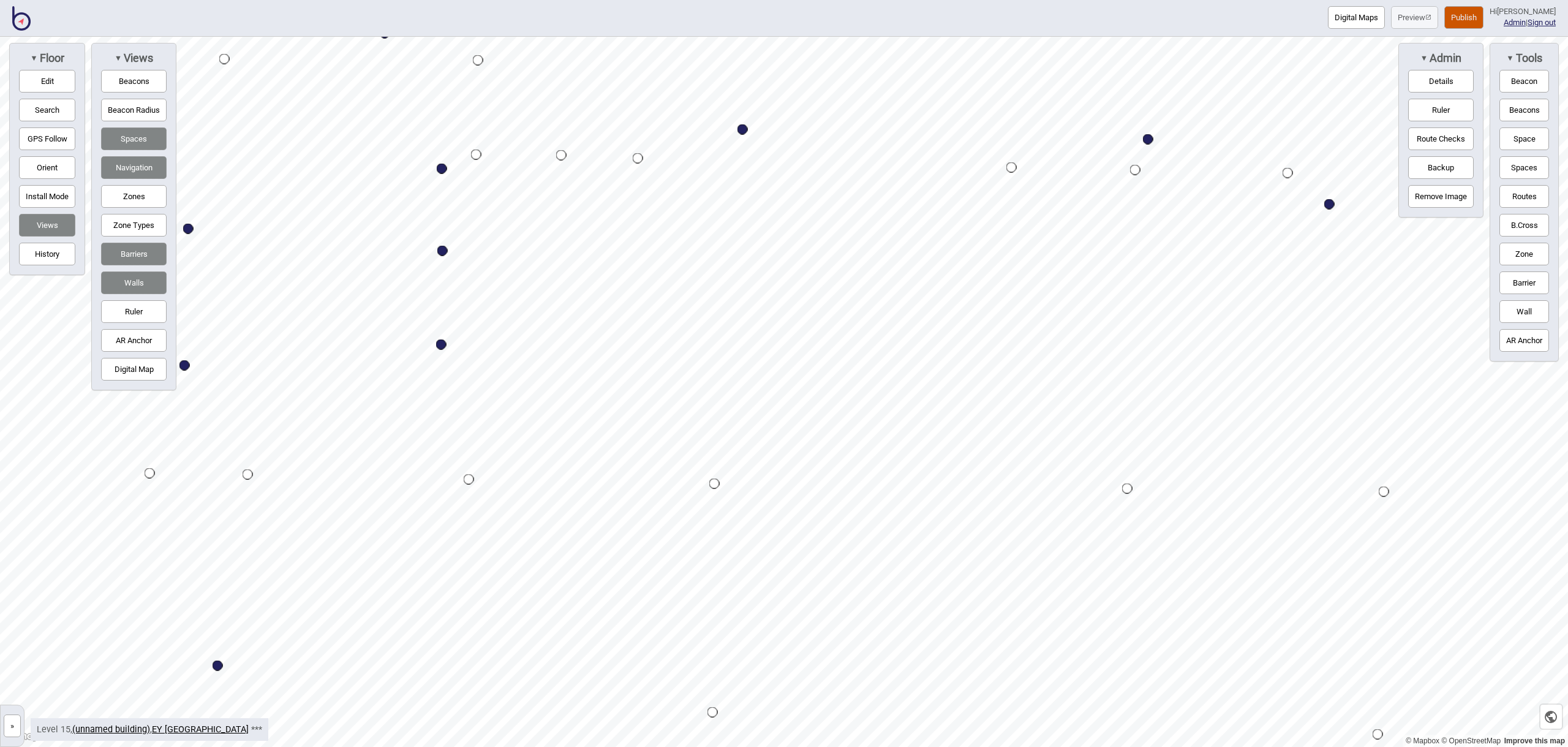
click at [152, 374] on button "Digital Map" at bounding box center [133, 369] width 65 height 23
click at [149, 372] on button "Digital Map" at bounding box center [133, 369] width 65 height 23
click at [132, 376] on button "Digital Map" at bounding box center [133, 369] width 65 height 23
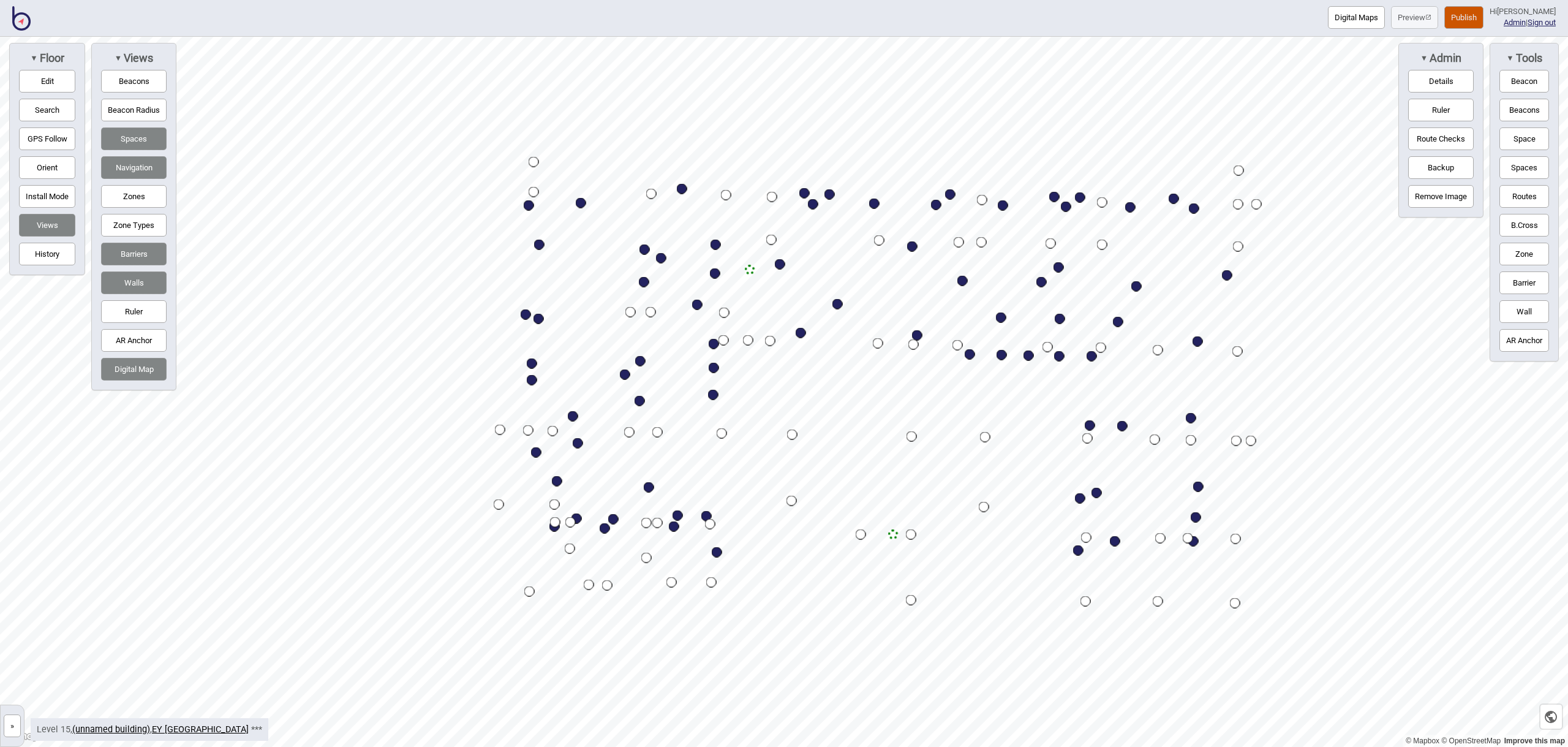
click at [143, 367] on button "Digital Map" at bounding box center [133, 369] width 65 height 23
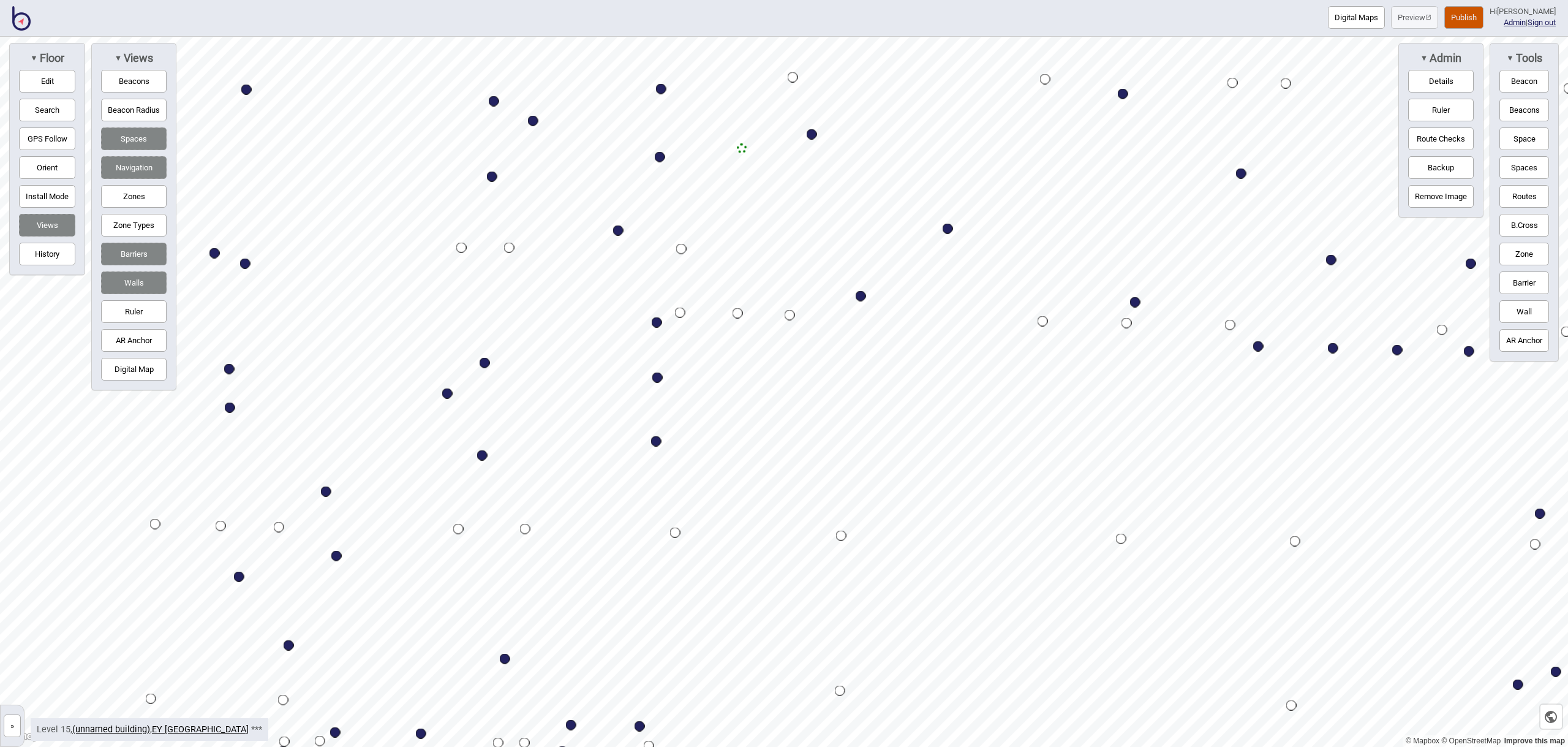
click at [1521, 143] on button "Space" at bounding box center [1524, 139] width 49 height 23
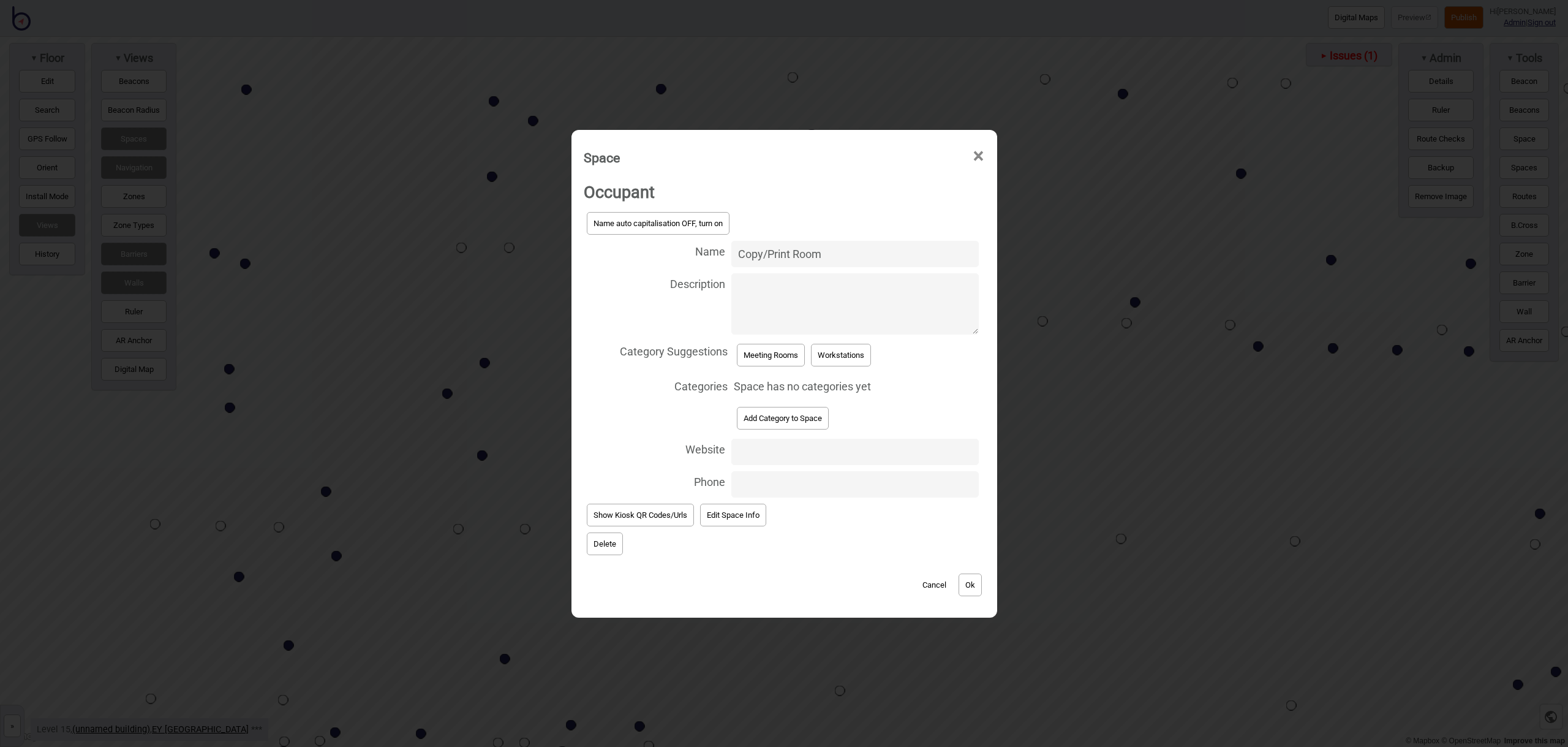
type input "Copy/Print Room"
click at [786, 419] on button "Add Category to Space" at bounding box center [782, 419] width 92 height 23
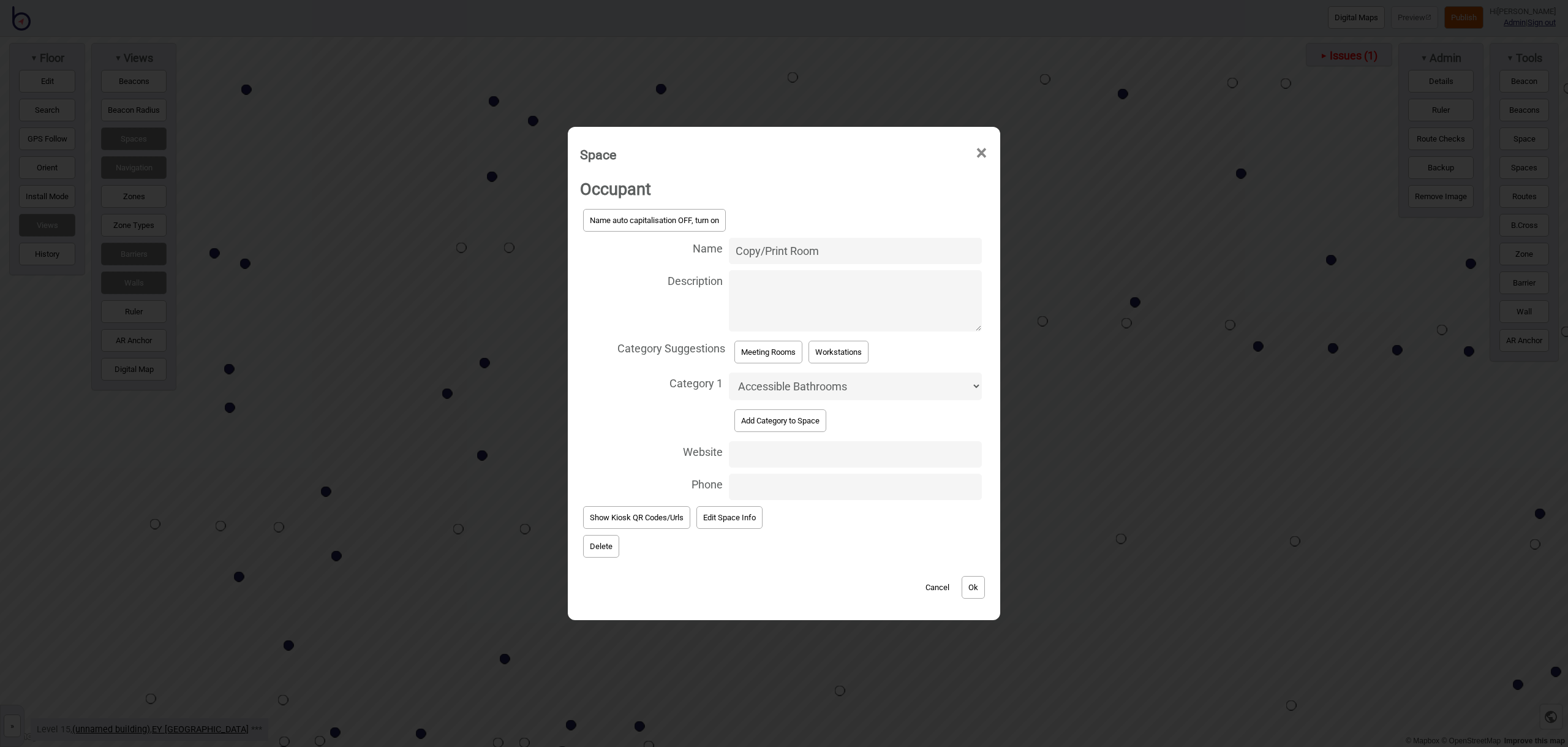
click at [792, 386] on select "Accessible Bathrooms Bathrooms Eating Areas Information and Assistance Meeting …" at bounding box center [855, 385] width 253 height 28
select select "Office Equipment"
click at [972, 588] on button "Ok" at bounding box center [973, 588] width 24 height 23
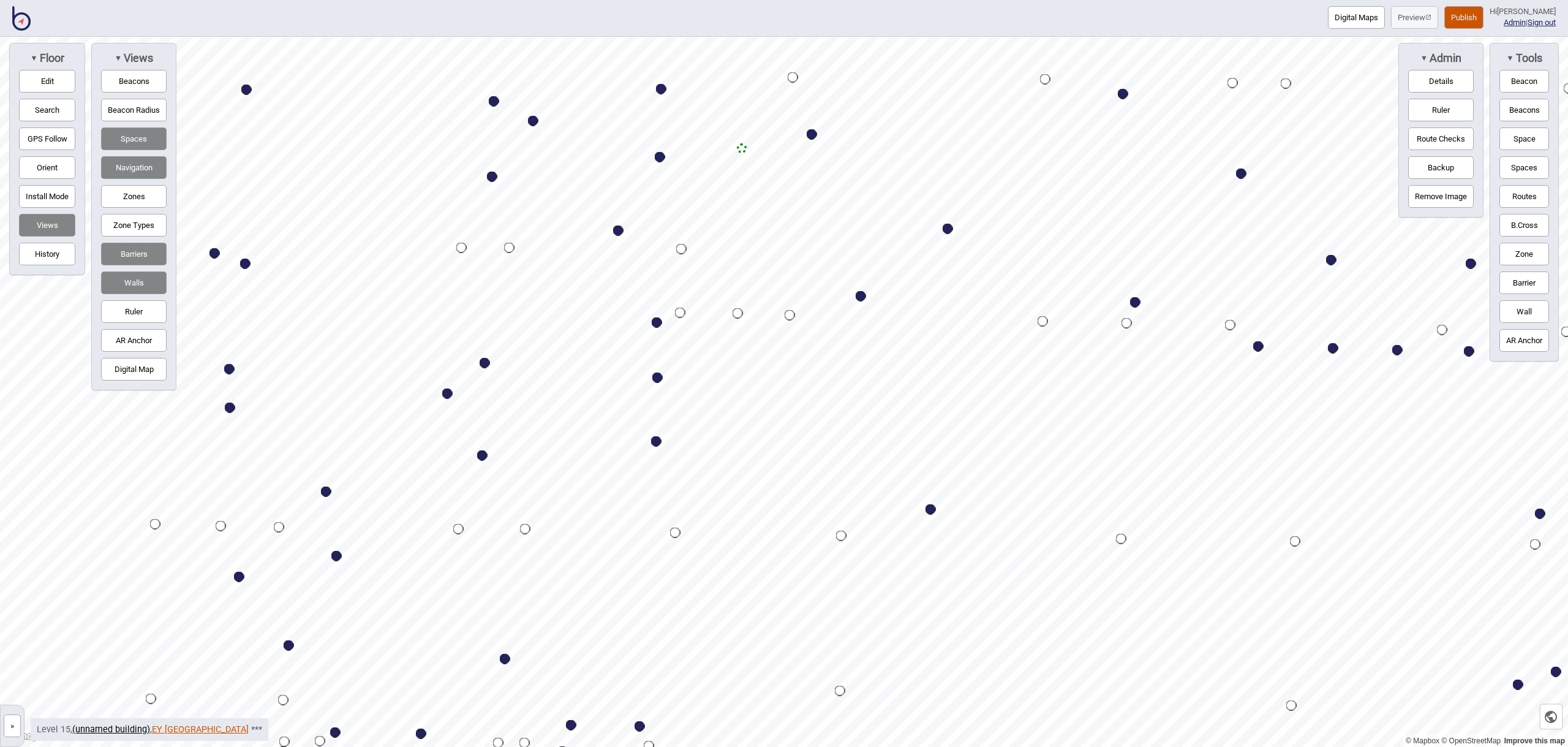
click at [170, 727] on link "EY [GEOGRAPHIC_DATA]" at bounding box center [200, 729] width 97 height 10
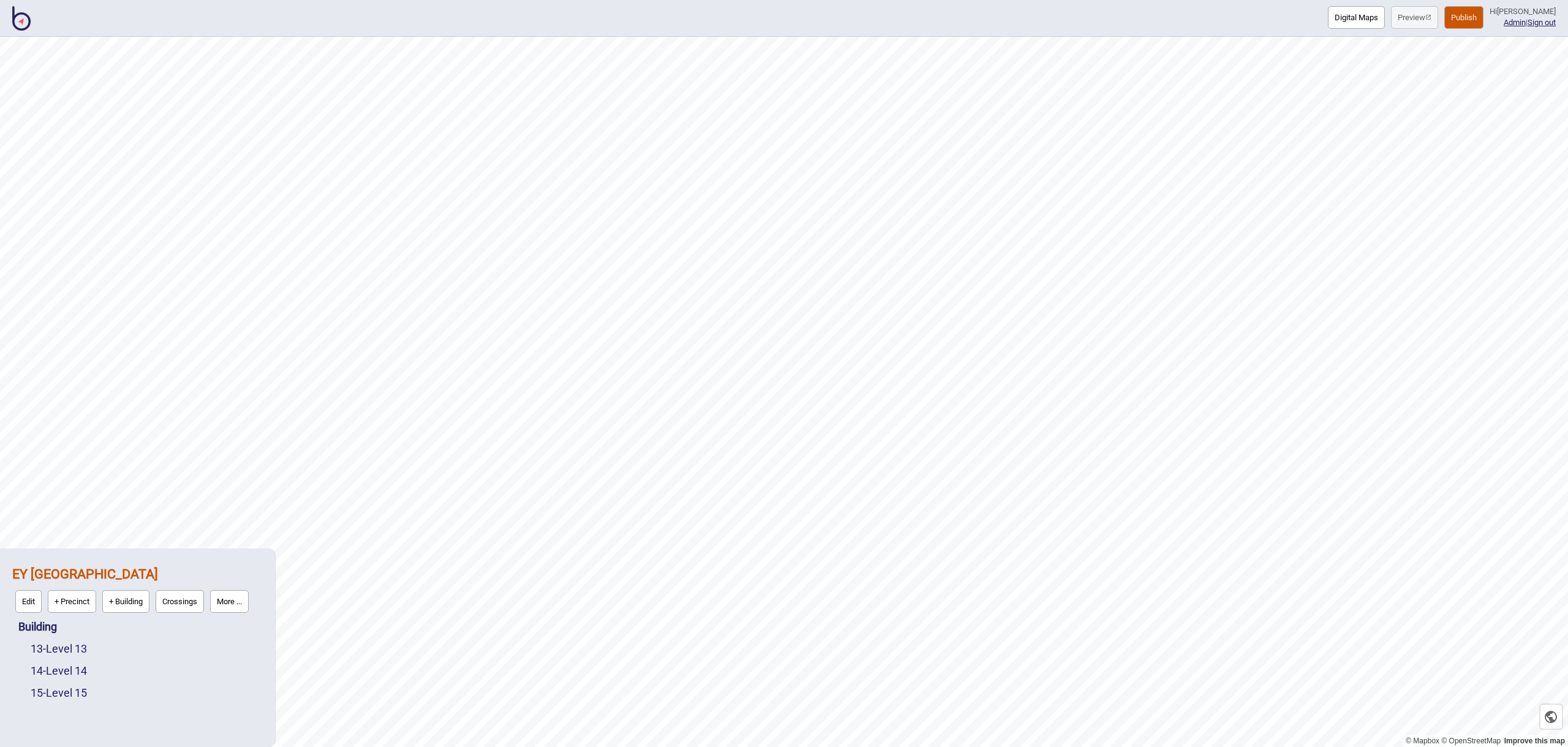
click at [87, 655] on div "13 - Level 13" at bounding box center [146, 648] width 233 height 22
click at [85, 651] on link "13 - Level 13" at bounding box center [58, 648] width 56 height 13
click at [53, 647] on button "Edit" at bounding box center [47, 645] width 27 height 23
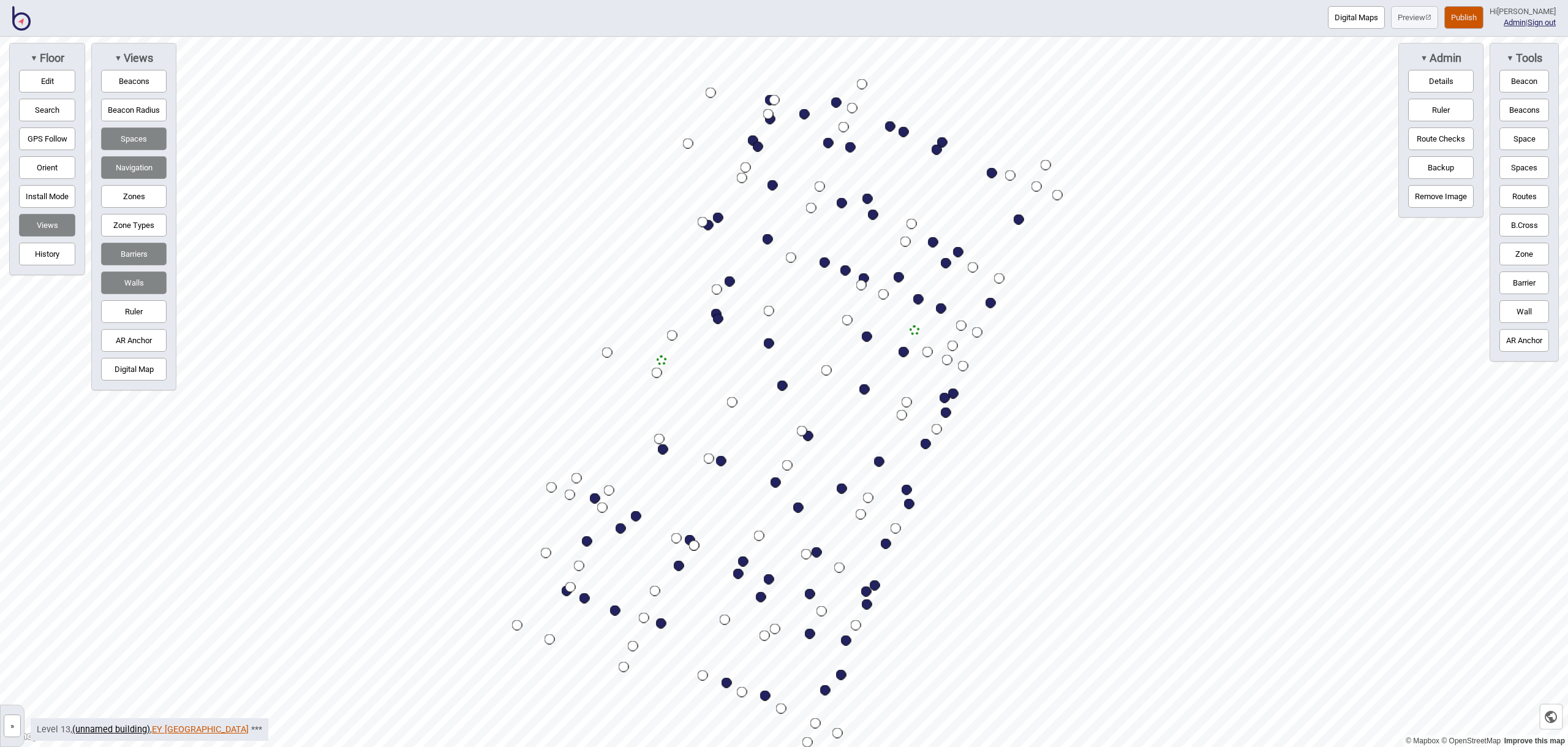
click at [167, 726] on link "EY [GEOGRAPHIC_DATA]" at bounding box center [200, 729] width 97 height 10
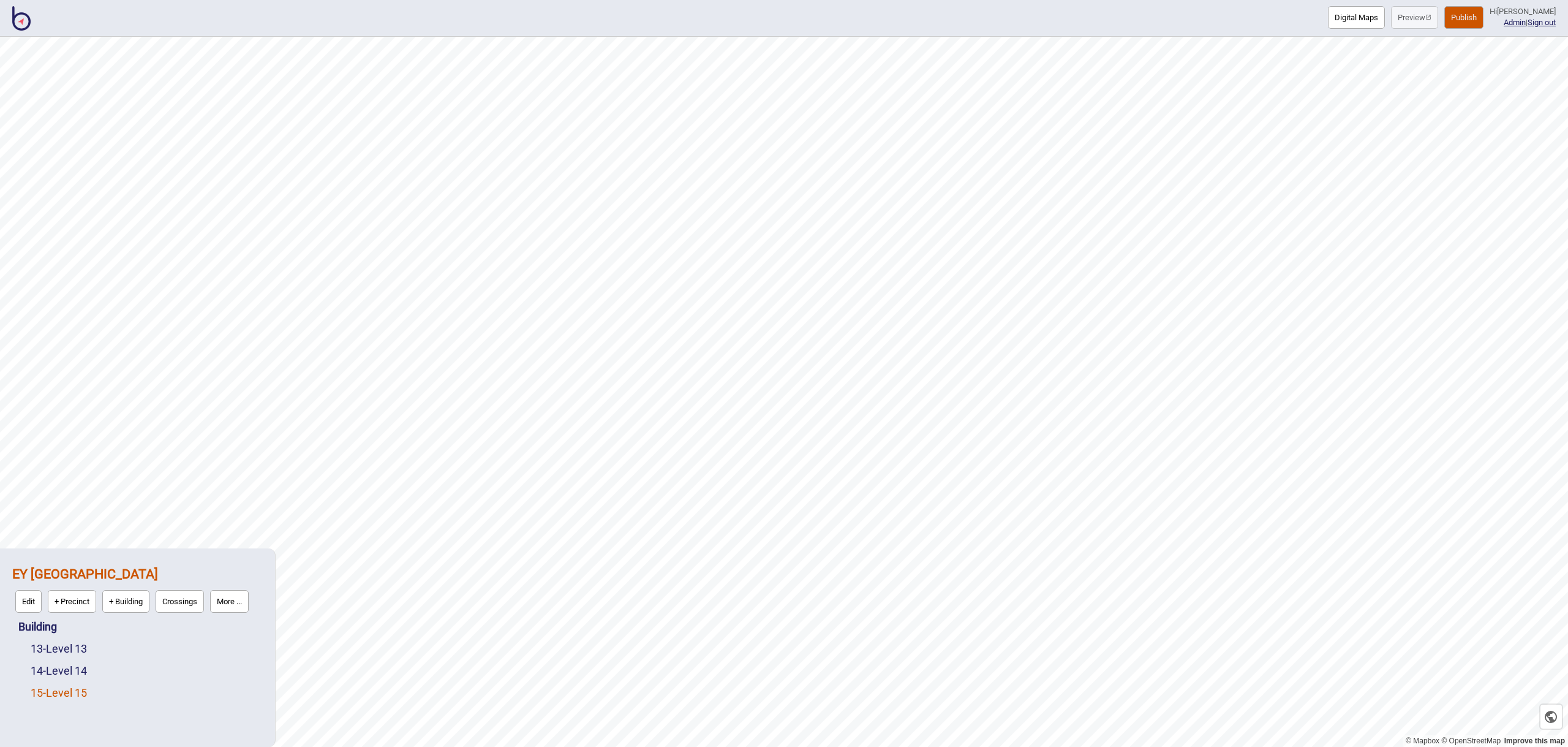
click at [87, 694] on link "15 - Level 15" at bounding box center [58, 693] width 56 height 13
click at [48, 690] on button "Edit" at bounding box center [47, 689] width 27 height 23
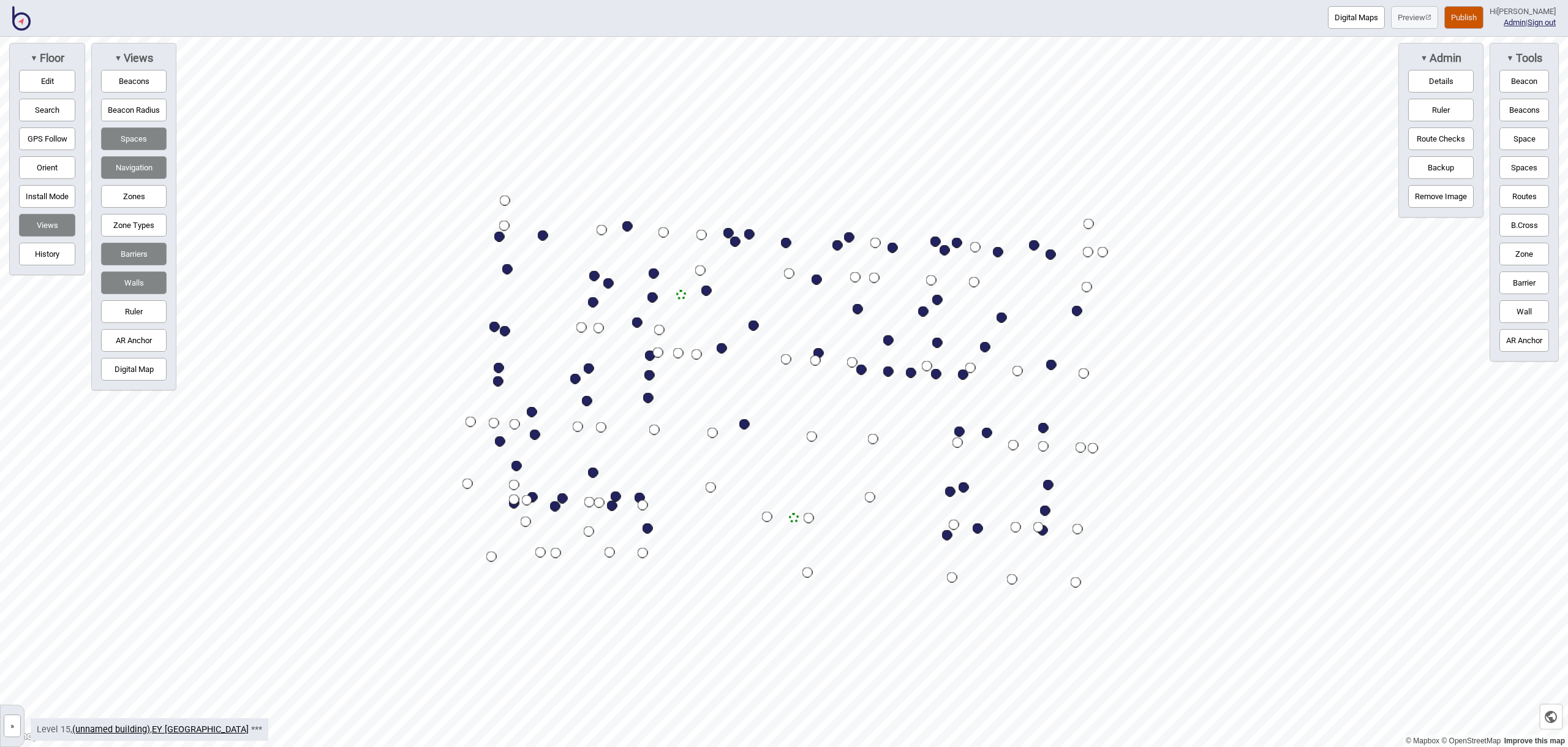
click at [1510, 128] on button "Space" at bounding box center [1524, 139] width 49 height 23
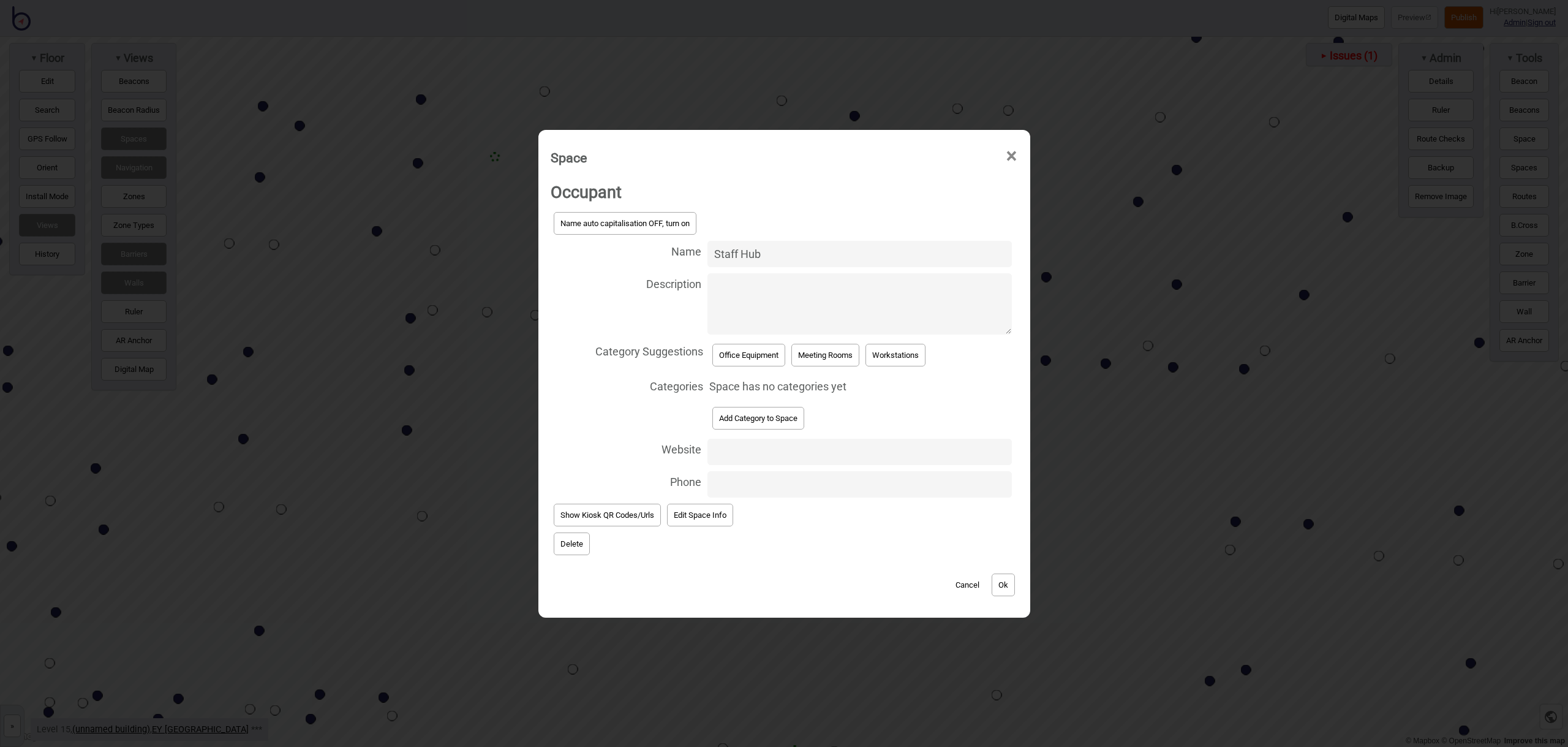
type input "Staff Hub"
click at [764, 418] on button "Add Category to Space" at bounding box center [758, 419] width 92 height 23
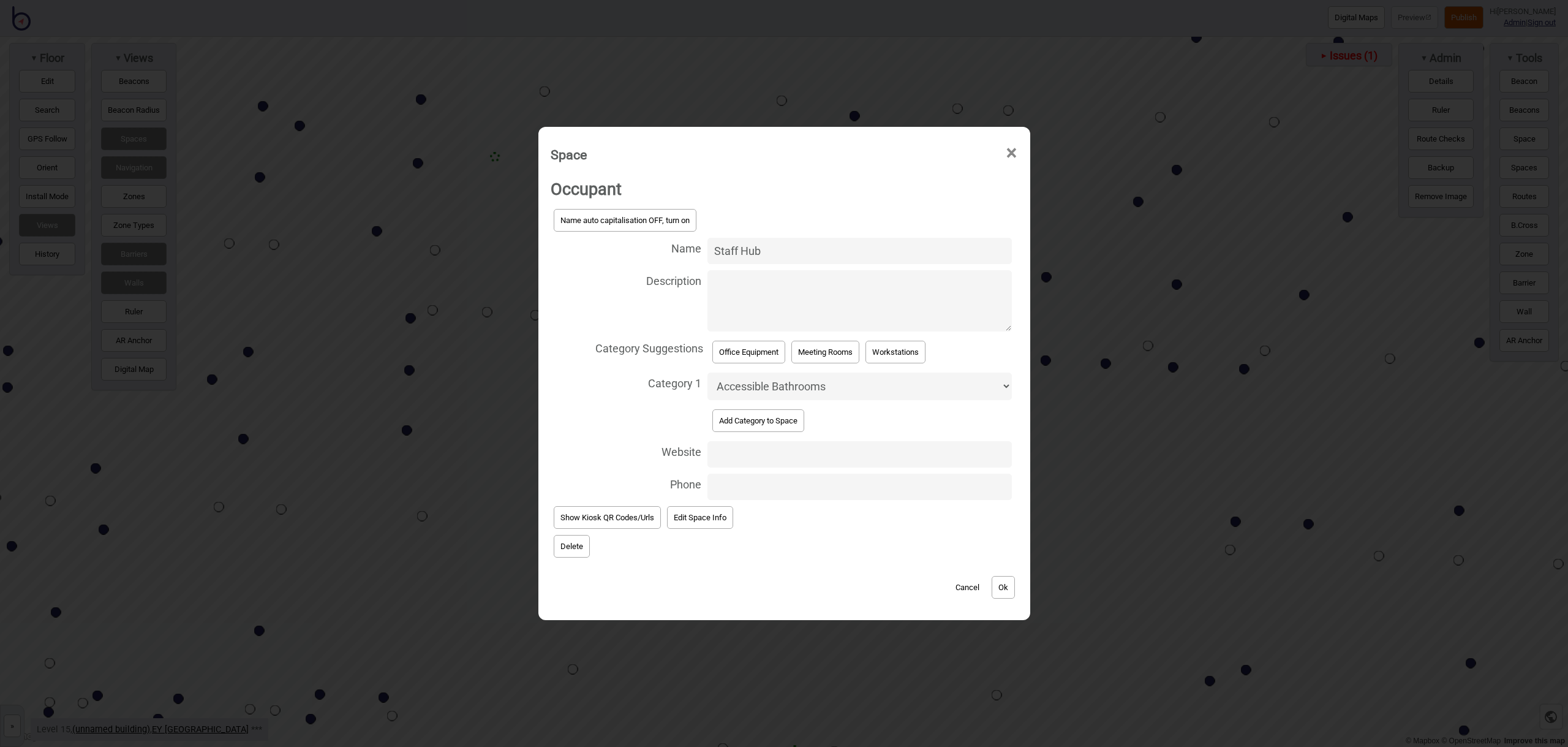
click at [773, 384] on select "Accessible Bathrooms Bathrooms Eating Areas Information and Assistance Meeting …" at bounding box center [859, 385] width 304 height 28
select select "Eating Areas"
click at [1004, 586] on button "Ok" at bounding box center [1003, 588] width 24 height 23
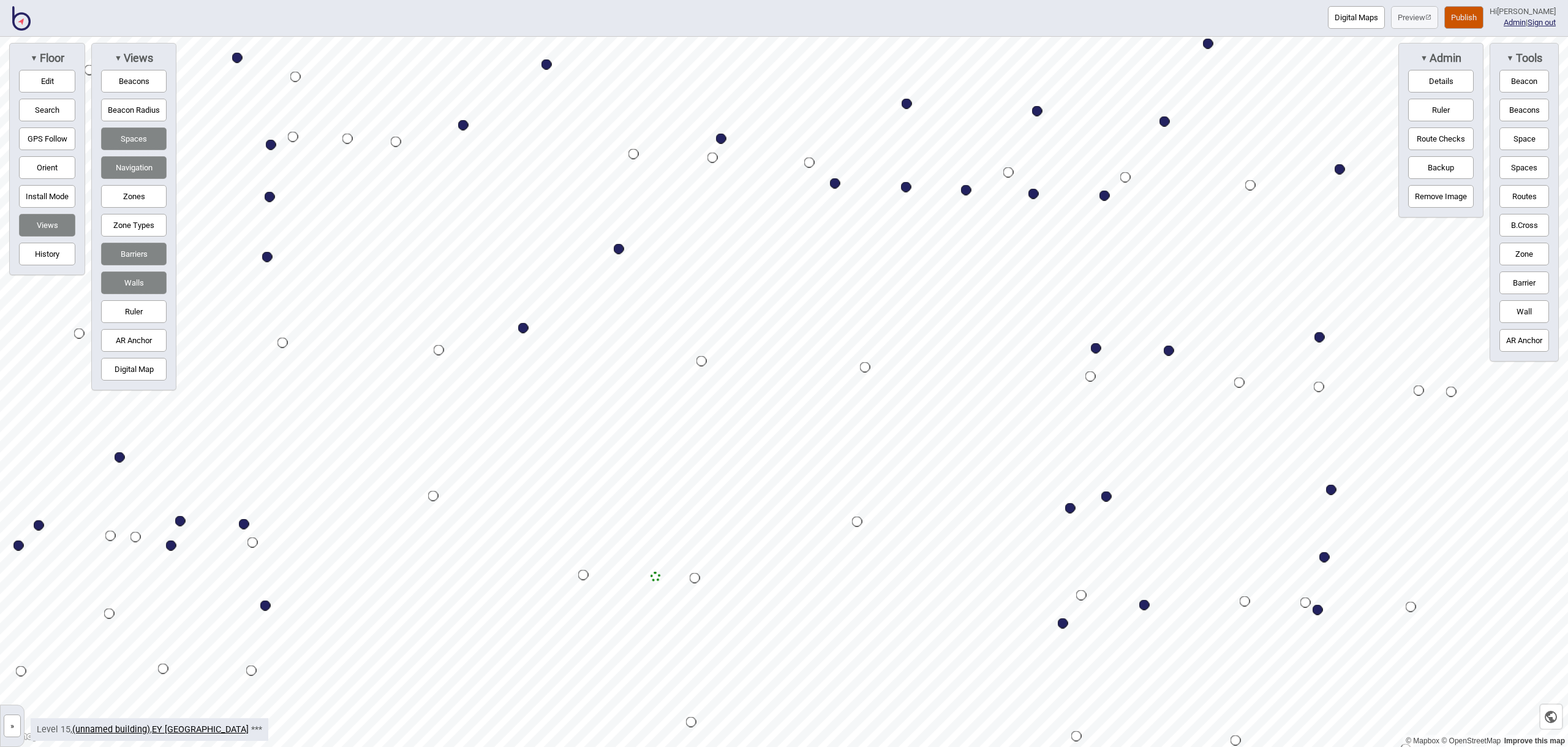
drag, startPoint x: 1521, startPoint y: 140, endPoint x: 1403, endPoint y: 175, distance: 123.1
click at [1521, 141] on button "Space" at bounding box center [1524, 139] width 49 height 23
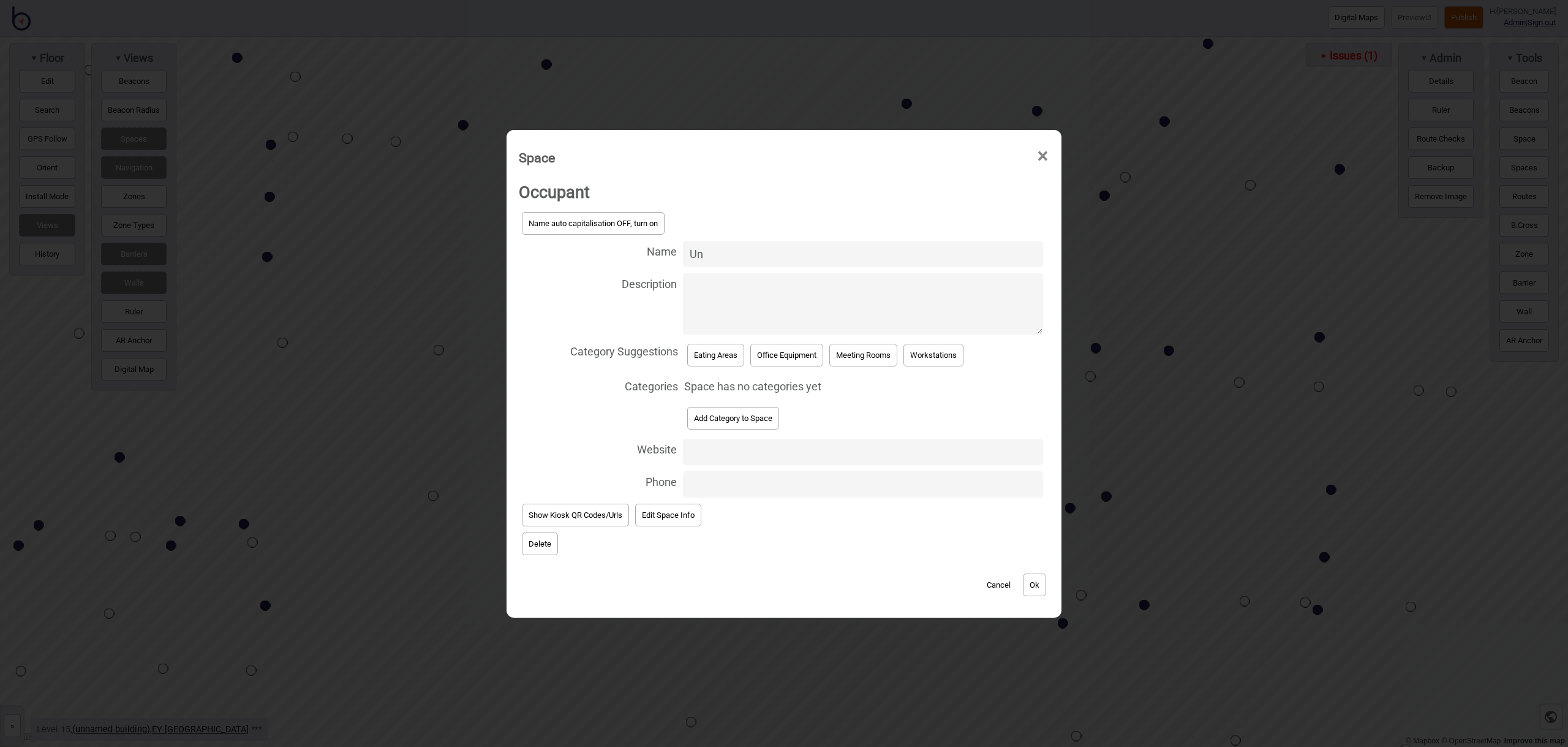
type input "Uni"
type input "Unisex Accessible Toilet"
click at [755, 427] on button "Add Category to Space" at bounding box center [733, 419] width 92 height 23
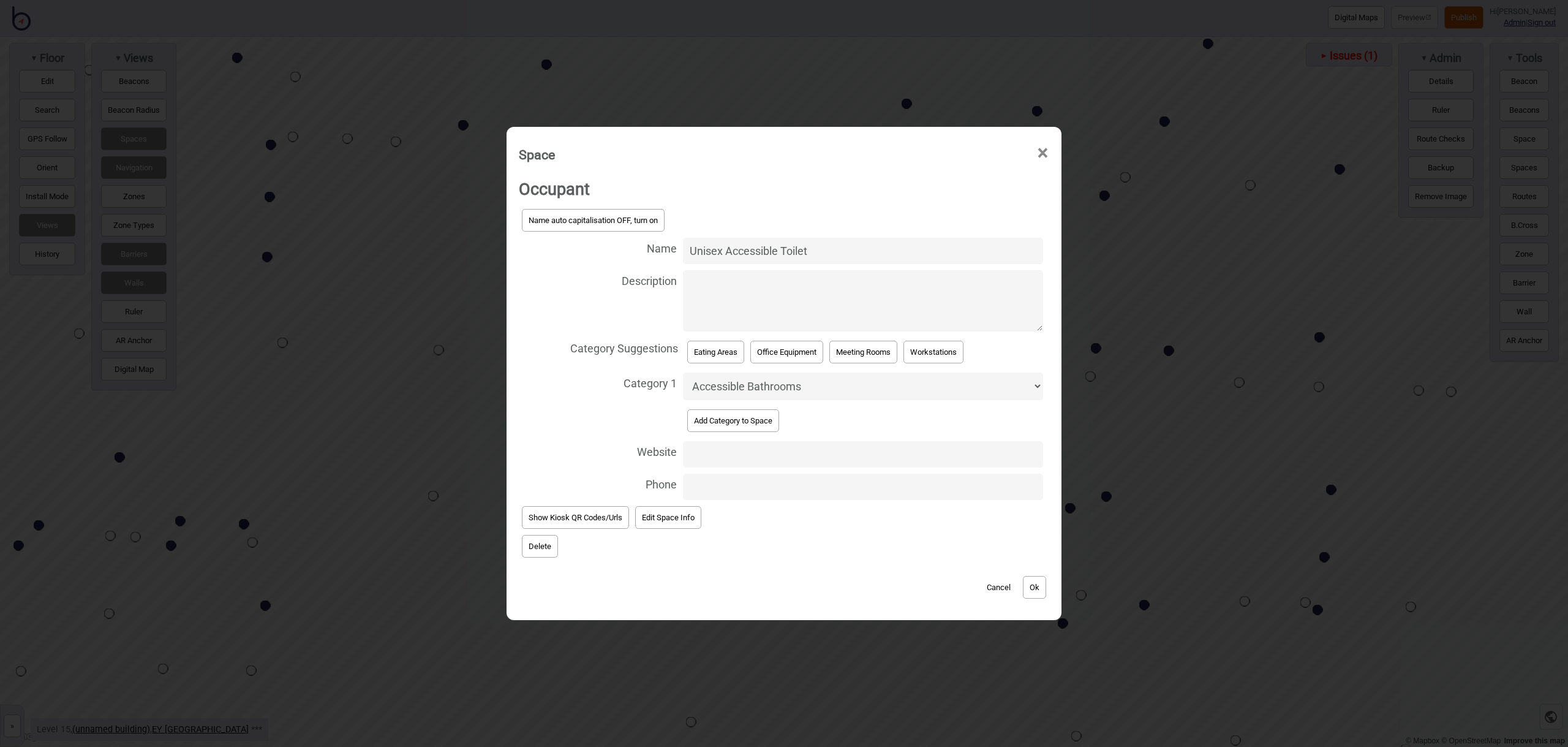
click at [755, 422] on button "Add Category to Space" at bounding box center [733, 420] width 92 height 23
select select "Bathrooms"
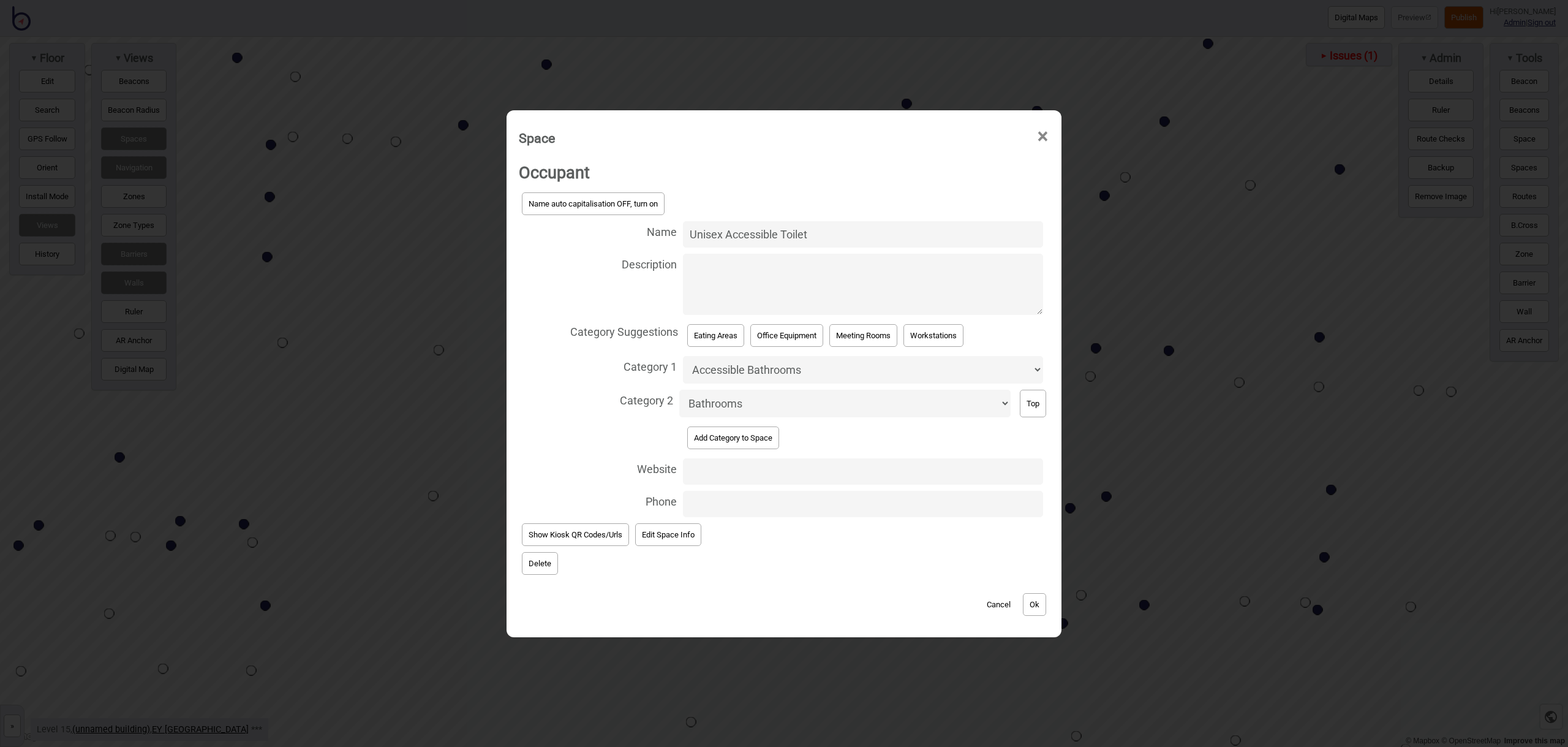
click at [1048, 607] on div "Cancel Ok" at bounding box center [784, 598] width 531 height 41
click at [1036, 606] on button "Ok" at bounding box center [1035, 605] width 24 height 23
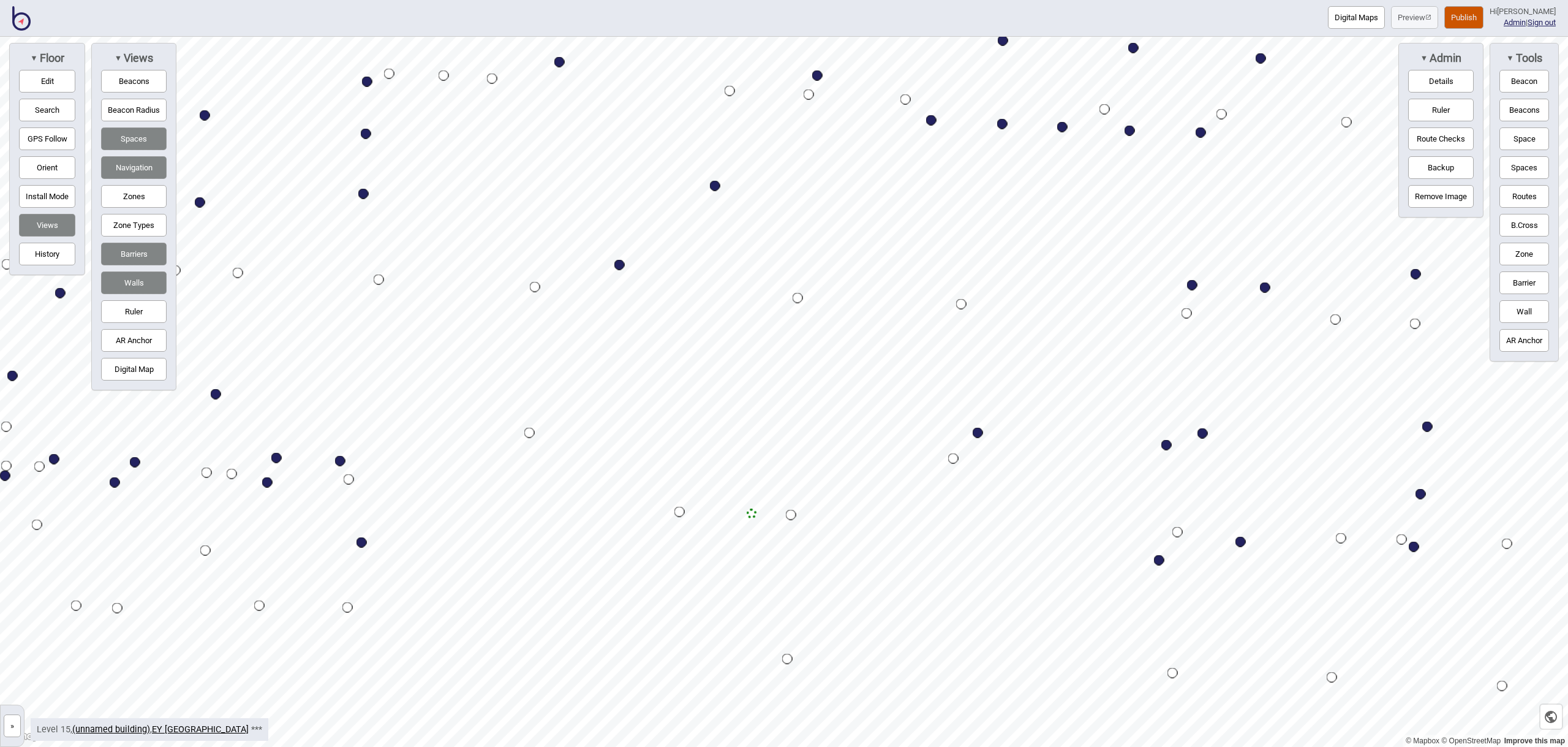
drag, startPoint x: 1514, startPoint y: 142, endPoint x: 1434, endPoint y: 178, distance: 87.7
click at [1514, 142] on button "Space" at bounding box center [1524, 139] width 49 height 23
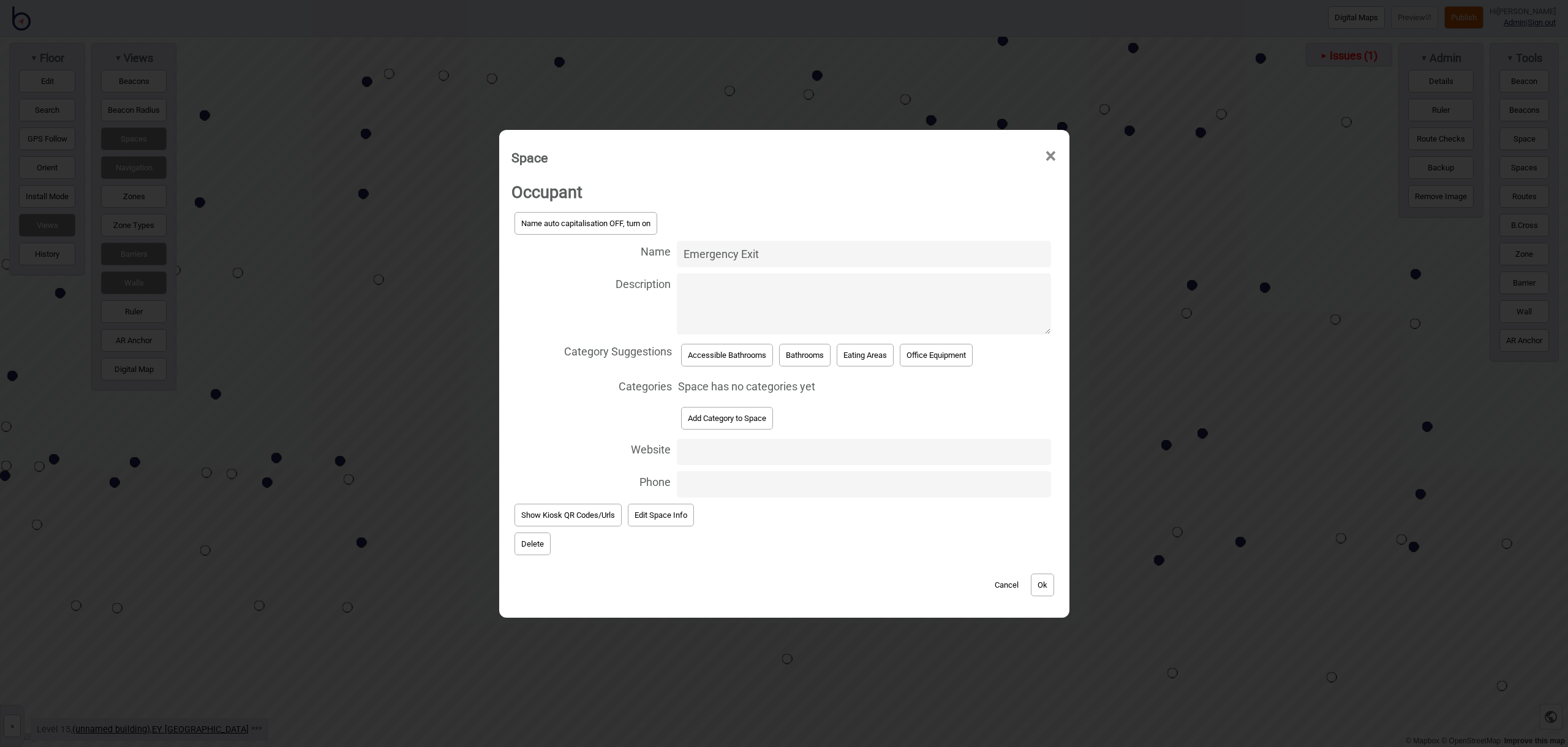
type input "Emergency Exit"
click at [753, 419] on button "Add Category to Space" at bounding box center [727, 419] width 92 height 23
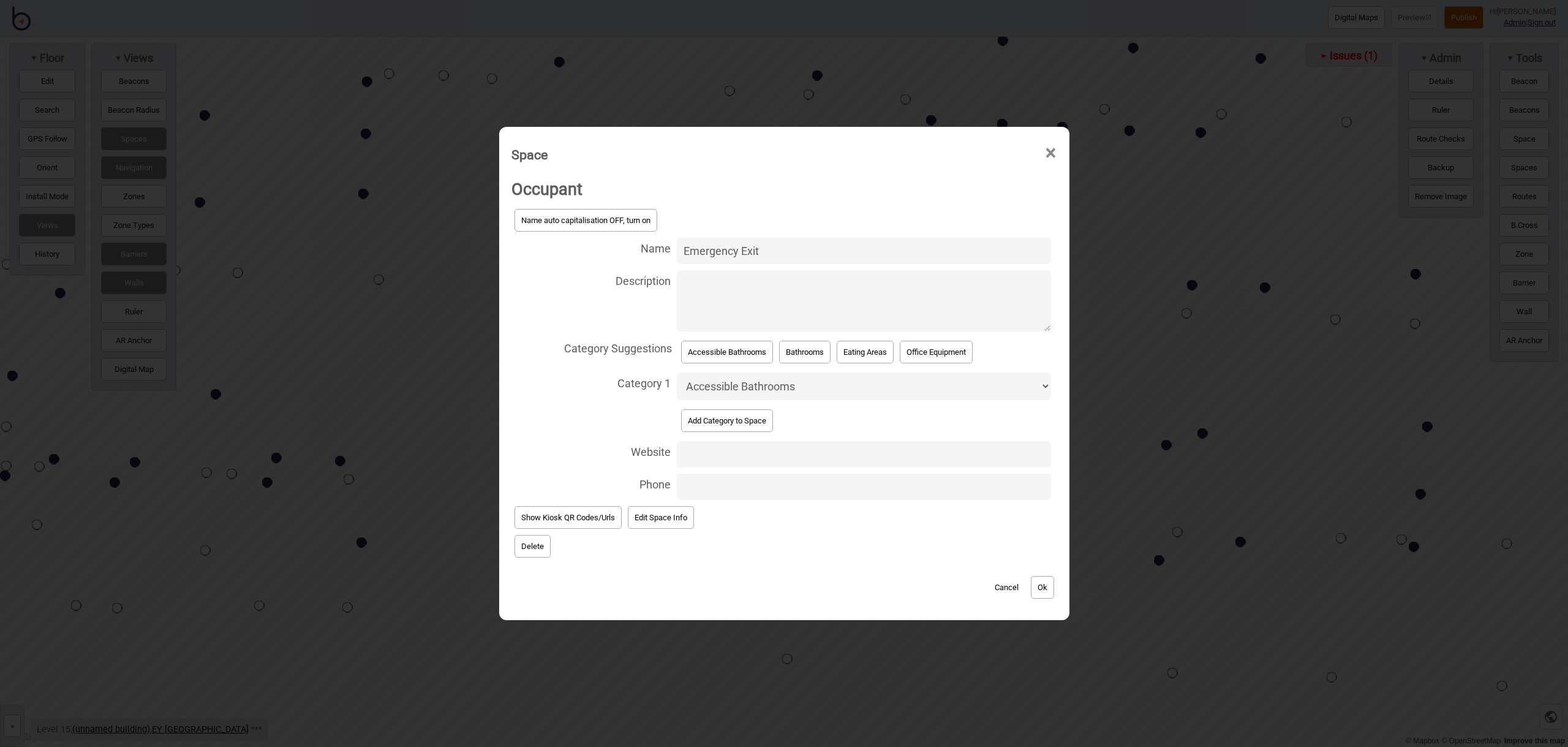
click at [763, 381] on select "Accessible Bathrooms Bathrooms Eating Areas Information and Assistance Meeting …" at bounding box center [864, 385] width 374 height 28
select select "Safety and Emergency"
click at [1042, 587] on button "Ok" at bounding box center [1042, 588] width 24 height 23
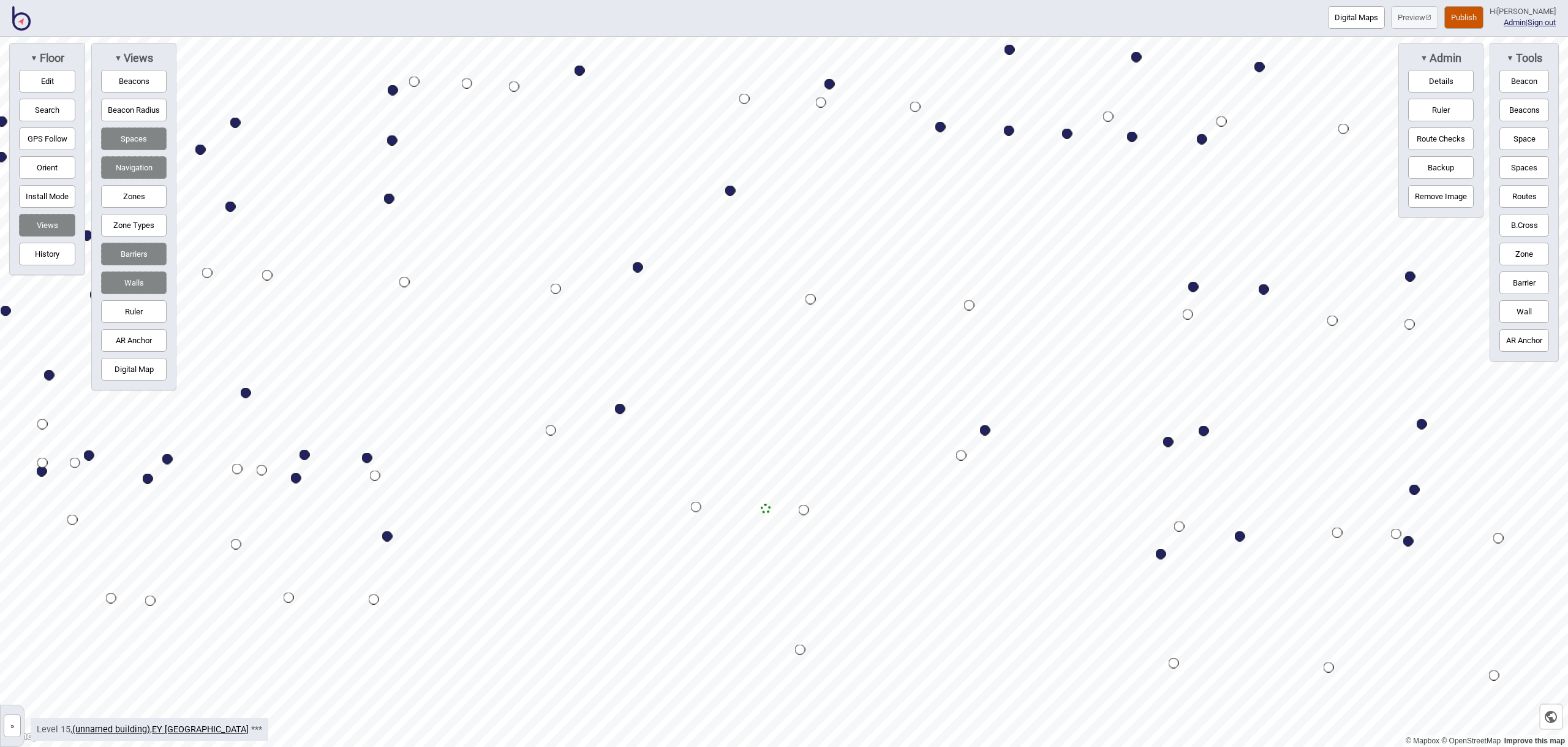
click at [1514, 142] on button "Space" at bounding box center [1524, 139] width 49 height 23
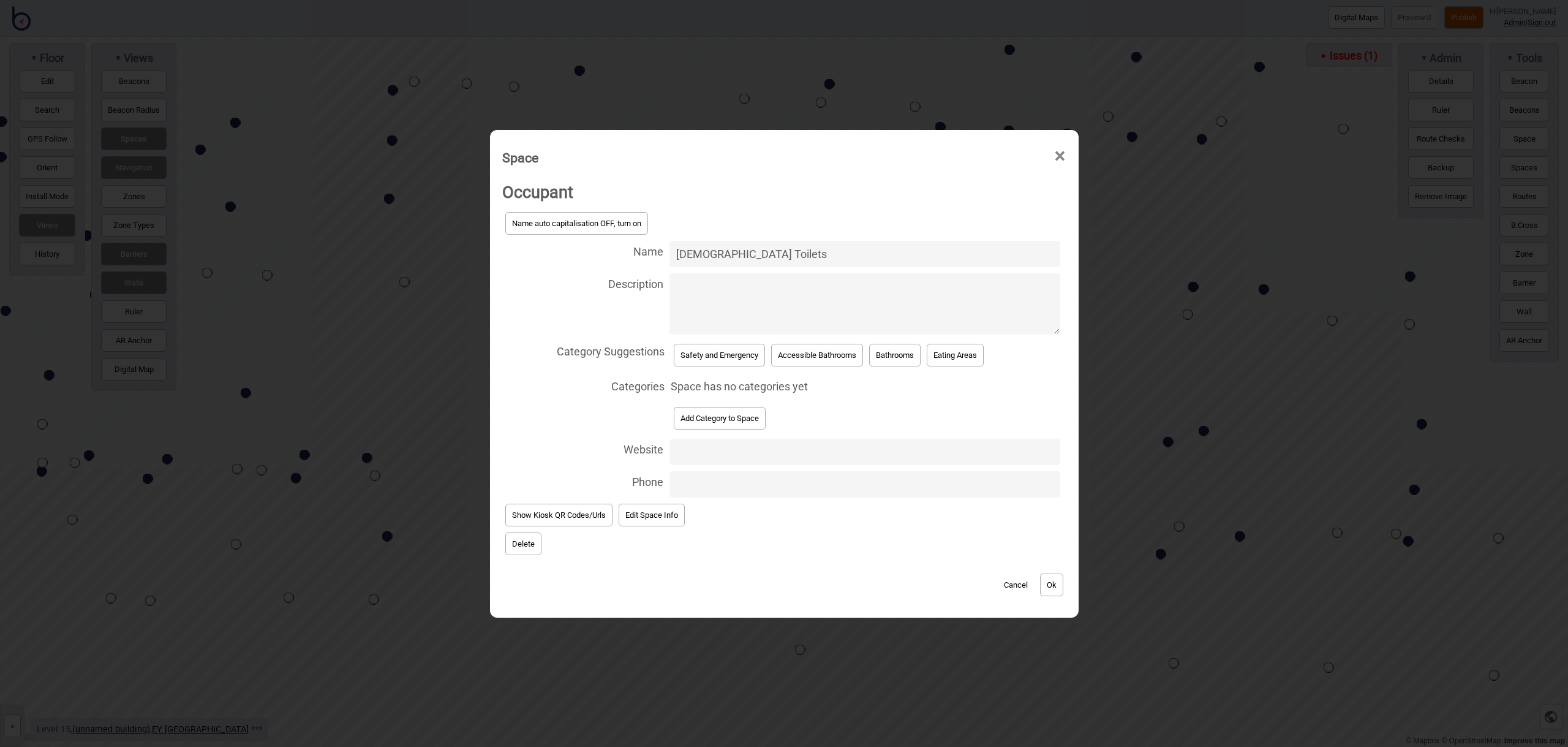
type input "Male Toilets"
click at [904, 354] on button "Bathrooms" at bounding box center [895, 355] width 51 height 23
select select "Bathrooms"
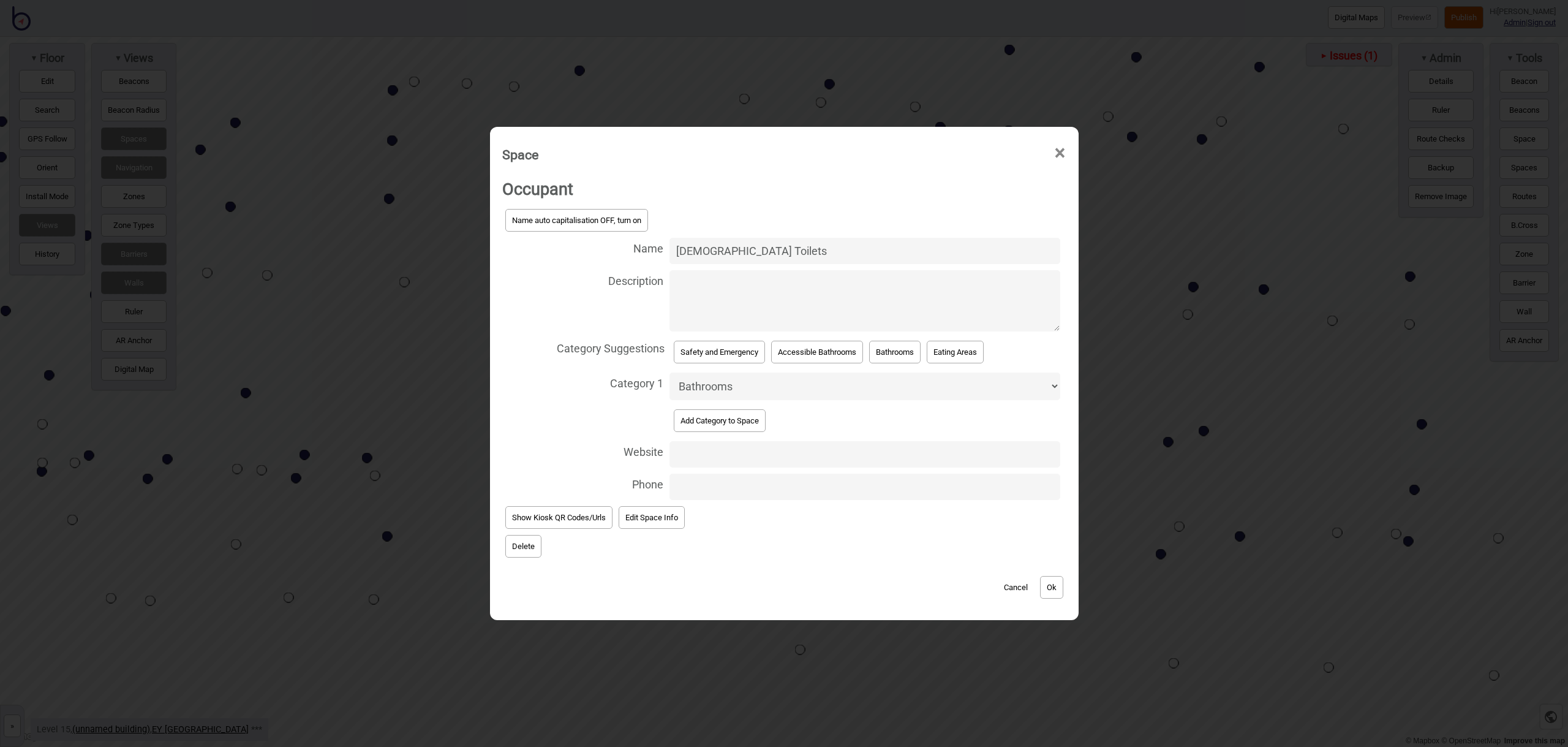
click at [1053, 580] on button "Ok" at bounding box center [1052, 588] width 24 height 23
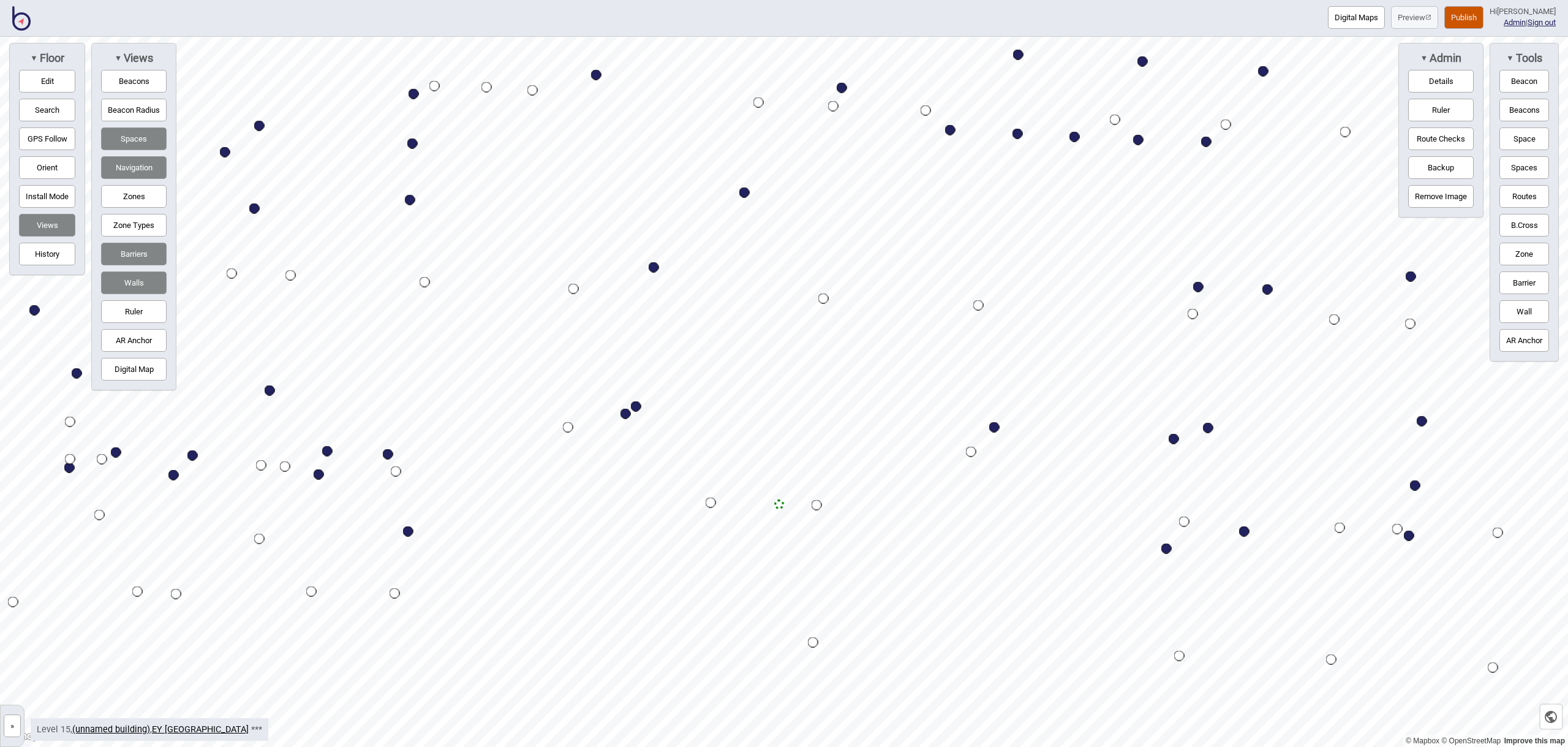
drag, startPoint x: 1512, startPoint y: 139, endPoint x: 1506, endPoint y: 140, distance: 6.1
click at [1512, 139] on button "Space" at bounding box center [1524, 139] width 49 height 23
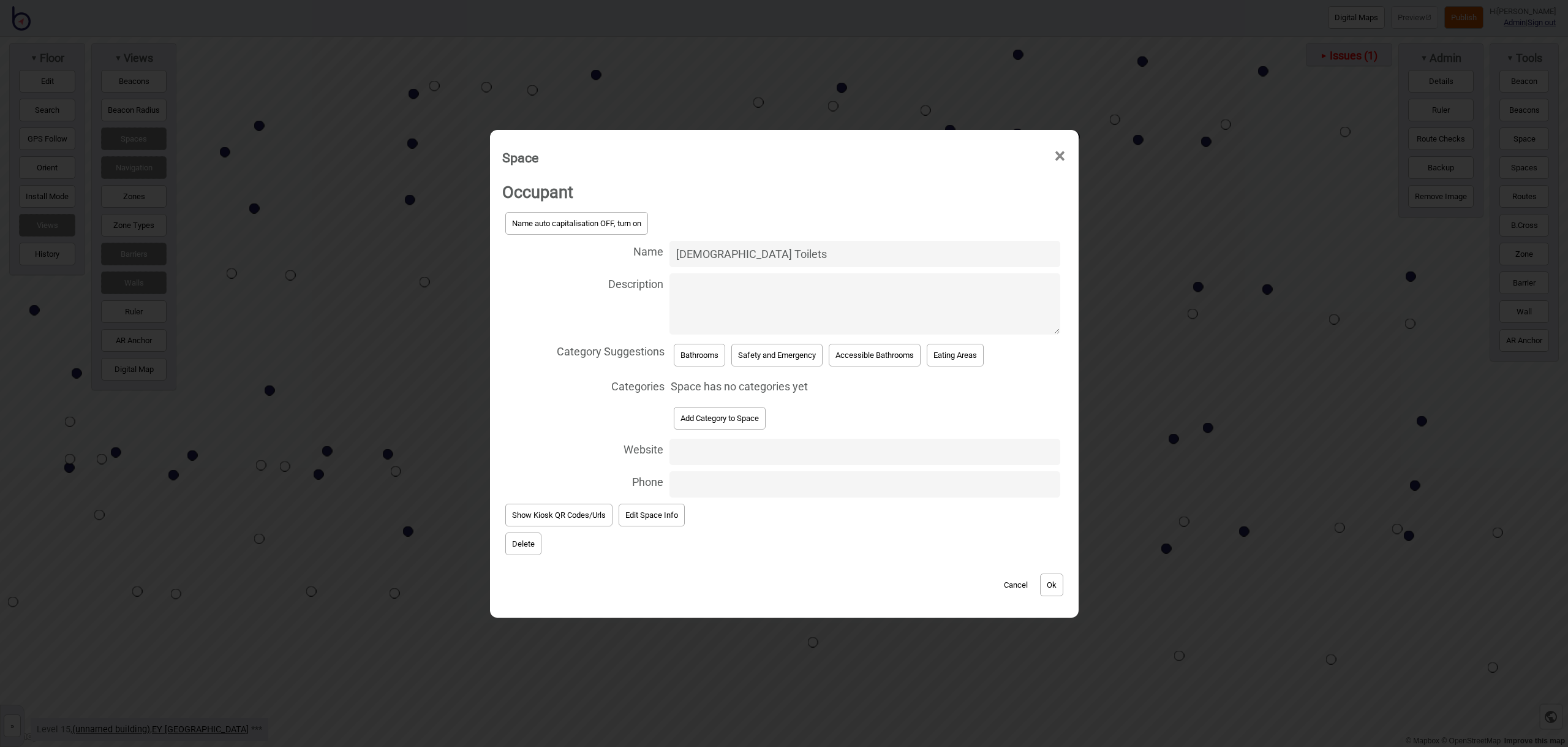
type input "Female Toilets"
click at [708, 362] on button "Bathrooms" at bounding box center [700, 355] width 51 height 23
select select "Bathrooms"
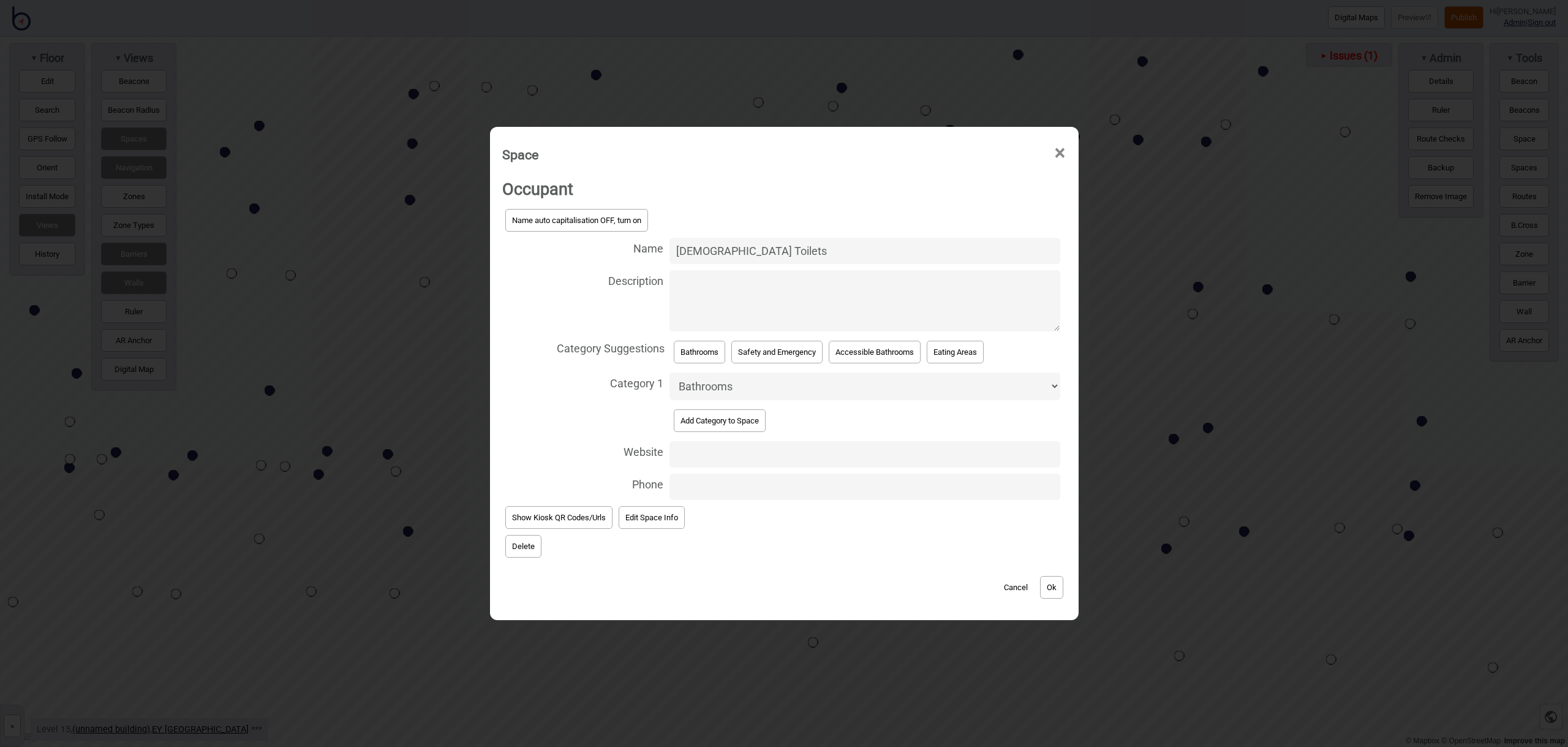
click at [1057, 583] on button "Ok" at bounding box center [1052, 588] width 24 height 23
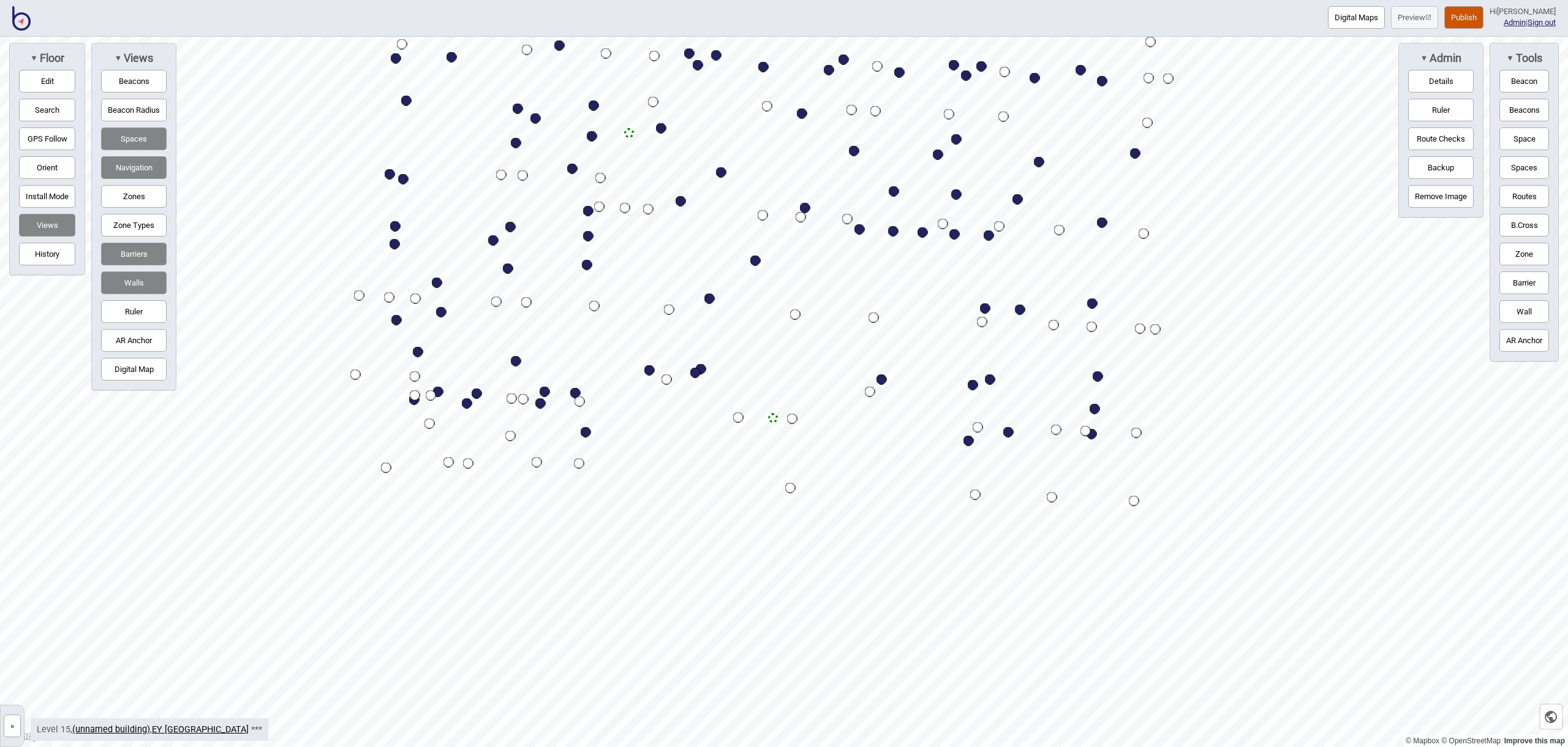
click at [1468, 9] on button "Publish" at bounding box center [1464, 17] width 39 height 23
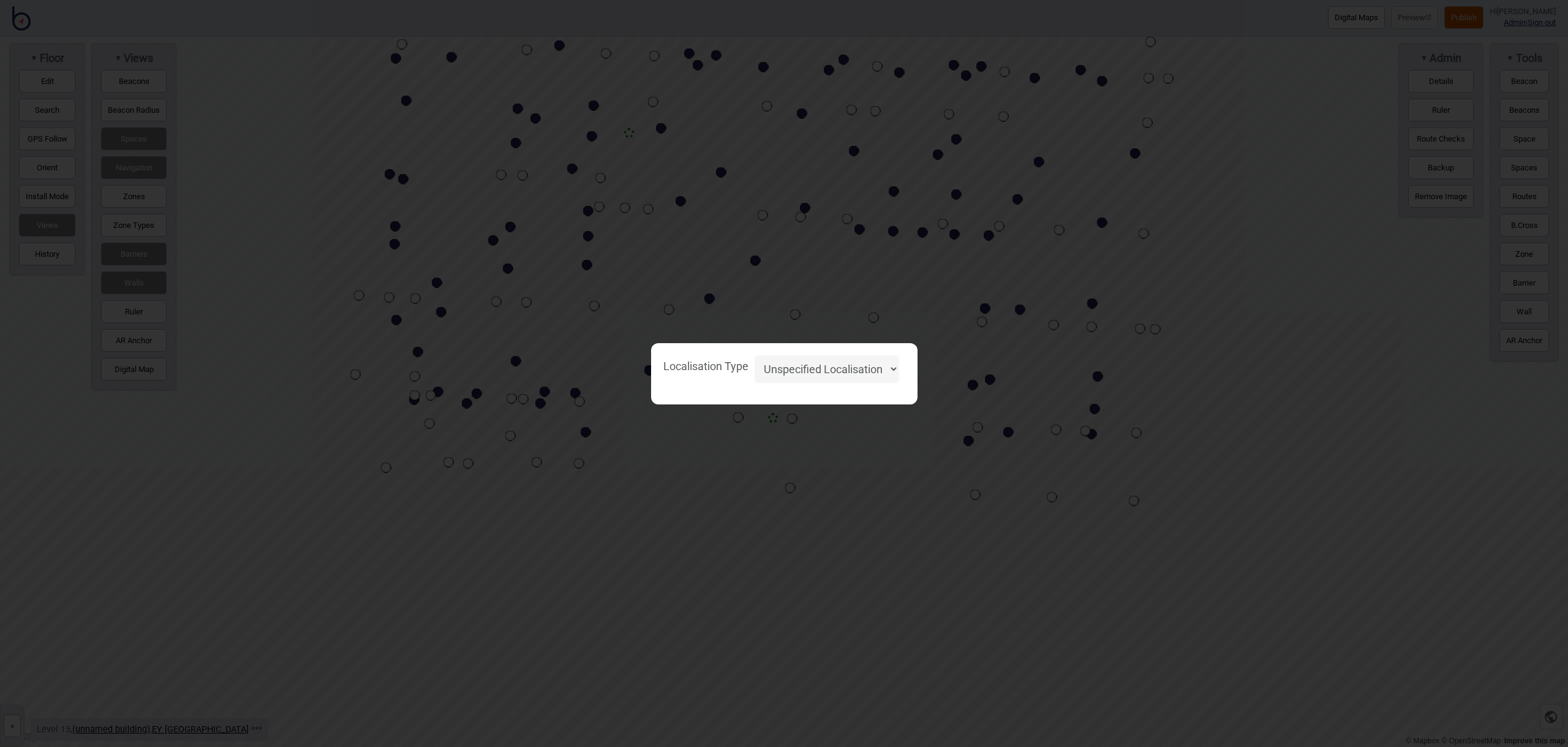
click at [849, 363] on select "Unspecified Localisation Beacons Hyperlocal None" at bounding box center [827, 368] width 144 height 28
select select "Unspecified"
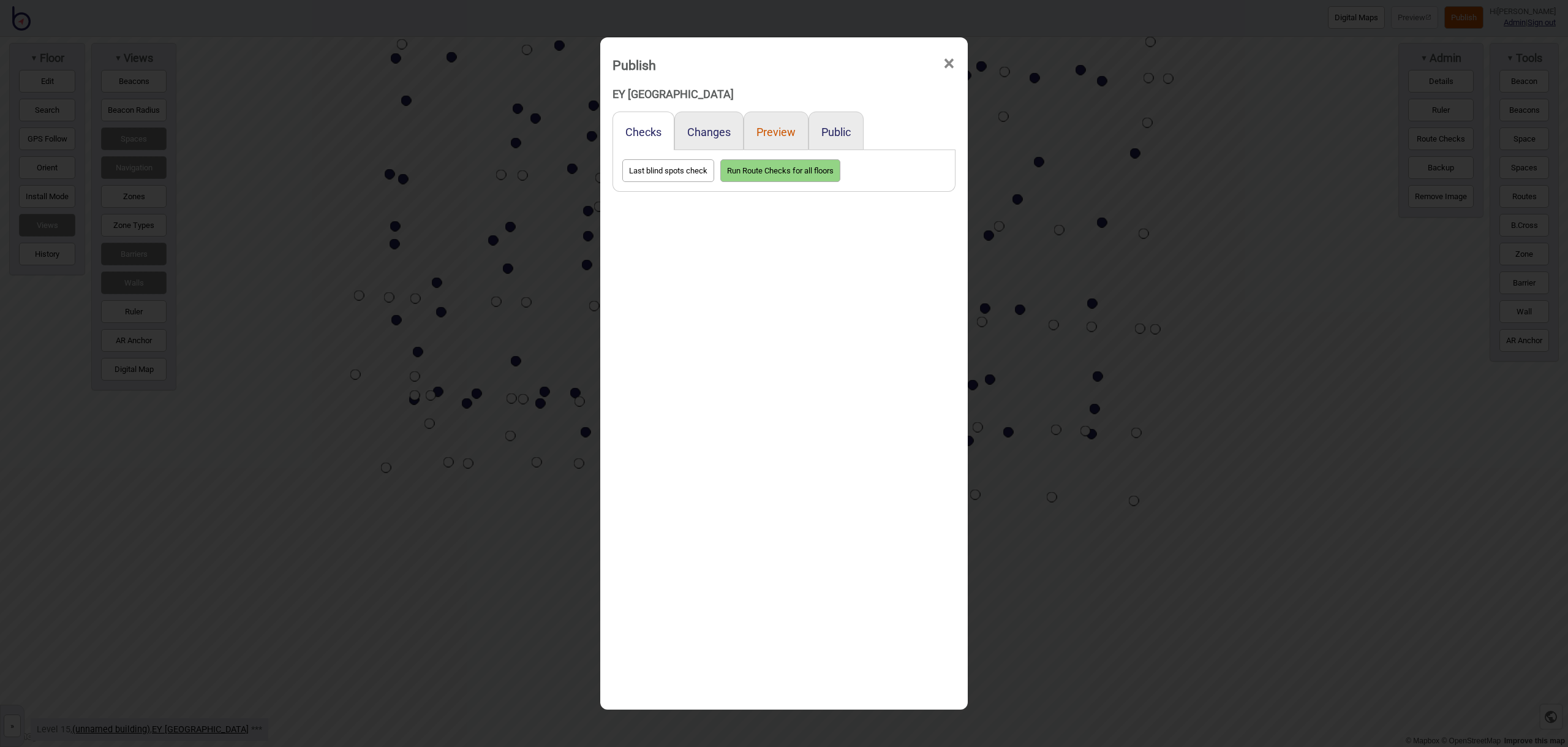
click at [777, 132] on button "Preview" at bounding box center [775, 132] width 39 height 13
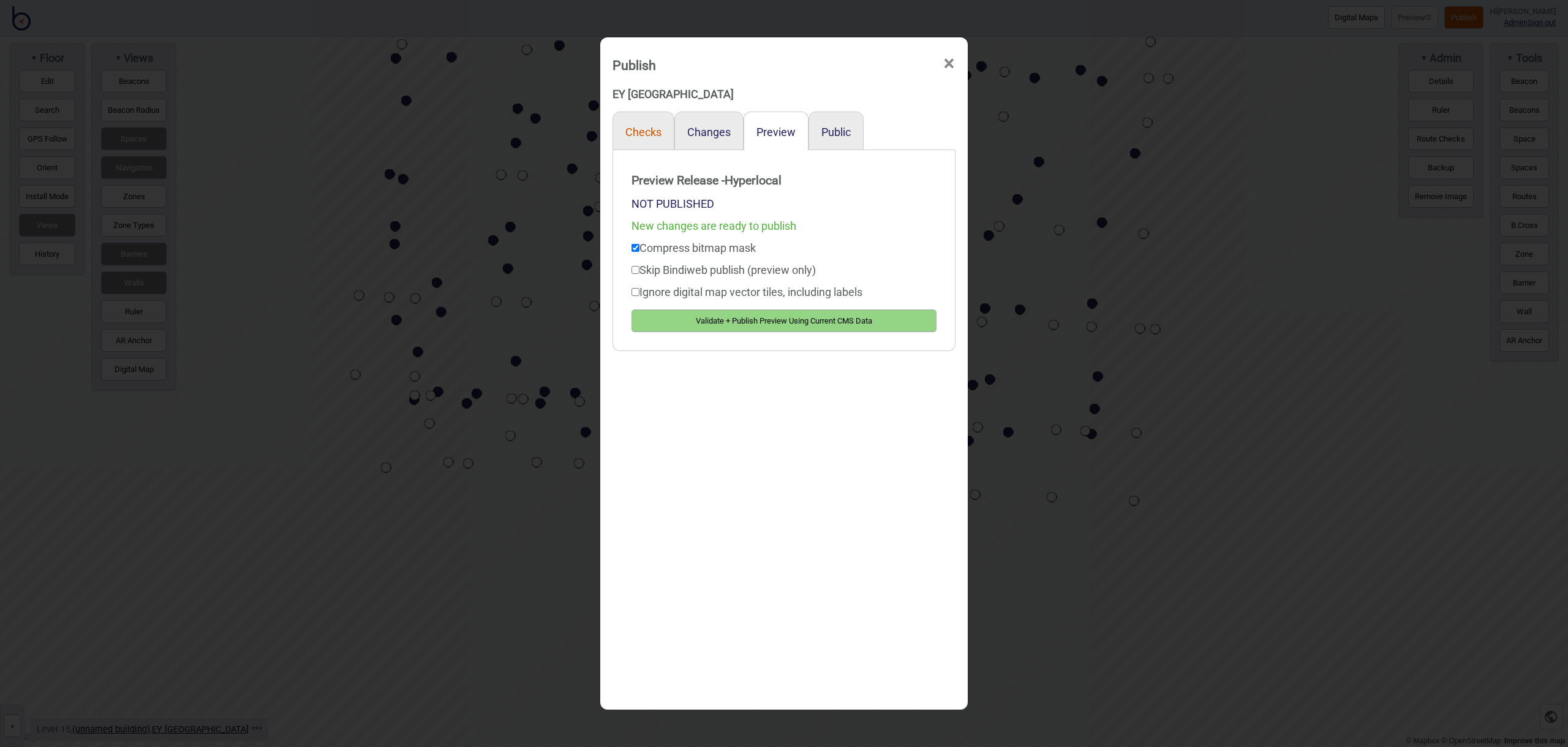
click at [644, 129] on button "Checks" at bounding box center [644, 132] width 36 height 13
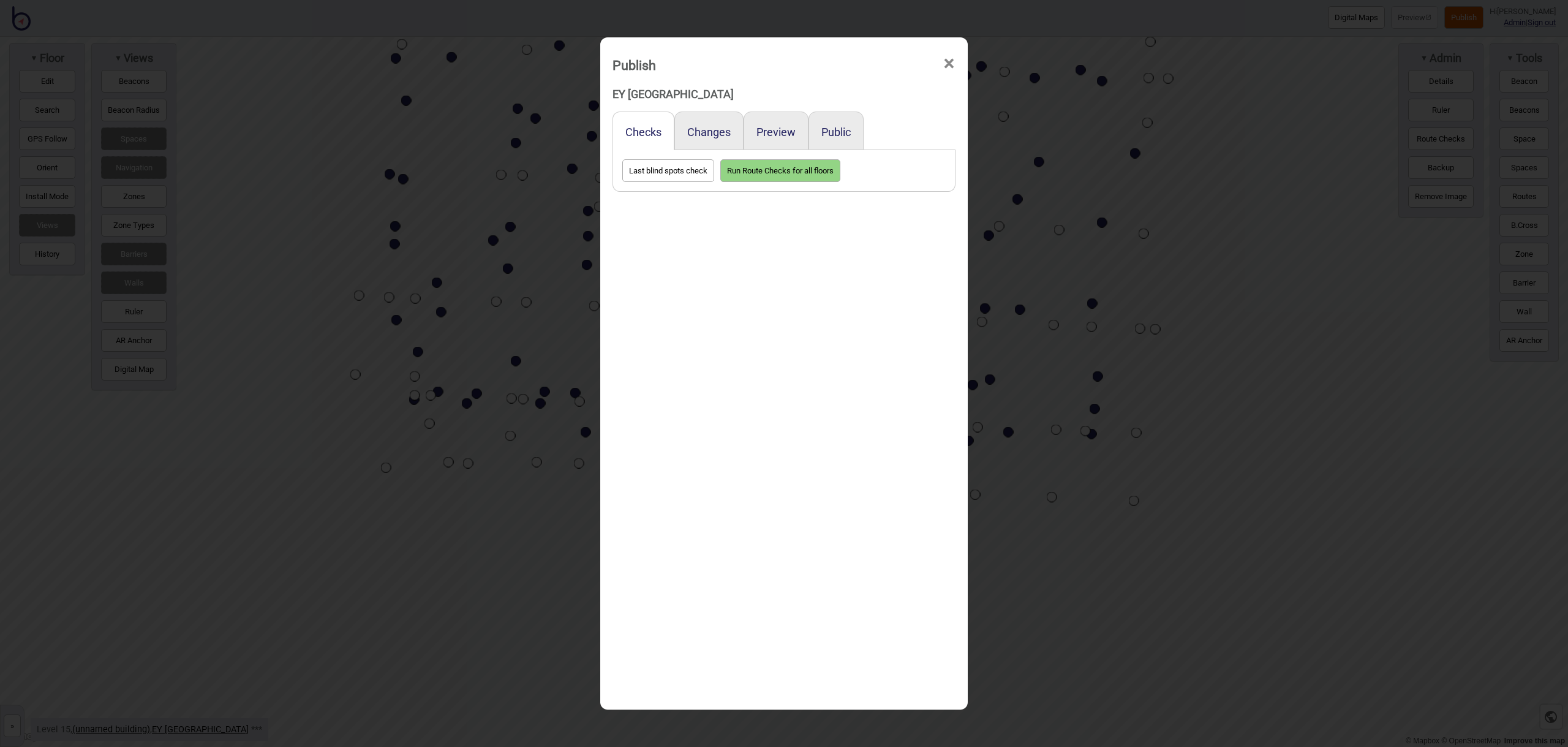
click at [806, 167] on button "Run Route Checks for all floors" at bounding box center [780, 171] width 120 height 23
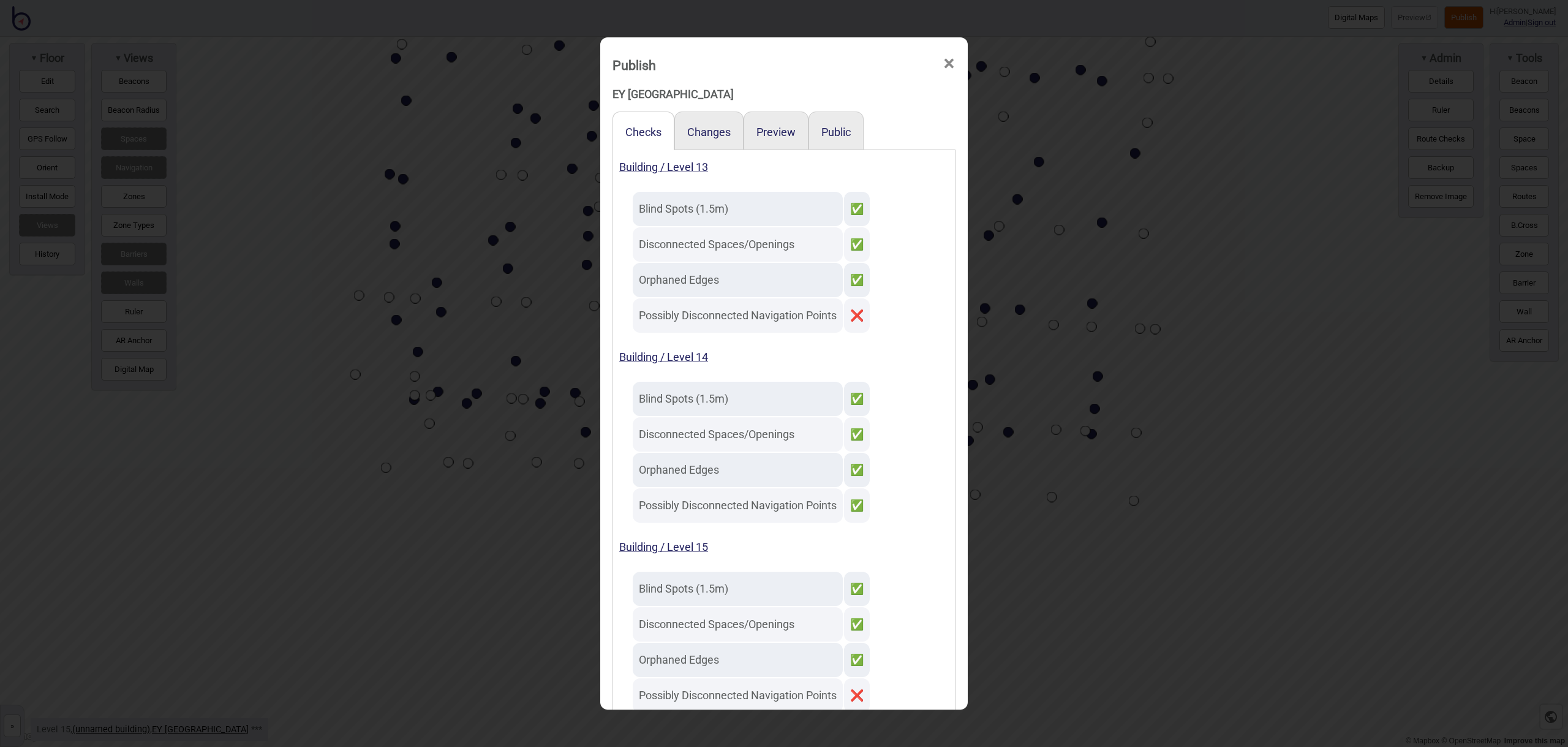
click at [947, 69] on span "×" at bounding box center [949, 64] width 13 height 41
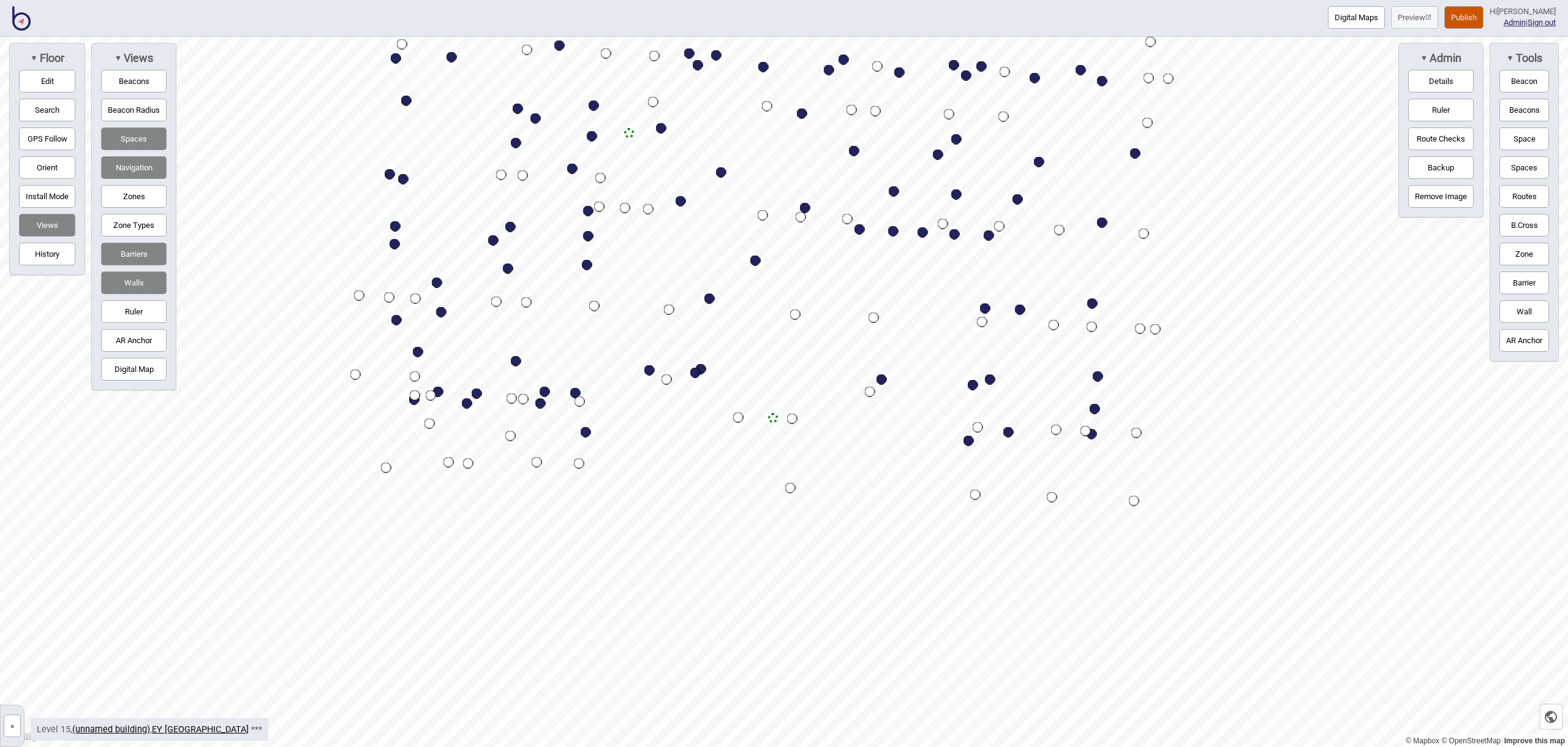
click at [1433, 141] on button "Route Checks" at bounding box center [1441, 139] width 65 height 23
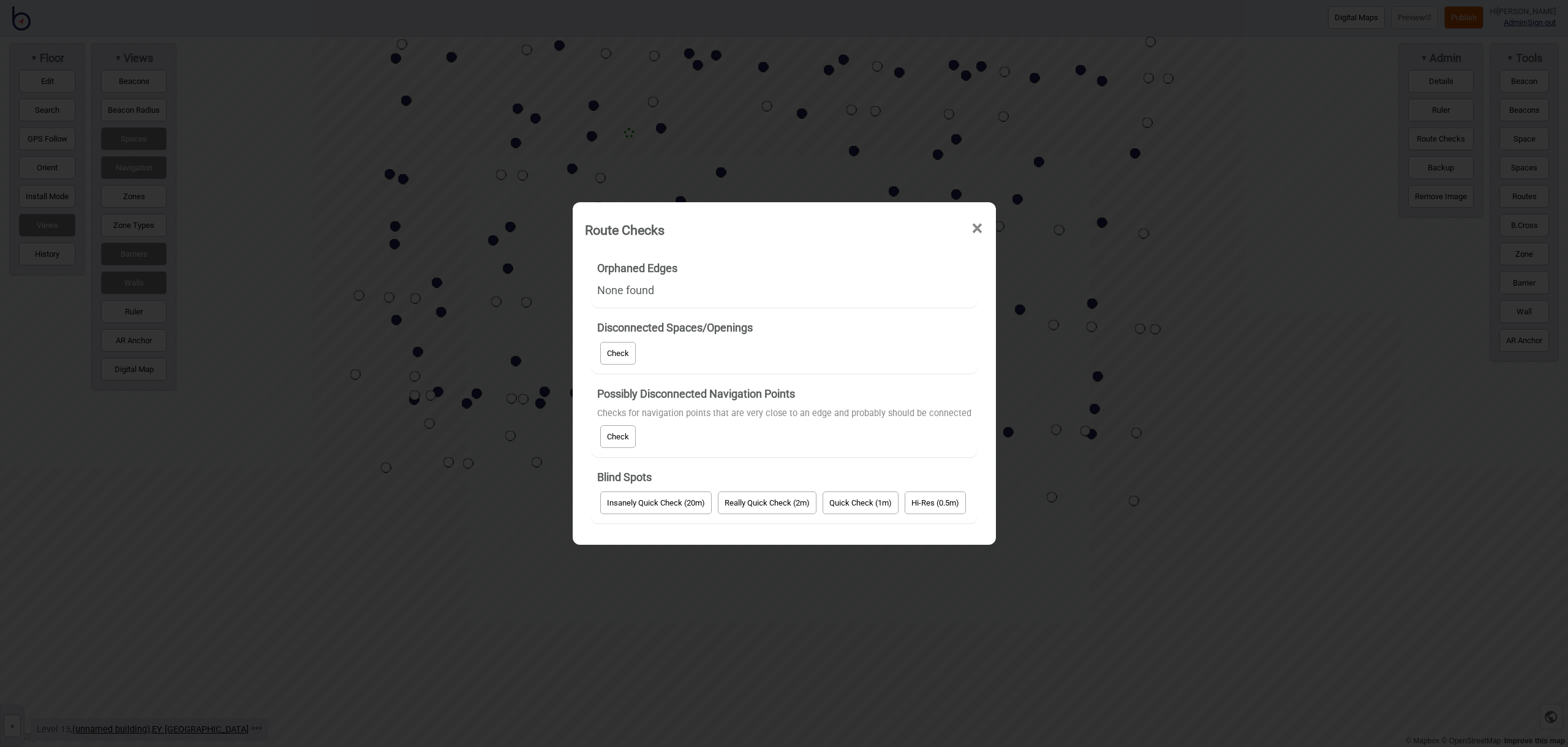
click at [618, 353] on button "Check" at bounding box center [617, 353] width 35 height 23
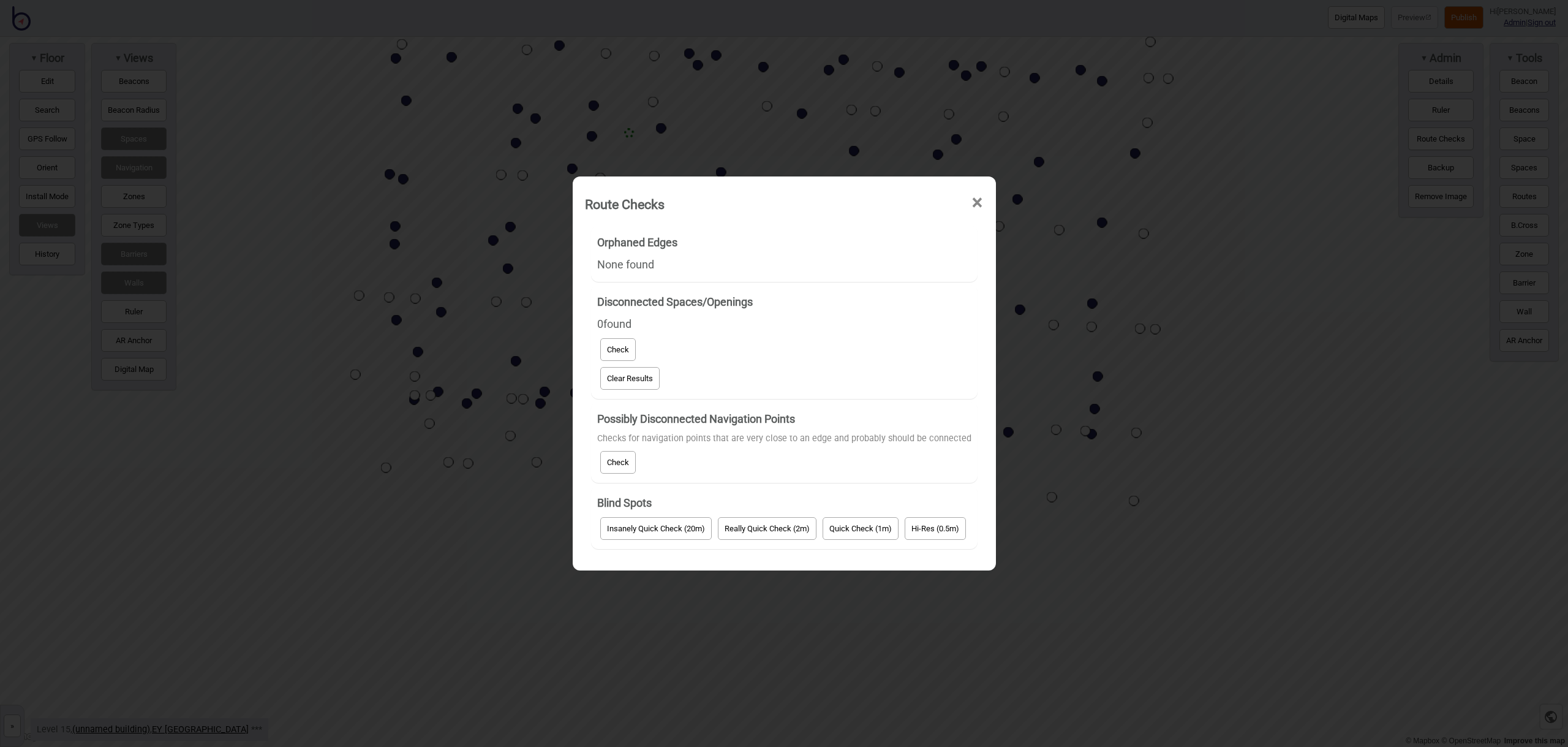
click at [619, 457] on button "Check" at bounding box center [617, 462] width 35 height 23
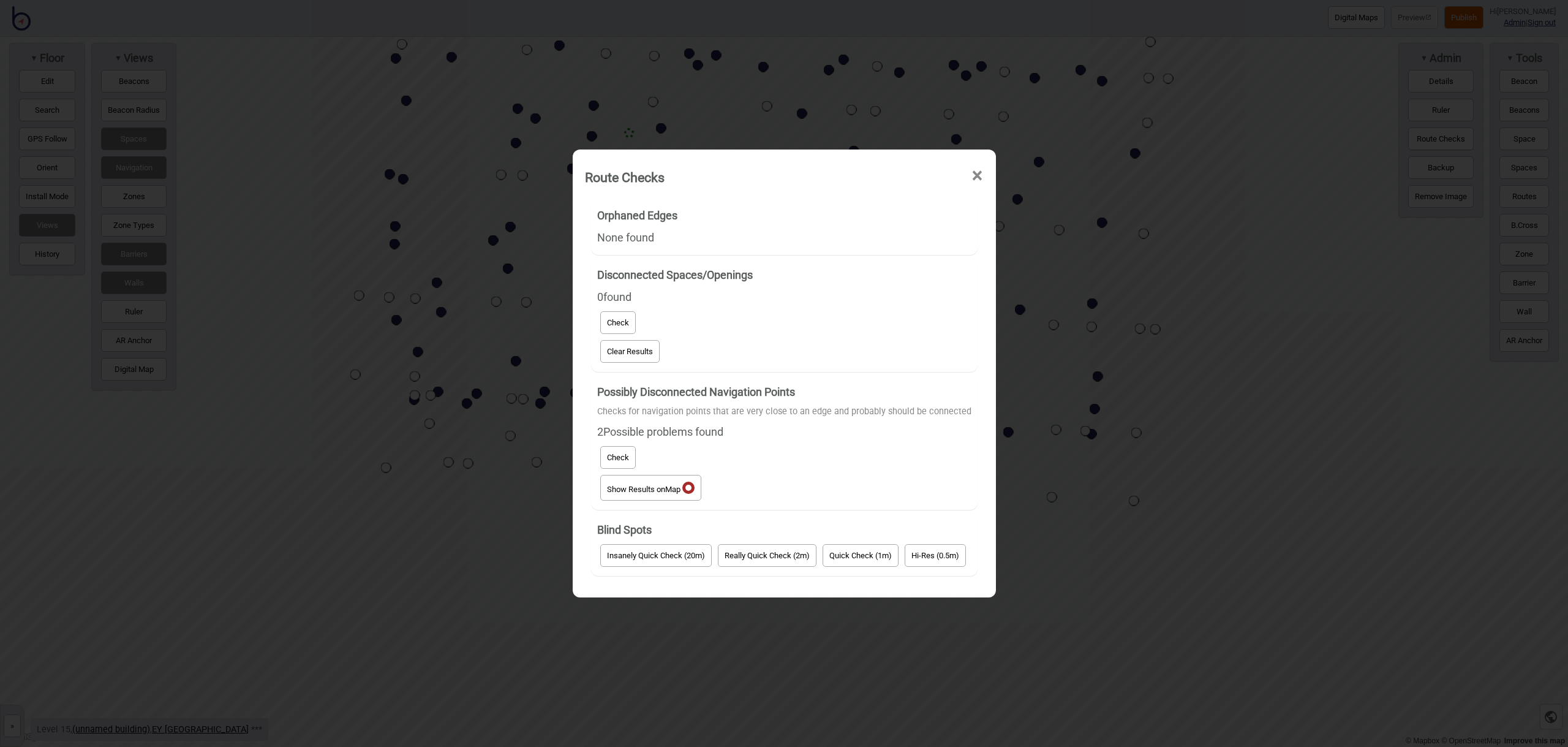
click at [643, 482] on button "Show Results on Map" at bounding box center [650, 487] width 101 height 26
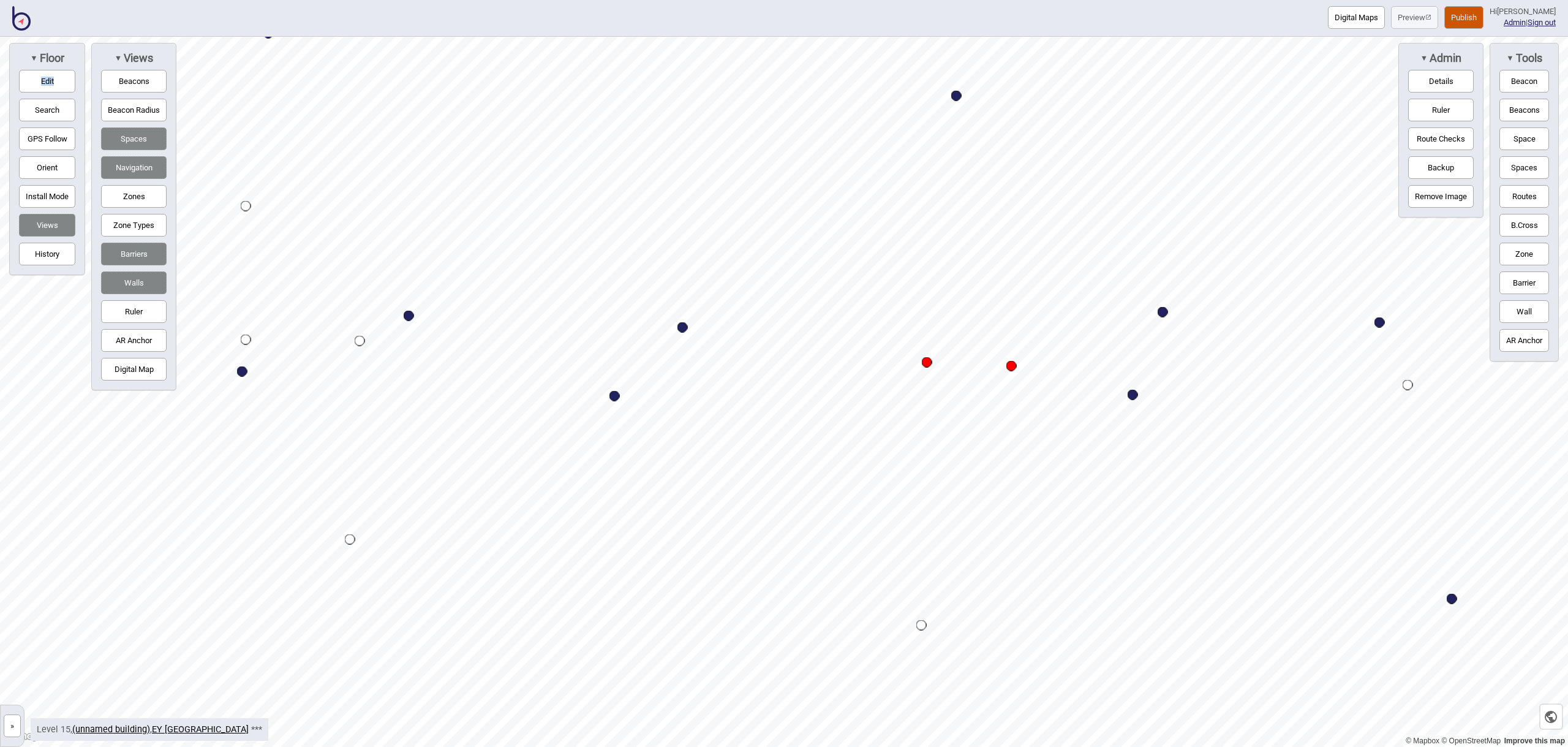
click at [33, 79] on button "Edit" at bounding box center [47, 82] width 56 height 23
click at [66, 85] on button "Edit" at bounding box center [47, 82] width 56 height 23
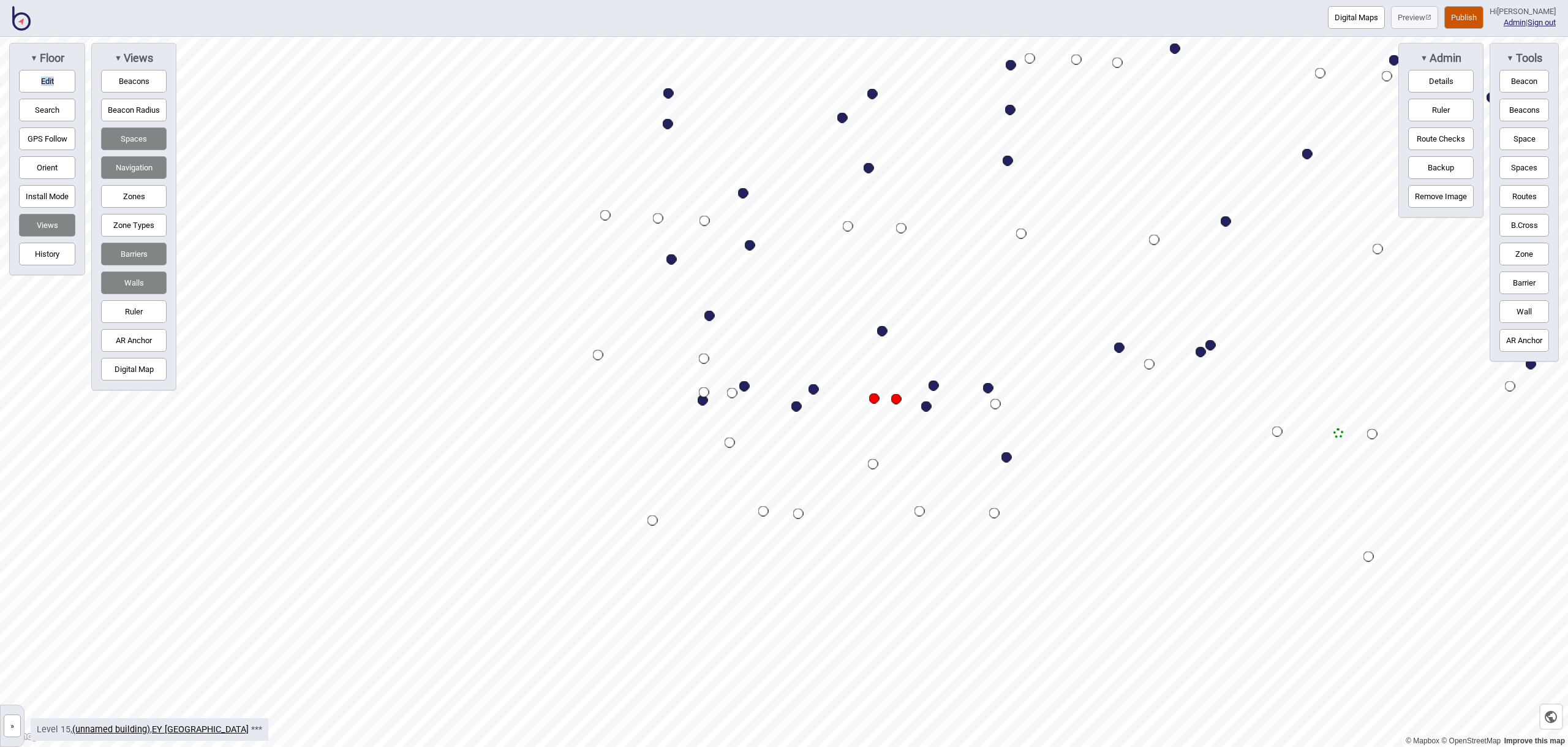
click at [1441, 145] on button "Route Checks" at bounding box center [1441, 139] width 65 height 23
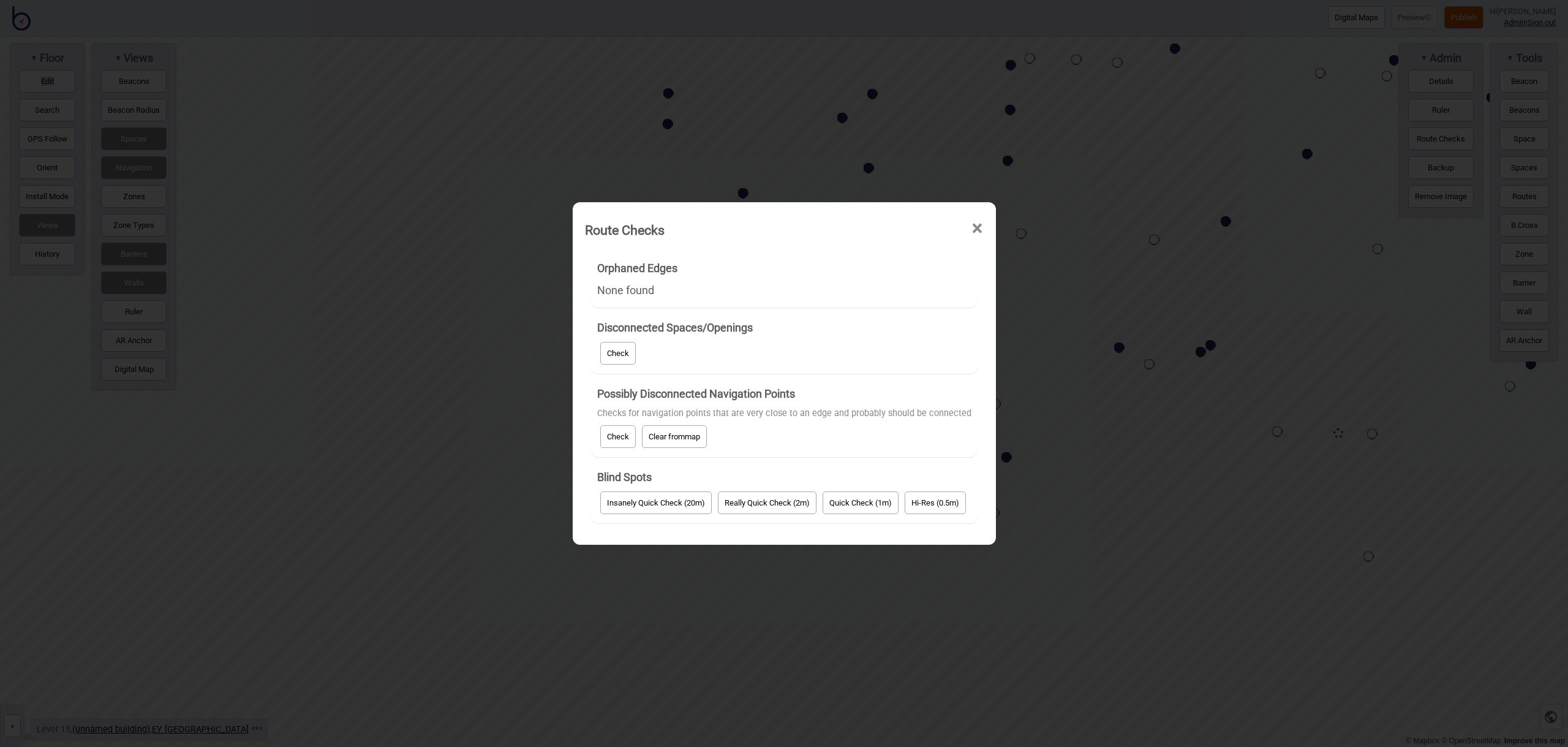
click at [658, 435] on button "Clear from map" at bounding box center [674, 437] width 65 height 23
click at [977, 227] on span "×" at bounding box center [978, 228] width 13 height 41
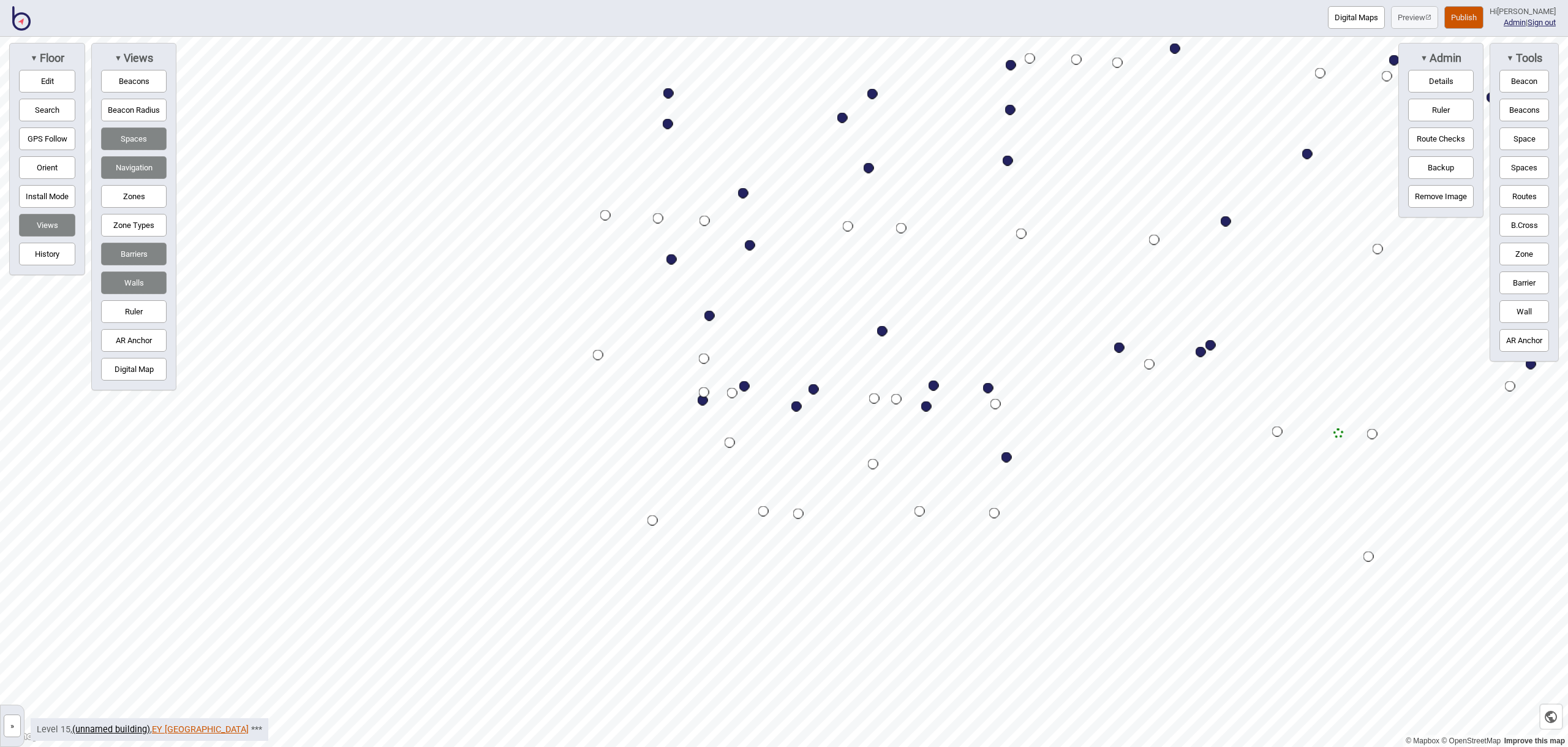
click at [163, 734] on link "EY [GEOGRAPHIC_DATA]" at bounding box center [200, 729] width 97 height 10
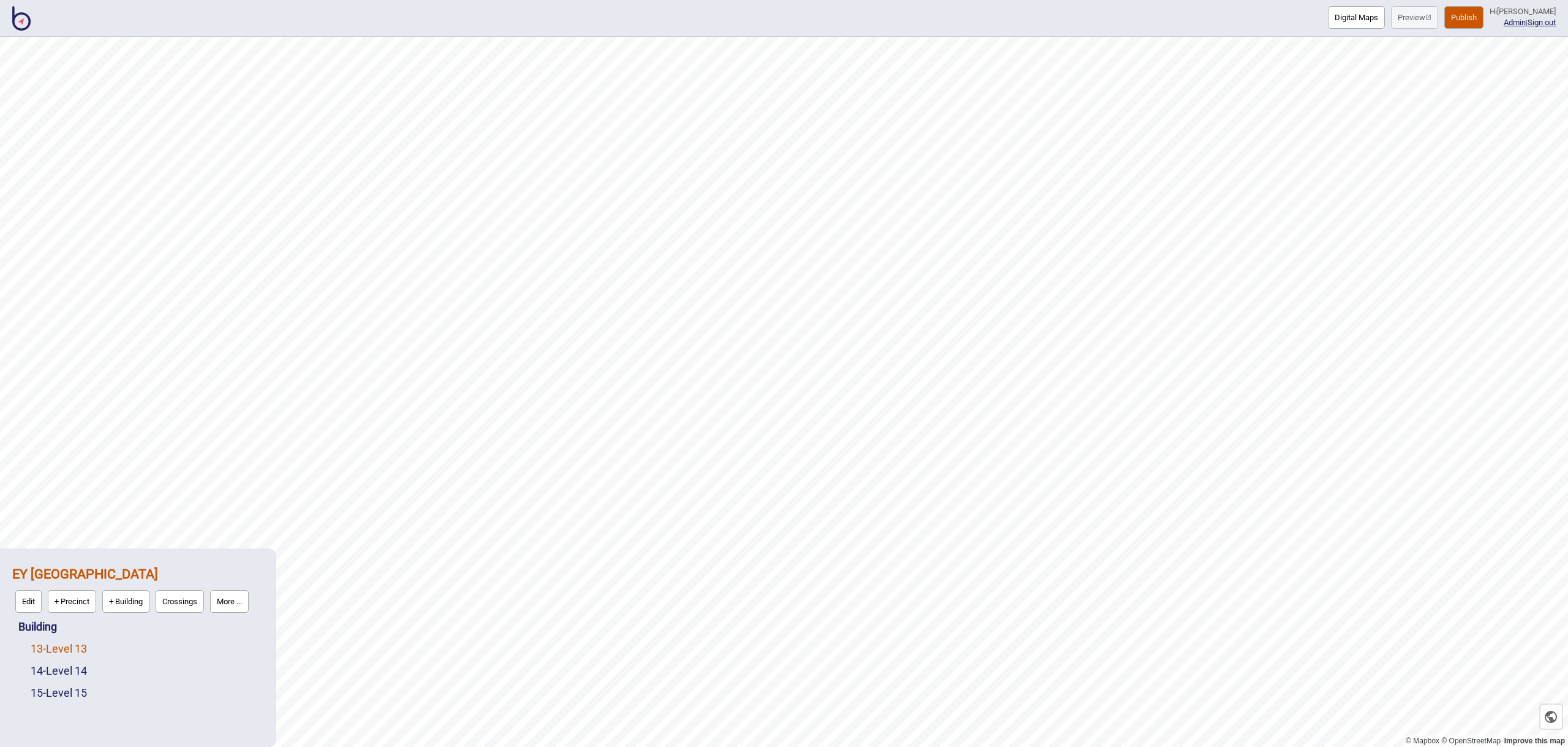
click at [82, 653] on link "13 - Level 13" at bounding box center [58, 648] width 56 height 13
click at [56, 643] on button "Edit" at bounding box center [47, 645] width 27 height 23
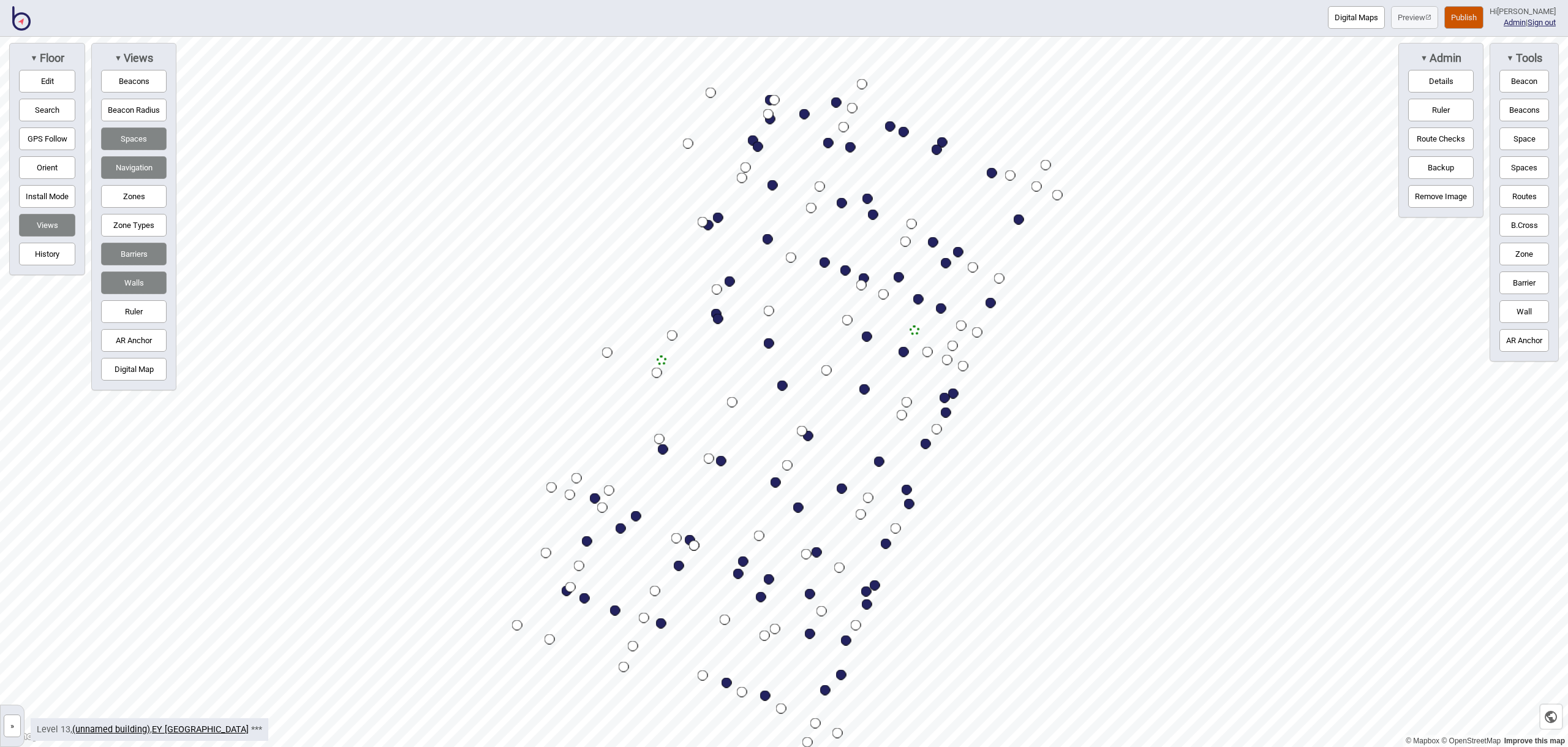
click at [1426, 142] on button "Route Checks" at bounding box center [1441, 139] width 65 height 23
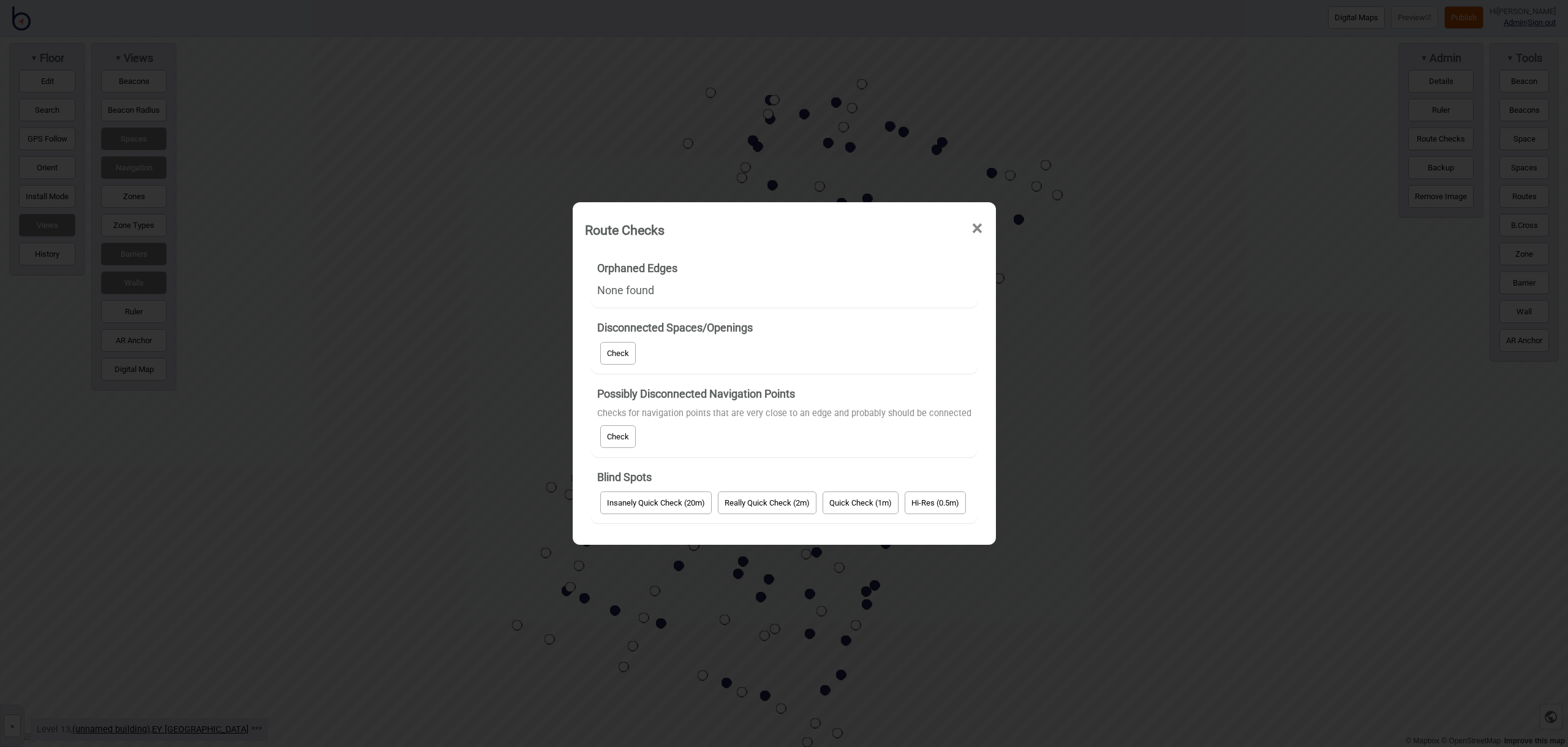
click at [625, 429] on button "Check" at bounding box center [617, 437] width 35 height 23
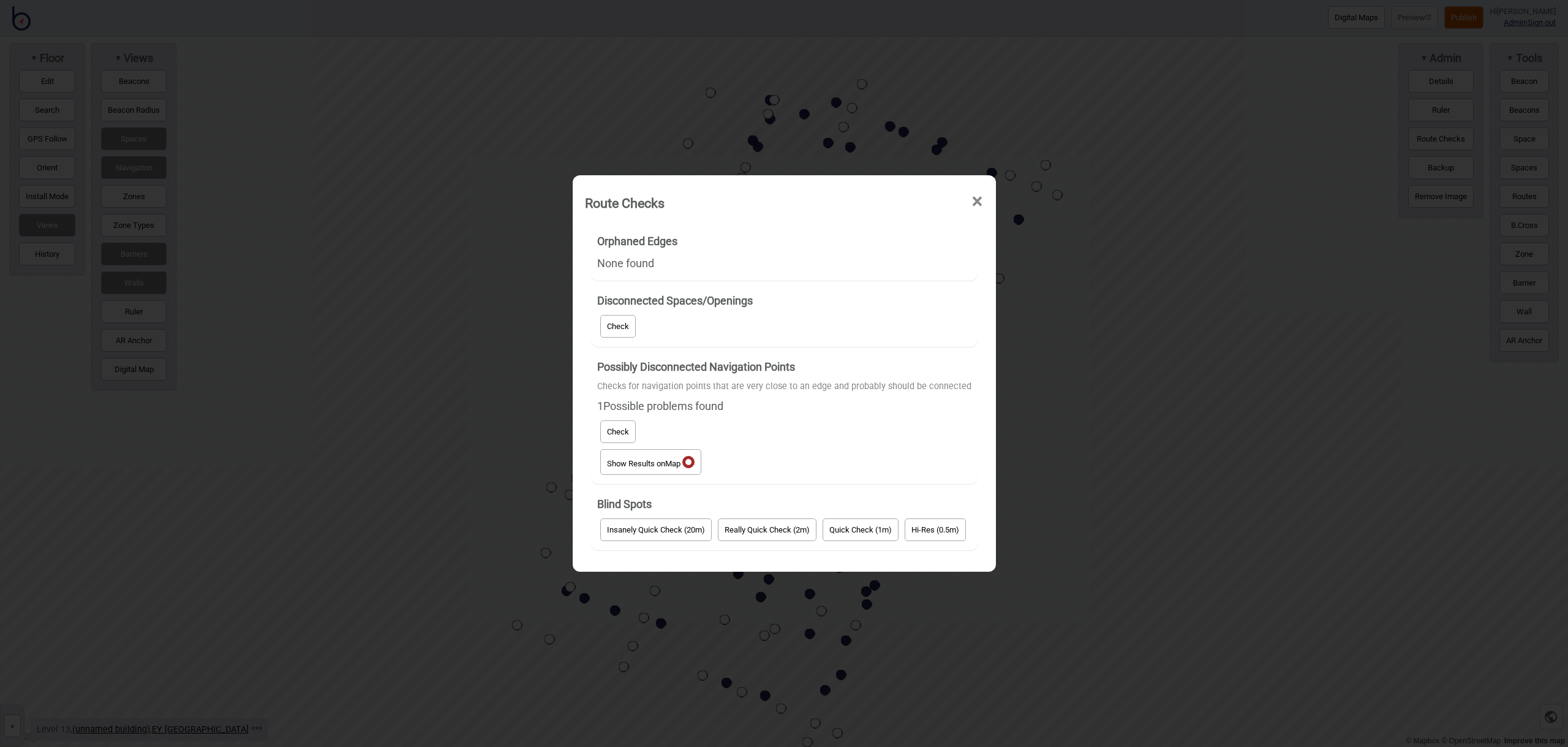
click at [664, 458] on button "Show Results on Map" at bounding box center [650, 461] width 101 height 26
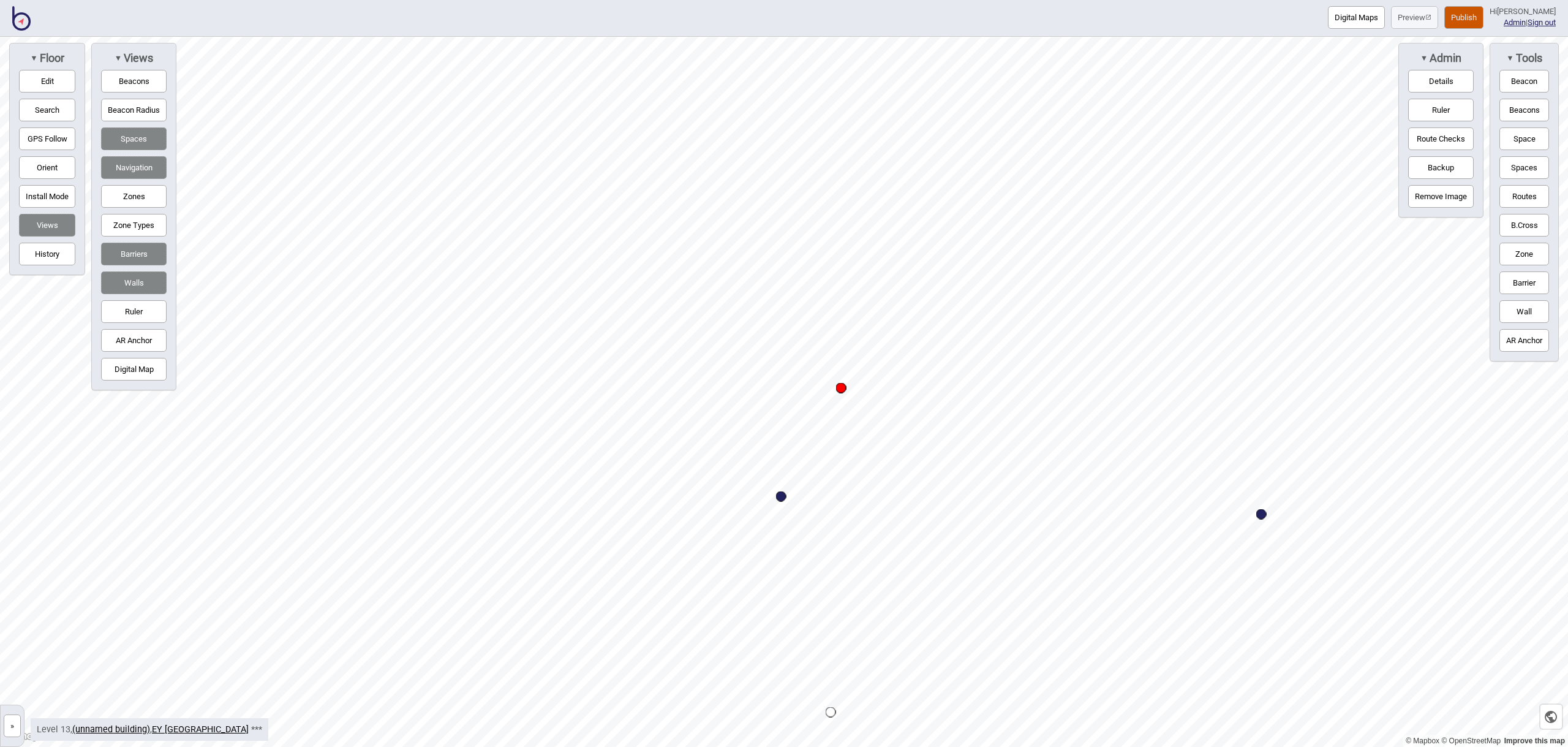
click at [65, 75] on button "Edit" at bounding box center [47, 82] width 56 height 23
click at [880, 386] on div "Map marker" at bounding box center [880, 385] width 13 height 13
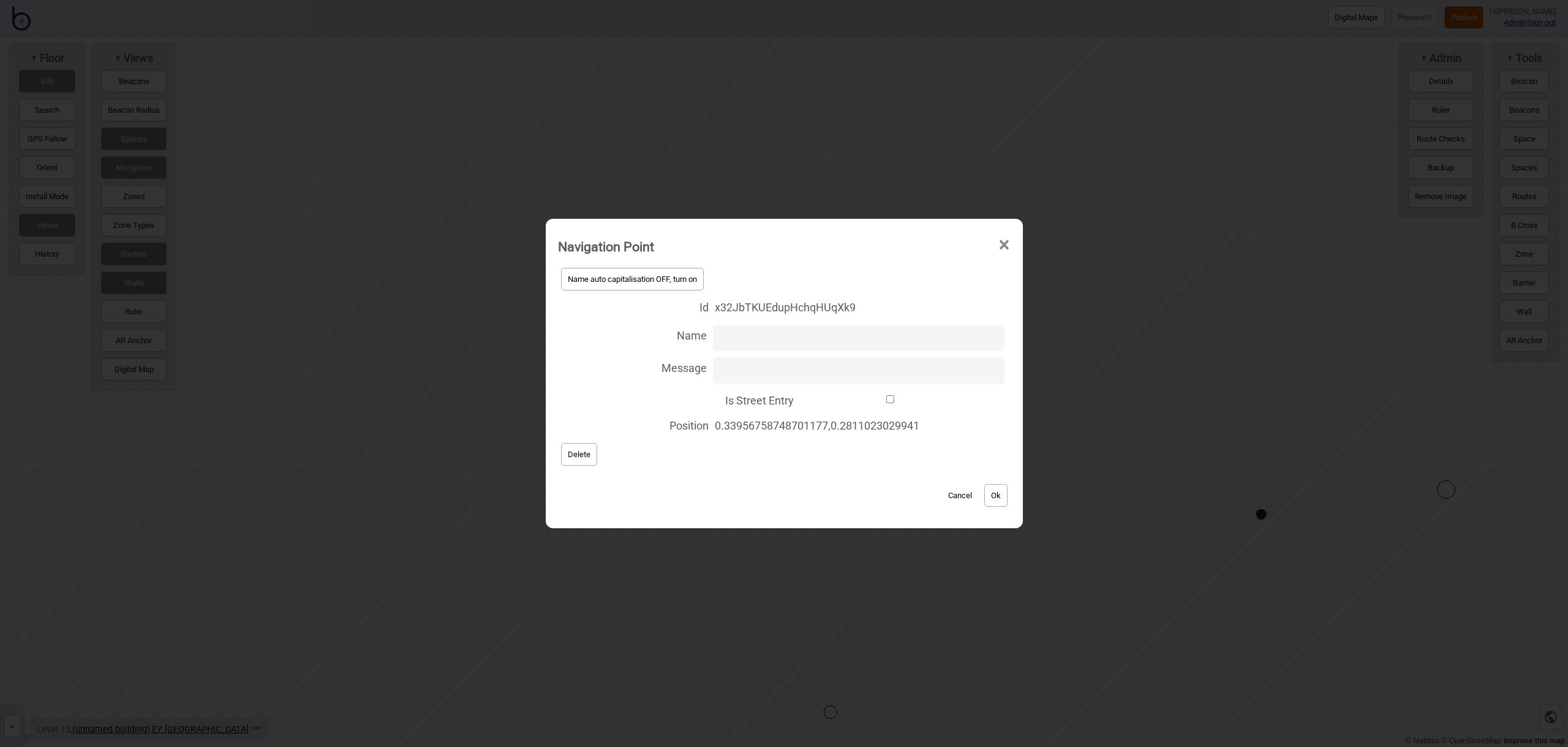
click at [566, 464] on button "Delete" at bounding box center [579, 455] width 36 height 23
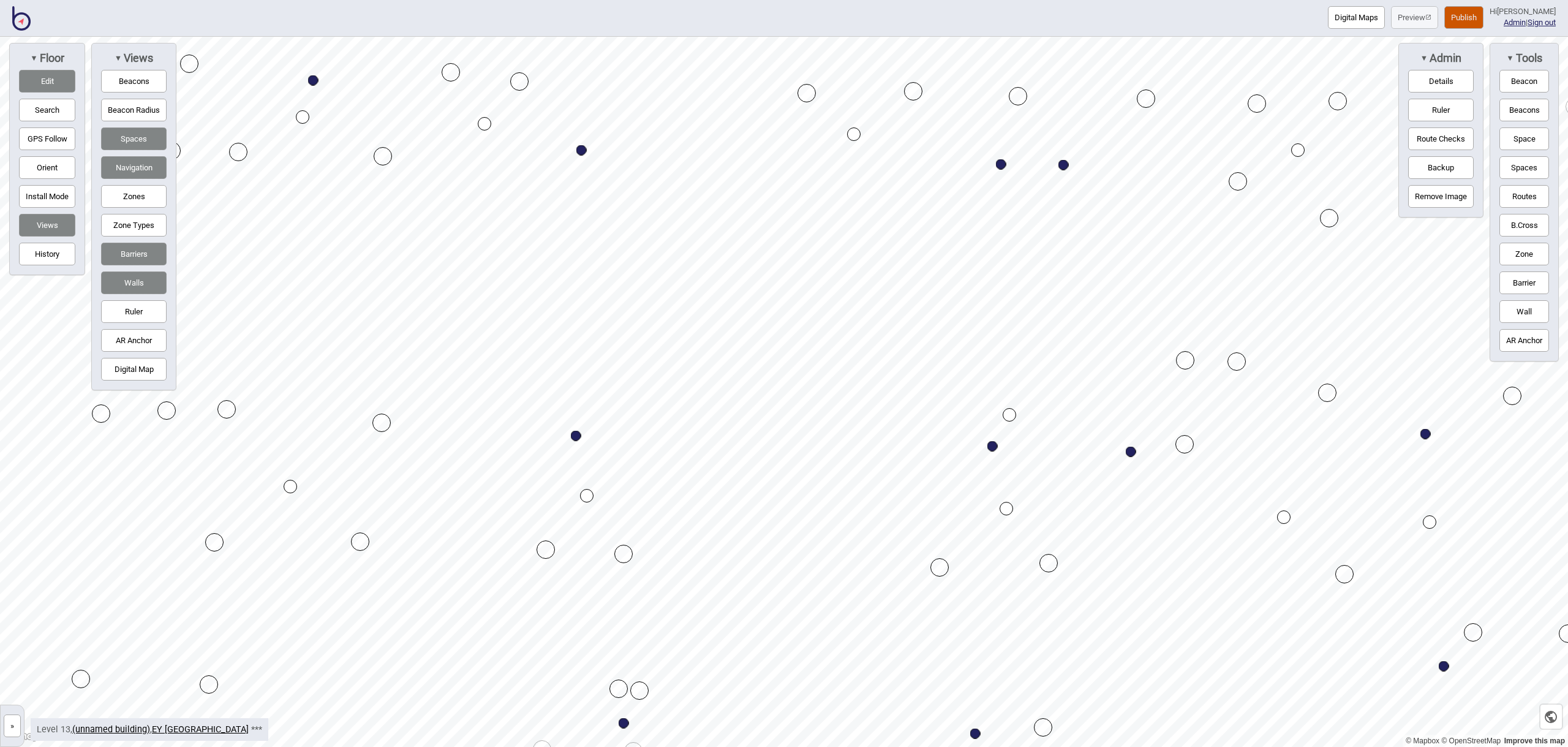
click at [1436, 144] on button "Route Checks" at bounding box center [1441, 139] width 65 height 23
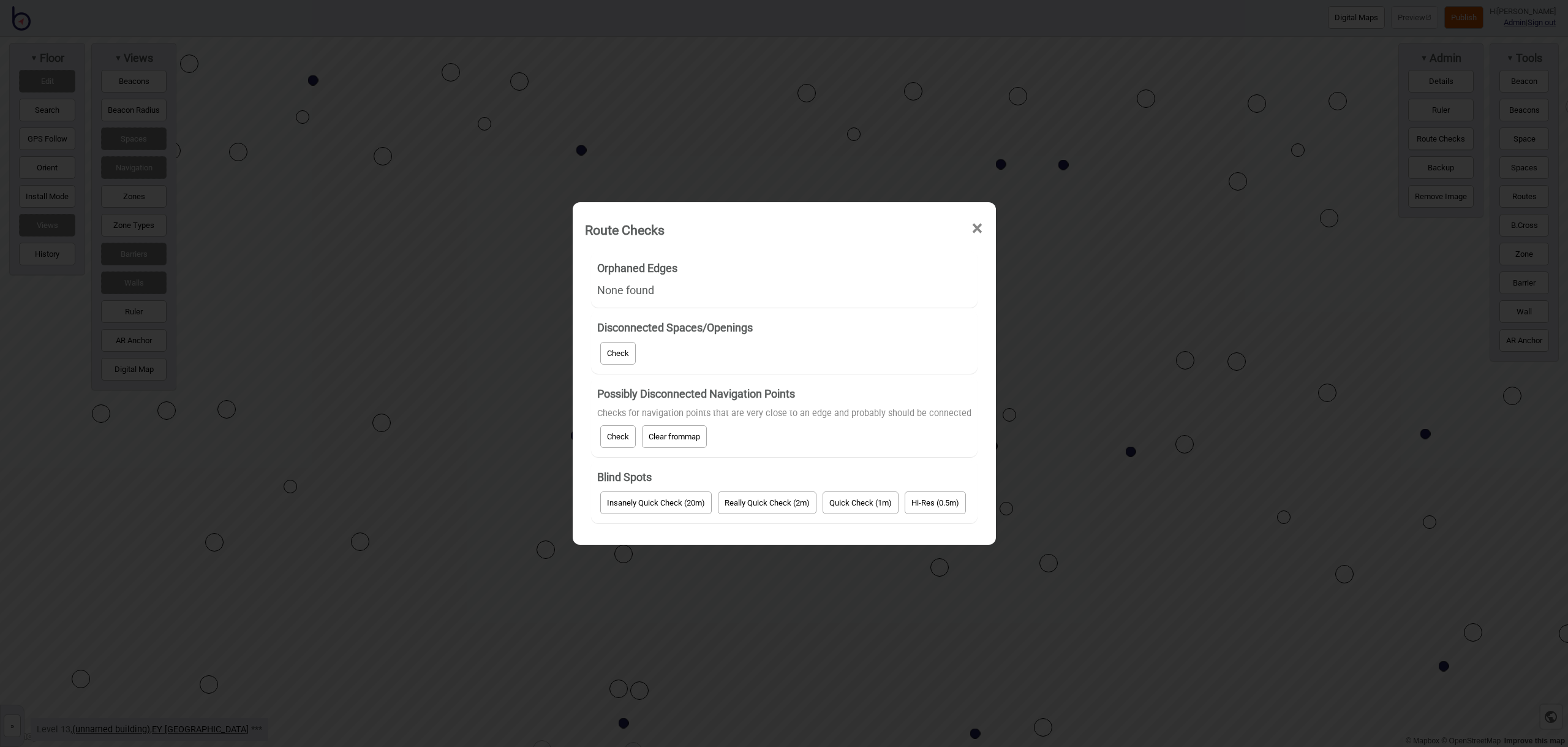
click at [700, 441] on span "map" at bounding box center [693, 437] width 15 height 9
click at [975, 230] on span "×" at bounding box center [978, 228] width 13 height 41
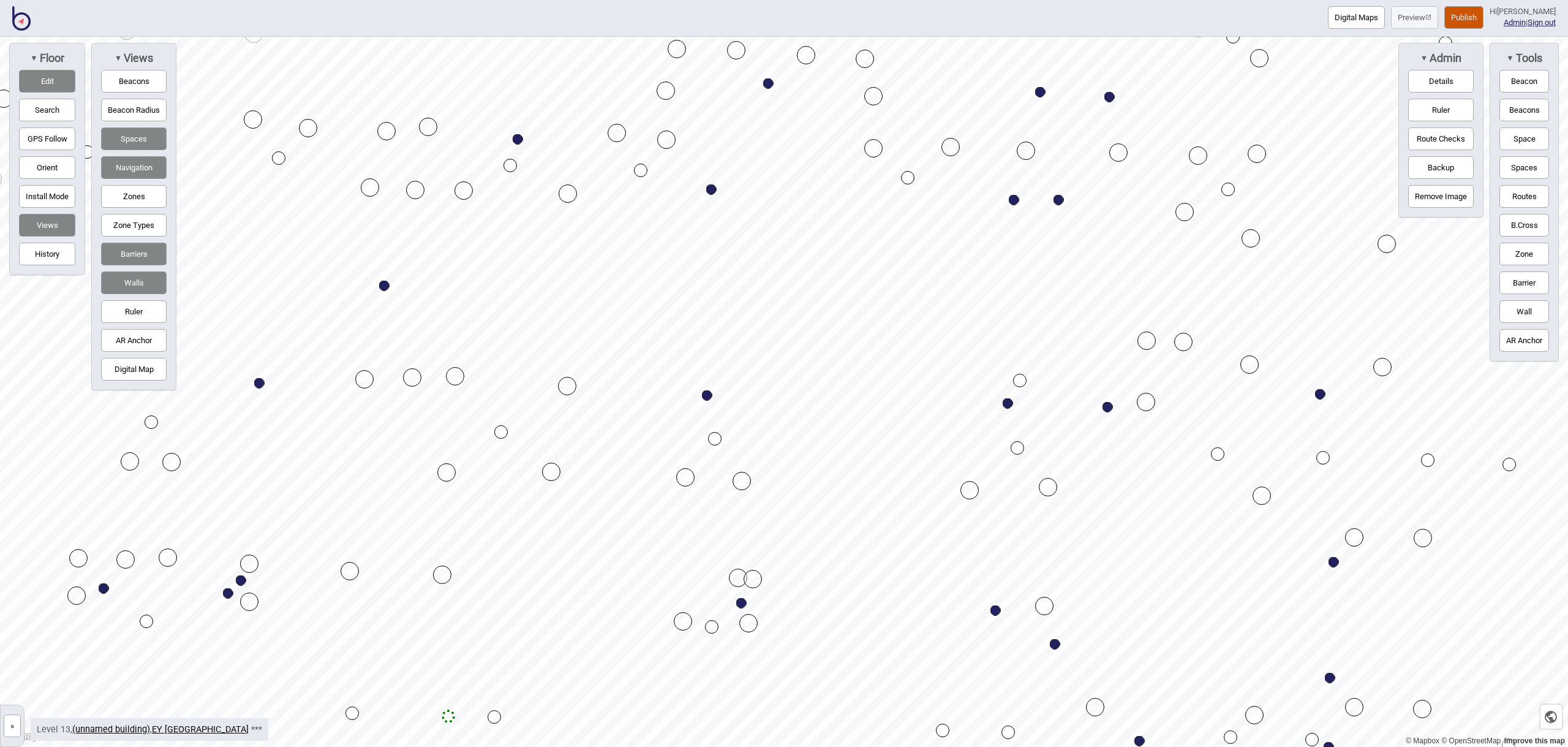
click at [1482, 18] on button "Publish" at bounding box center [1464, 17] width 39 height 23
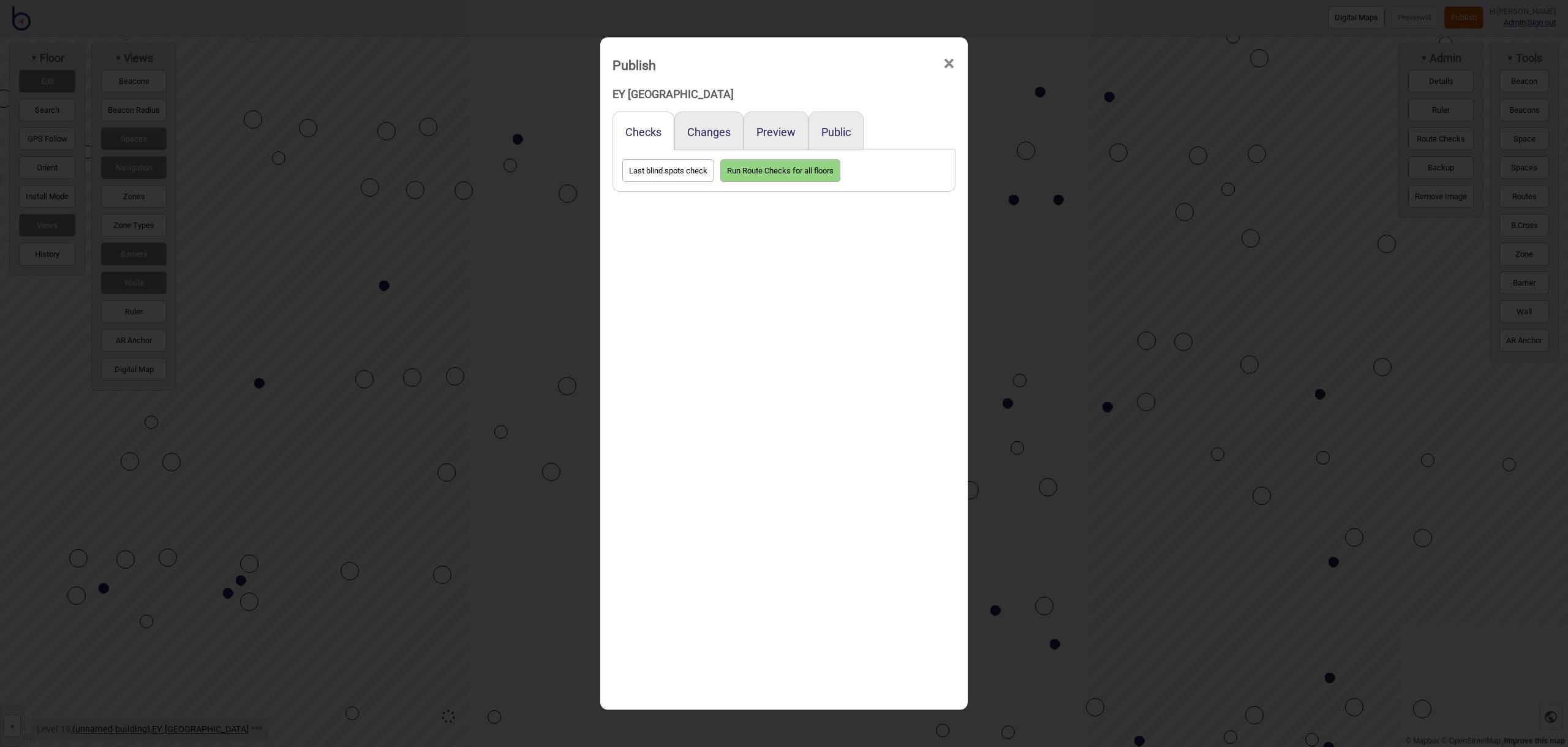
click at [775, 139] on div "Preview" at bounding box center [775, 130] width 65 height 39
click at [775, 136] on button "Preview" at bounding box center [775, 132] width 39 height 13
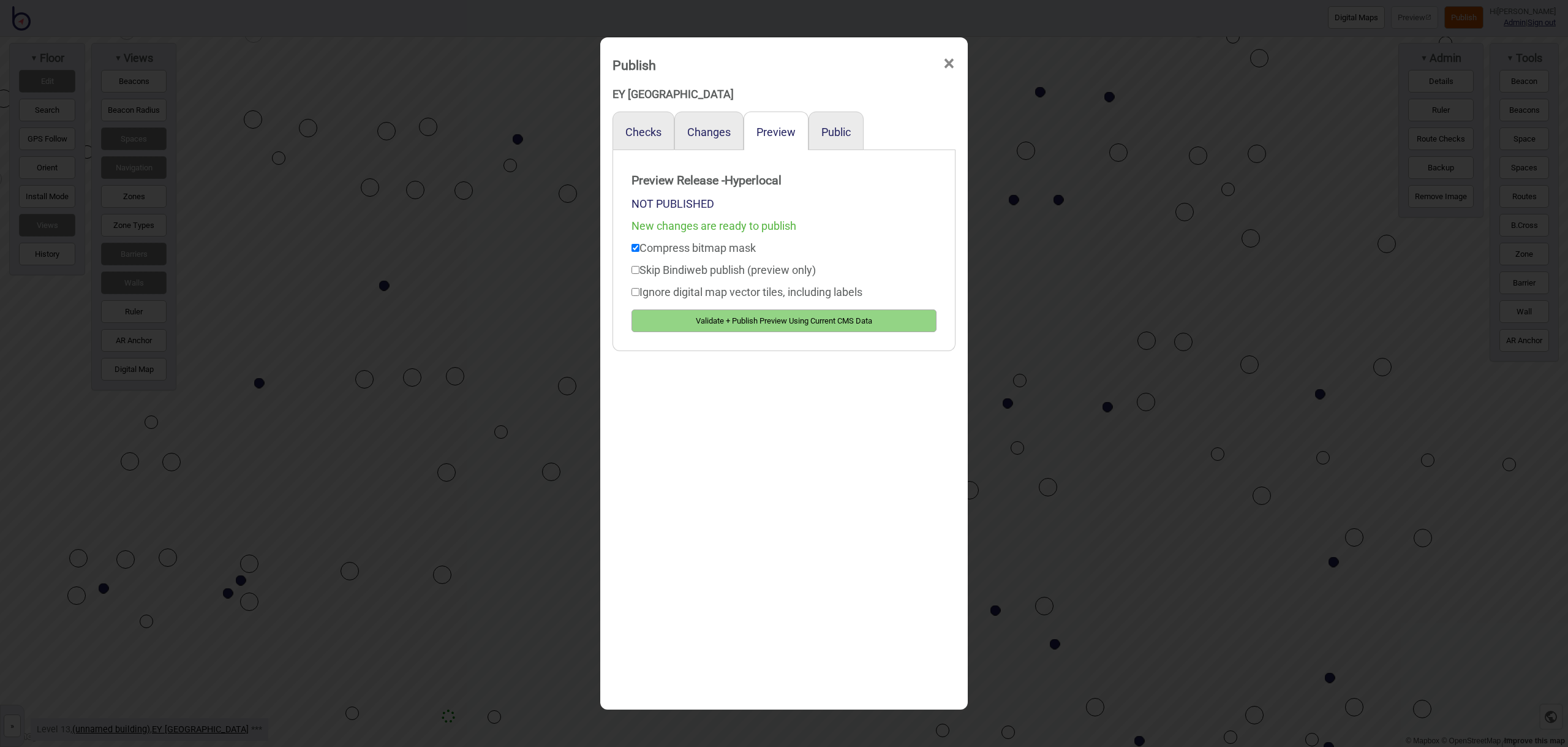
click at [766, 319] on button "Validate + Publish Preview Using Current CMS Data" at bounding box center [783, 321] width 305 height 23
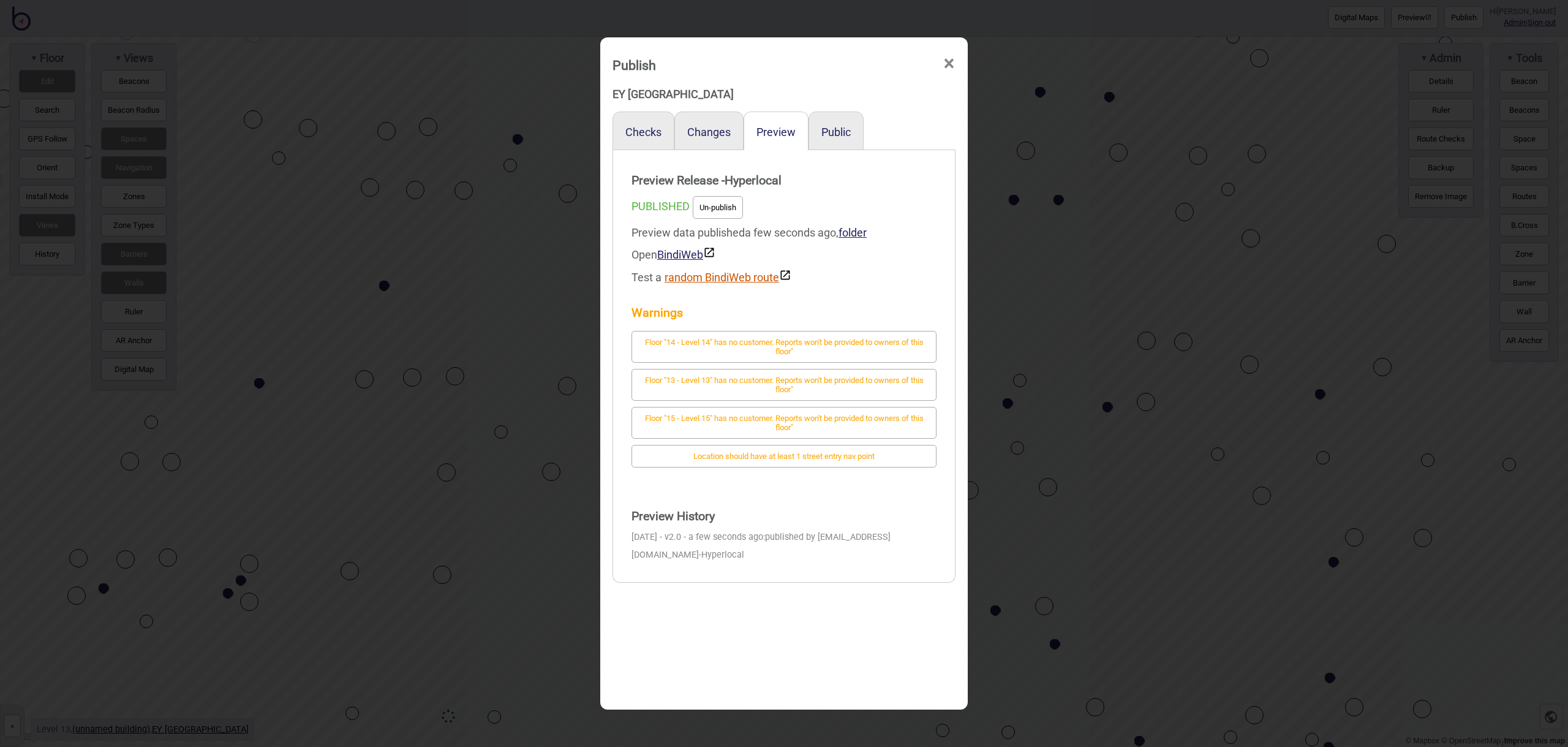
click at [740, 279] on button "random BindiWeb route" at bounding box center [728, 275] width 127 height 14
click at [719, 277] on button "random BindiWeb route" at bounding box center [728, 275] width 127 height 14
click at [718, 279] on button "random BindiWeb route" at bounding box center [728, 275] width 127 height 14
click at [707, 277] on button "random BindiWeb route" at bounding box center [728, 275] width 127 height 14
click at [740, 281] on button "random BindiWeb route" at bounding box center [728, 275] width 127 height 14
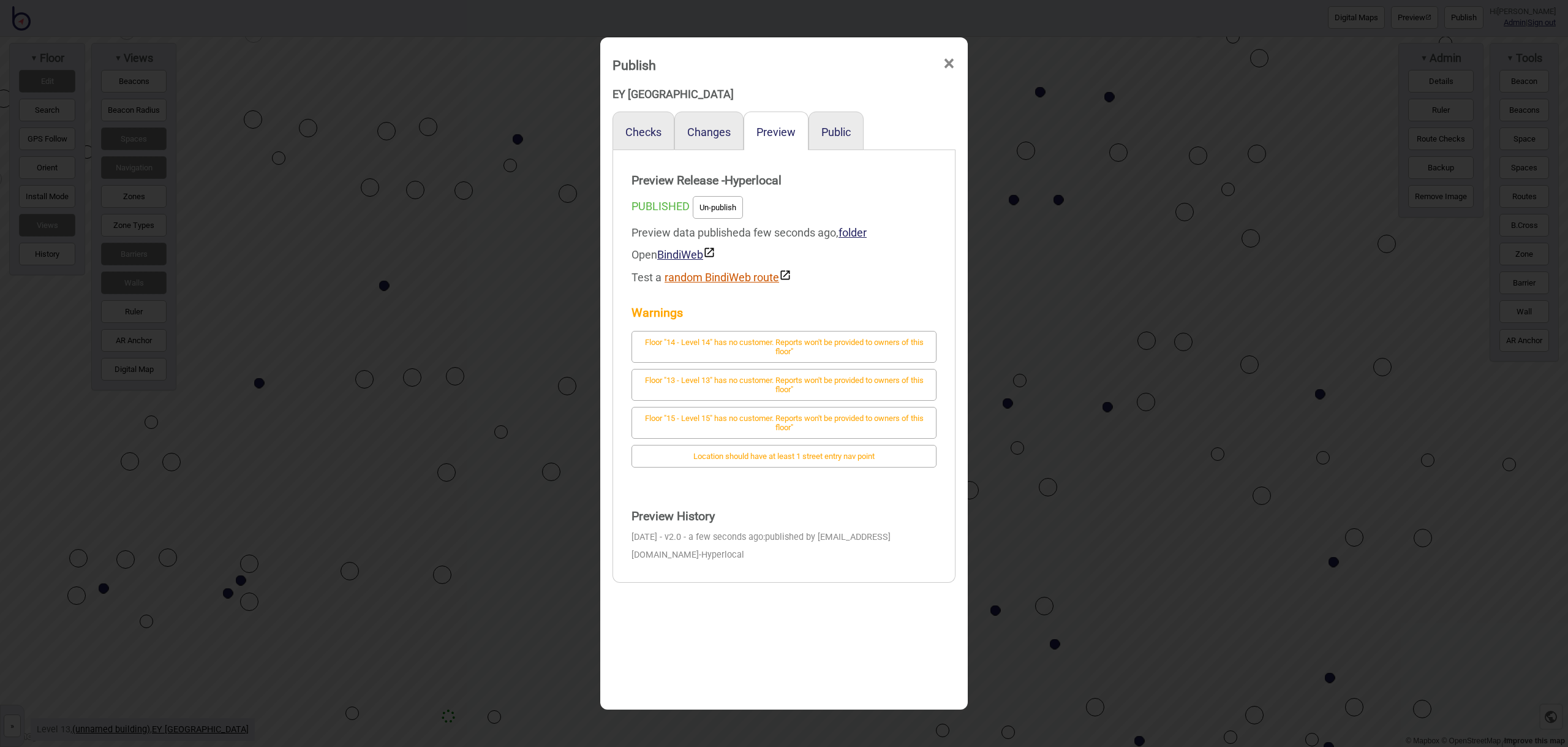
click at [713, 271] on button "random BindiWeb route" at bounding box center [728, 275] width 127 height 14
click at [723, 275] on button "random BindiWeb route" at bounding box center [728, 275] width 127 height 14
click at [721, 282] on button "random BindiWeb route" at bounding box center [728, 275] width 127 height 14
click at [733, 276] on button "random BindiWeb route" at bounding box center [728, 275] width 127 height 14
click at [738, 277] on button "random BindiWeb route" at bounding box center [728, 275] width 127 height 14
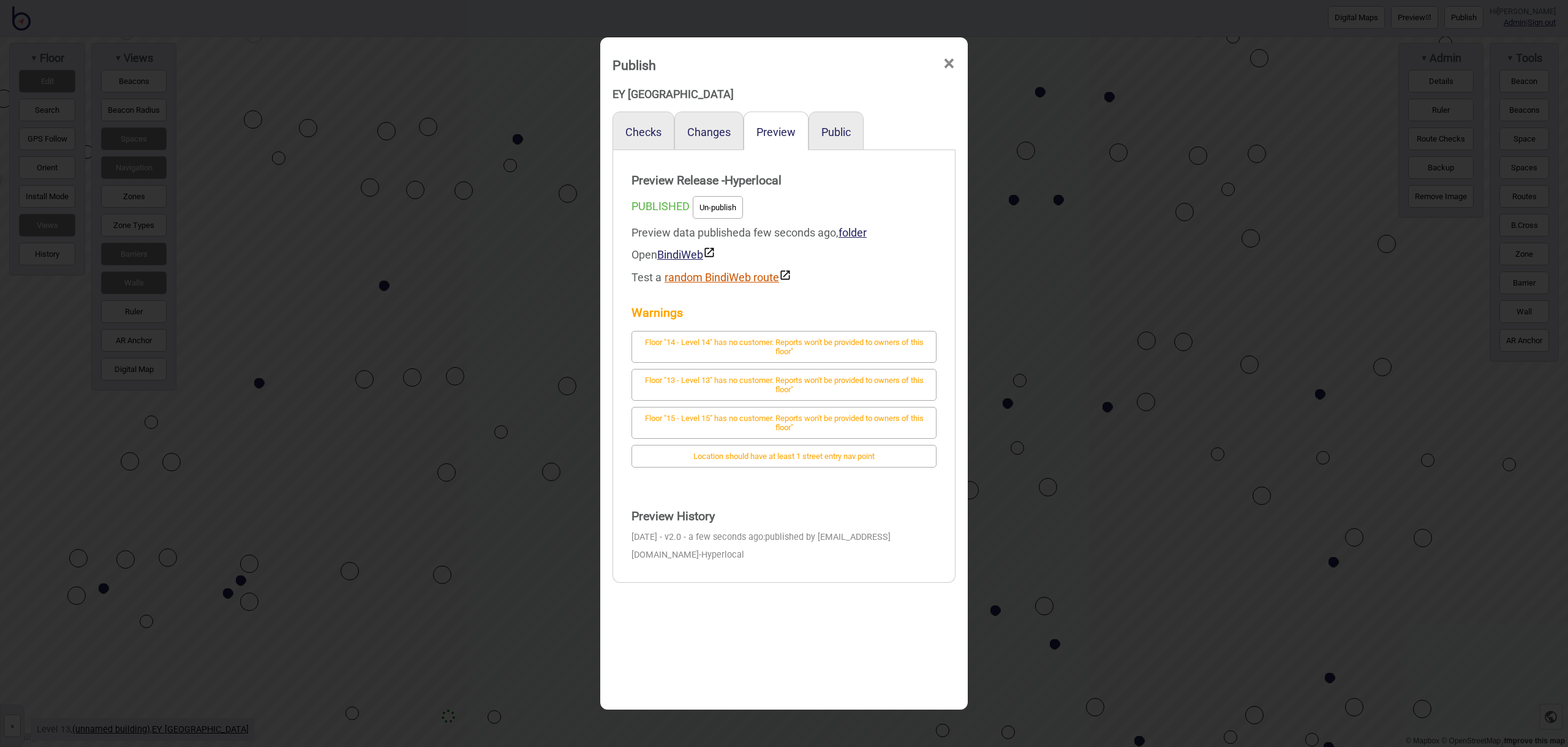
click at [700, 272] on button "random BindiWeb route" at bounding box center [728, 275] width 127 height 14
click at [708, 278] on button "random BindiWeb route" at bounding box center [728, 275] width 127 height 14
click at [728, 282] on button "random BindiWeb route" at bounding box center [728, 275] width 127 height 14
click at [737, 278] on button "random BindiWeb route" at bounding box center [728, 275] width 127 height 14
click at [697, 274] on button "random BindiWeb route" at bounding box center [728, 275] width 127 height 14
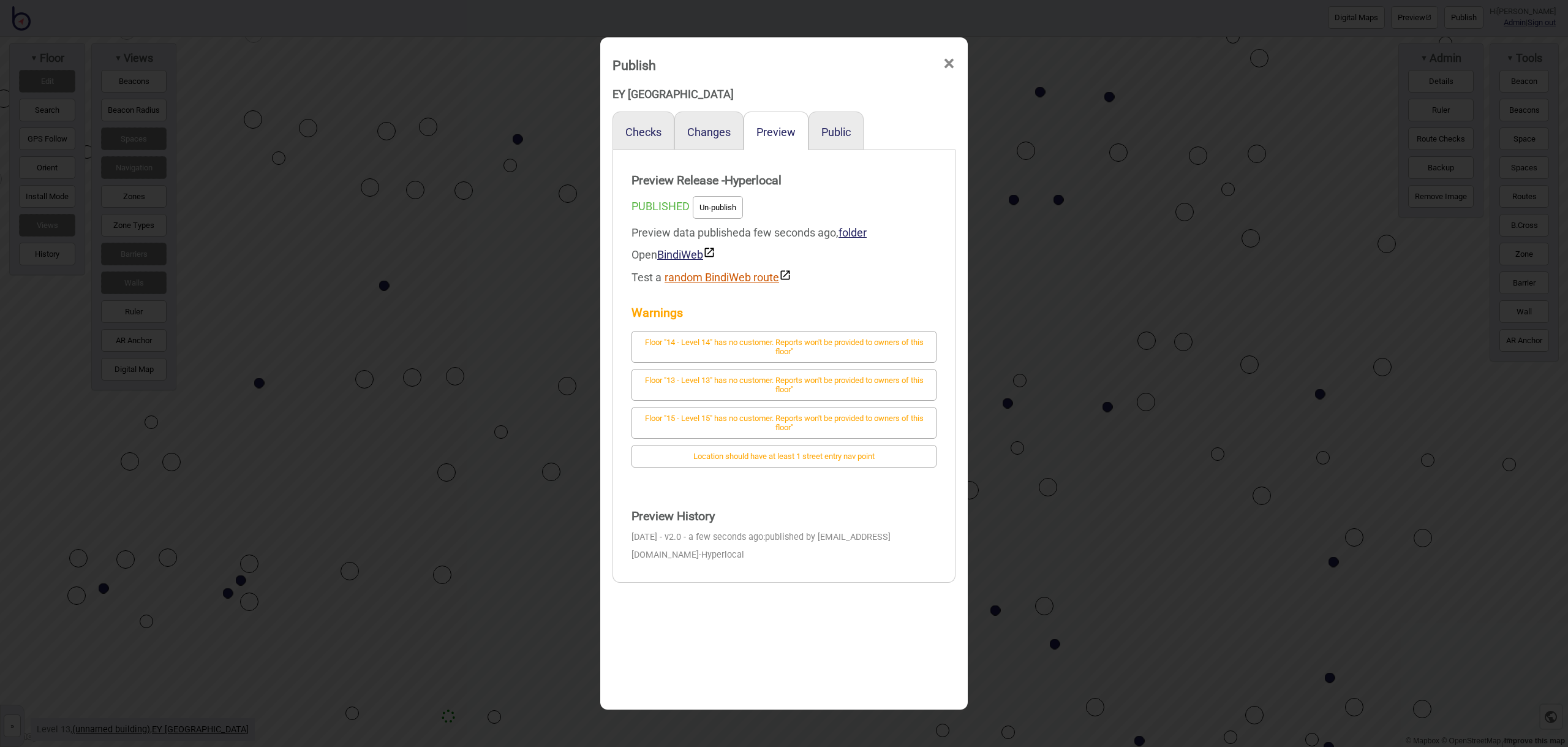
click at [719, 271] on button "random BindiWeb route" at bounding box center [728, 275] width 127 height 14
click at [718, 278] on button "random BindiWeb route" at bounding box center [728, 275] width 127 height 14
click at [723, 277] on button "random BindiWeb route" at bounding box center [728, 275] width 127 height 14
click at [711, 272] on button "random BindiWeb route" at bounding box center [728, 275] width 127 height 14
click at [699, 277] on button "random BindiWeb route" at bounding box center [728, 275] width 127 height 14
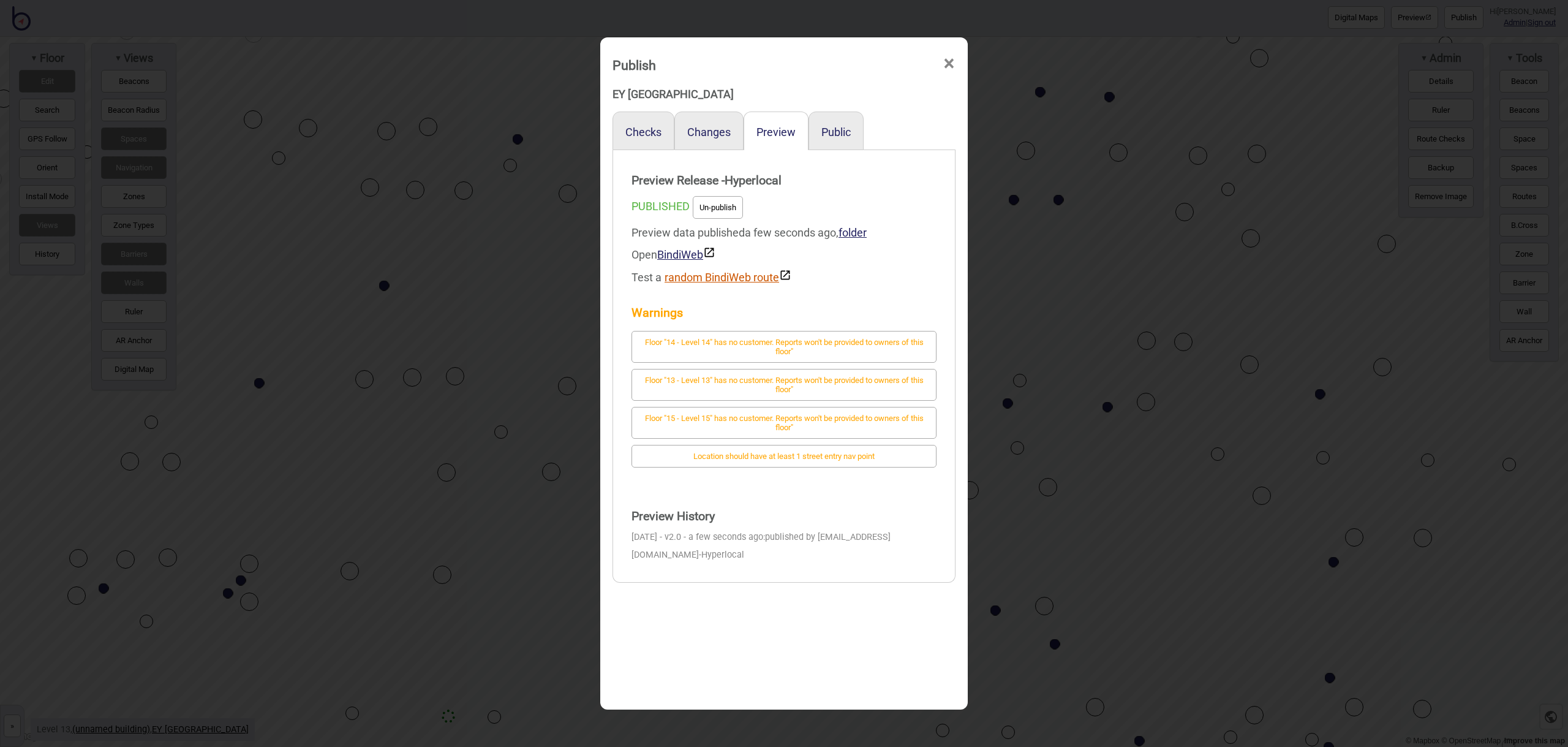
click at [686, 273] on button "random BindiWeb route" at bounding box center [728, 275] width 127 height 14
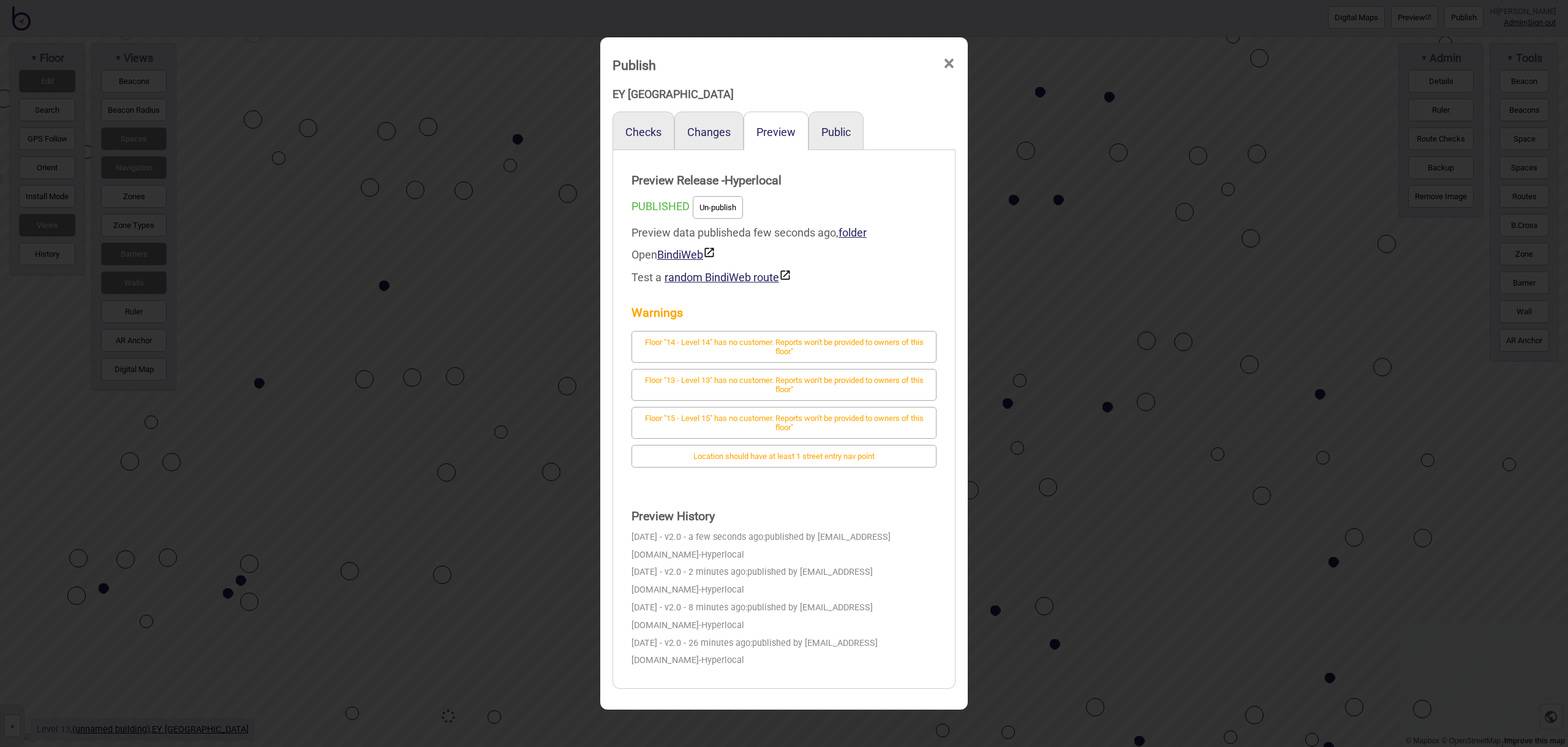
click at [953, 63] on span "×" at bounding box center [949, 64] width 13 height 41
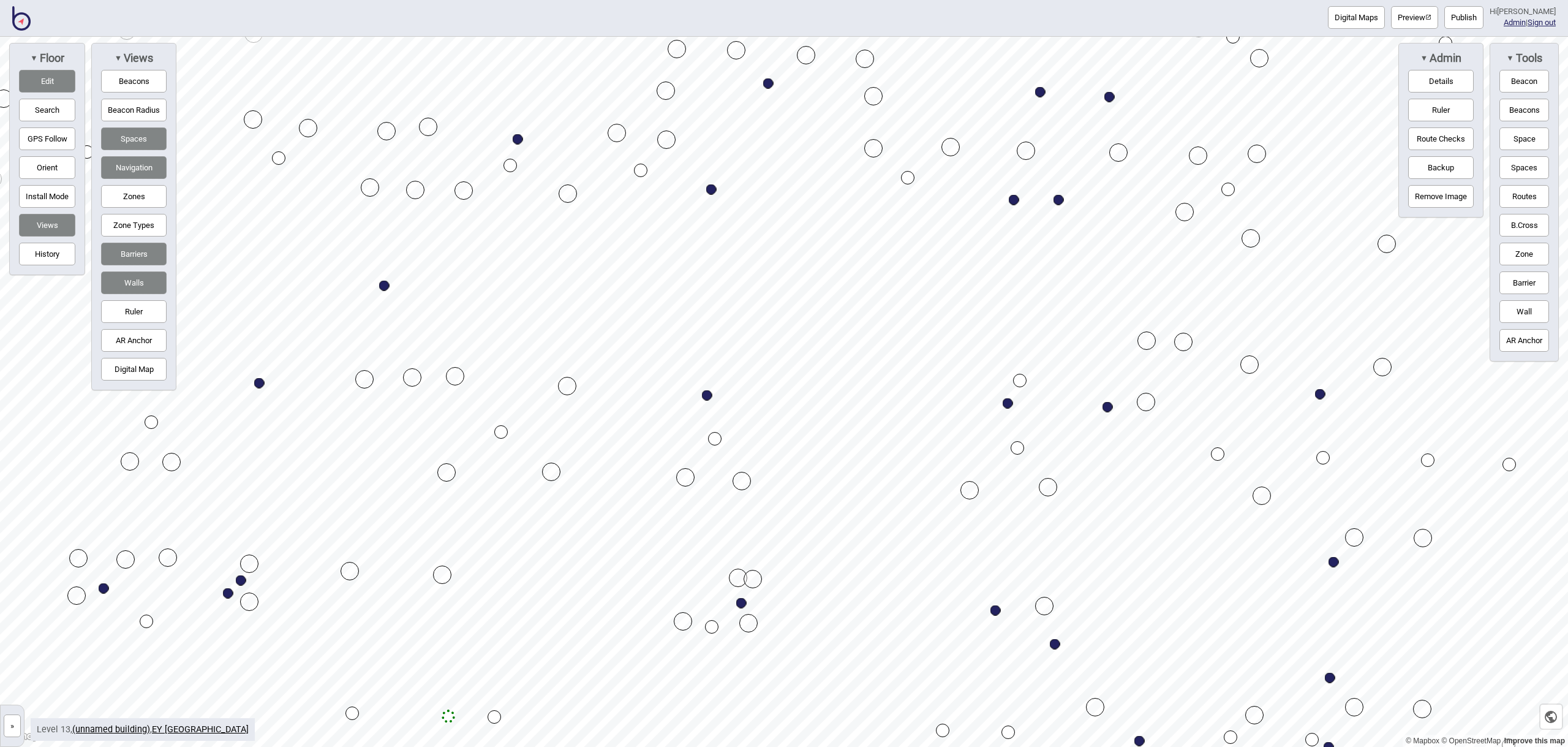
click at [47, 84] on button "Edit" at bounding box center [47, 82] width 56 height 23
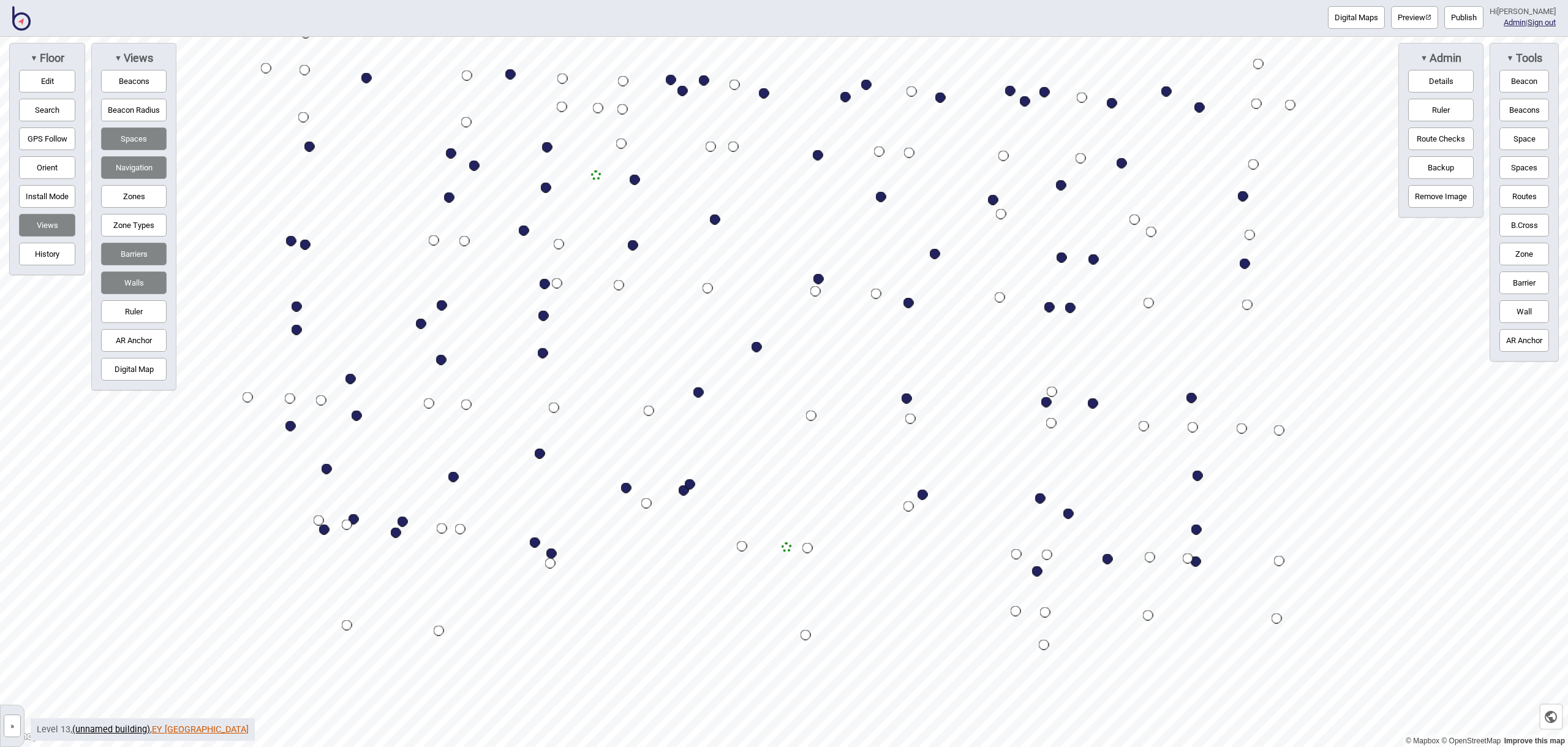
click at [174, 732] on link "EY [GEOGRAPHIC_DATA]" at bounding box center [200, 729] width 97 height 10
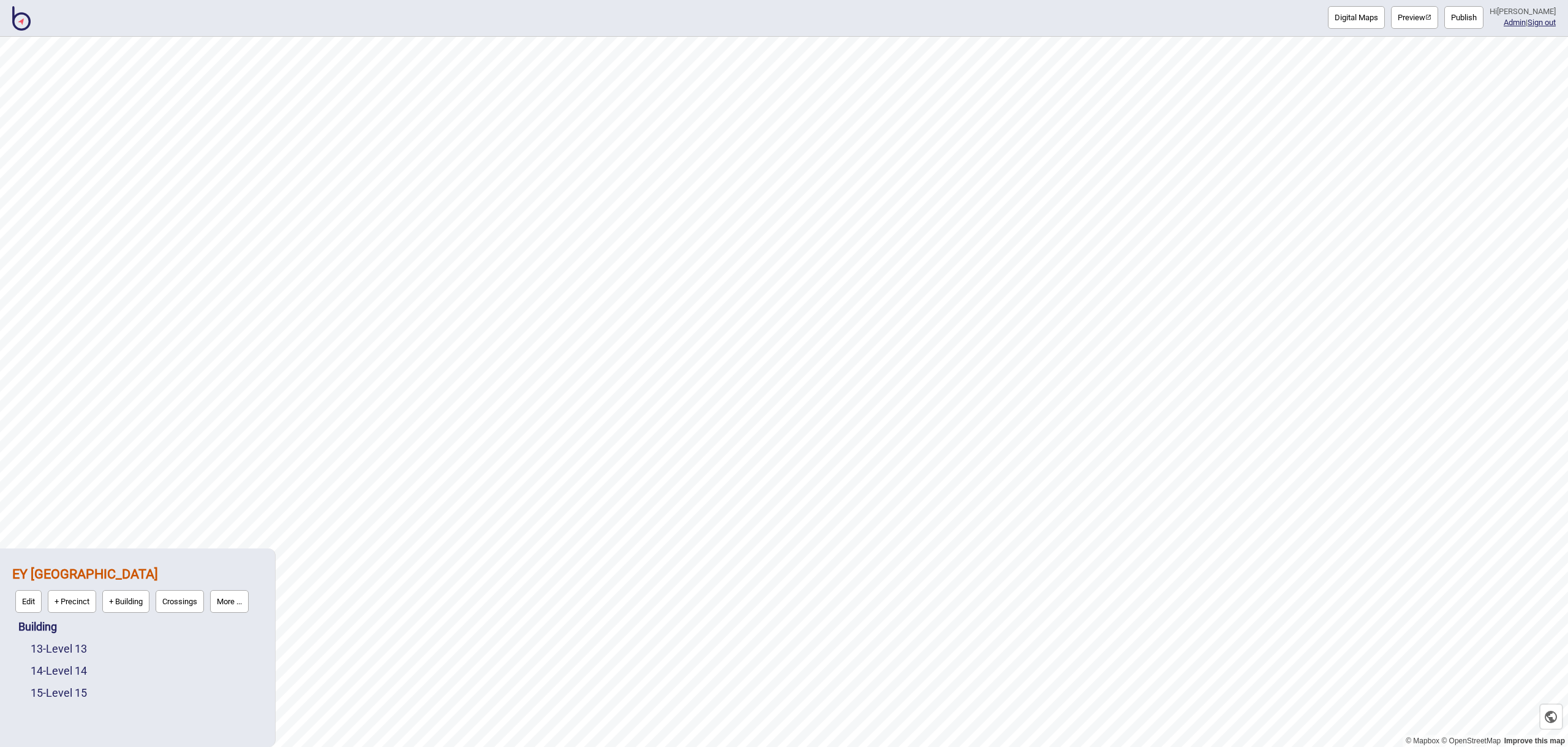
click at [243, 602] on button "More ..." at bounding box center [229, 601] width 39 height 23
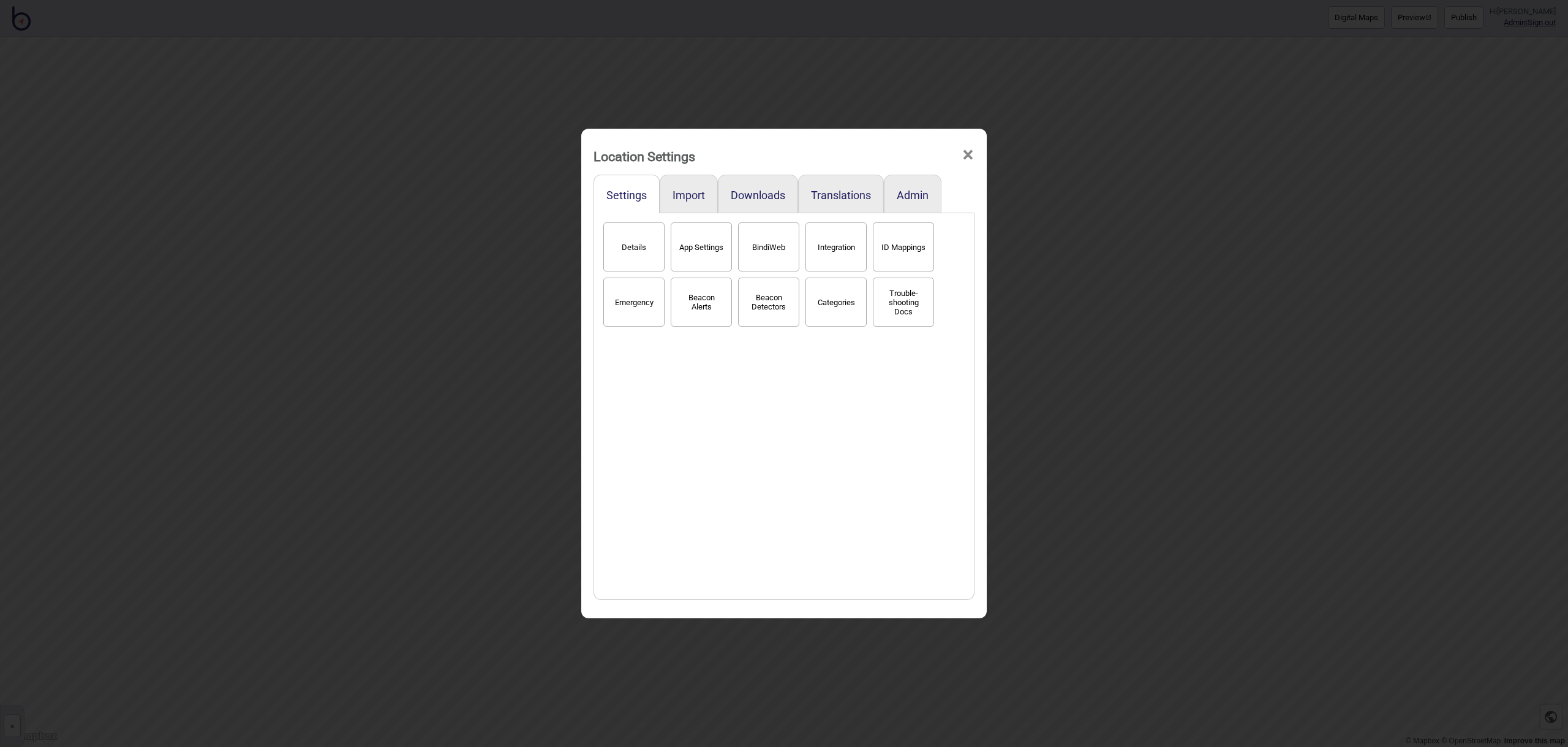
click at [769, 248] on button "BindiWeb" at bounding box center [769, 247] width 62 height 49
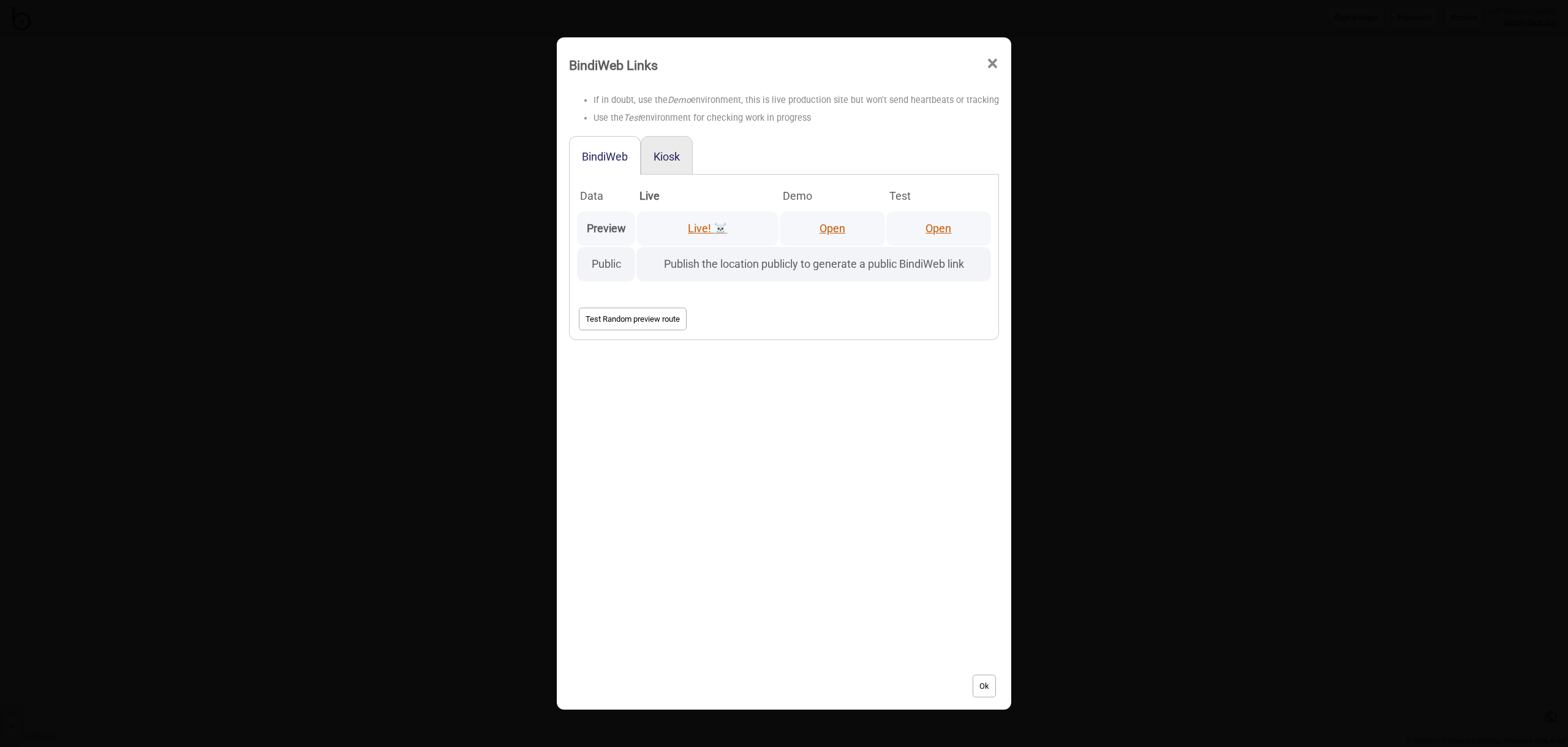
scroll to position [1, 0]
click at [834, 225] on link "Open" at bounding box center [832, 227] width 26 height 13
click at [993, 63] on span "×" at bounding box center [993, 63] width 13 height 41
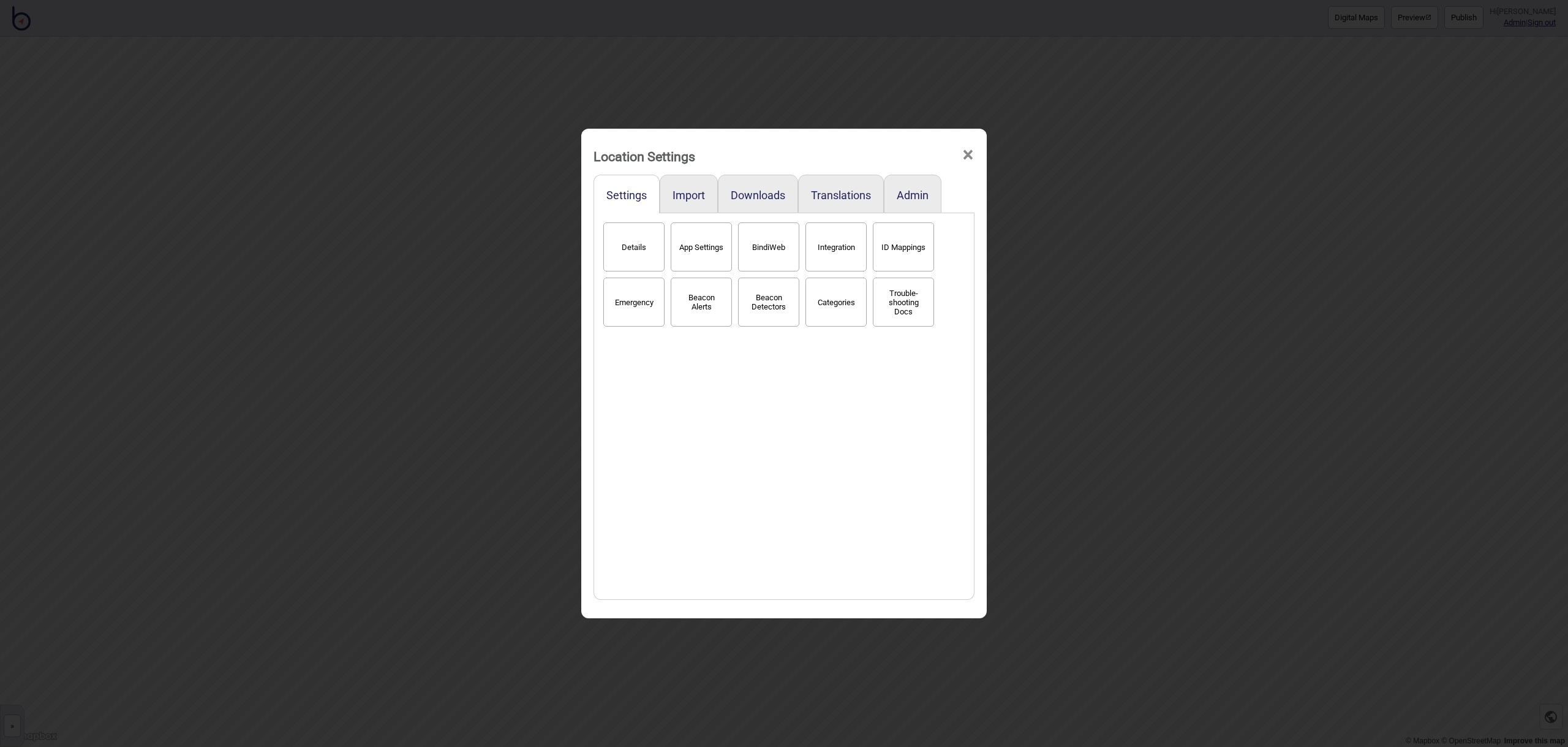
click at [969, 155] on span "×" at bounding box center [968, 155] width 13 height 41
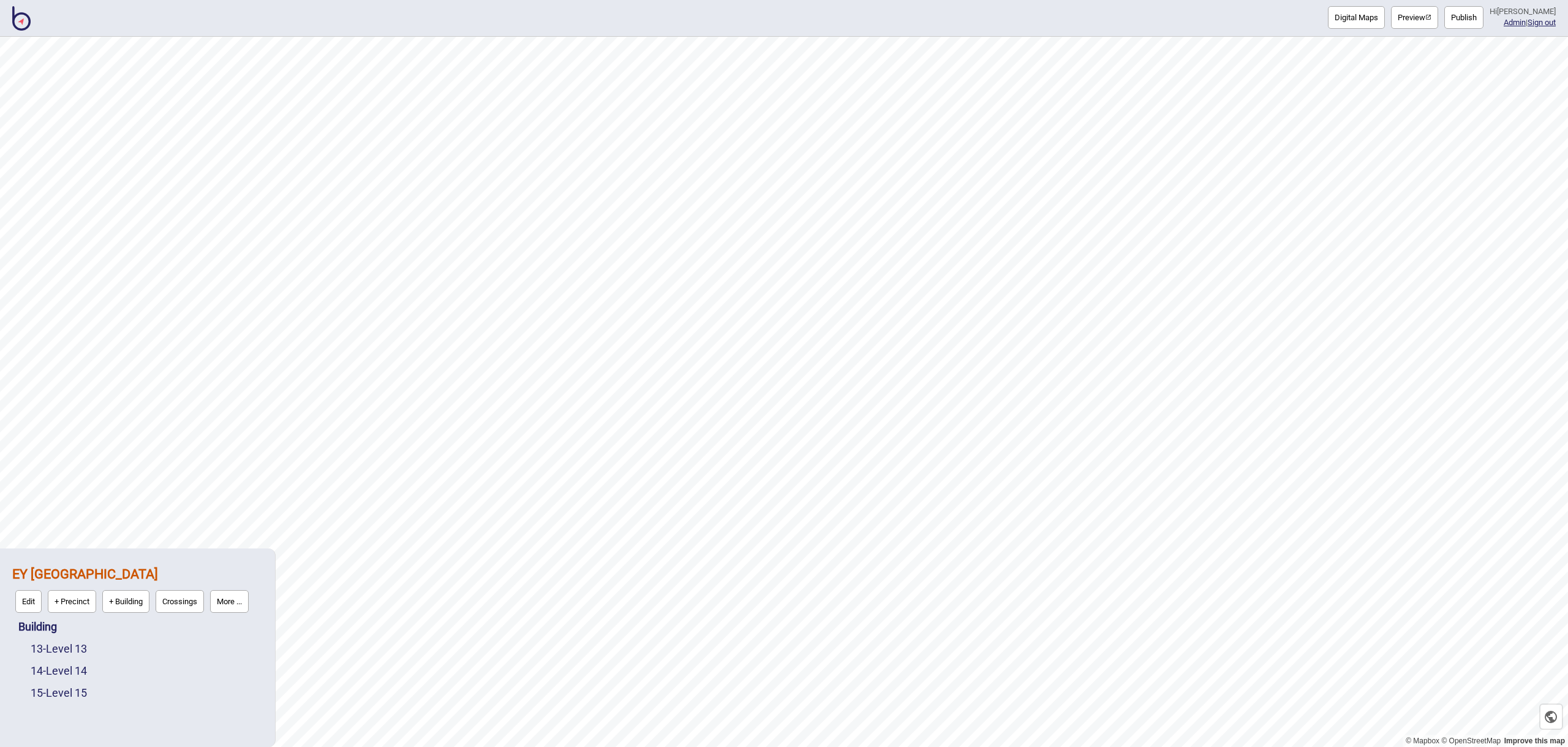
click at [20, 20] on img at bounding box center [21, 18] width 18 height 25
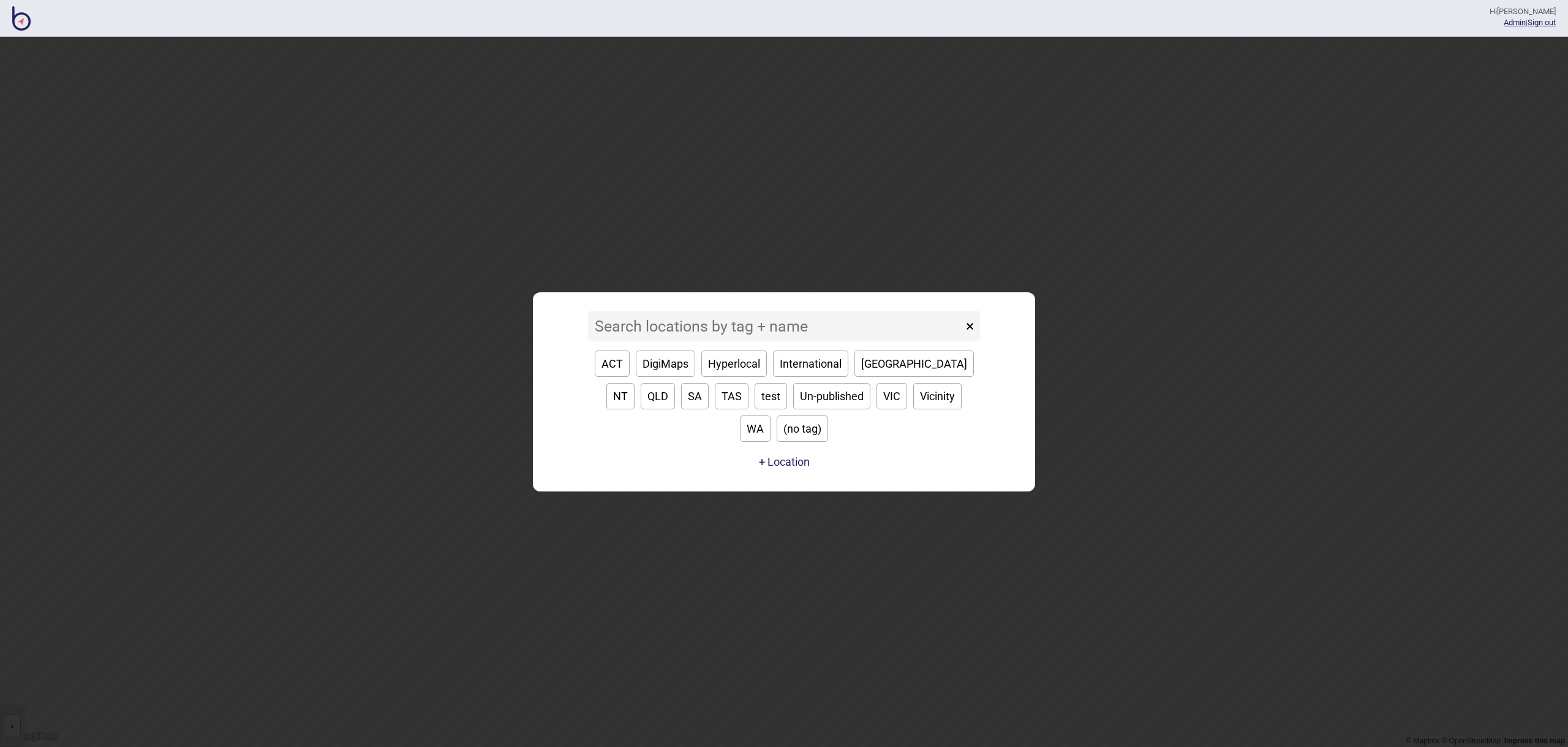
click at [791, 408] on div "ACT DigiMaps Hyperlocal International NSW NT QLD SA TAS test Un-published VIC V…" at bounding box center [784, 396] width 392 height 110
click at [877, 407] on button "VIC" at bounding box center [892, 396] width 30 height 27
type input "VIC"
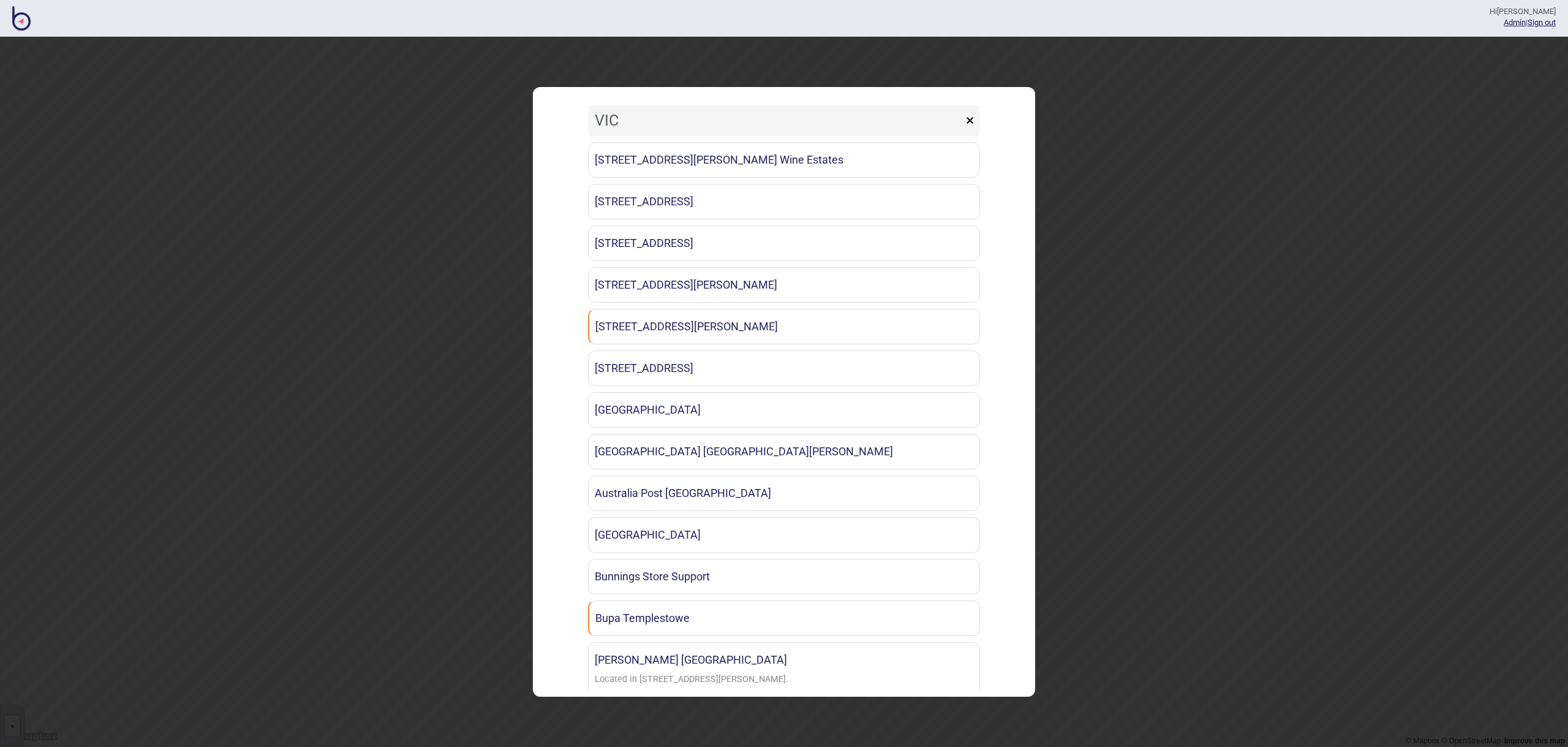
scroll to position [765, 0]
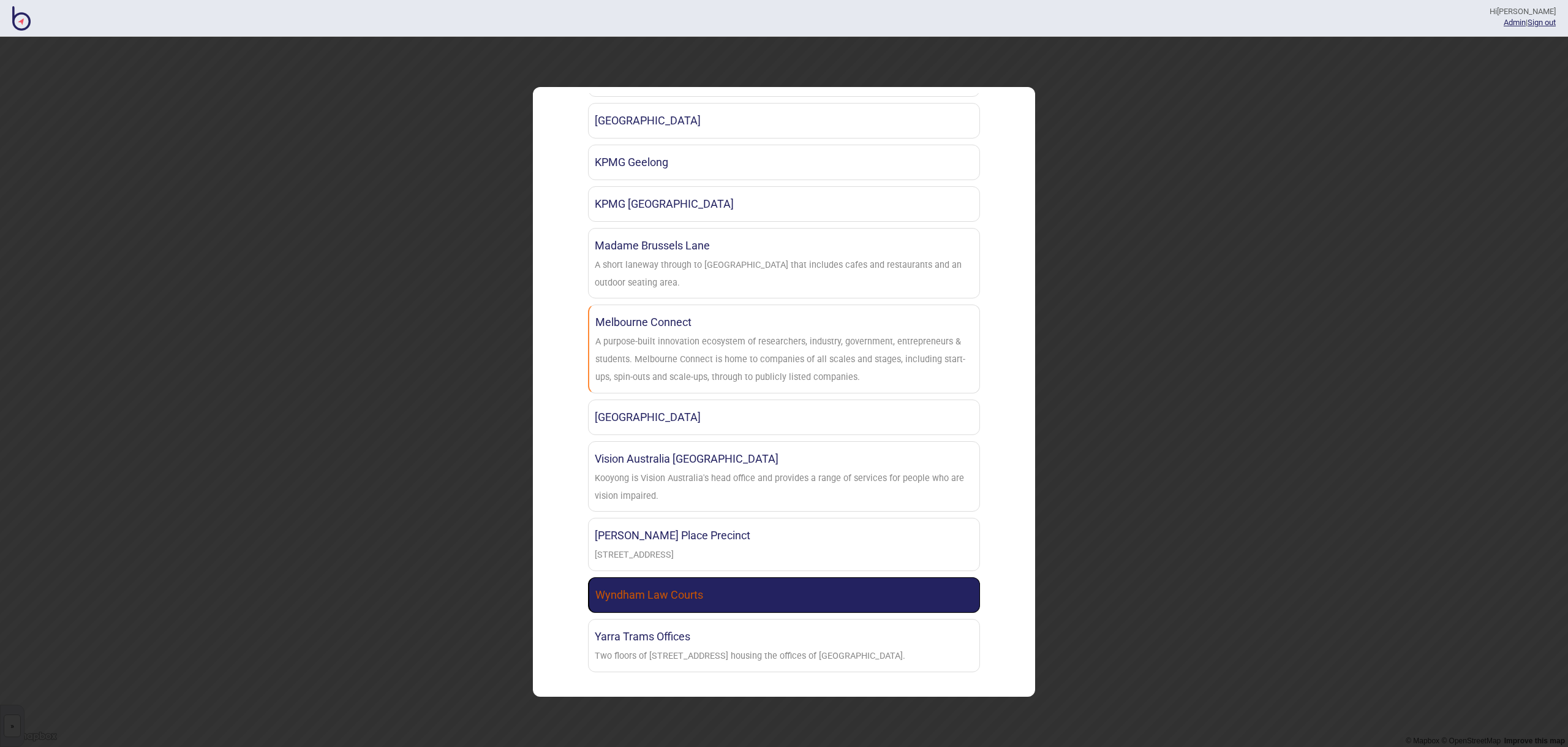
click at [787, 580] on link "Wyndham Law Courts" at bounding box center [784, 594] width 392 height 35
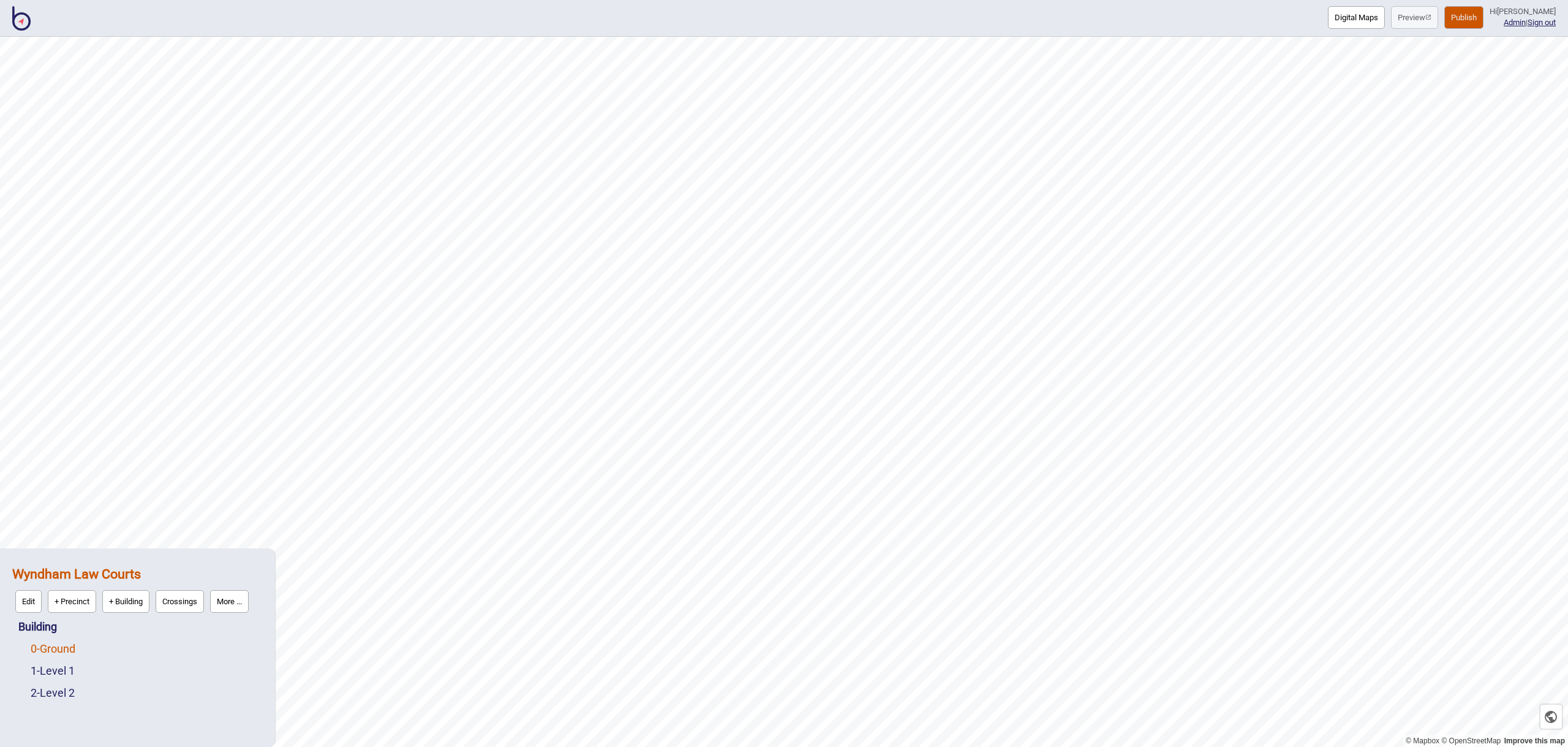
click at [68, 654] on link "0 - Ground" at bounding box center [52, 648] width 45 height 13
click at [165, 645] on button "More ..." at bounding box center [169, 645] width 39 height 23
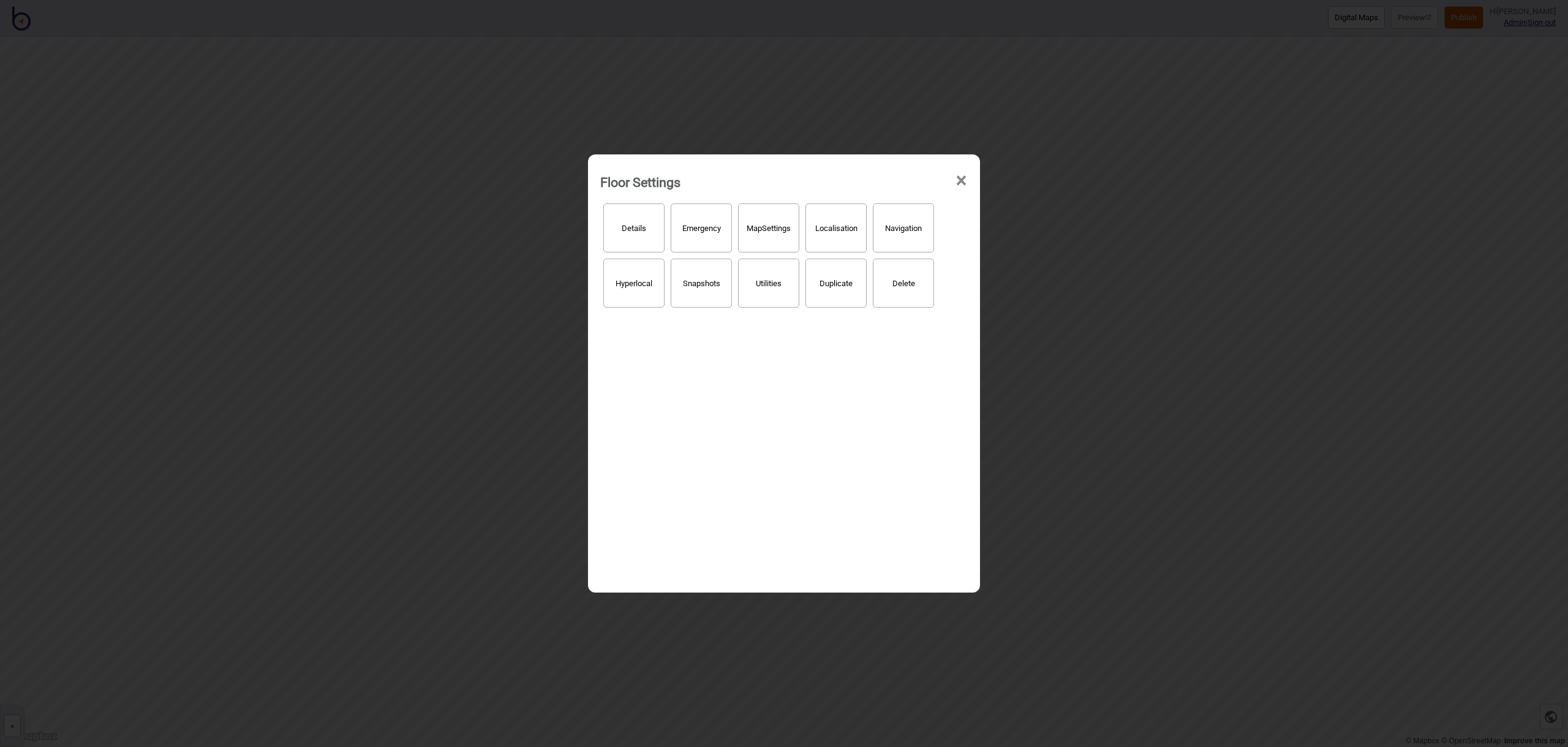
click at [625, 296] on button "Hyperlocal" at bounding box center [634, 283] width 62 height 49
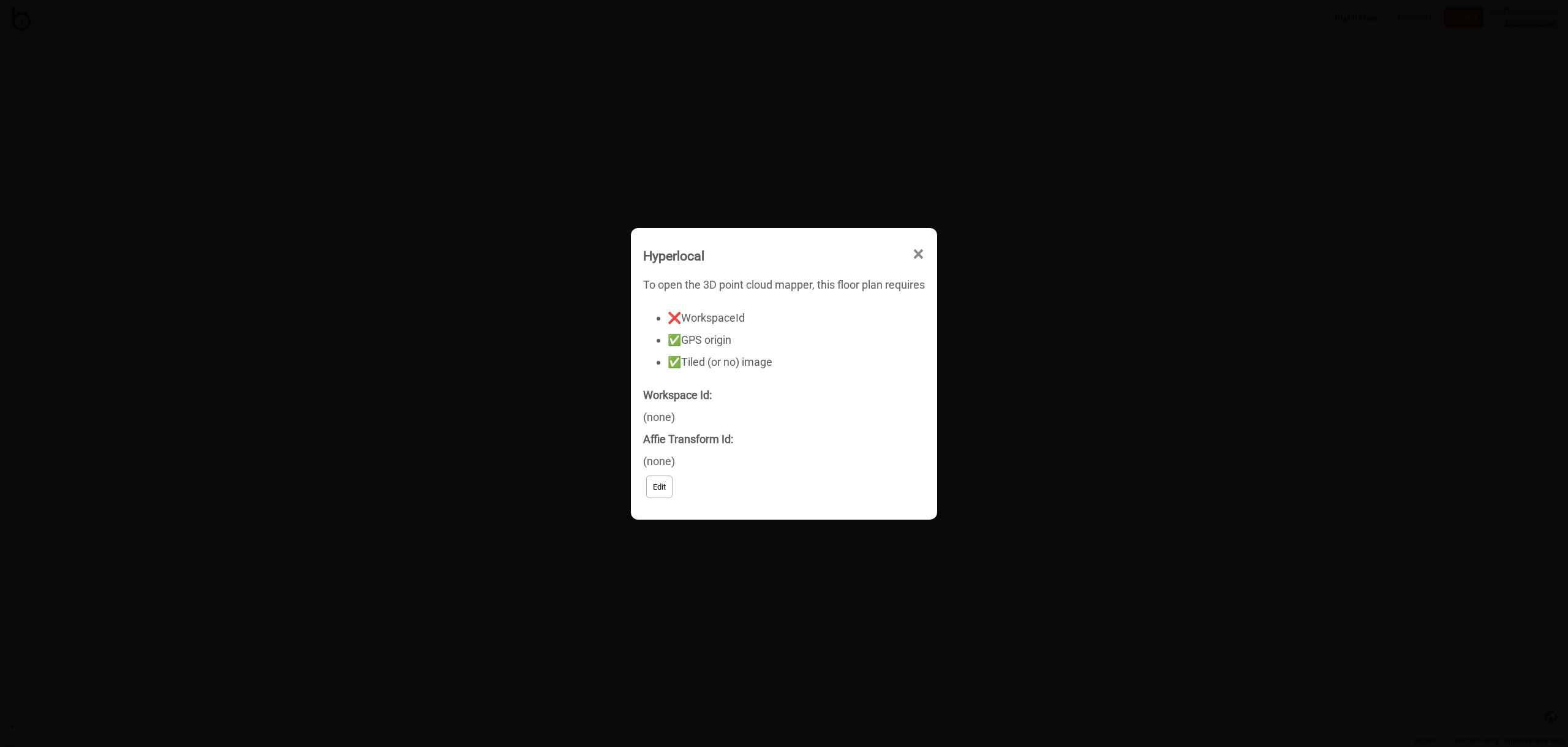
click at [843, 347] on div "Hyperlocal ×" at bounding box center [784, 365] width 118 height 37
click at [837, 347] on span "×" at bounding box center [831, 367] width 13 height 41
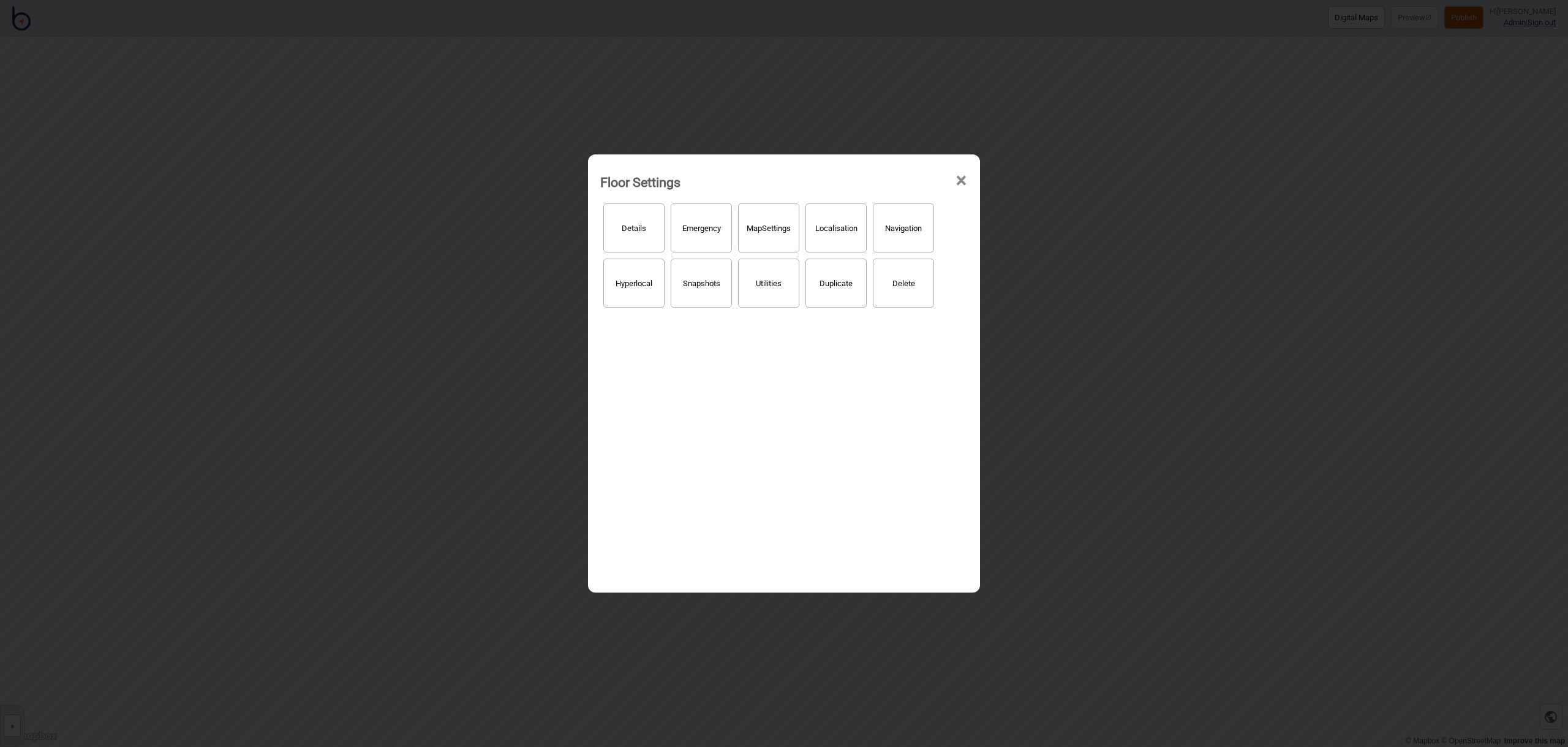
click at [957, 179] on span "×" at bounding box center [961, 180] width 13 height 41
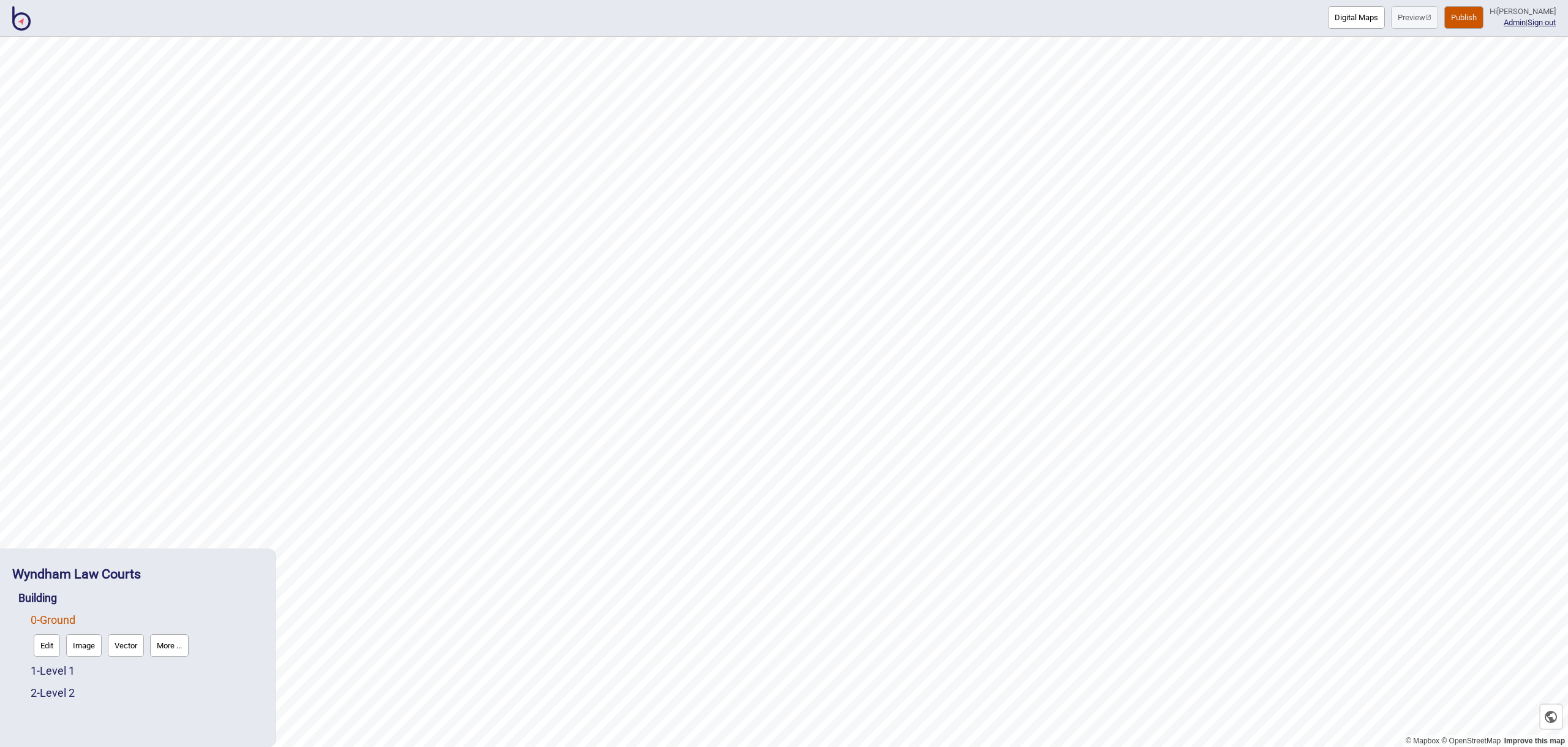
click at [16, 26] on img at bounding box center [21, 18] width 18 height 25
